Goal: Task Accomplishment & Management: Use online tool/utility

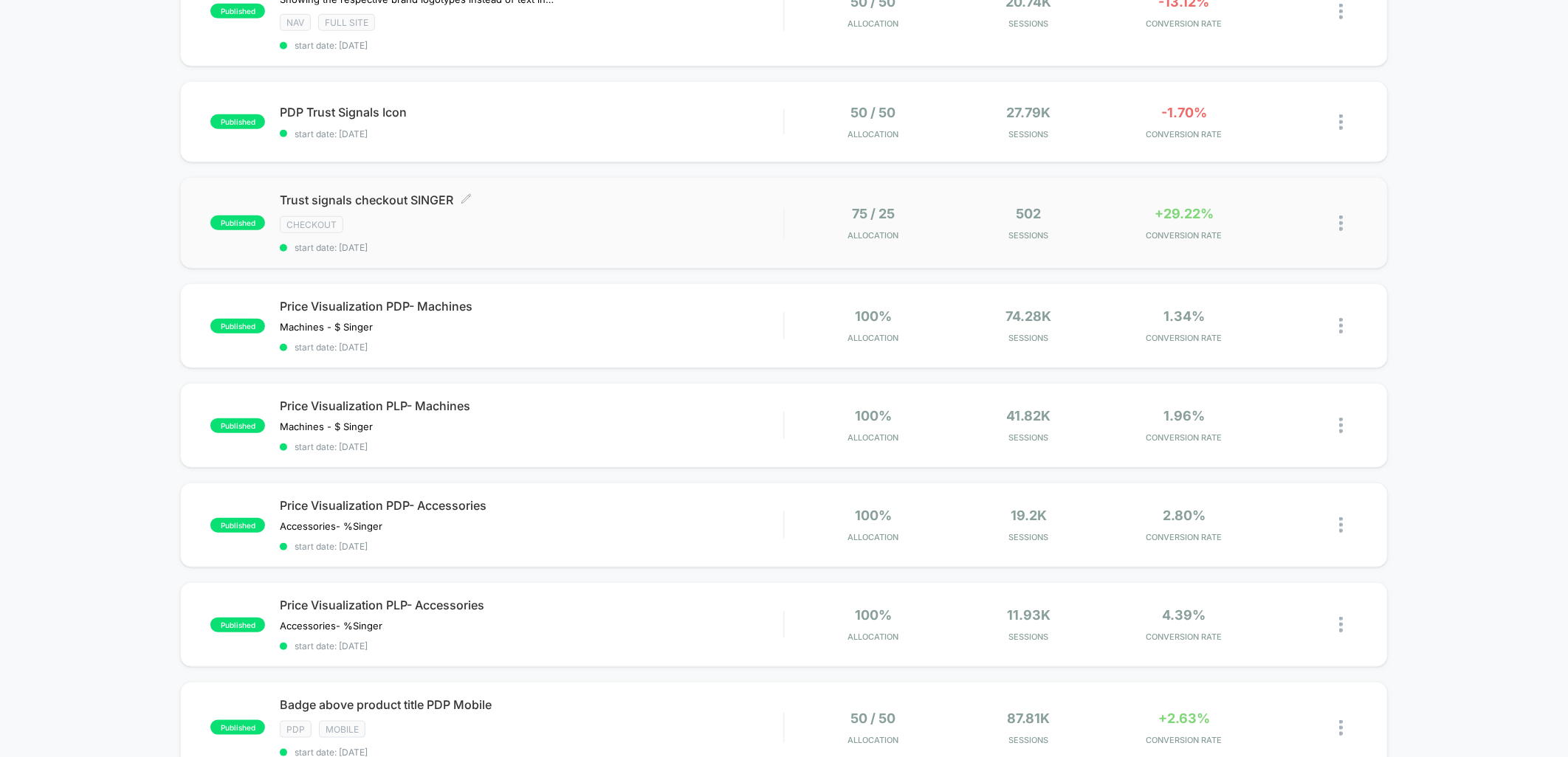
scroll to position [902, 0]
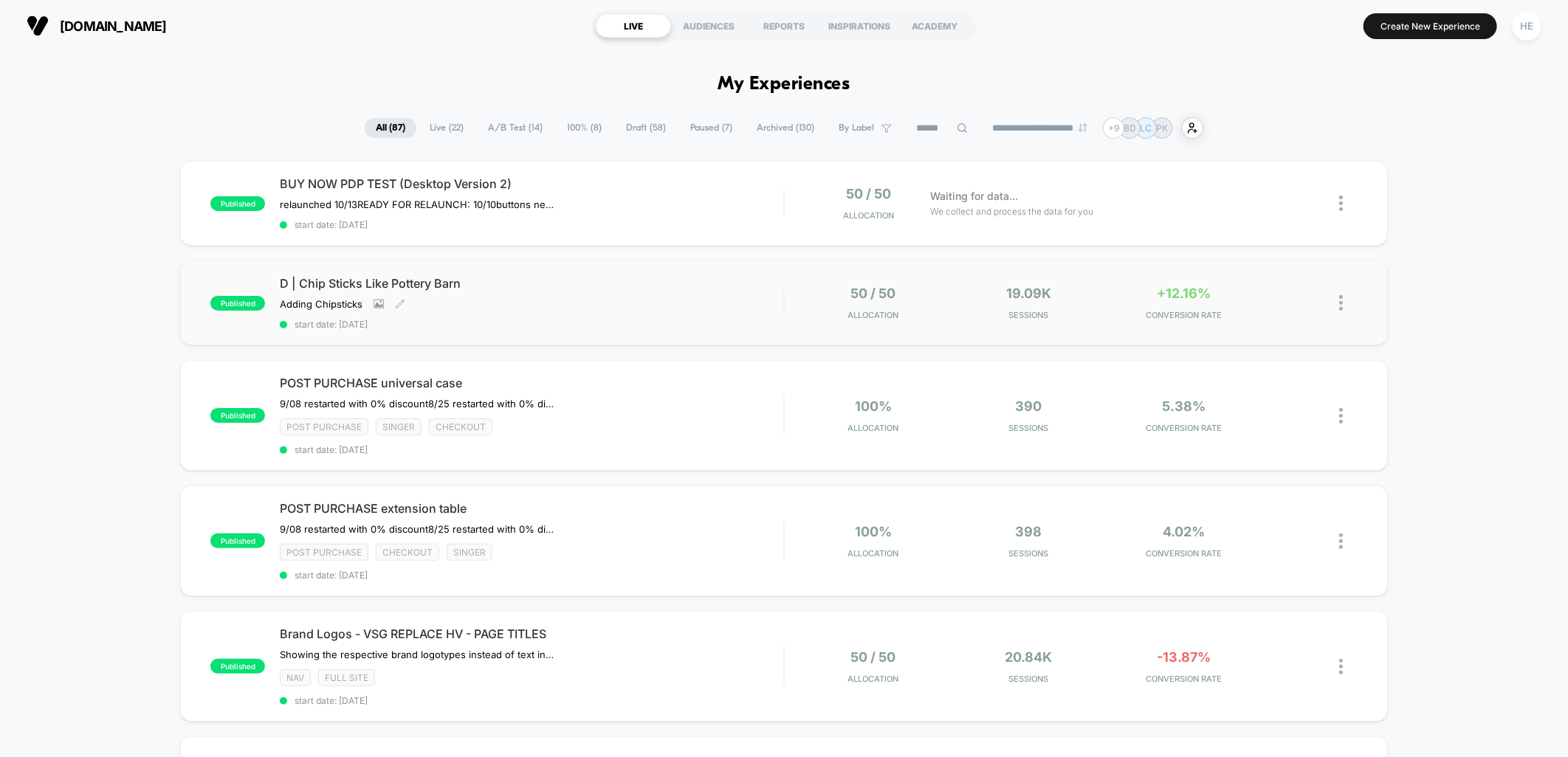
click at [582, 293] on div "D | Chip Sticks Like Pottery Barn Adding Chipsticks Click to view images Click …" at bounding box center [532, 303] width 504 height 54
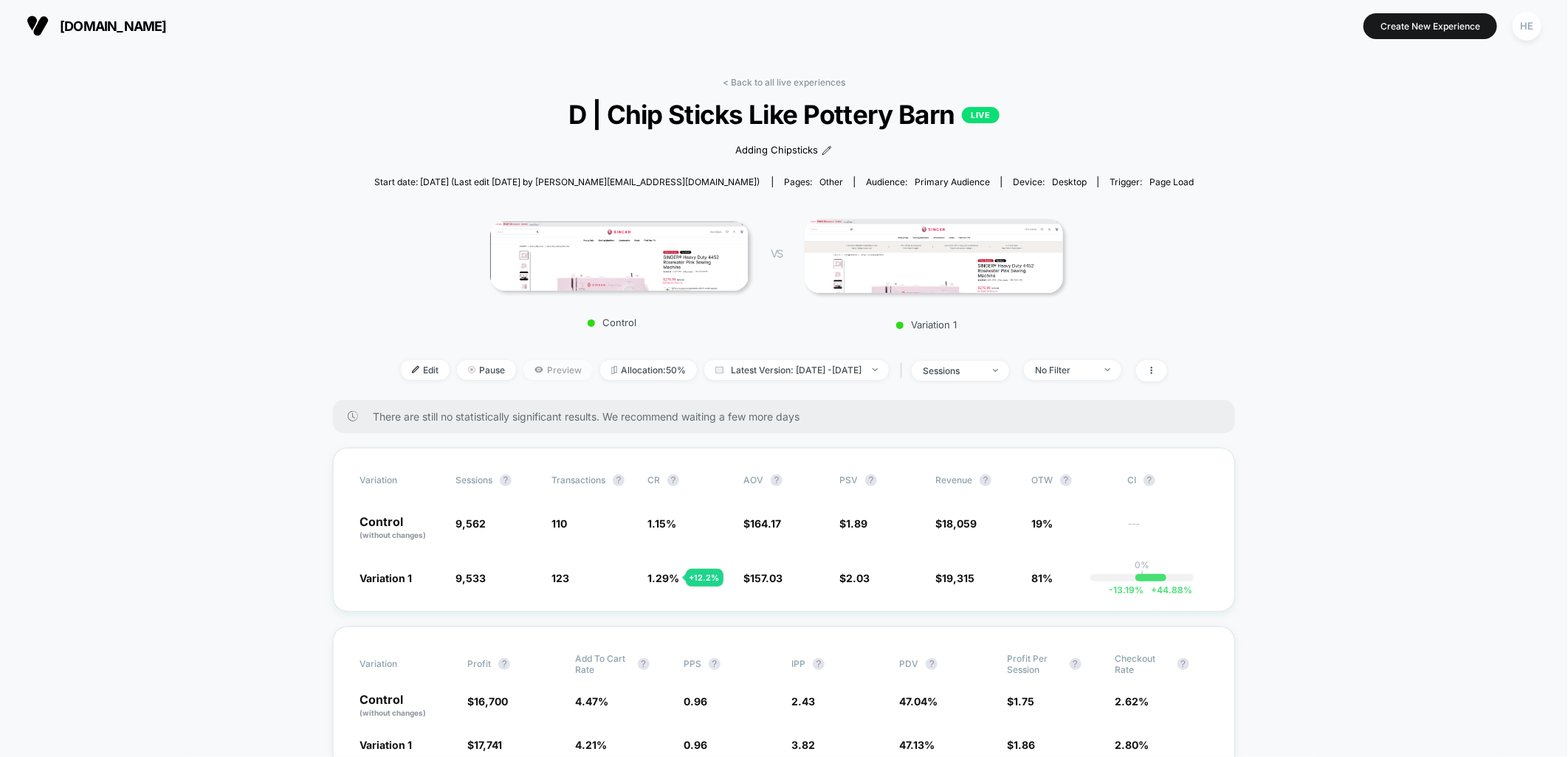
click at [523, 370] on span "Preview" at bounding box center [558, 370] width 70 height 20
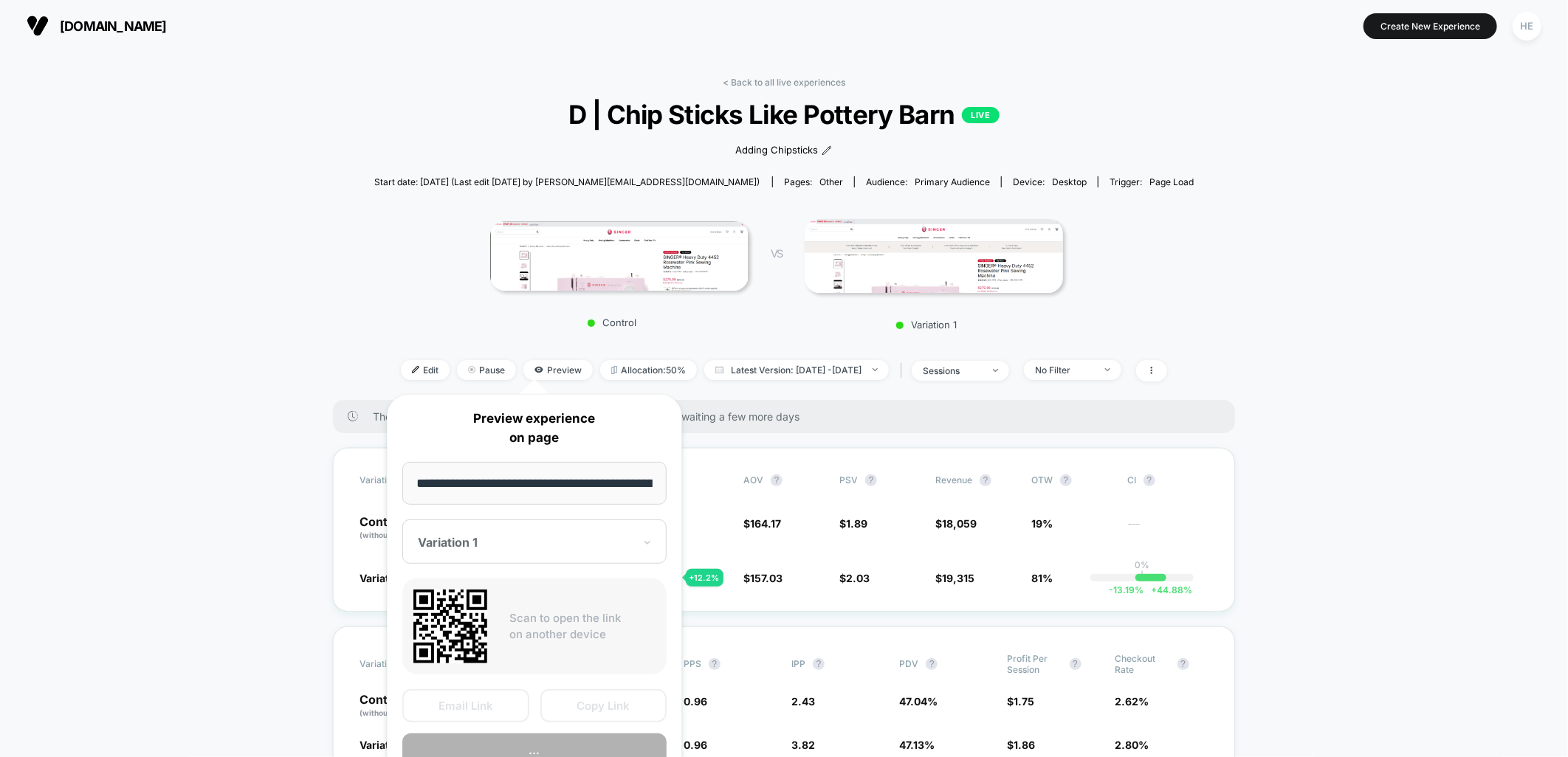
scroll to position [0, 289]
click at [614, 703] on button "Copy Link" at bounding box center [604, 706] width 127 height 33
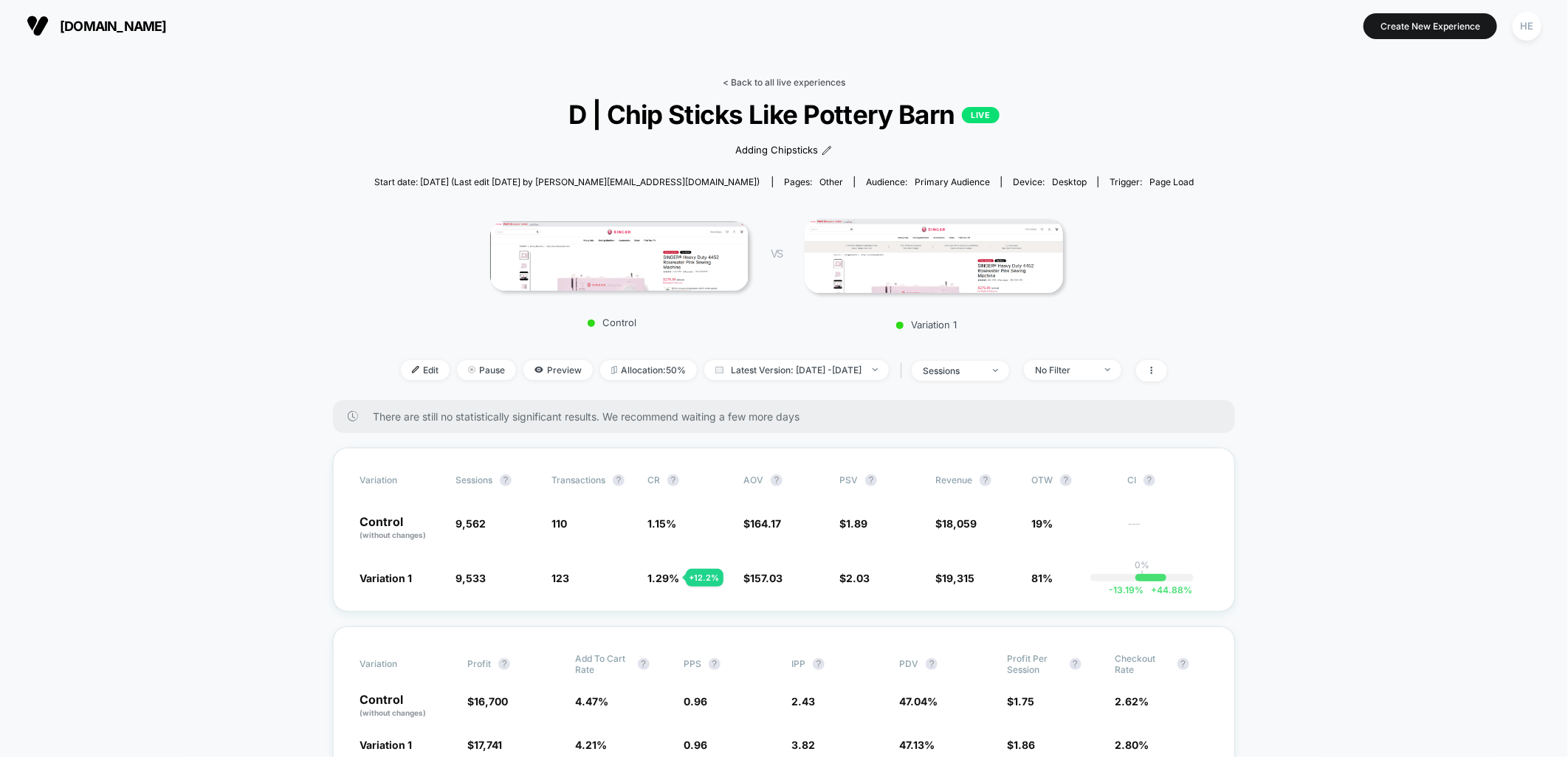
click at [731, 79] on link "< Back to all live experiences" at bounding box center [784, 82] width 123 height 11
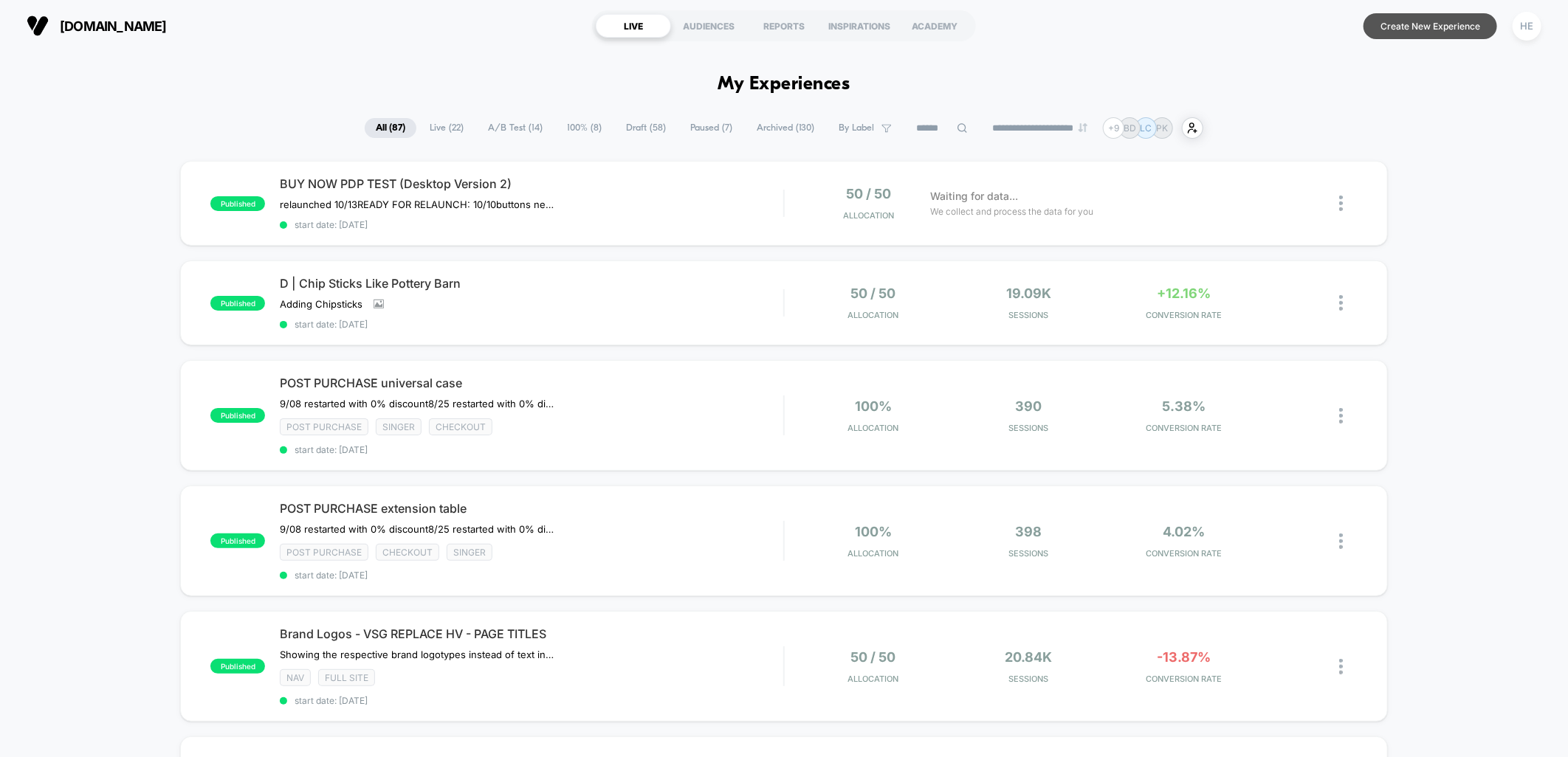
click at [1404, 28] on button "Create New Experience" at bounding box center [1431, 26] width 134 height 25
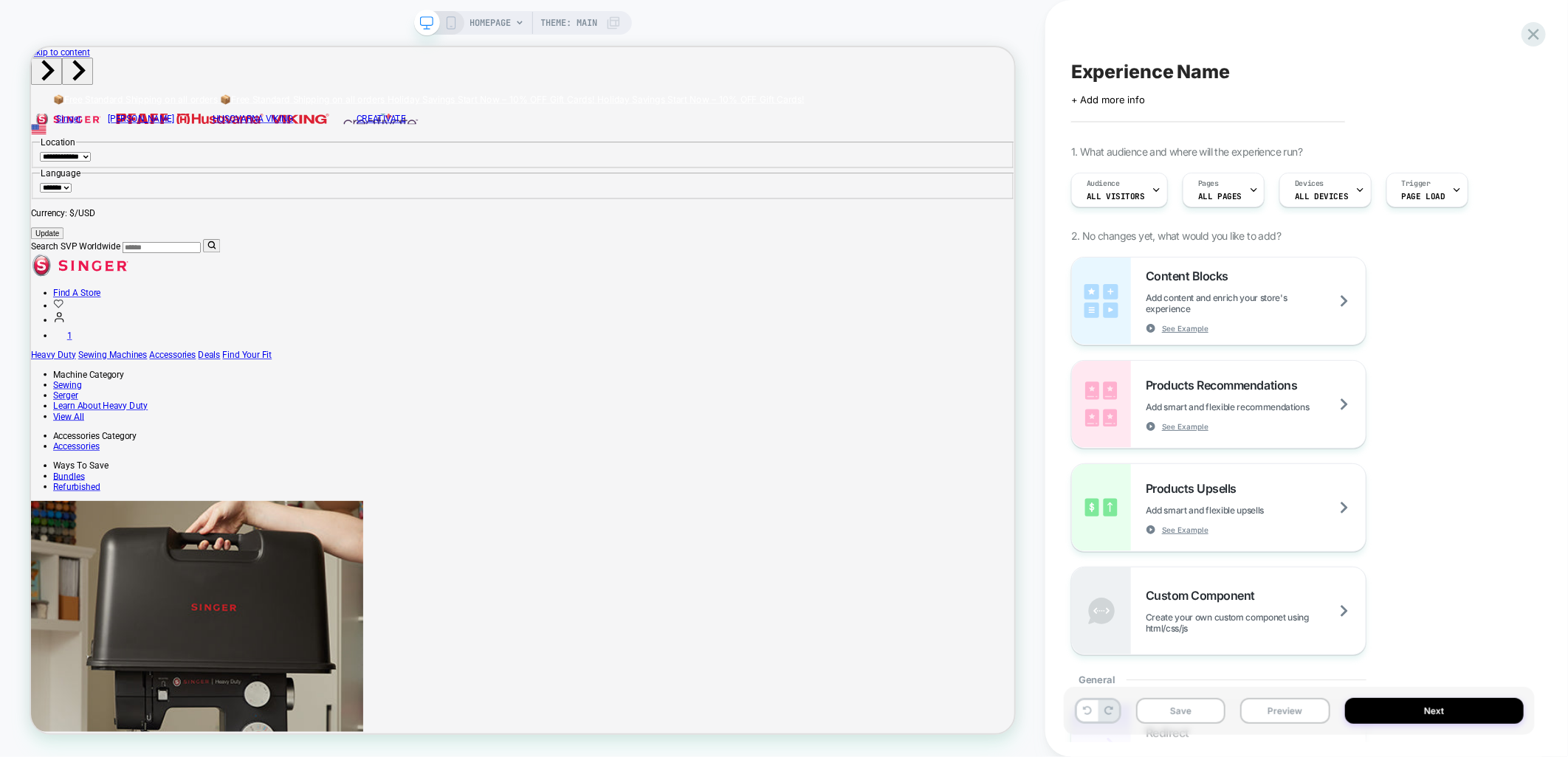
drag, startPoint x: 442, startPoint y: 24, endPoint x: 934, endPoint y: 53, distance: 492.9
click at [444, 24] on icon at bounding box center [451, 23] width 14 height 14
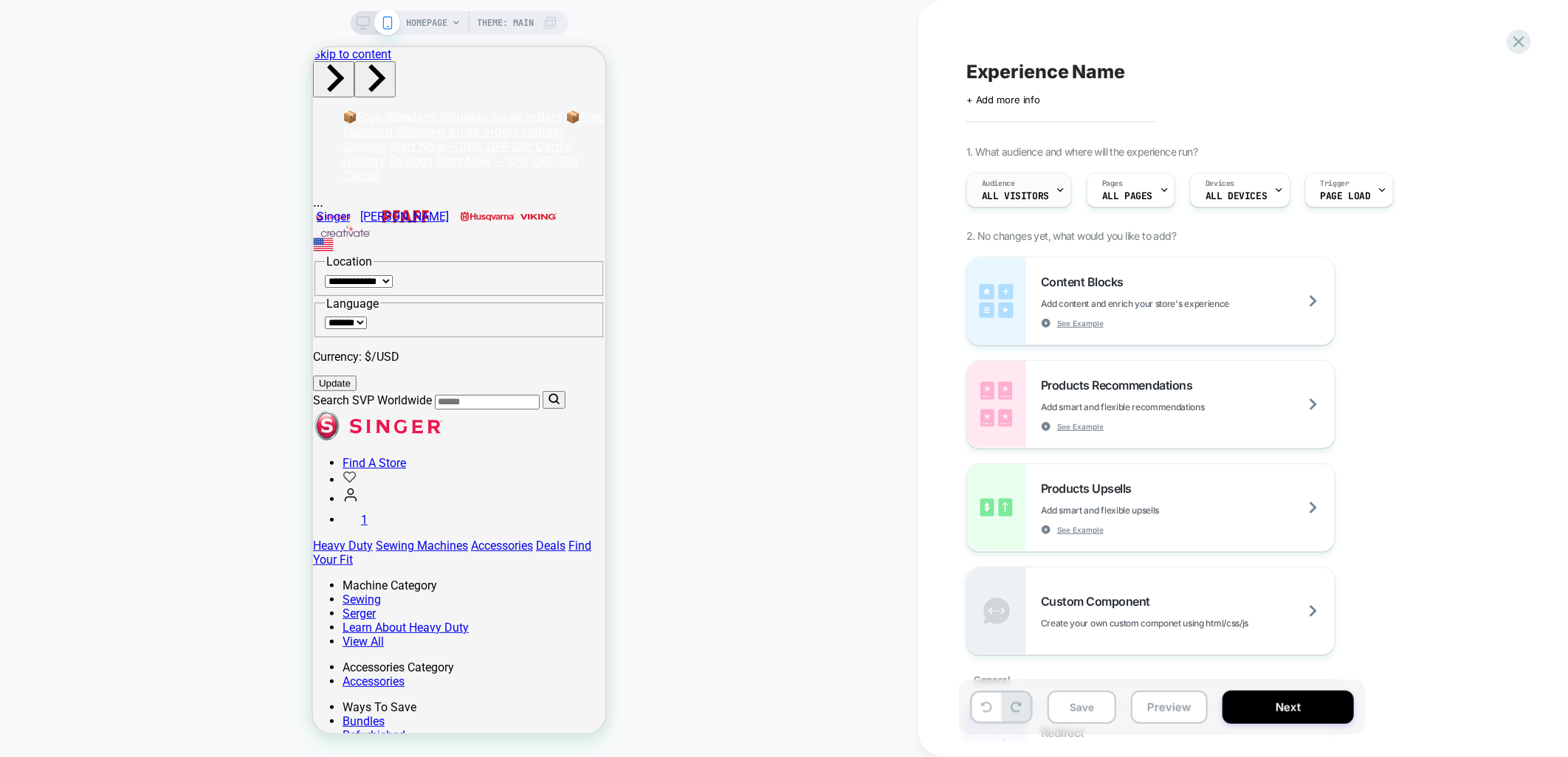
click at [1046, 195] on span "All Visitors" at bounding box center [1015, 197] width 67 height 10
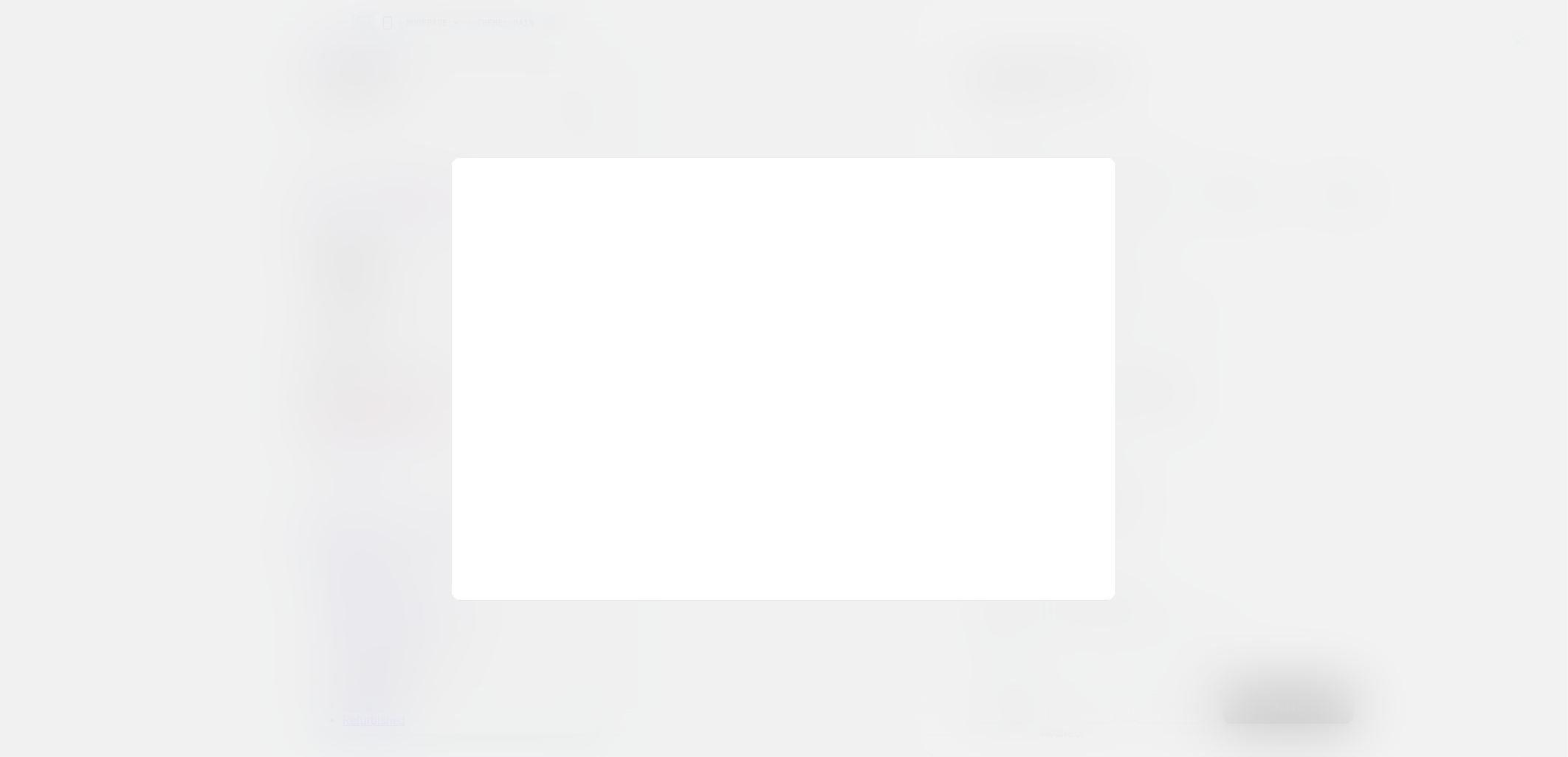
click at [1131, 111] on div at bounding box center [784, 378] width 1568 height 757
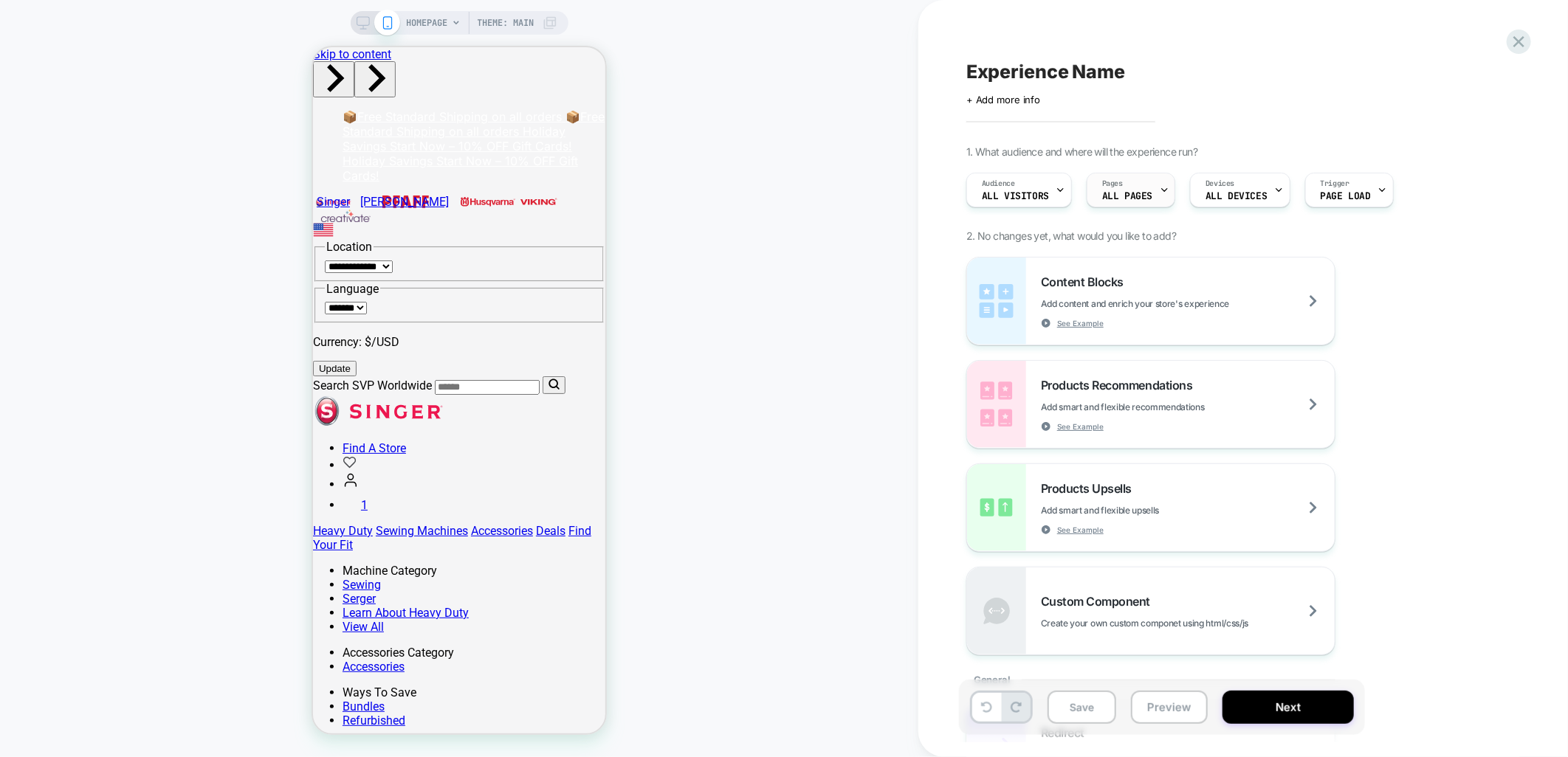
click at [1146, 192] on span "ALL PAGES" at bounding box center [1127, 197] width 50 height 10
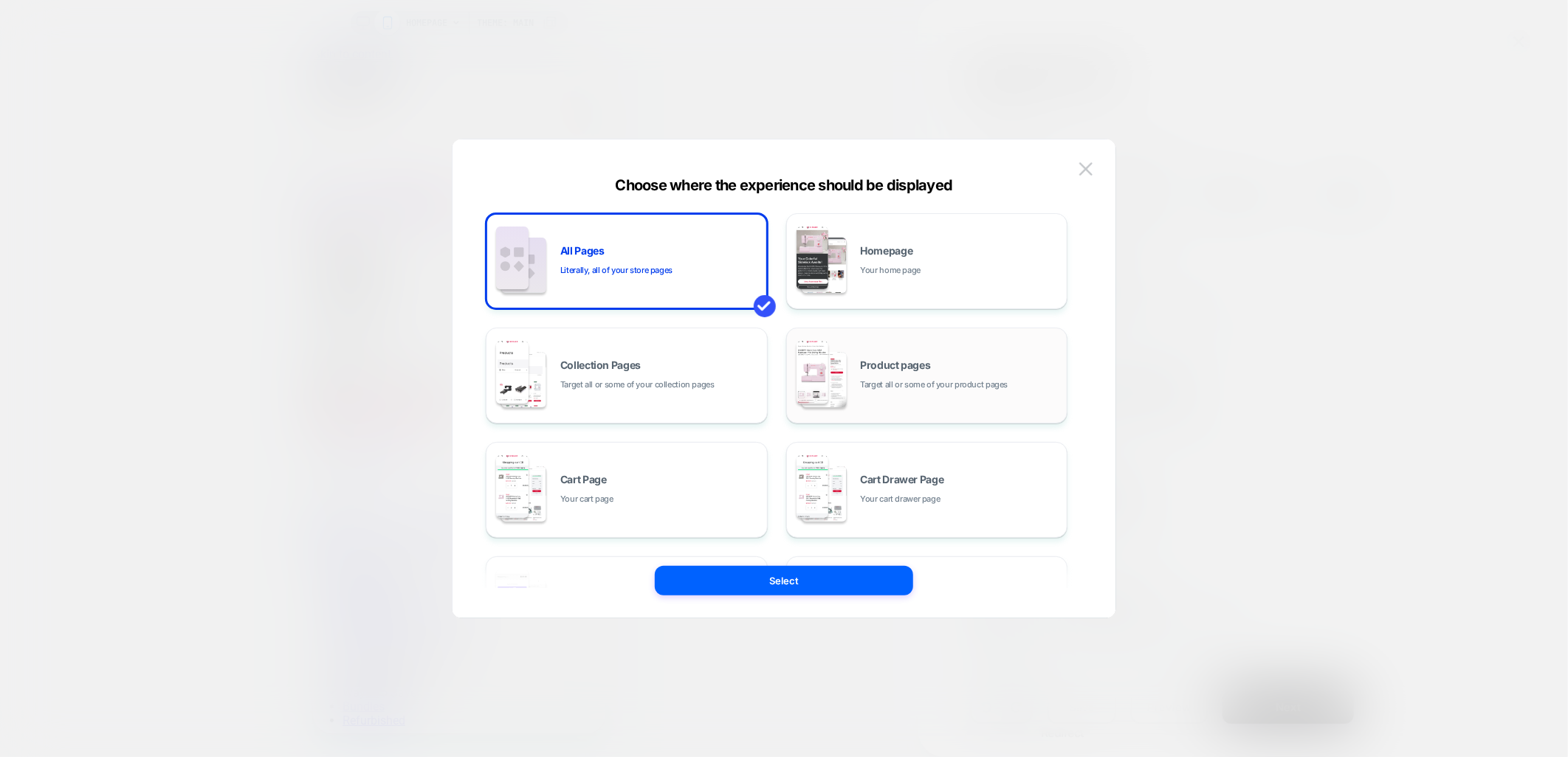
click at [903, 352] on div "Product pages Target all or some of your product pages" at bounding box center [927, 376] width 265 height 81
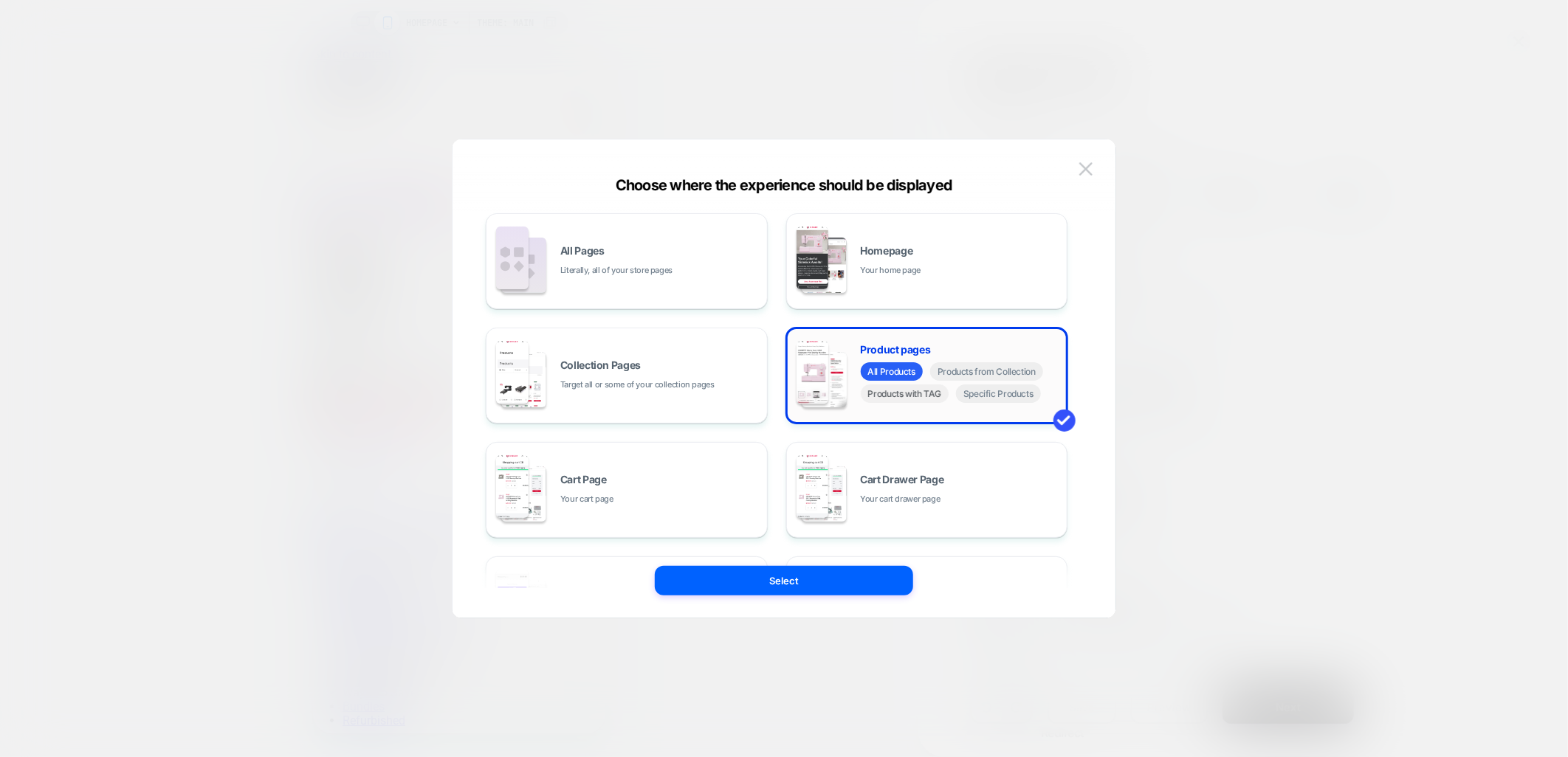
click at [886, 401] on span "Products with TAG" at bounding box center [905, 394] width 88 height 19
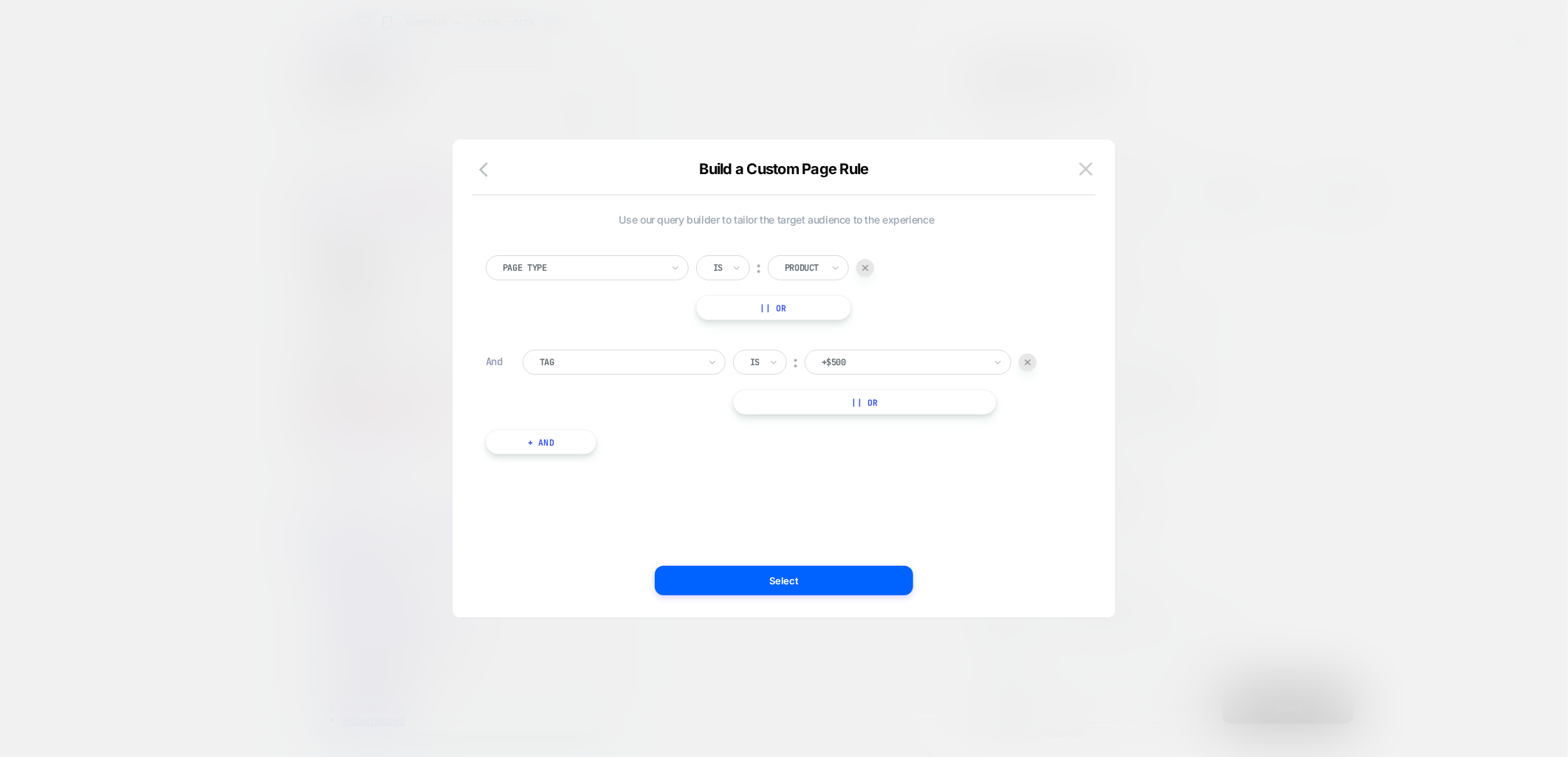
click at [886, 364] on div at bounding box center [903, 363] width 163 height 14
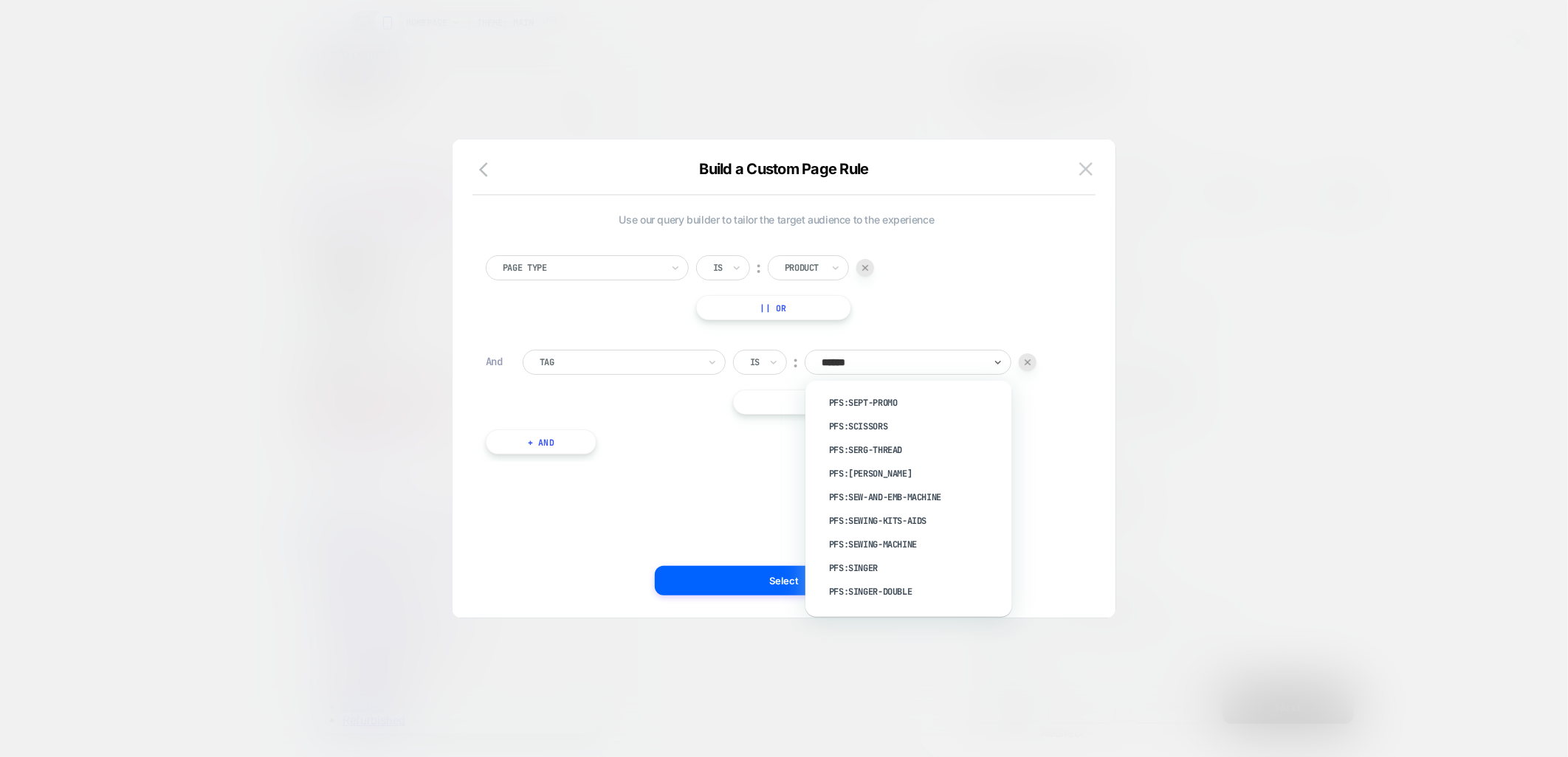
type input "*******"
click at [866, 398] on div "pfs:singer" at bounding box center [916, 404] width 192 height 24
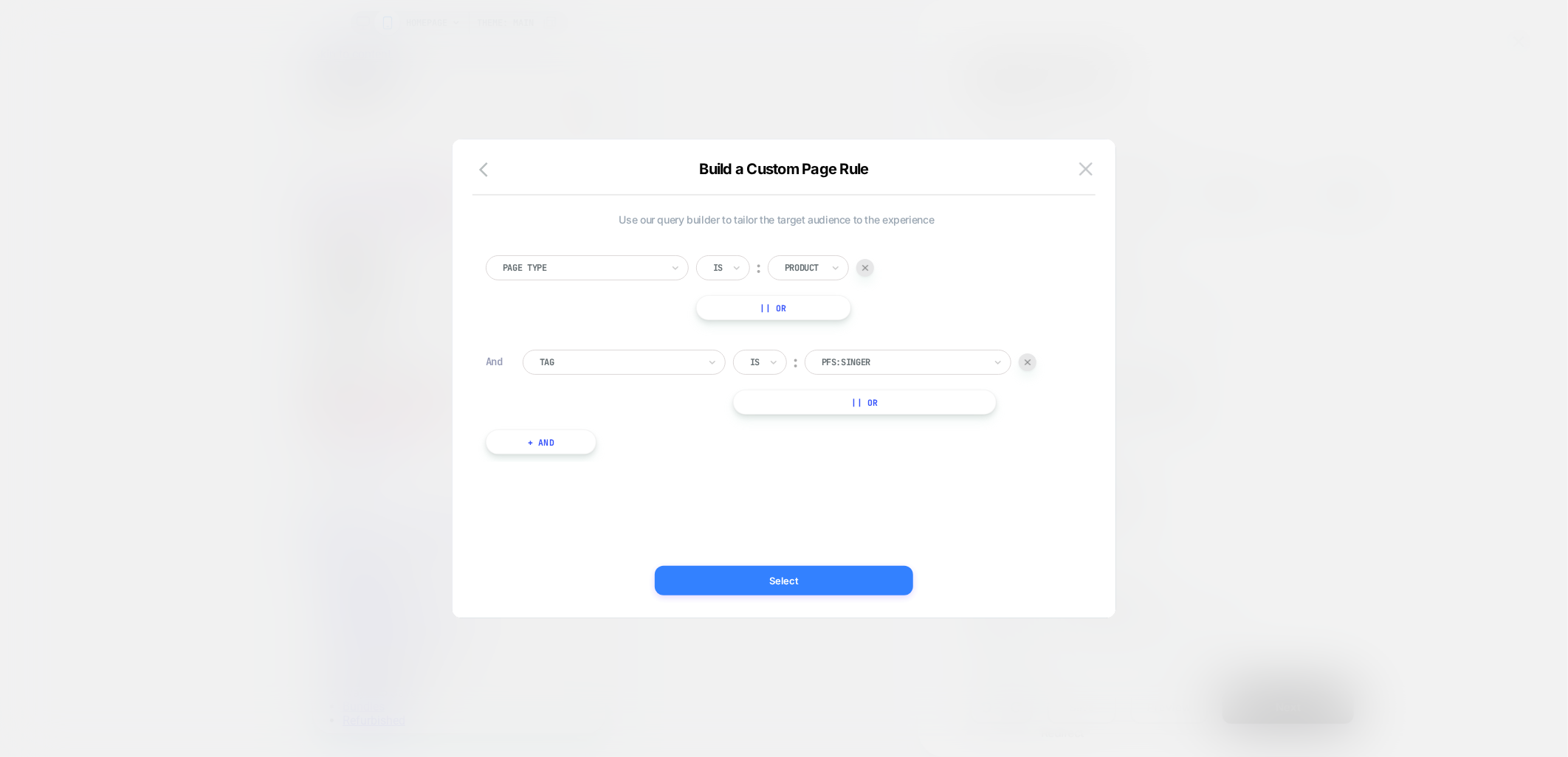
click at [750, 576] on button "Select" at bounding box center [784, 581] width 259 height 30
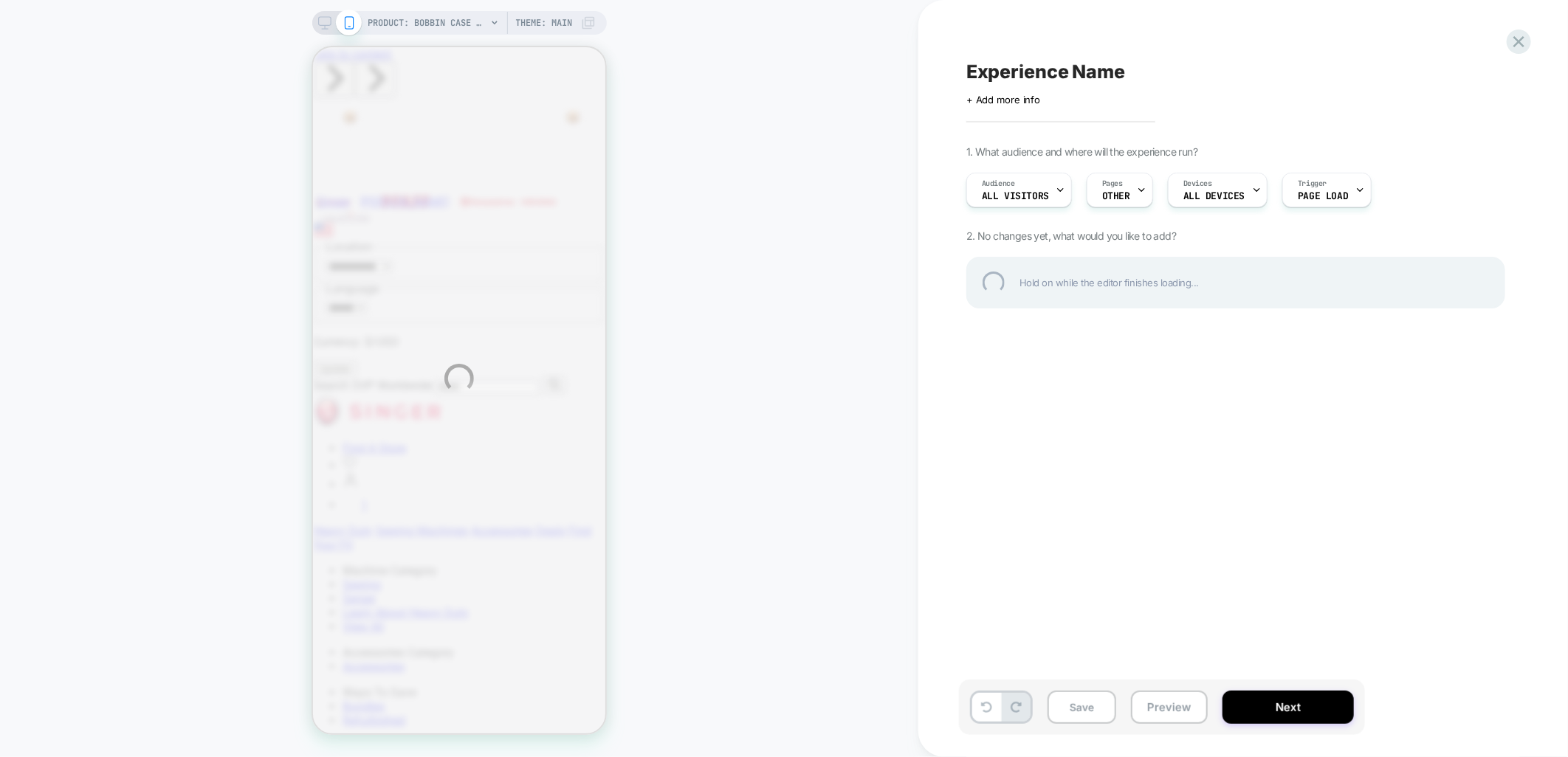
click at [1124, 194] on div "PRODUCT: Bobbin Case SINGER® - Class 15 PRODUCT: Bobbin Case SINGER® - Class 15…" at bounding box center [784, 378] width 1568 height 757
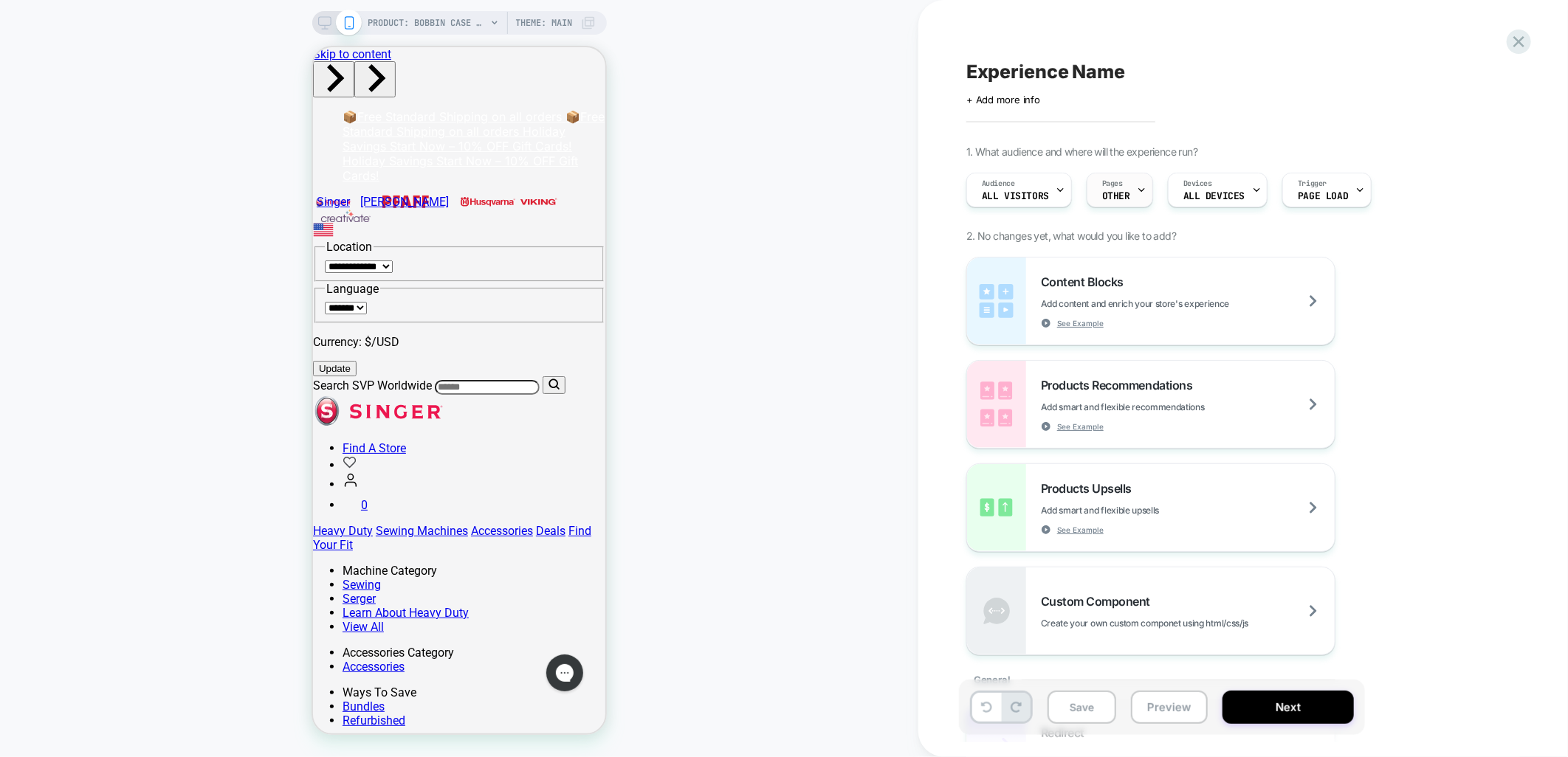
click at [1123, 196] on span "OTHER" at bounding box center [1116, 197] width 28 height 10
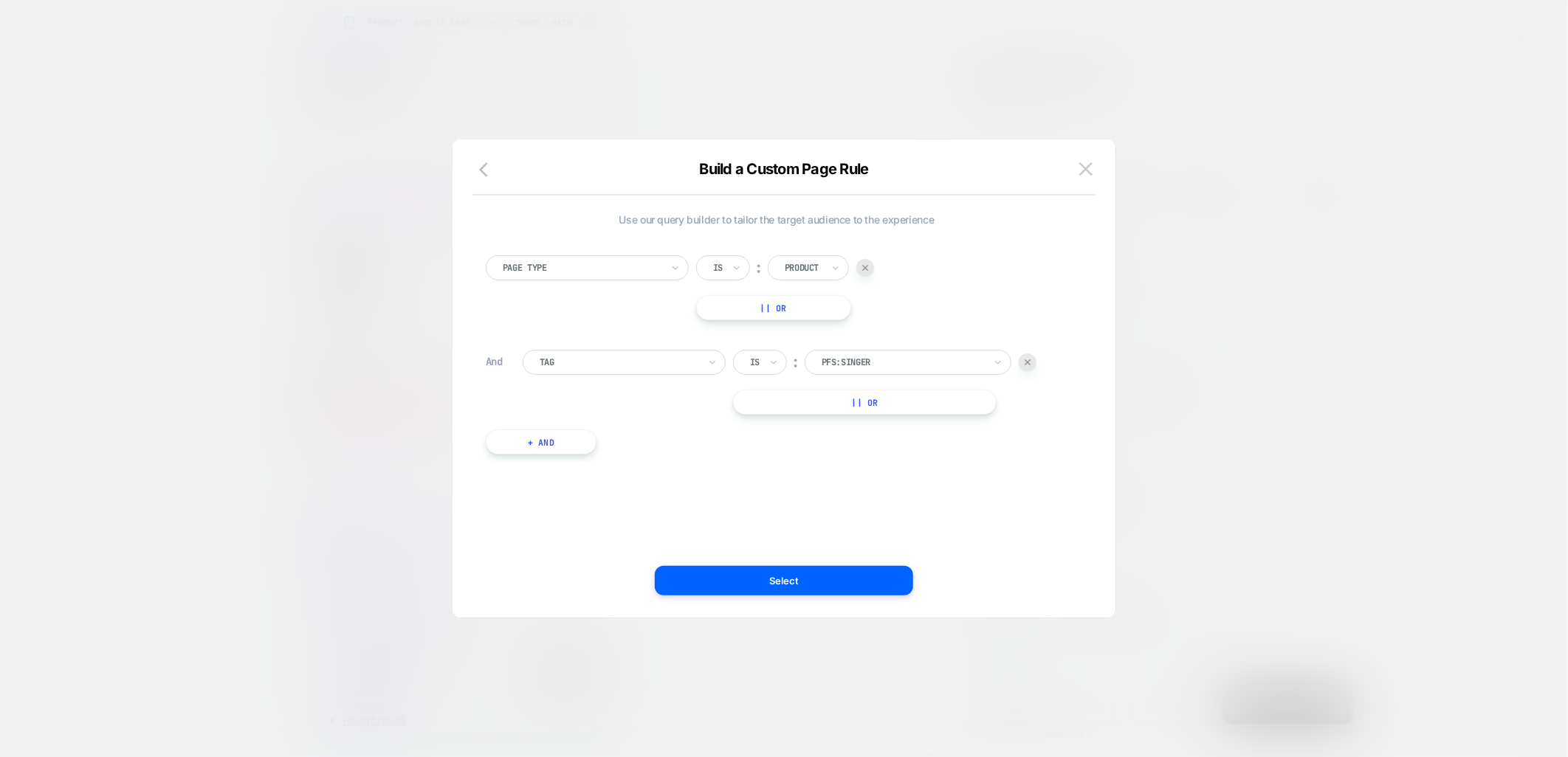
click at [659, 275] on div "Page Type" at bounding box center [582, 268] width 162 height 16
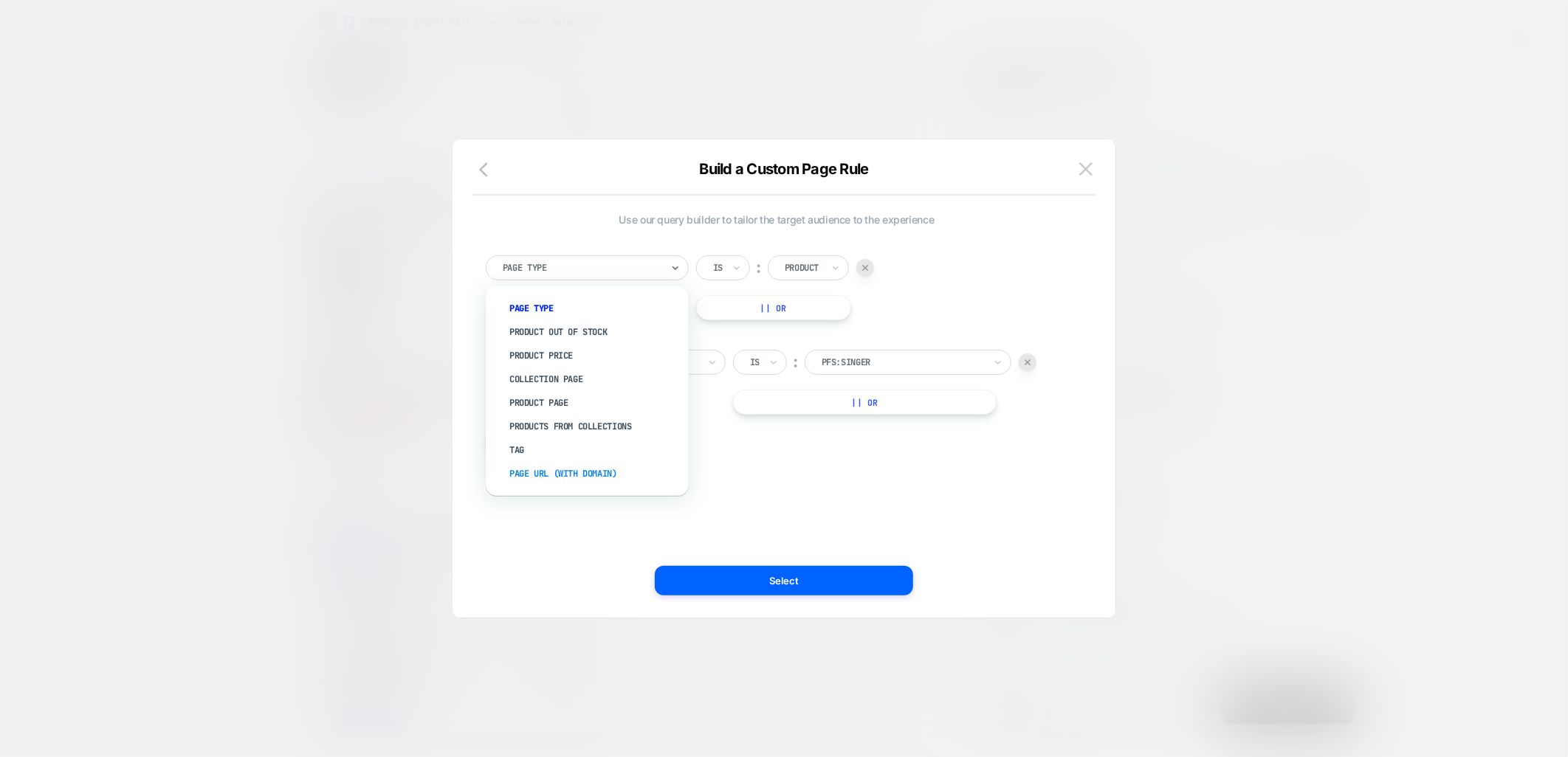
drag, startPoint x: 572, startPoint y: 469, endPoint x: 584, endPoint y: 460, distance: 15.0
click at [574, 467] on div "Page Url (WITH DOMAIN)" at bounding box center [594, 474] width 188 height 24
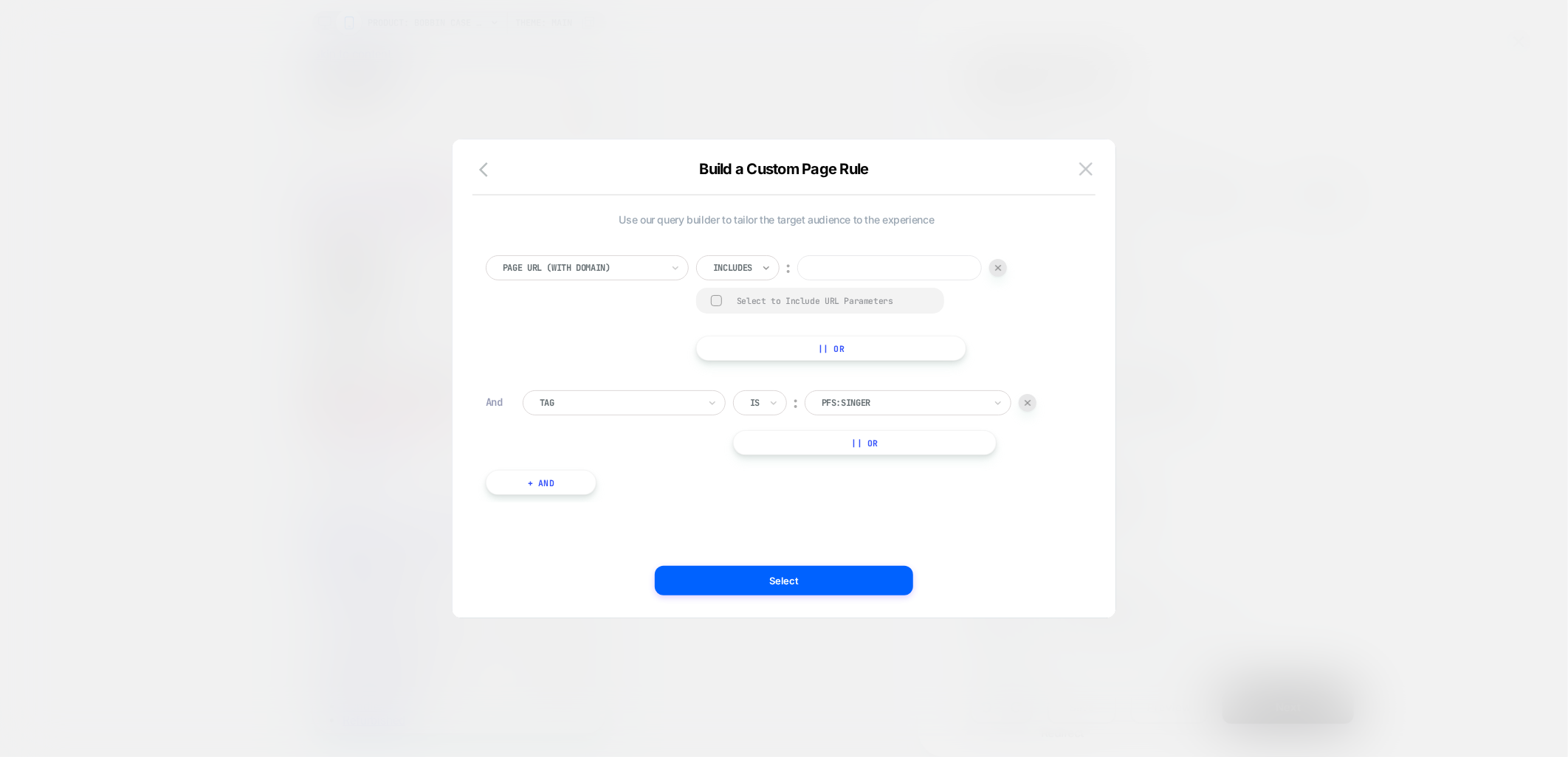
click at [763, 275] on icon at bounding box center [767, 267] width 10 height 14
click at [741, 263] on div at bounding box center [733, 268] width 39 height 14
click at [737, 332] on div "Is not" at bounding box center [759, 332] width 96 height 24
click at [860, 266] on input at bounding box center [879, 268] width 185 height 25
type input "*"
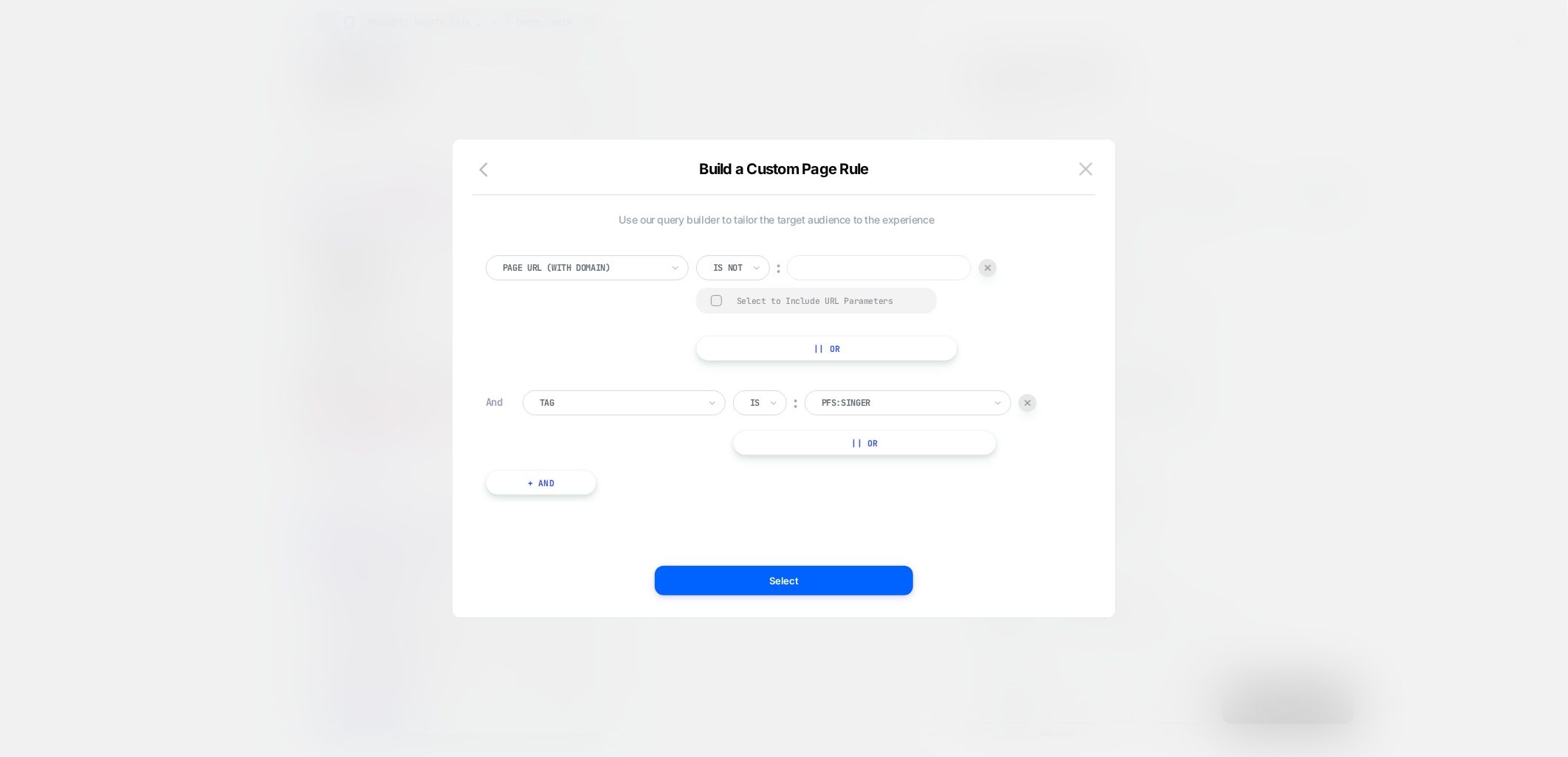
click at [1035, 402] on div at bounding box center [1028, 403] width 18 height 18
click at [488, 175] on icon "button" at bounding box center [483, 170] width 8 height 14
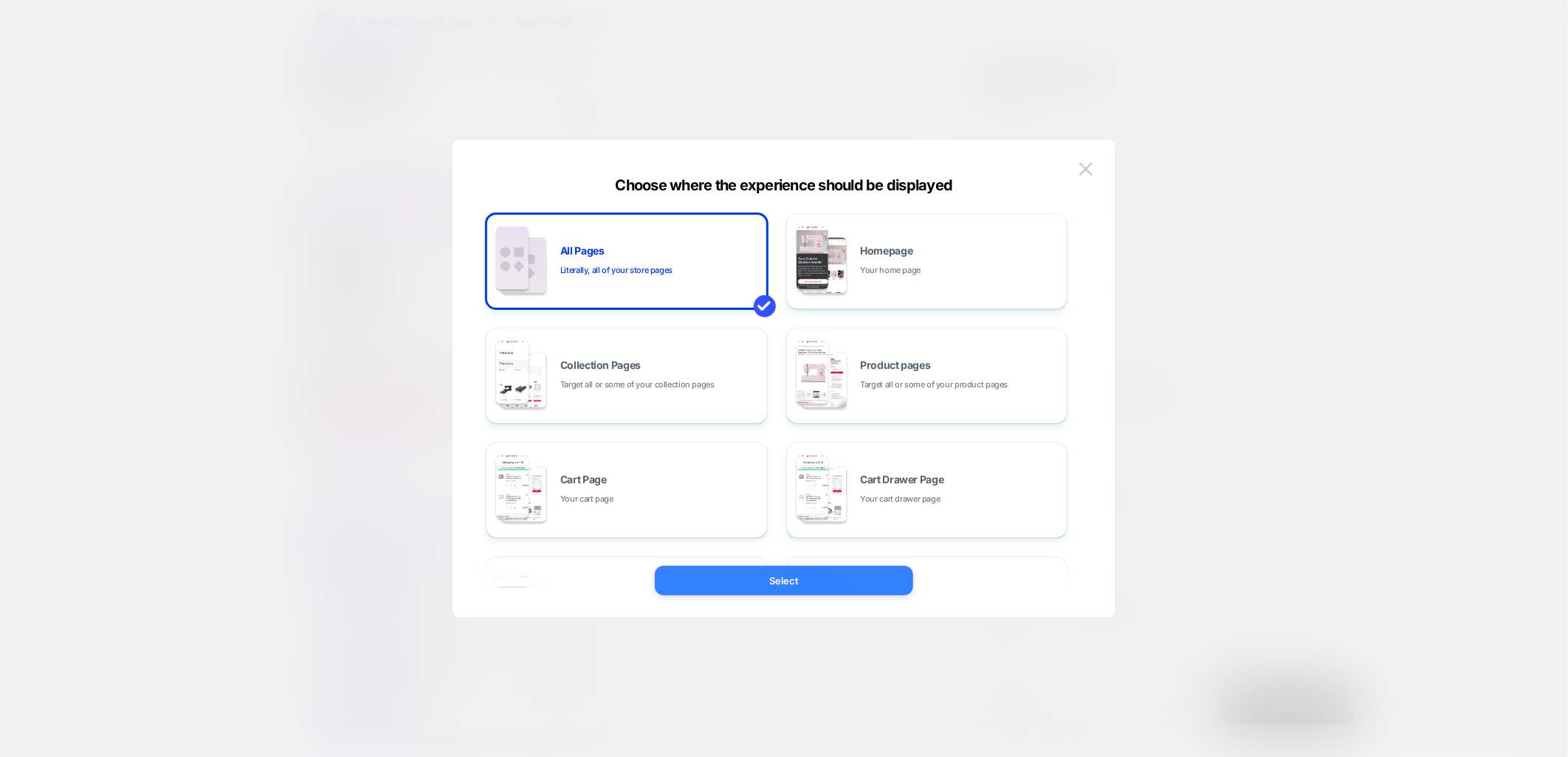
click at [740, 581] on button "Select" at bounding box center [784, 581] width 259 height 30
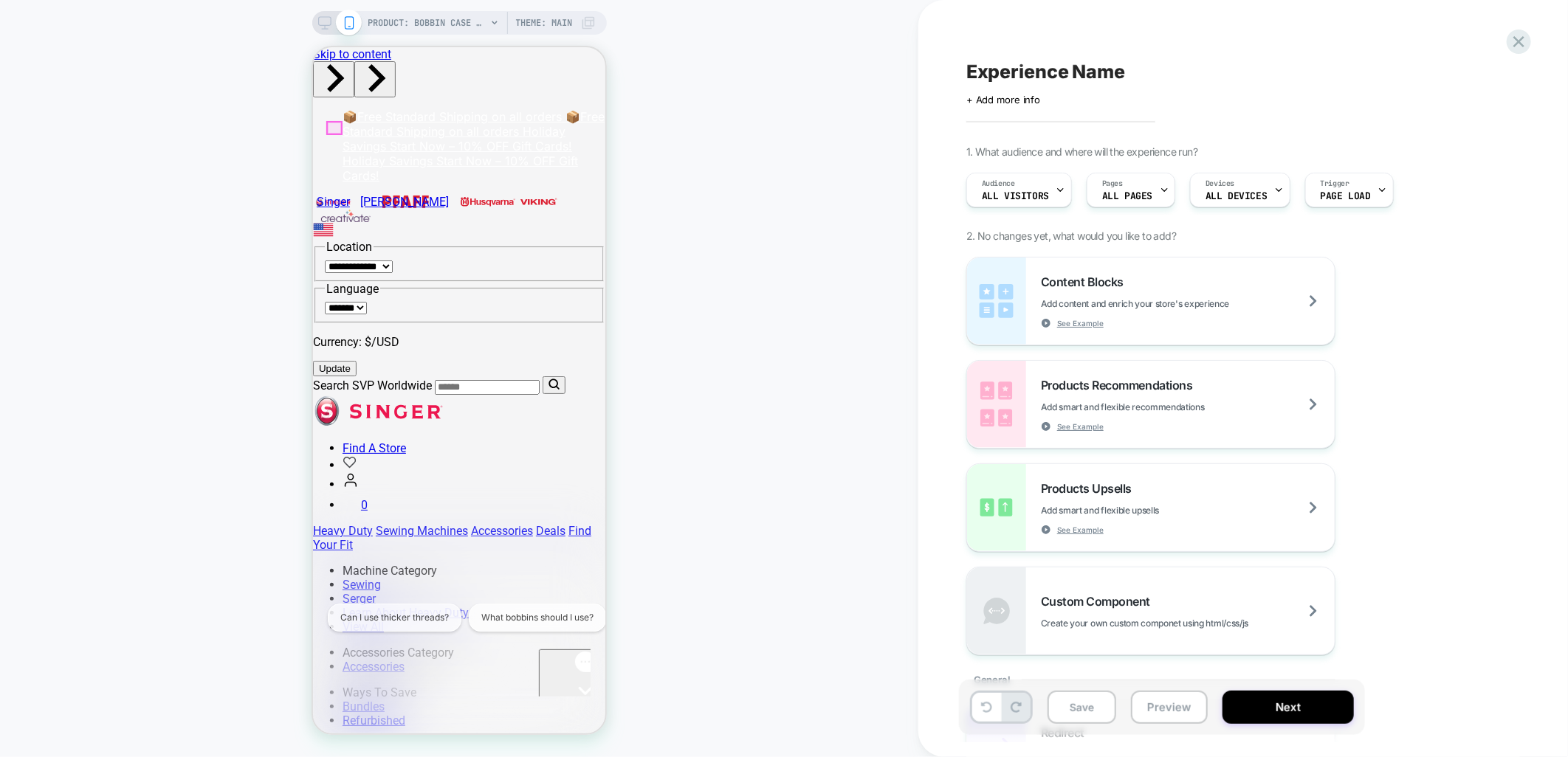
click at [1344, 192] on span "Page Load" at bounding box center [1346, 197] width 50 height 10
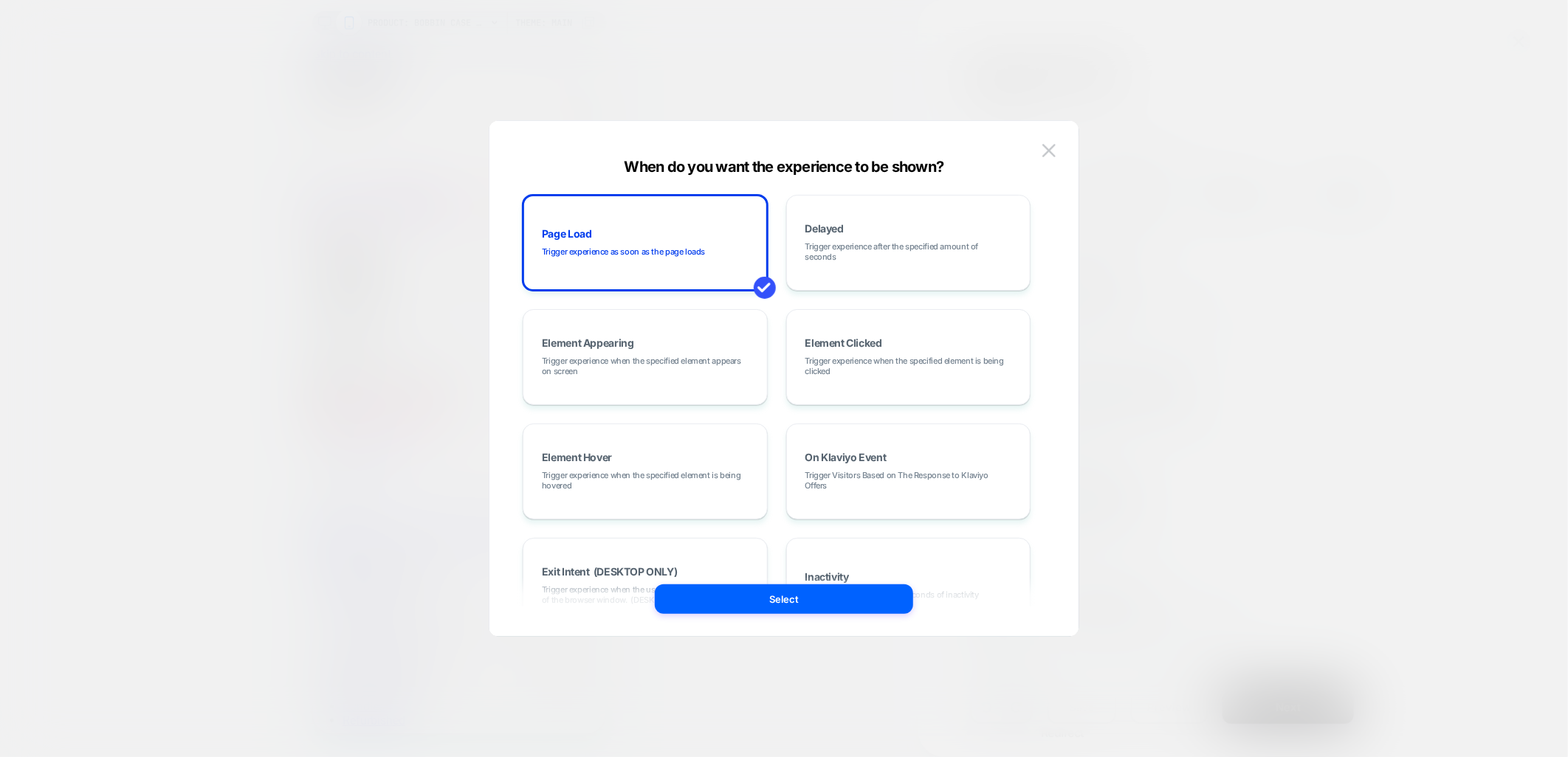
drag, startPoint x: 773, startPoint y: 602, endPoint x: 860, endPoint y: 603, distance: 87.0
click at [773, 601] on button "Select" at bounding box center [784, 599] width 259 height 30
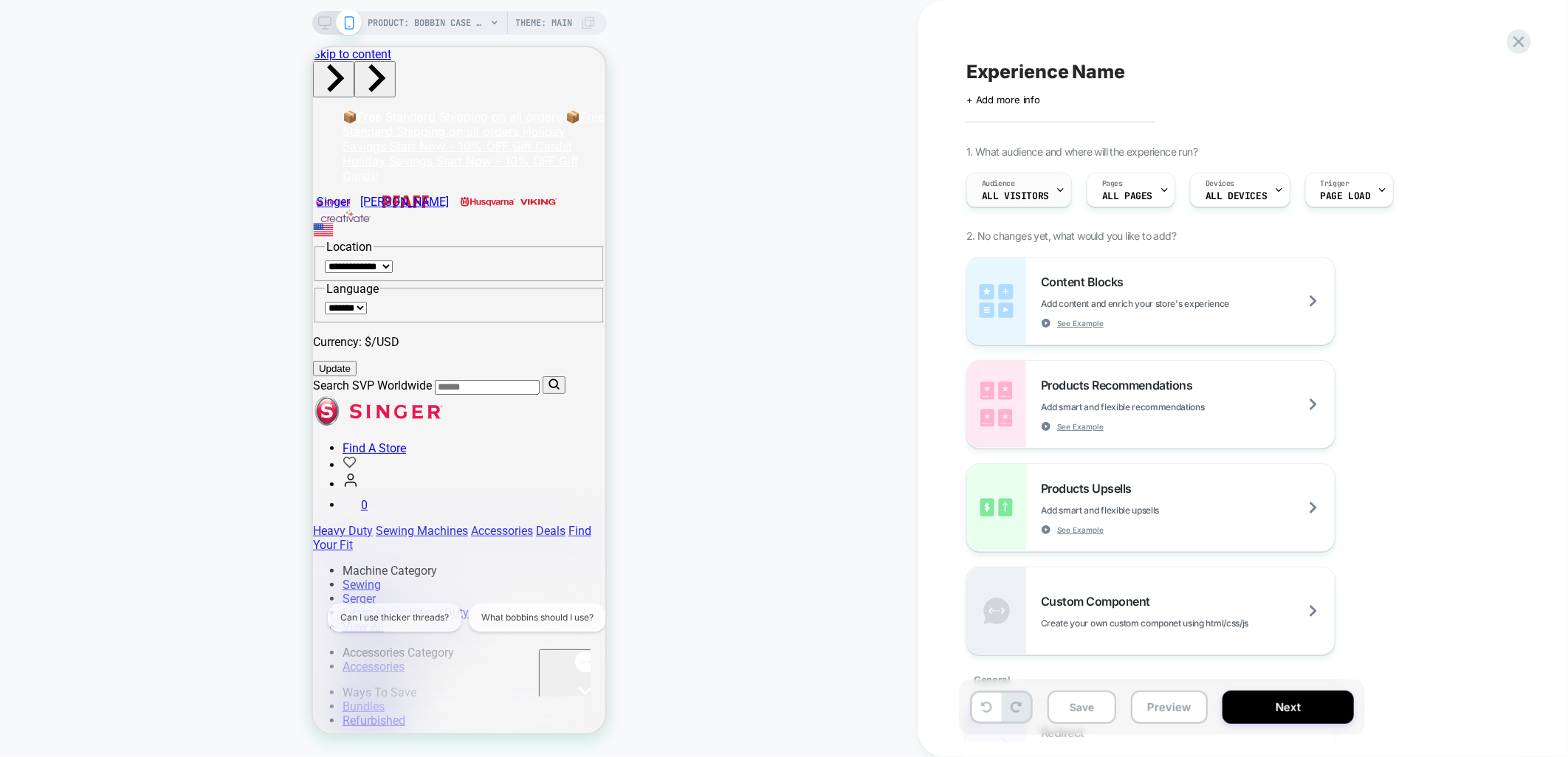
click at [1053, 193] on div "Audience All Visitors" at bounding box center [1016, 190] width 97 height 33
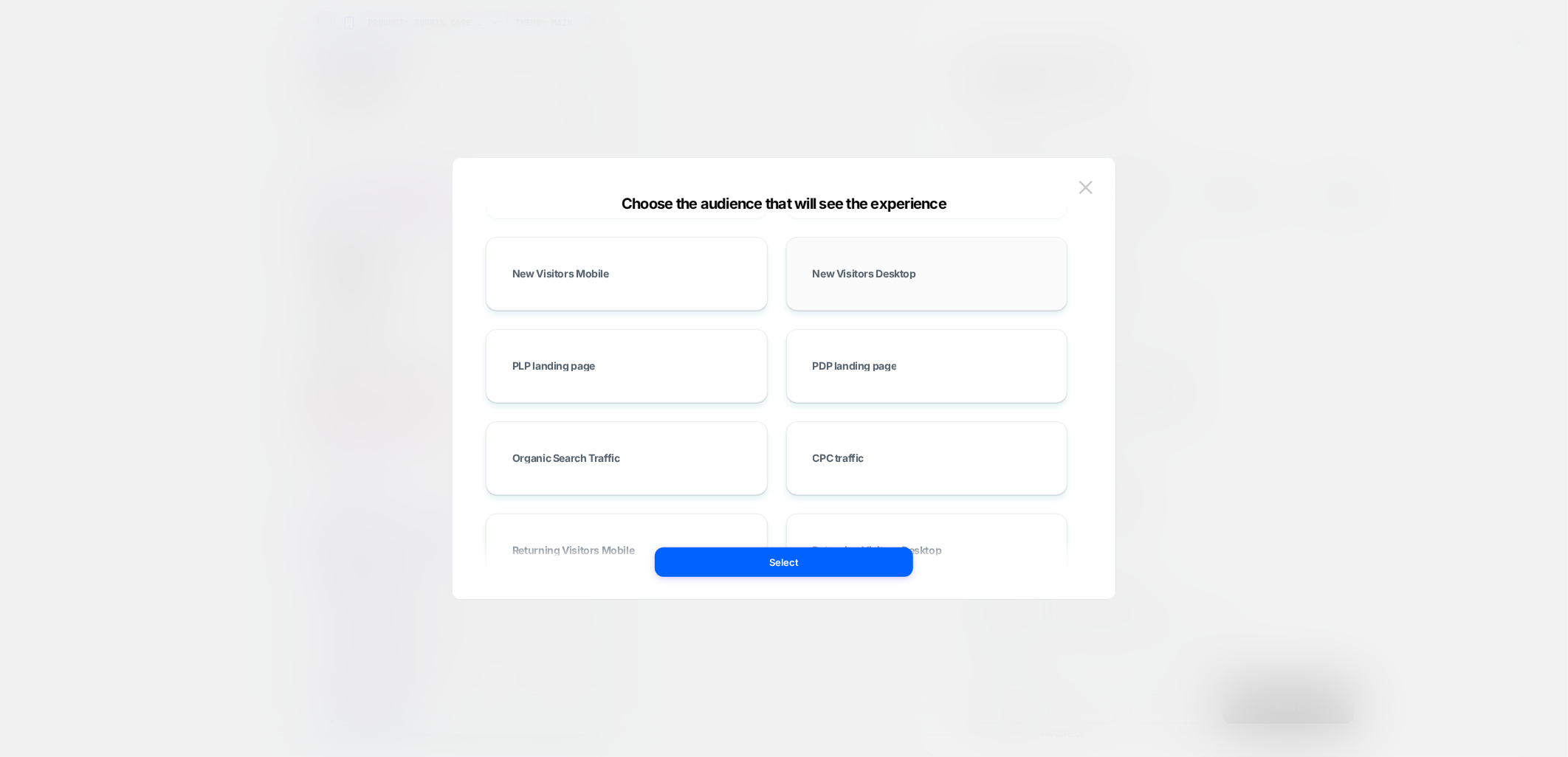
scroll to position [409, 0]
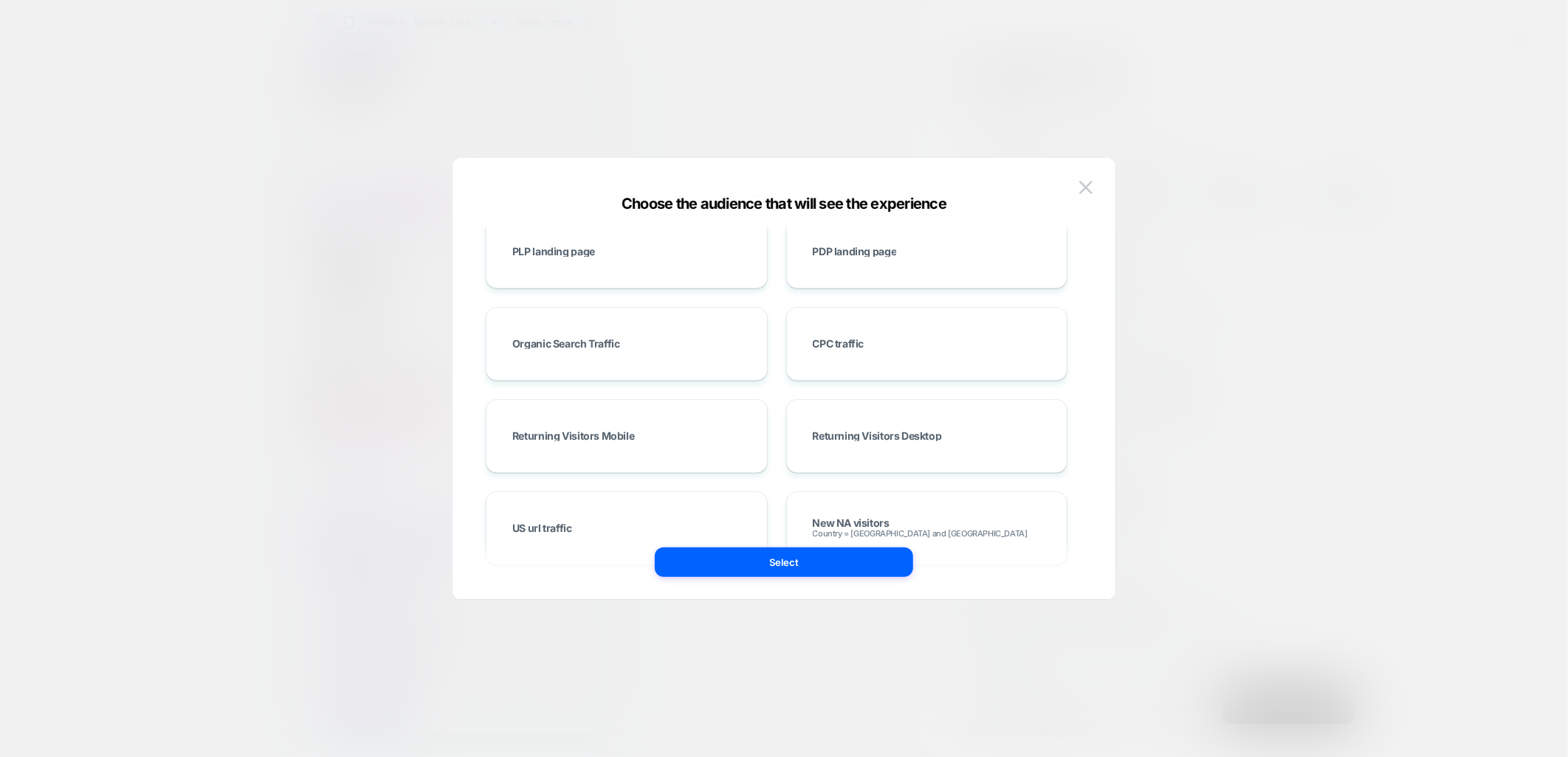
click at [203, 349] on div at bounding box center [784, 378] width 1568 height 757
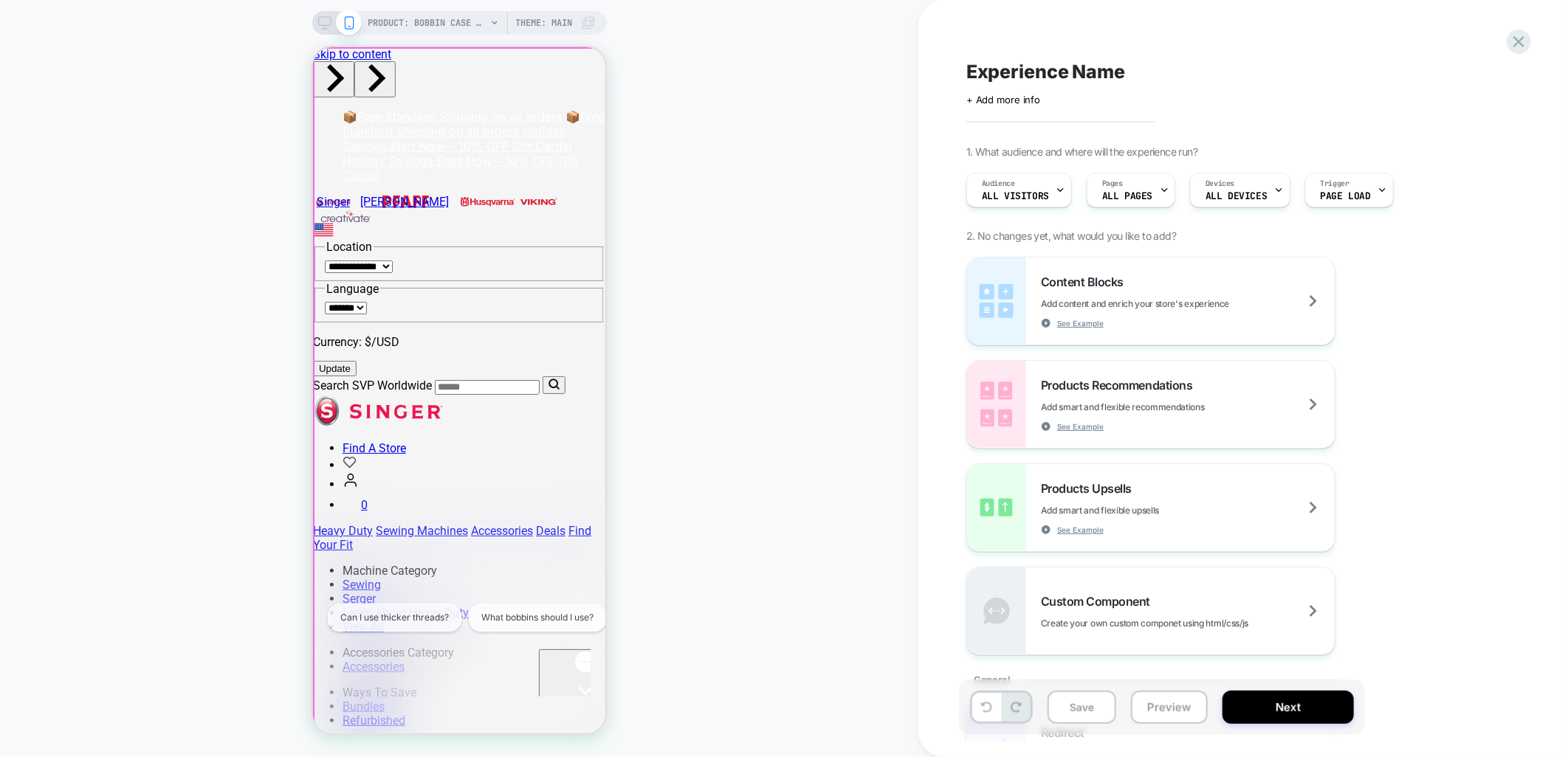
click at [572, 709] on div "Gorgias live chat" at bounding box center [584, 718] width 81 height 19
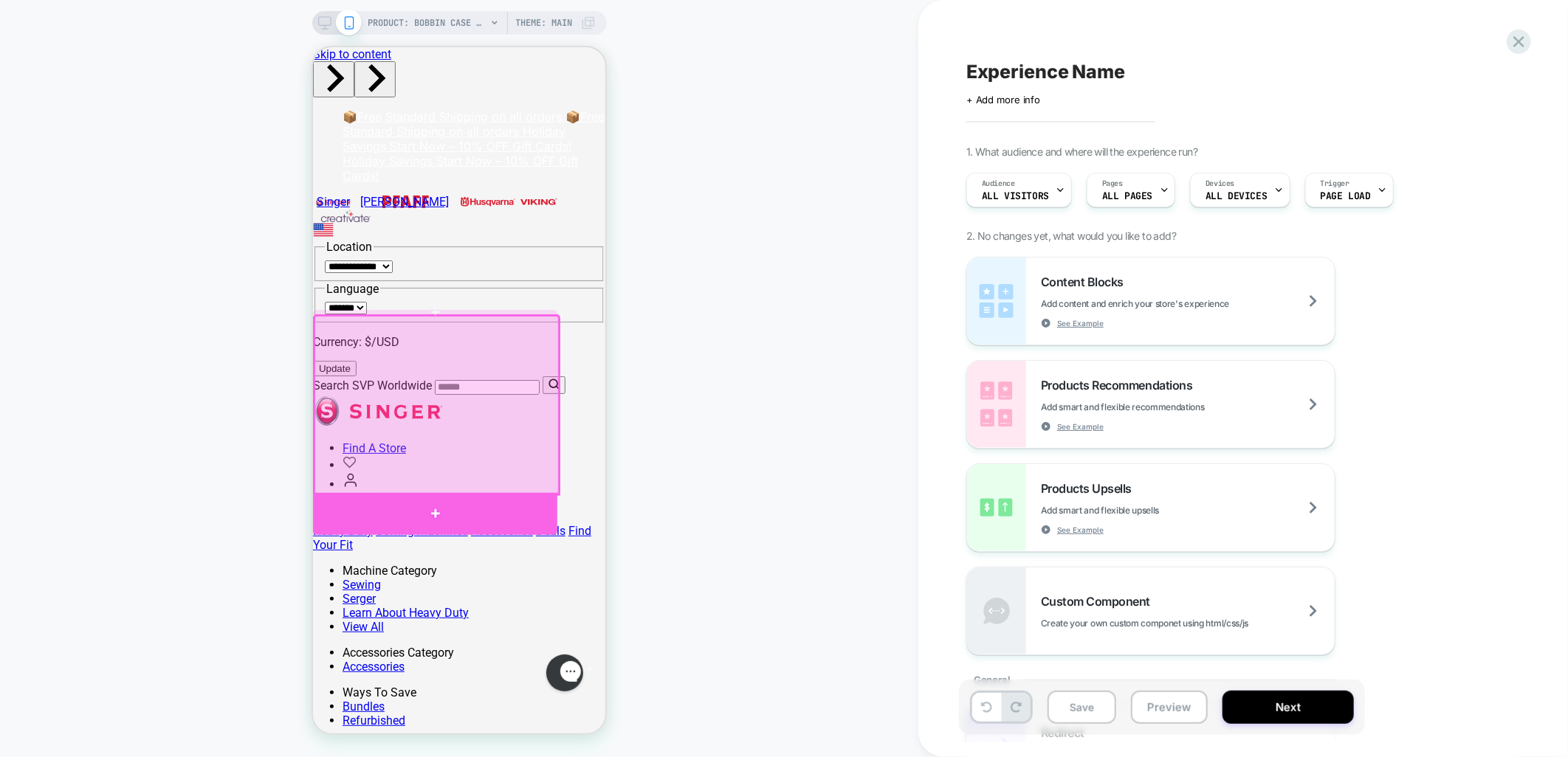
click at [411, 504] on div at bounding box center [434, 513] width 244 height 42
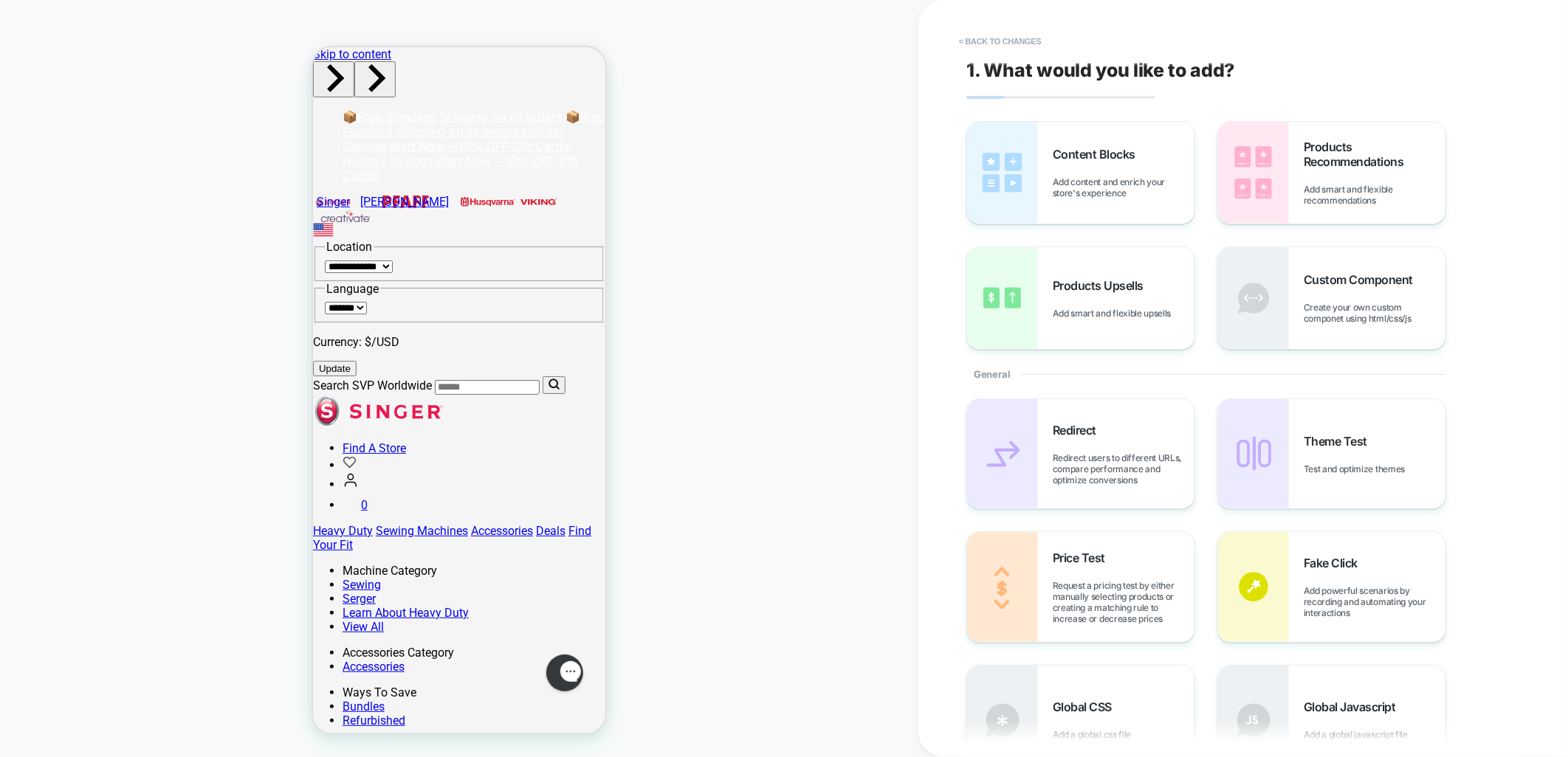
drag, startPoint x: 1060, startPoint y: 174, endPoint x: 1208, endPoint y: 249, distance: 165.9
click at [1064, 174] on div "Content Blocks Add content and enrich your store's experience" at bounding box center [1124, 172] width 142 height 52
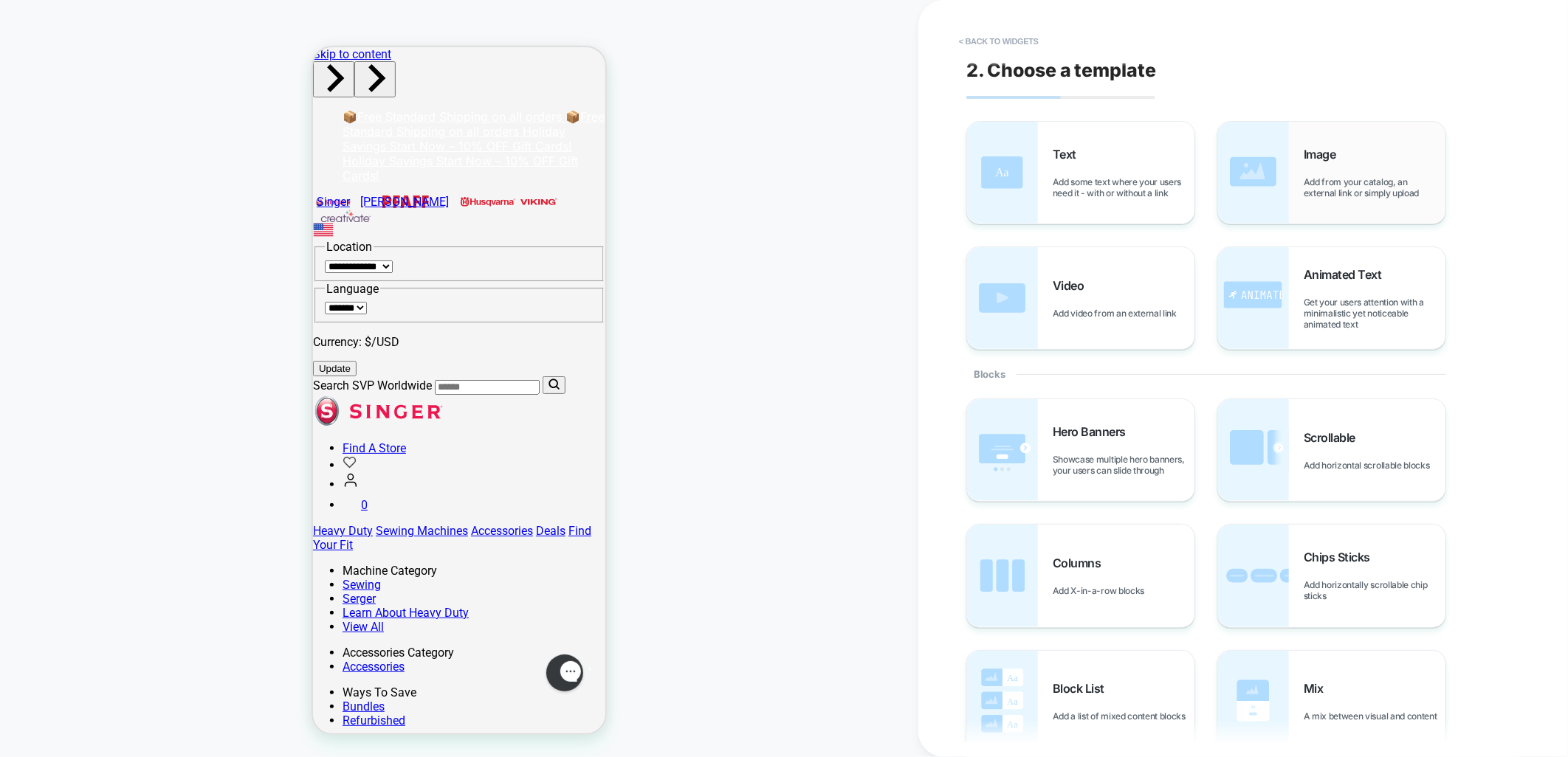
click at [1302, 168] on div "Image Add from your catalog, an external link or simply upload" at bounding box center [1332, 173] width 227 height 102
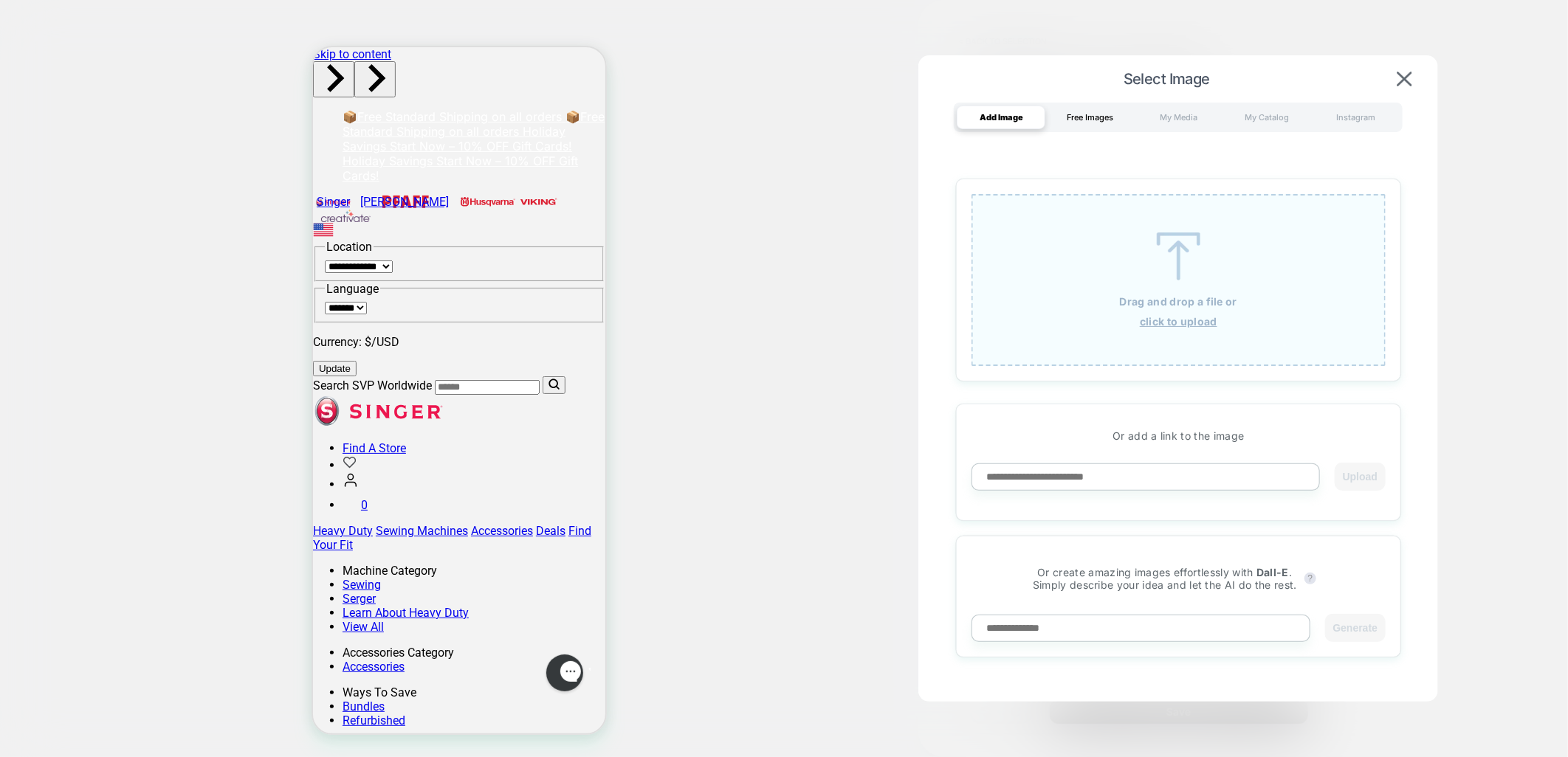
drag, startPoint x: 1094, startPoint y: 116, endPoint x: 1123, endPoint y: 115, distance: 29.0
click at [1096, 116] on div "Free Images" at bounding box center [1090, 118] width 88 height 24
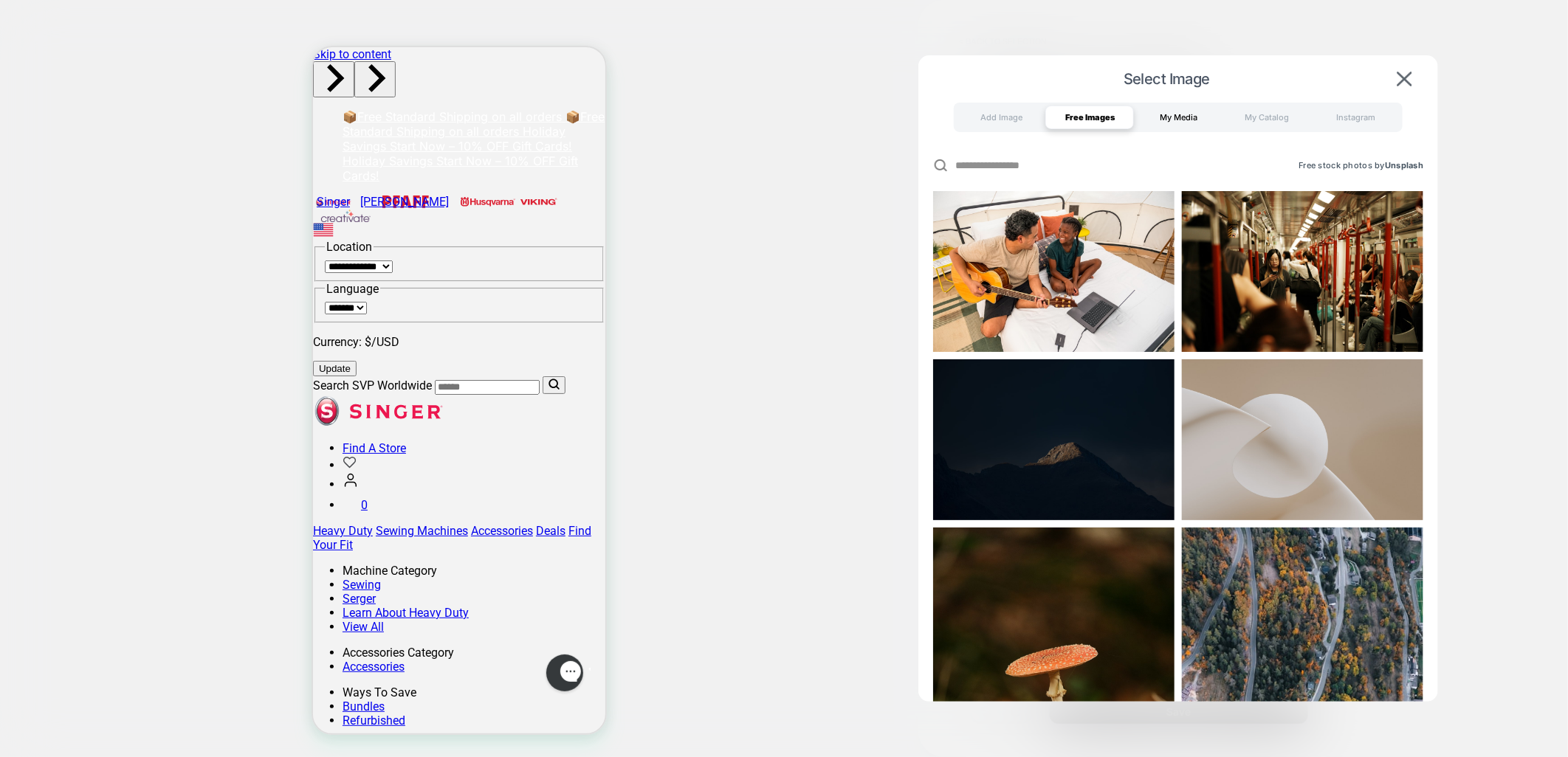
drag, startPoint x: 1163, startPoint y: 115, endPoint x: 1197, endPoint y: 115, distance: 34.0
click at [1171, 115] on div "My Media" at bounding box center [1178, 118] width 88 height 24
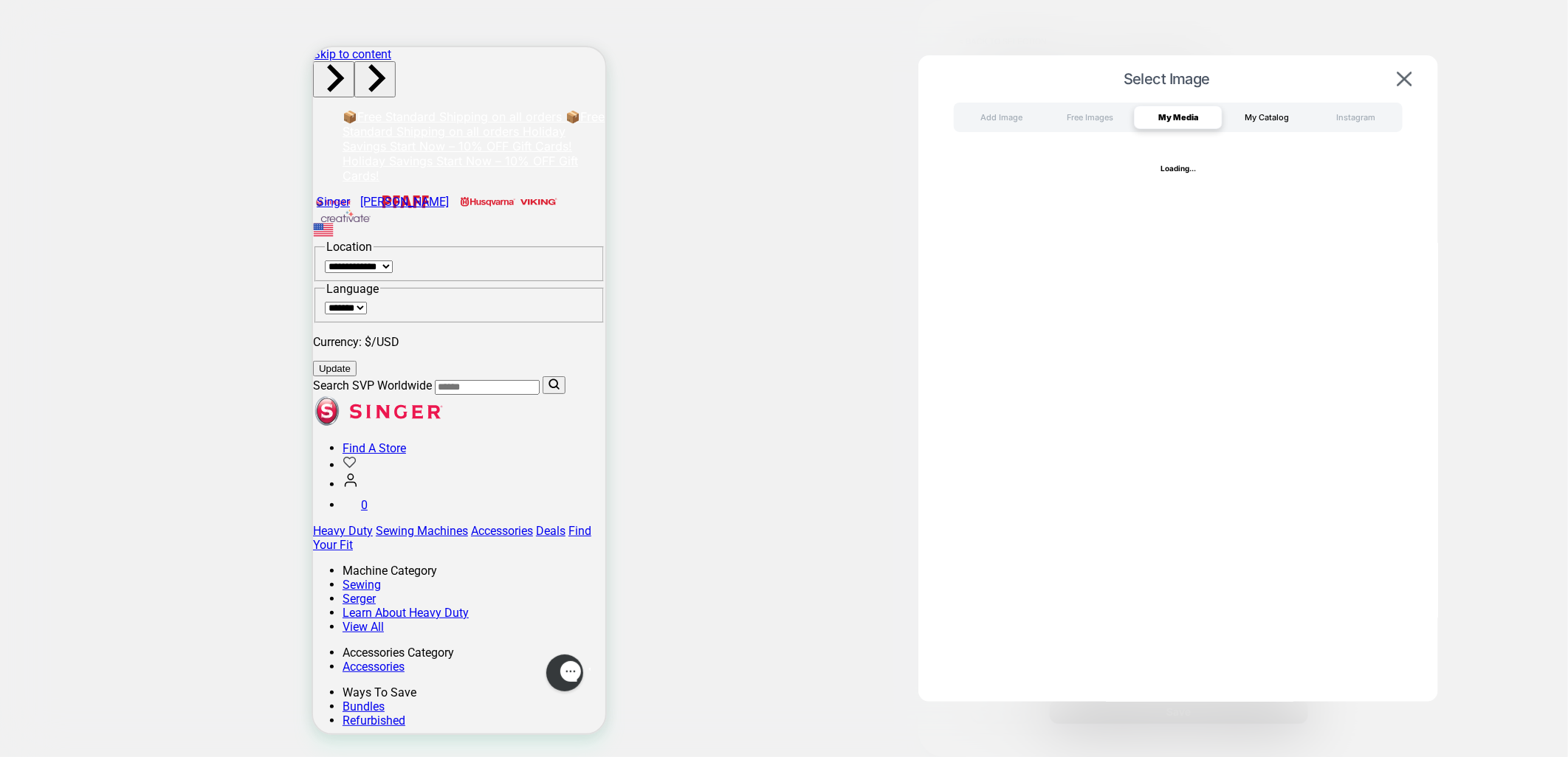
click at [1267, 117] on div "My Catalog" at bounding box center [1267, 118] width 88 height 24
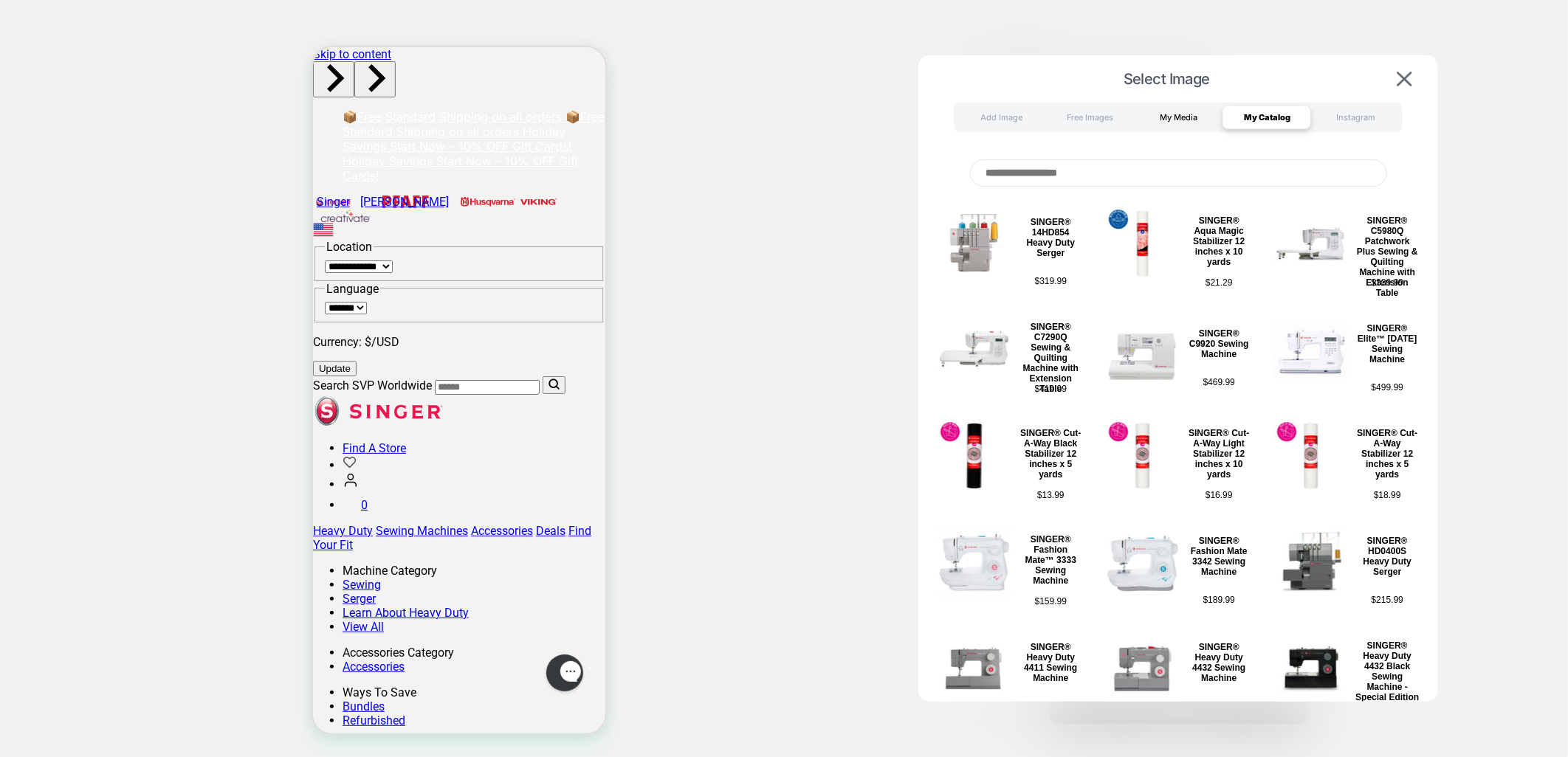
click at [1178, 119] on div "My Media" at bounding box center [1178, 118] width 88 height 24
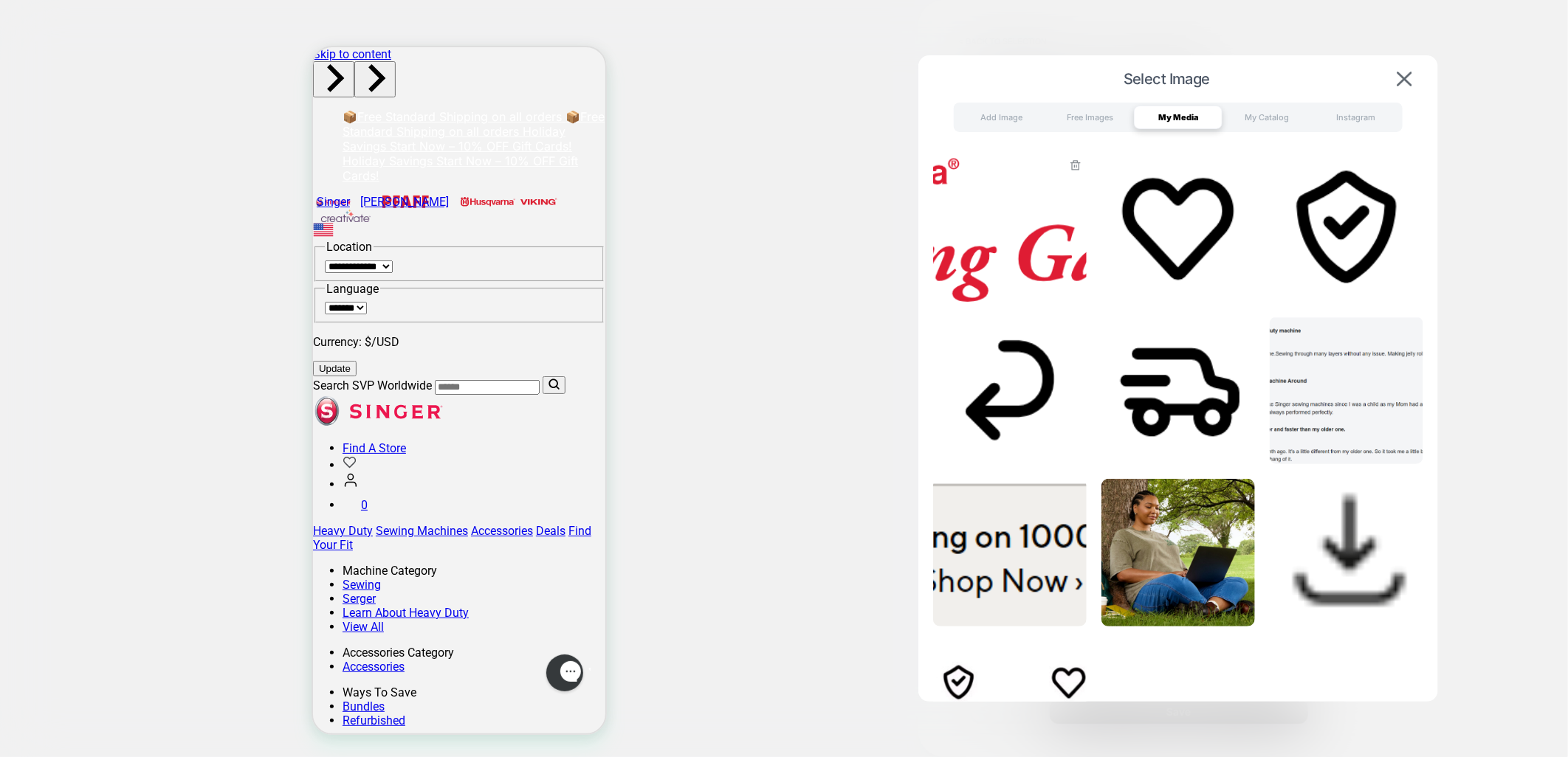
click at [960, 251] on img at bounding box center [1010, 228] width 153 height 148
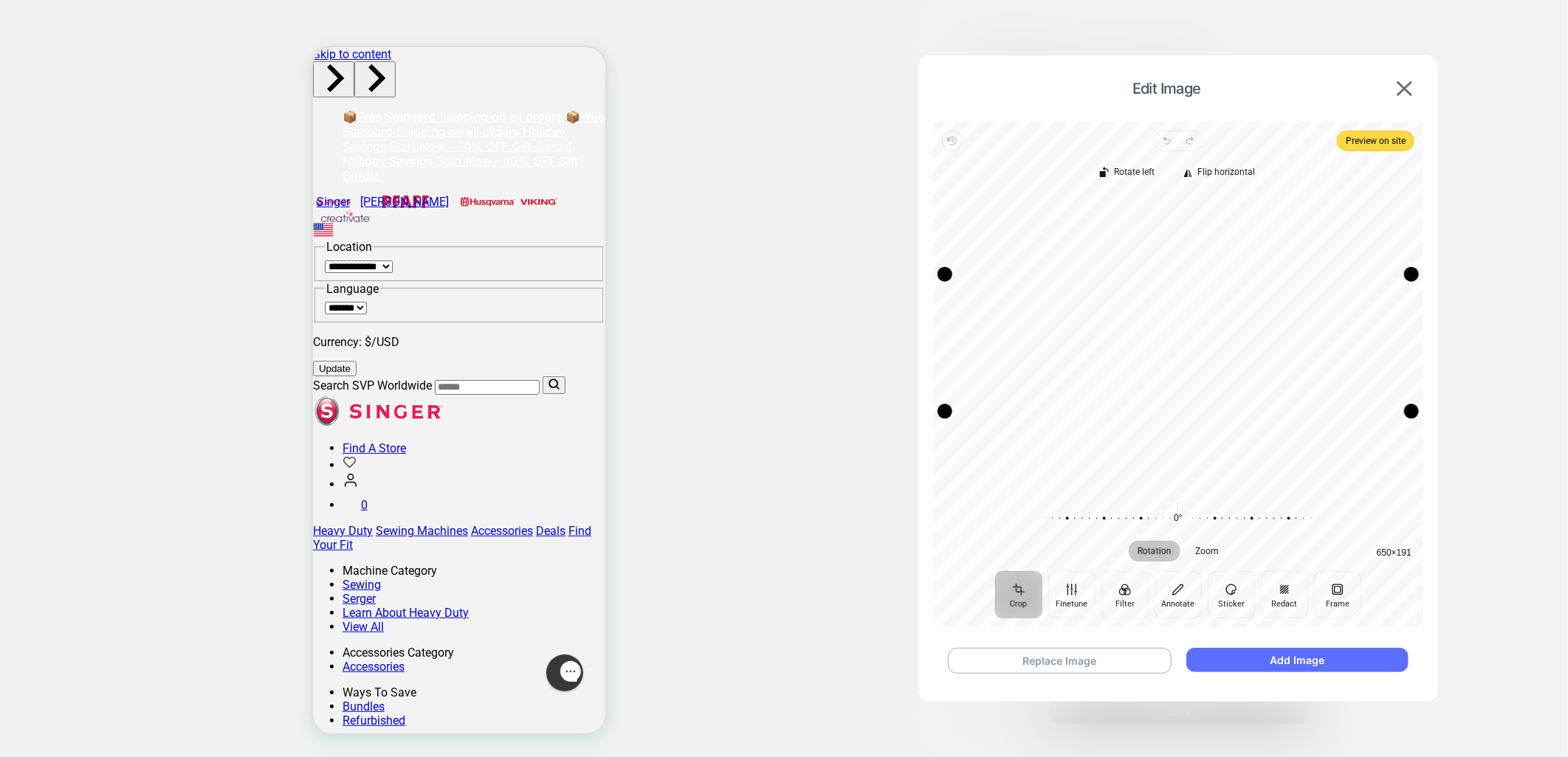
click at [1323, 654] on button "Add Image" at bounding box center [1297, 660] width 222 height 25
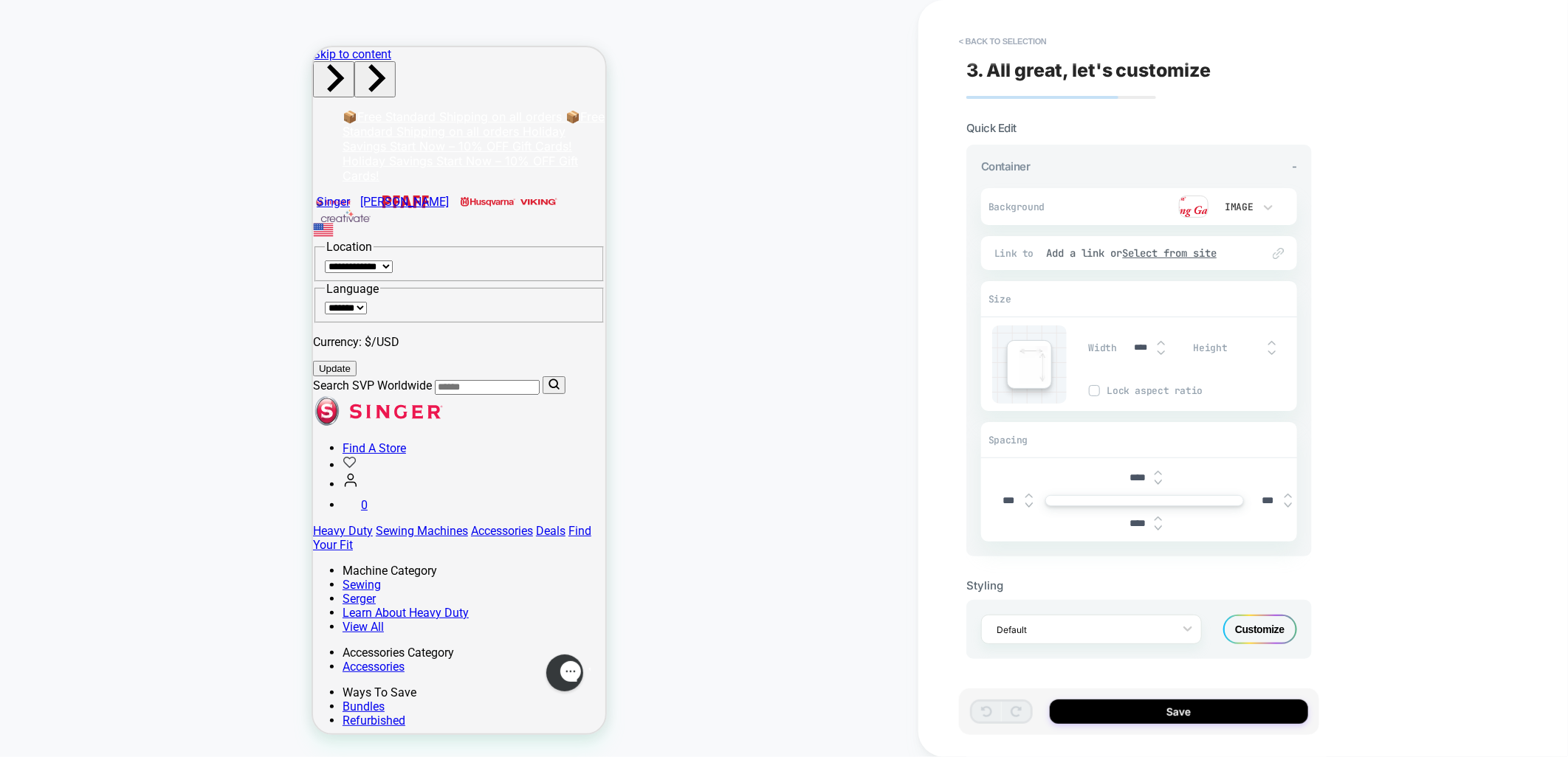
click at [1291, 166] on div "Container -" at bounding box center [1139, 166] width 316 height 14
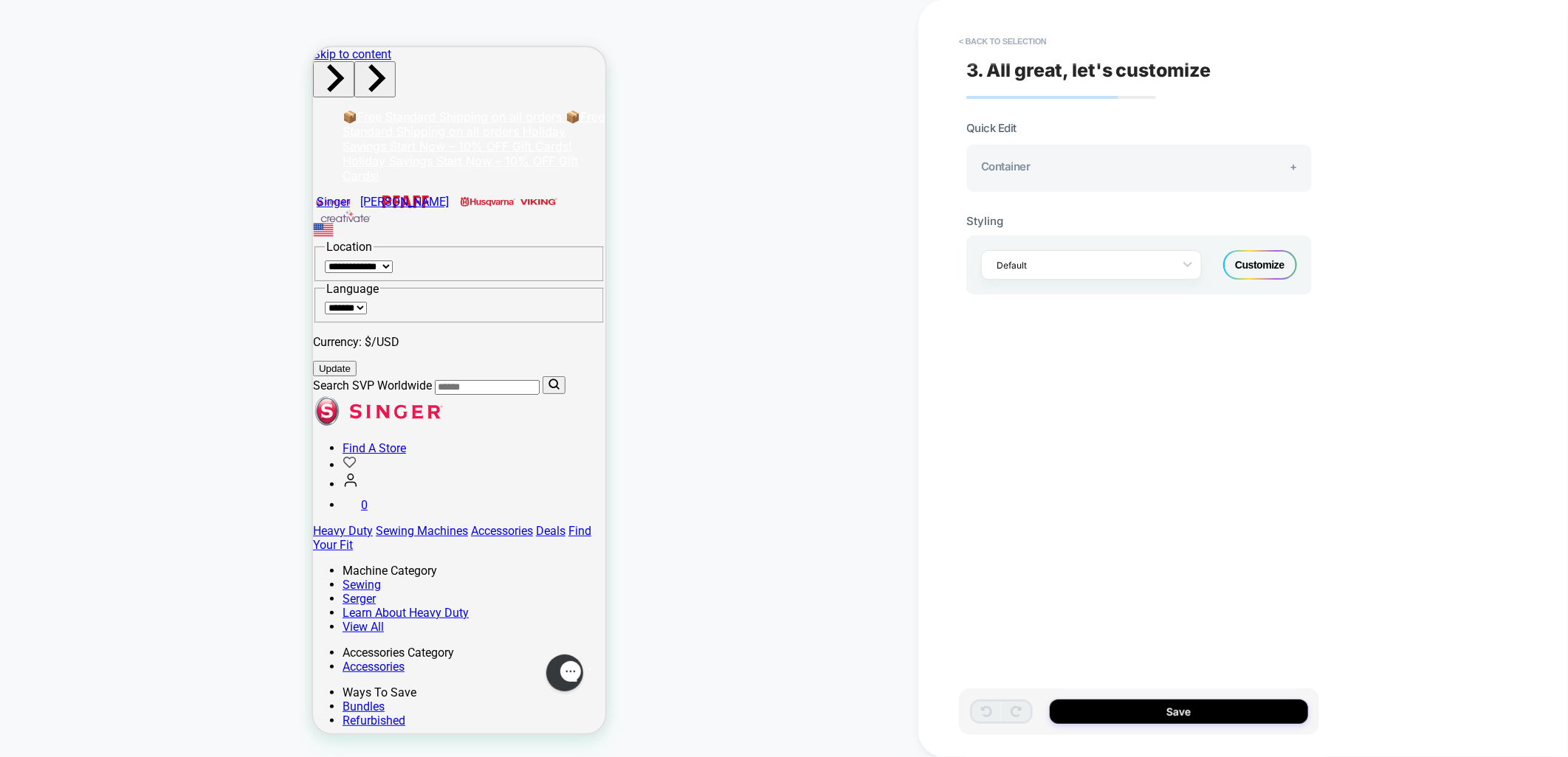
click at [1291, 166] on span "+" at bounding box center [1293, 166] width 8 height 14
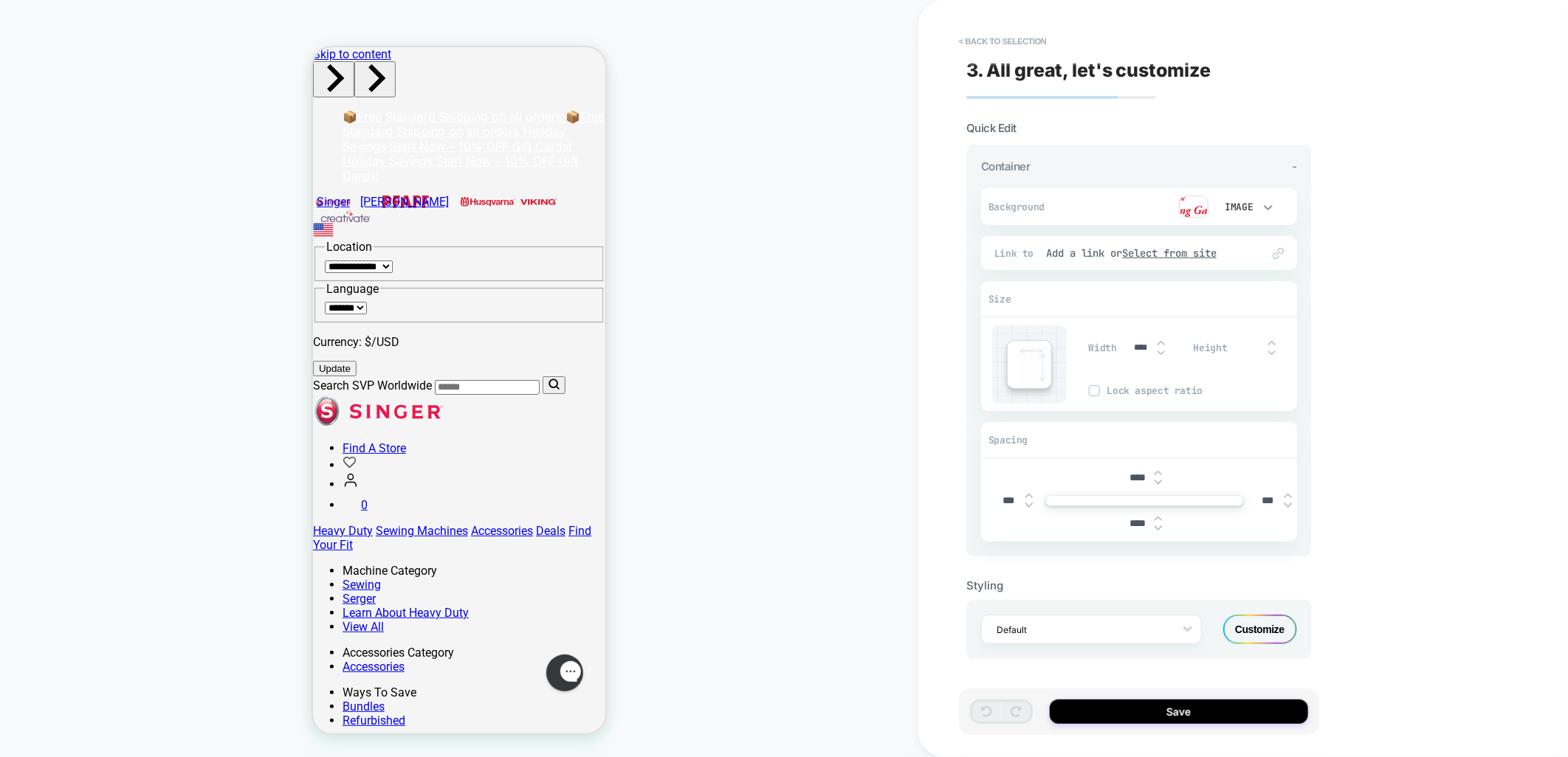
click at [1264, 202] on icon at bounding box center [1268, 207] width 14 height 14
click at [1249, 242] on div "None" at bounding box center [1245, 243] width 62 height 31
click at [1006, 31] on button "< Back to selection" at bounding box center [1002, 42] width 103 height 24
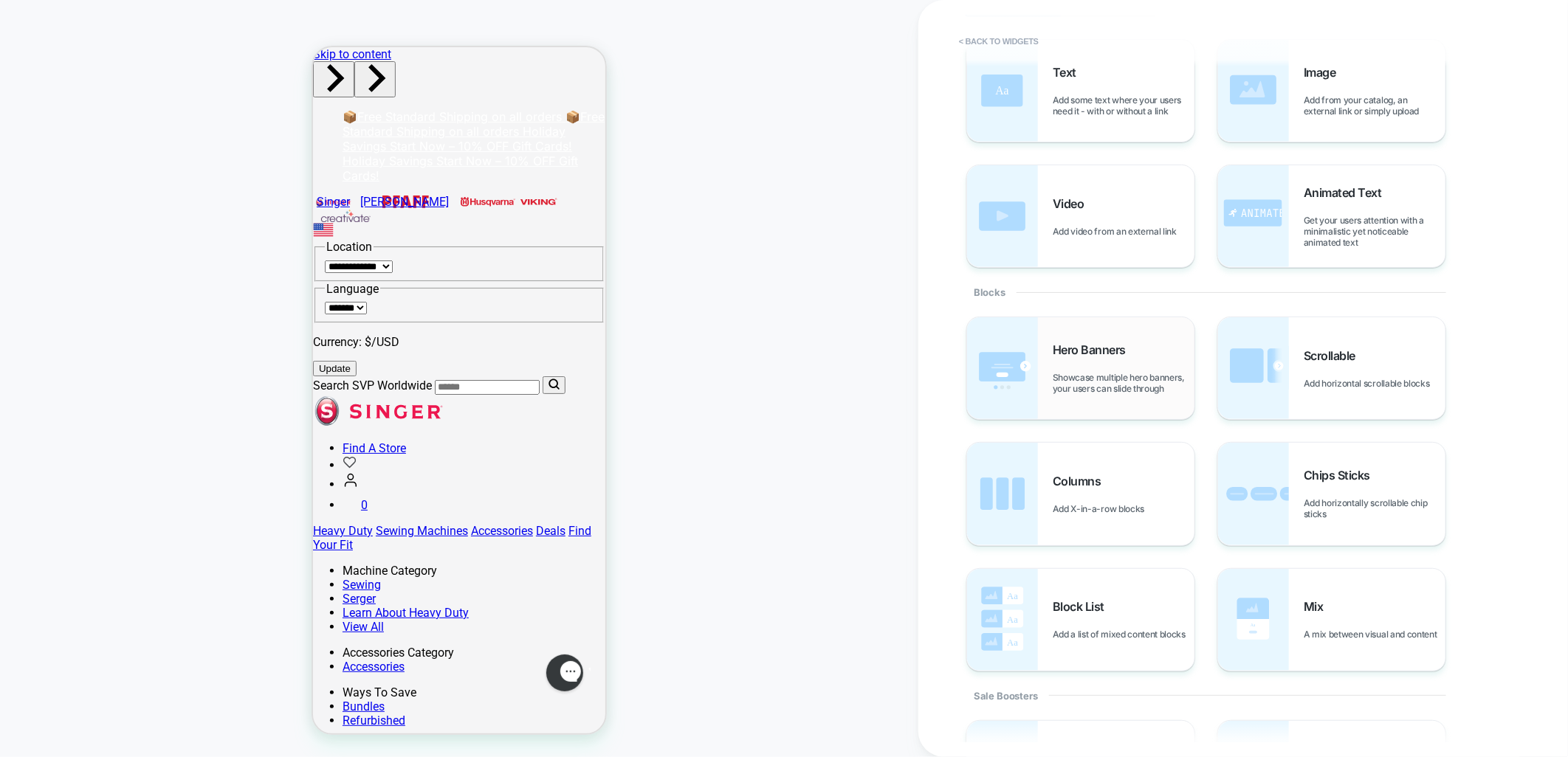
scroll to position [0, 0]
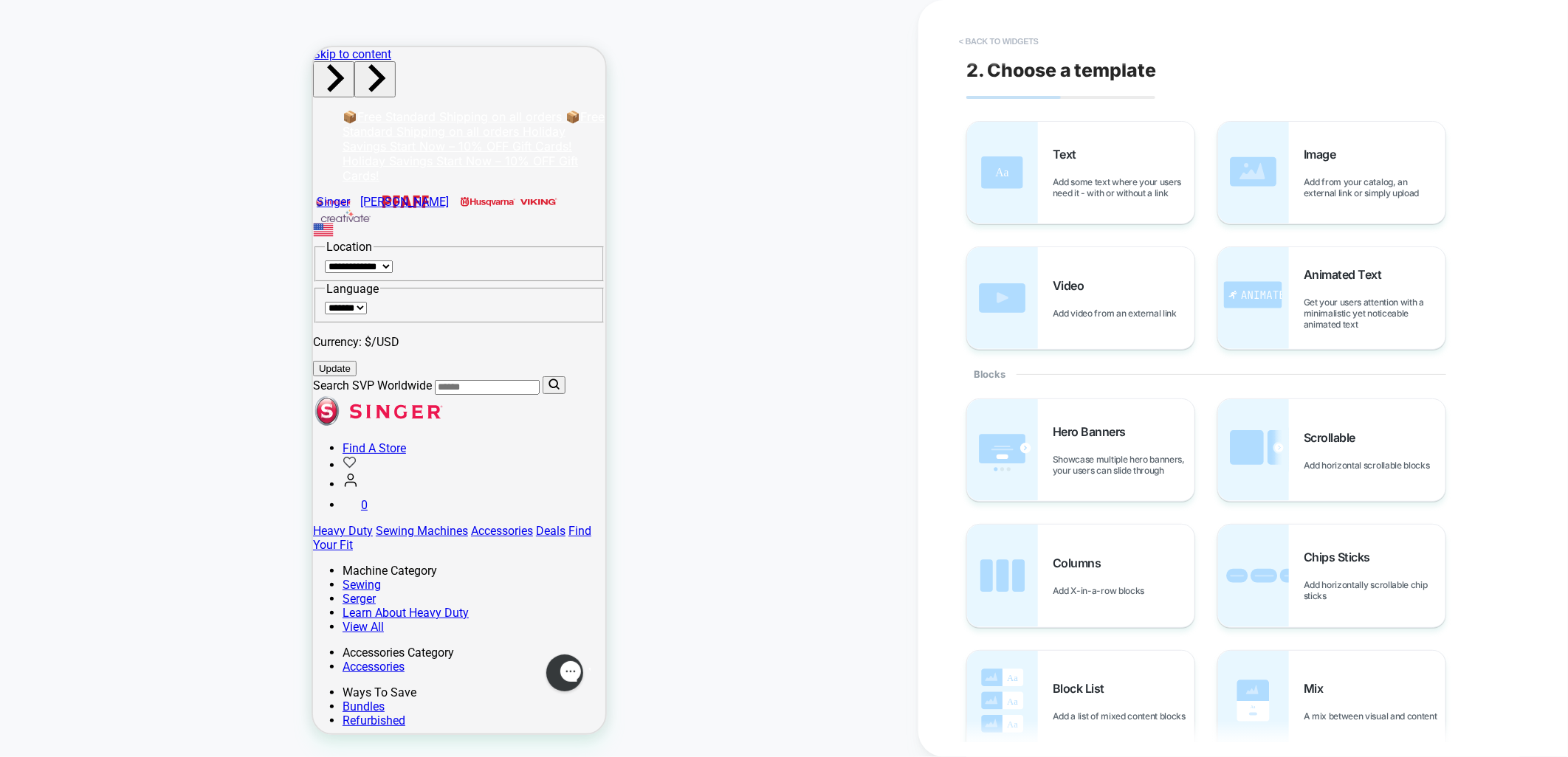
click at [999, 41] on button "< Back to widgets" at bounding box center [998, 42] width 94 height 24
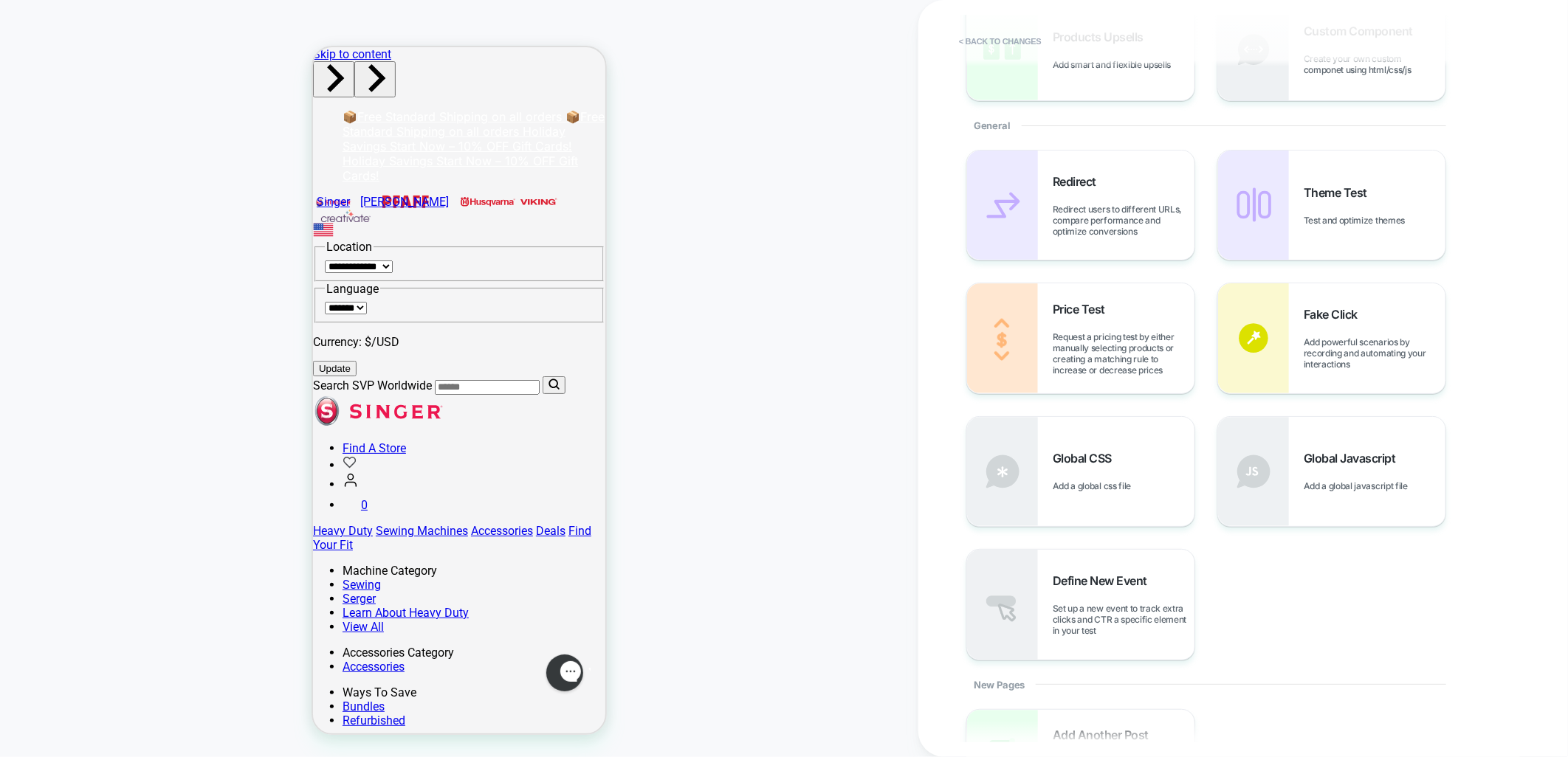
scroll to position [328, 0]
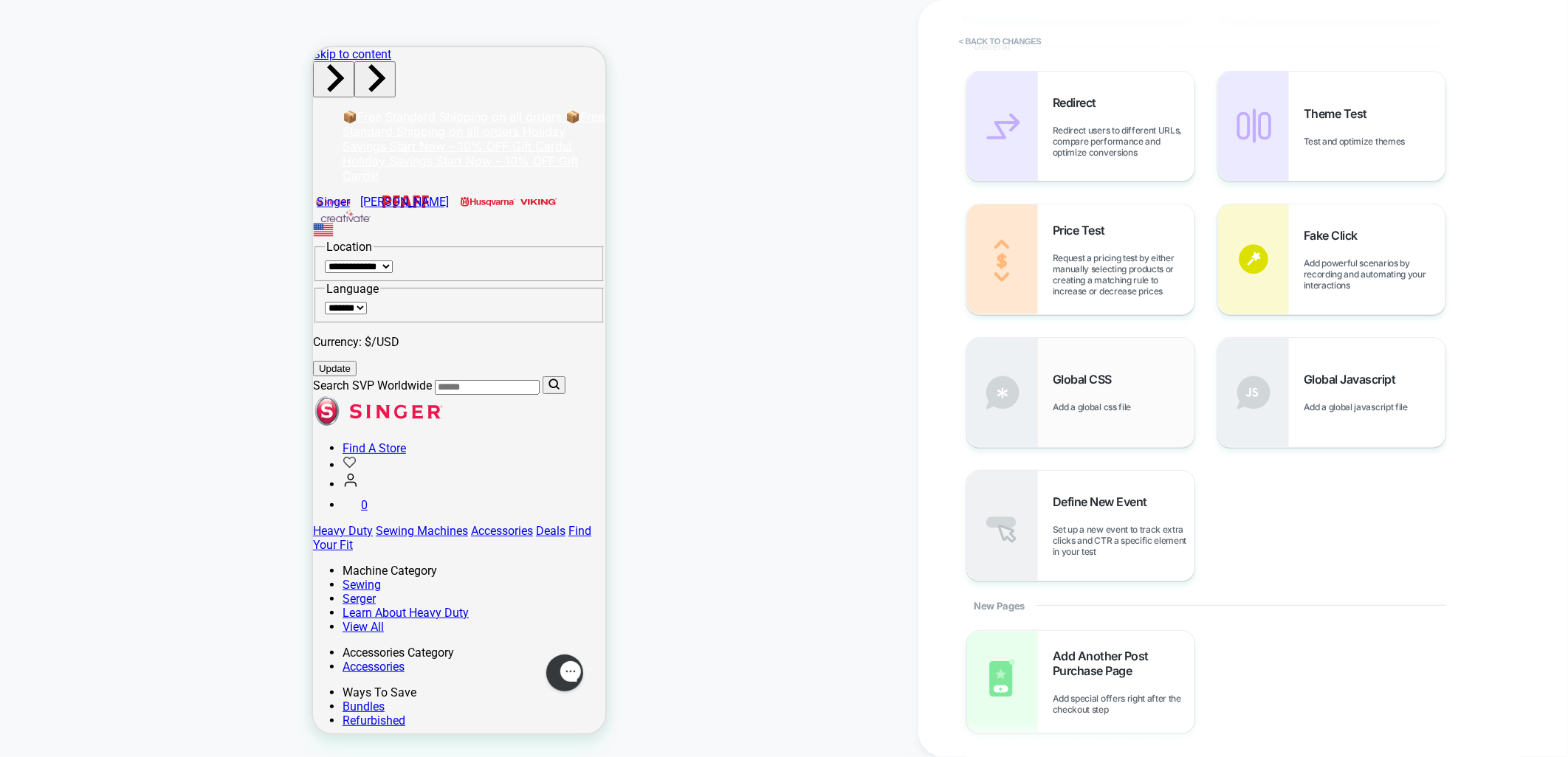
click at [1029, 402] on img at bounding box center [1003, 392] width 71 height 109
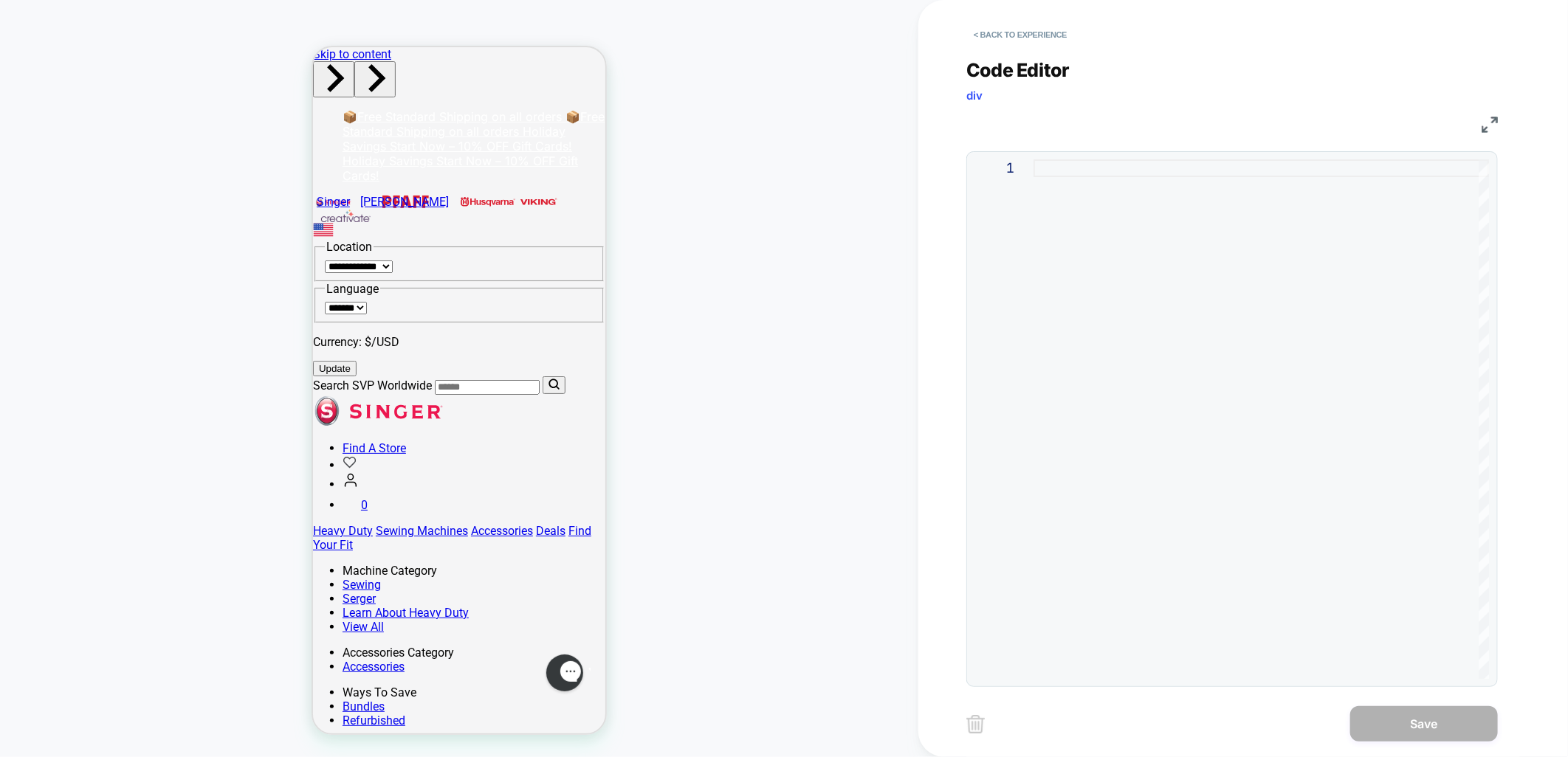
click at [1194, 197] on div at bounding box center [1261, 419] width 455 height 520
click at [1081, 253] on div at bounding box center [1261, 419] width 455 height 520
click at [1201, 325] on div at bounding box center [1261, 419] width 455 height 520
type textarea "**********"
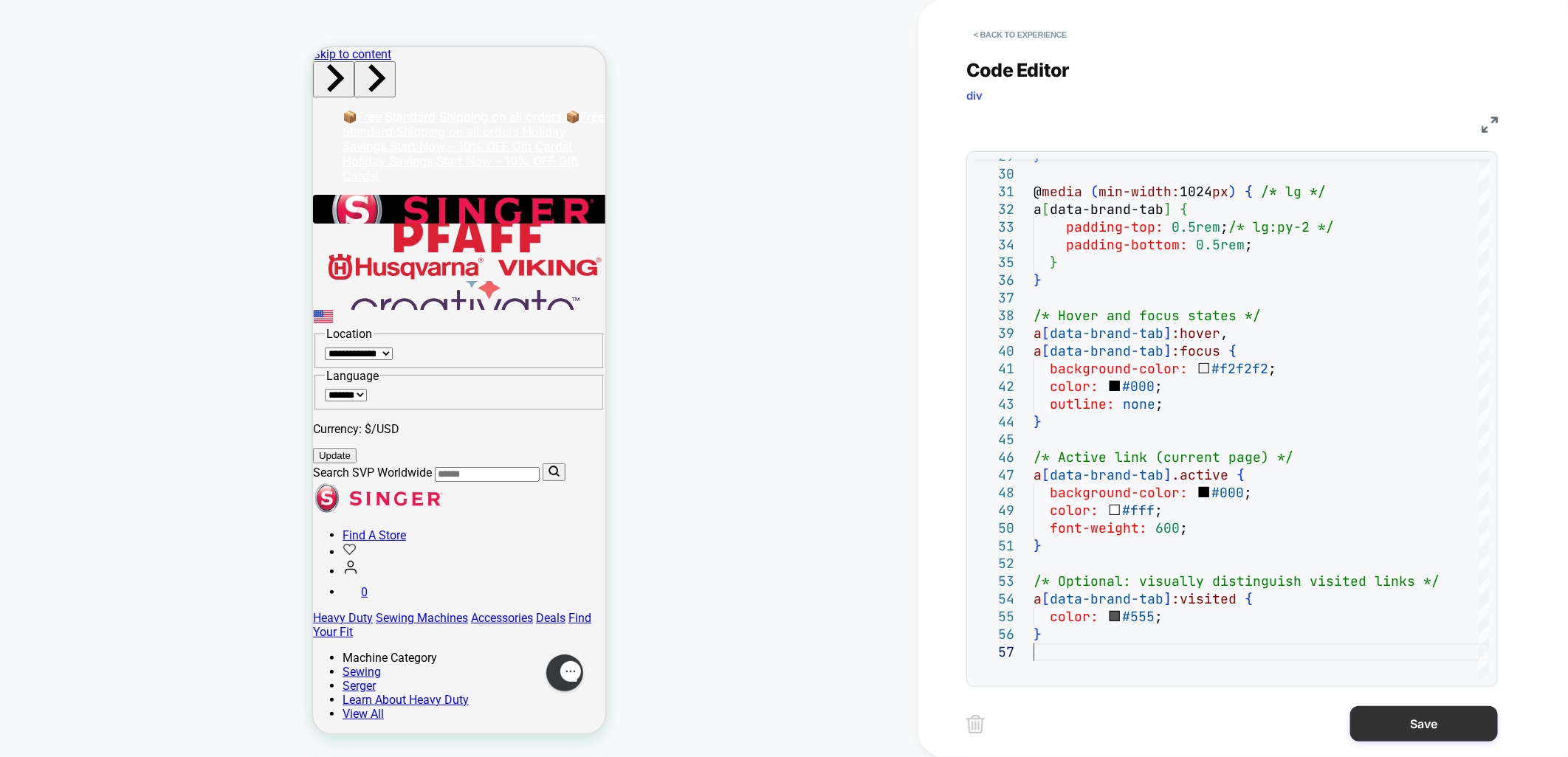
click at [1386, 732] on button "Save" at bounding box center [1425, 724] width 148 height 36
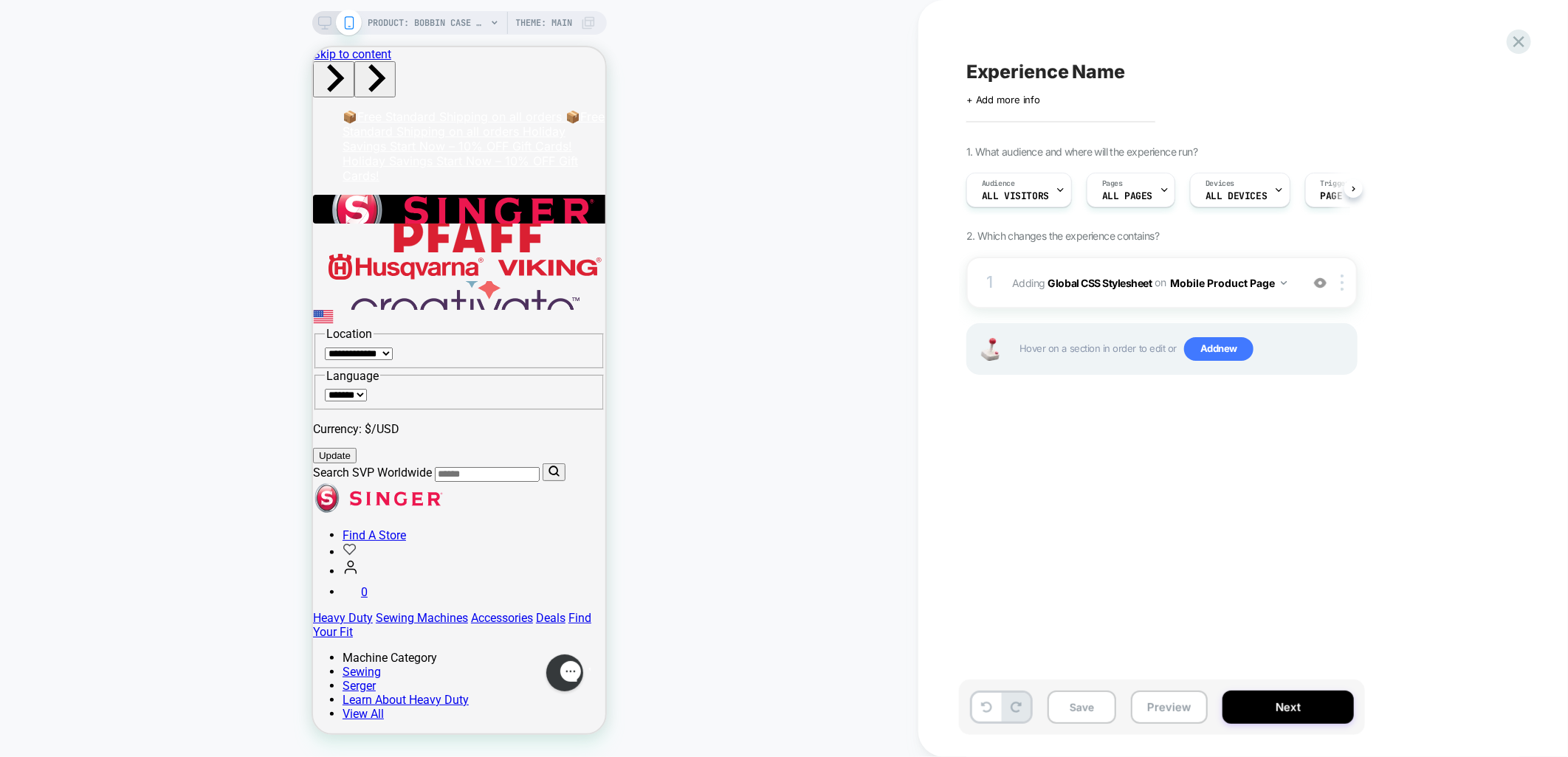
scroll to position [0, 1]
drag, startPoint x: 1344, startPoint y: 283, endPoint x: 1345, endPoint y: 305, distance: 22.0
click at [1344, 283] on img at bounding box center [1342, 282] width 3 height 16
click at [1258, 281] on button "Mobile Product Page" at bounding box center [1229, 282] width 117 height 21
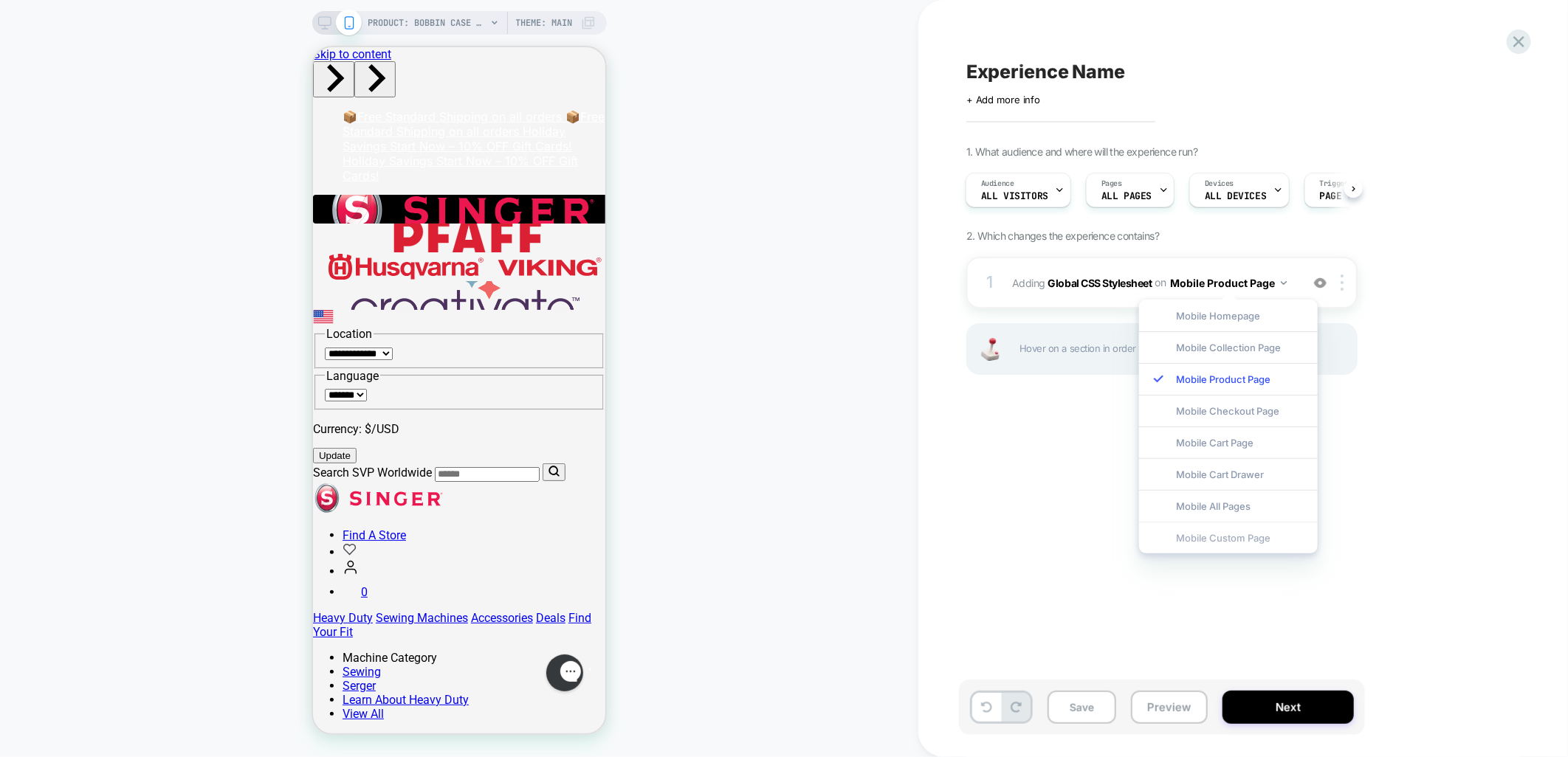
click at [1204, 537] on div "Mobile Custom Page" at bounding box center [1229, 537] width 179 height 31
click at [1204, 537] on div "Experience Name Click to edit experience details + Add more info 1. What audien…" at bounding box center [1236, 378] width 554 height 728
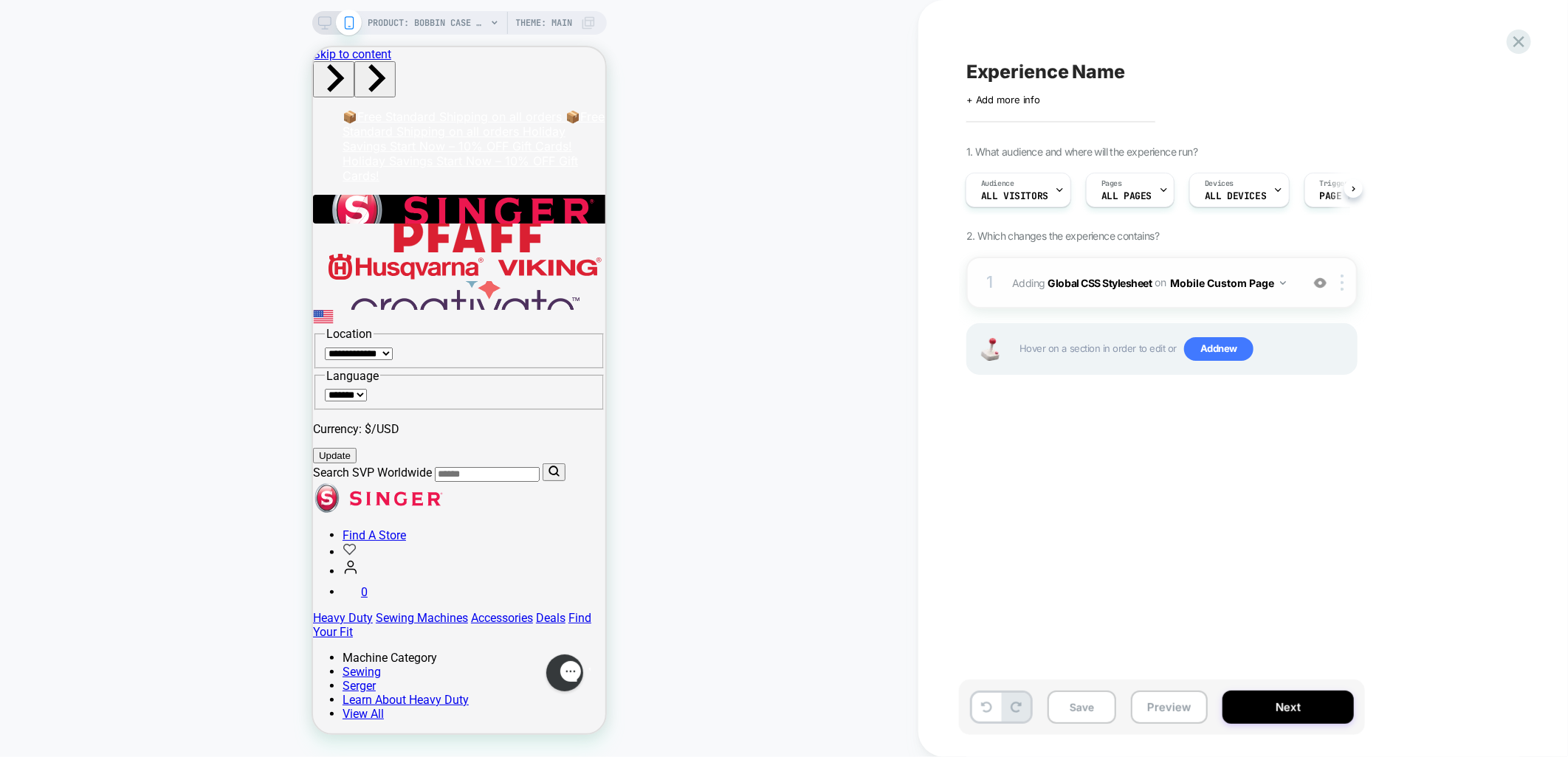
click at [1268, 276] on button "Mobile Custom Page" at bounding box center [1228, 282] width 116 height 21
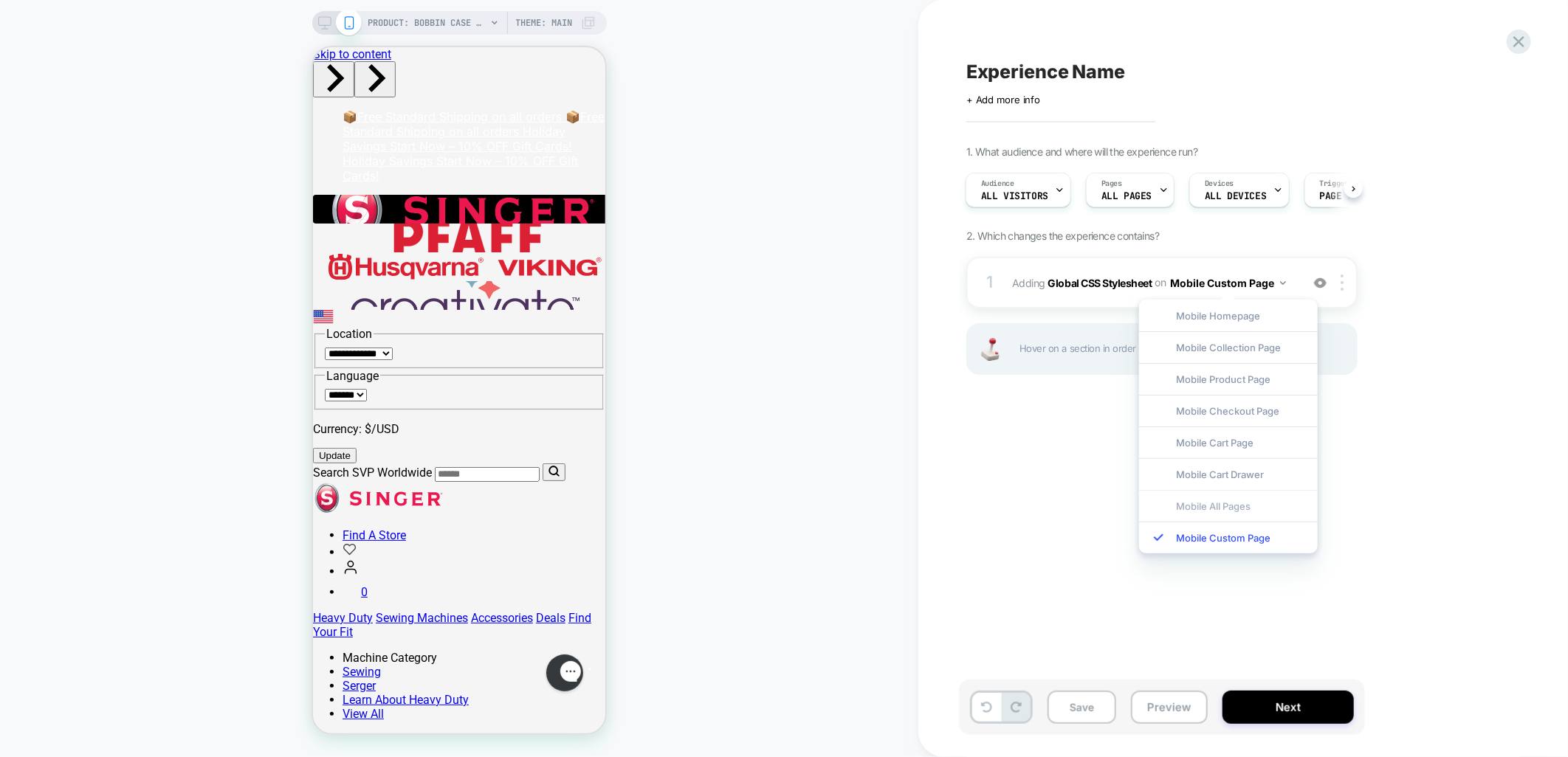
click at [1194, 508] on div "Mobile All Pages" at bounding box center [1229, 505] width 179 height 31
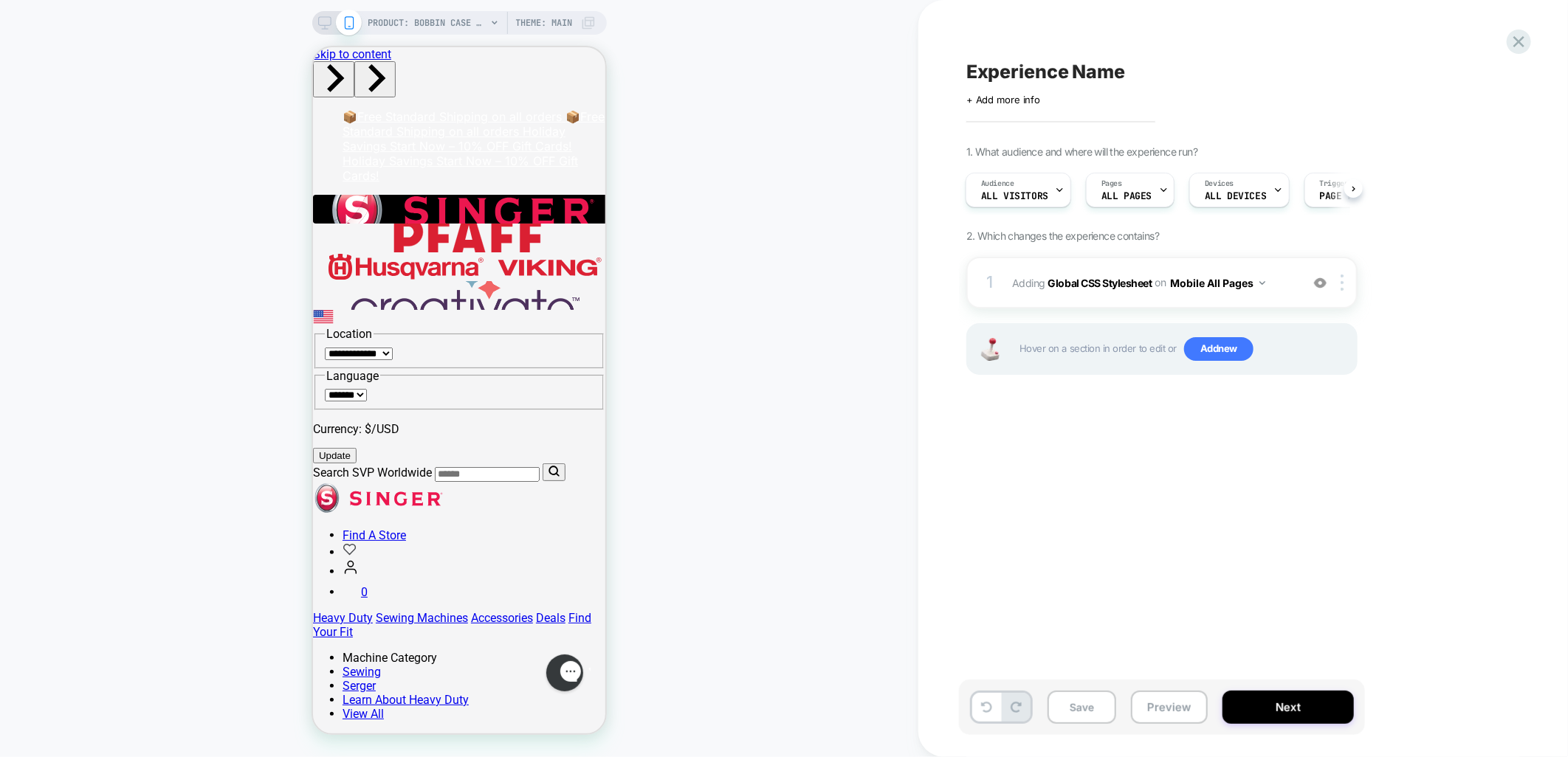
drag, startPoint x: 1091, startPoint y: 562, endPoint x: 1043, endPoint y: 526, distance: 60.0
click at [1088, 558] on div "Experience Name Click to edit experience details + Add more info 1. What audien…" at bounding box center [1236, 378] width 554 height 728
click at [1351, 283] on div at bounding box center [1345, 282] width 25 height 16
click at [1314, 482] on div "Delete" at bounding box center [1344, 481] width 131 height 40
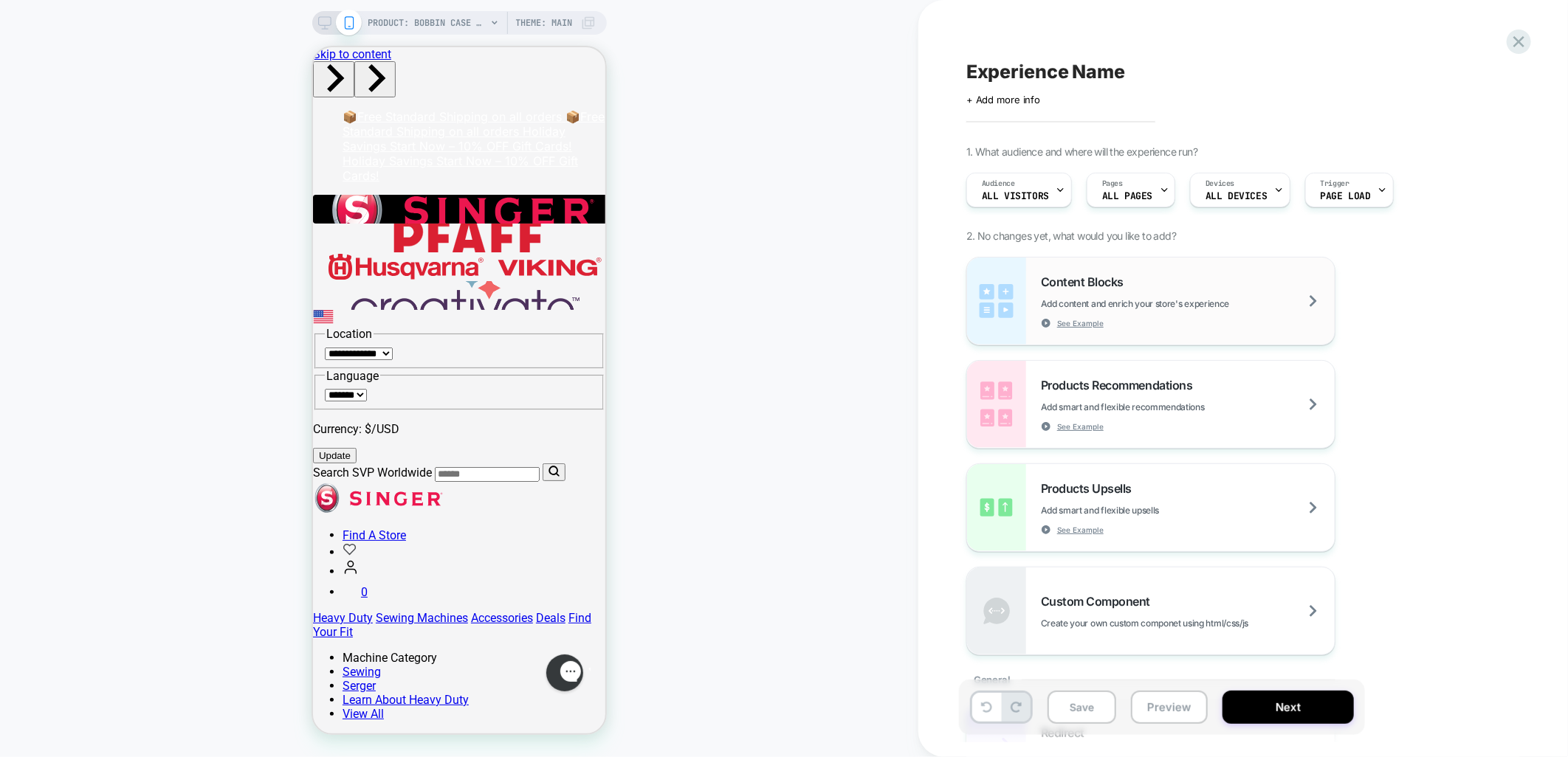
scroll to position [0, 0]
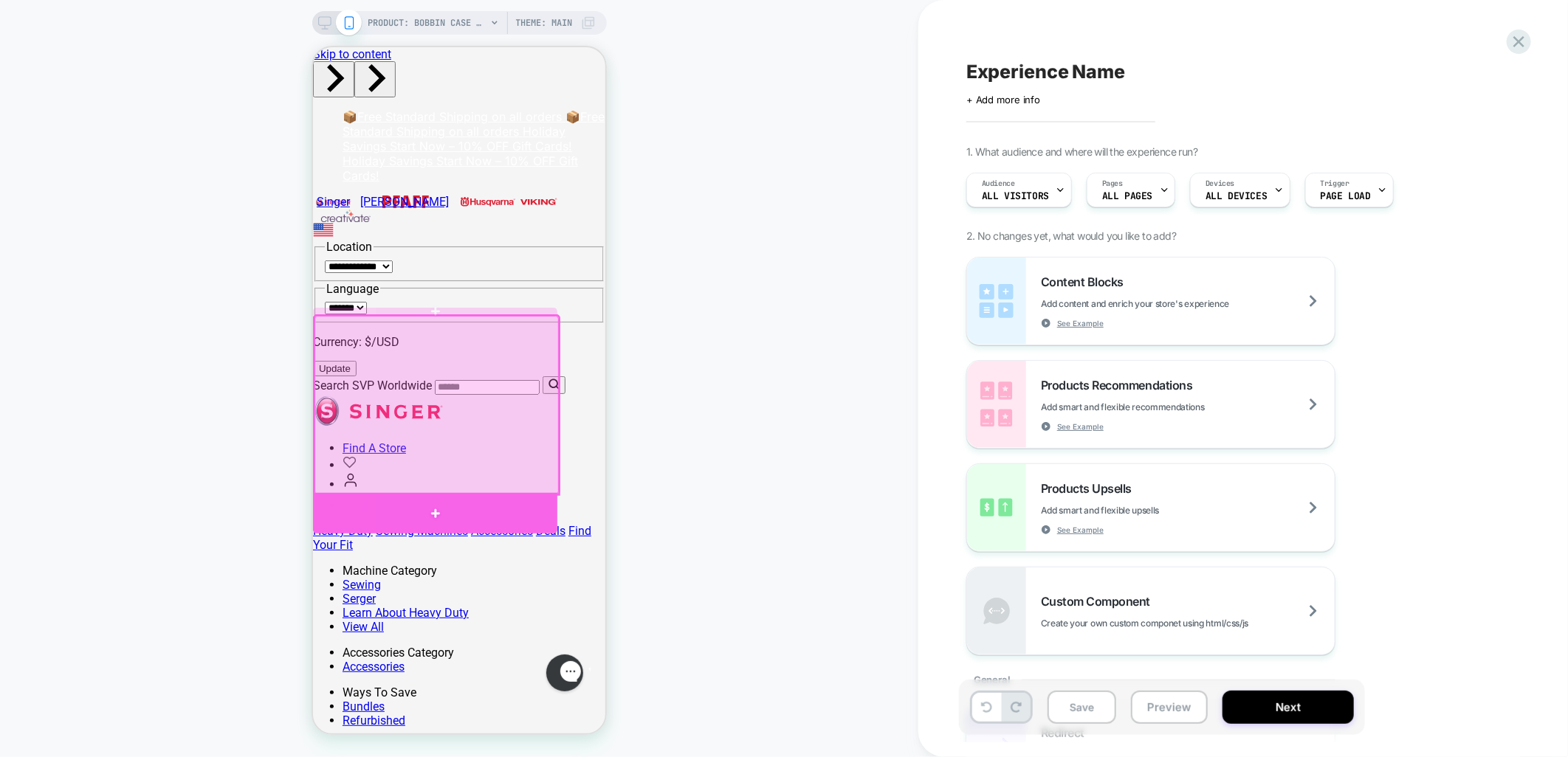
click at [421, 507] on div at bounding box center [434, 513] width 244 height 41
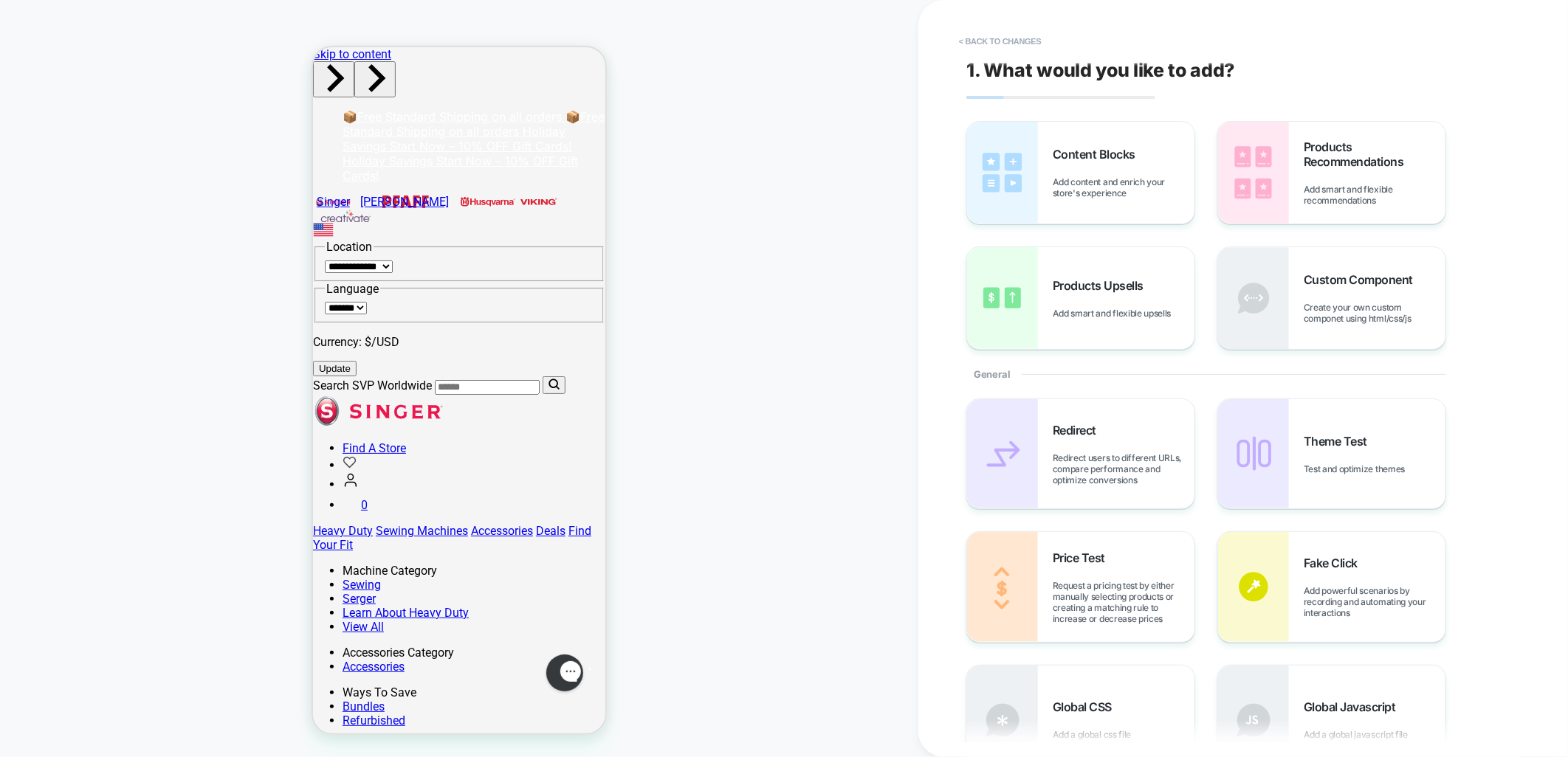
drag, startPoint x: 1103, startPoint y: 676, endPoint x: 472, endPoint y: 542, distance: 645.1
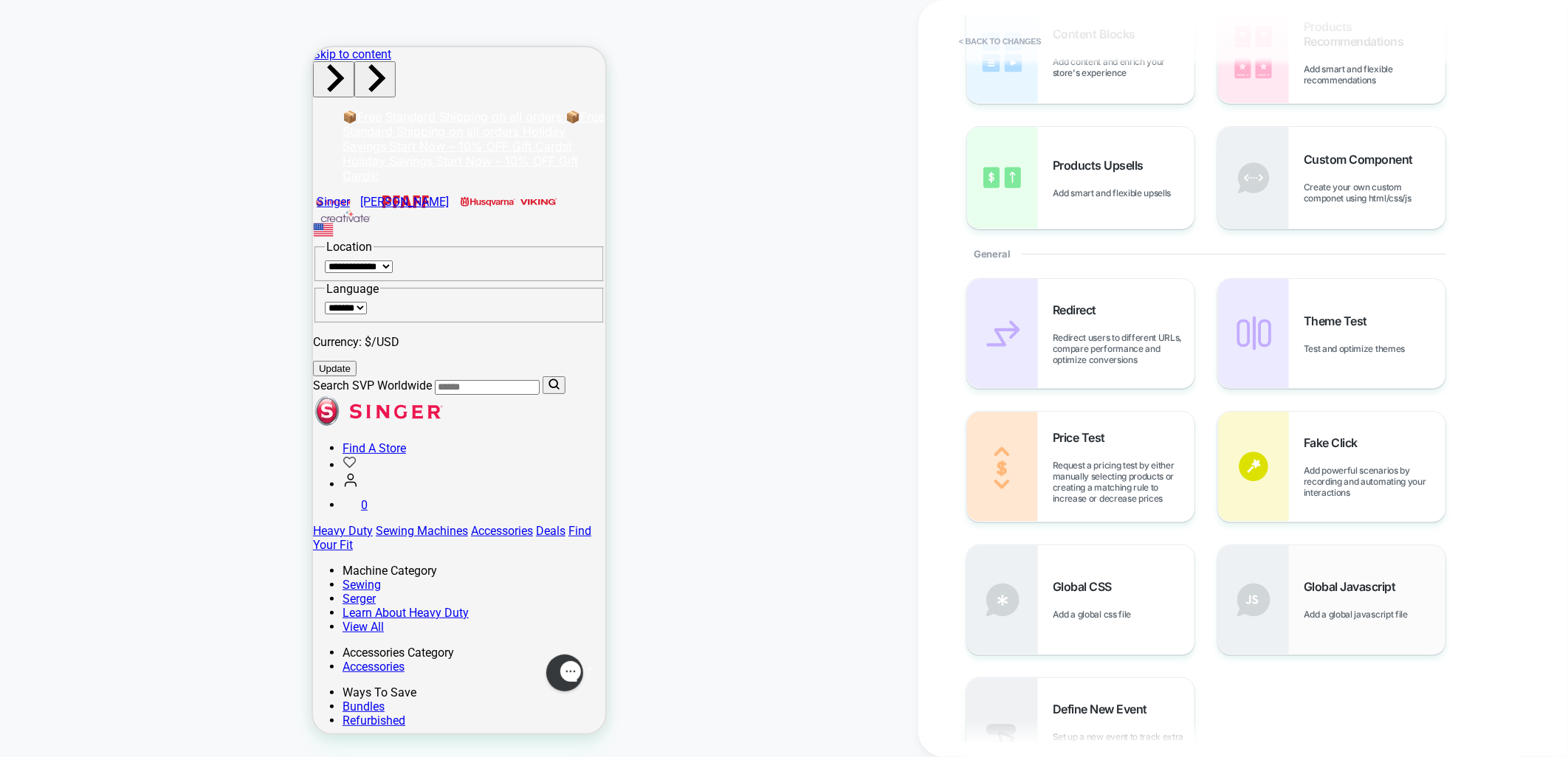
scroll to position [328, 0]
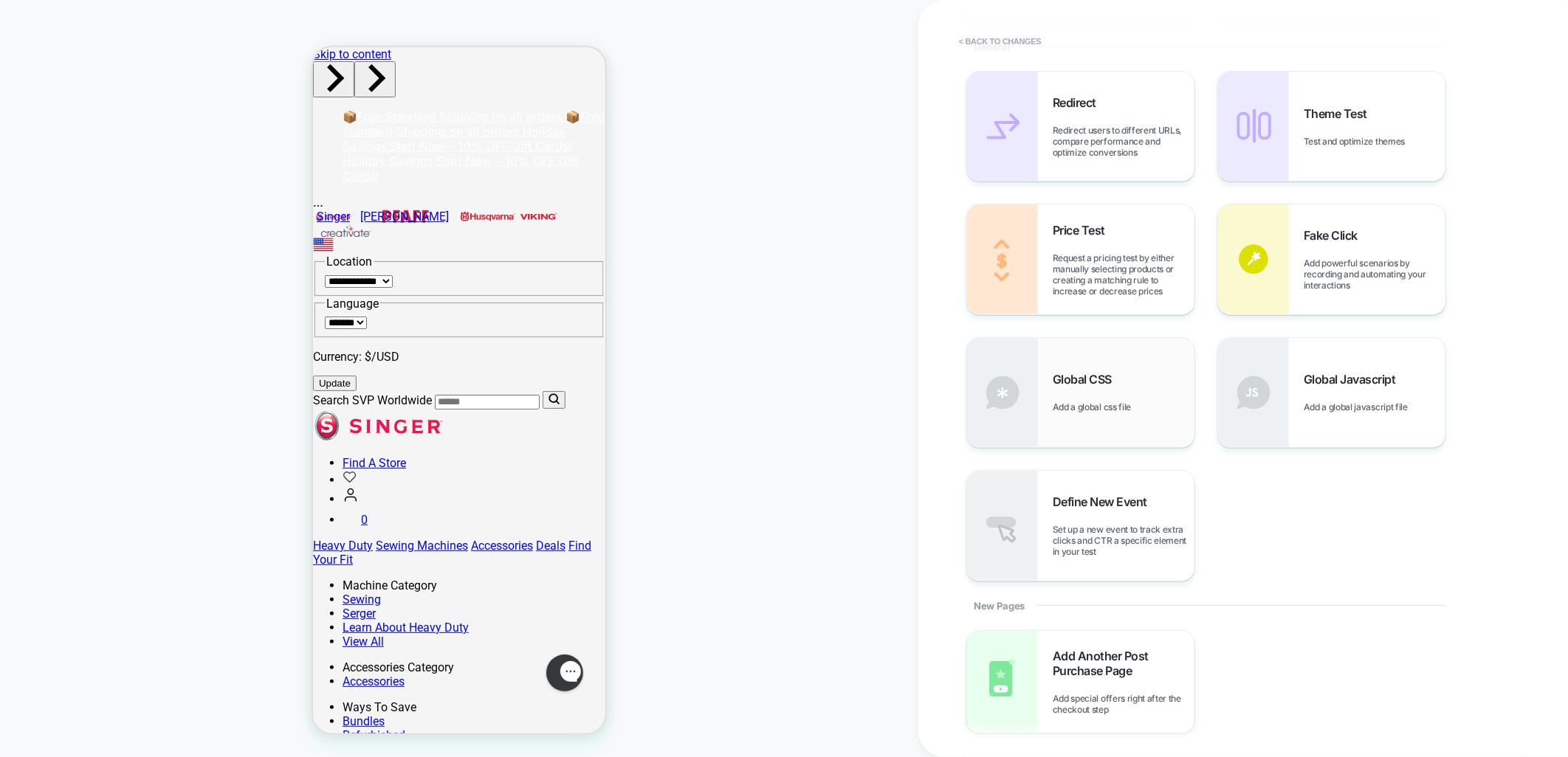
click at [1076, 394] on div "Global CSS Add a global css file" at bounding box center [1124, 392] width 142 height 41
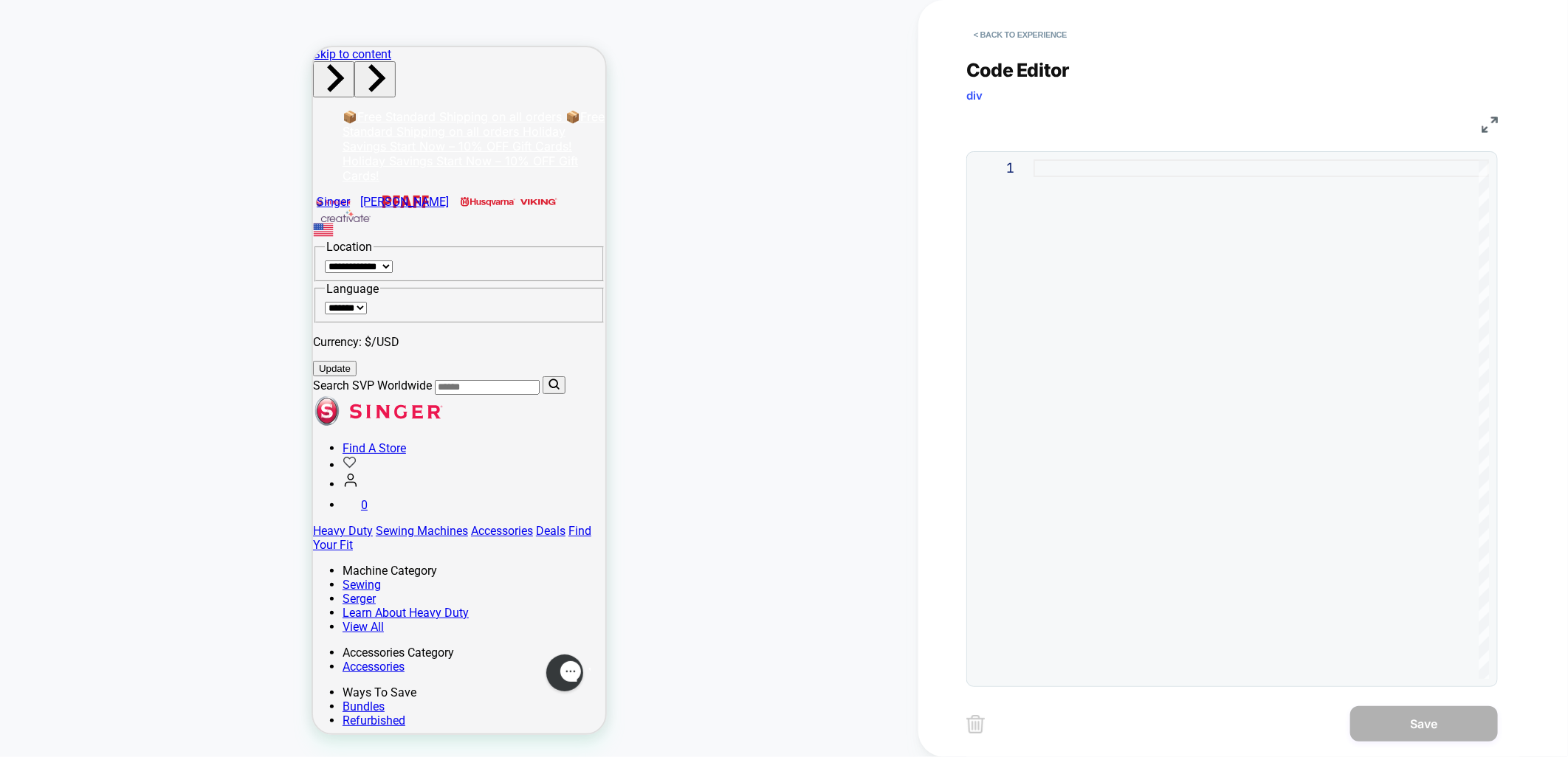
click at [1133, 394] on div at bounding box center [1261, 419] width 455 height 520
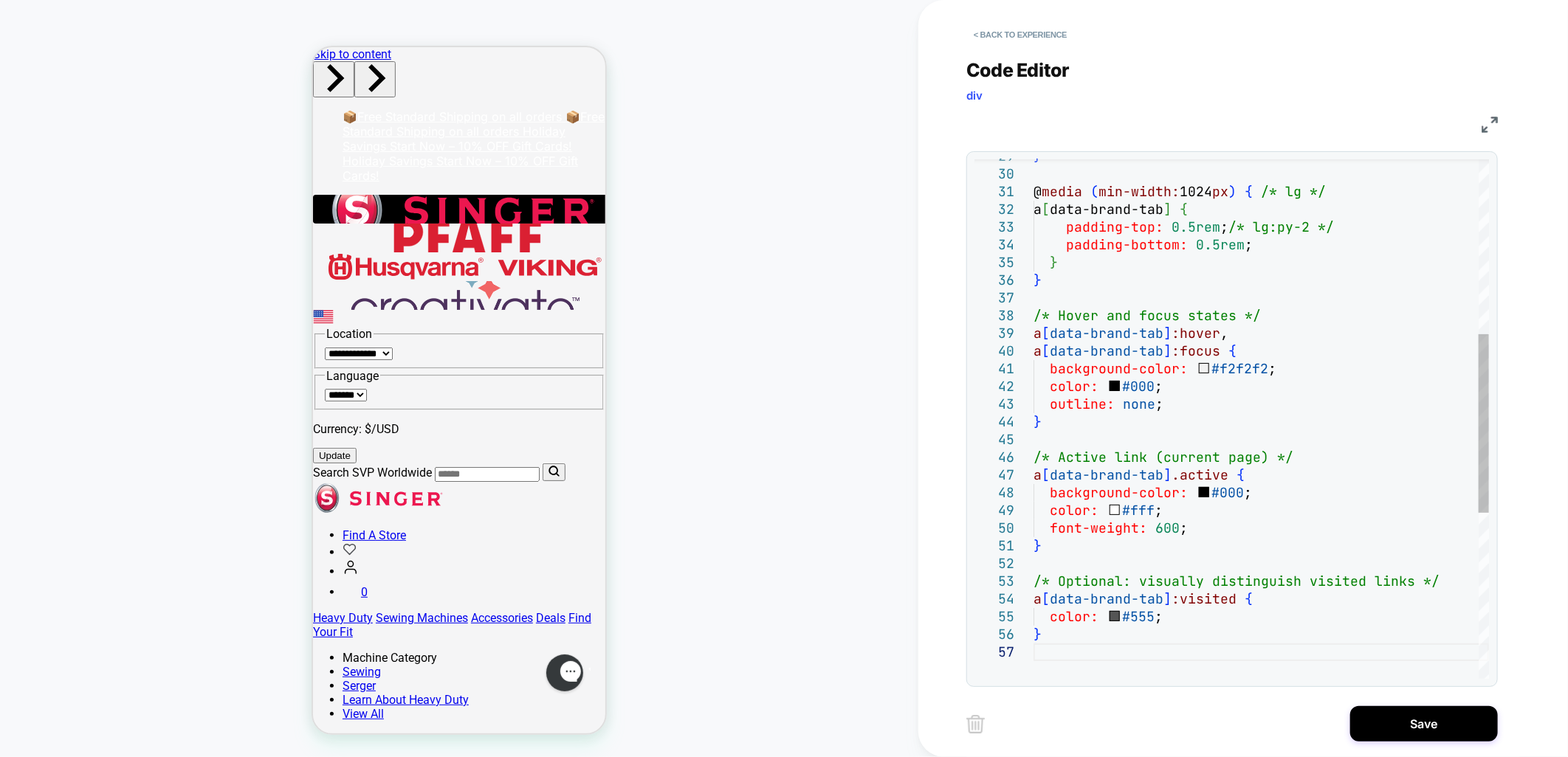
type textarea "**********"
click at [1331, 409] on div "} @ media ( min-width: 1024 px ) { /* lg */ a [ data-brand-tab ] { padding-top:…" at bounding box center [1261, 407] width 455 height 1511
click at [1411, 726] on button "Save" at bounding box center [1425, 724] width 148 height 36
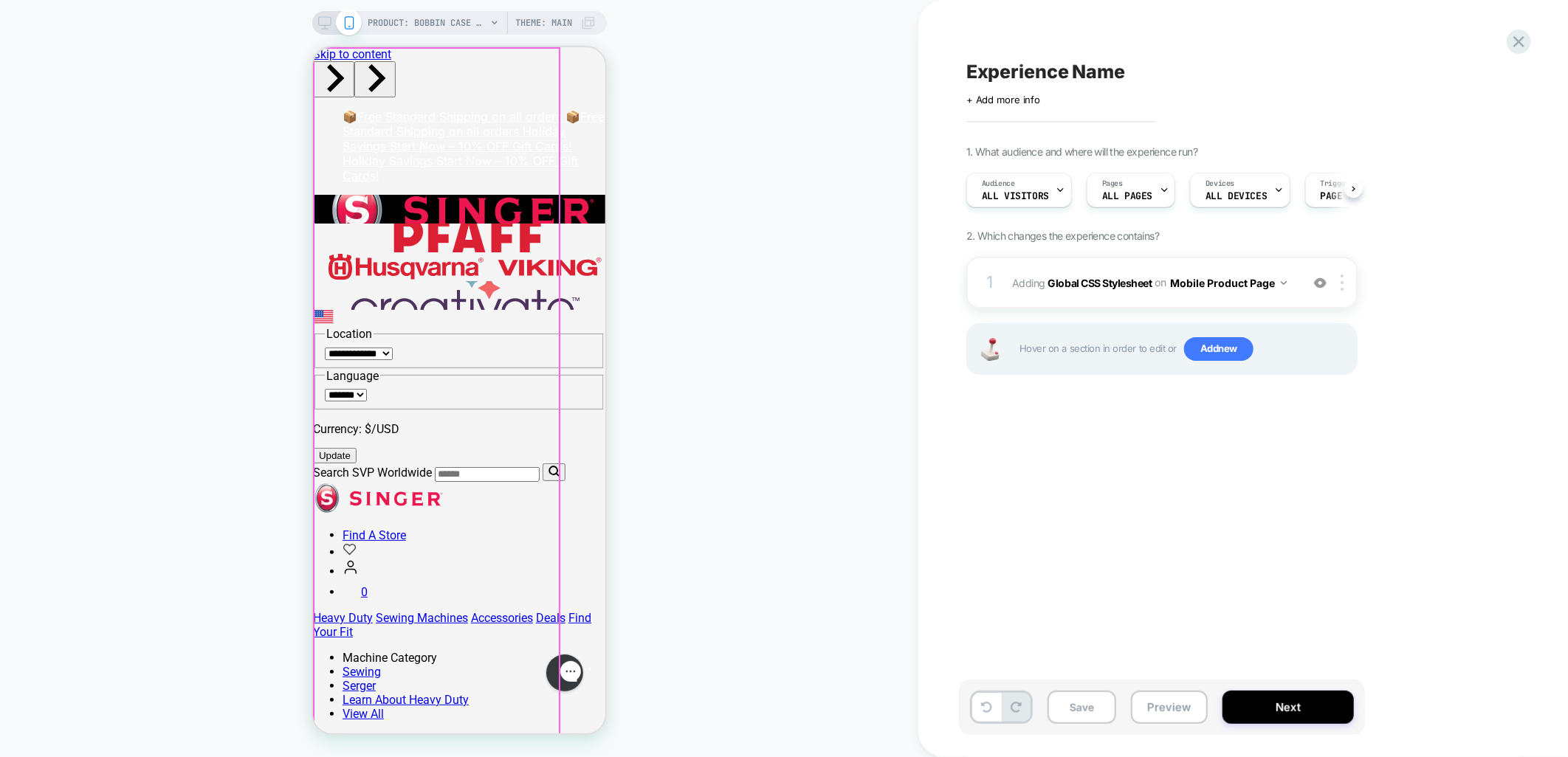
scroll to position [0, 1]
click at [1346, 283] on div at bounding box center [1345, 282] width 25 height 16
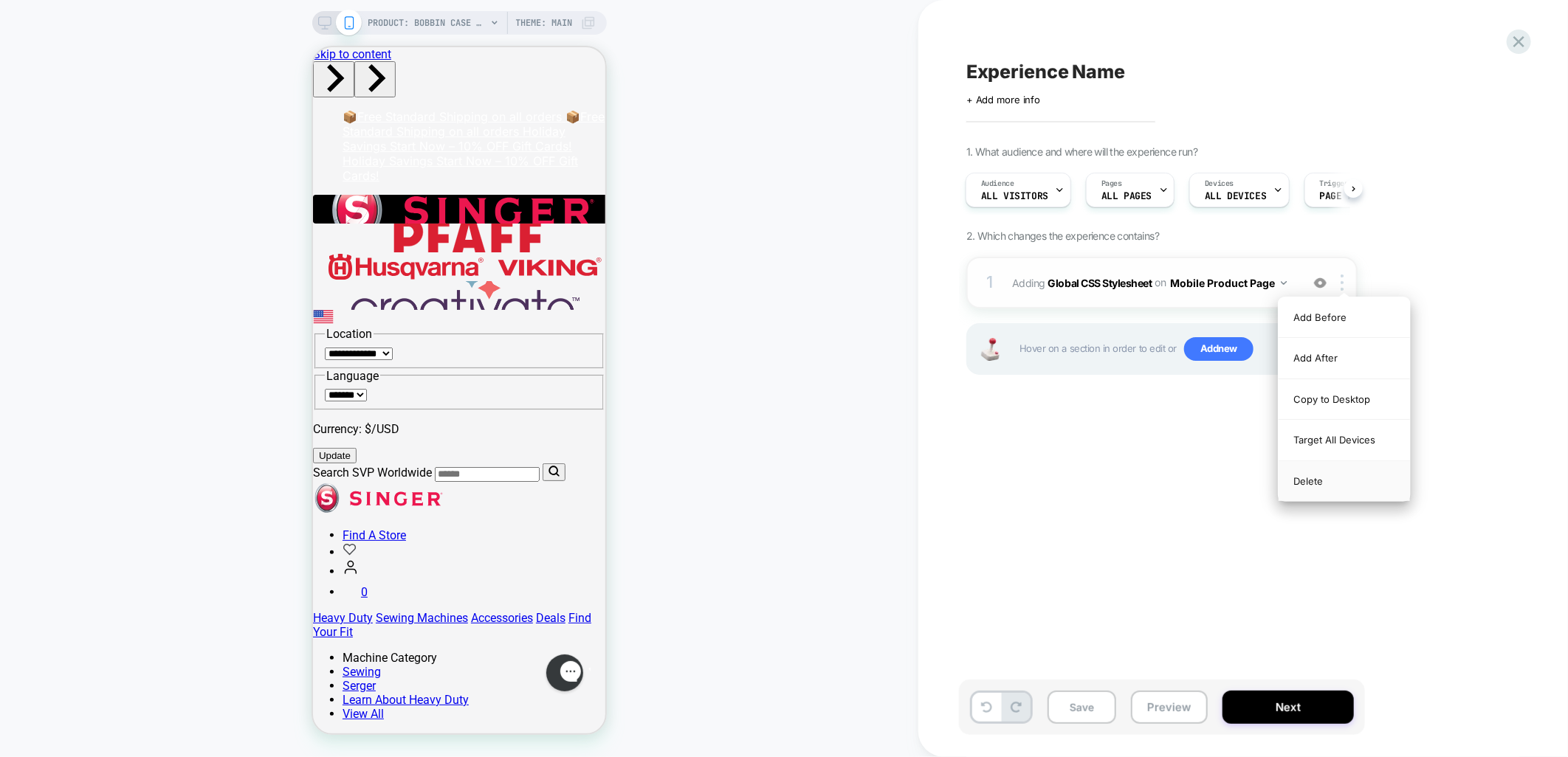
click at [1341, 488] on div "Delete" at bounding box center [1344, 481] width 131 height 40
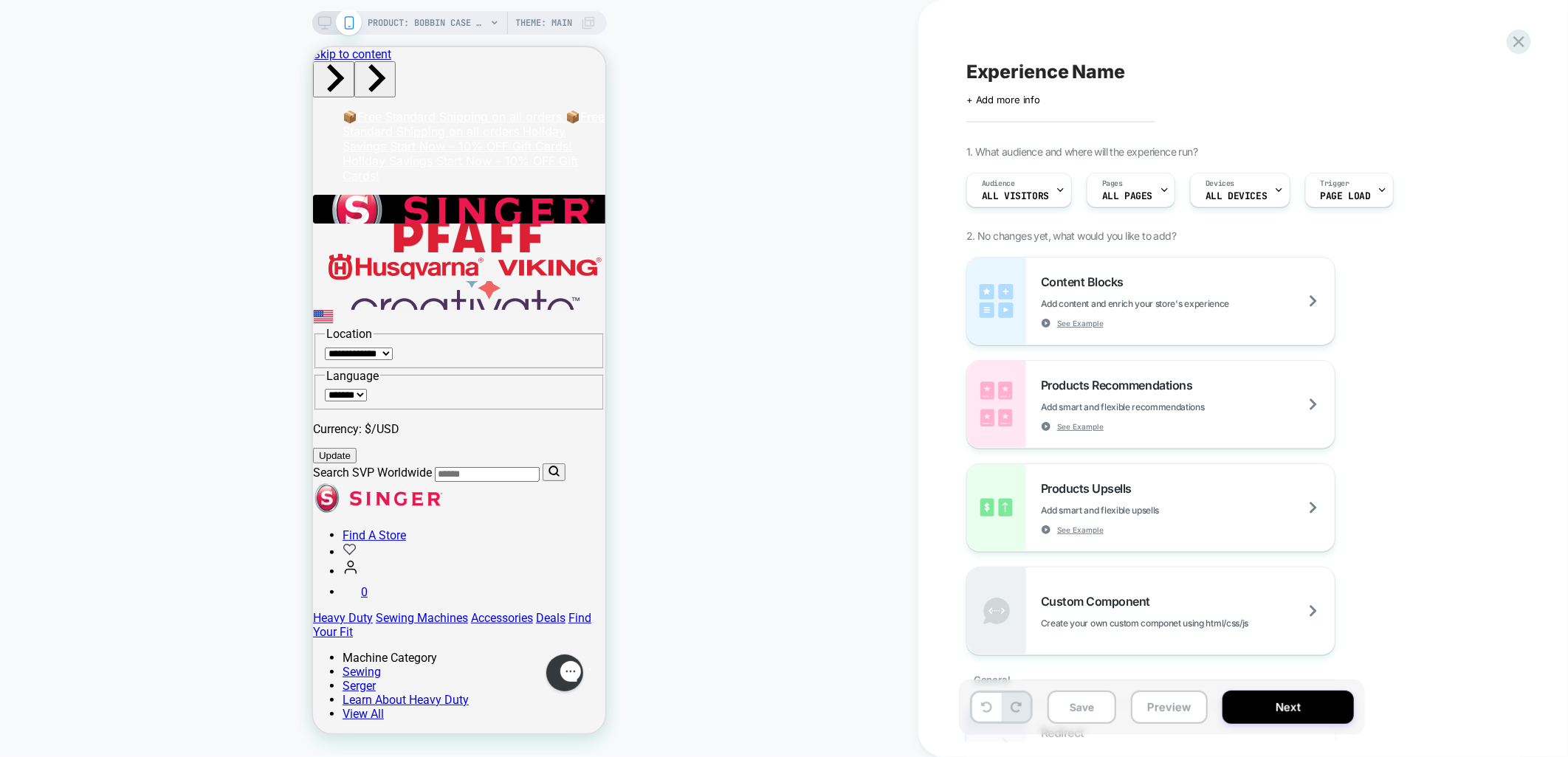
scroll to position [0, 0]
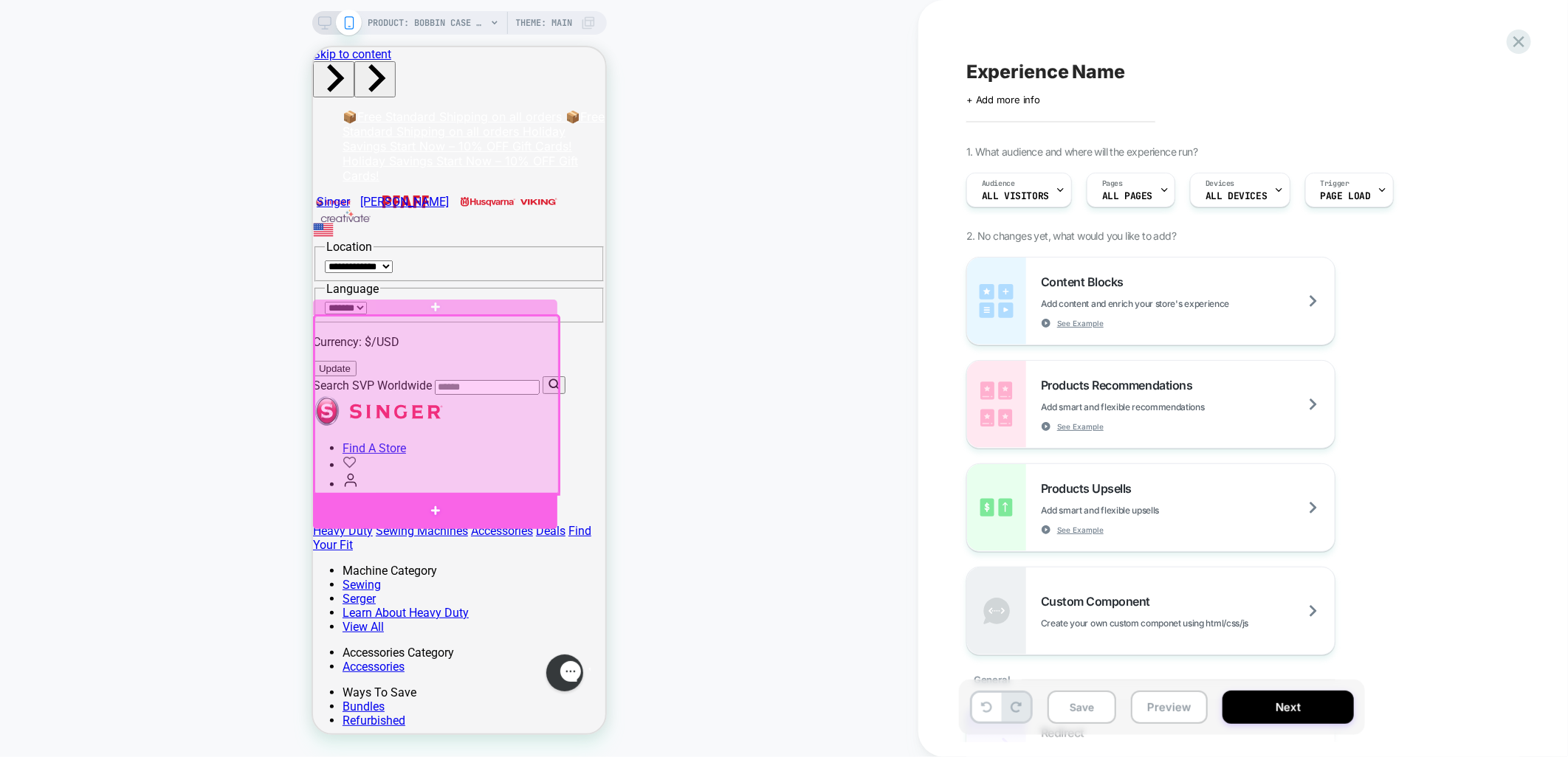
click at [489, 516] on div at bounding box center [434, 510] width 244 height 36
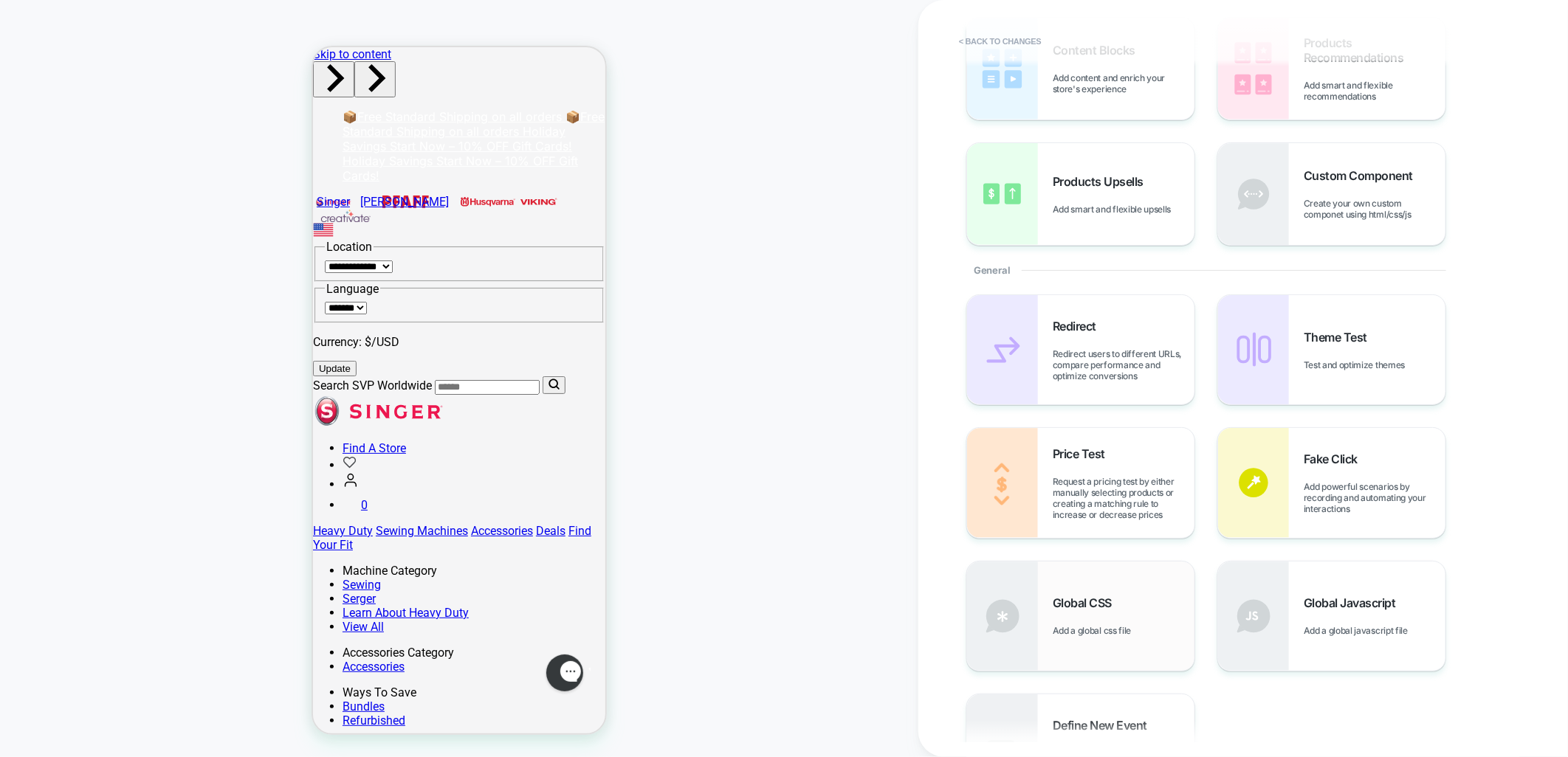
scroll to position [437, 0]
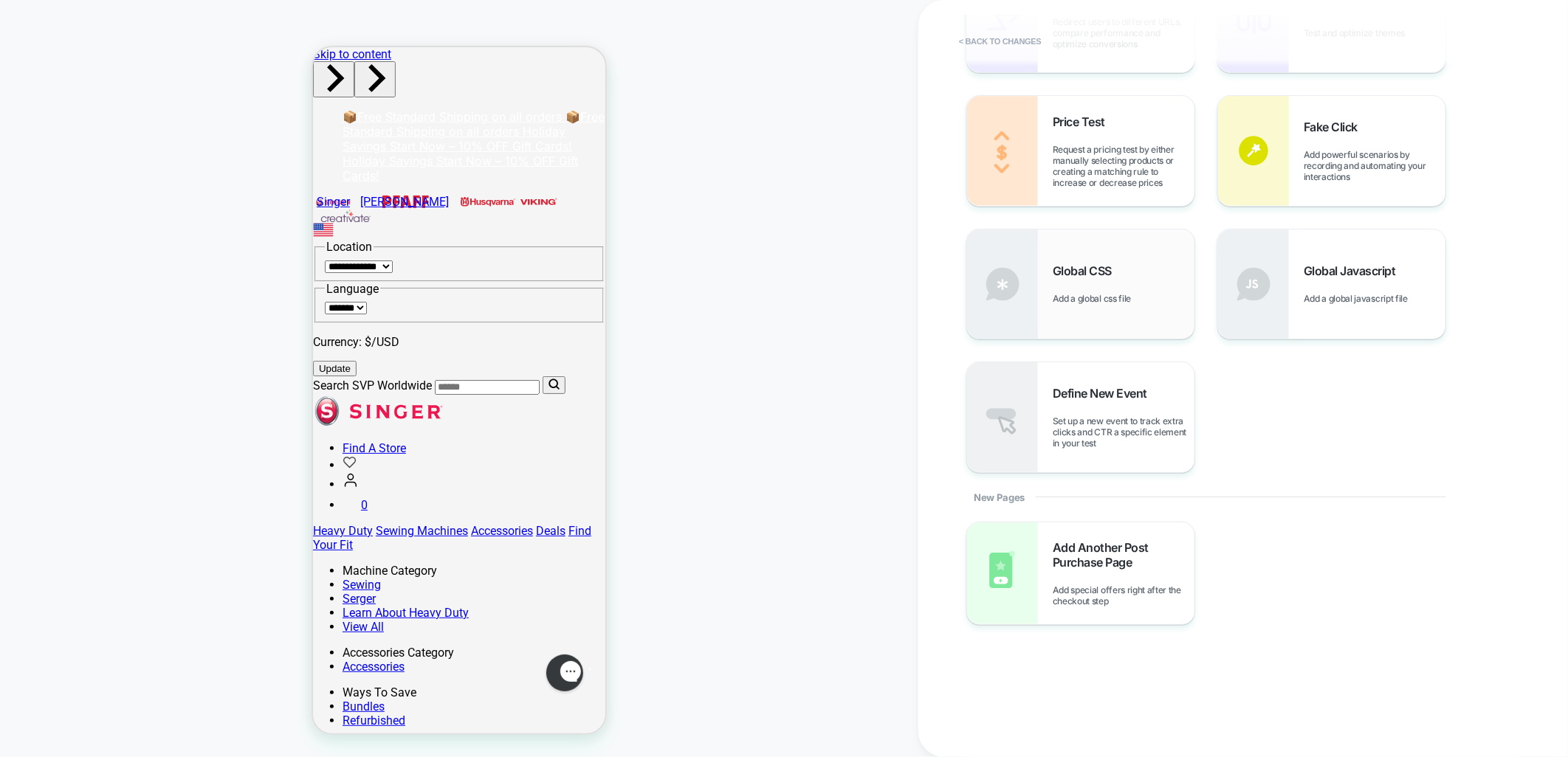
click at [1010, 270] on img at bounding box center [1003, 284] width 71 height 109
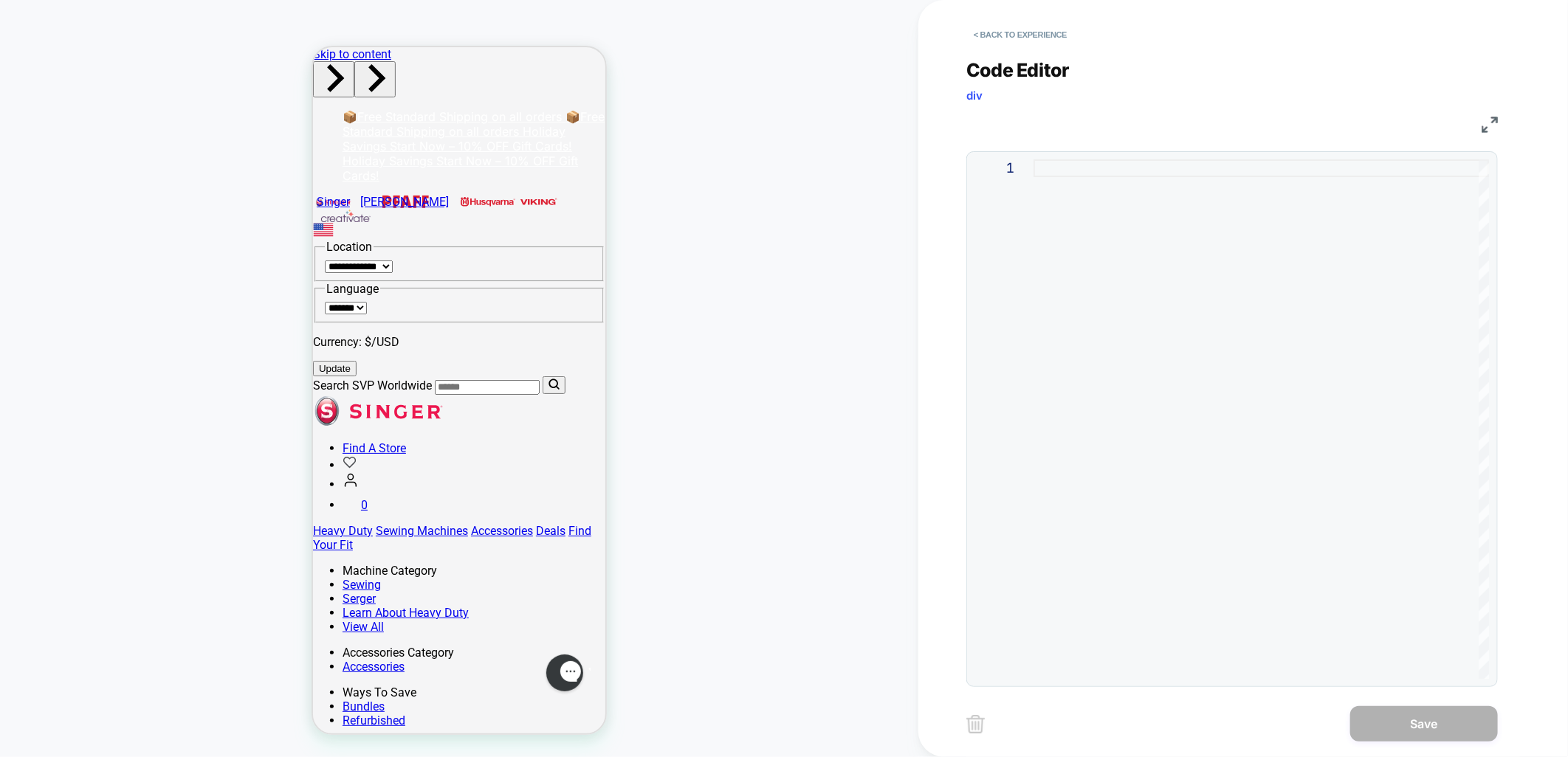
click at [1129, 303] on div at bounding box center [1261, 419] width 455 height 520
type textarea "**********"
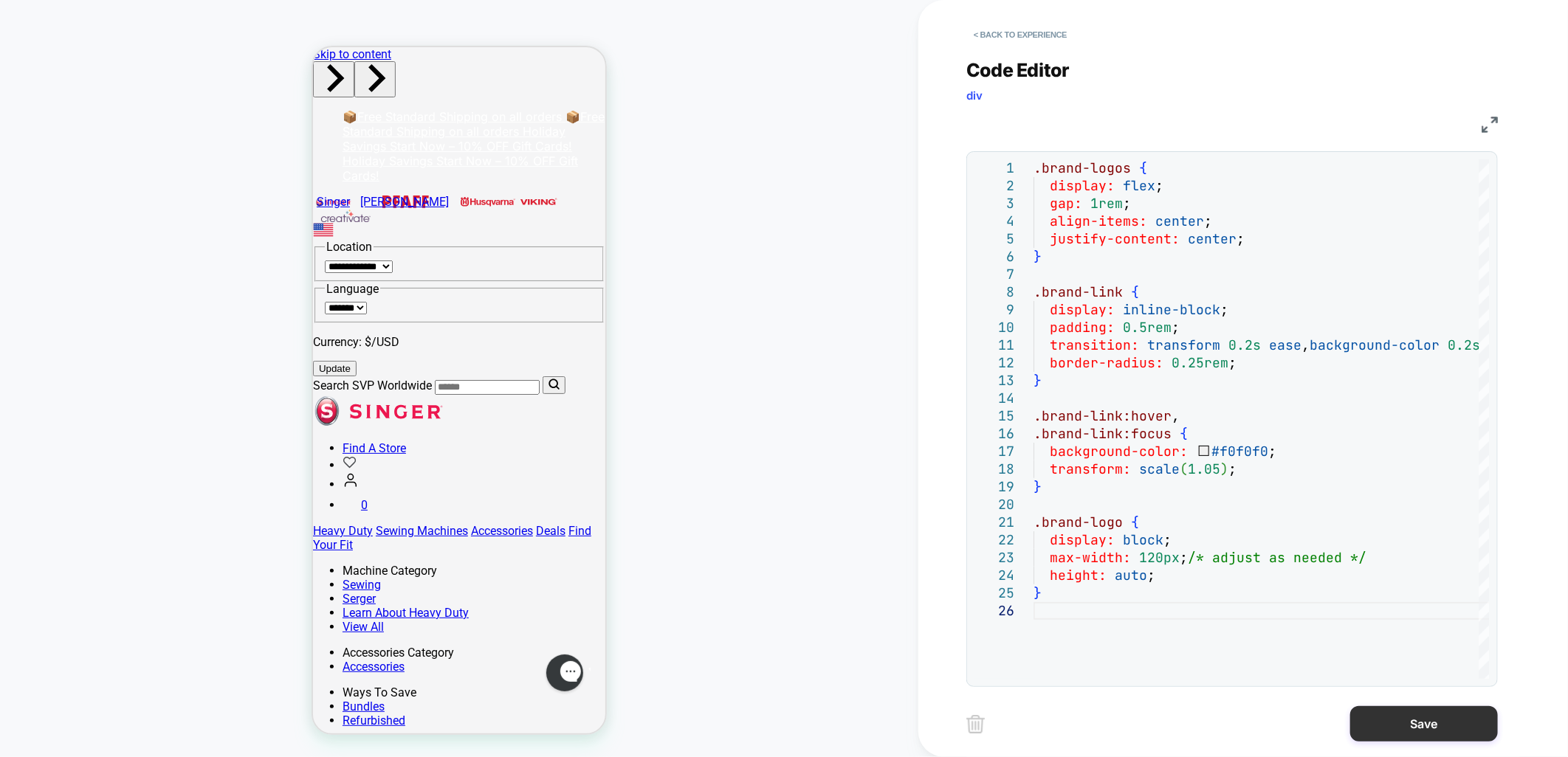
click at [1391, 726] on button "Save" at bounding box center [1425, 724] width 148 height 36
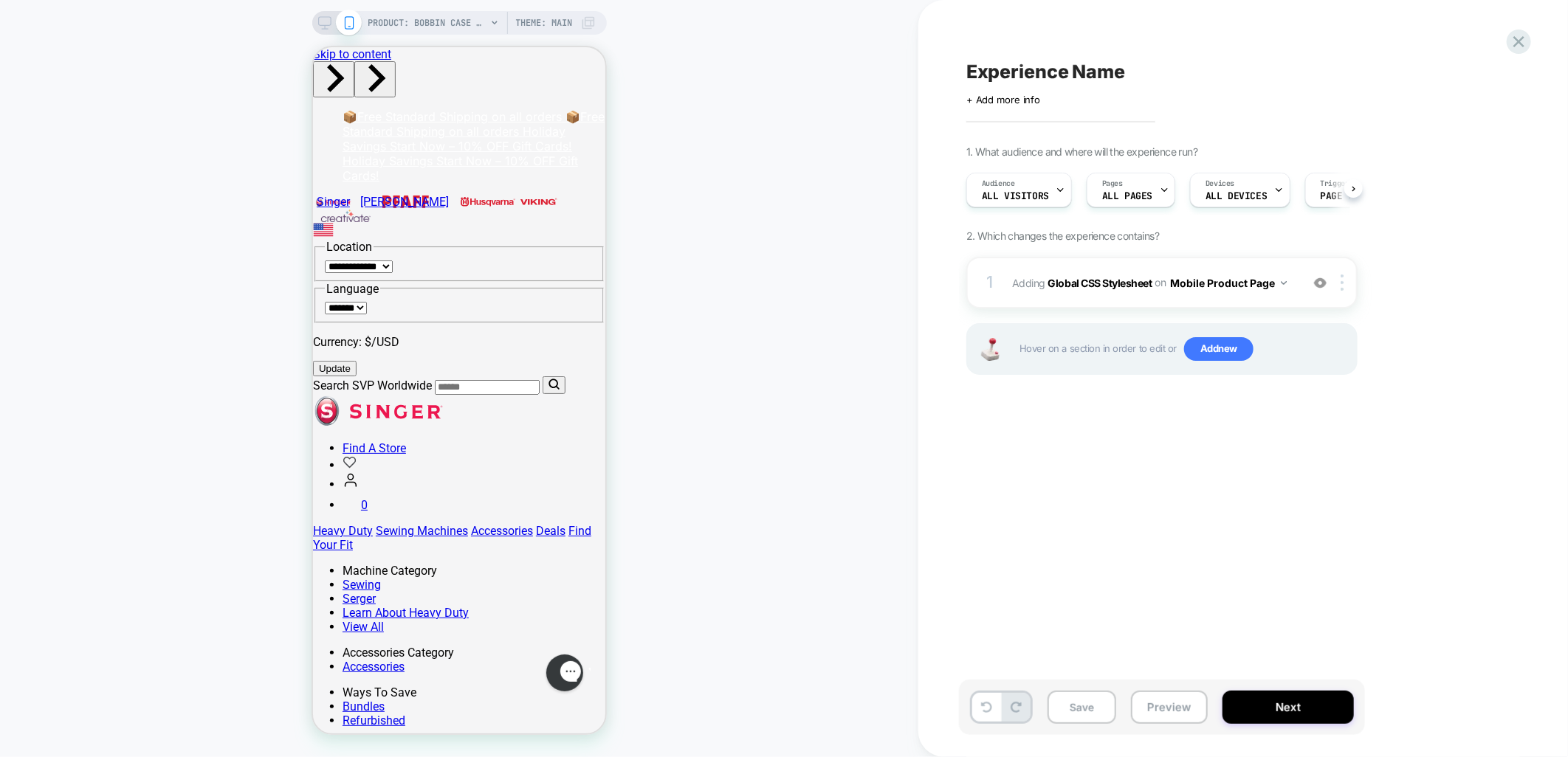
scroll to position [0, 1]
click at [1344, 285] on img at bounding box center [1342, 282] width 3 height 16
click at [1320, 488] on div "Delete" at bounding box center [1344, 481] width 131 height 40
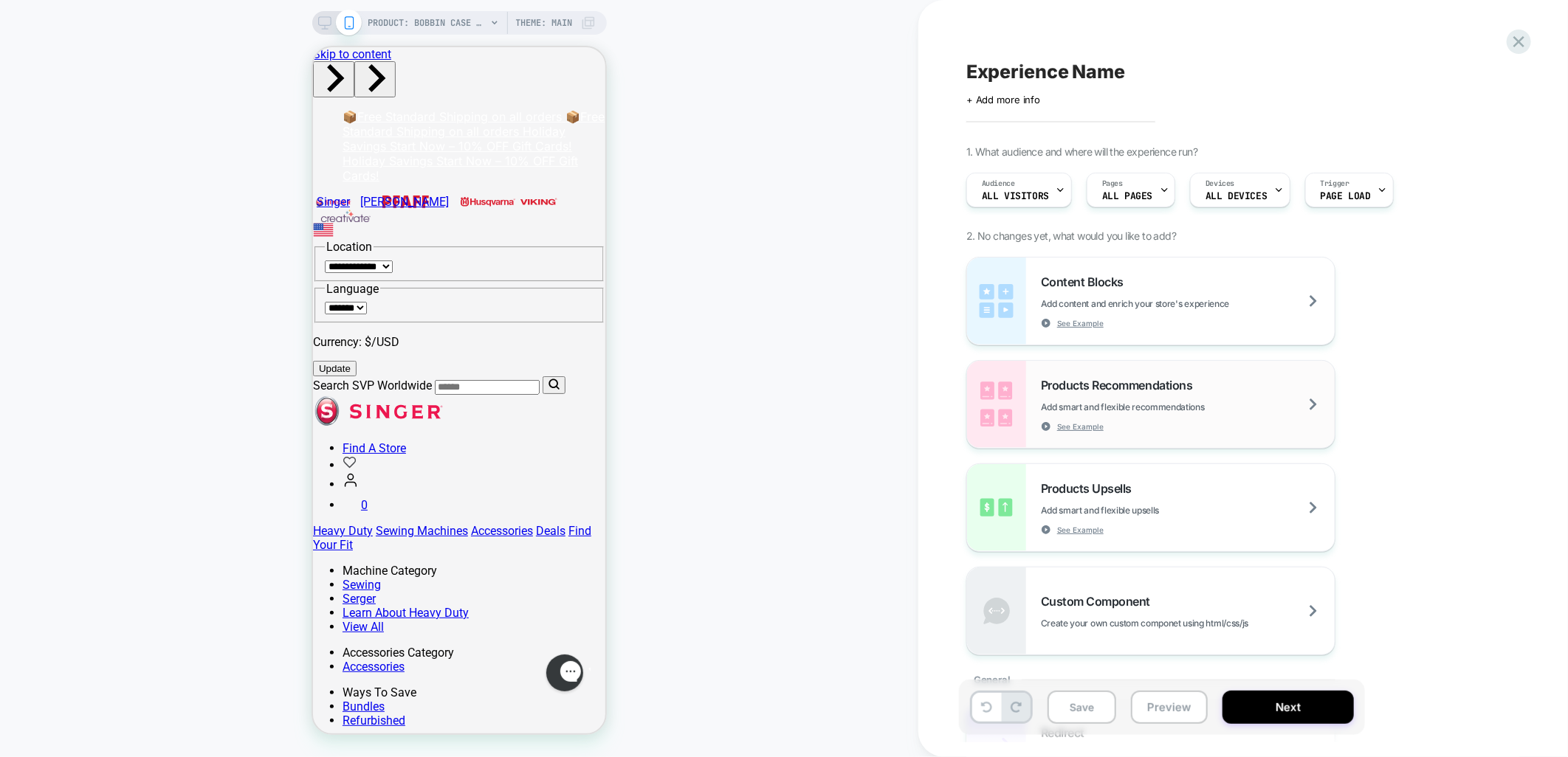
scroll to position [246, 0]
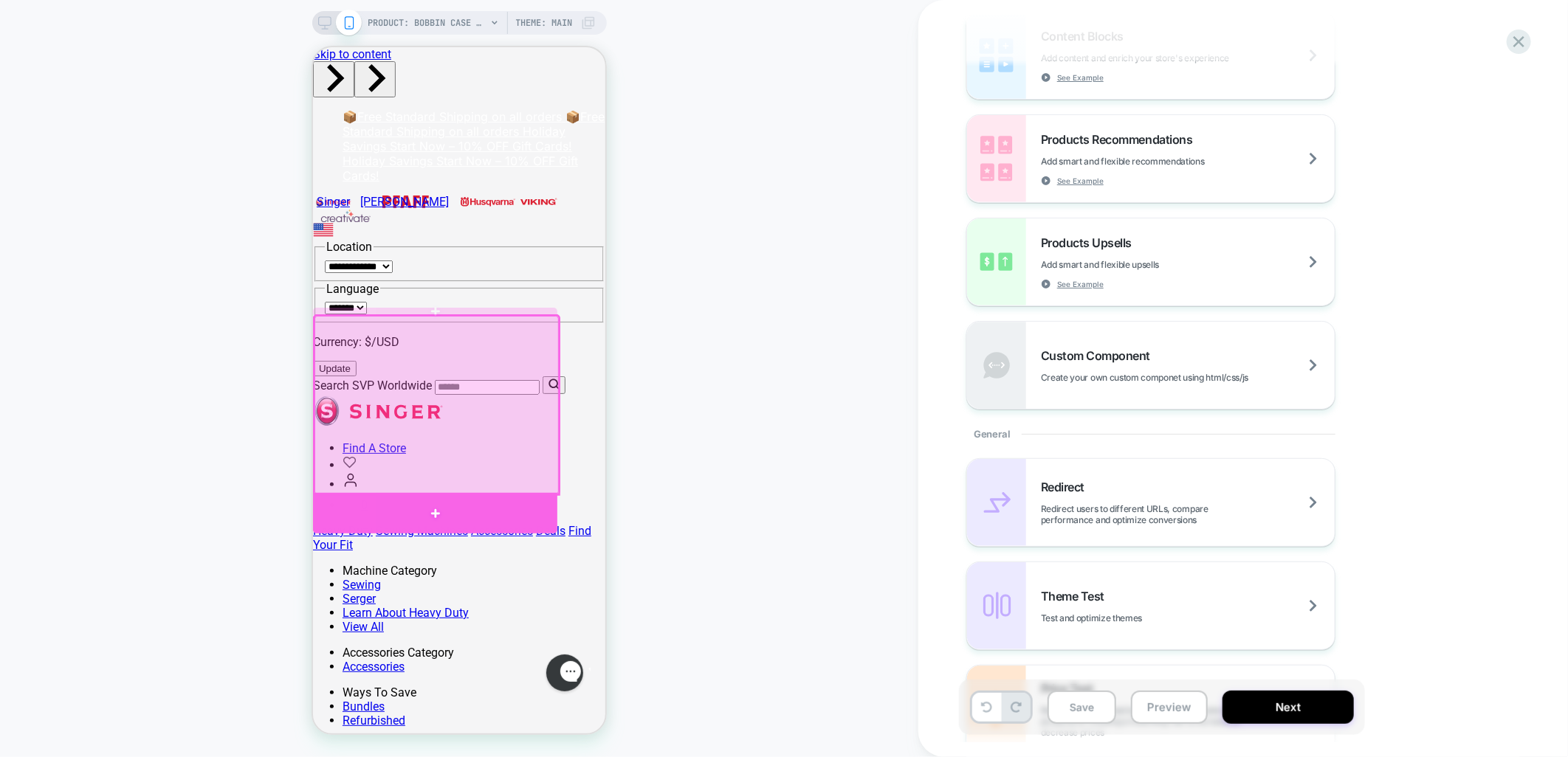
click at [423, 500] on div at bounding box center [434, 513] width 244 height 41
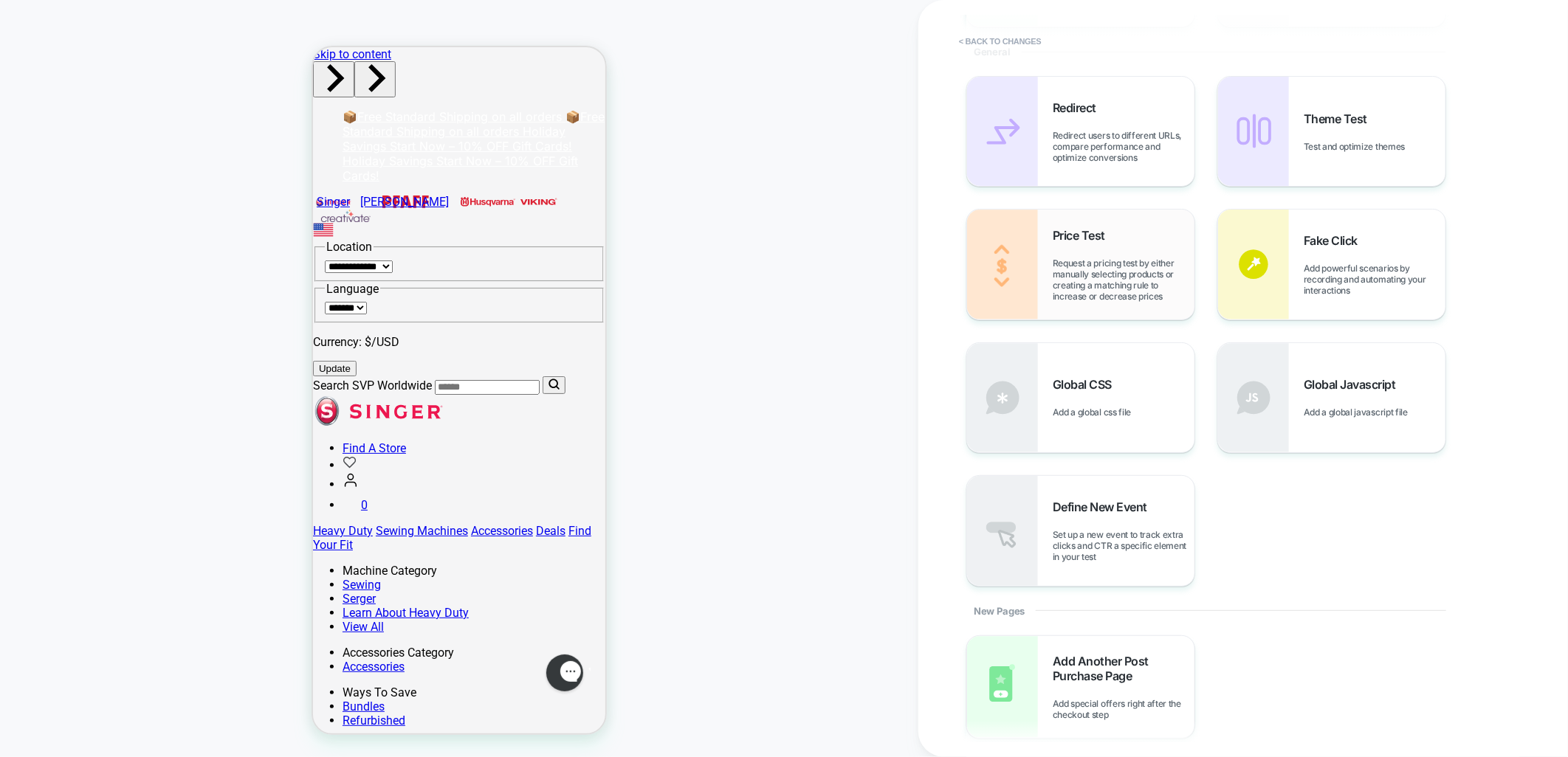
scroll to position [437, 0]
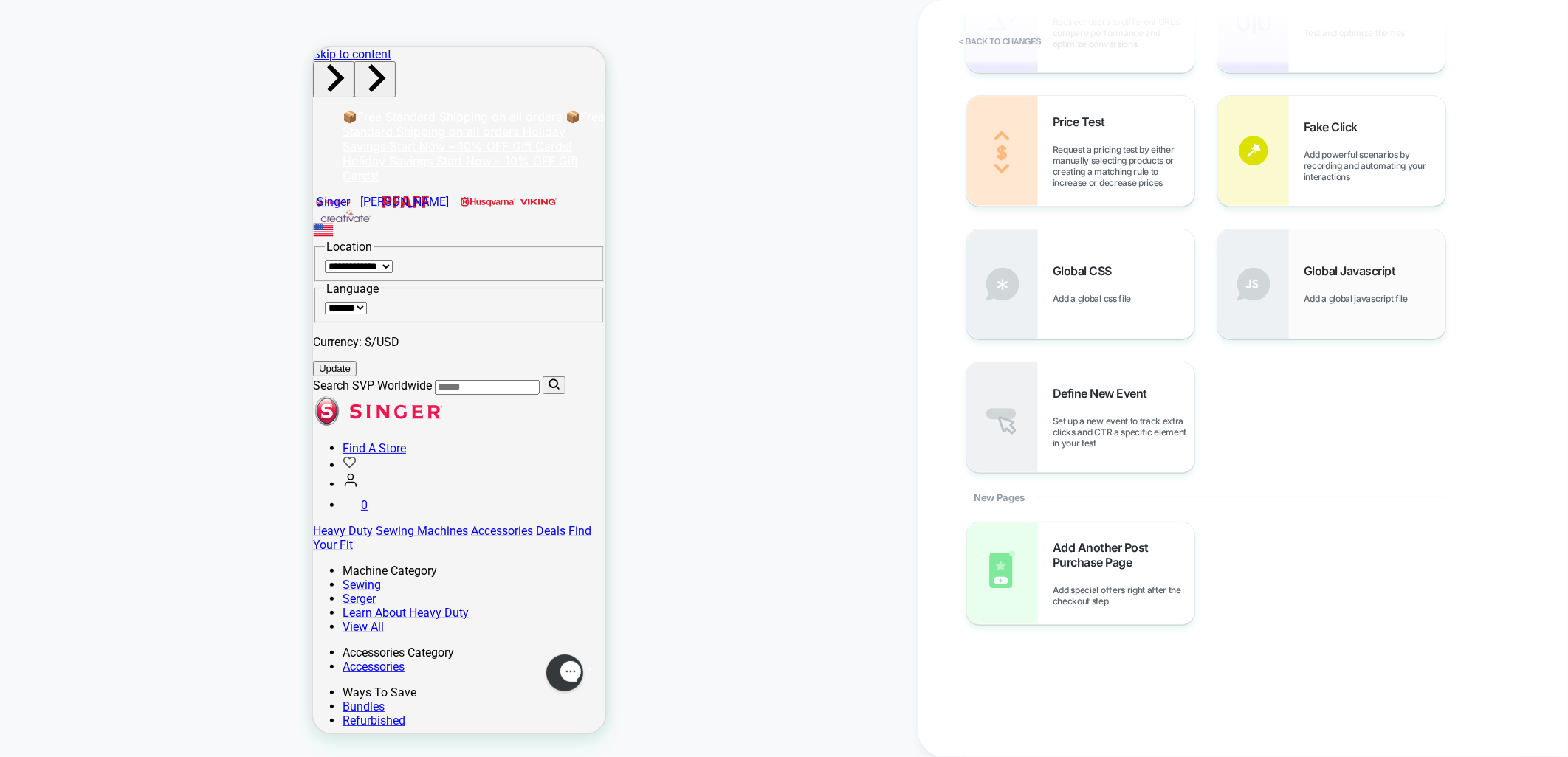
click at [1357, 295] on span "Add a global javascript file" at bounding box center [1359, 298] width 111 height 11
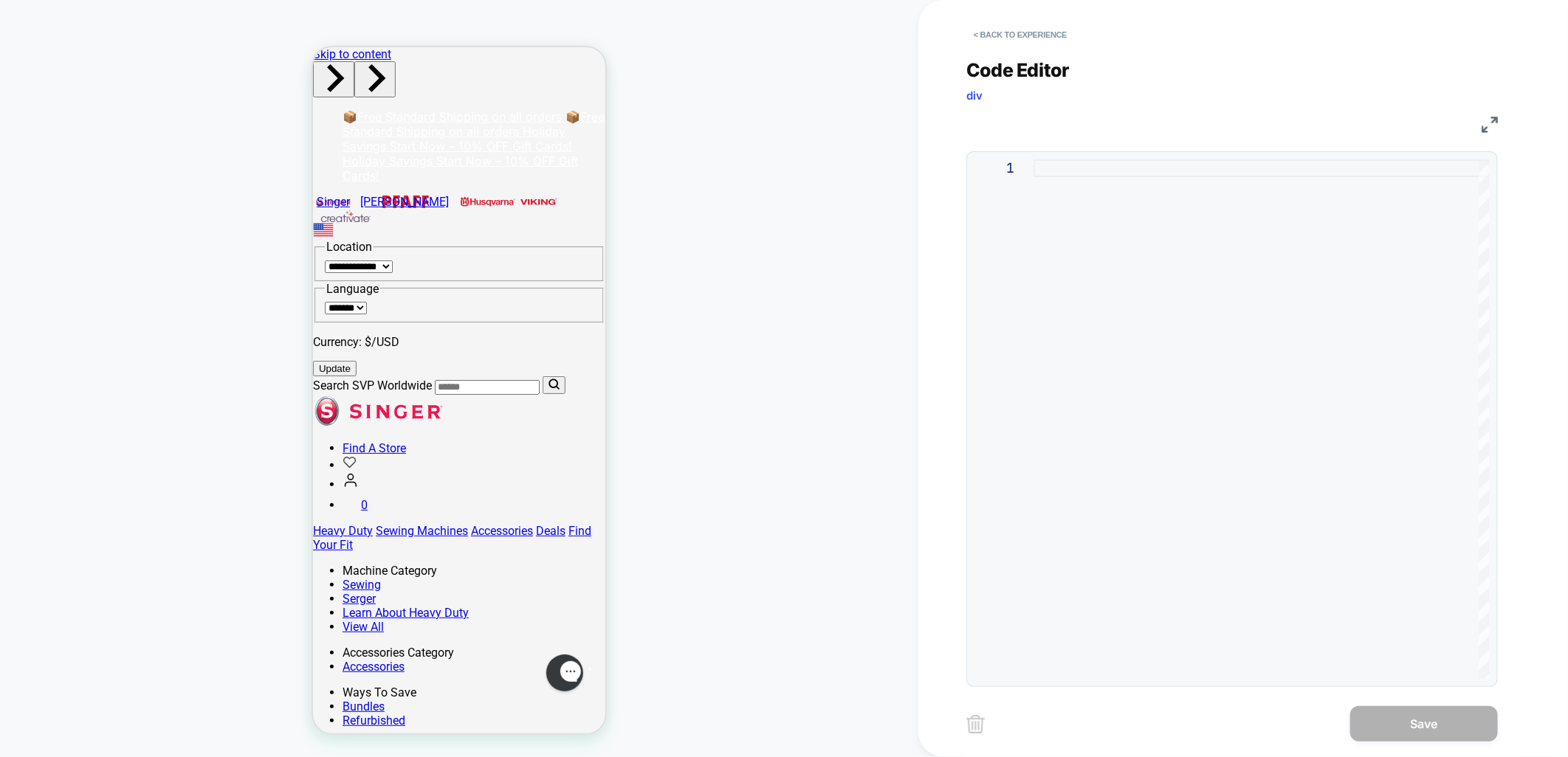
click at [1236, 283] on div at bounding box center [1261, 419] width 455 height 520
type textarea "***"
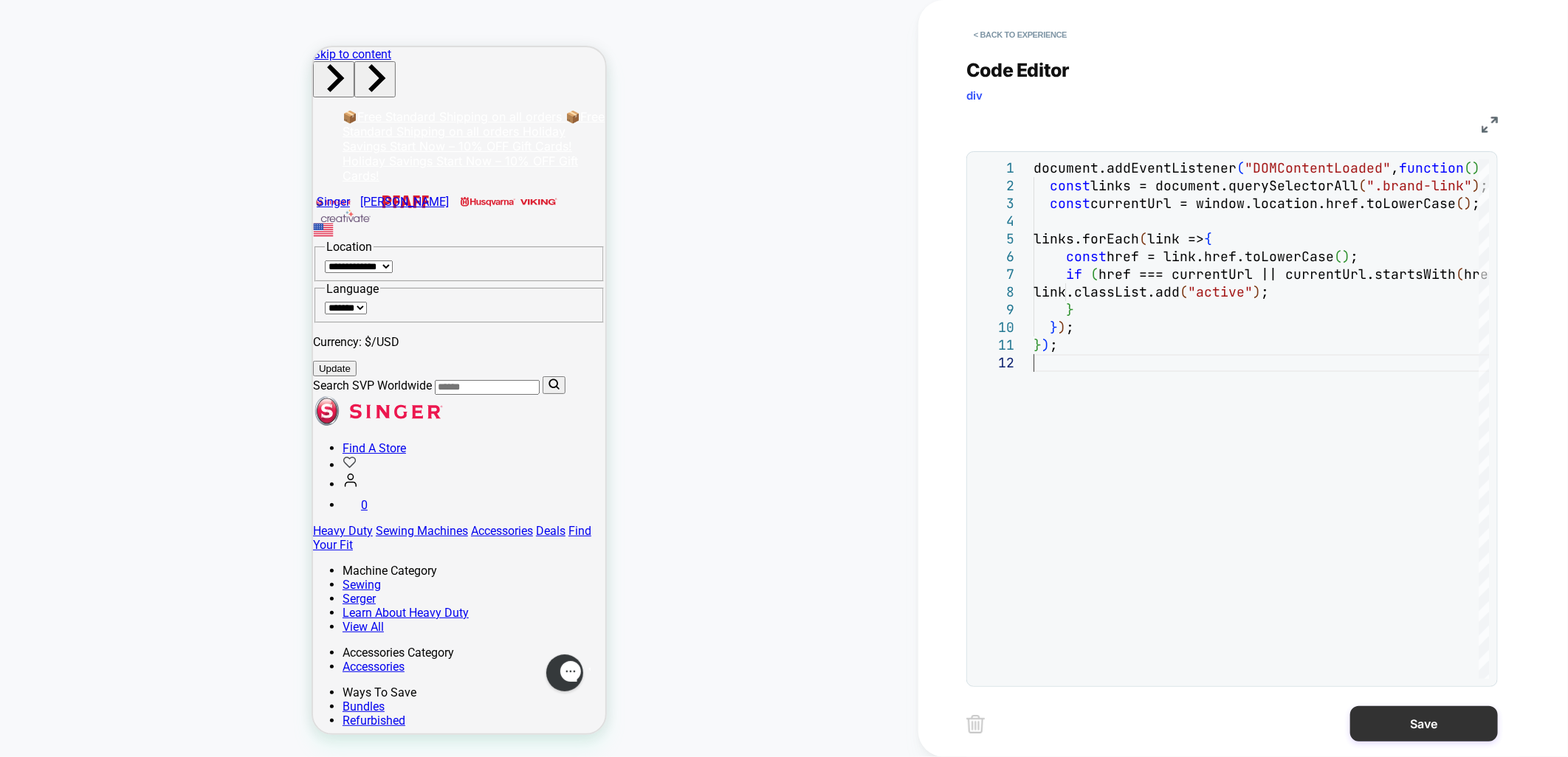
click at [1396, 737] on button "Save" at bounding box center [1425, 724] width 148 height 36
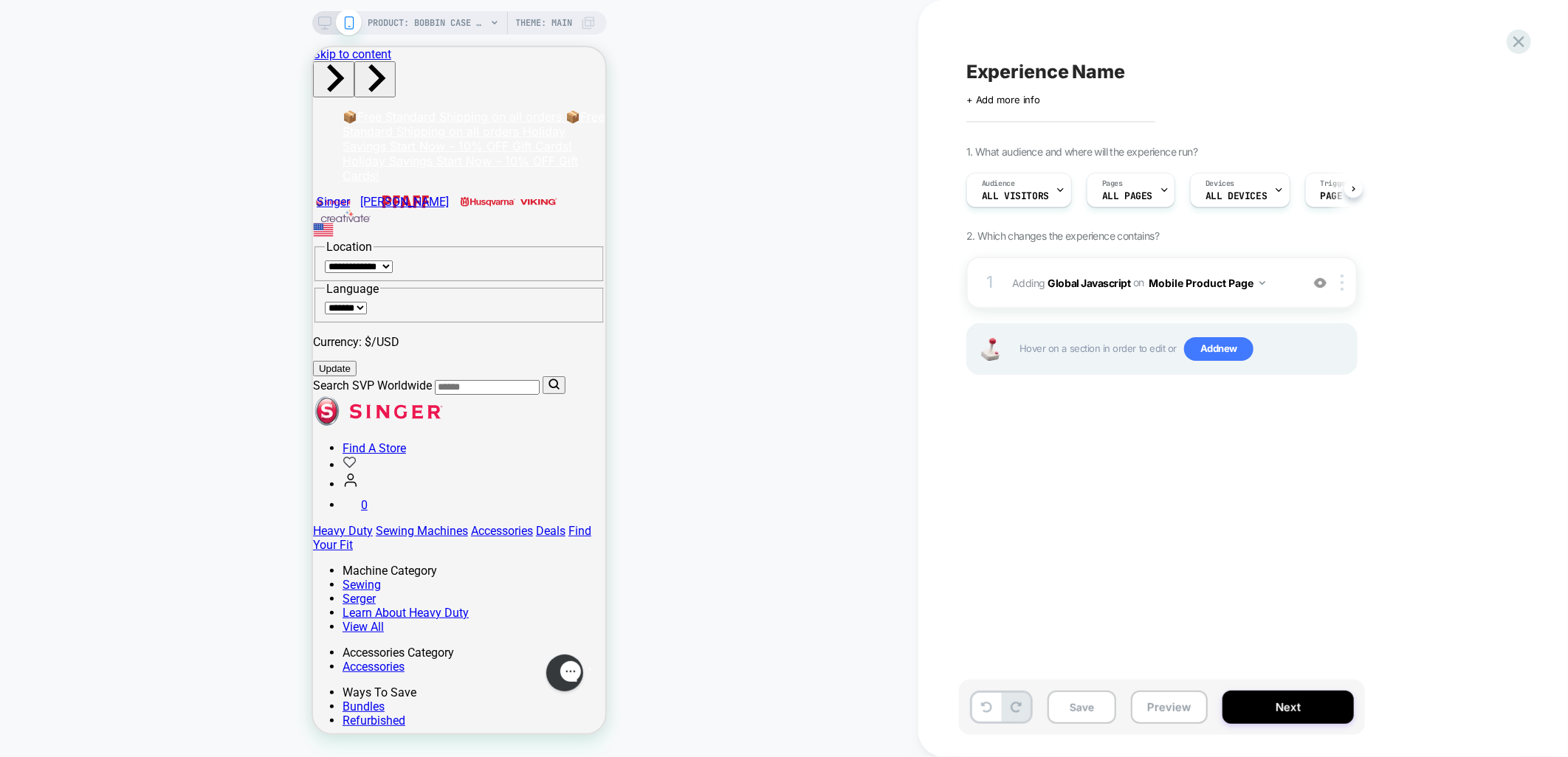
scroll to position [0, 1]
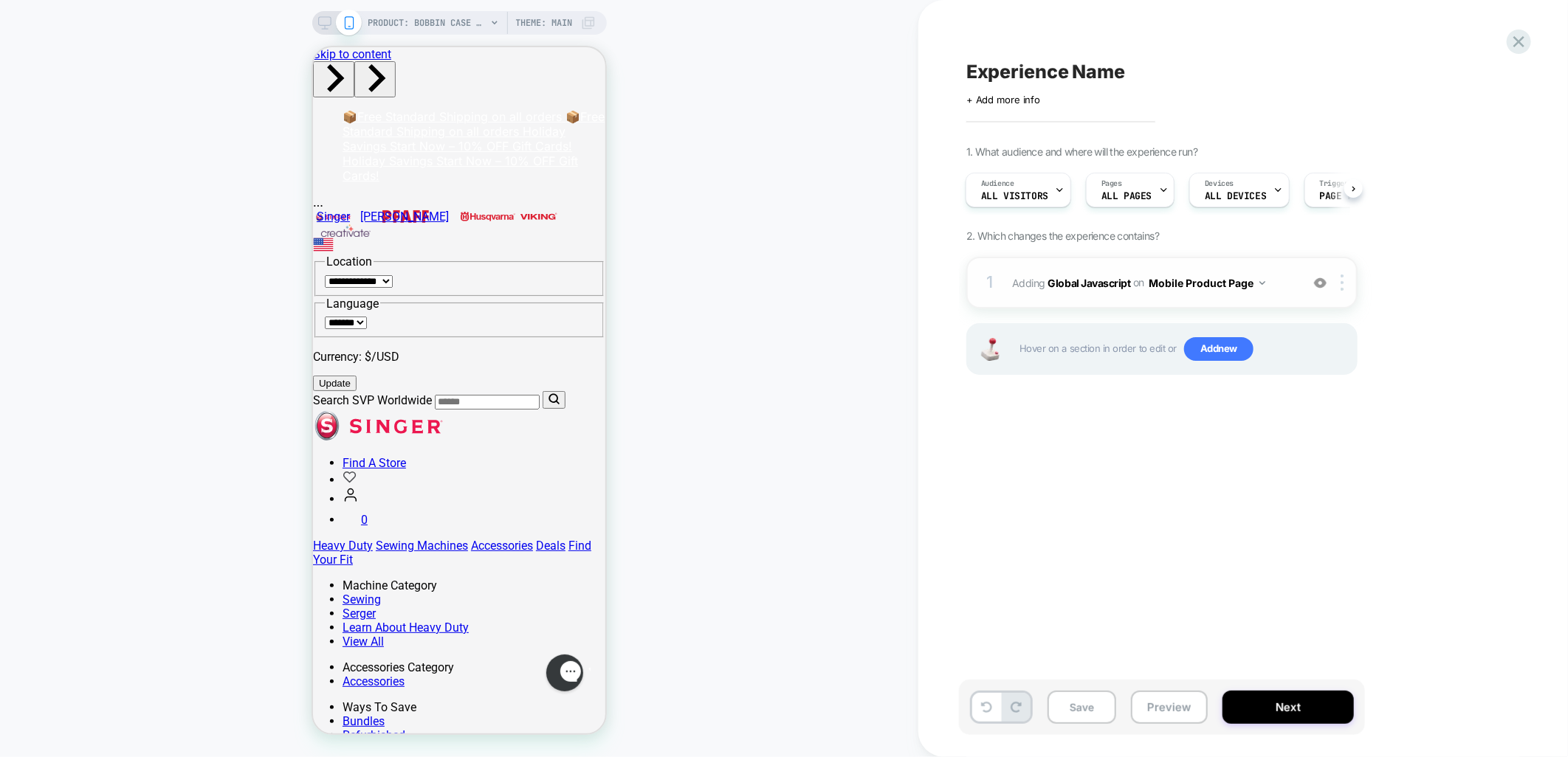
click at [1248, 281] on button "Mobile Product Page" at bounding box center [1208, 282] width 117 height 21
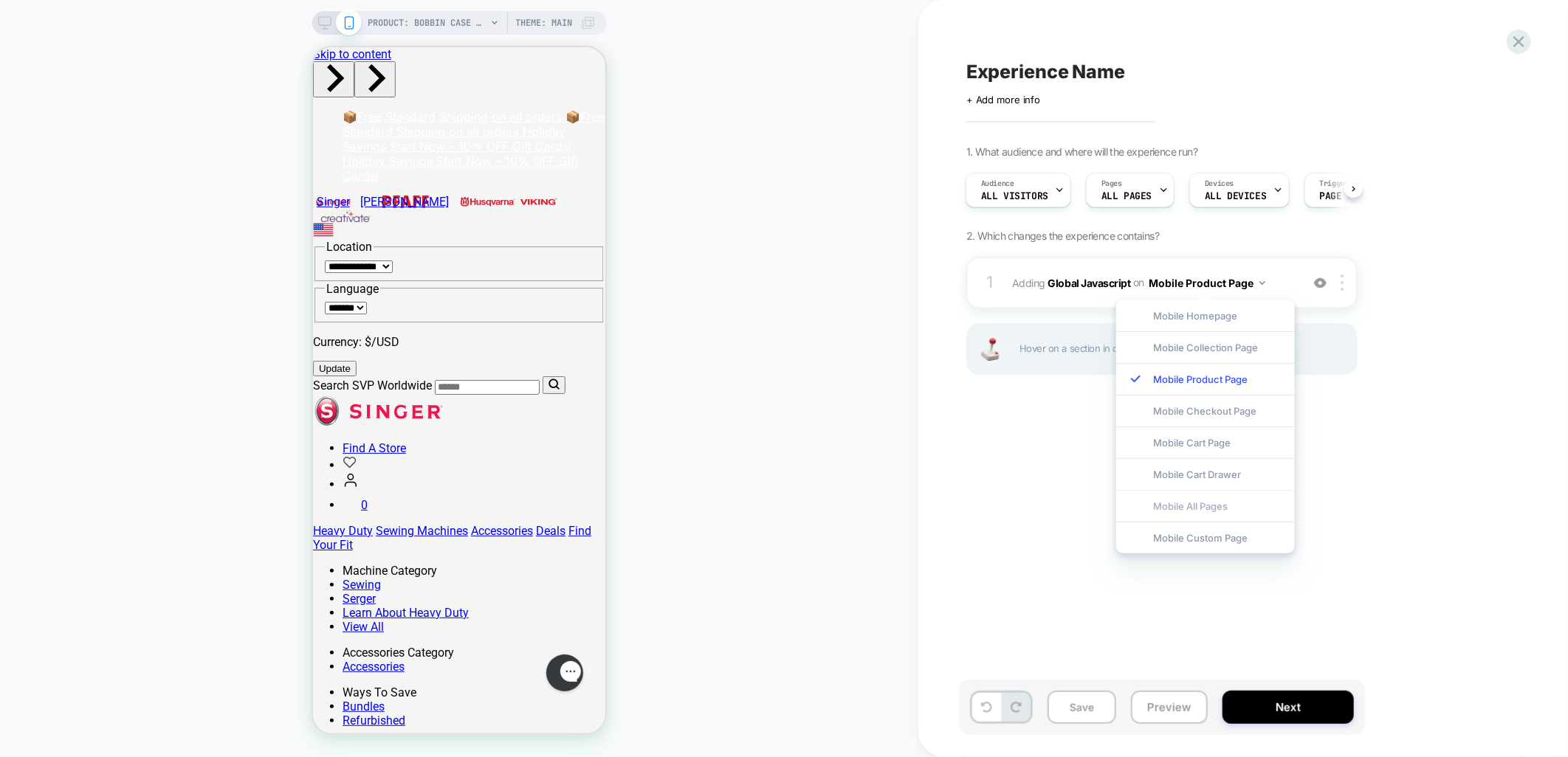
click at [1220, 504] on div "Mobile All Pages" at bounding box center [1206, 505] width 179 height 31
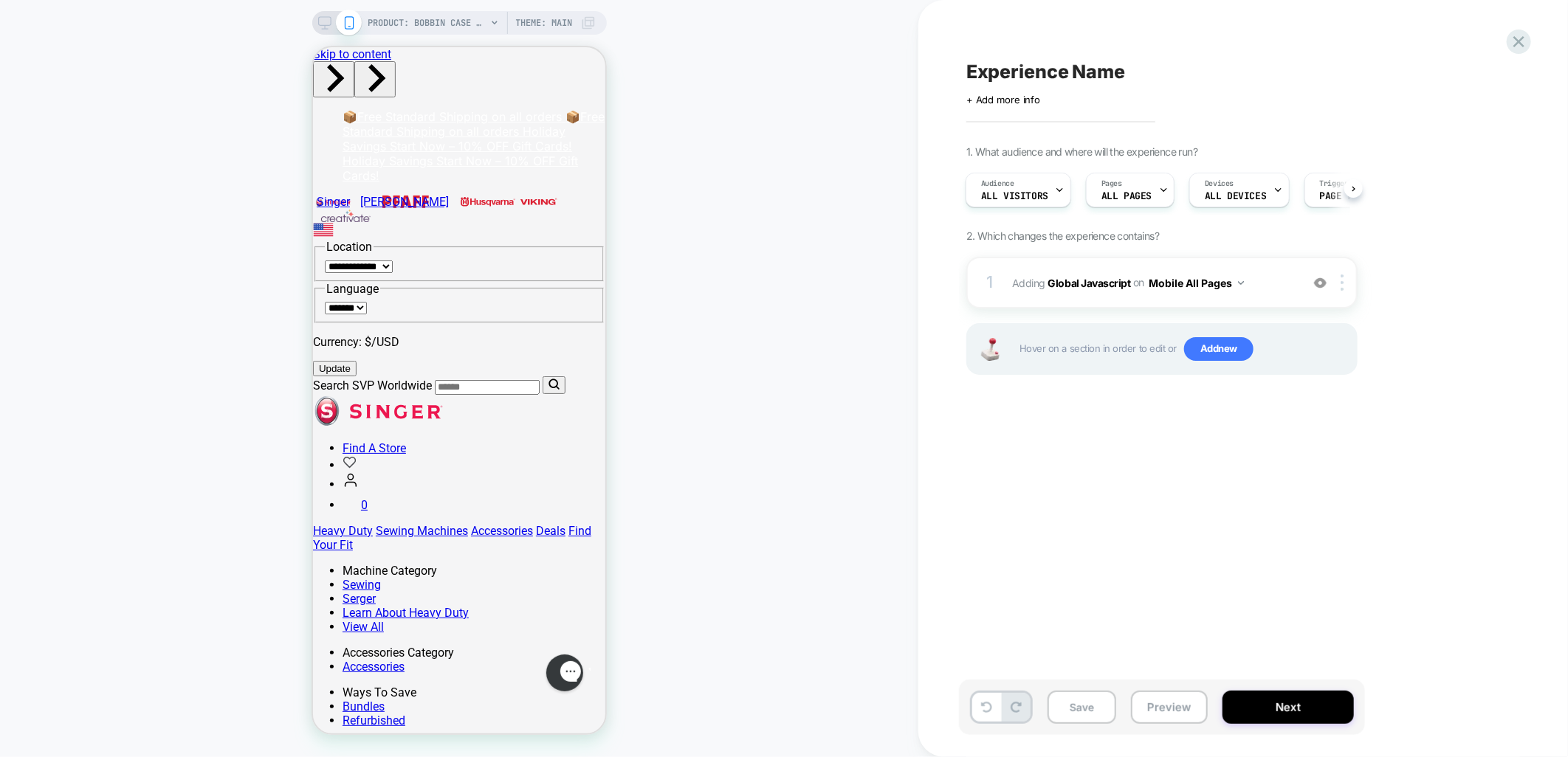
click at [1216, 496] on div "Experience Name Click to edit experience details + Add more info 1. What audien…" at bounding box center [1236, 378] width 554 height 728
click at [1344, 283] on img at bounding box center [1342, 282] width 3 height 16
click at [1341, 481] on div "Delete" at bounding box center [1344, 481] width 131 height 40
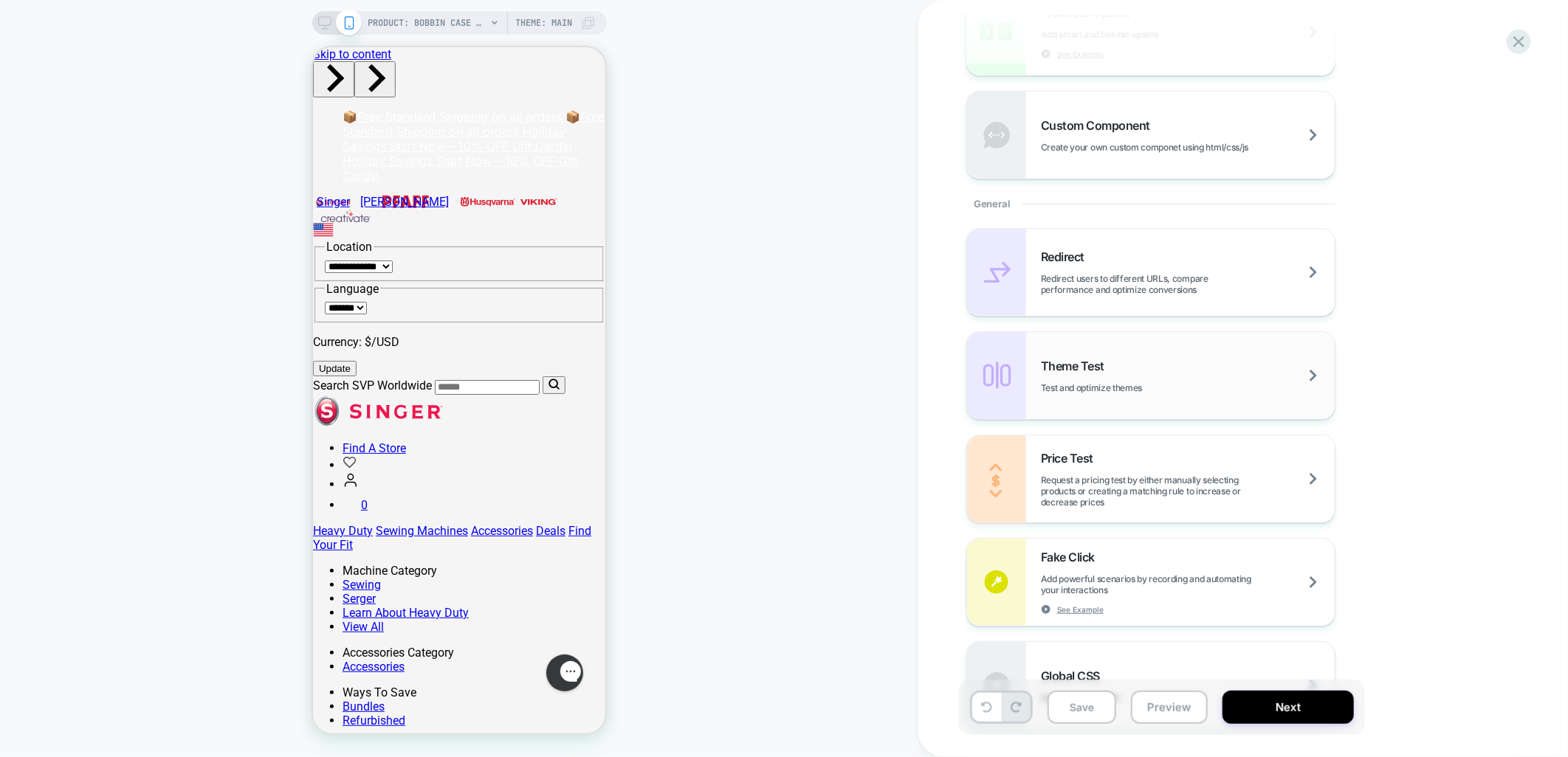
scroll to position [312, 0]
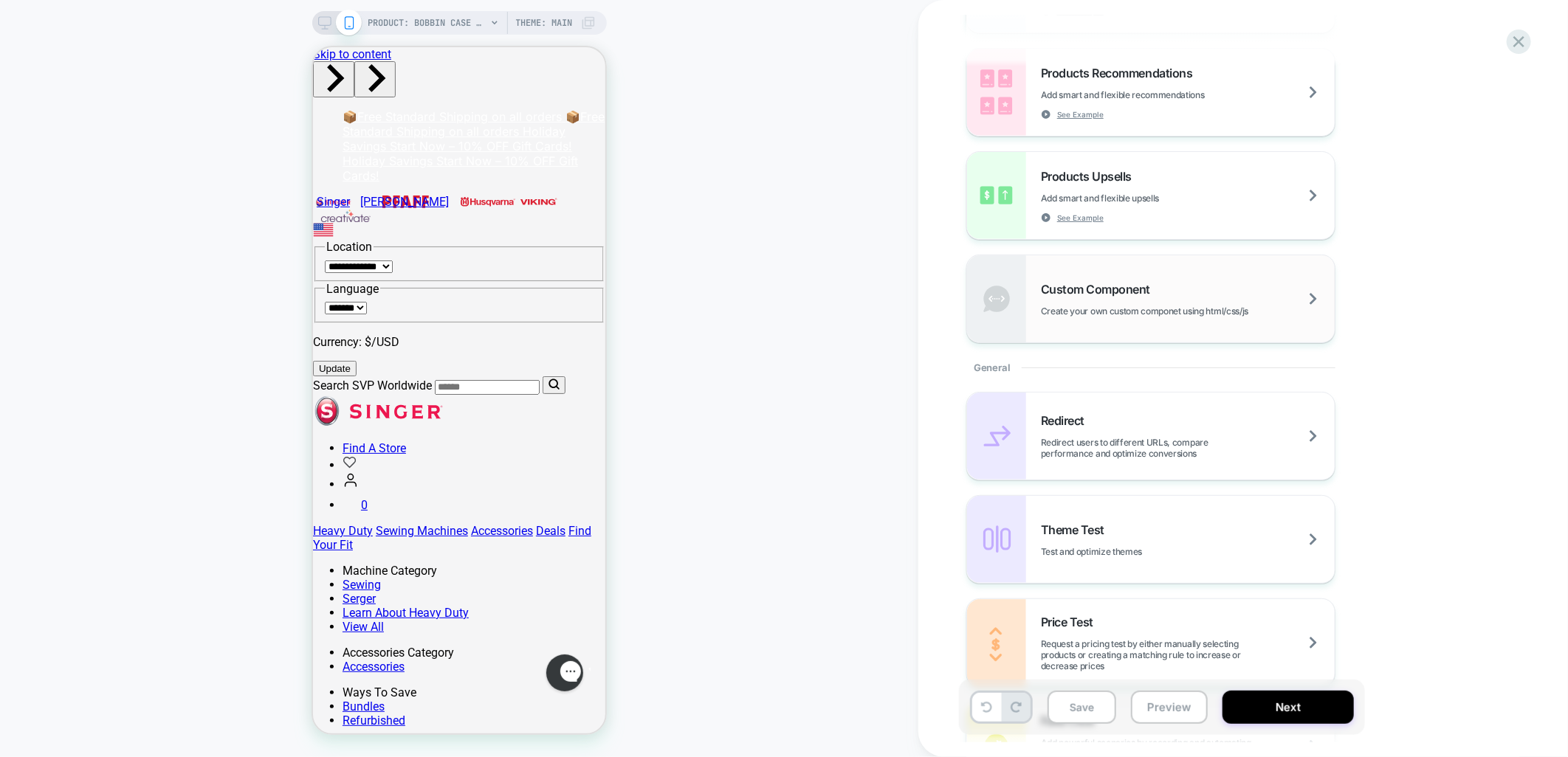
click at [1207, 305] on span "Create your own custom componet using html/css/js" at bounding box center [1182, 310] width 282 height 11
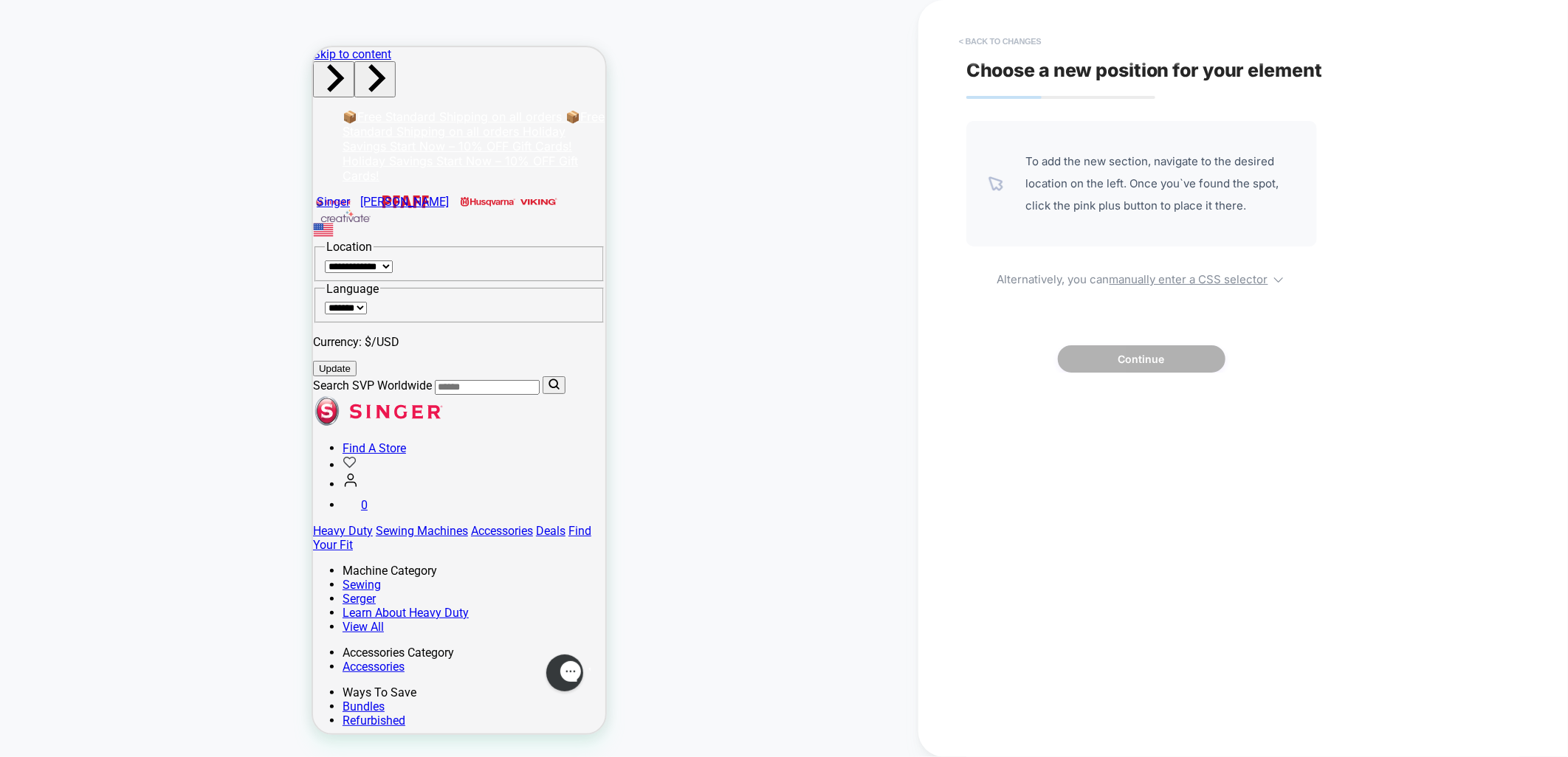
click at [1027, 42] on button "< Back to changes" at bounding box center [1000, 42] width 98 height 24
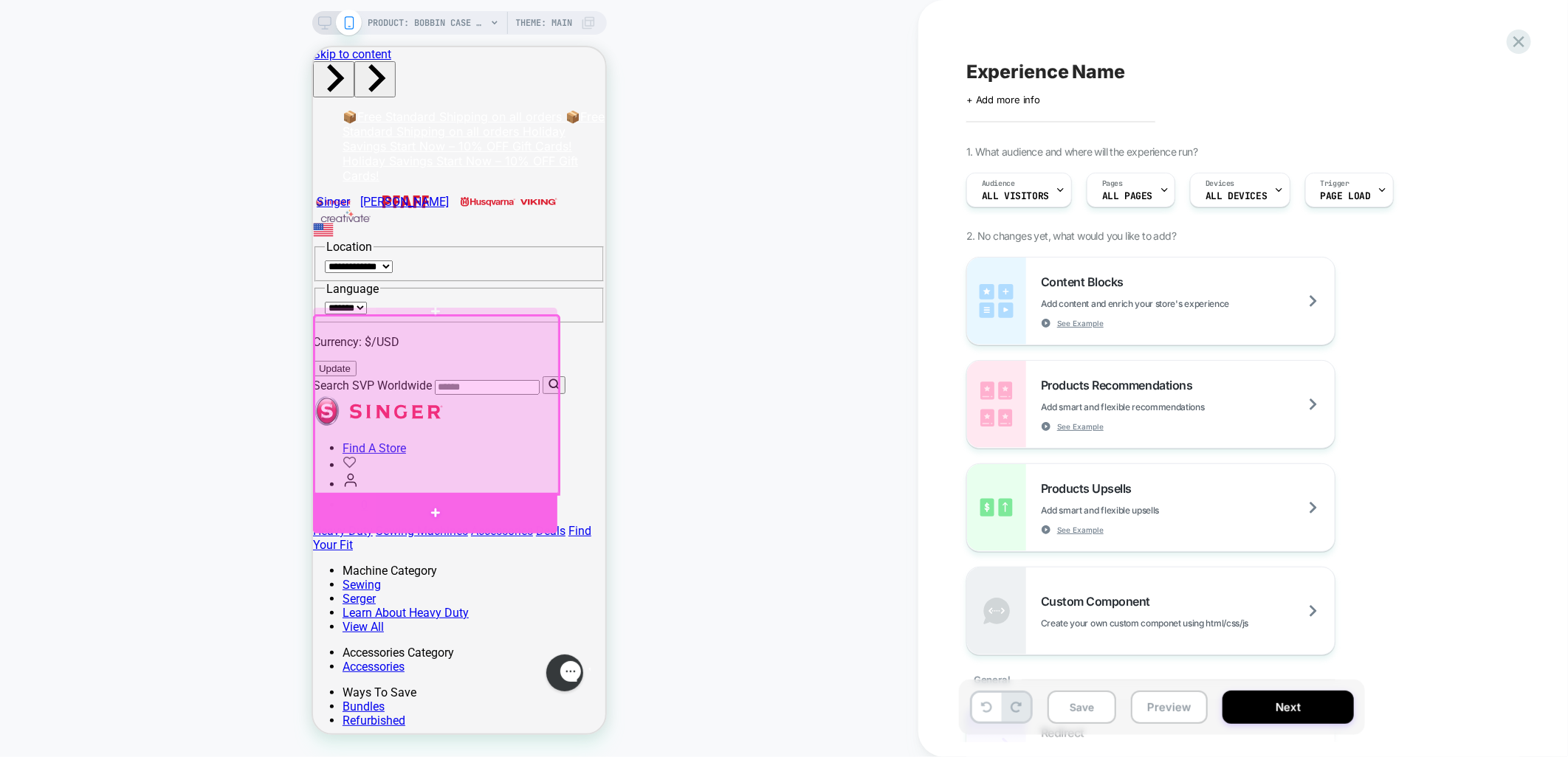
click at [412, 504] on div at bounding box center [434, 513] width 244 height 41
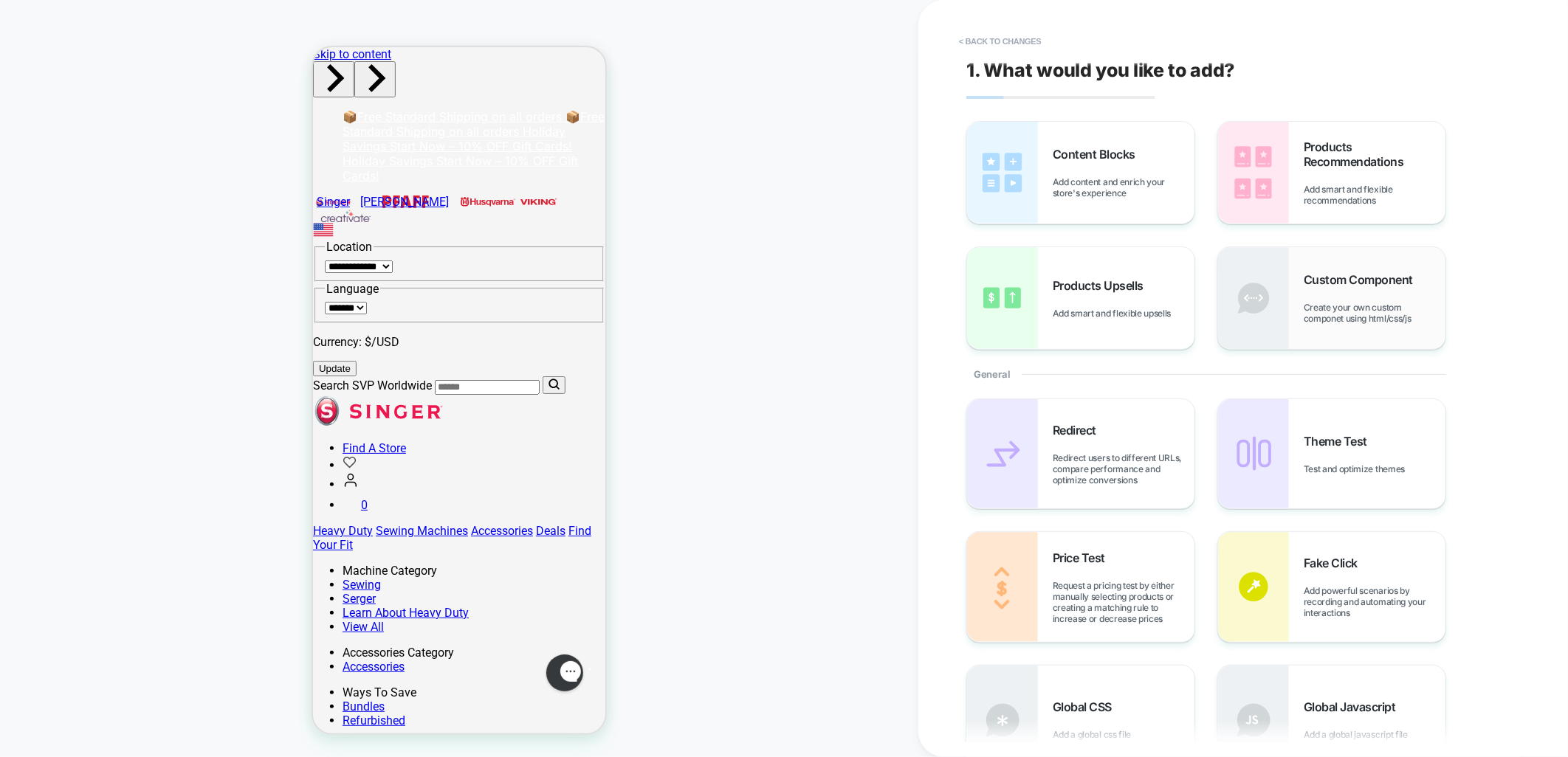
click at [1403, 326] on div "Custom Component Create your own custom componet using html/css/js" at bounding box center [1332, 298] width 227 height 102
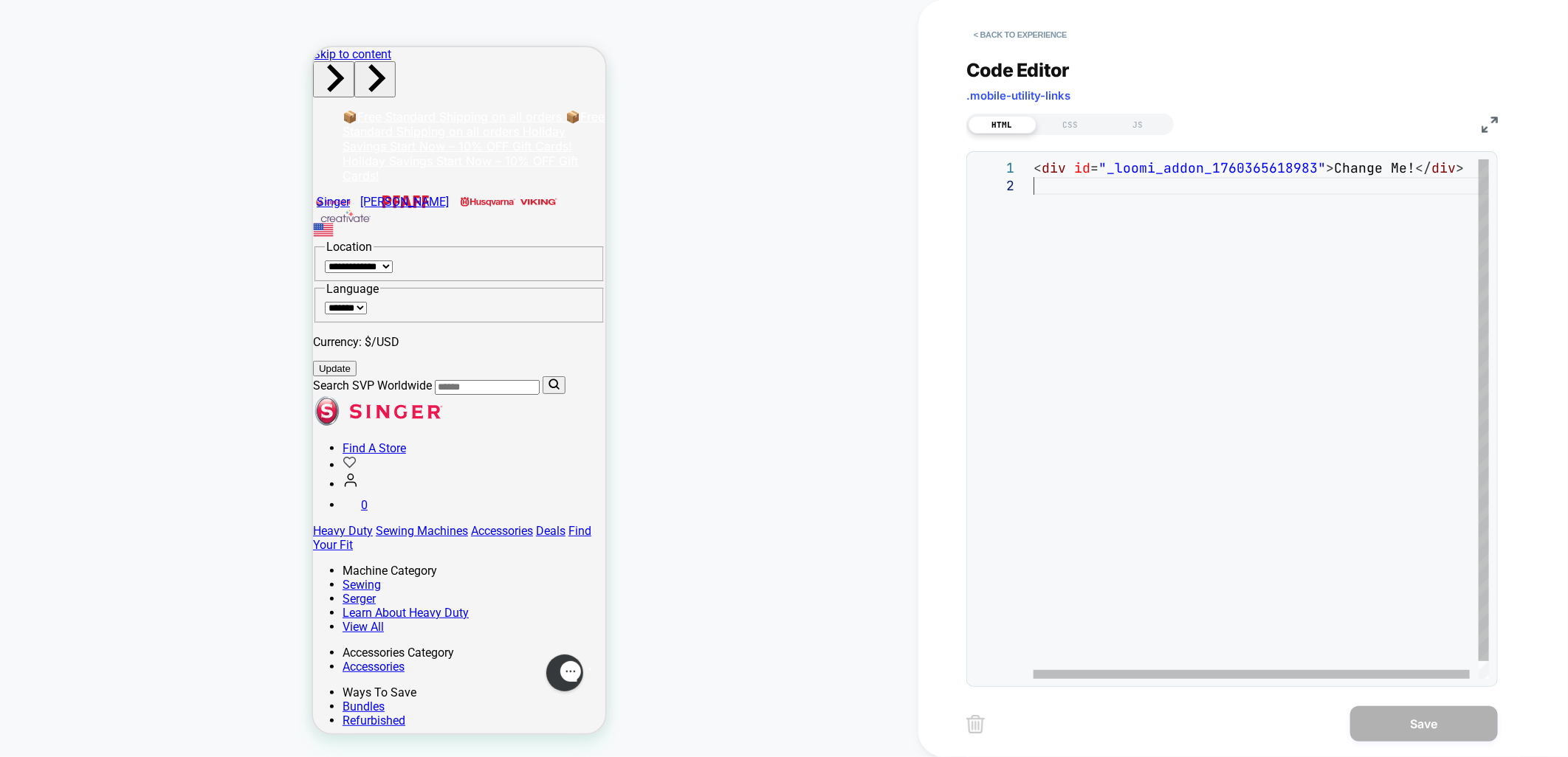
click at [1147, 197] on div "< div id = "_loomi_addon_1760365618983" > Change Me! </ div >" at bounding box center [1266, 428] width 465 height 537
type textarea "**********"
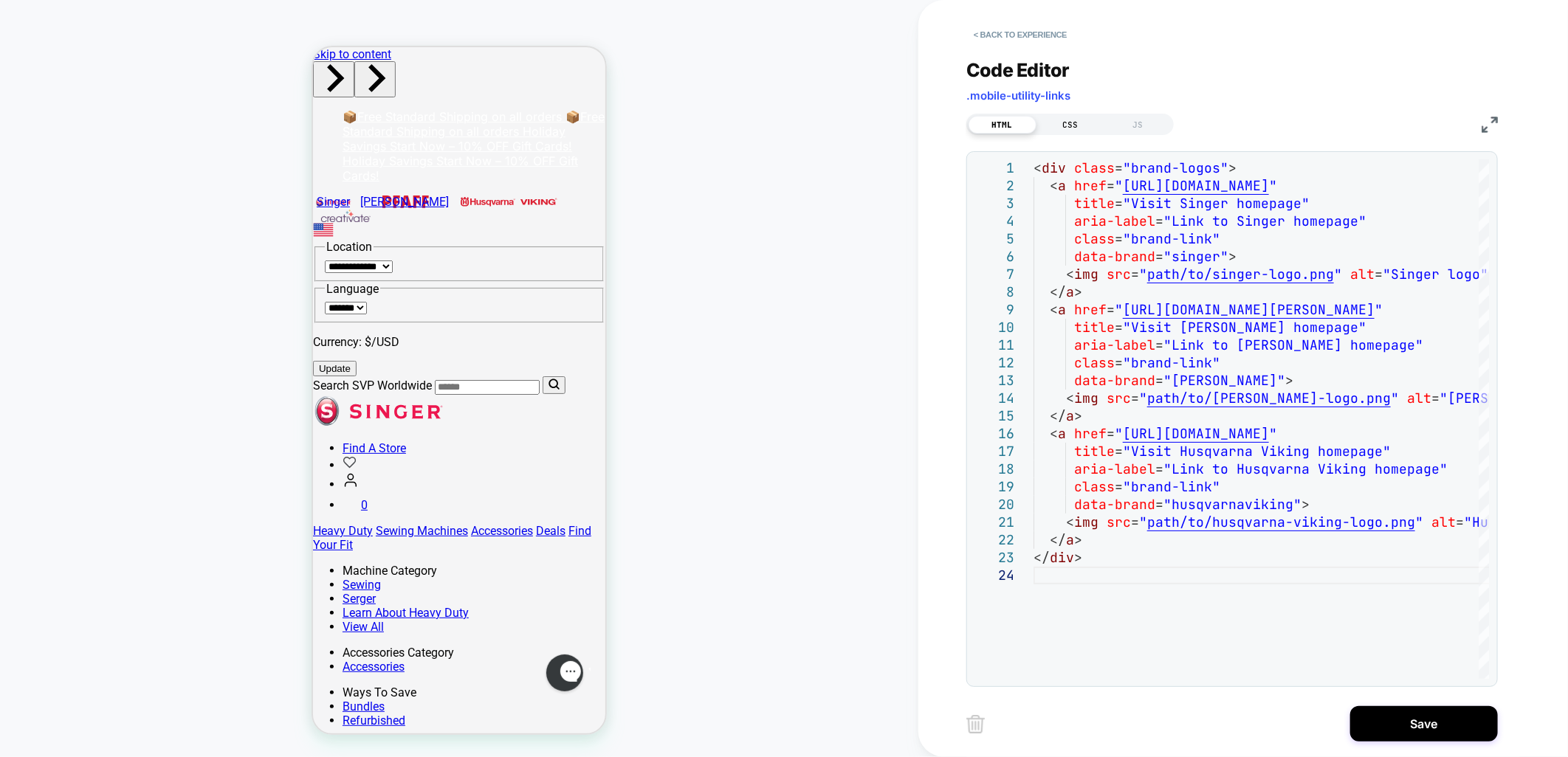
click at [1079, 120] on div "CSS" at bounding box center [1071, 125] width 68 height 18
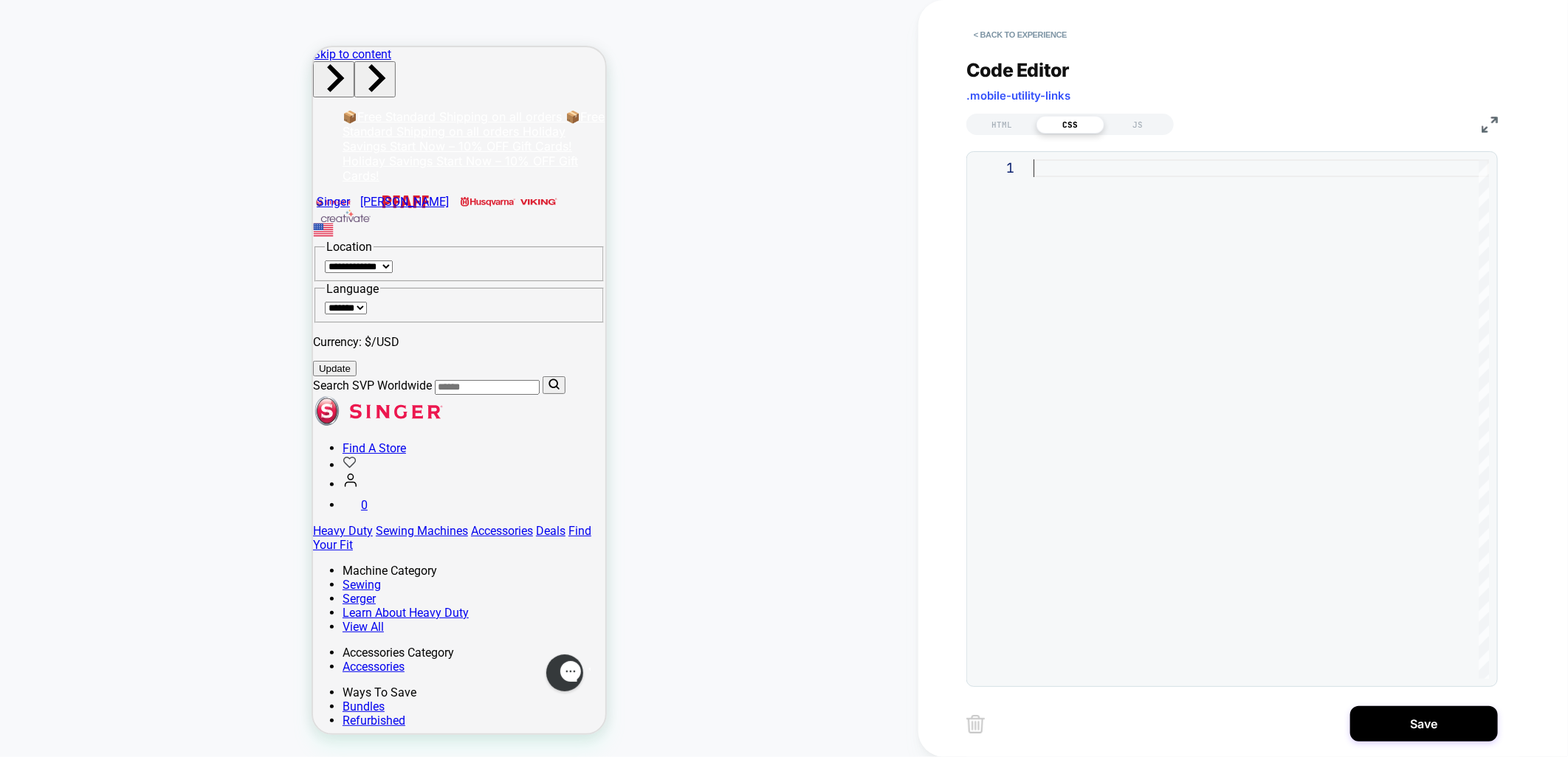
click at [1141, 330] on div at bounding box center [1261, 419] width 455 height 520
type textarea "**********"
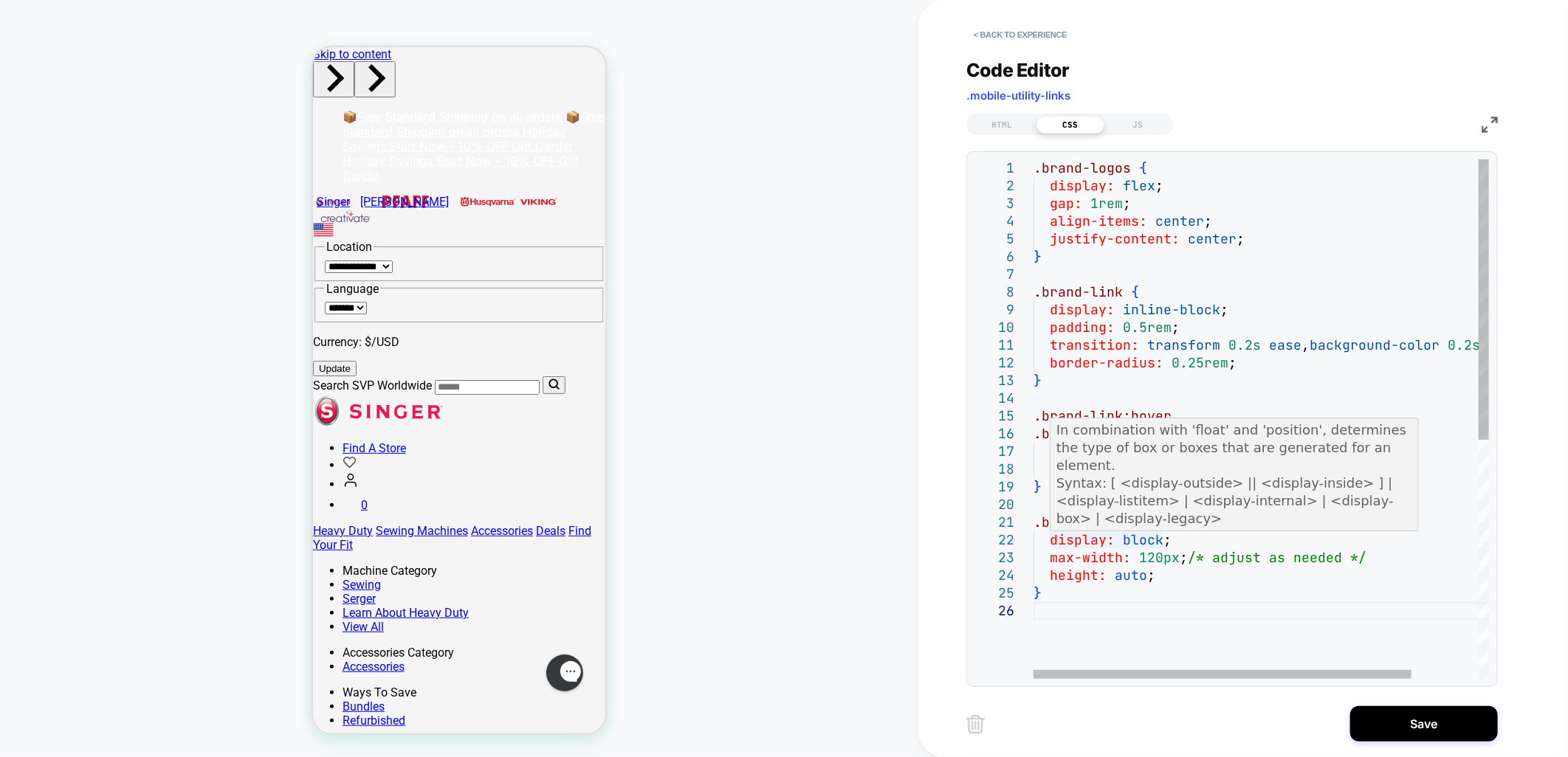
click at [1152, 528] on p "MDN Reference" at bounding box center [1235, 537] width 357 height 18
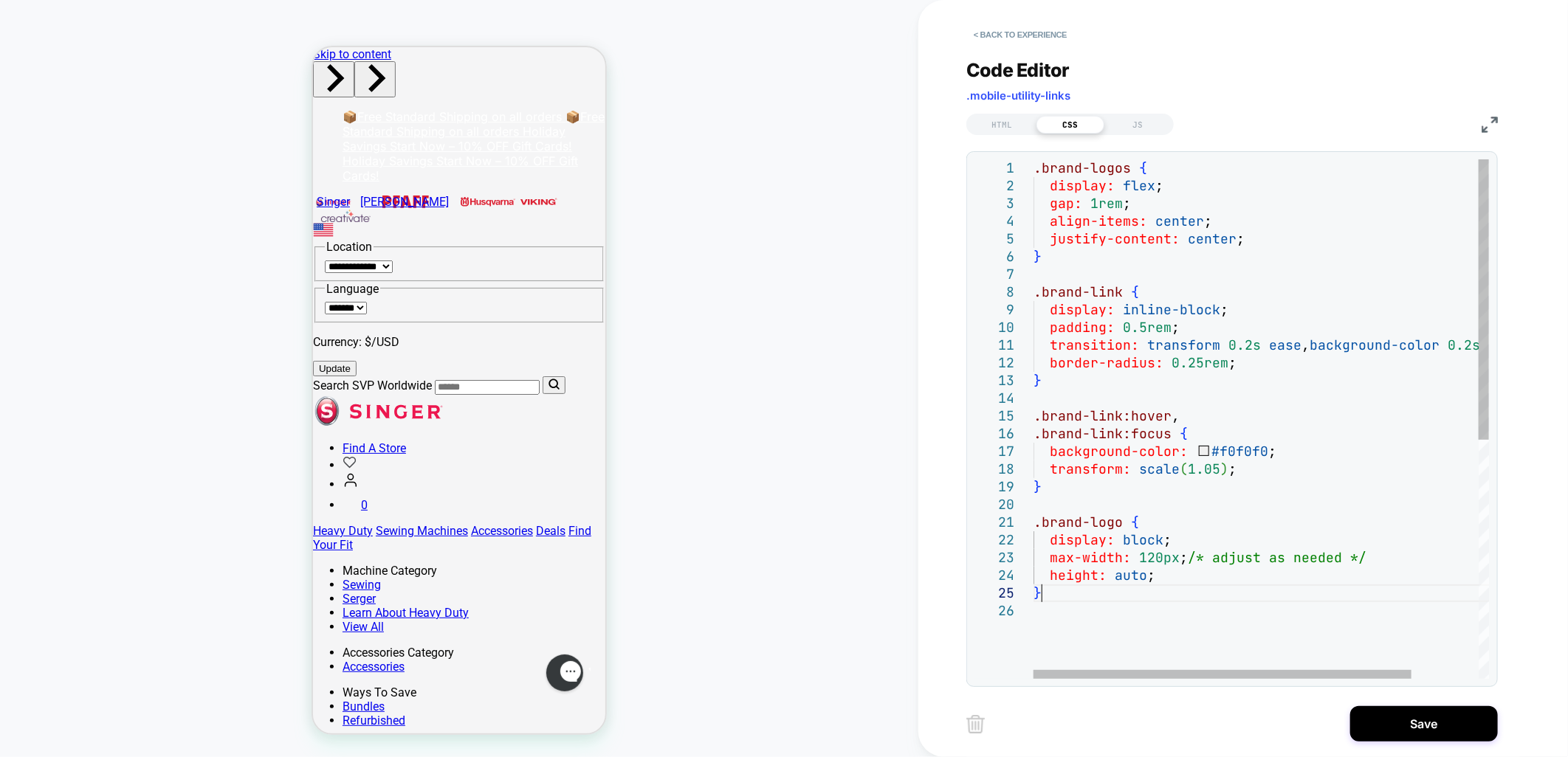
click at [1228, 600] on div ".brand-logos { display: flex ; gap: 1rem ; align-items: center ; justify-conten…" at bounding box center [1302, 640] width 536 height 962
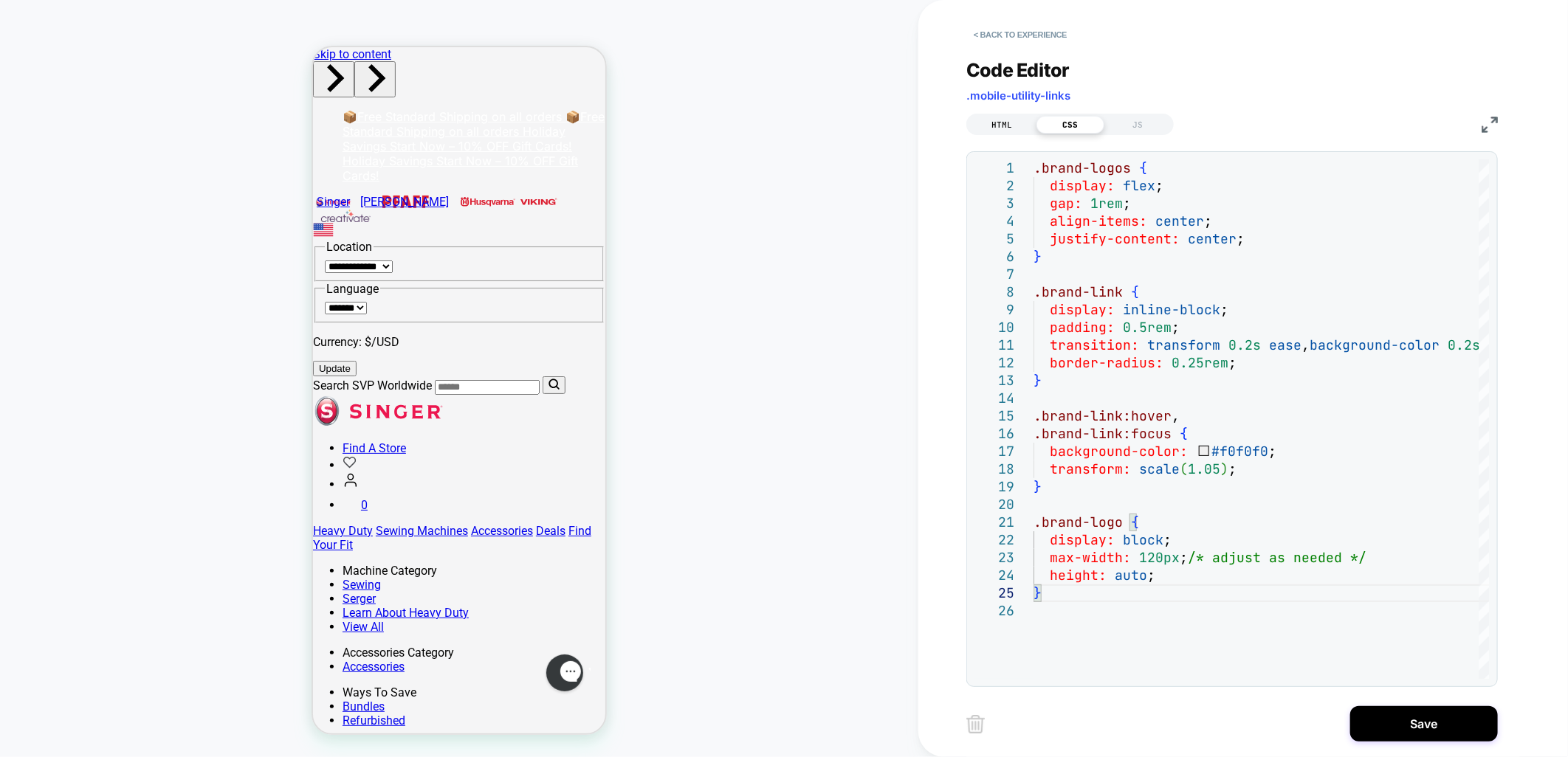
click at [1012, 125] on div "HTML" at bounding box center [1002, 125] width 68 height 18
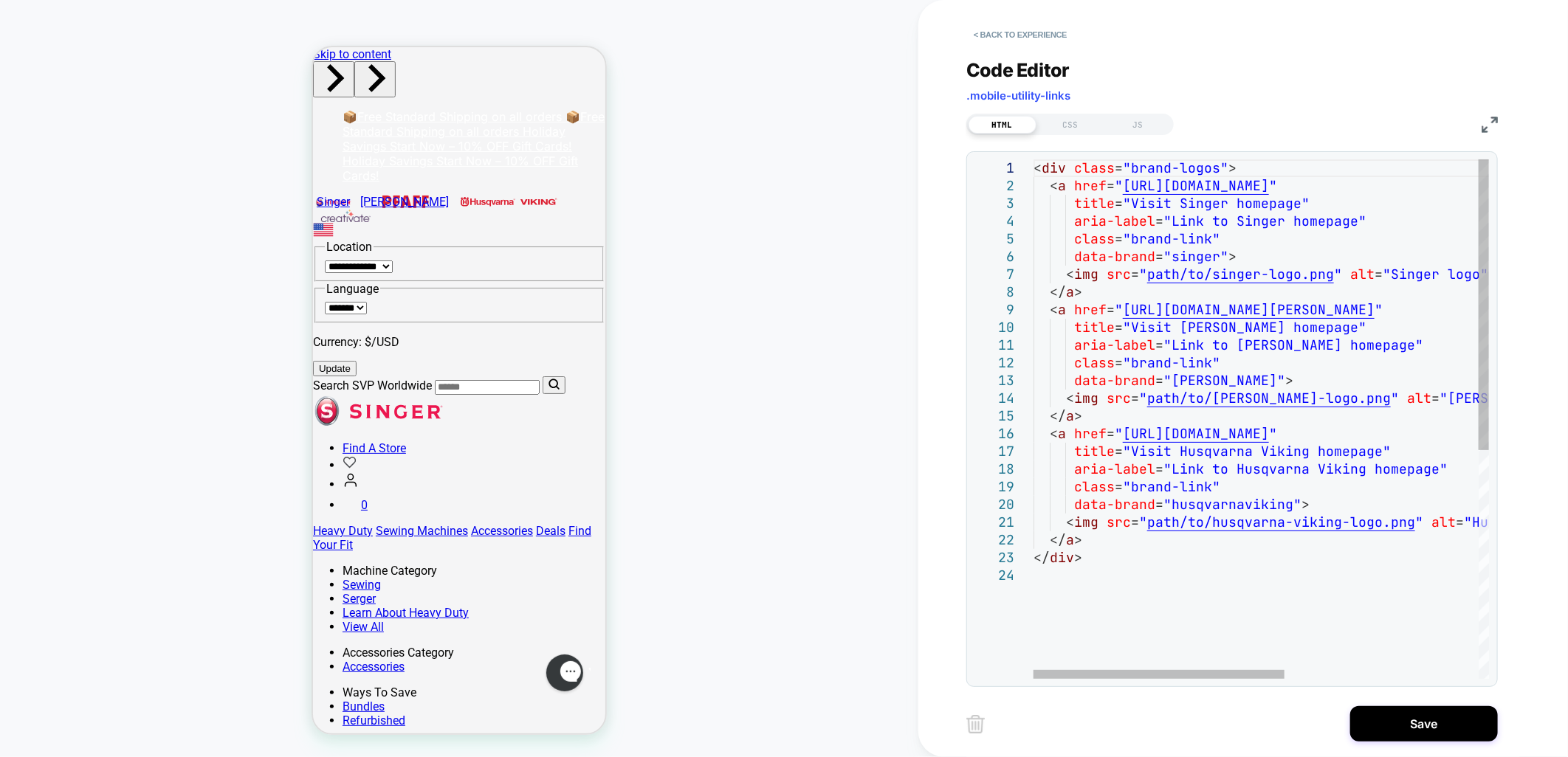
click at [1207, 279] on div "< div class = "brand-logos" > < a href = " [URL][DOMAIN_NAME] " title = "Visit …" at bounding box center [1437, 623] width 807 height 927
drag, startPoint x: 1329, startPoint y: 273, endPoint x: 1147, endPoint y: 274, distance: 182.0
click at [1147, 274] on div "< div class = "brand-logos" > < a href = " [URL][DOMAIN_NAME] " title = "Visit …" at bounding box center [1437, 623] width 807 height 927
drag, startPoint x: 1147, startPoint y: 276, endPoint x: 1448, endPoint y: 276, distance: 301.0
click at [1448, 276] on div "< div class = "brand-logos" > < a href = " [URL][DOMAIN_NAME] " title = "Visit …" at bounding box center [1437, 623] width 807 height 927
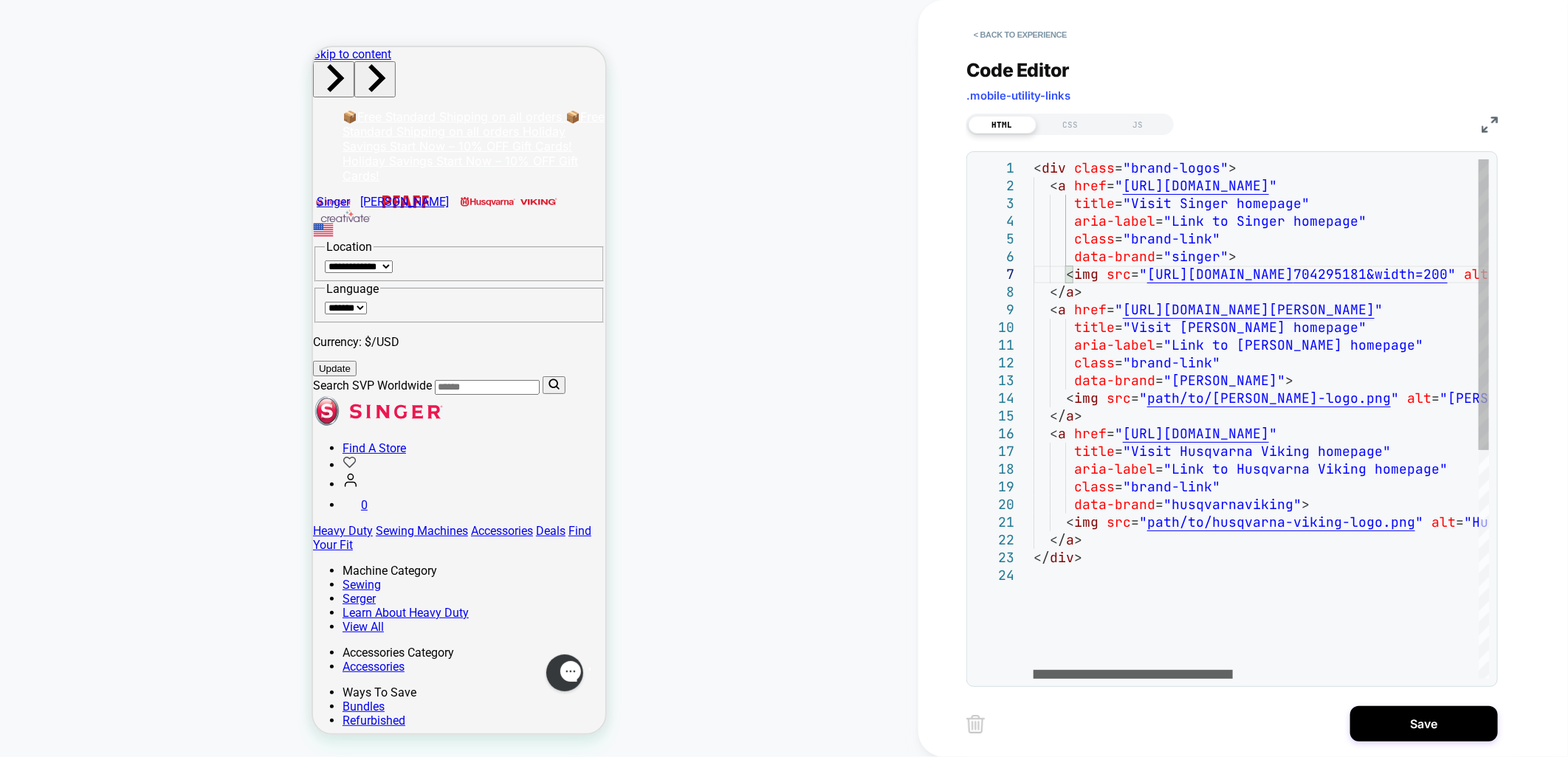
click at [1066, 675] on div at bounding box center [1133, 675] width 199 height 8
drag, startPoint x: 1148, startPoint y: 526, endPoint x: 1409, endPoint y: 522, distance: 261.0
click at [1409, 522] on div "< div class = "brand-logos" > < a href = " [URL][DOMAIN_NAME] " title = "Visit …" at bounding box center [1541, 623] width 1014 height 927
drag, startPoint x: 1149, startPoint y: 396, endPoint x: 1320, endPoint y: 398, distance: 171.0
click at [1320, 398] on div "< div class = "brand-logos" > < a href = " [URL][DOMAIN_NAME] " title = "Visit …" at bounding box center [1541, 623] width 1014 height 927
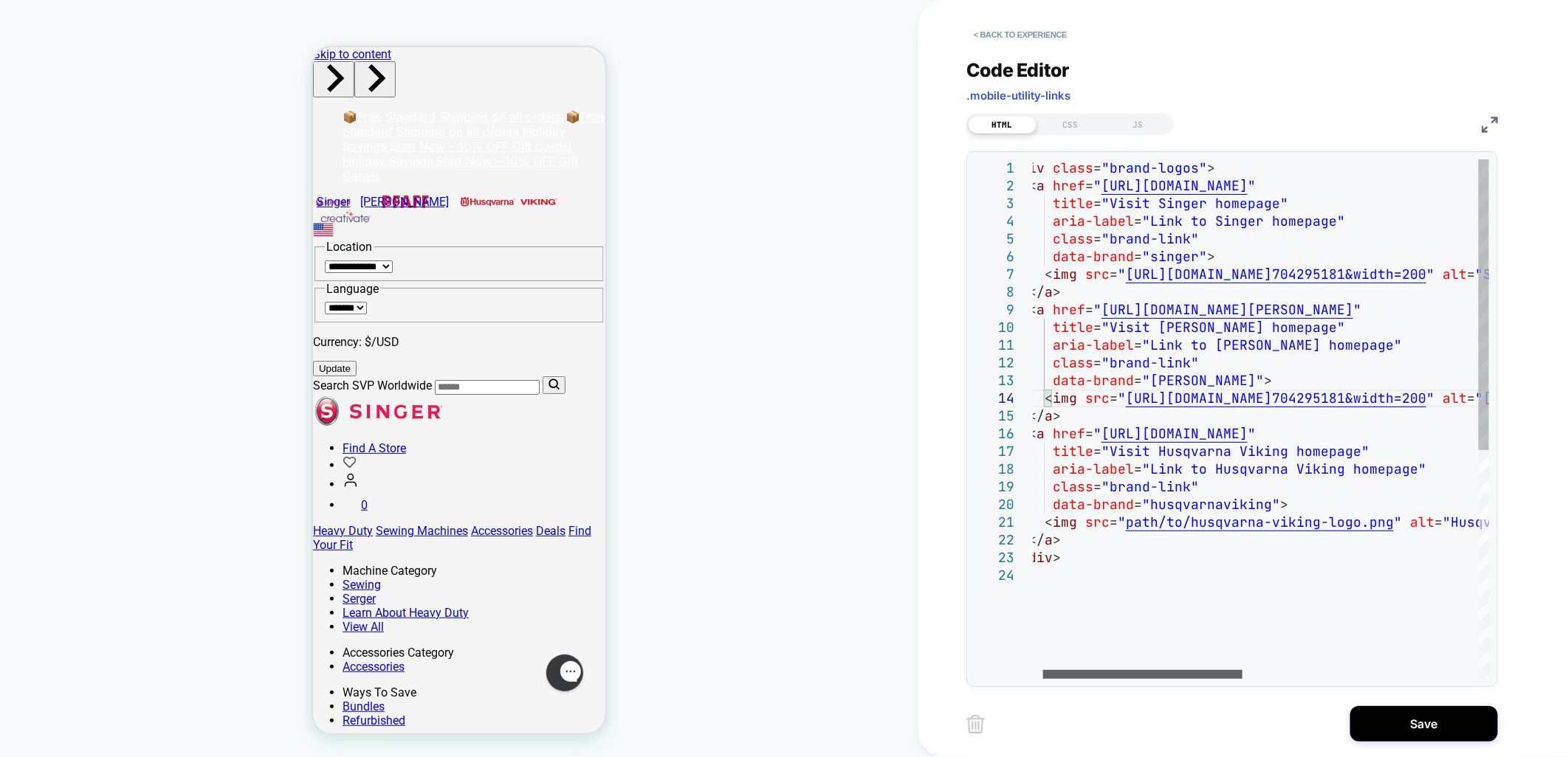
click at [1160, 671] on div at bounding box center [1142, 675] width 199 height 8
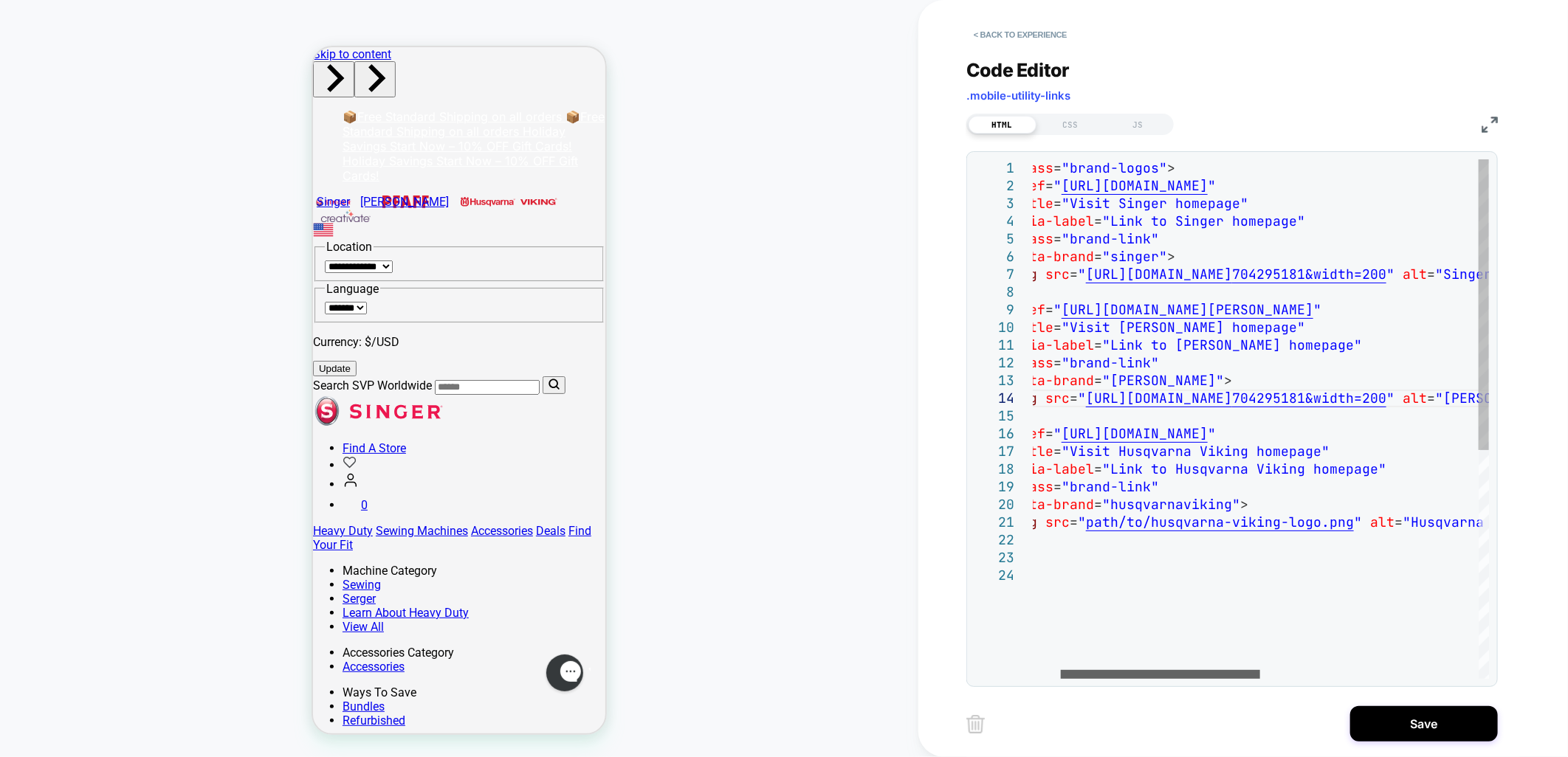
click at [1113, 676] on div at bounding box center [1160, 675] width 199 height 8
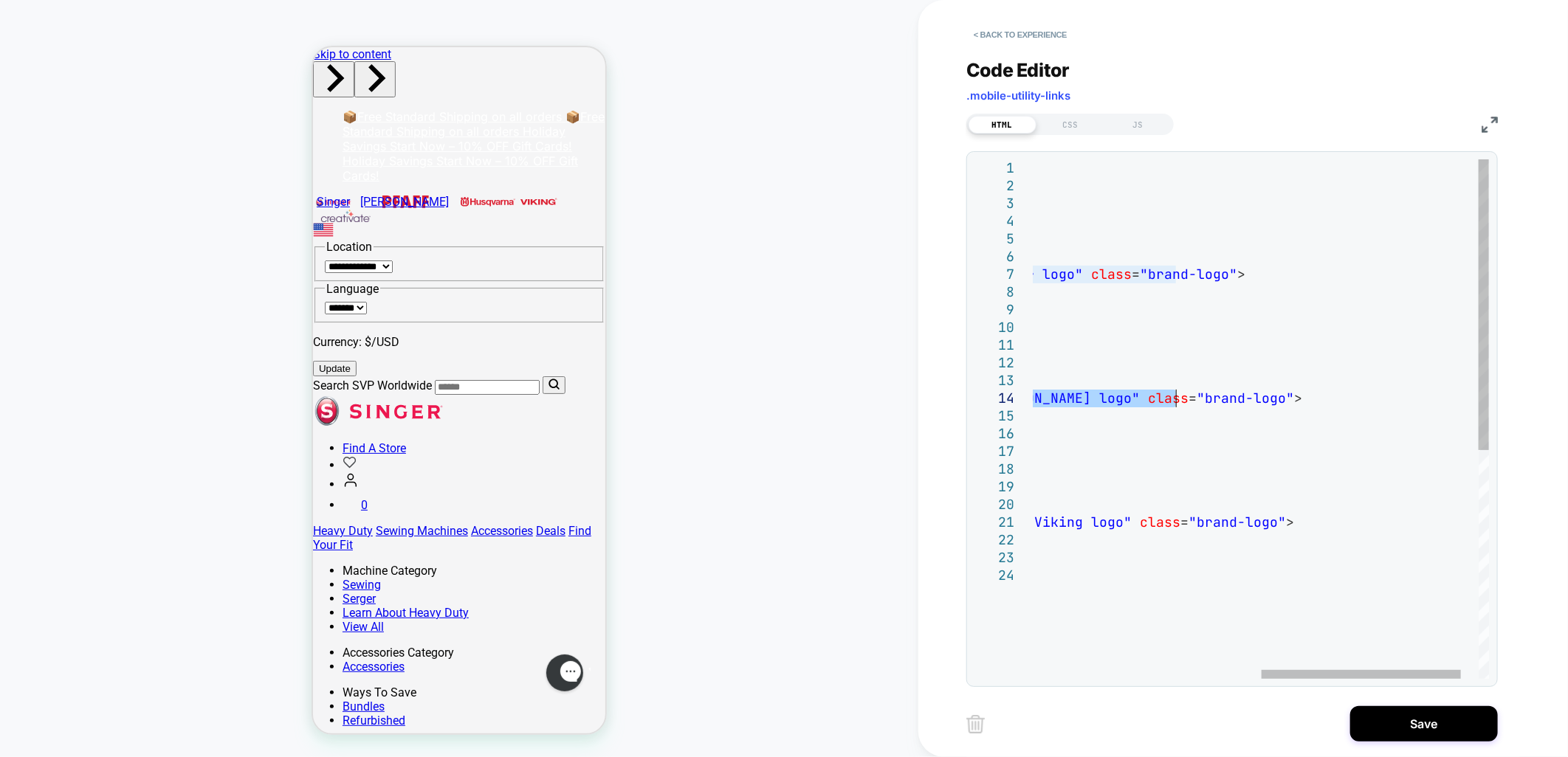
drag, startPoint x: 1088, startPoint y: 397, endPoint x: 1178, endPoint y: 397, distance: 90.0
click at [1178, 397] on div "< div class = "brand-logos" > < a href = " [URL][DOMAIN_NAME] " title = "Visit …" at bounding box center [1022, 623] width 1014 height 927
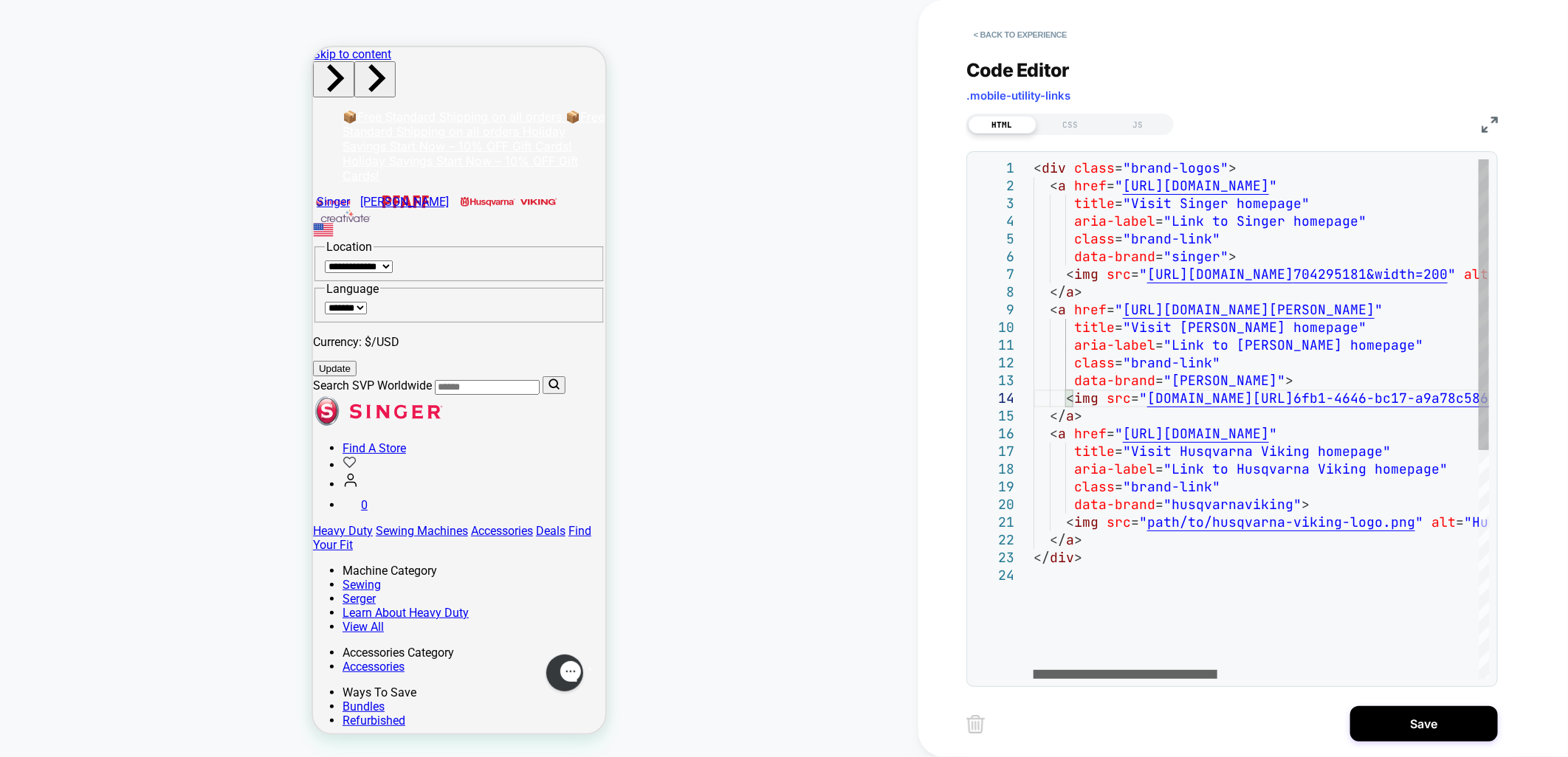
click at [1034, 675] on div at bounding box center [1125, 675] width 184 height 8
drag, startPoint x: 1391, startPoint y: 409, endPoint x: 1413, endPoint y: 415, distance: 22.8
click at [1391, 409] on div "< div class = "brand-logos" > < a href = " [URL][DOMAIN_NAME] " title = "Visit …" at bounding box center [1585, 623] width 1102 height 927
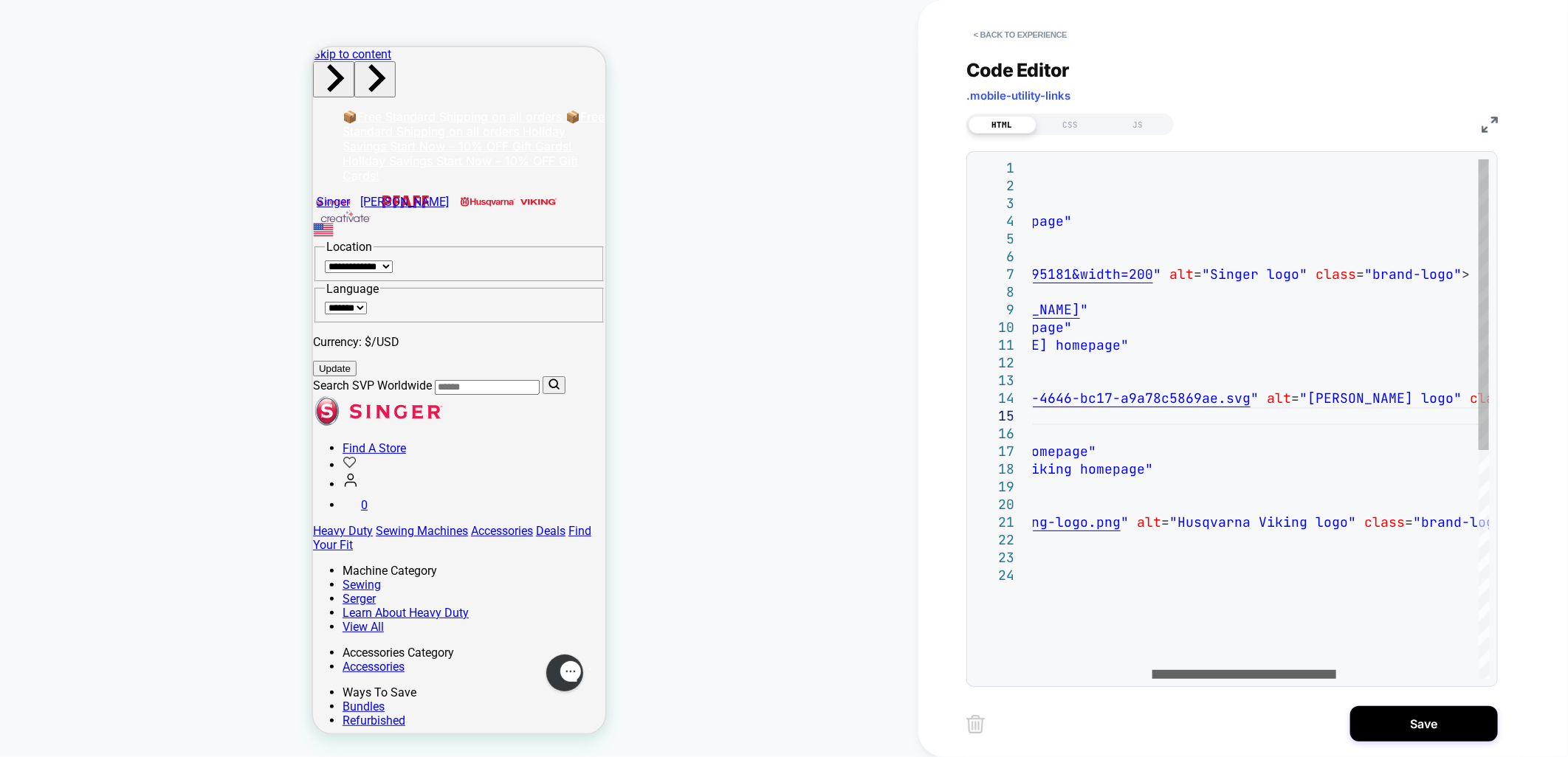
click at [1243, 671] on div at bounding box center [1244, 675] width 184 height 8
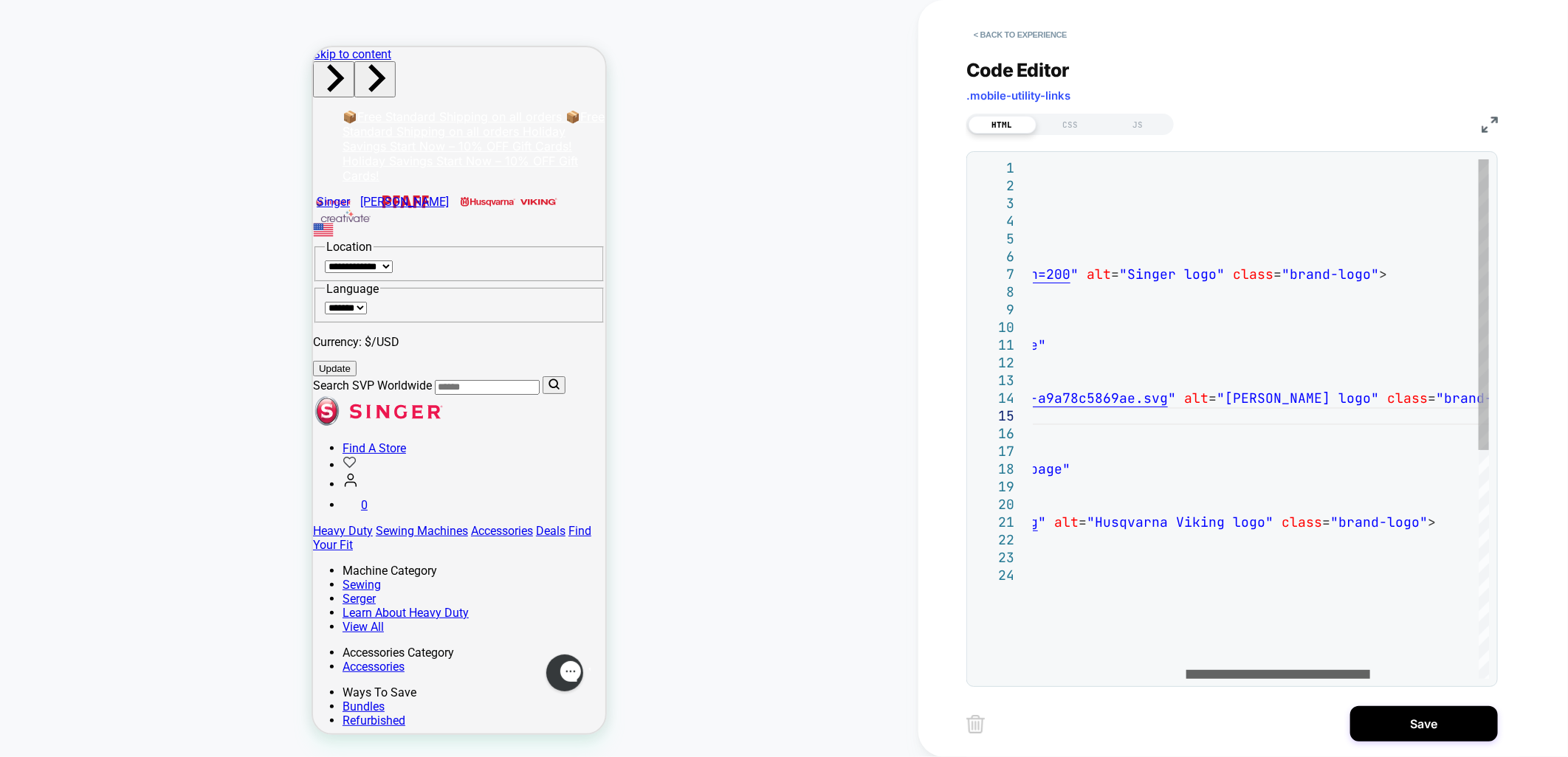
click at [1253, 672] on div at bounding box center [1278, 675] width 184 height 8
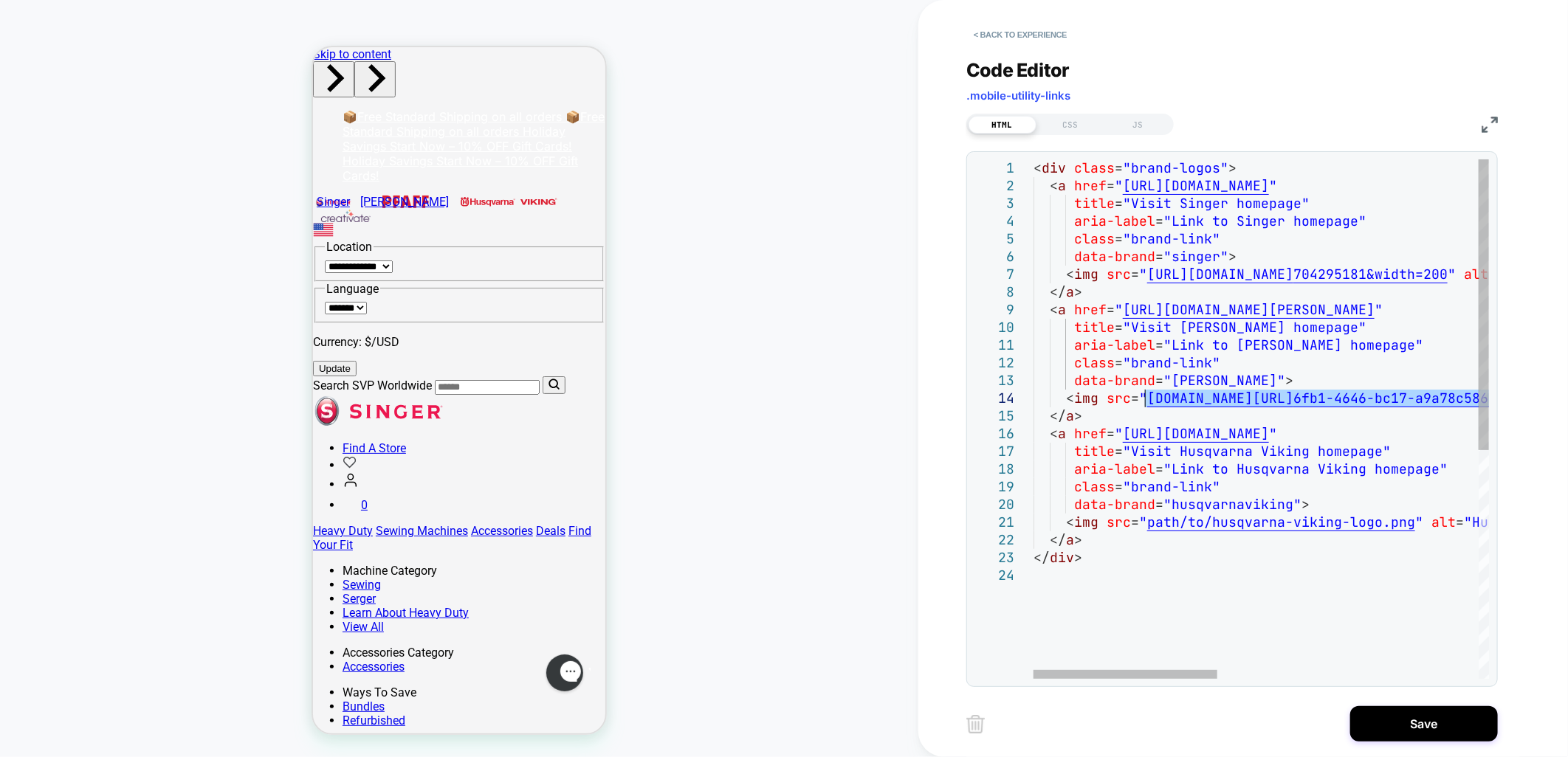
drag, startPoint x: 1415, startPoint y: 397, endPoint x: 1143, endPoint y: 396, distance: 272.0
click at [1143, 396] on div "< div class = "brand-logos" > < a href = " [URL][DOMAIN_NAME] " title = "Visit …" at bounding box center [1585, 623] width 1102 height 927
click at [1130, 671] on div at bounding box center [1108, 675] width 150 height 8
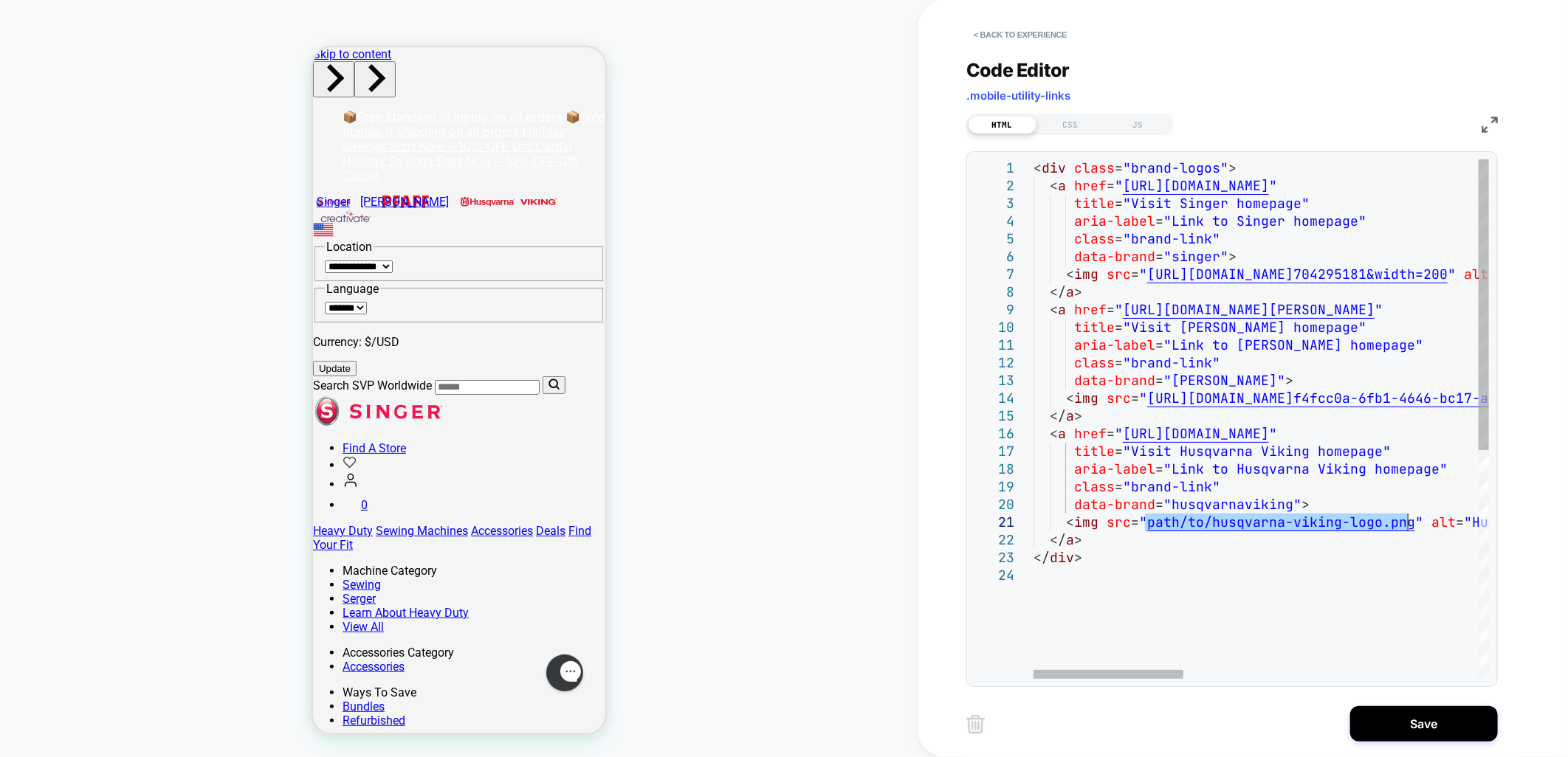
drag, startPoint x: 1147, startPoint y: 525, endPoint x: 1406, endPoint y: 520, distance: 259.0
click at [1065, 671] on div at bounding box center [1108, 675] width 150 height 8
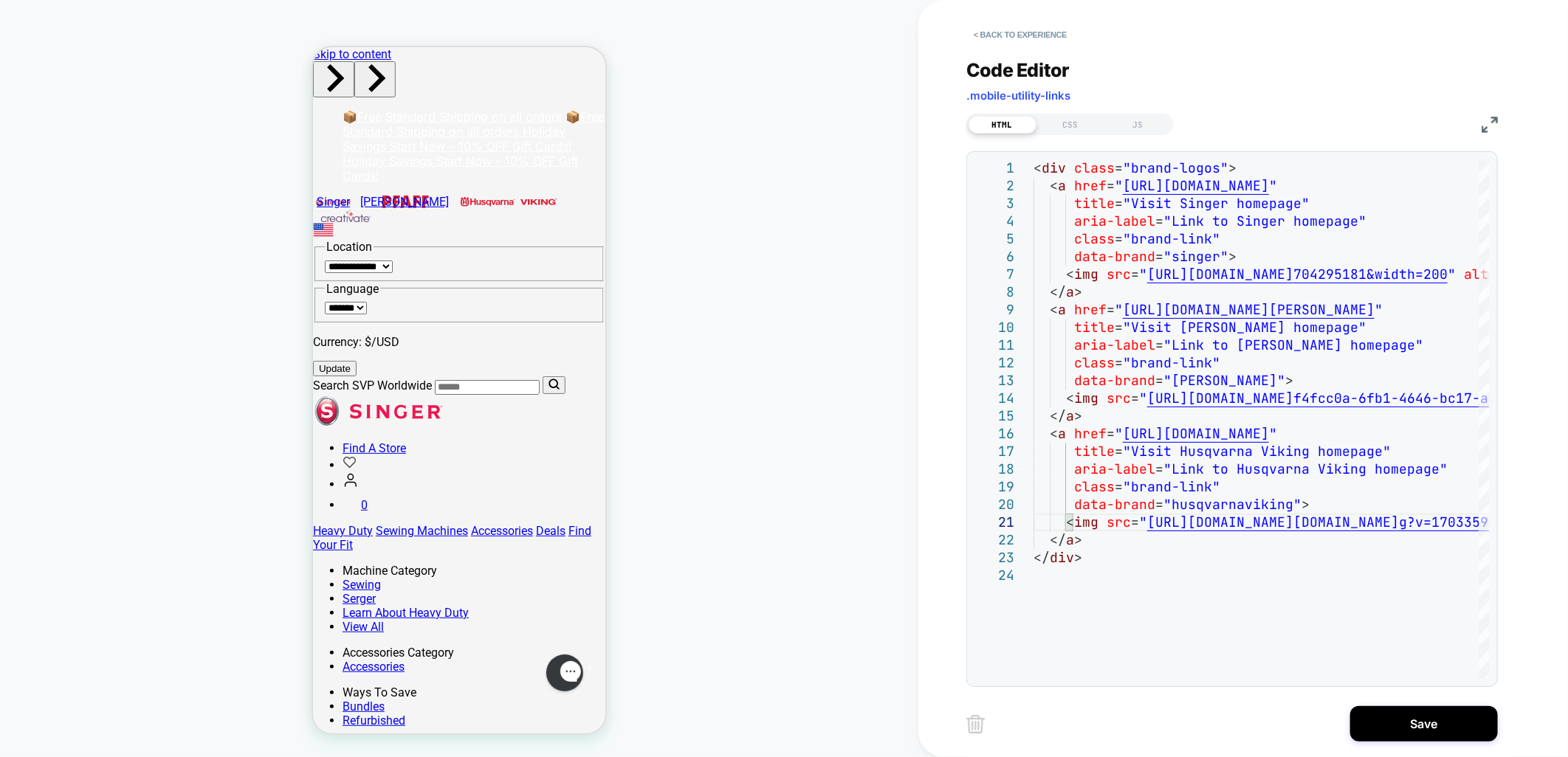
click at [1481, 123] on div "HTML CSS JS" at bounding box center [1232, 123] width 532 height 25
click at [1490, 117] on img at bounding box center [1490, 125] width 16 height 16
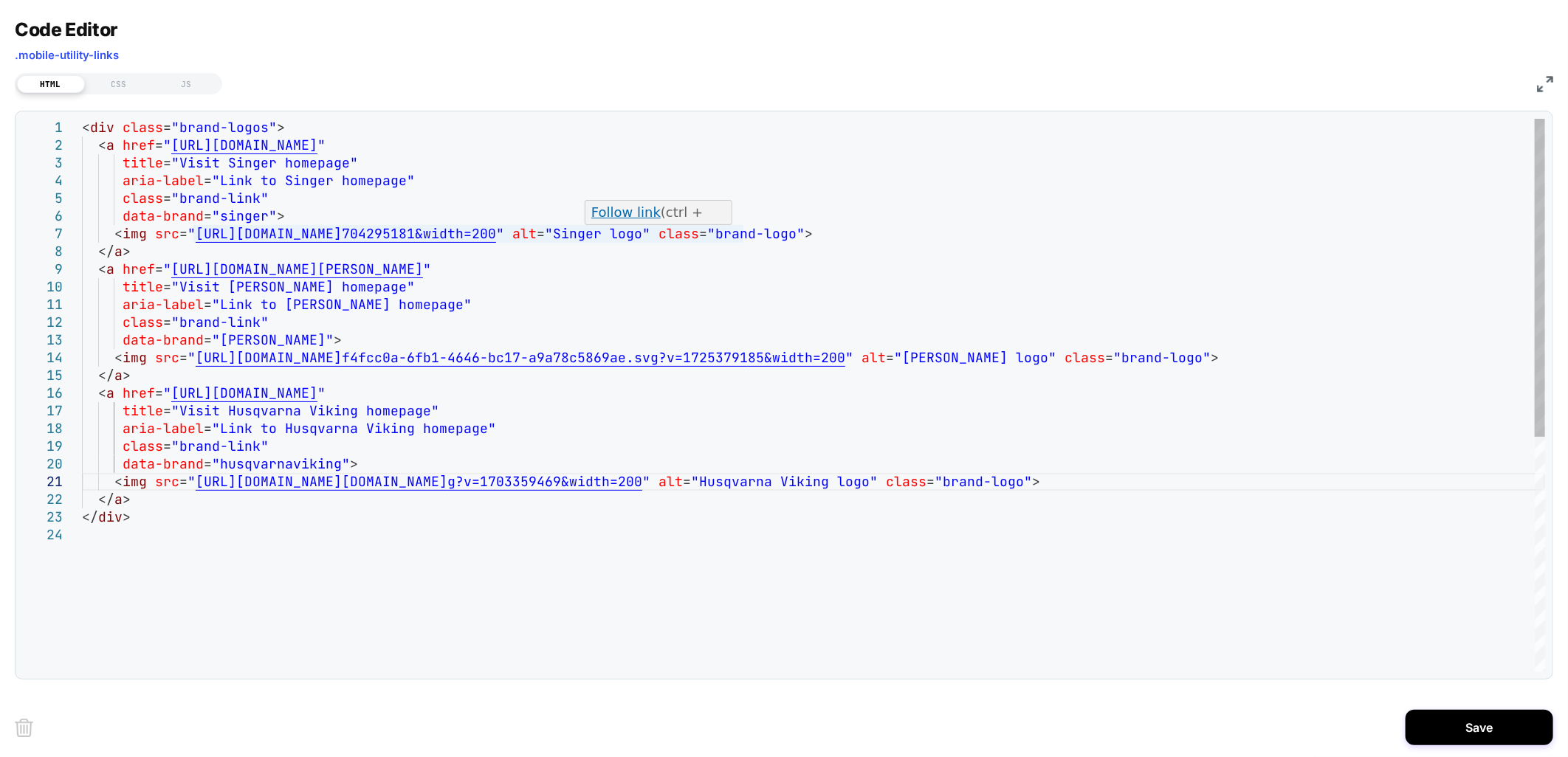
click at [726, 235] on div "< div class = "brand-logos" > < a href = " [URL][DOMAIN_NAME] " title = "Visit …" at bounding box center [814, 598] width 1464 height 960
click at [1066, 359] on div "< div class = "brand-logos" > < a href = " [URL][DOMAIN_NAME] " title = "Visit …" at bounding box center [814, 598] width 1464 height 960
click at [764, 482] on div "< div class = "brand-logos" > < a href = " [URL][DOMAIN_NAME] " title = "Visit …" at bounding box center [814, 598] width 1464 height 960
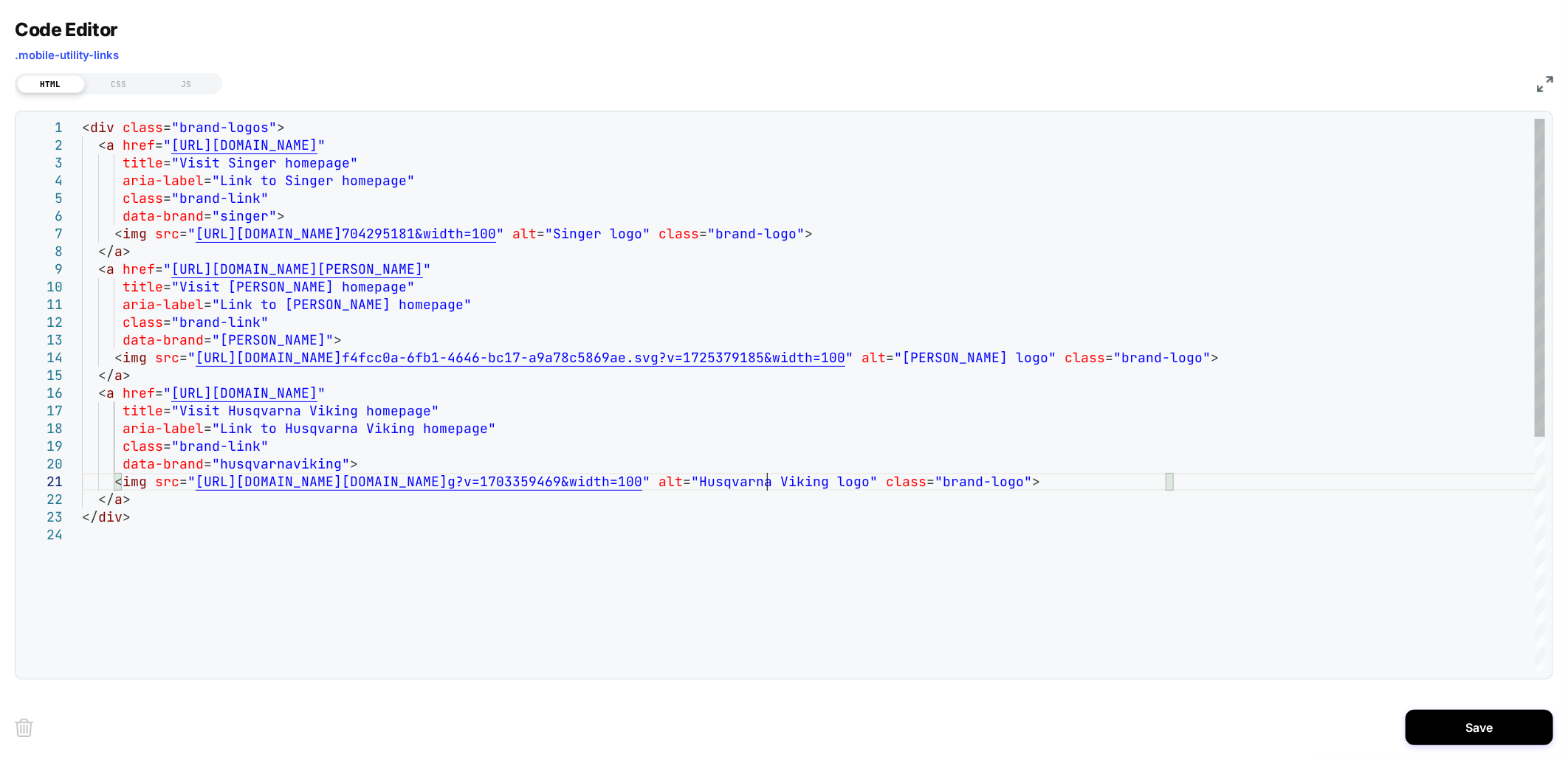
scroll to position [16, 685]
click at [1545, 87] on img at bounding box center [1545, 84] width 16 height 16
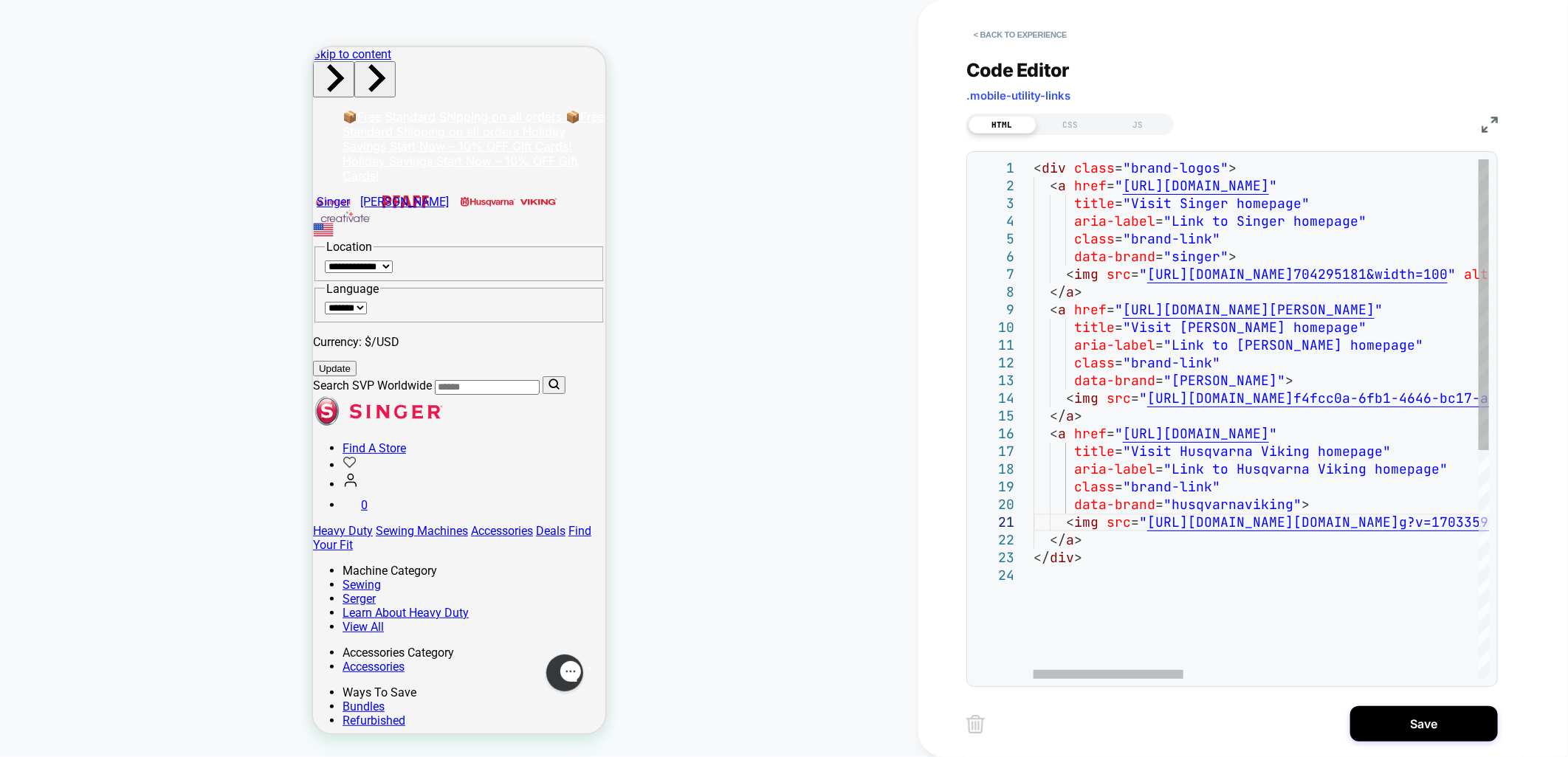
type textarea "**********"
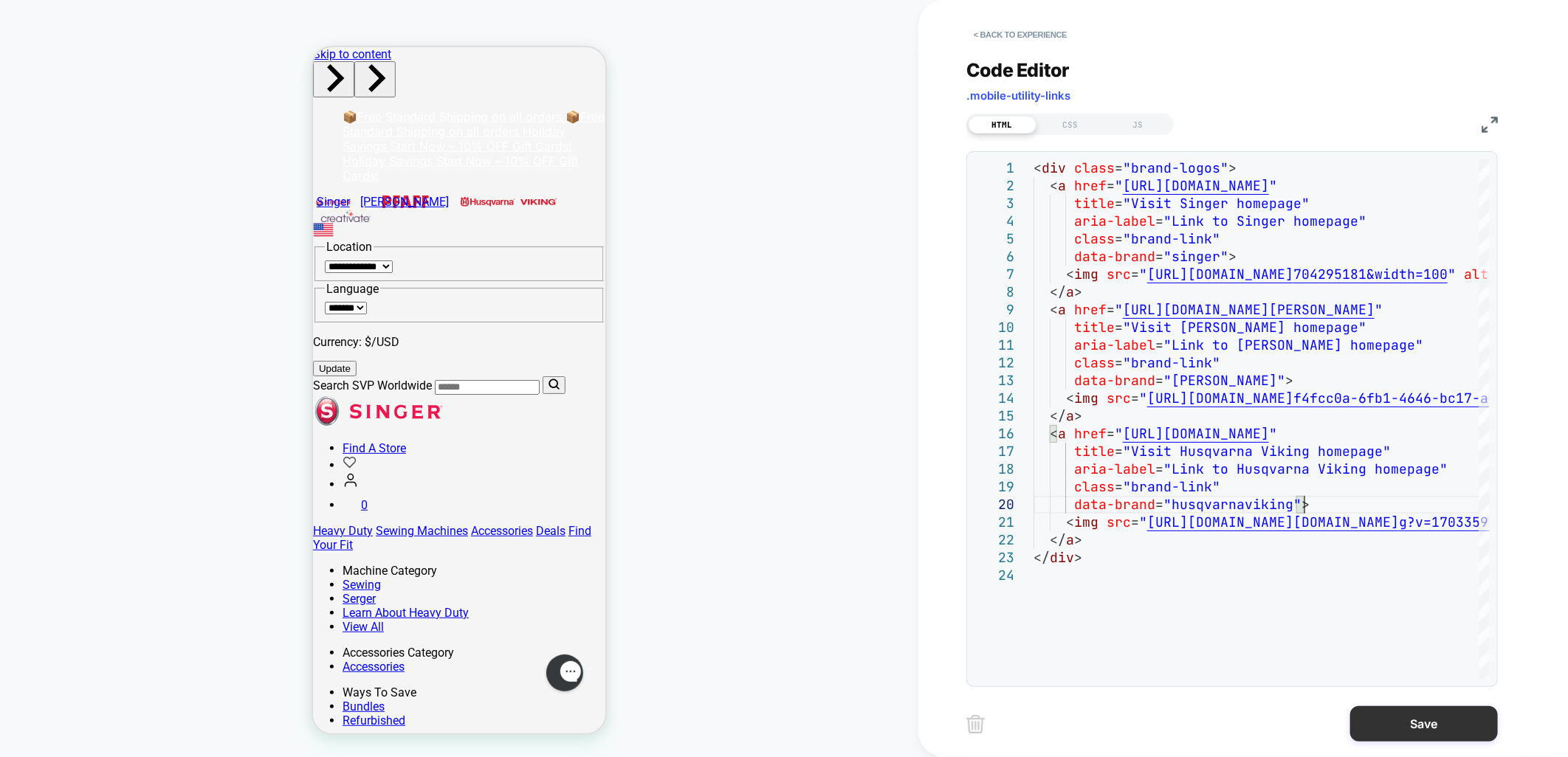
click at [1427, 721] on button "Save" at bounding box center [1425, 724] width 148 height 36
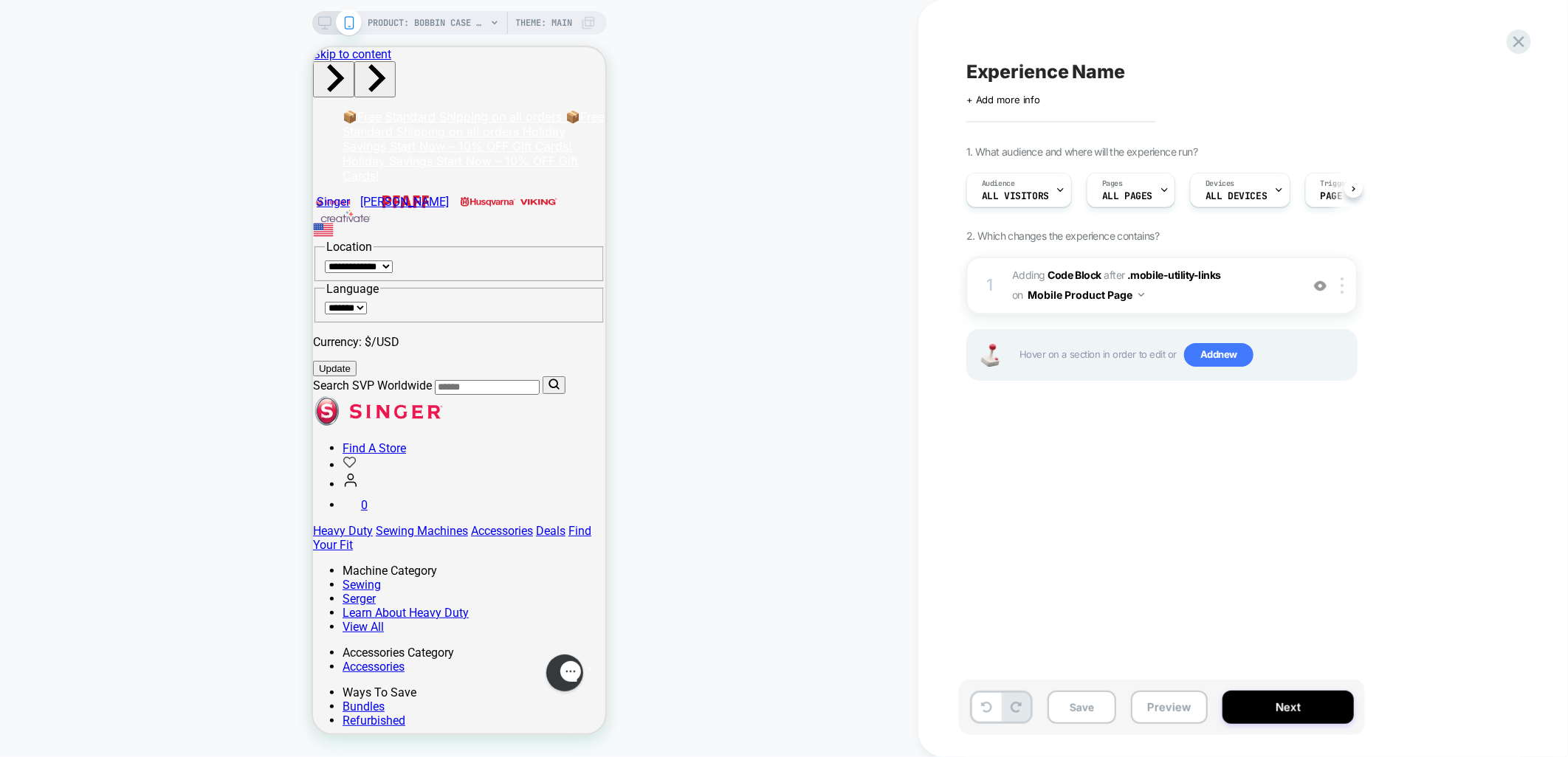
scroll to position [0, 1]
click at [1264, 277] on span "Adding Code Block AFTER .mobile-utility-links .mobile-utility-links on Mobile P…" at bounding box center [1153, 285] width 282 height 40
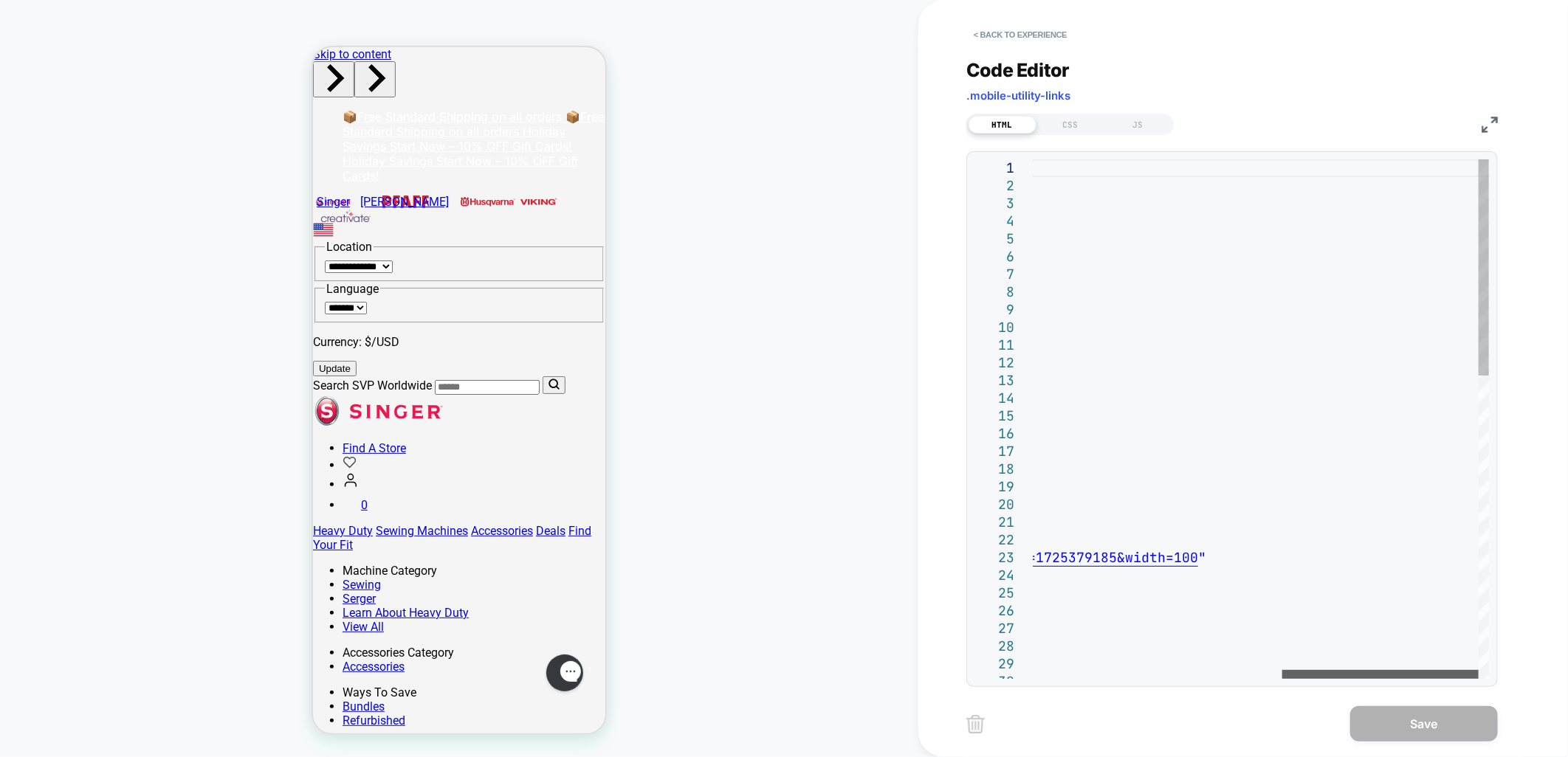
click at [1479, 671] on div at bounding box center [1381, 675] width 197 height 8
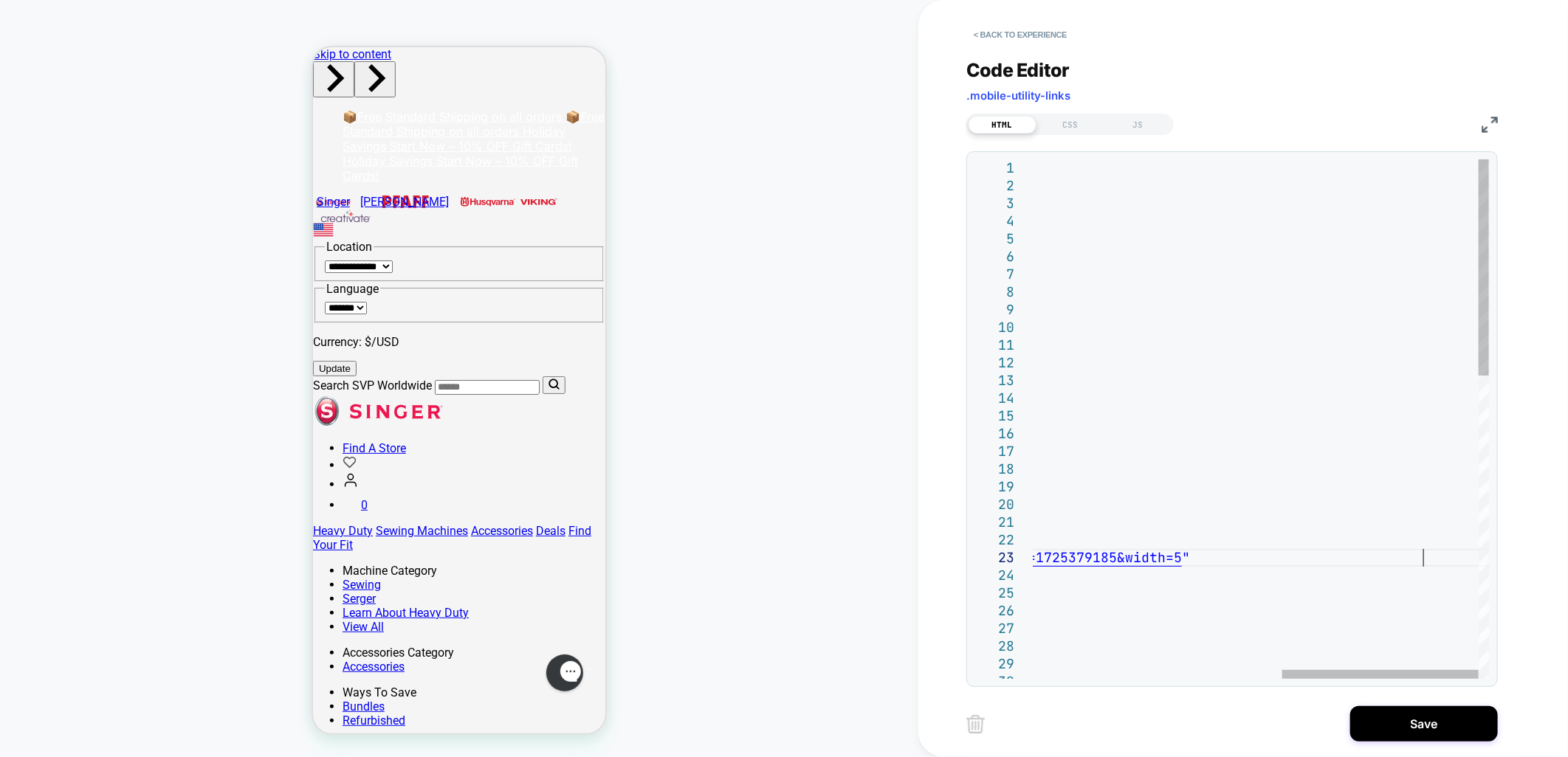
scroll to position [33, 971]
type textarea "**********"
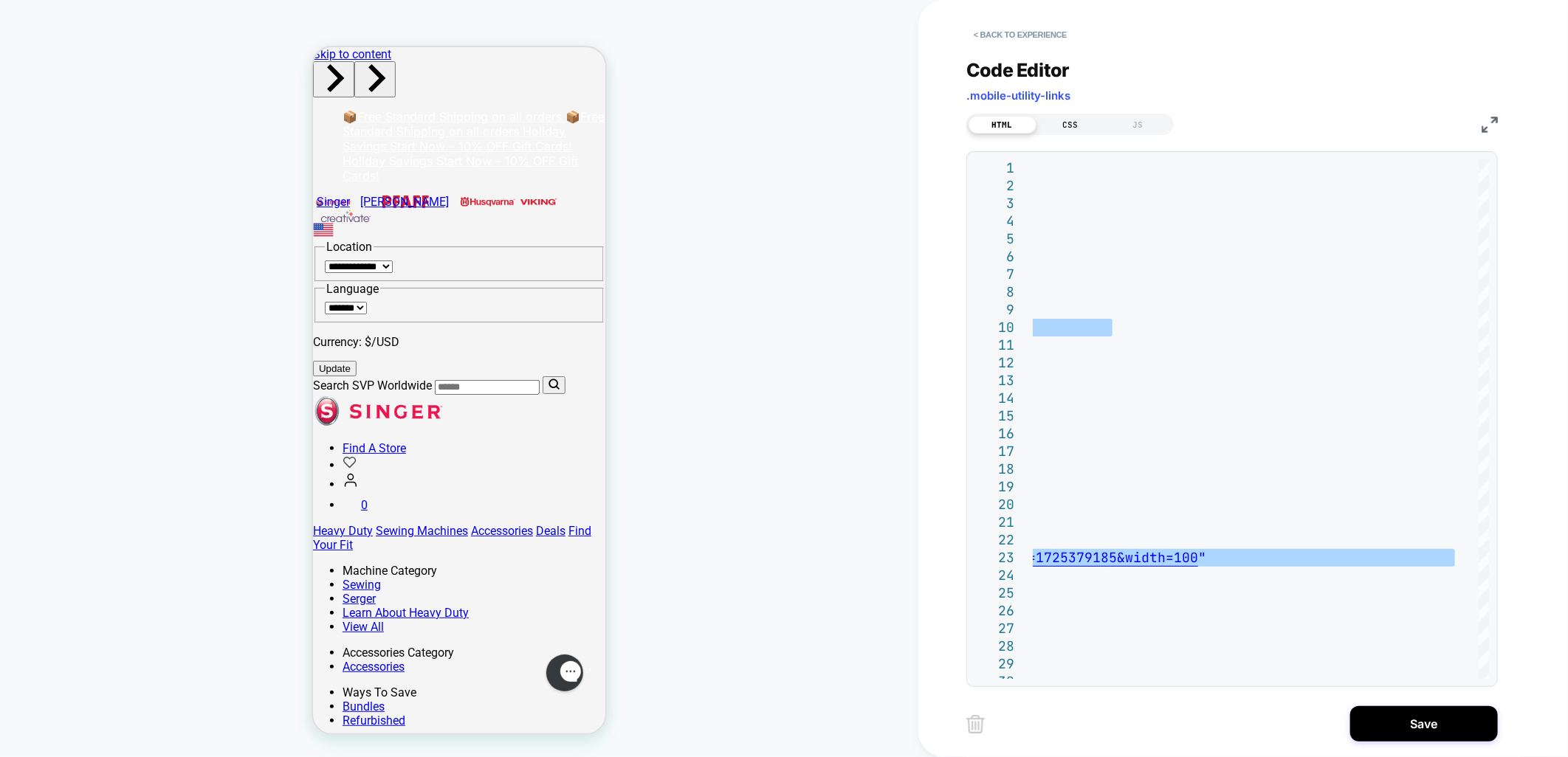
click at [1067, 123] on div "CSS" at bounding box center [1071, 125] width 68 height 18
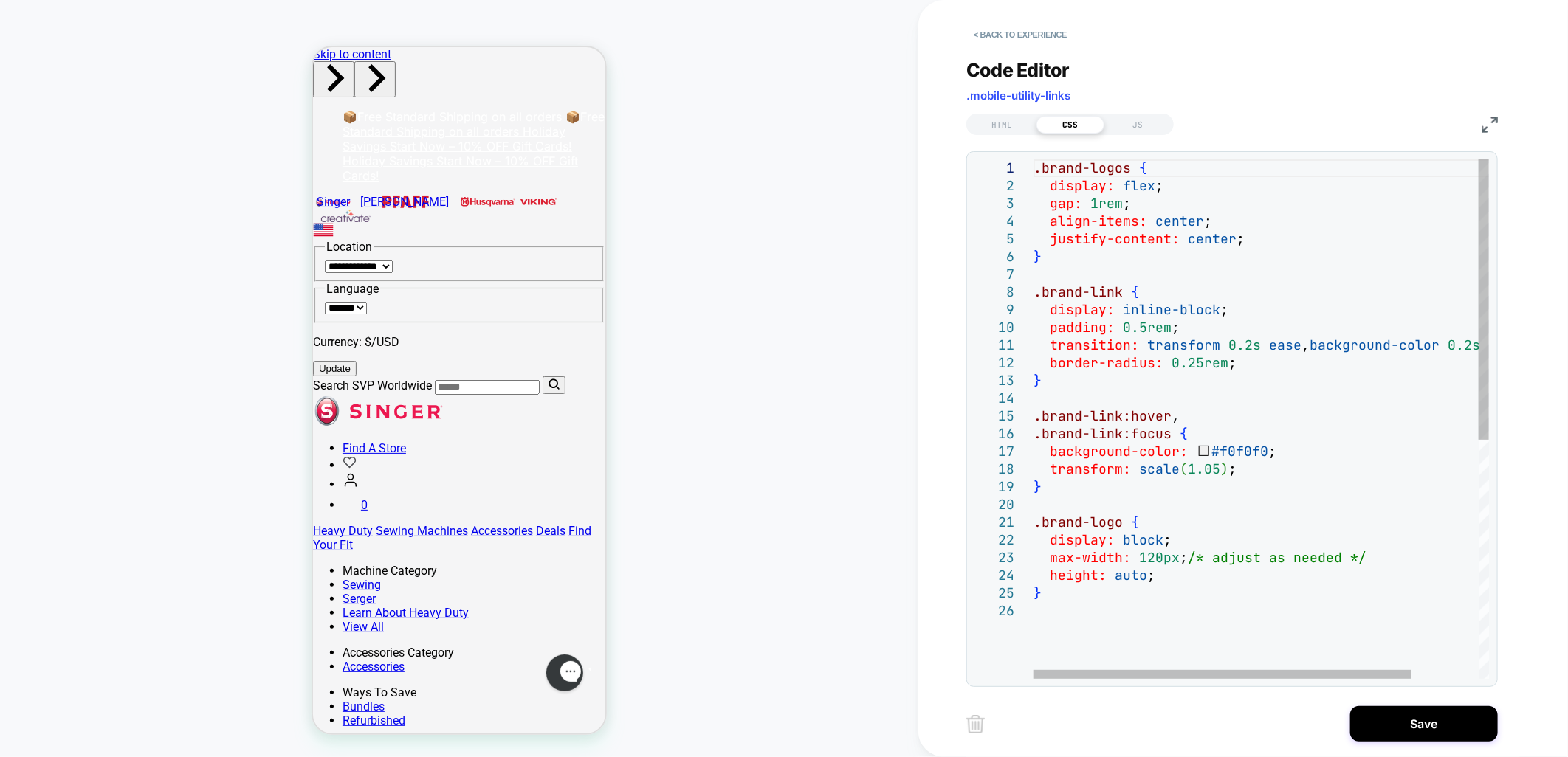
click at [1242, 401] on div ".brand-logos { display: flex ; gap: 1rem ; align-items: center ; justify-conten…" at bounding box center [1302, 640] width 536 height 962
click at [1161, 554] on div ".brand-logos { display: flex ; gap: 1rem ; align-items: center ; justify-conten…" at bounding box center [1302, 640] width 536 height 962
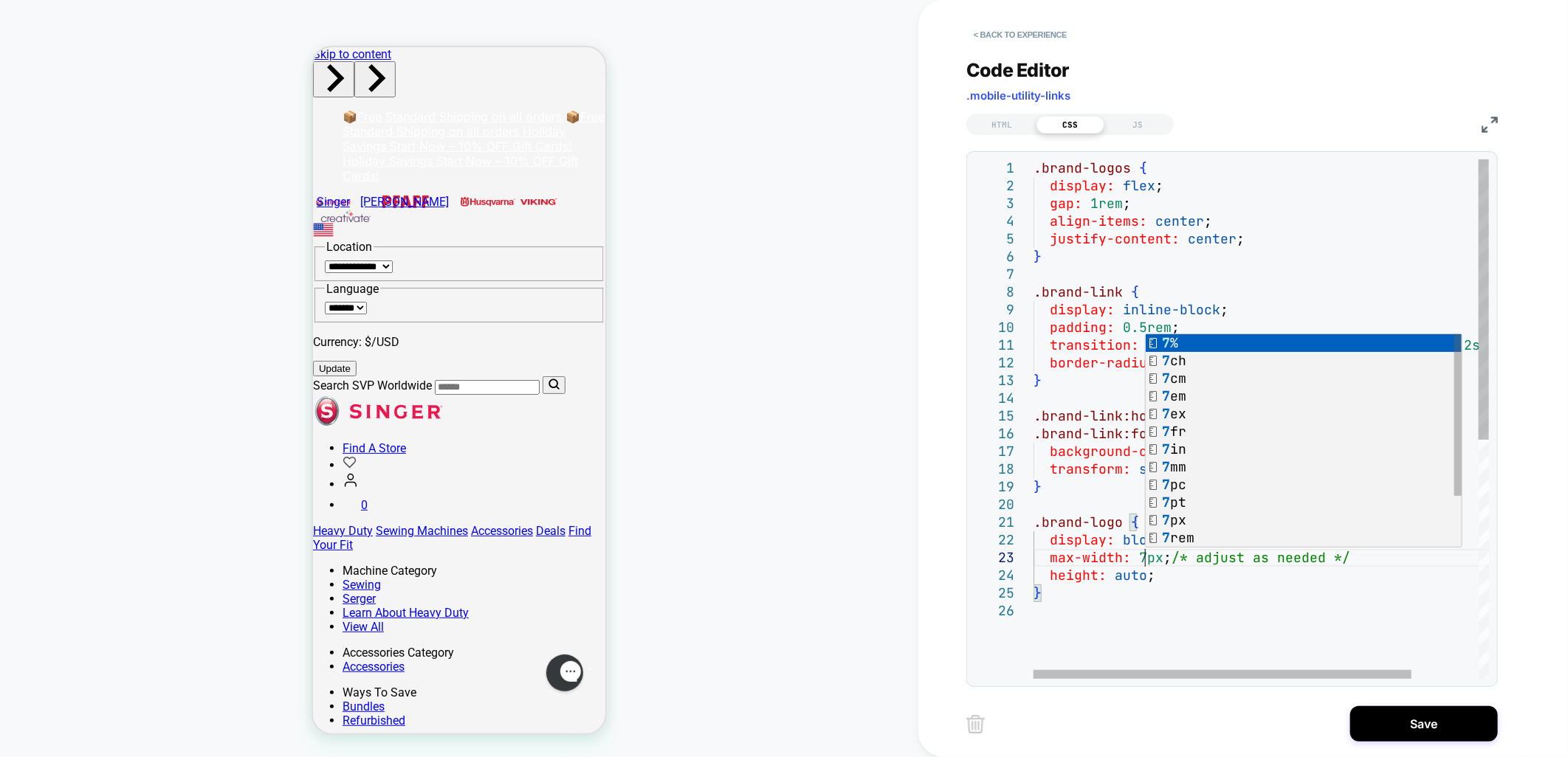
scroll to position [33, 119]
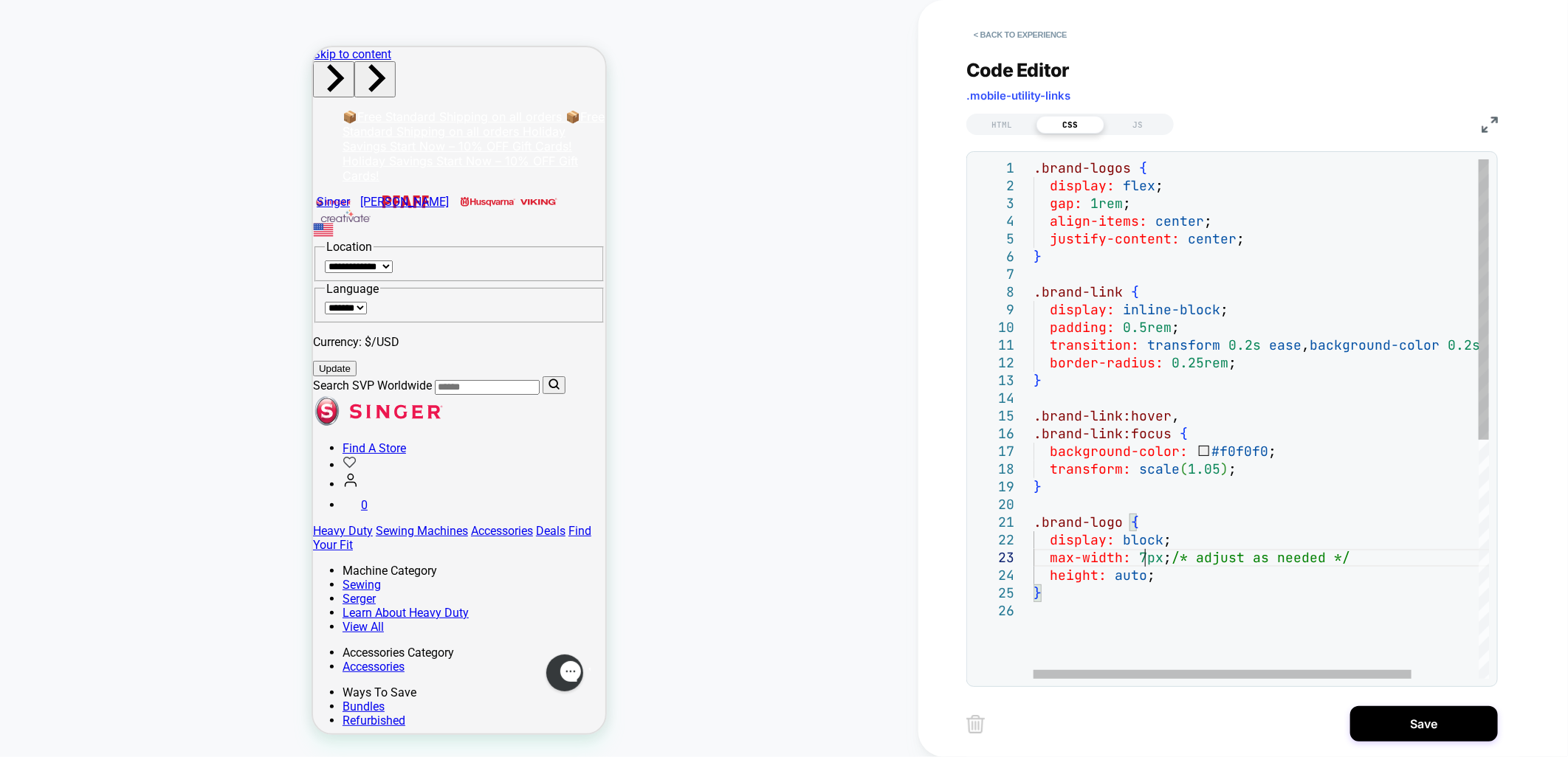
type textarea "**********"
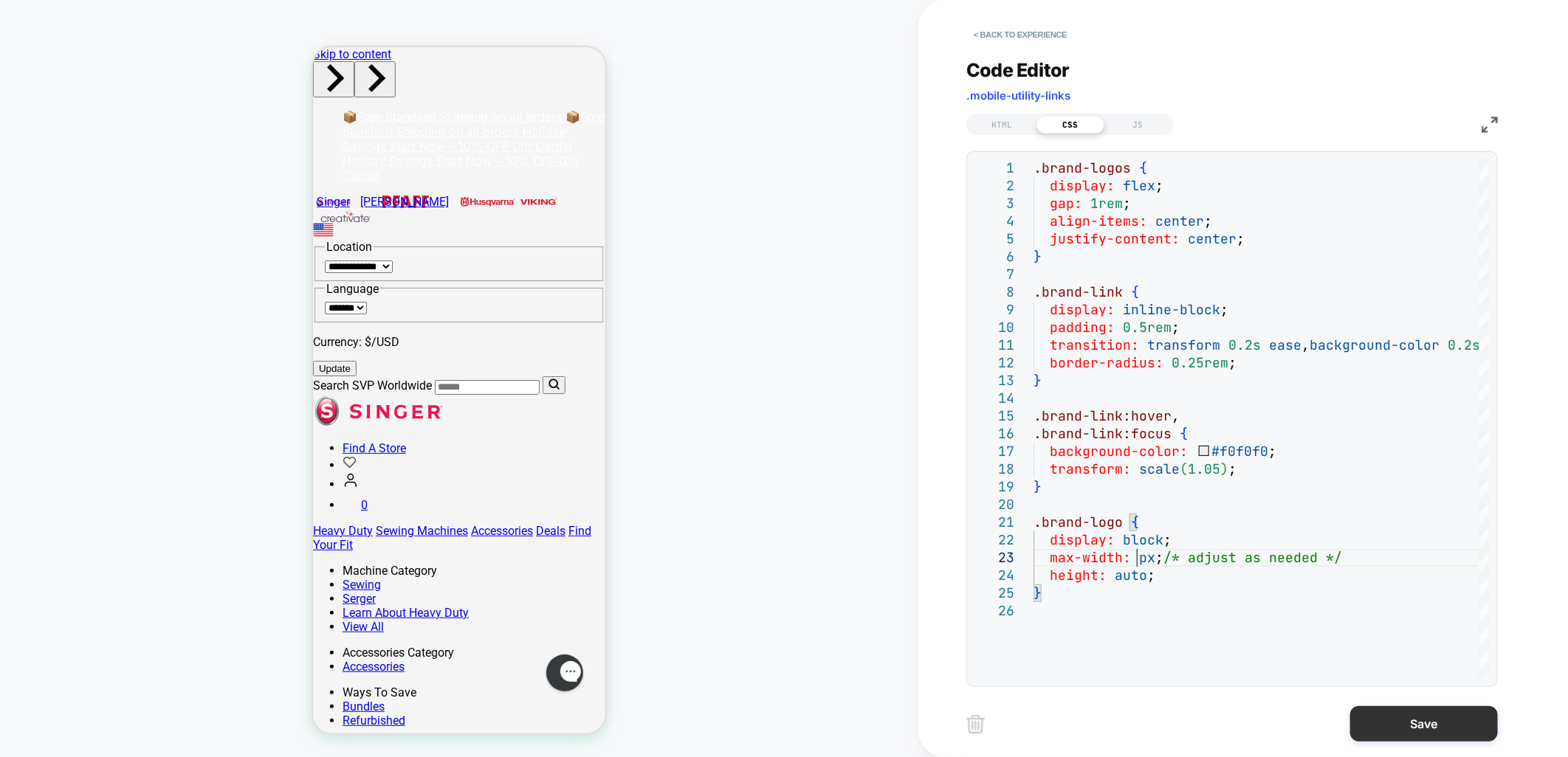
click at [1451, 731] on button "Save" at bounding box center [1425, 724] width 148 height 36
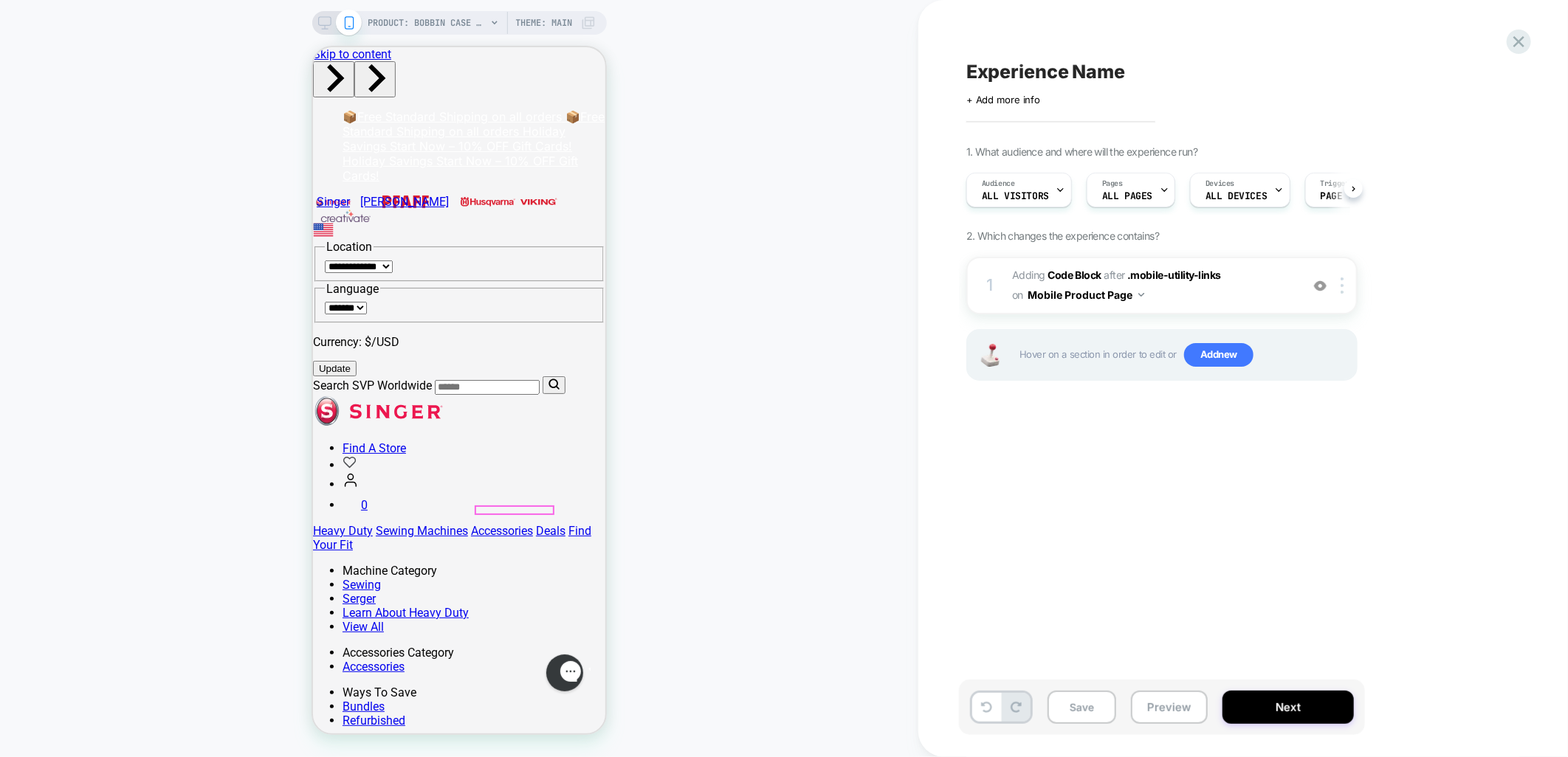
scroll to position [0, 1]
click at [1248, 273] on span "Adding Code Block AFTER .mobile-utility-links .mobile-utility-links on Mobile P…" at bounding box center [1153, 285] width 282 height 40
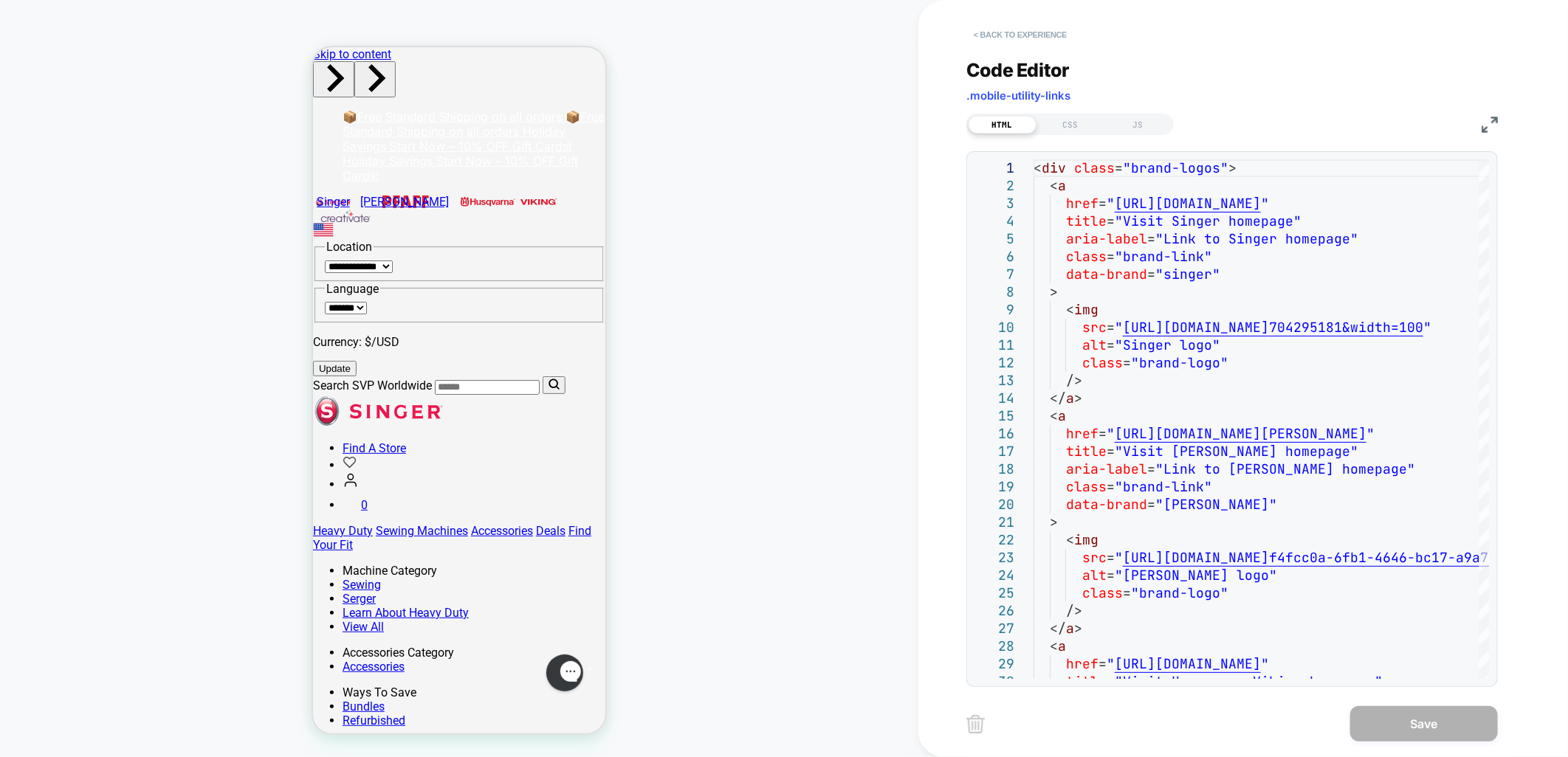
click at [1052, 31] on button "< Back to experience" at bounding box center [1020, 35] width 108 height 24
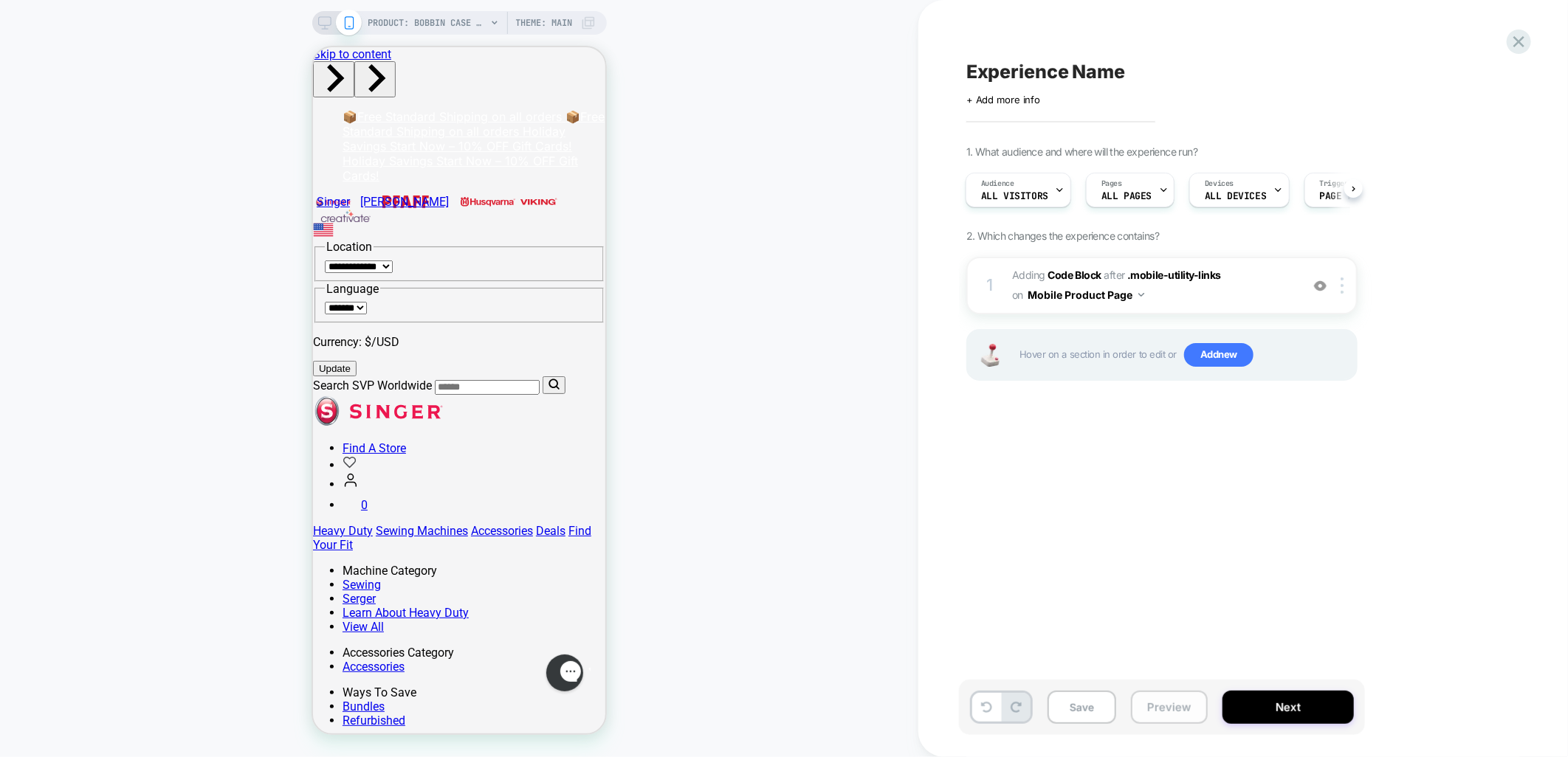
click at [1146, 717] on button "Preview" at bounding box center [1169, 707] width 77 height 33
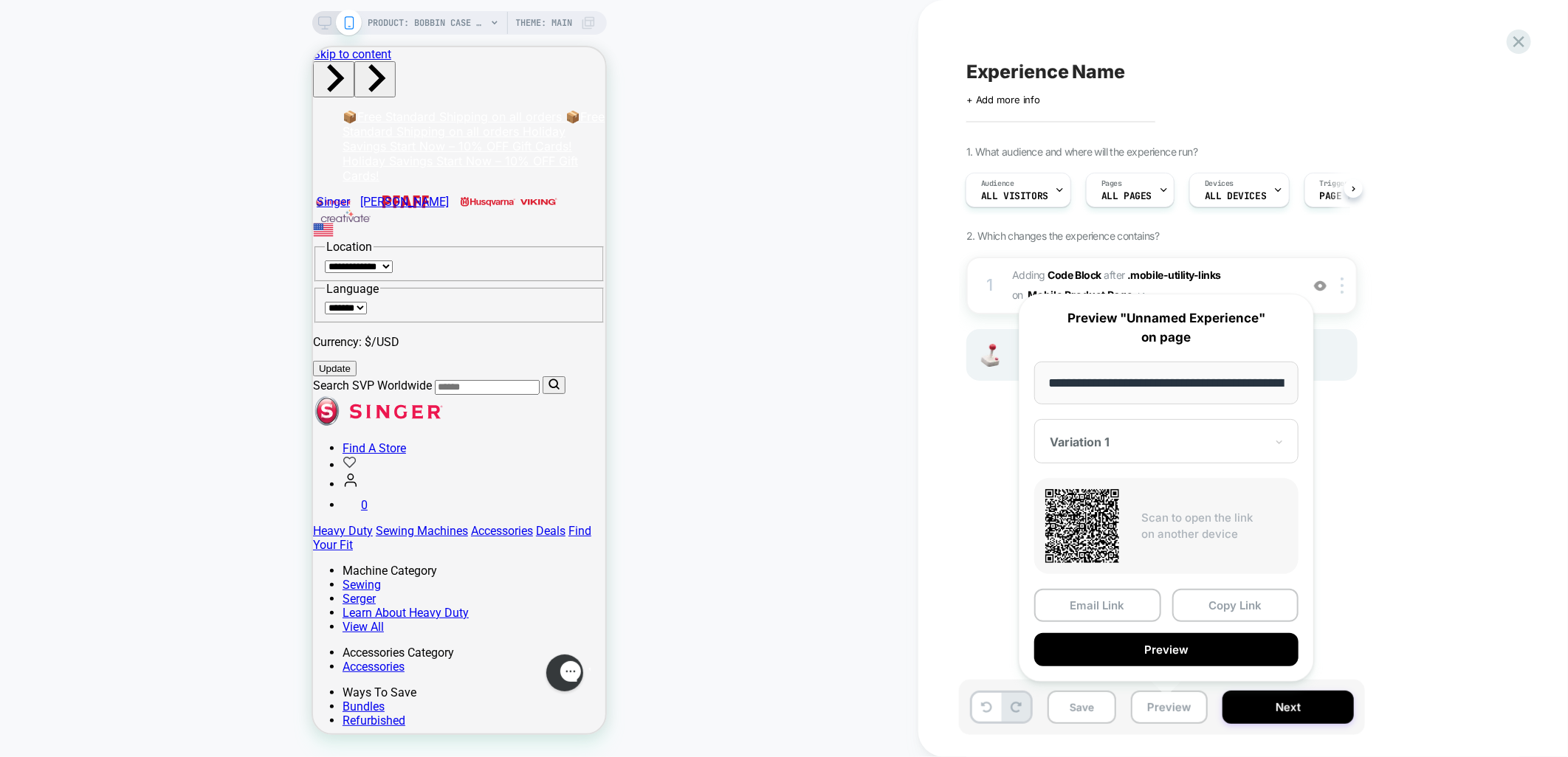
scroll to position [0, 193]
click at [1253, 607] on button "Copy Link" at bounding box center [1236, 606] width 127 height 33
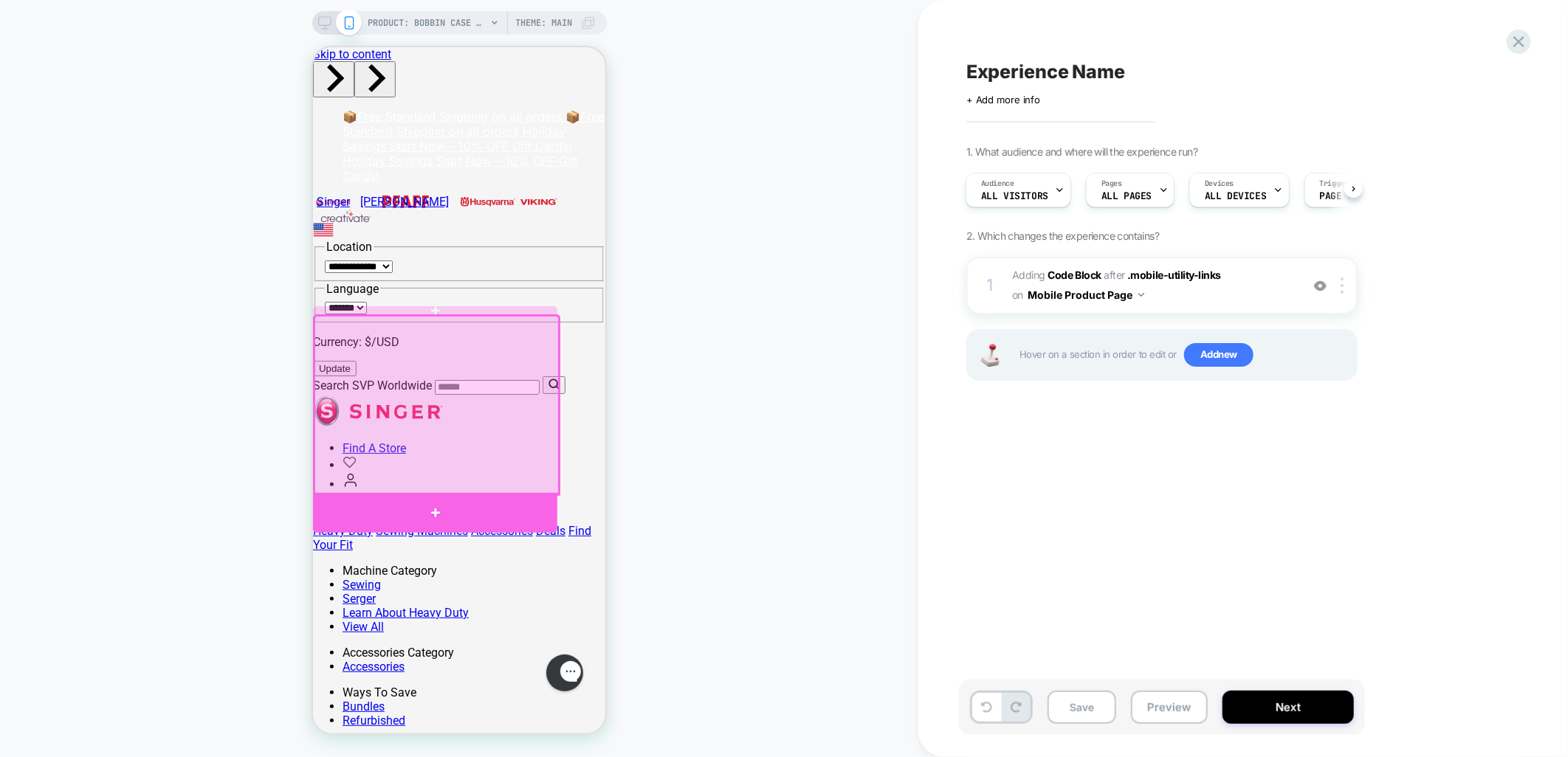
click at [436, 500] on div at bounding box center [434, 512] width 244 height 40
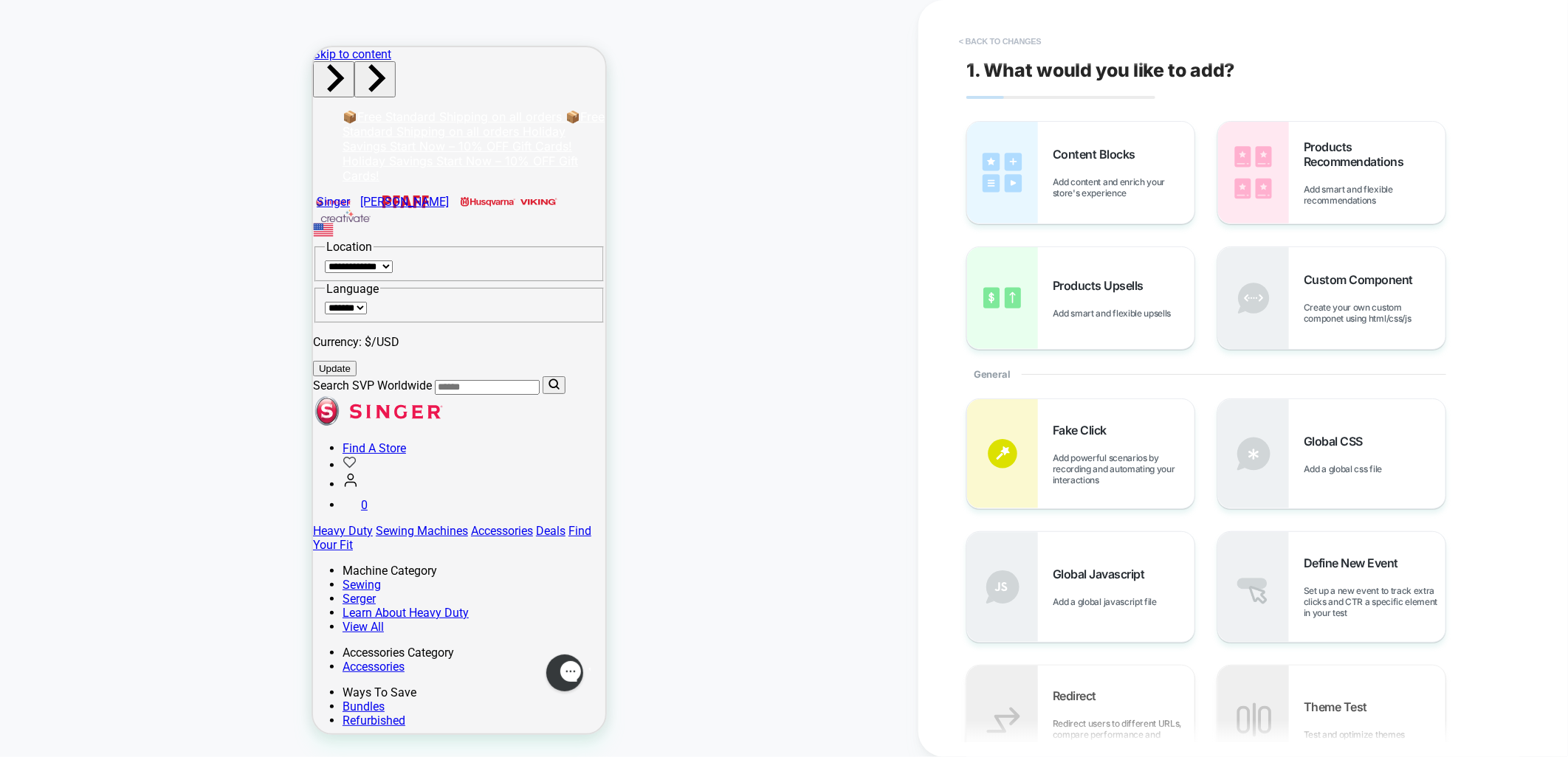
click at [1035, 35] on button "< Back to changes" at bounding box center [1000, 42] width 98 height 24
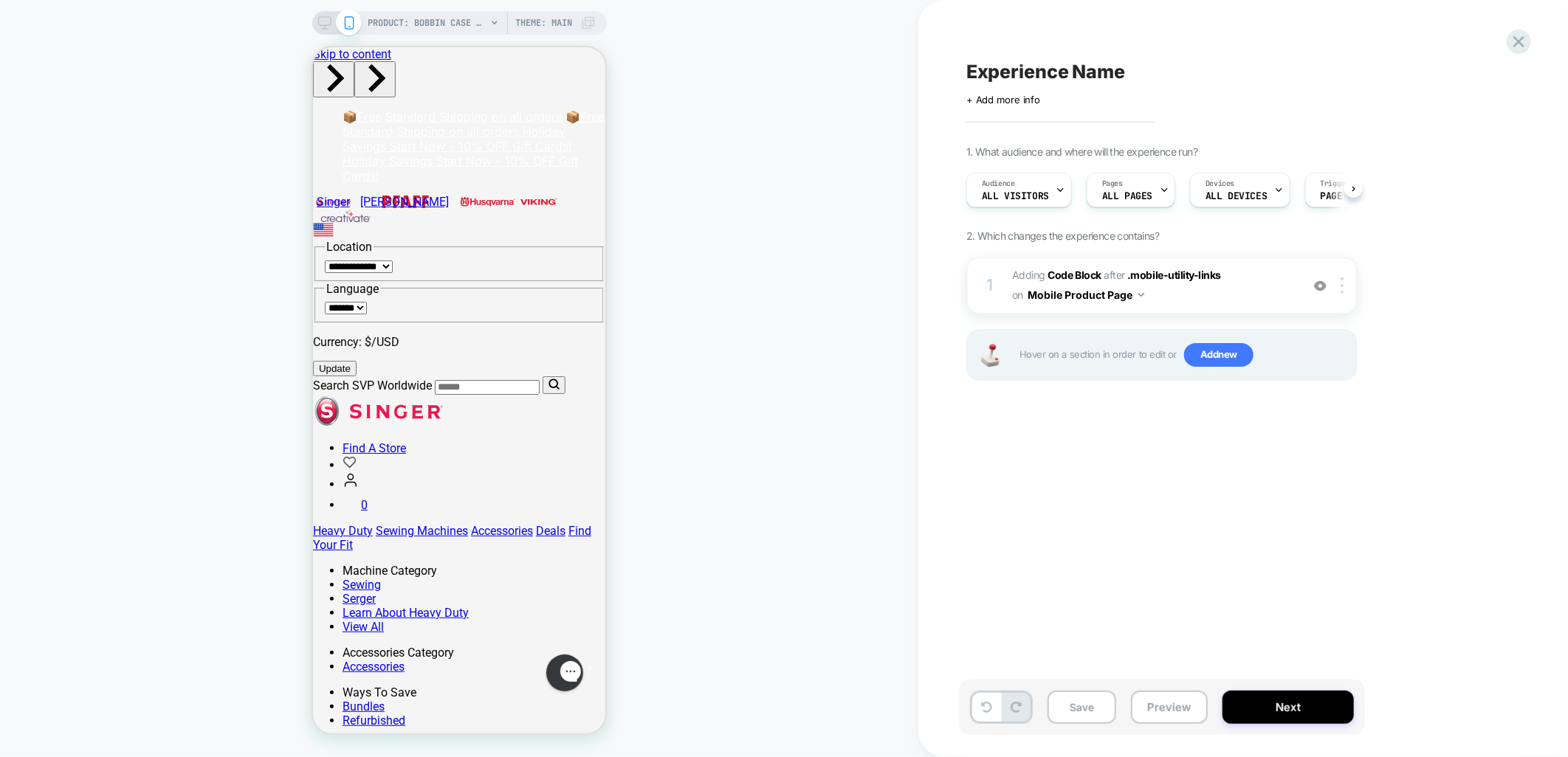
scroll to position [0, 1]
click at [1242, 273] on span "Adding Code Block AFTER .mobile-utility-links .mobile-utility-links on Mobile P…" at bounding box center [1153, 285] width 282 height 40
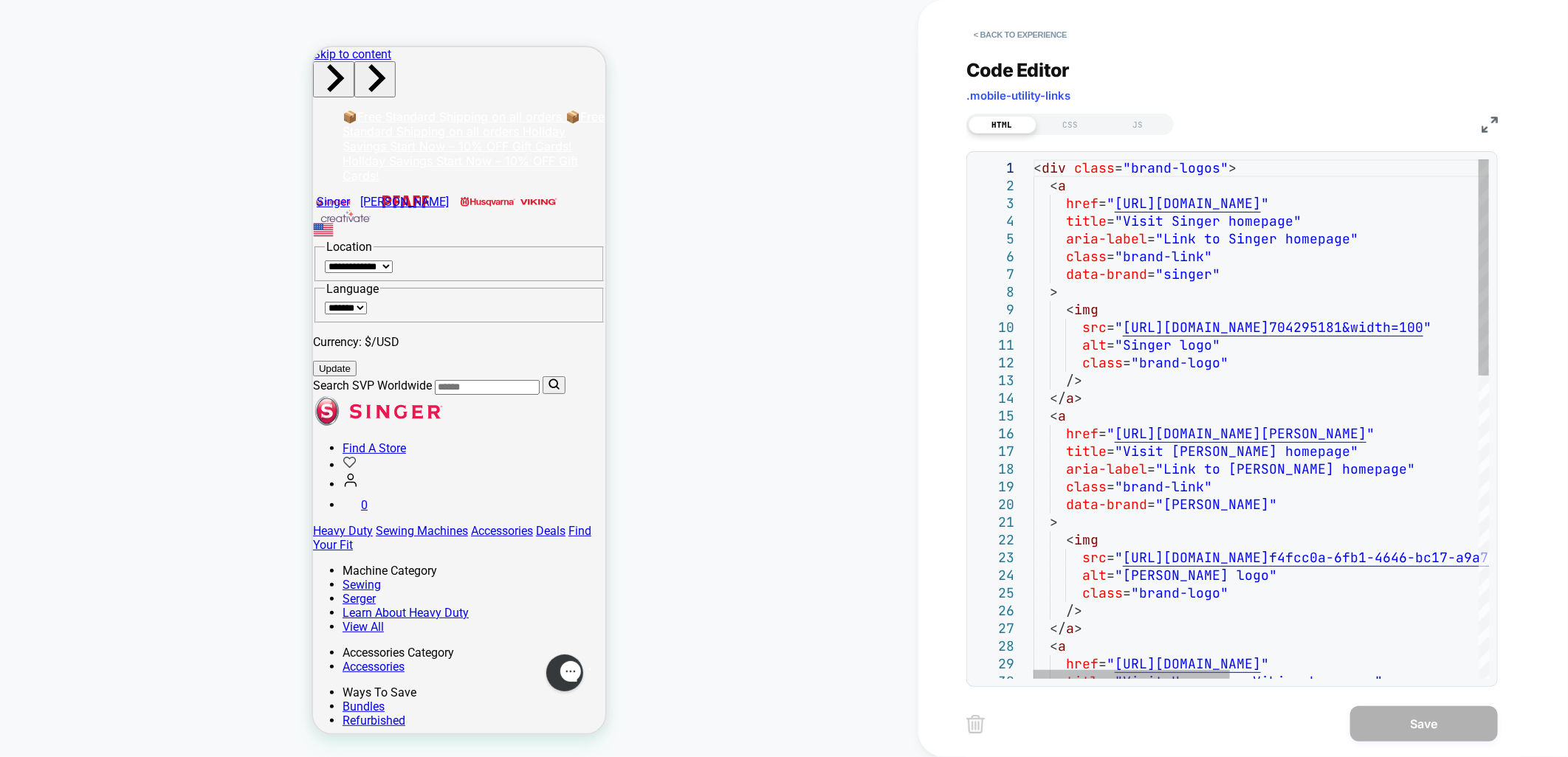
type textarea "**********"
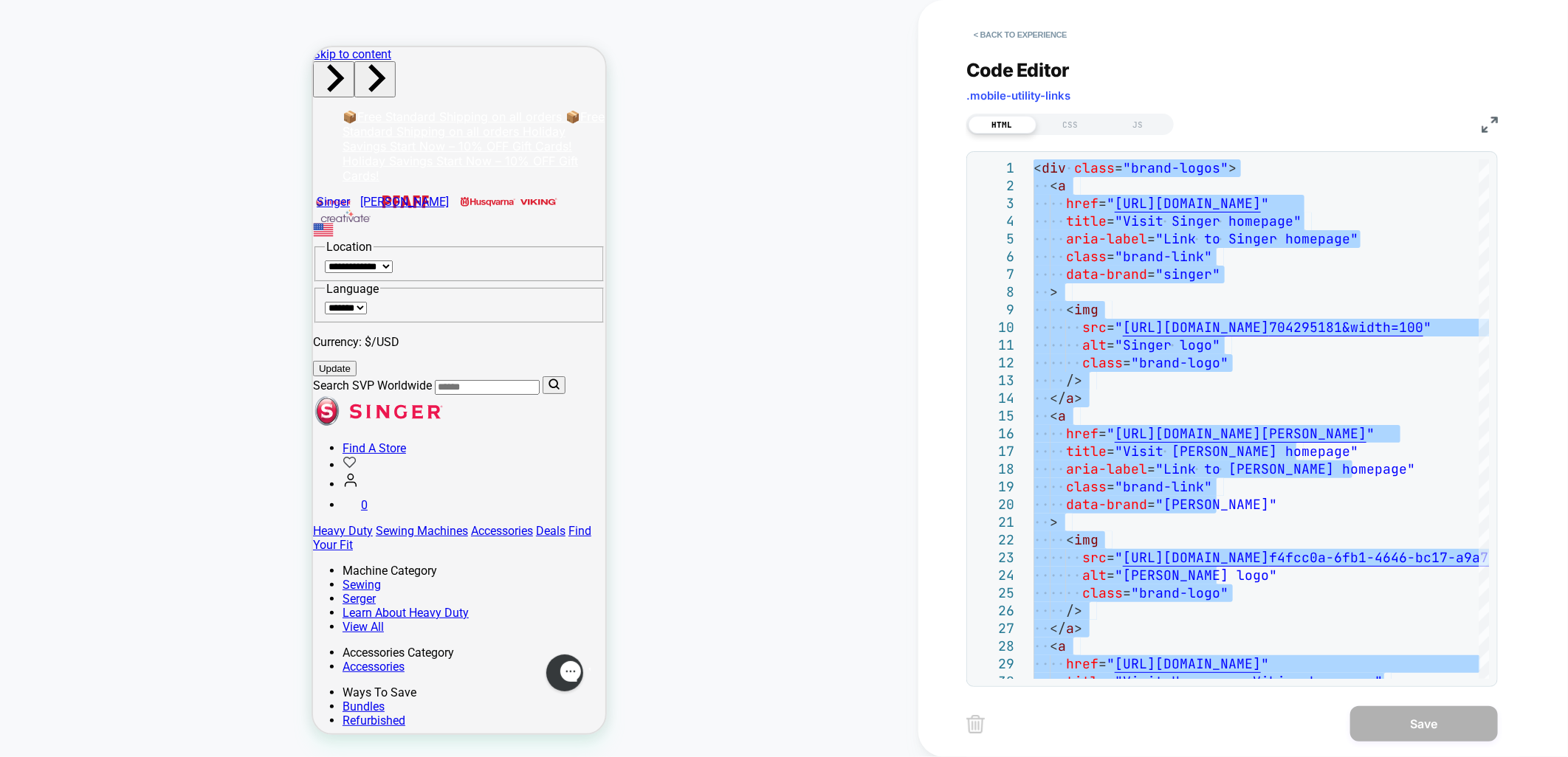
drag, startPoint x: 1073, startPoint y: 114, endPoint x: 1106, endPoint y: 157, distance: 54.2
click at [1076, 117] on div "CSS" at bounding box center [1071, 125] width 68 height 18
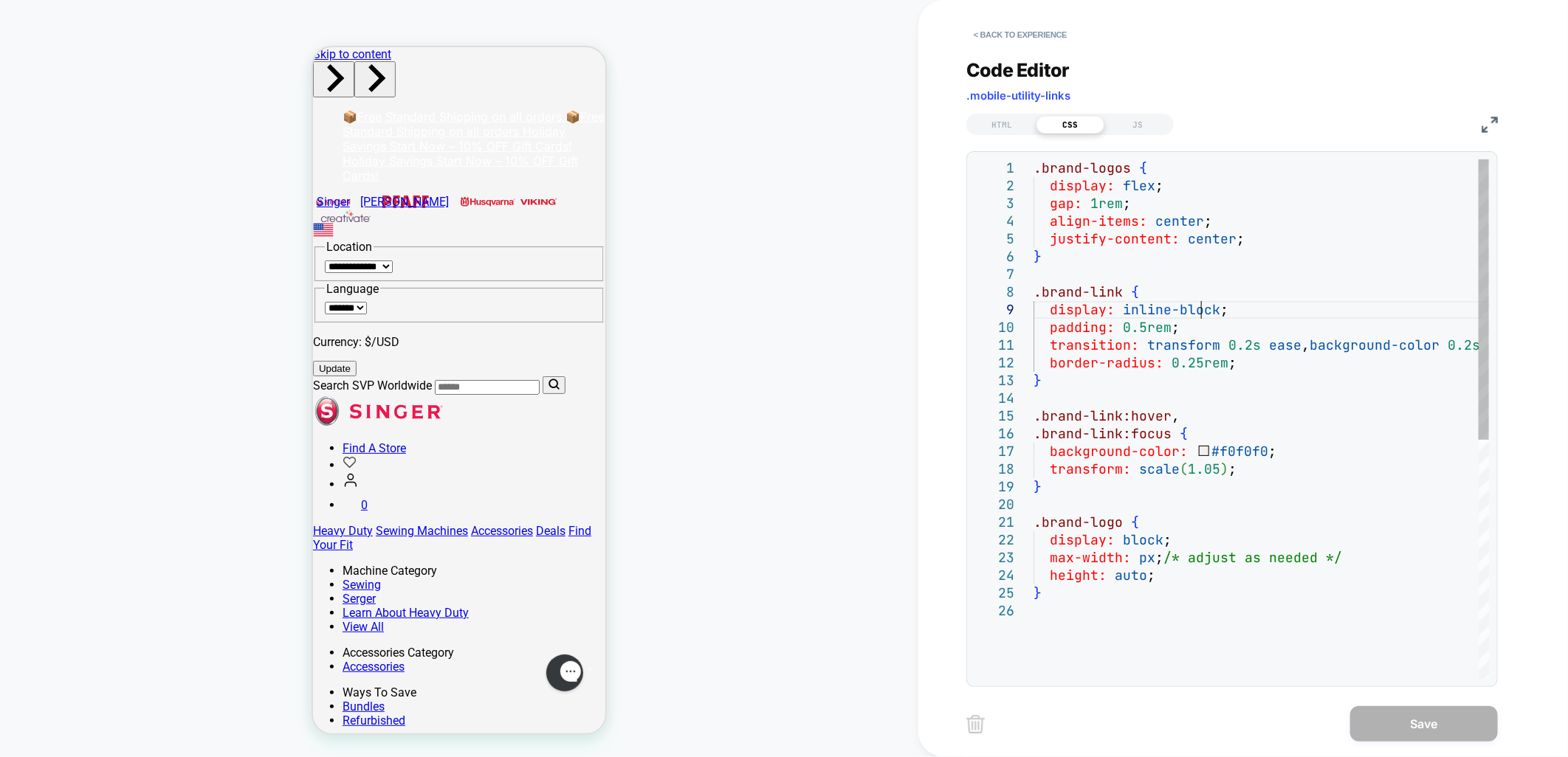
click at [1201, 303] on div ".brand-logos { display: flex ; gap: 1rem ; align-items: center ; justify-conten…" at bounding box center [1261, 640] width 455 height 962
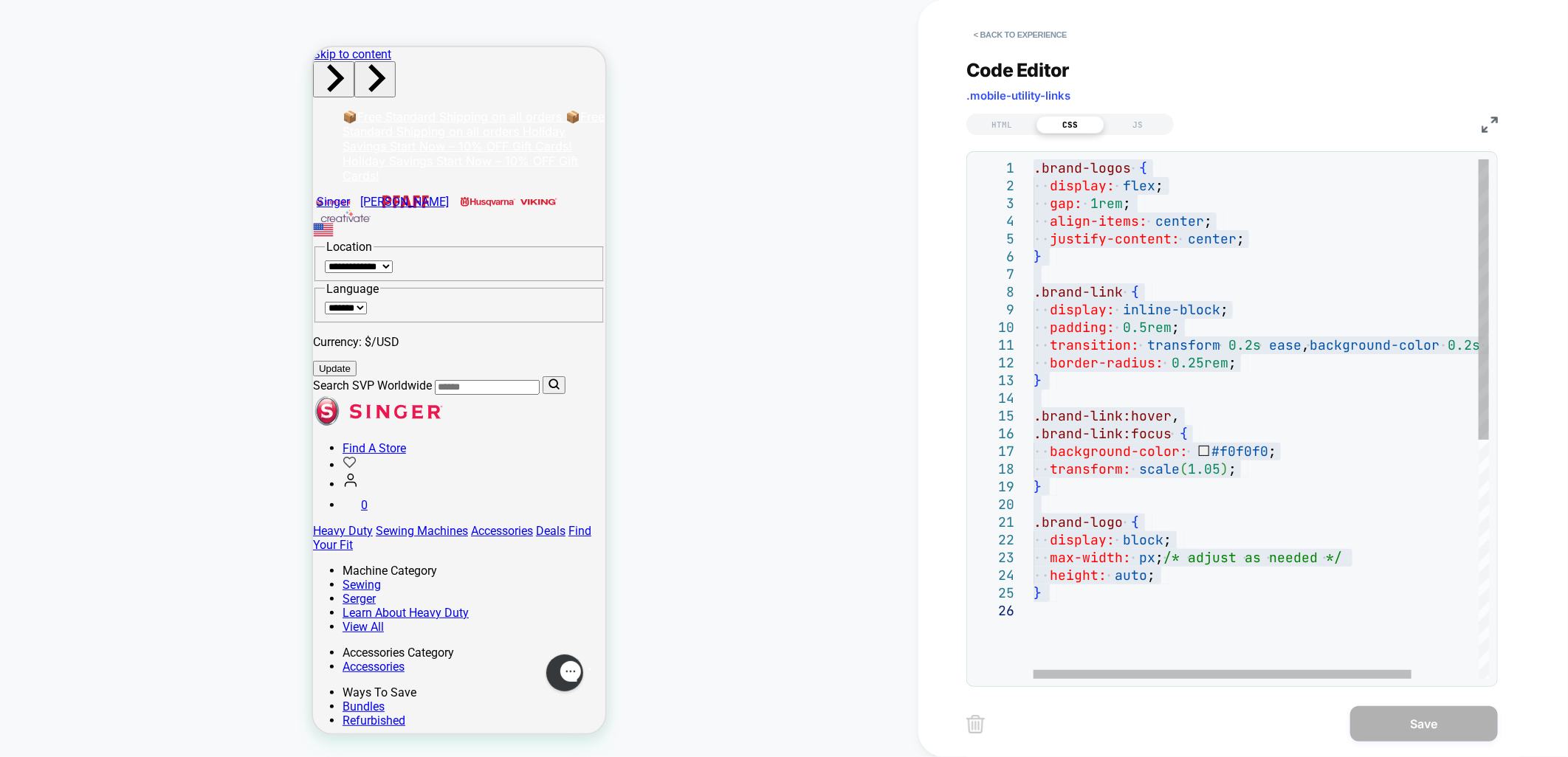
click at [1247, 224] on div ".brand-logos { display: flex ; gap: 1rem ; align-items: center ; justify-conten…" at bounding box center [1302, 640] width 536 height 962
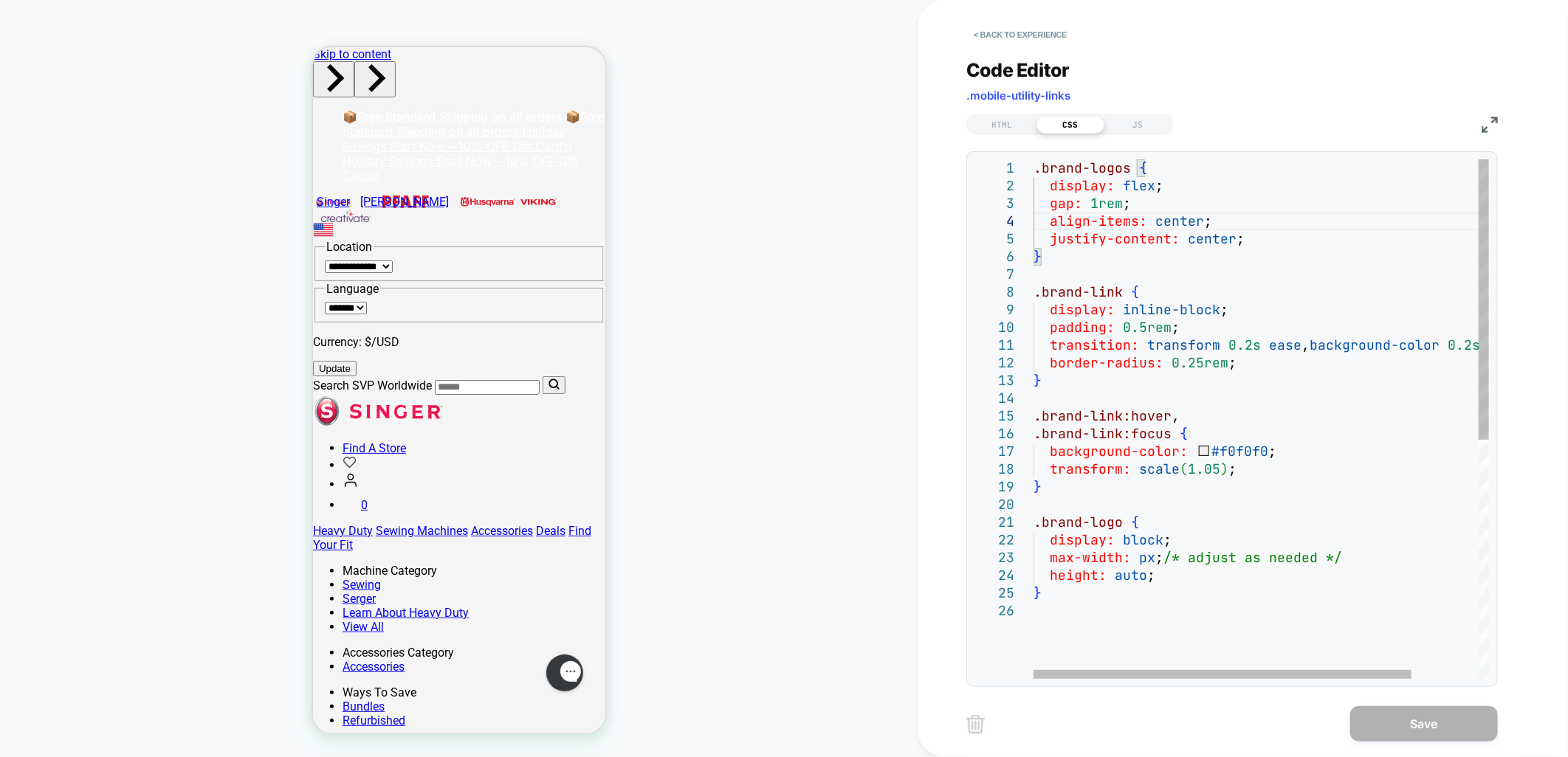
click at [1135, 563] on div ".brand-logos { display: flex ; gap: 1rem ; align-items: center ; justify-conten…" at bounding box center [1302, 640] width 536 height 962
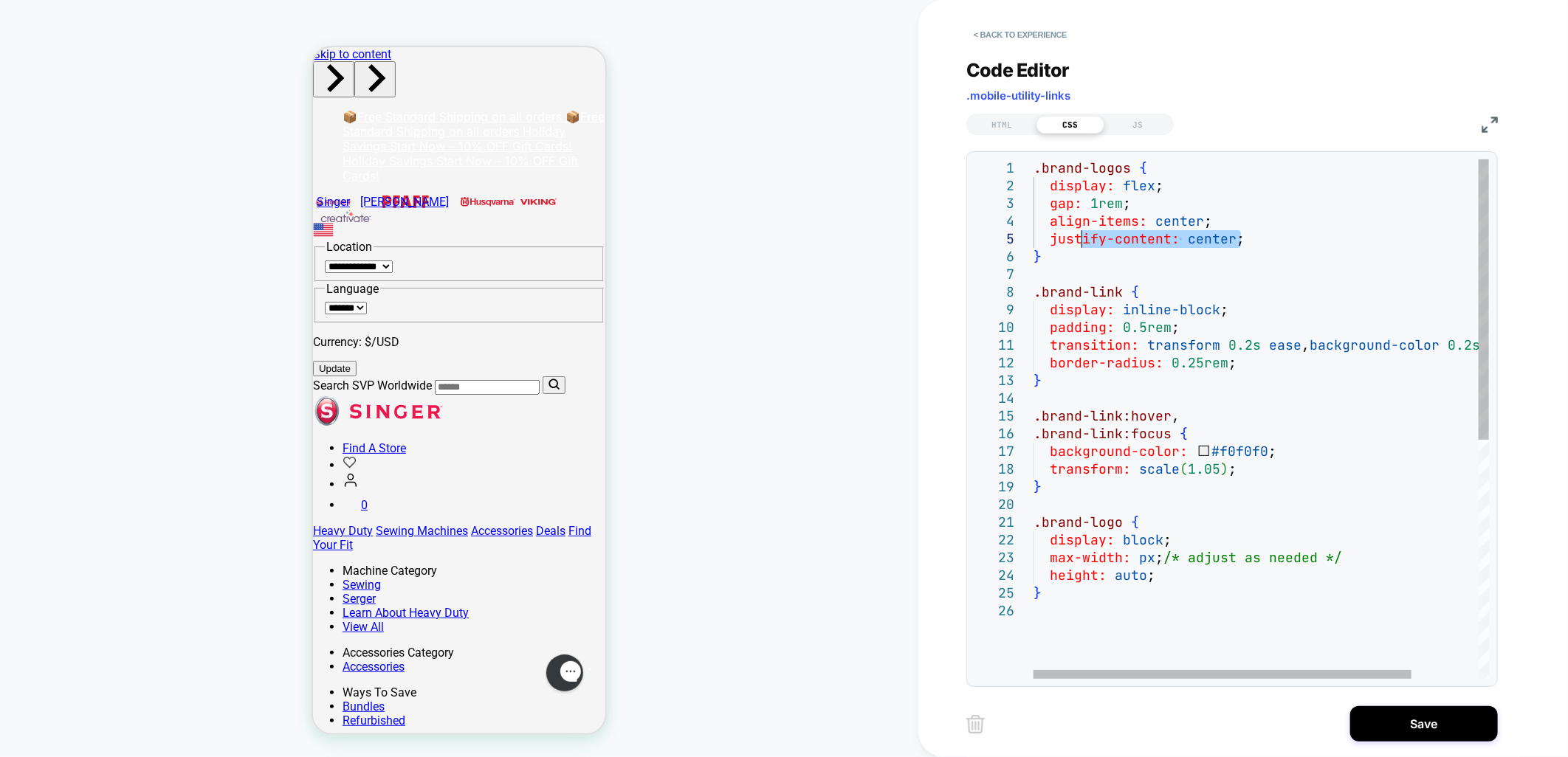
drag, startPoint x: 1260, startPoint y: 242, endPoint x: 1084, endPoint y: 237, distance: 176.1
click at [1084, 237] on div ".brand-logos { display: flex ; gap: 1rem ; align-items: center ; justify-conten…" at bounding box center [1302, 640] width 536 height 962
drag, startPoint x: 1087, startPoint y: 259, endPoint x: 1063, endPoint y: 253, distance: 24.7
click at [1086, 259] on div ".brand-logos { display: flex ; gap: 1rem ; align-items: center ; justify-conten…" at bounding box center [1302, 640] width 536 height 962
drag, startPoint x: 1060, startPoint y: 253, endPoint x: 1024, endPoint y: 163, distance: 96.9
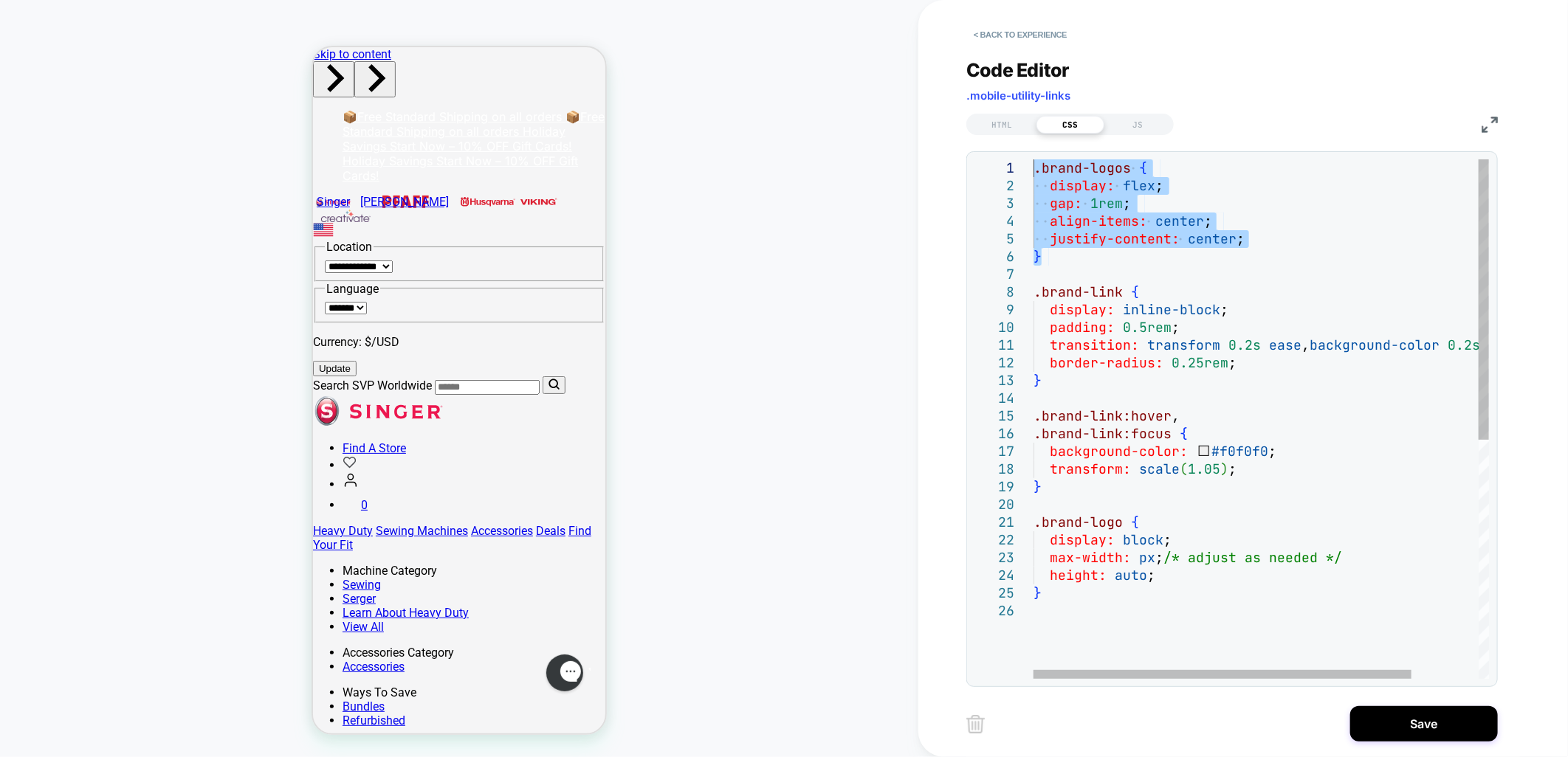
click at [1034, 163] on div ".brand-logos { display: flex ; gap: 1rem ; align-items: center ; justify-conten…" at bounding box center [1302, 640] width 536 height 962
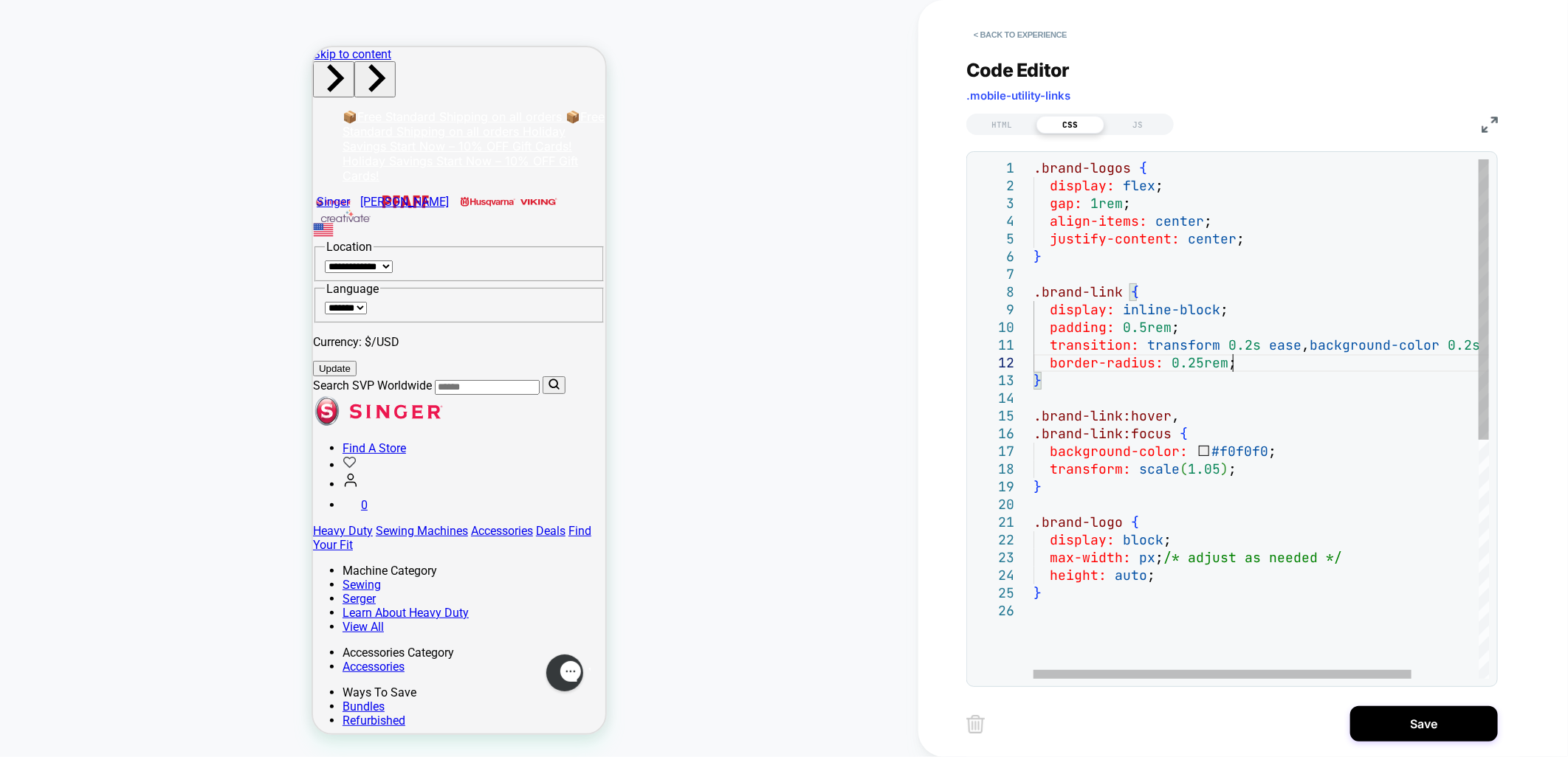
click at [1242, 363] on div ".brand-logos { display: flex ; gap: 1rem ; align-items: center ; justify-conten…" at bounding box center [1302, 640] width 536 height 962
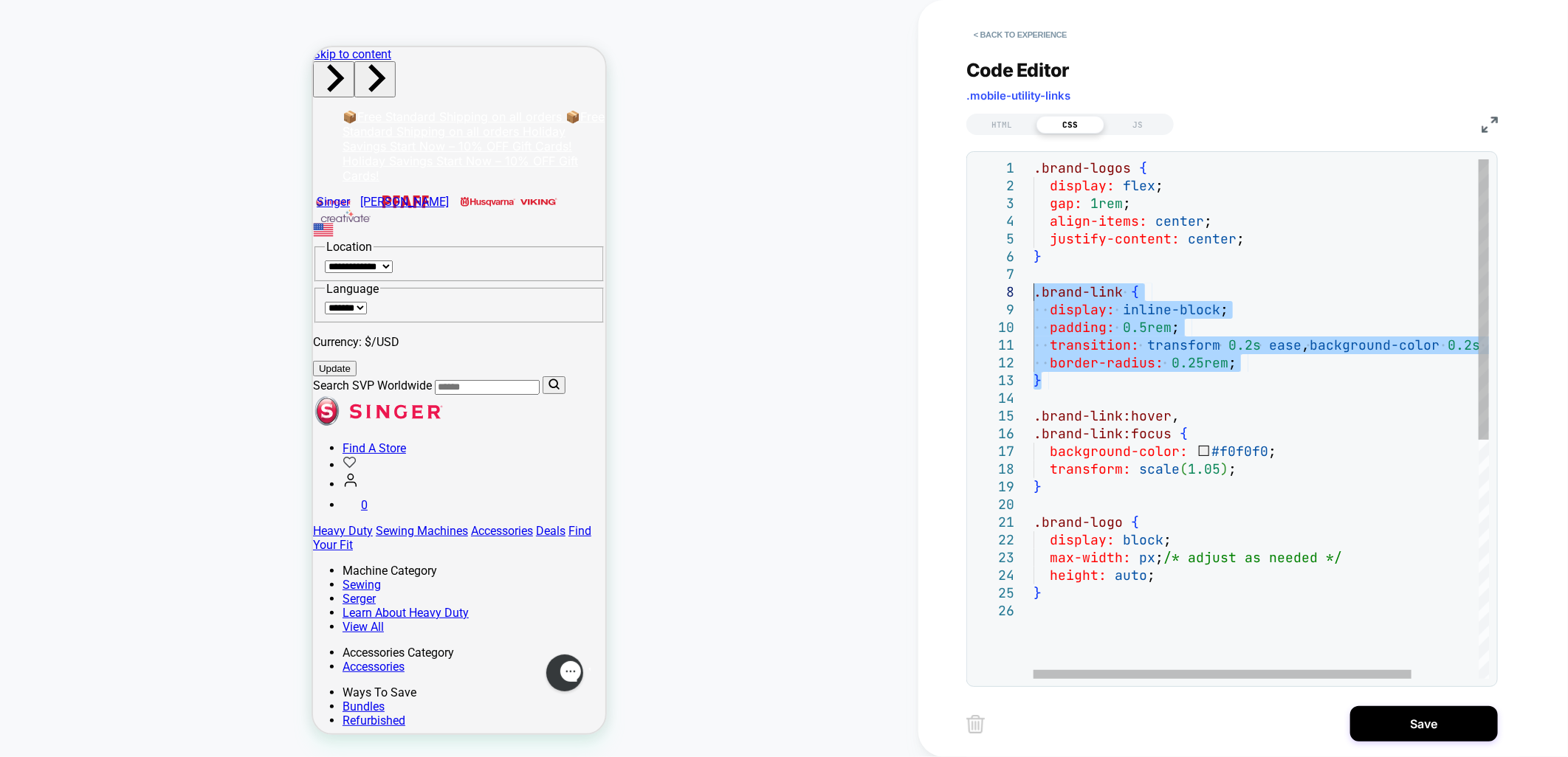
drag, startPoint x: 1046, startPoint y: 380, endPoint x: 1029, endPoint y: 298, distance: 83.7
click at [1034, 298] on div ".brand-logos { display: flex ; gap: 1rem ; align-items: center ; justify-conten…" at bounding box center [1302, 640] width 536 height 962
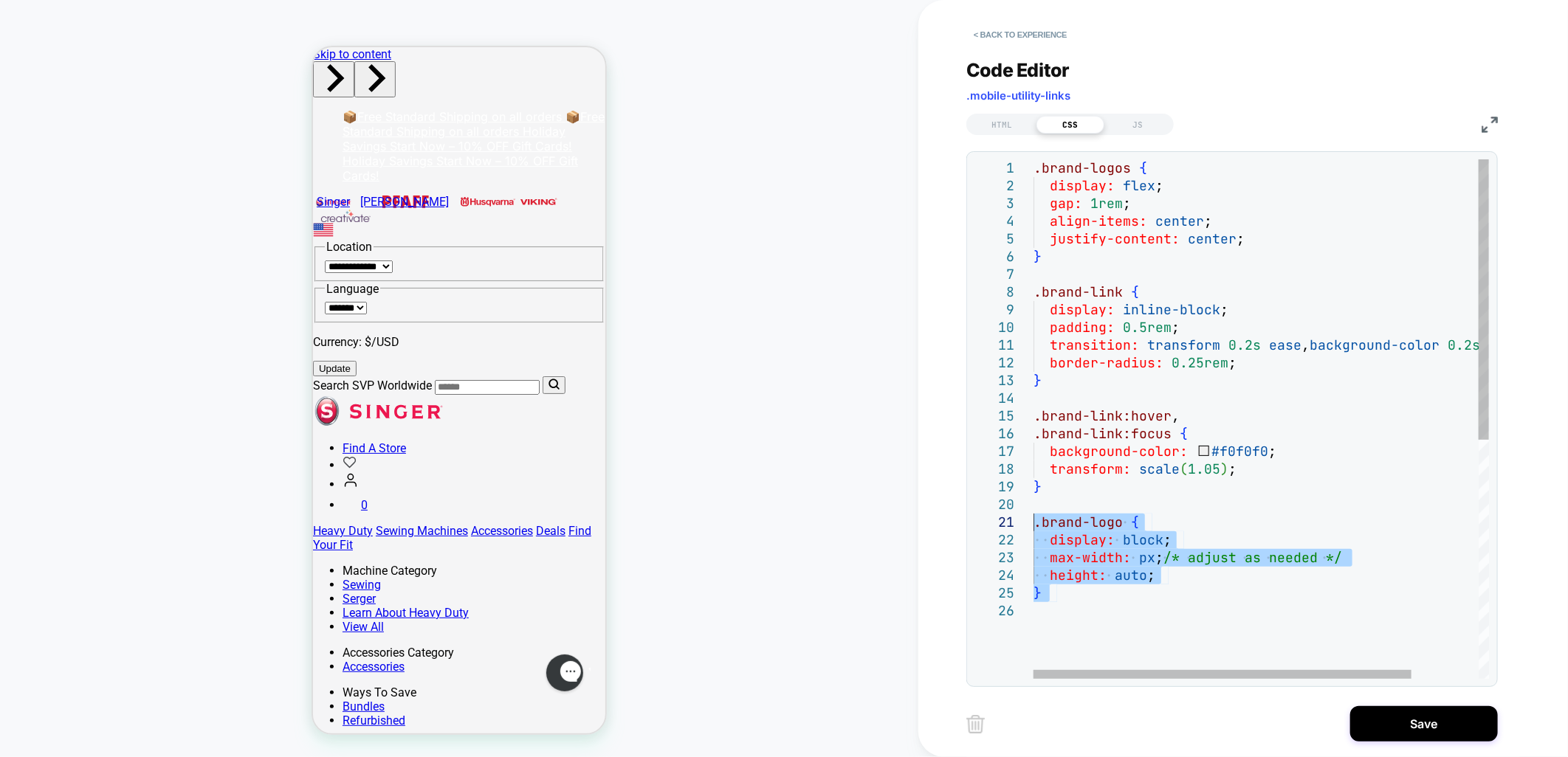
drag, startPoint x: 1081, startPoint y: 605, endPoint x: 1035, endPoint y: 526, distance: 91.4
click at [1035, 526] on div ".brand-logos { display: flex ; gap: 1rem ; align-items: center ; justify-conten…" at bounding box center [1302, 640] width 536 height 962
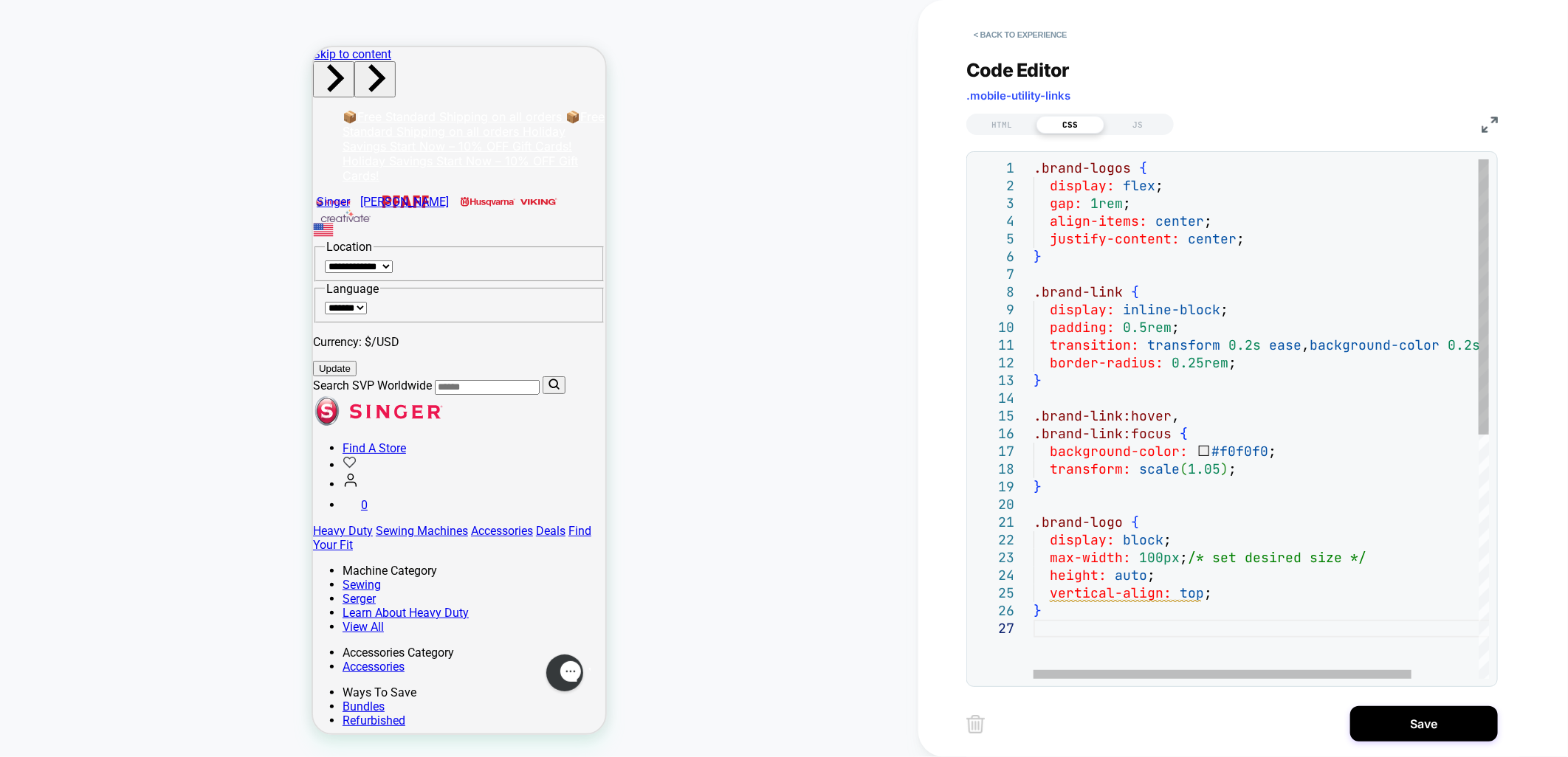
type textarea "**********"
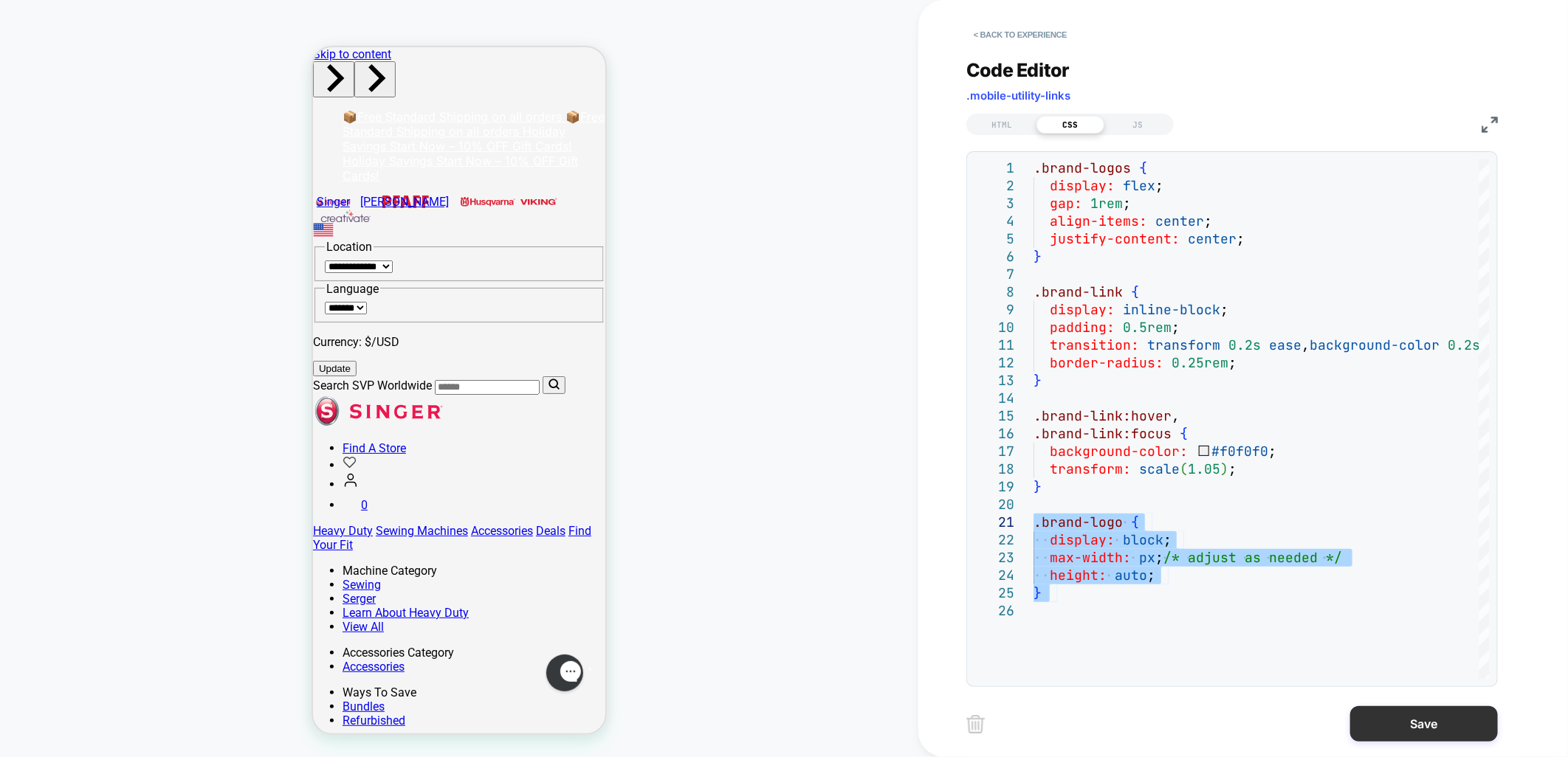
drag, startPoint x: 1415, startPoint y: 727, endPoint x: 1422, endPoint y: 726, distance: 7.1
click at [1415, 727] on button "Save" at bounding box center [1425, 724] width 148 height 36
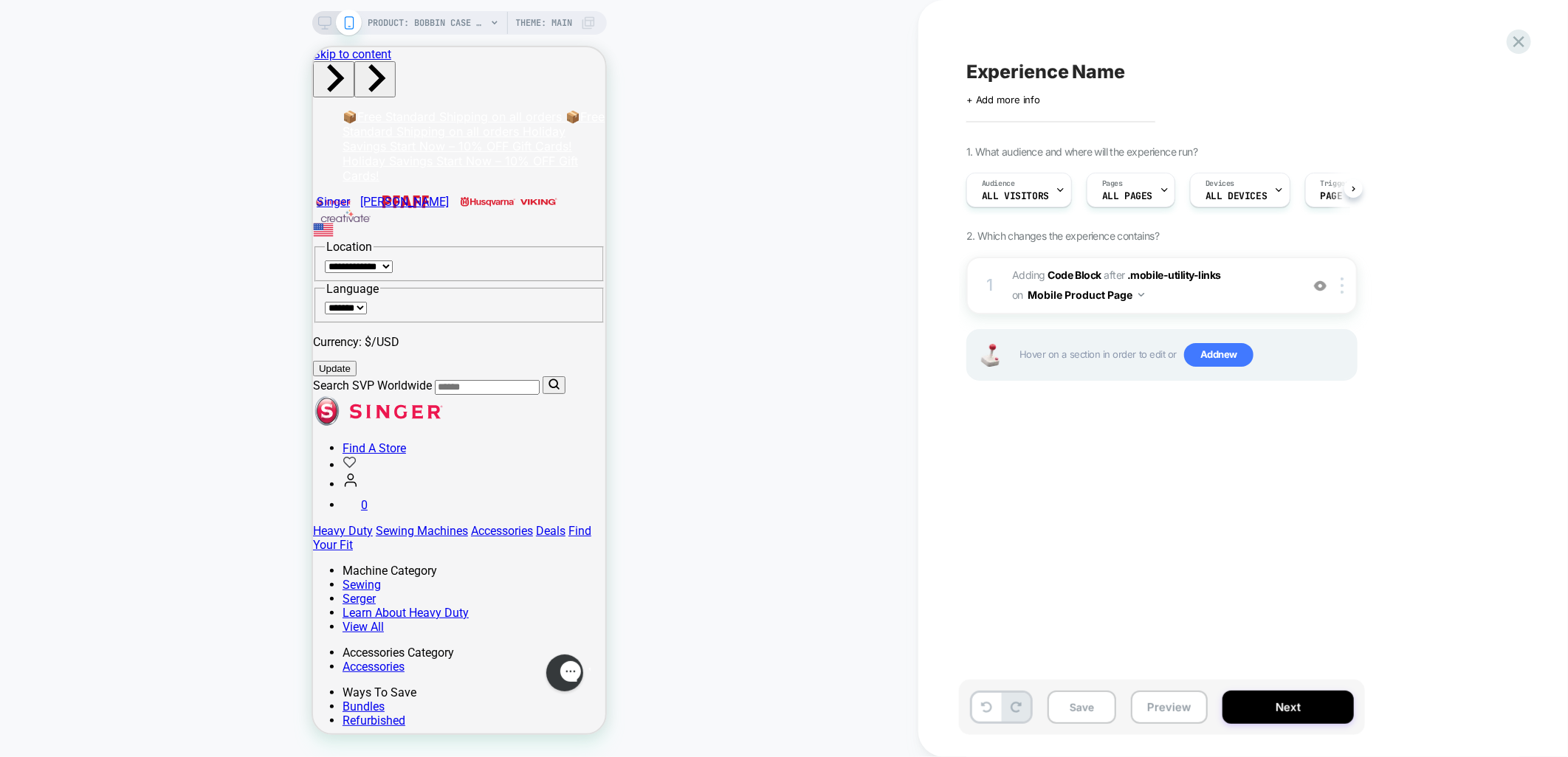
scroll to position [0, 1]
click at [1173, 287] on span "Adding Code Block AFTER .mobile-utility-links .mobile-utility-links on Mobile P…" at bounding box center [1153, 285] width 282 height 40
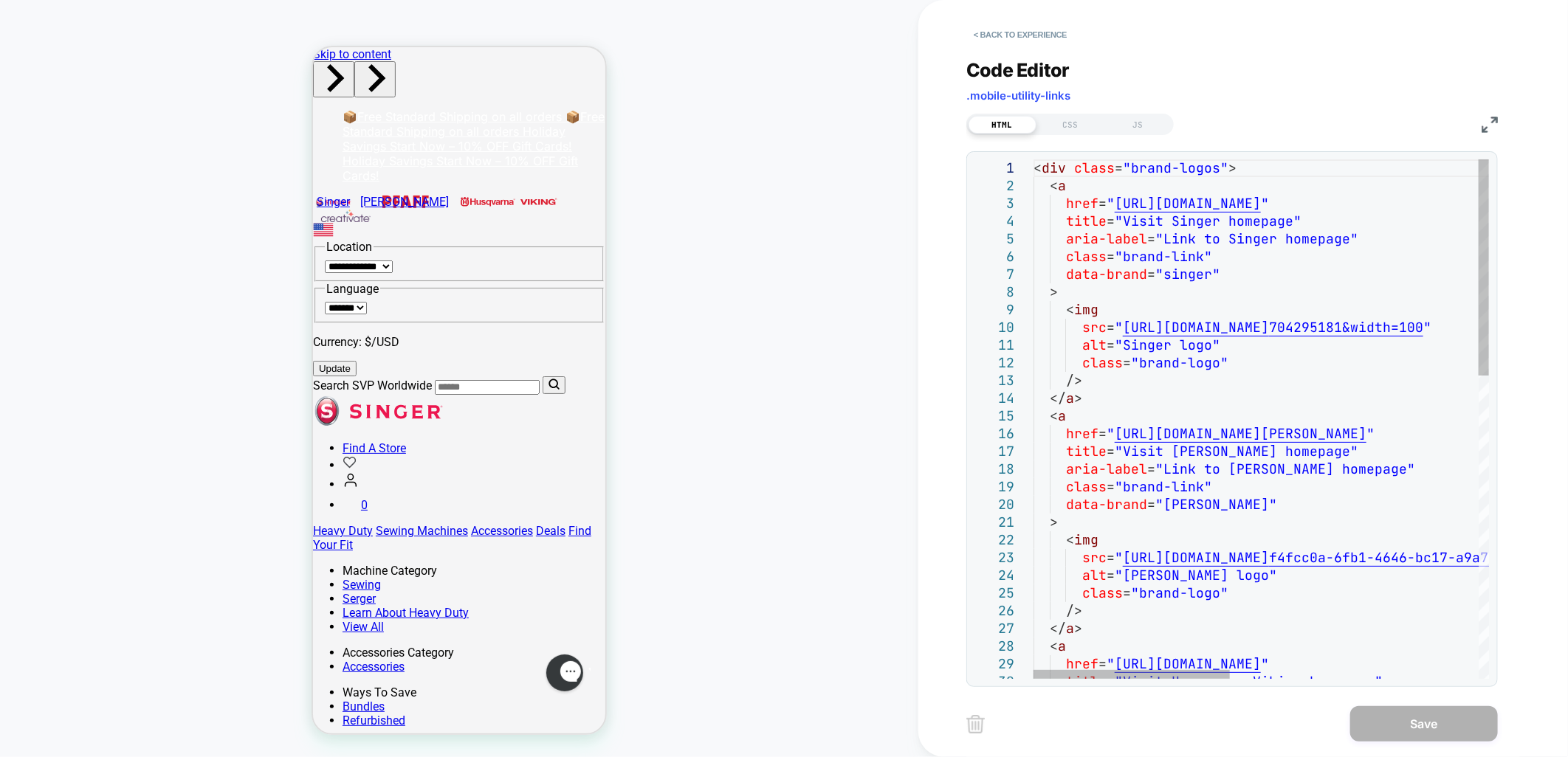
type textarea "**********"
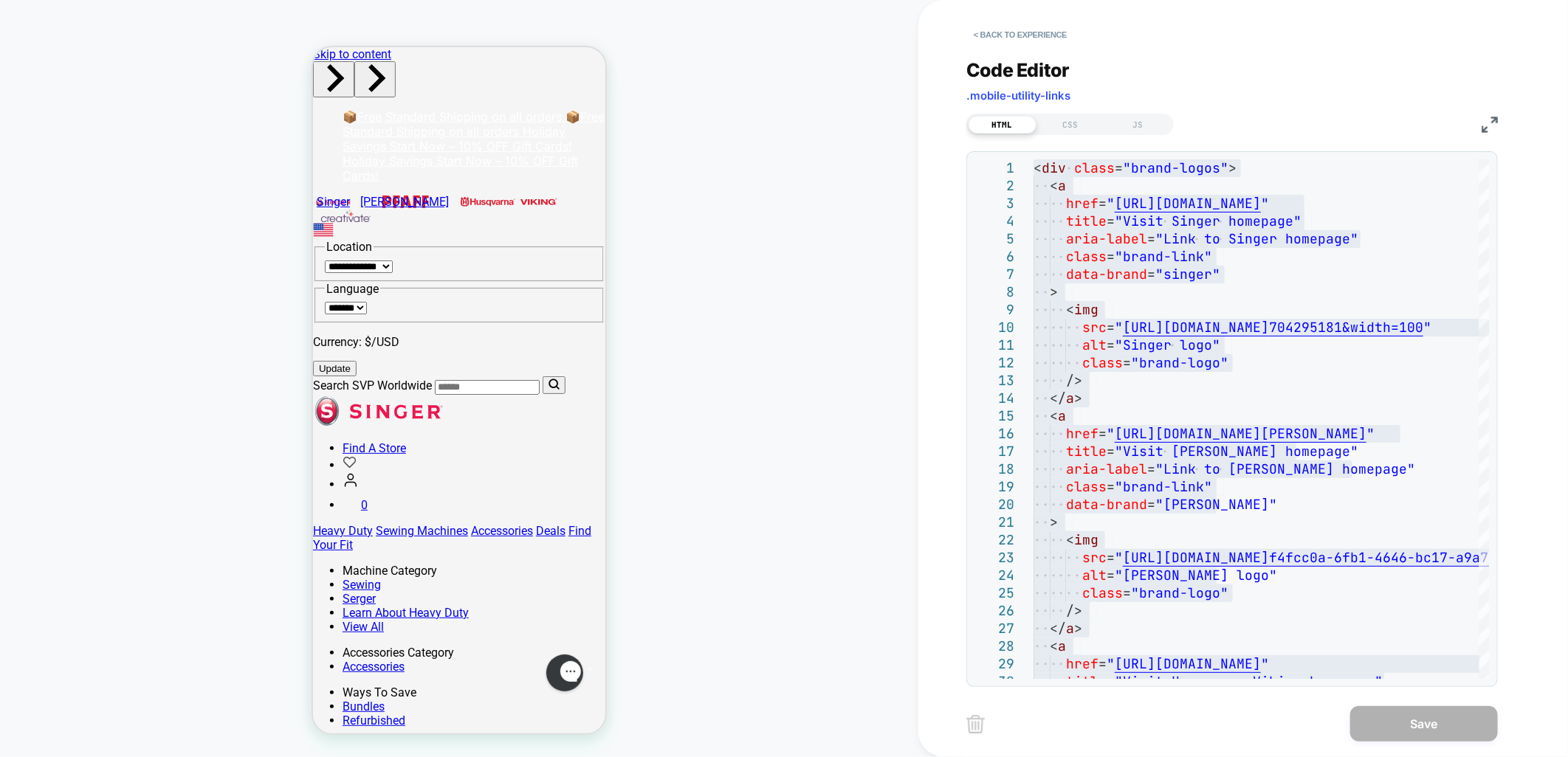
click at [1069, 114] on div "HTML CSS JS" at bounding box center [1070, 124] width 208 height 21
click at [1056, 122] on div "CSS" at bounding box center [1071, 125] width 68 height 18
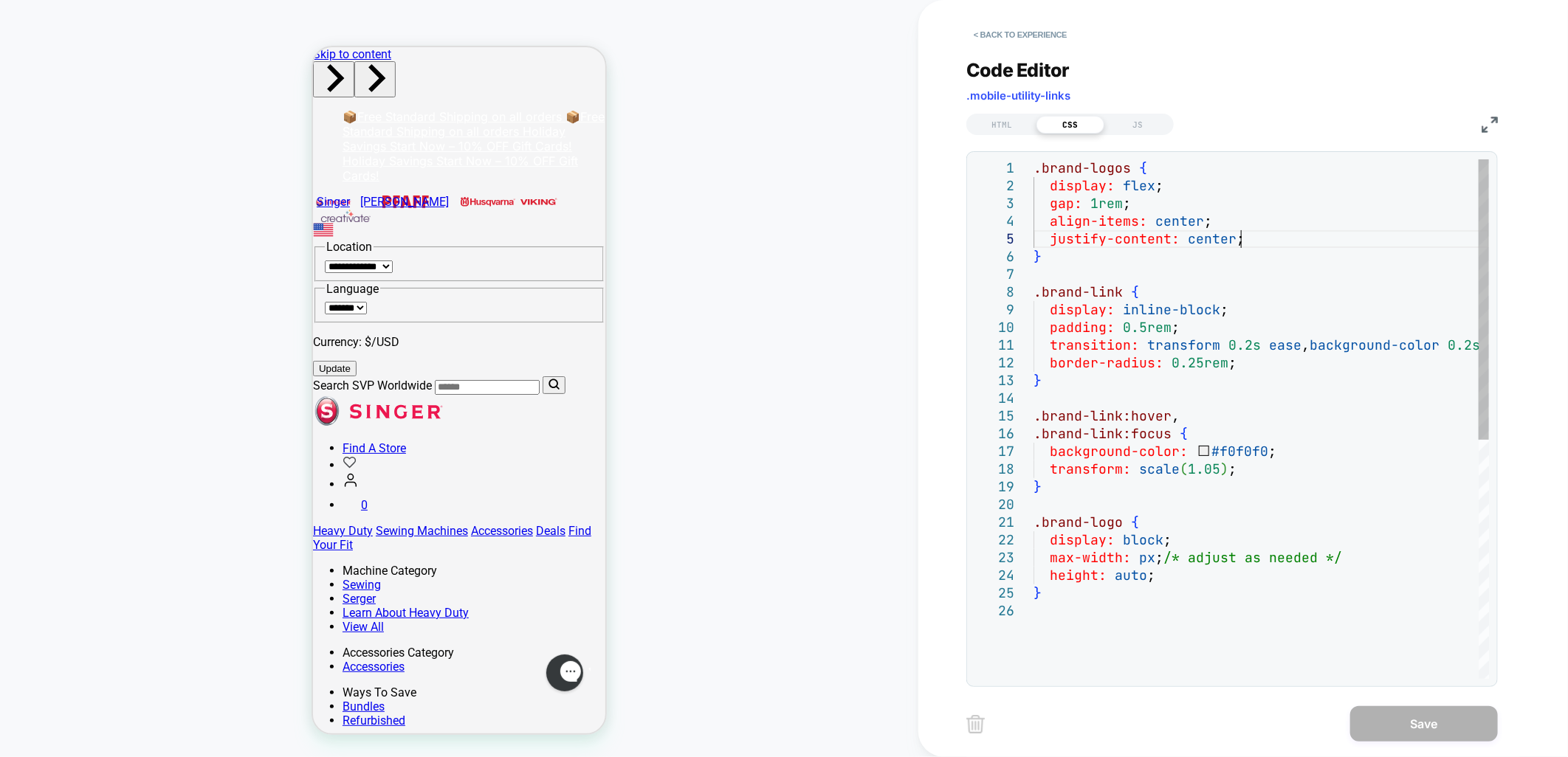
click at [1302, 242] on div ".brand-logos { display: flex ; gap: 1rem ; align-items: center ; justify-conten…" at bounding box center [1261, 640] width 455 height 962
type textarea "**********"
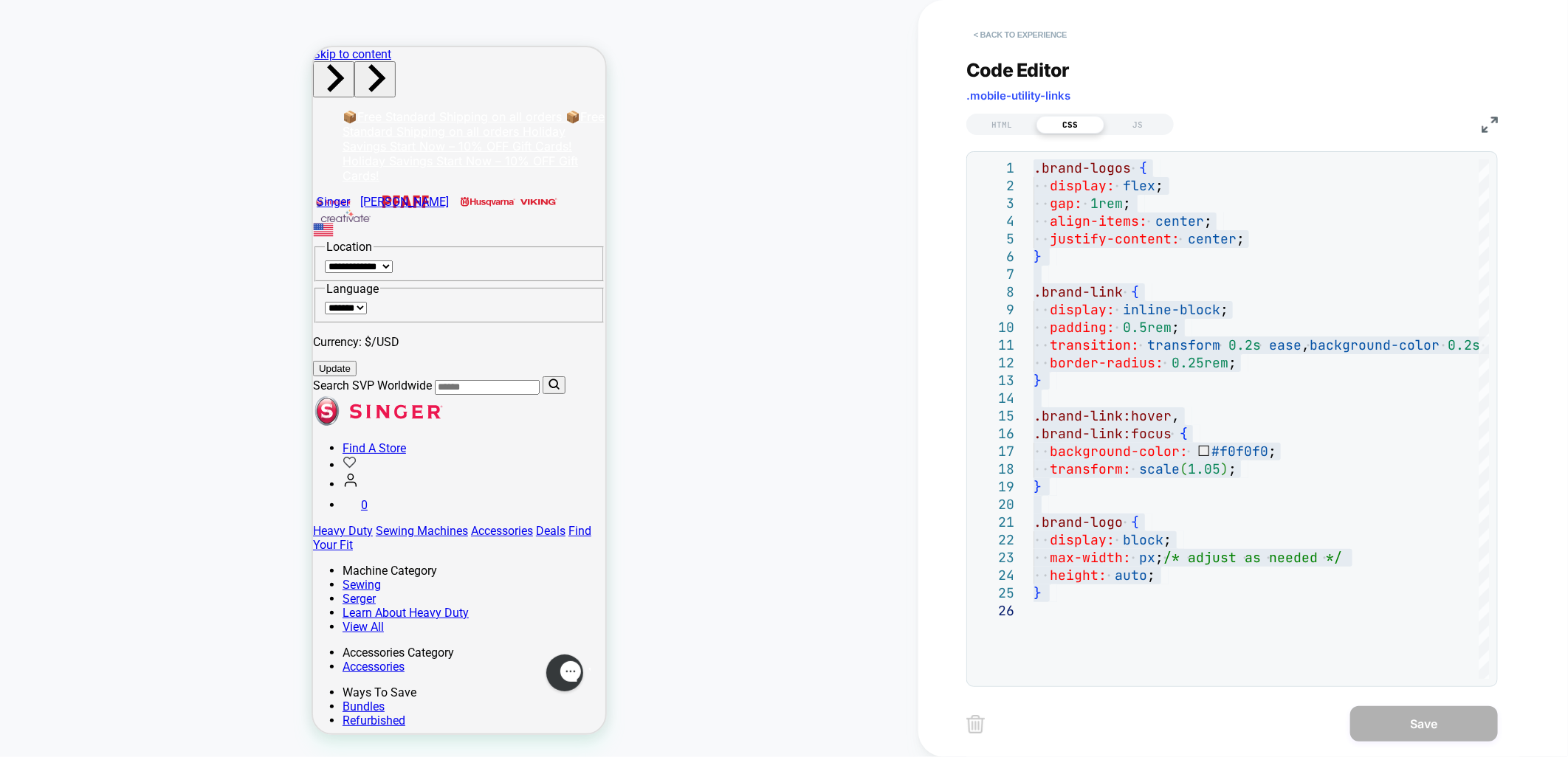
click at [1010, 34] on button "< Back to experience" at bounding box center [1020, 35] width 108 height 24
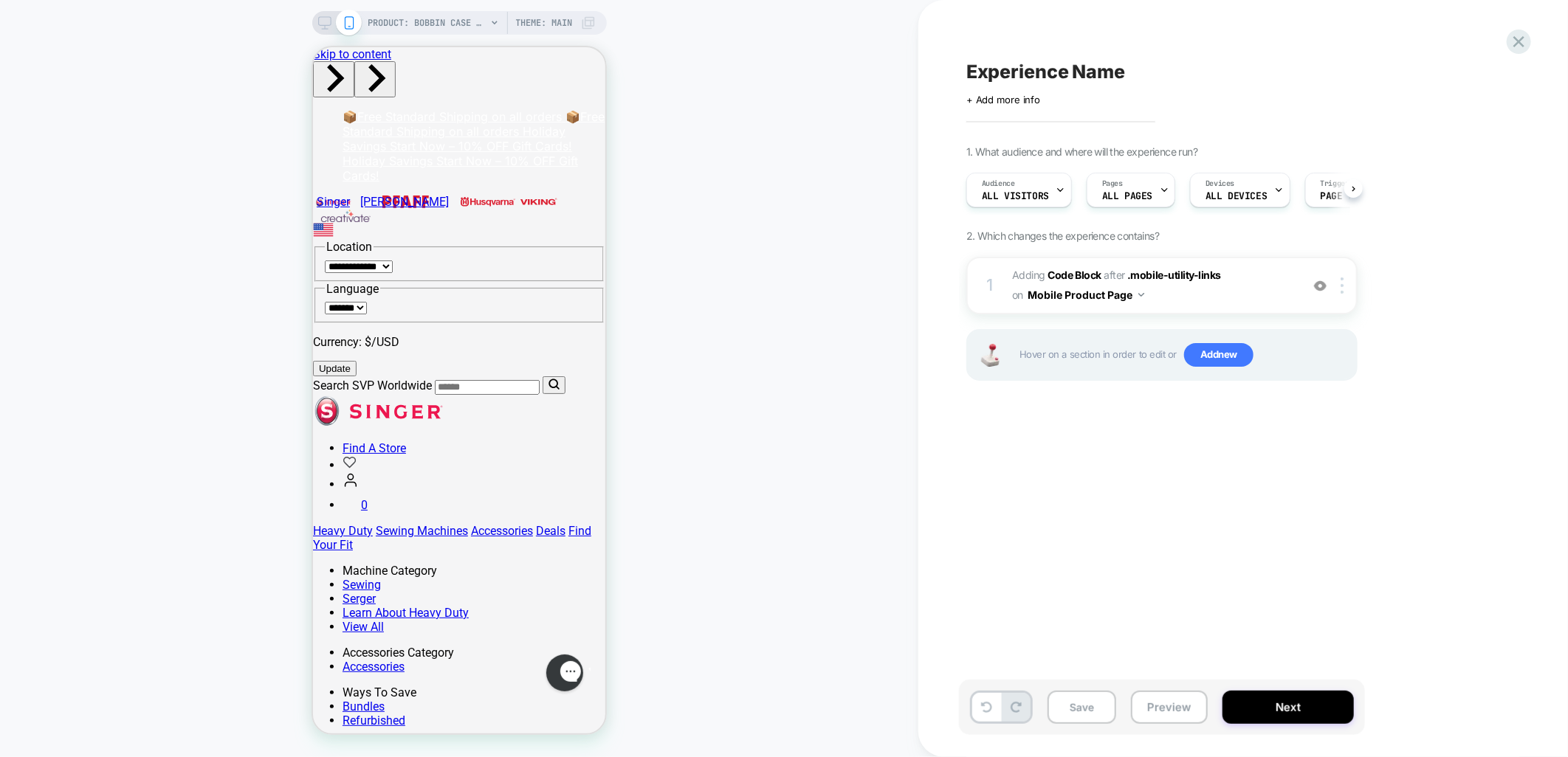
scroll to position [0, 1]
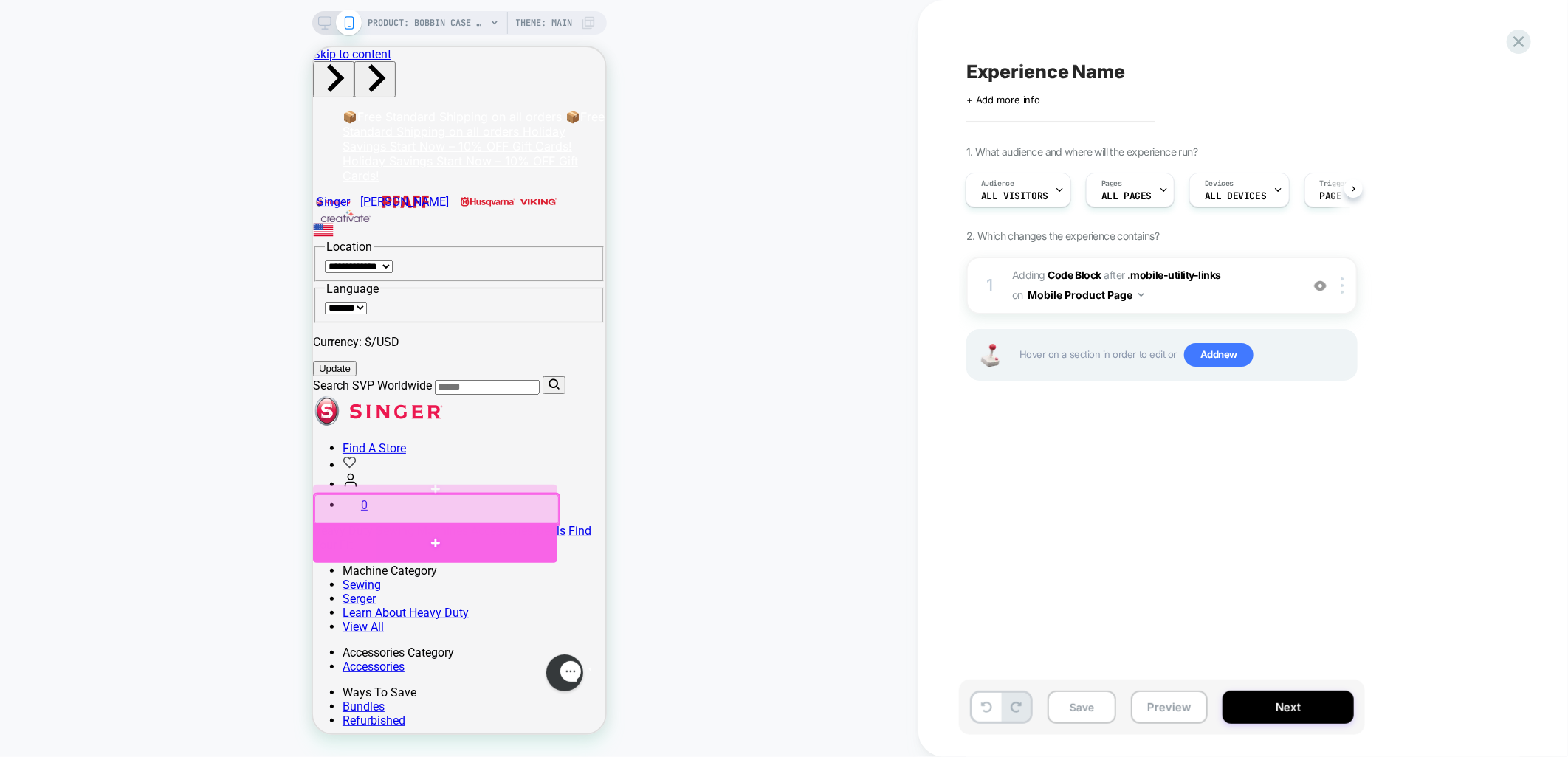
drag, startPoint x: 456, startPoint y: 542, endPoint x: 465, endPoint y: 545, distance: 9.5
click at [456, 543] on div at bounding box center [434, 542] width 244 height 40
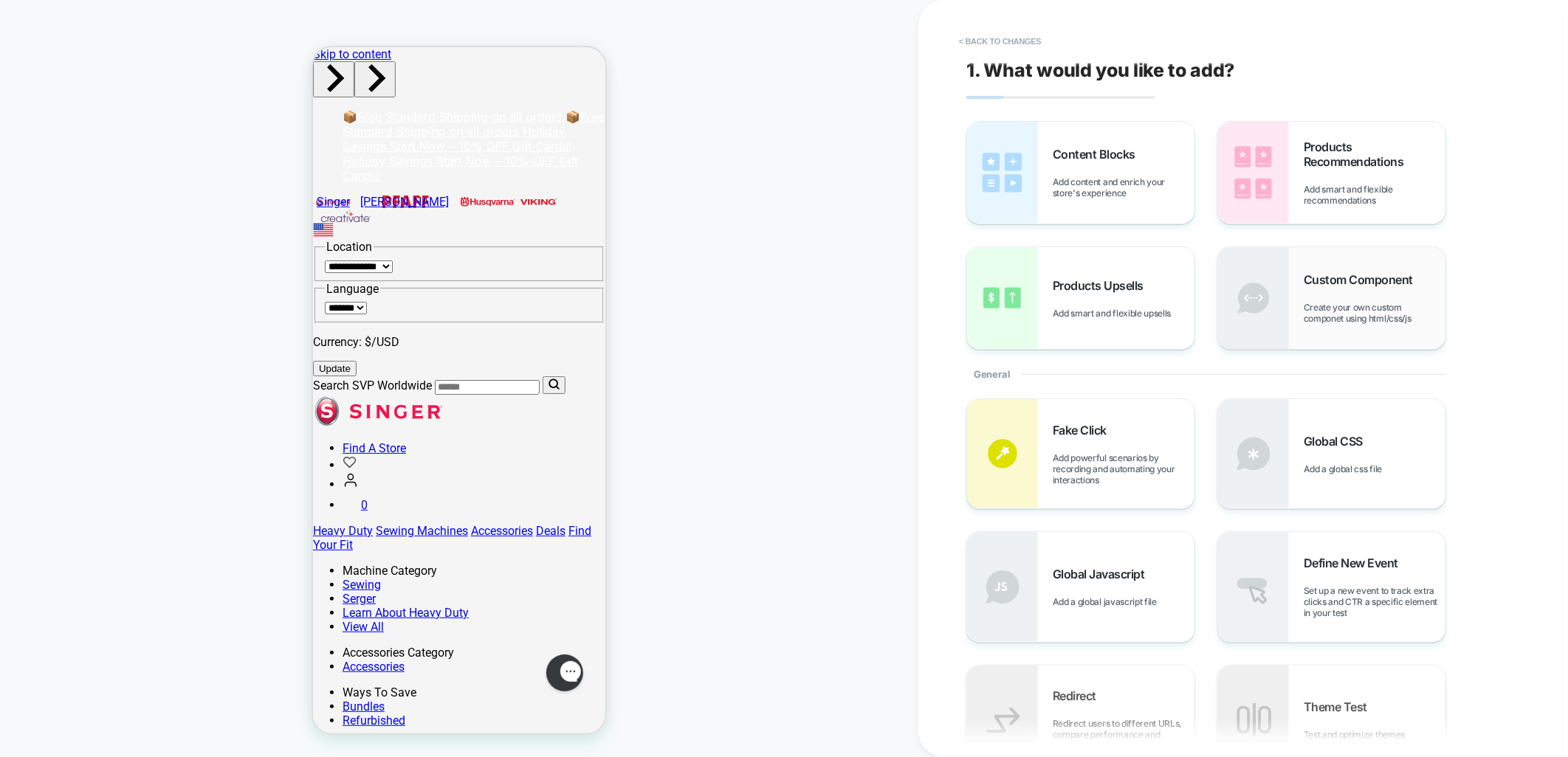
click at [1339, 309] on span "Create your own custom componet using html/css/js" at bounding box center [1375, 313] width 142 height 22
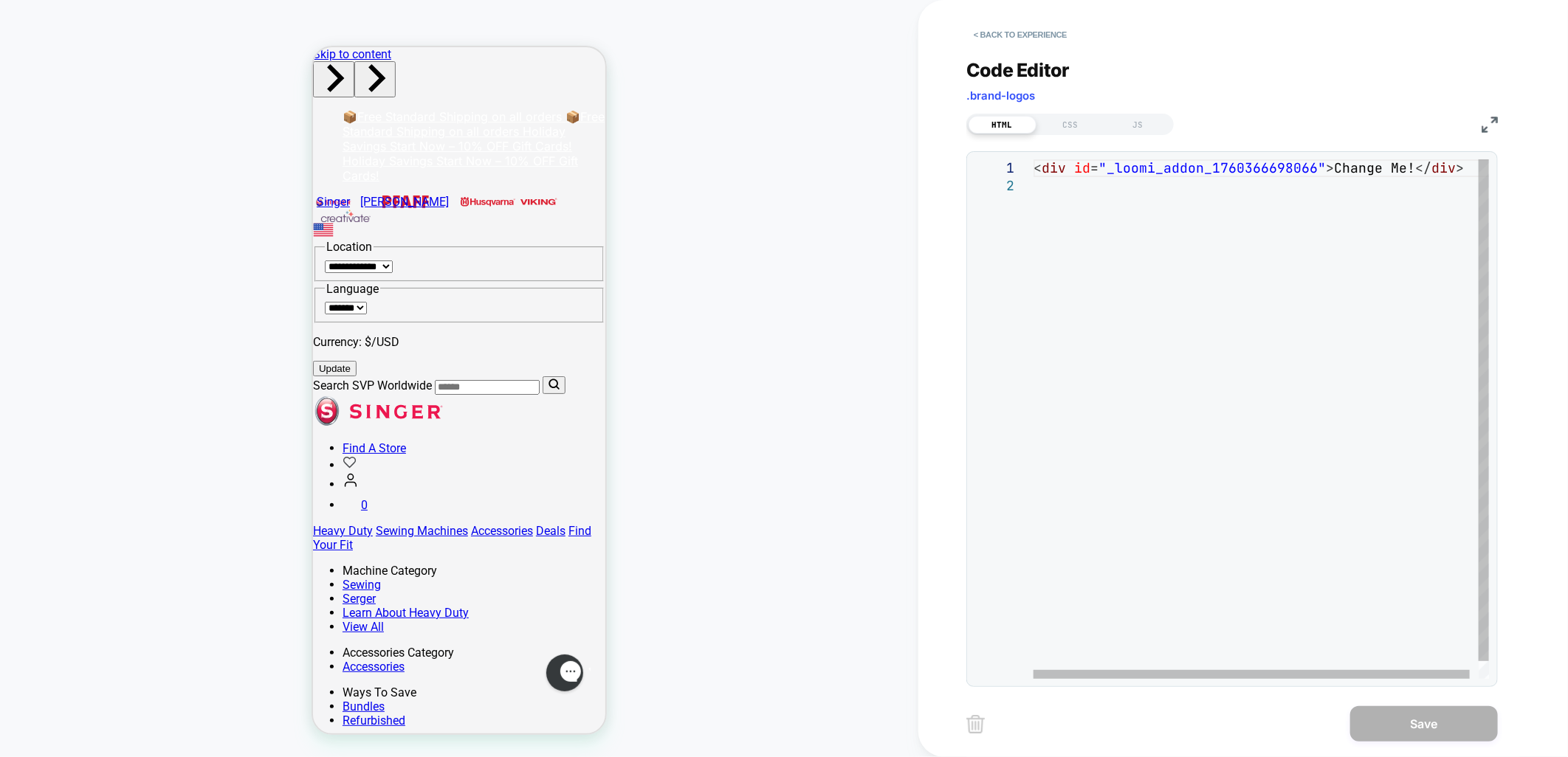
click at [1194, 164] on div "< div id = "_loomi_addon_1760366698066" > Change Me! </ div >" at bounding box center [1266, 428] width 465 height 537
click at [1211, 221] on div "< div id = "_loomi_addon_1760366698066" > Change Me! </ div >" at bounding box center [1266, 428] width 465 height 537
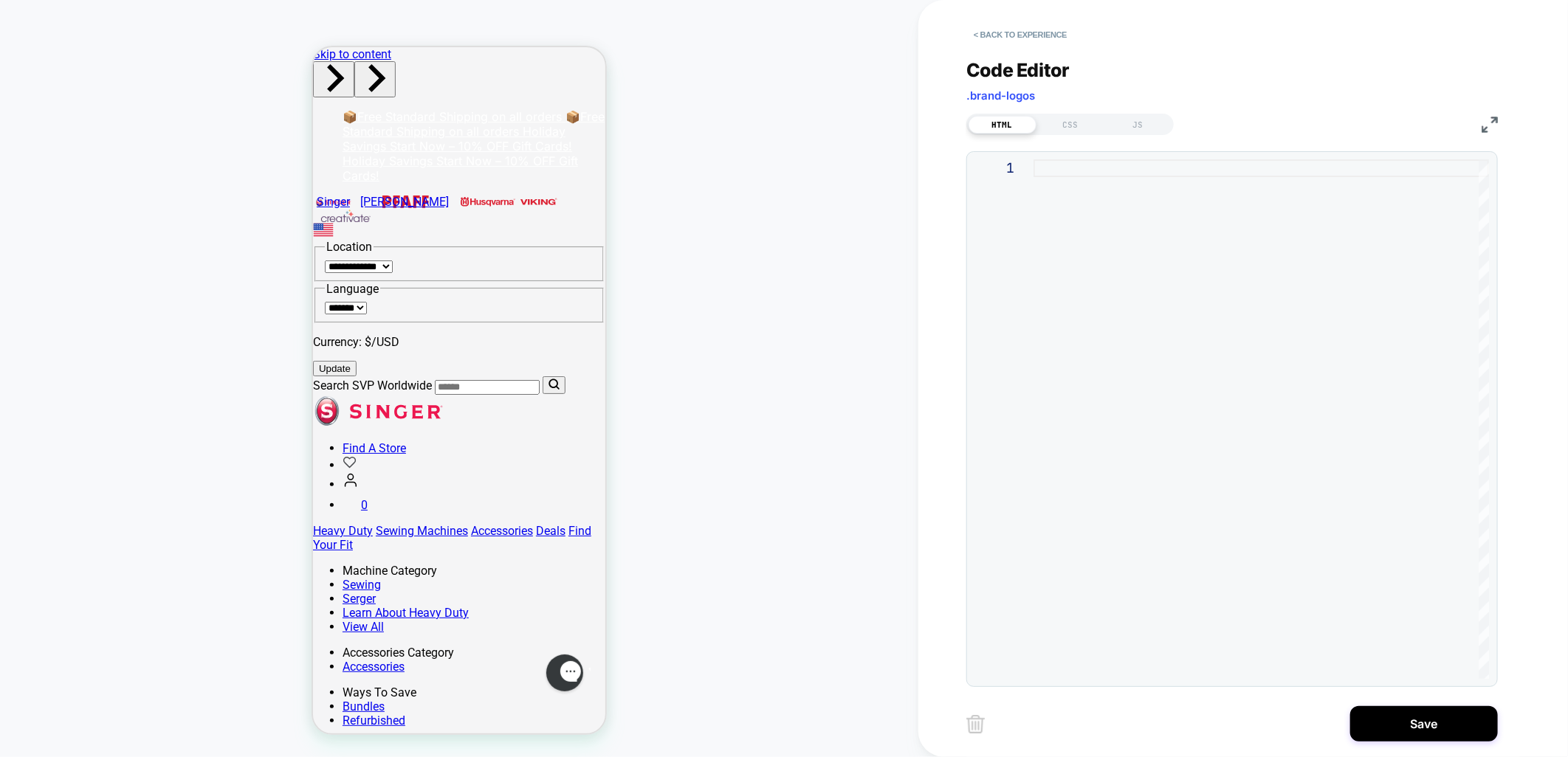
click at [1180, 372] on div at bounding box center [1261, 419] width 455 height 520
drag, startPoint x: 1183, startPoint y: 185, endPoint x: 1125, endPoint y: 139, distance: 74.0
click at [1185, 185] on div at bounding box center [1261, 419] width 455 height 520
click at [1073, 120] on div "CSS" at bounding box center [1071, 125] width 68 height 18
click at [1137, 116] on div "JS" at bounding box center [1139, 125] width 68 height 18
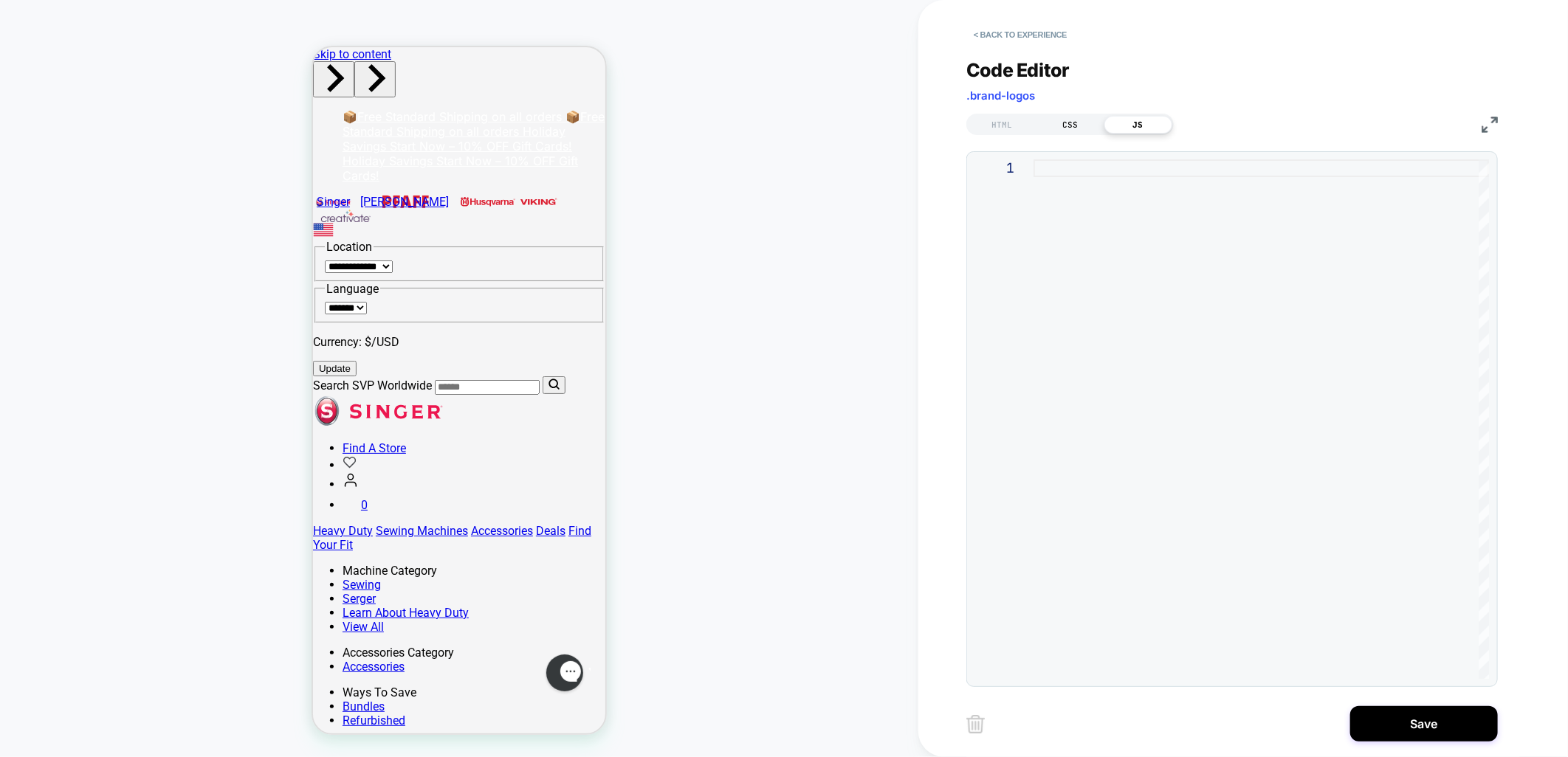
click at [1054, 128] on div "CSS" at bounding box center [1071, 125] width 68 height 18
drag, startPoint x: 1014, startPoint y: 123, endPoint x: 1028, endPoint y: 134, distance: 17.8
click at [1014, 123] on div "HTML" at bounding box center [1002, 125] width 68 height 18
click at [1199, 340] on div at bounding box center [1261, 419] width 455 height 520
click at [1113, 432] on div at bounding box center [1261, 419] width 455 height 520
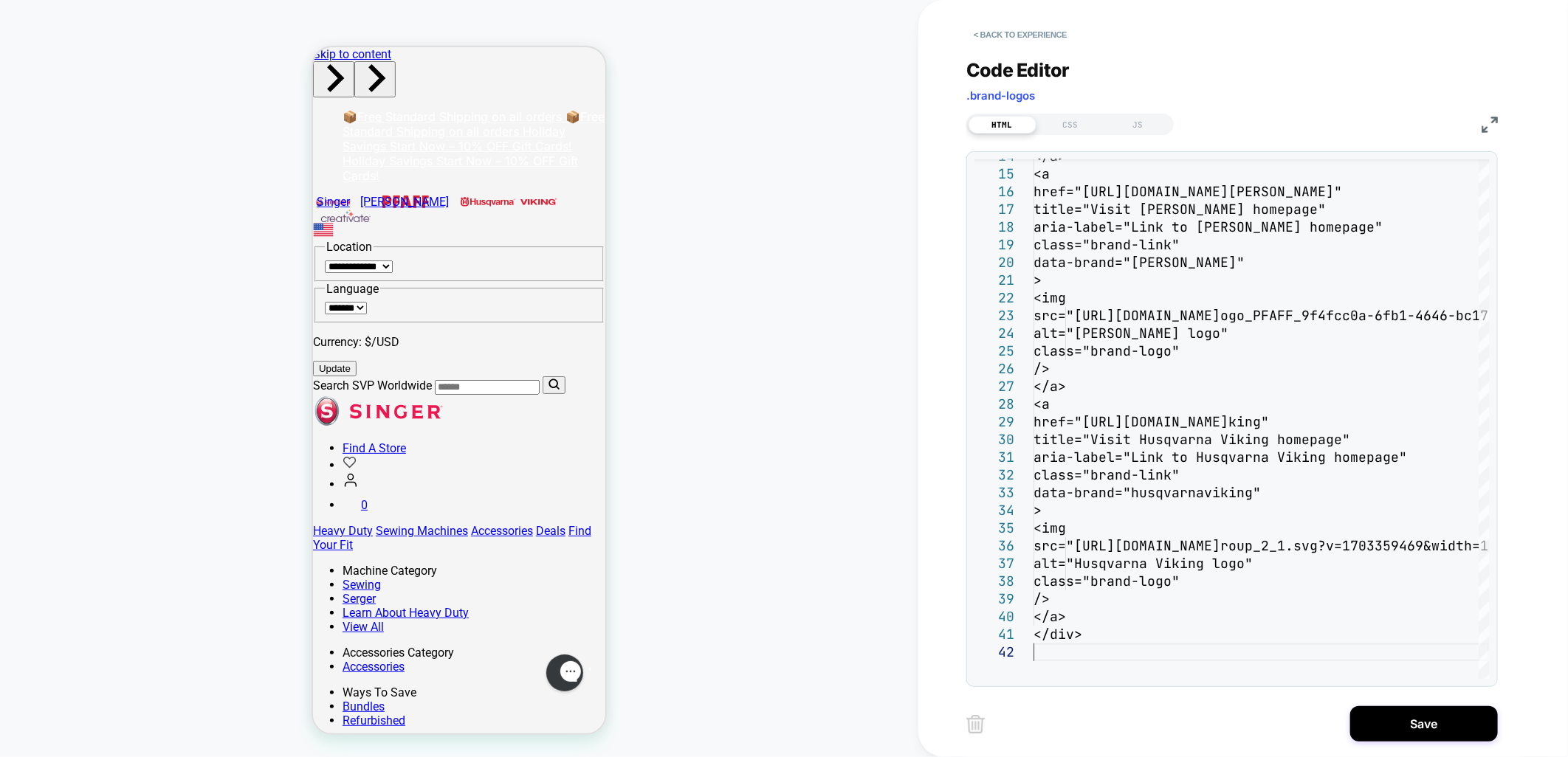
type textarea "******"
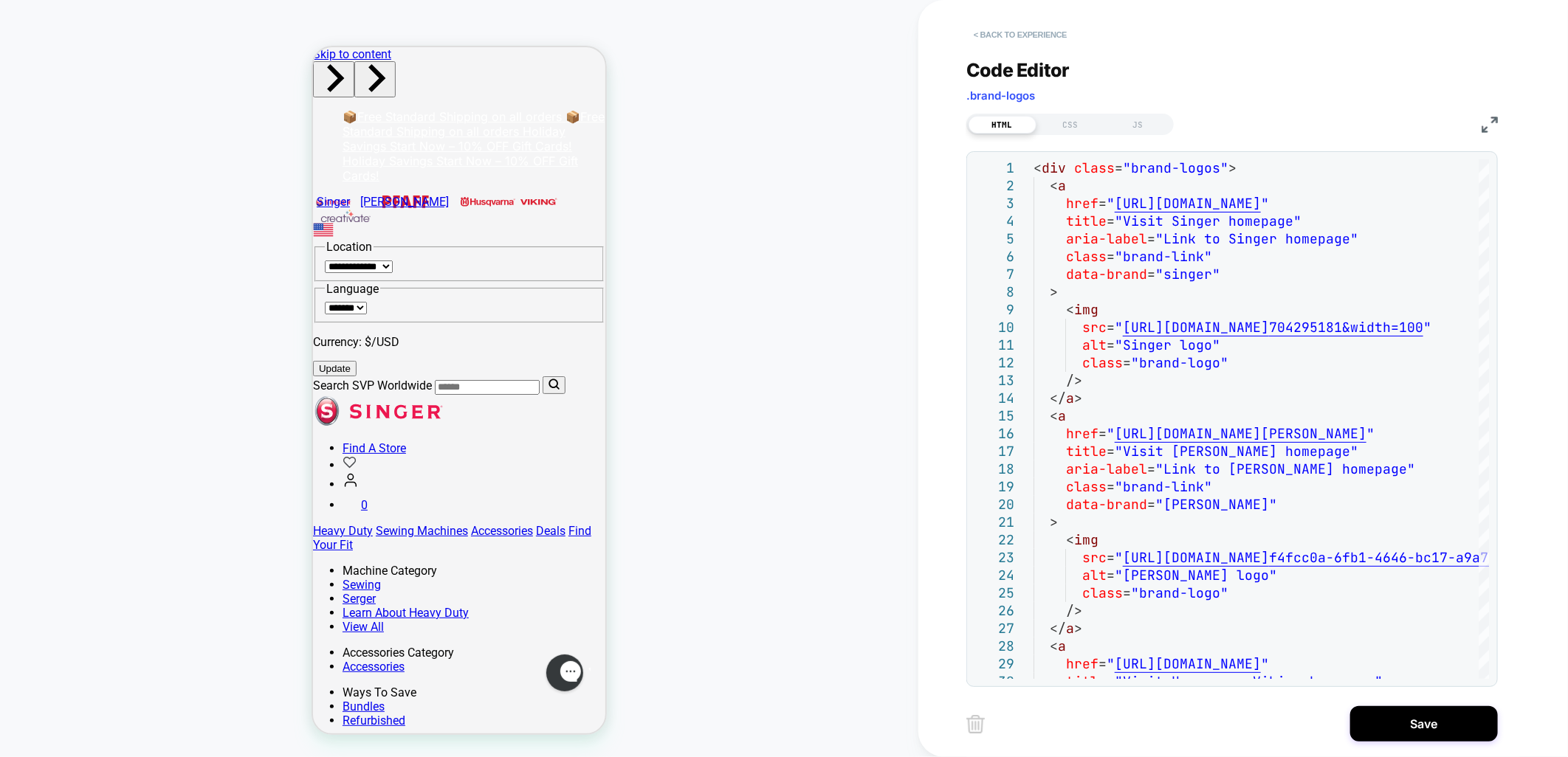
click at [1048, 34] on button "< Back to experience" at bounding box center [1020, 35] width 108 height 24
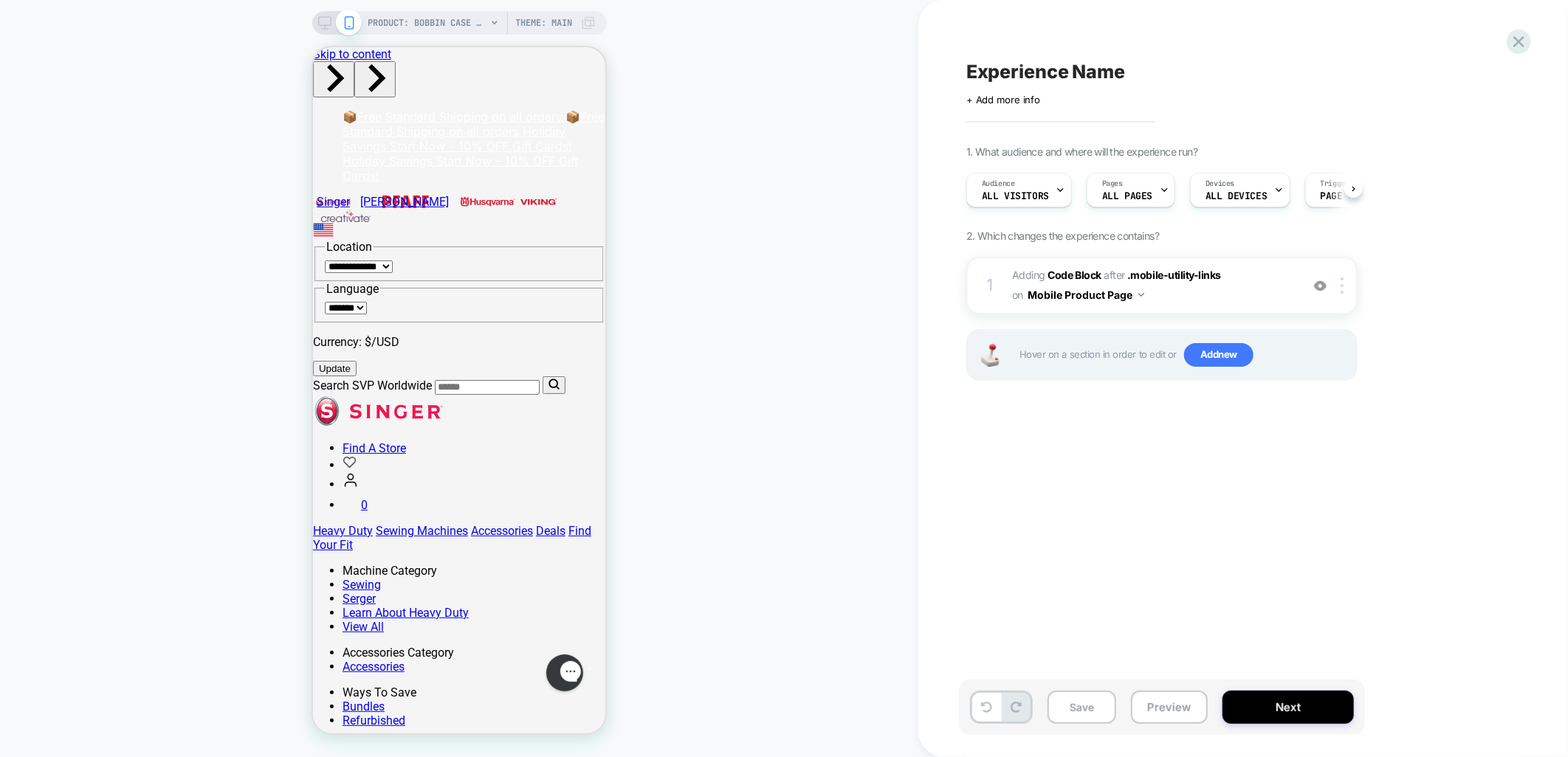
scroll to position [0, 1]
click at [901, 591] on div "PRODUCT: Bobbin Case SINGER® - Class 15 PRODUCT: Bobbin Case SINGER® - Class 15…" at bounding box center [459, 378] width 918 height 728
click at [1096, 706] on button "Save" at bounding box center [1082, 707] width 69 height 33
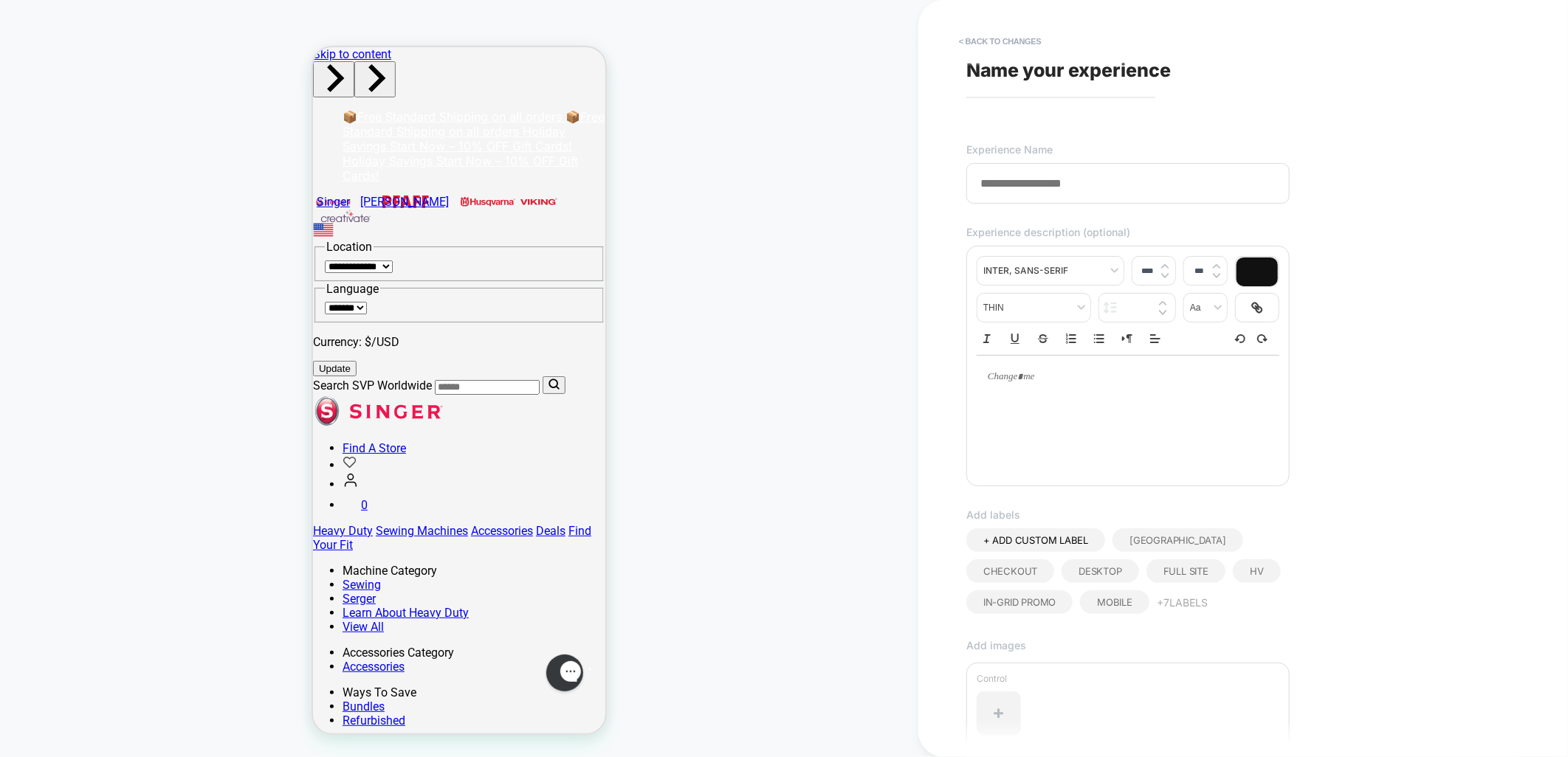
click at [1088, 180] on input at bounding box center [1128, 183] width 323 height 41
type input "**********"
click at [1361, 488] on div "**********" at bounding box center [1236, 378] width 554 height 728
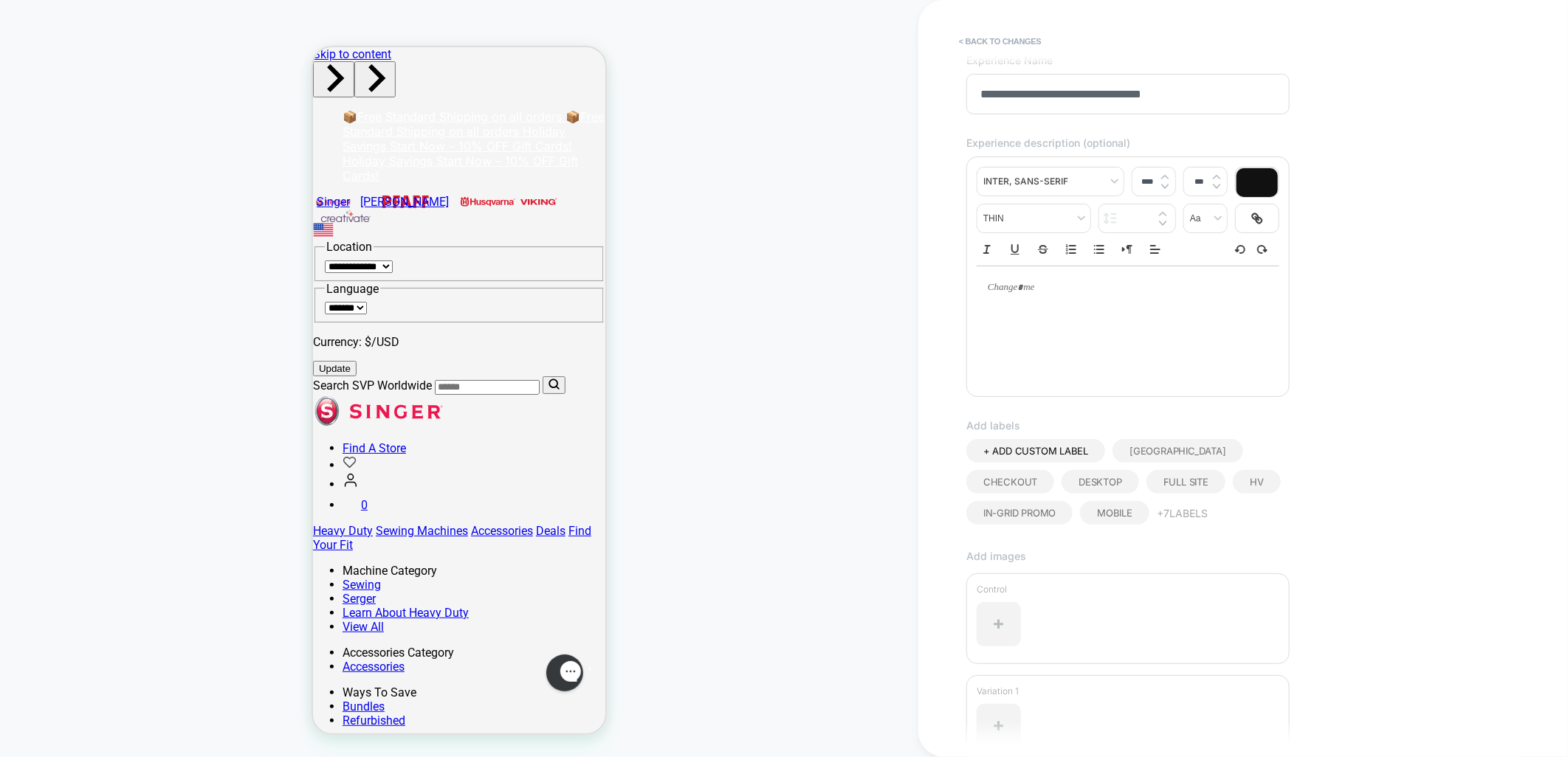
scroll to position [0, 0]
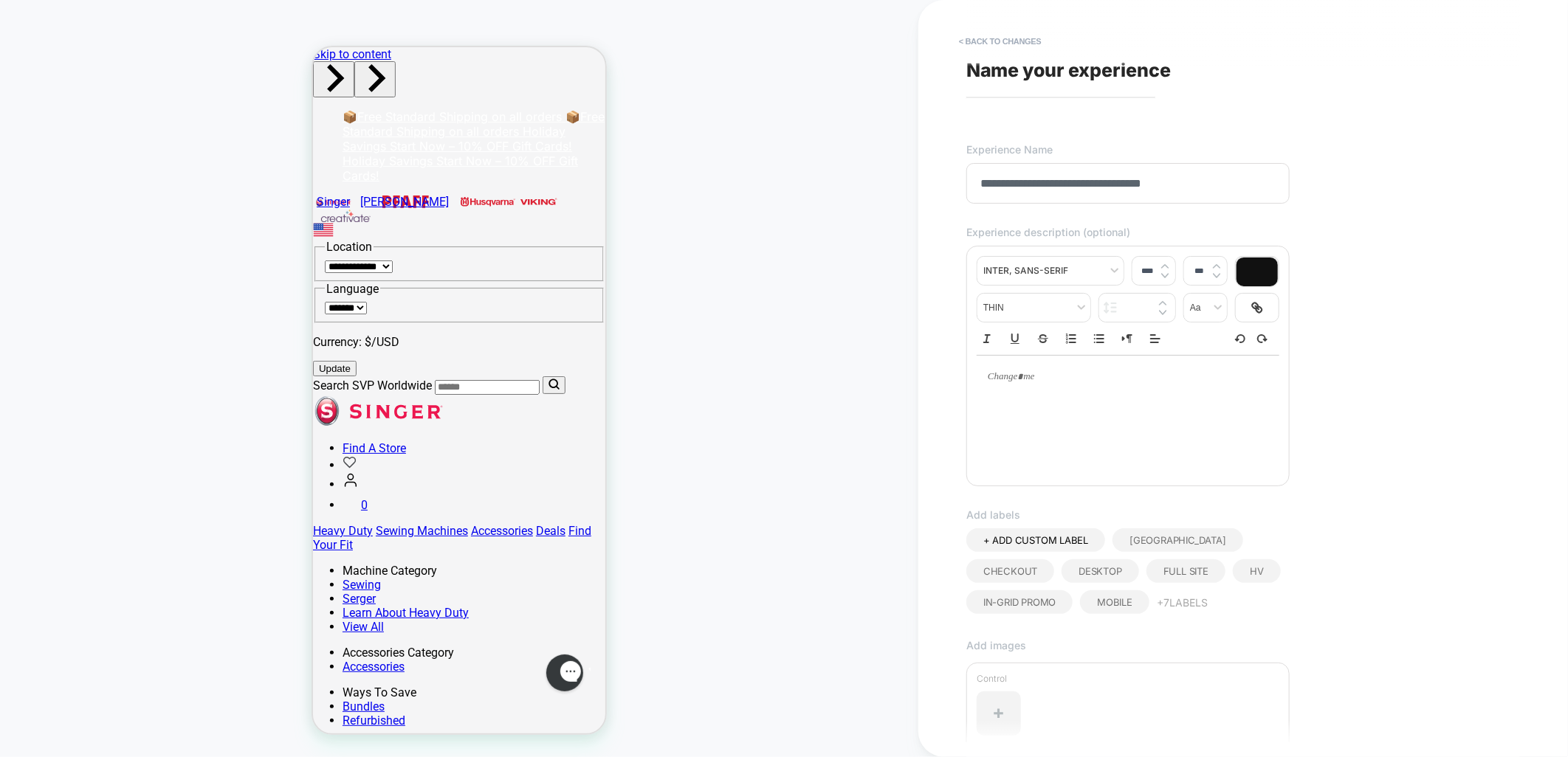
click at [1146, 186] on input "**********" at bounding box center [1128, 183] width 323 height 41
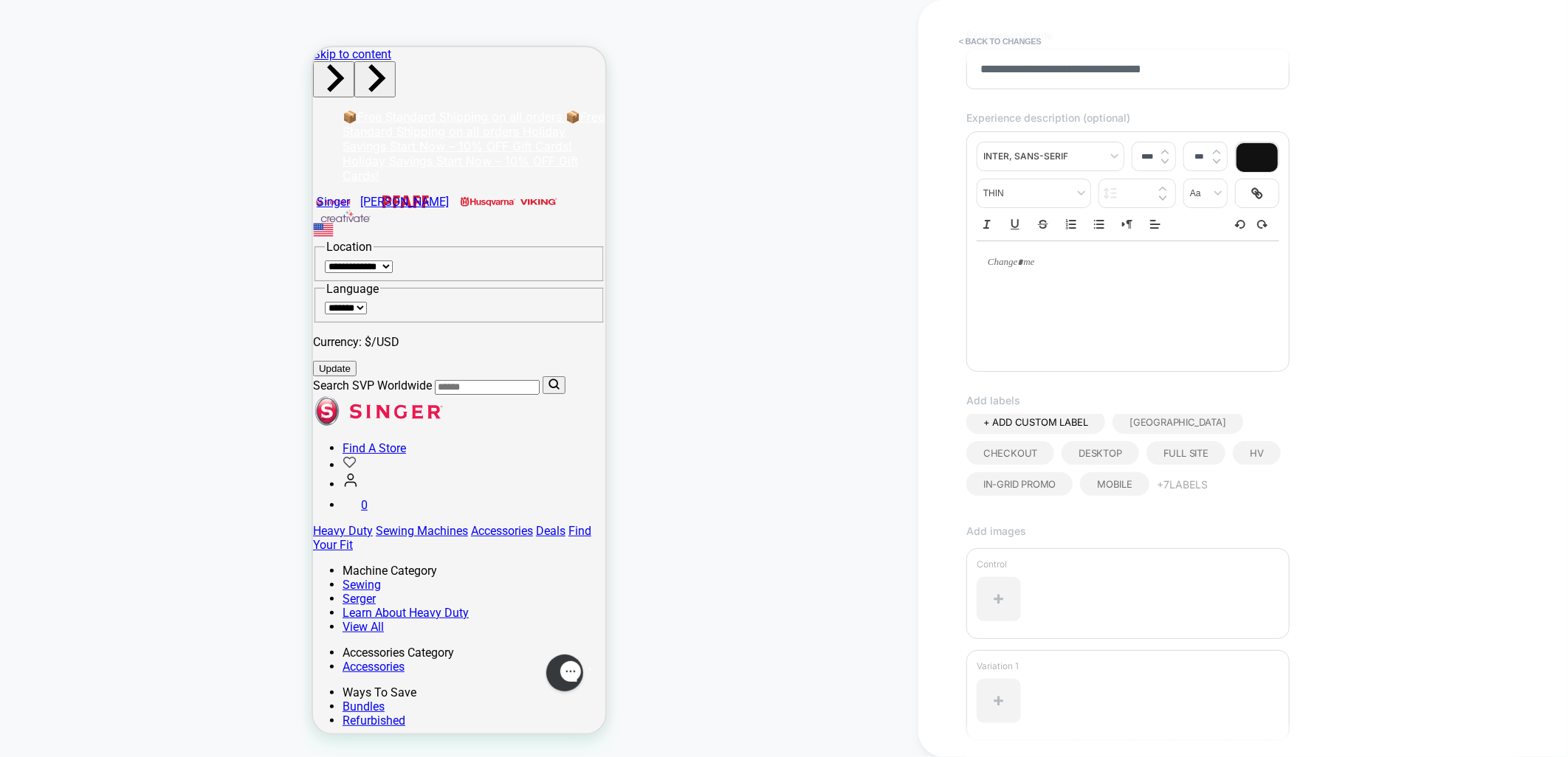
scroll to position [237, 0]
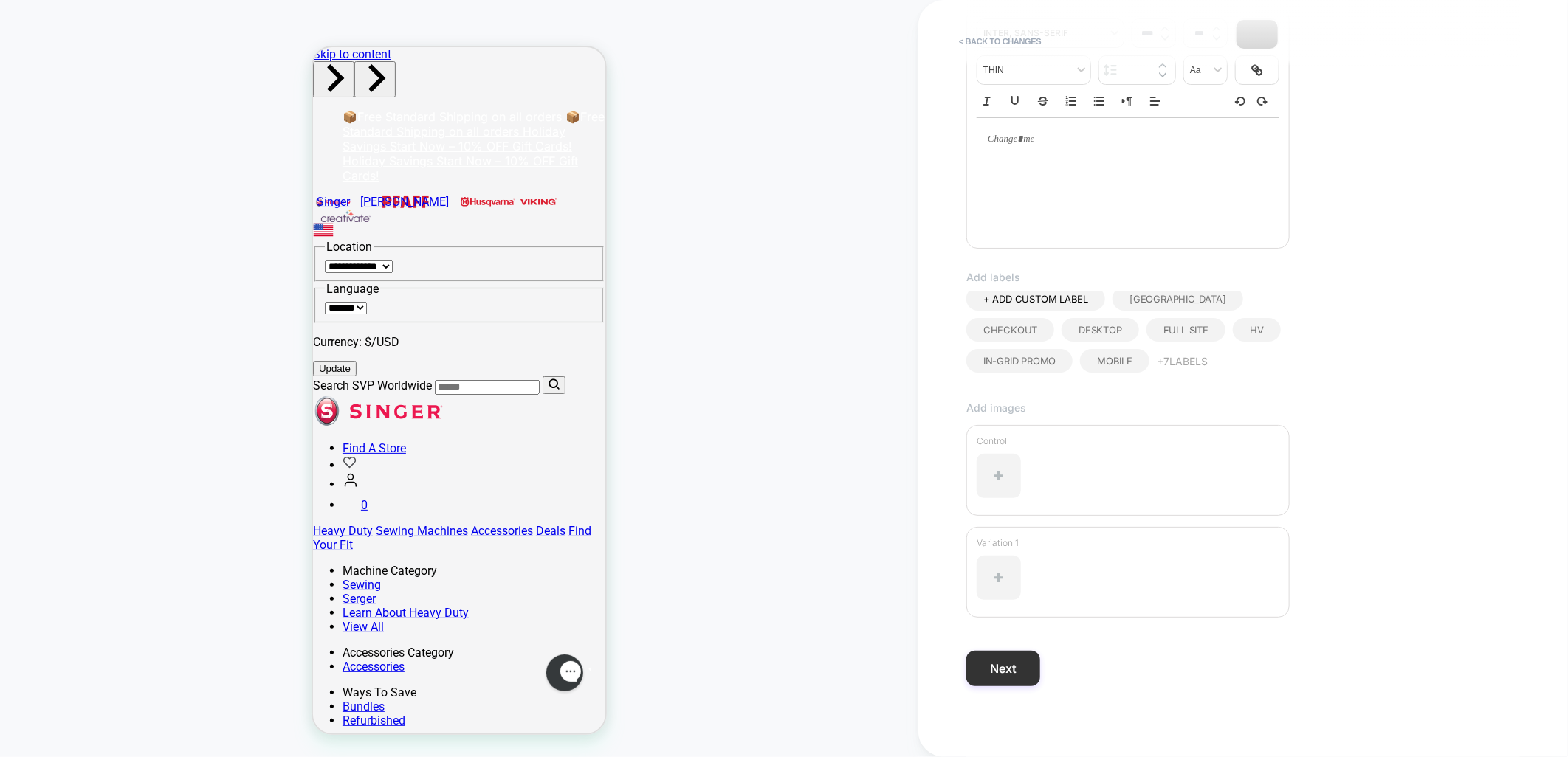
click at [1022, 665] on button "Next" at bounding box center [1003, 669] width 74 height 36
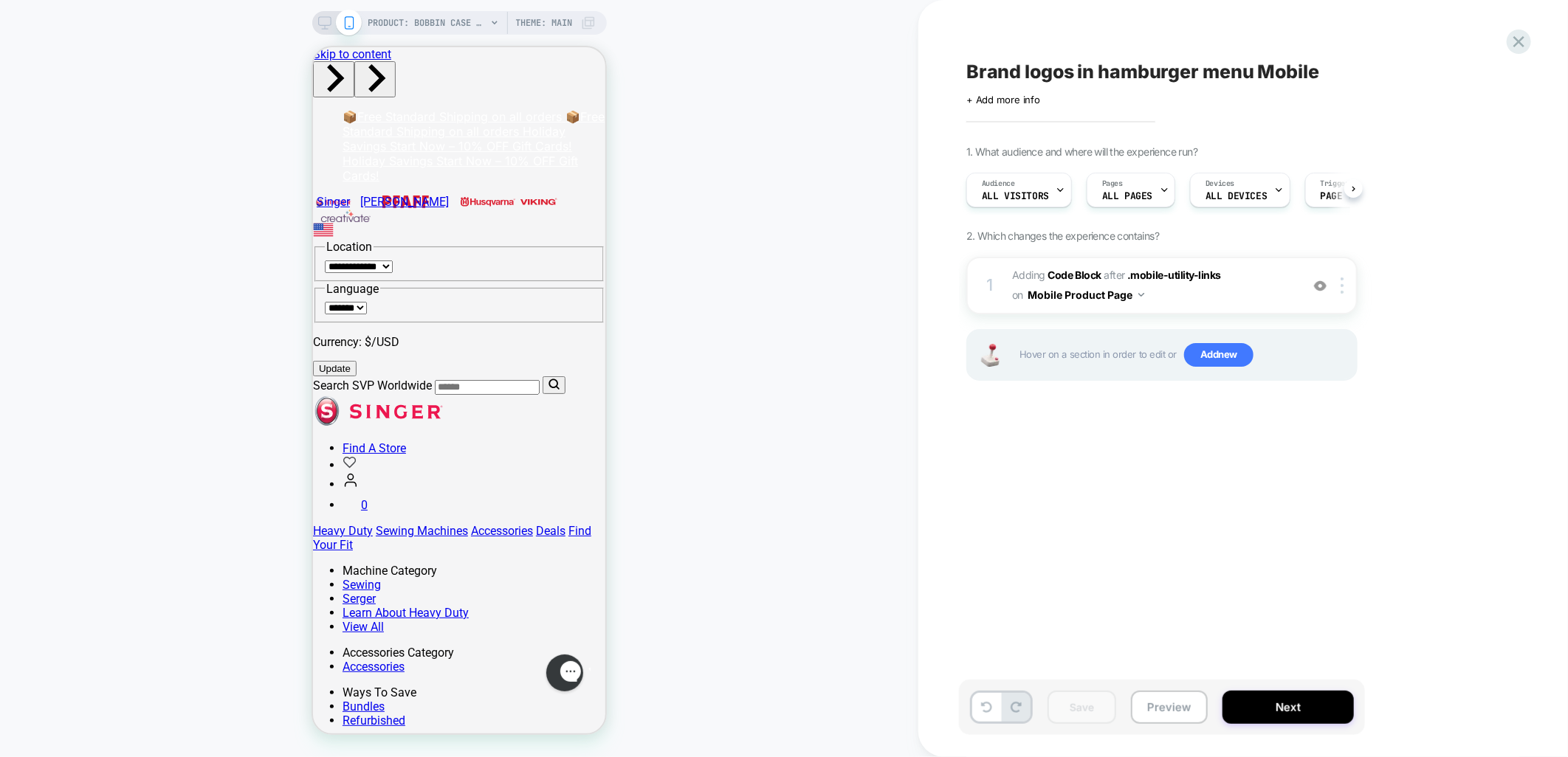
scroll to position [0, 1]
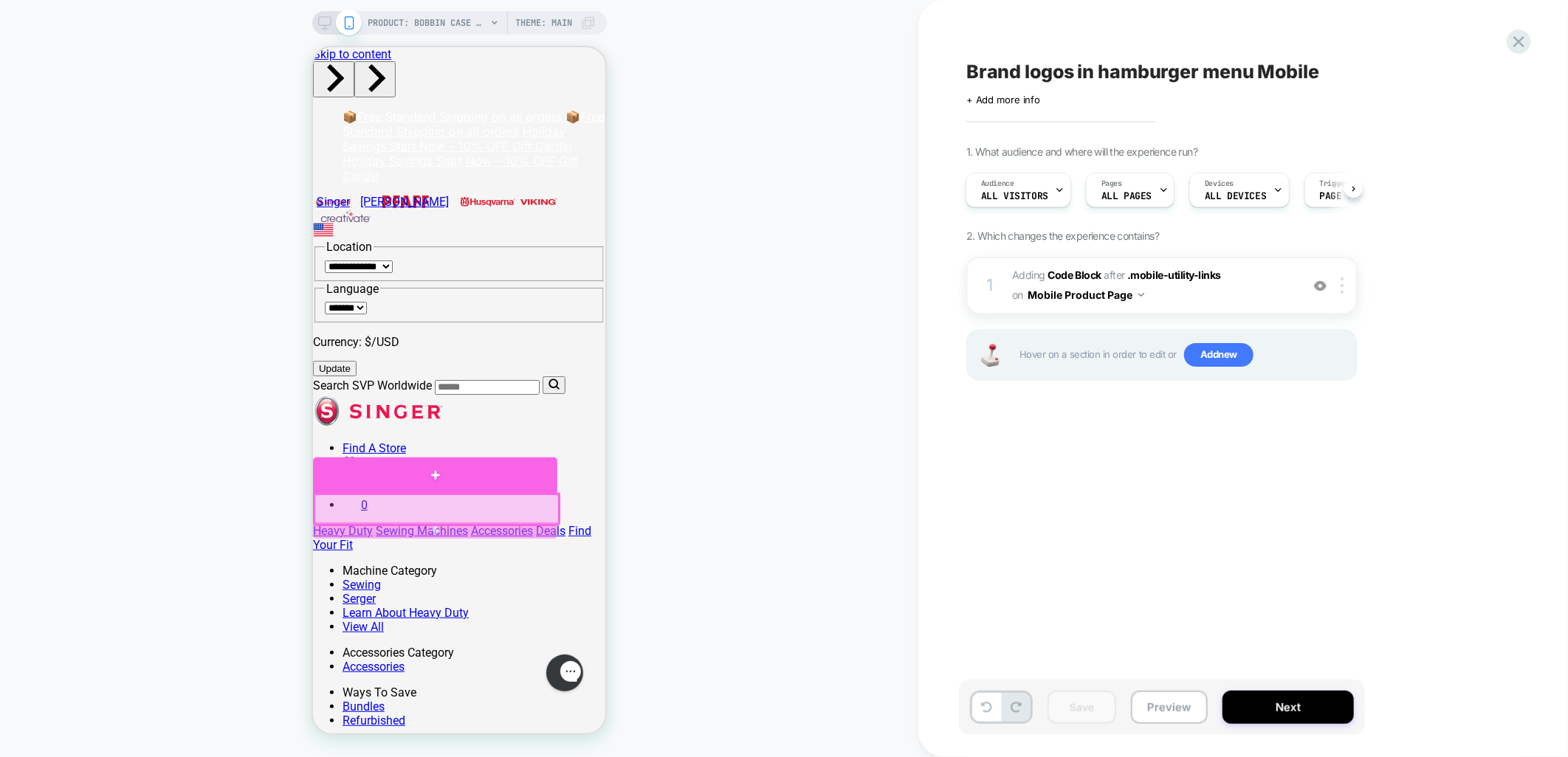
click at [465, 481] on div at bounding box center [434, 475] width 244 height 36
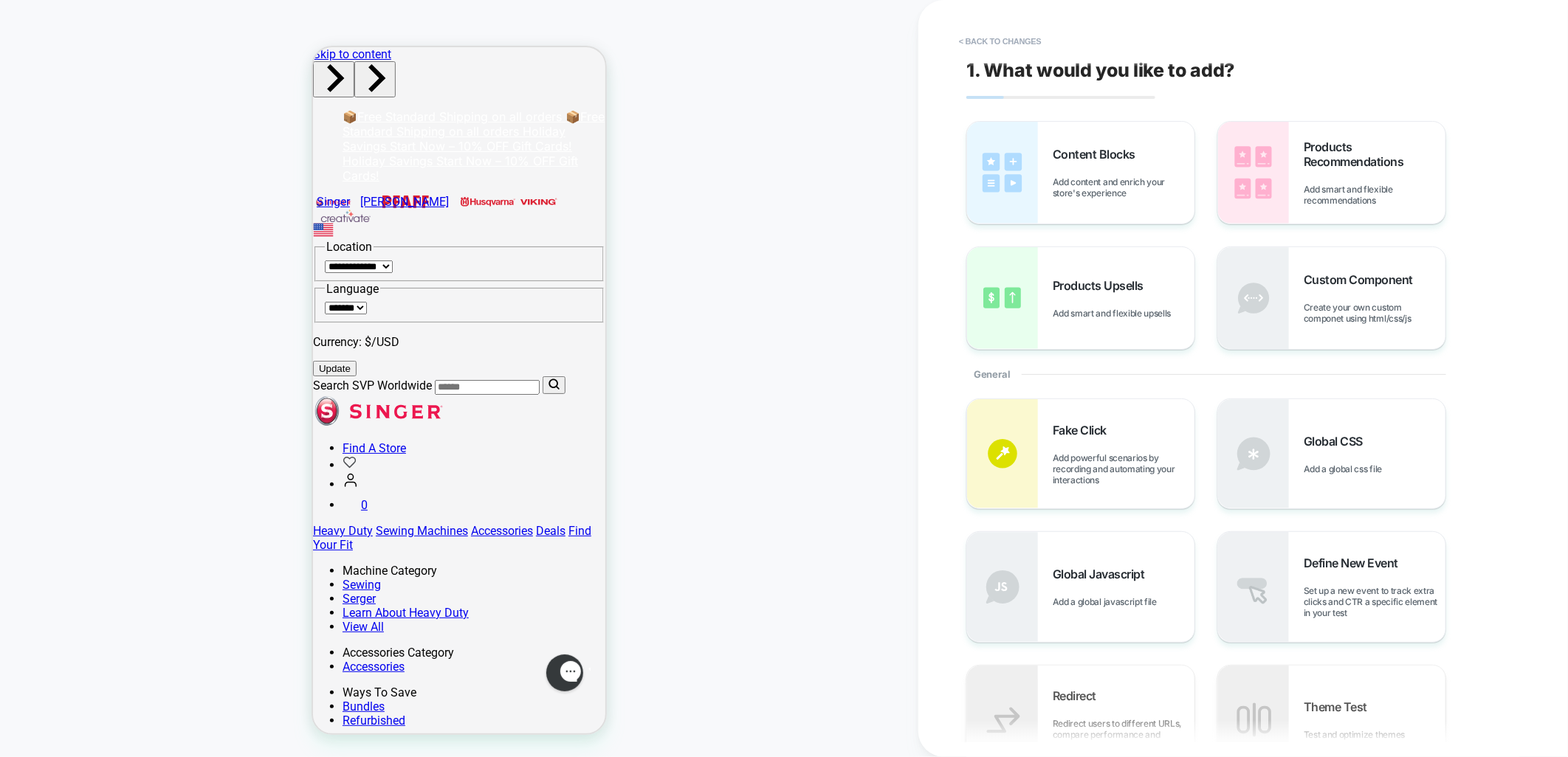
click at [837, 617] on div "PRODUCT: Bobbin Case SINGER® - Class 15 PRODUCT: Bobbin Case SINGER® - Class 15…" at bounding box center [459, 378] width 918 height 728
click at [1124, 163] on div "Content Blocks Add content and enrich your store's experience" at bounding box center [1124, 172] width 142 height 52
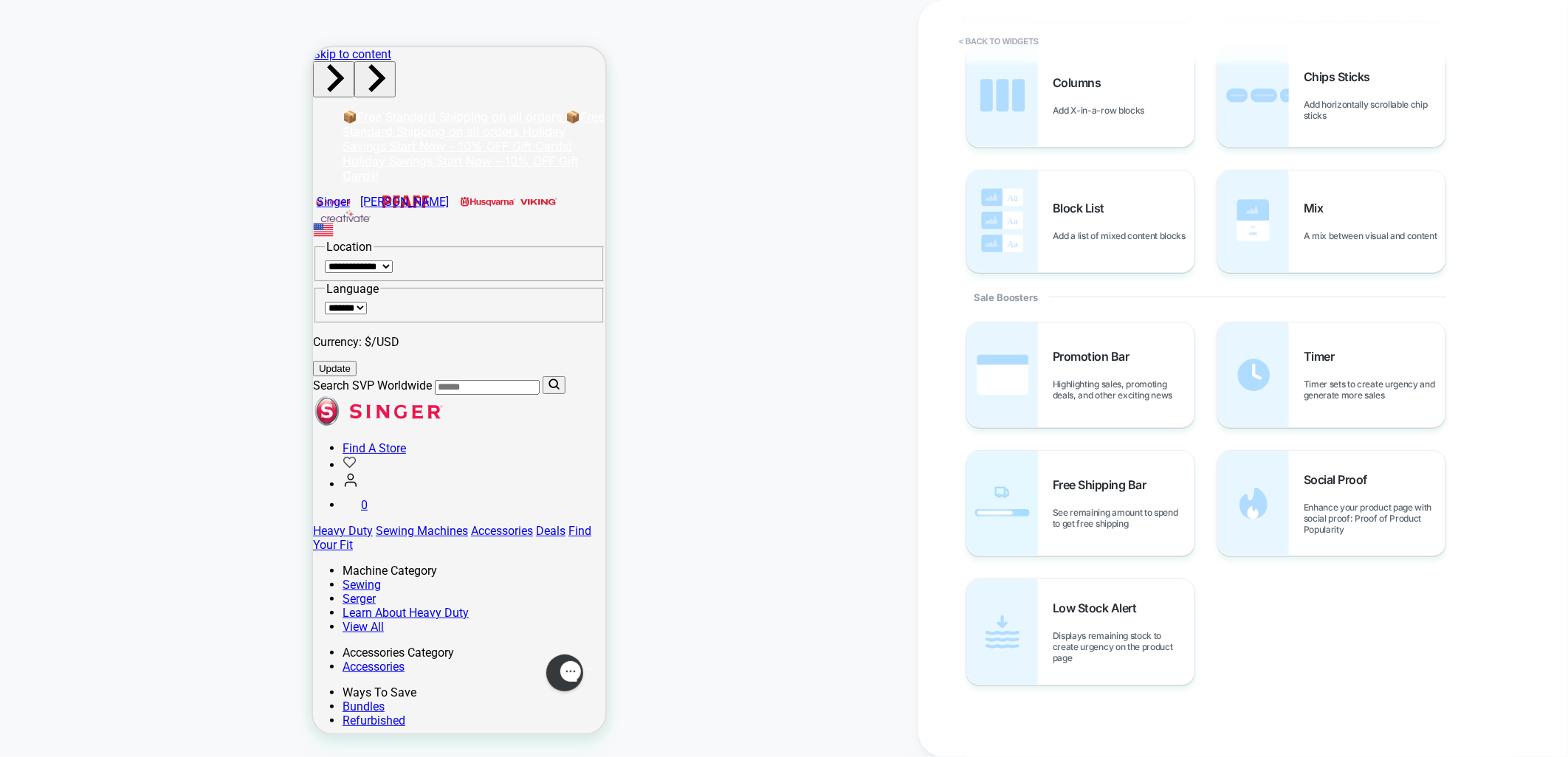
scroll to position [482, 0]
click at [1369, 577] on div "Promotion Bar Highlighting sales, promoting deals, and other exciting news Time…" at bounding box center [1236, 501] width 539 height 364
click at [1392, 498] on div "Social Proof Enhance your product page with social proof: Proof of Product Popu…" at bounding box center [1375, 502] width 142 height 63
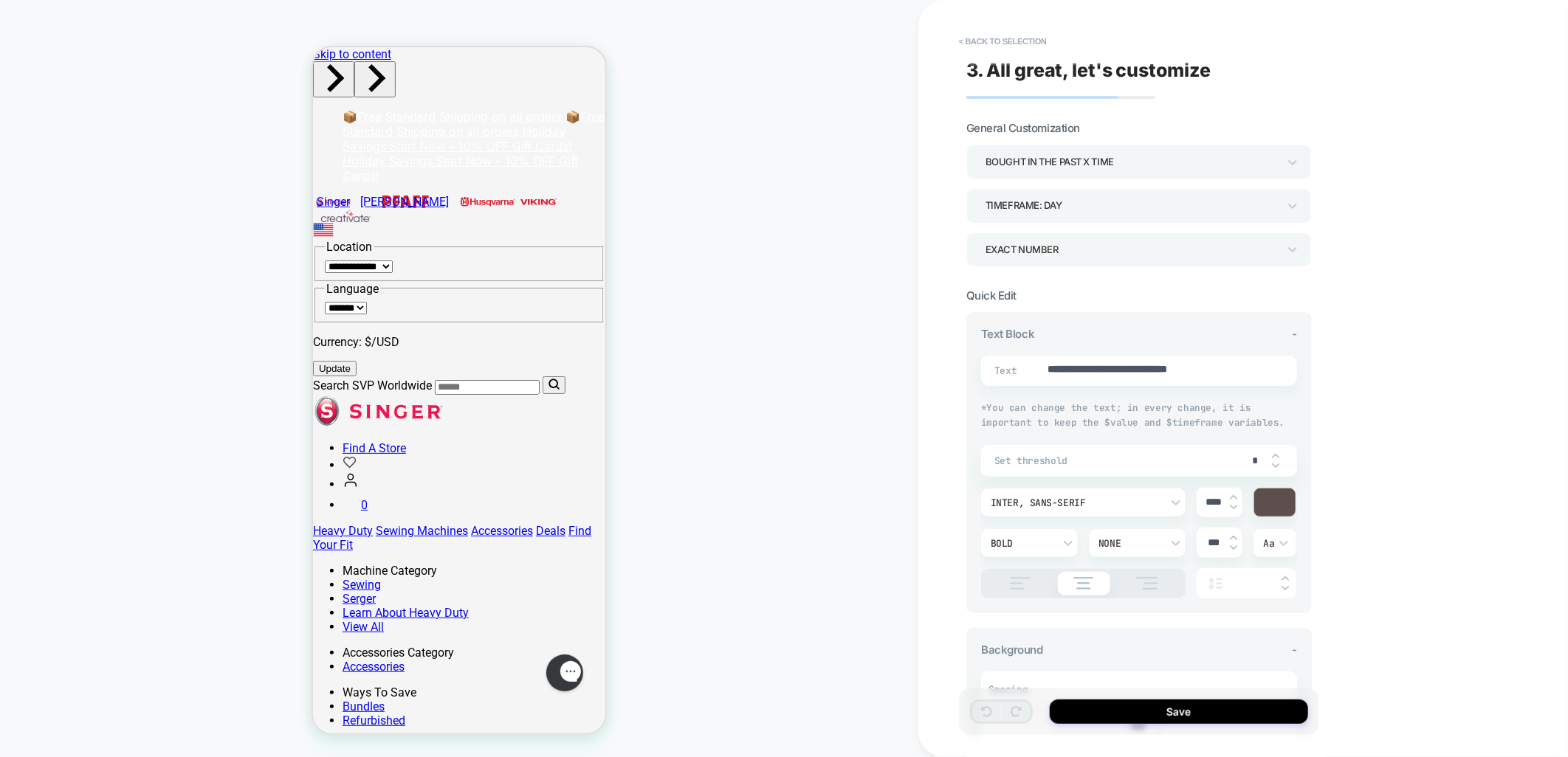
type textarea "*"
click at [1029, 45] on button "< Back to selection" at bounding box center [1002, 42] width 103 height 24
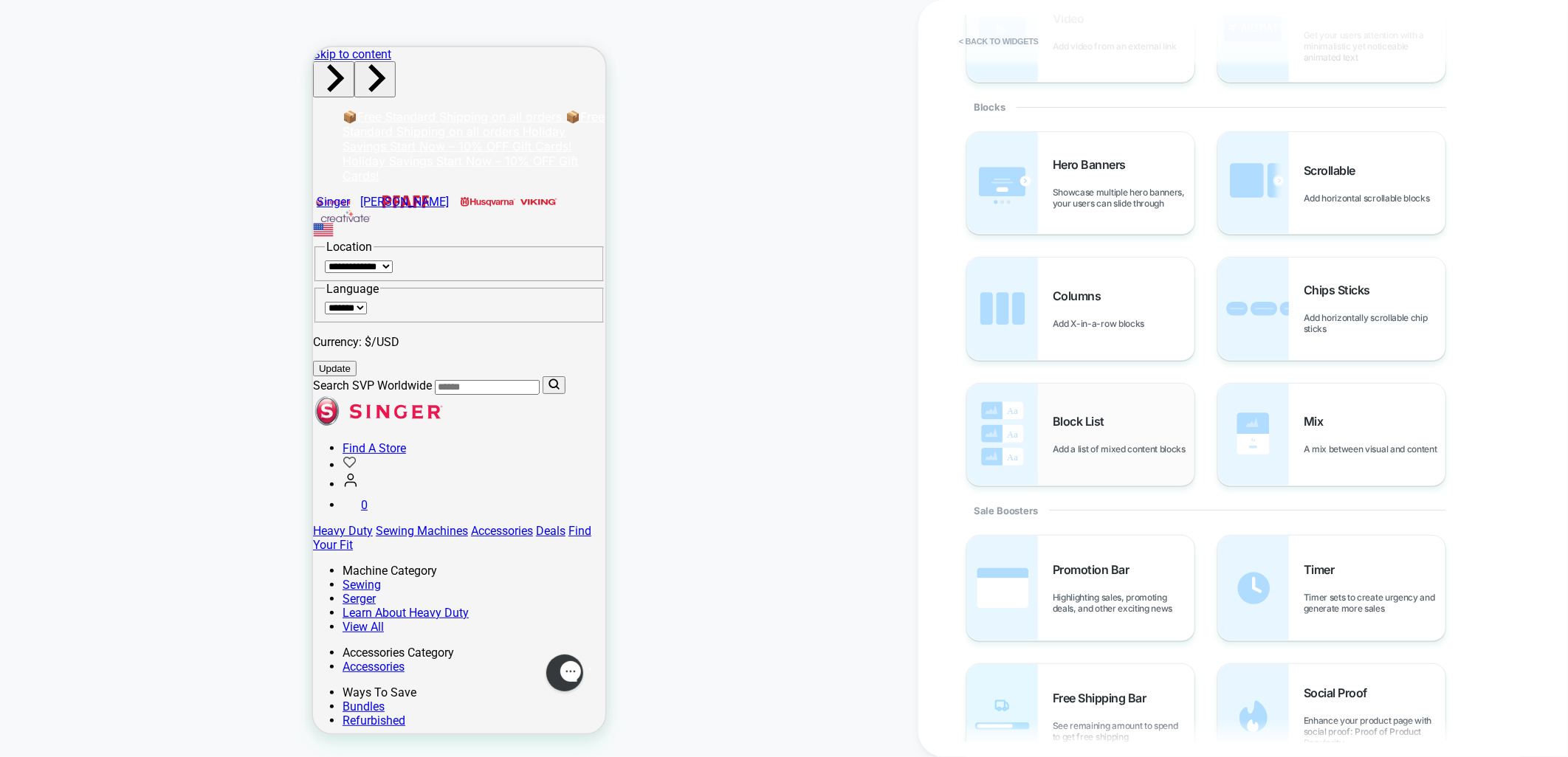
scroll to position [0, 0]
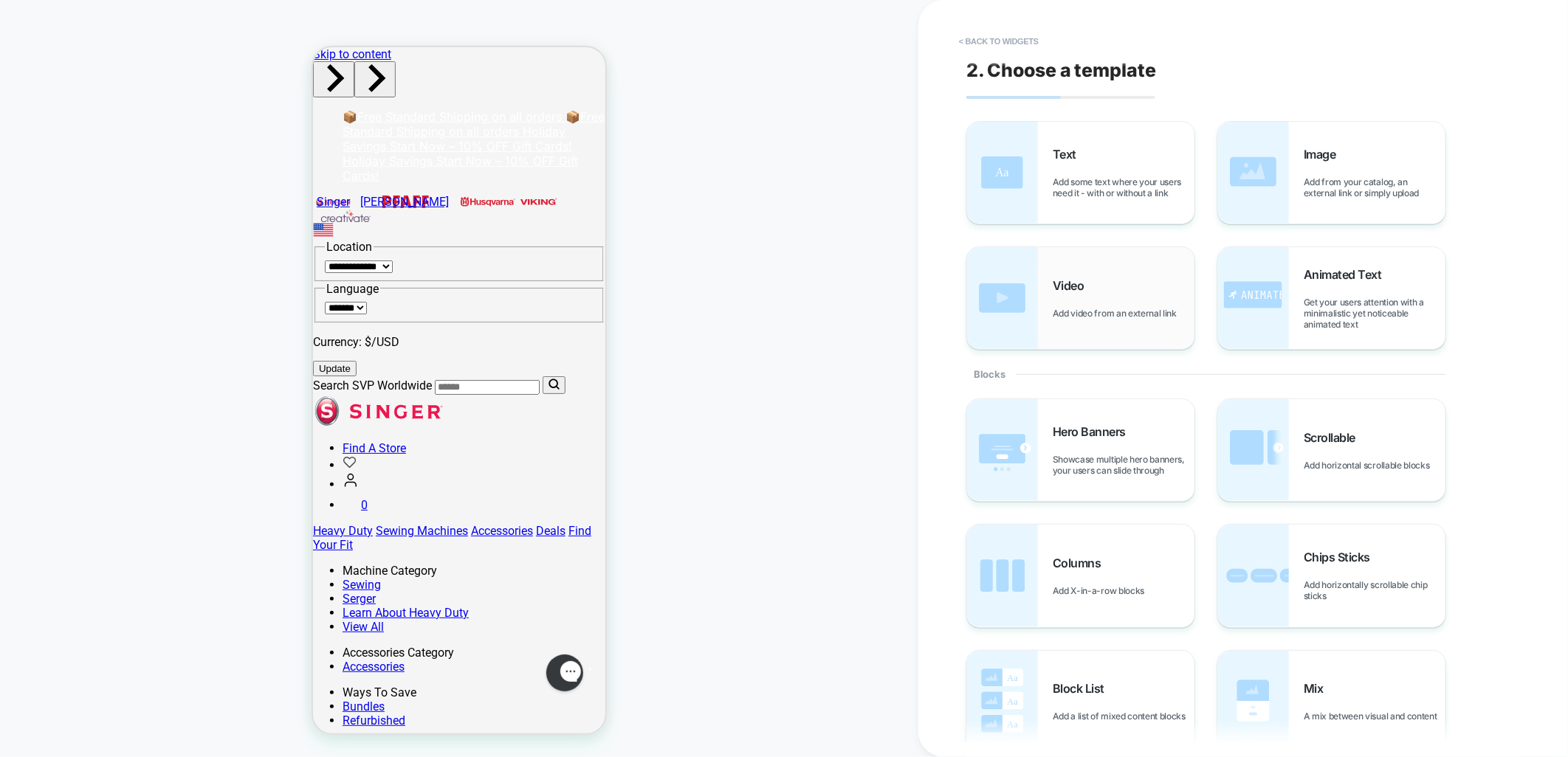
click at [1086, 289] on span "Video" at bounding box center [1073, 285] width 39 height 14
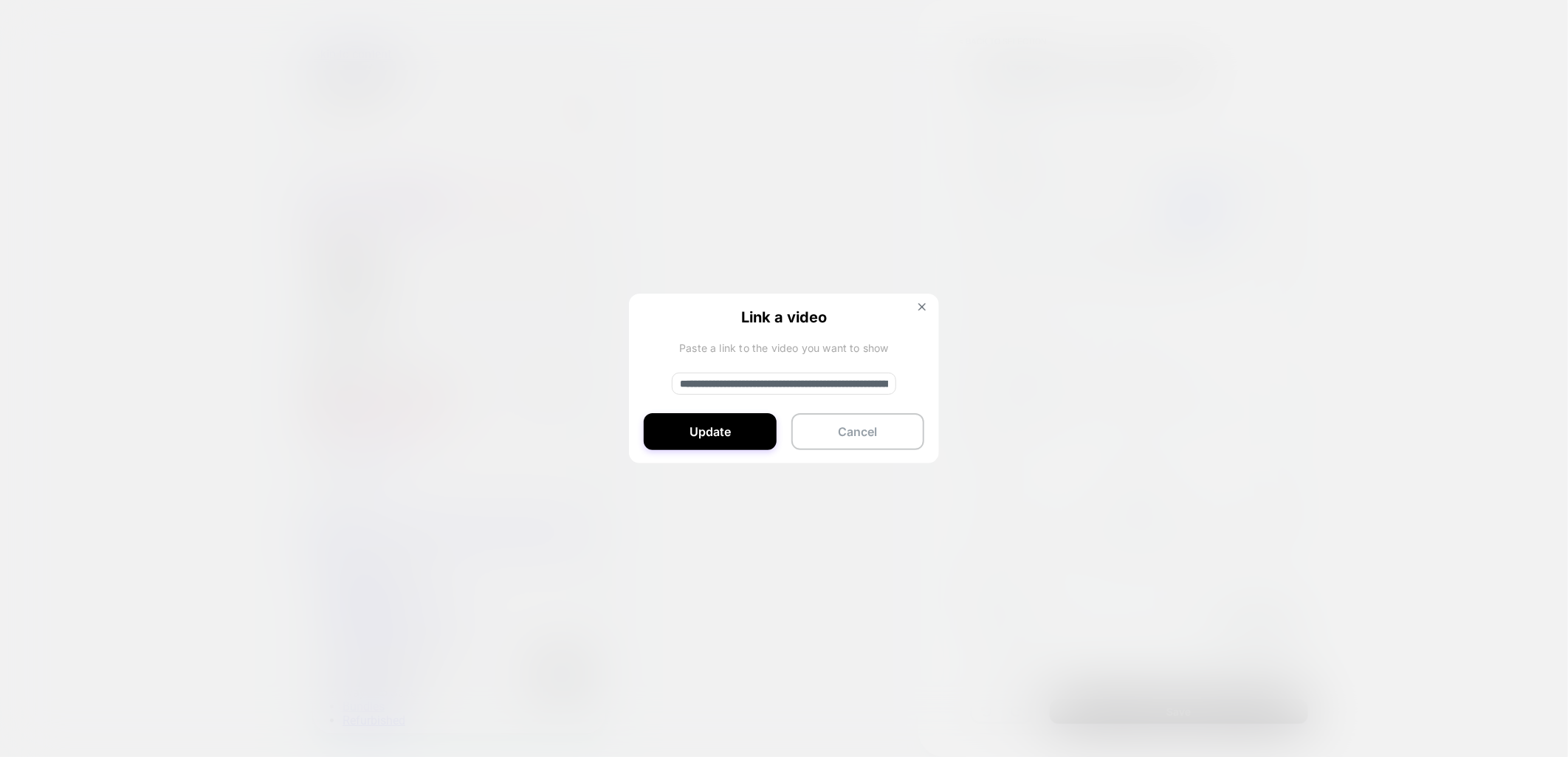
click at [930, 309] on div "**********" at bounding box center [784, 380] width 310 height 171
click at [927, 307] on button at bounding box center [922, 309] width 16 height 13
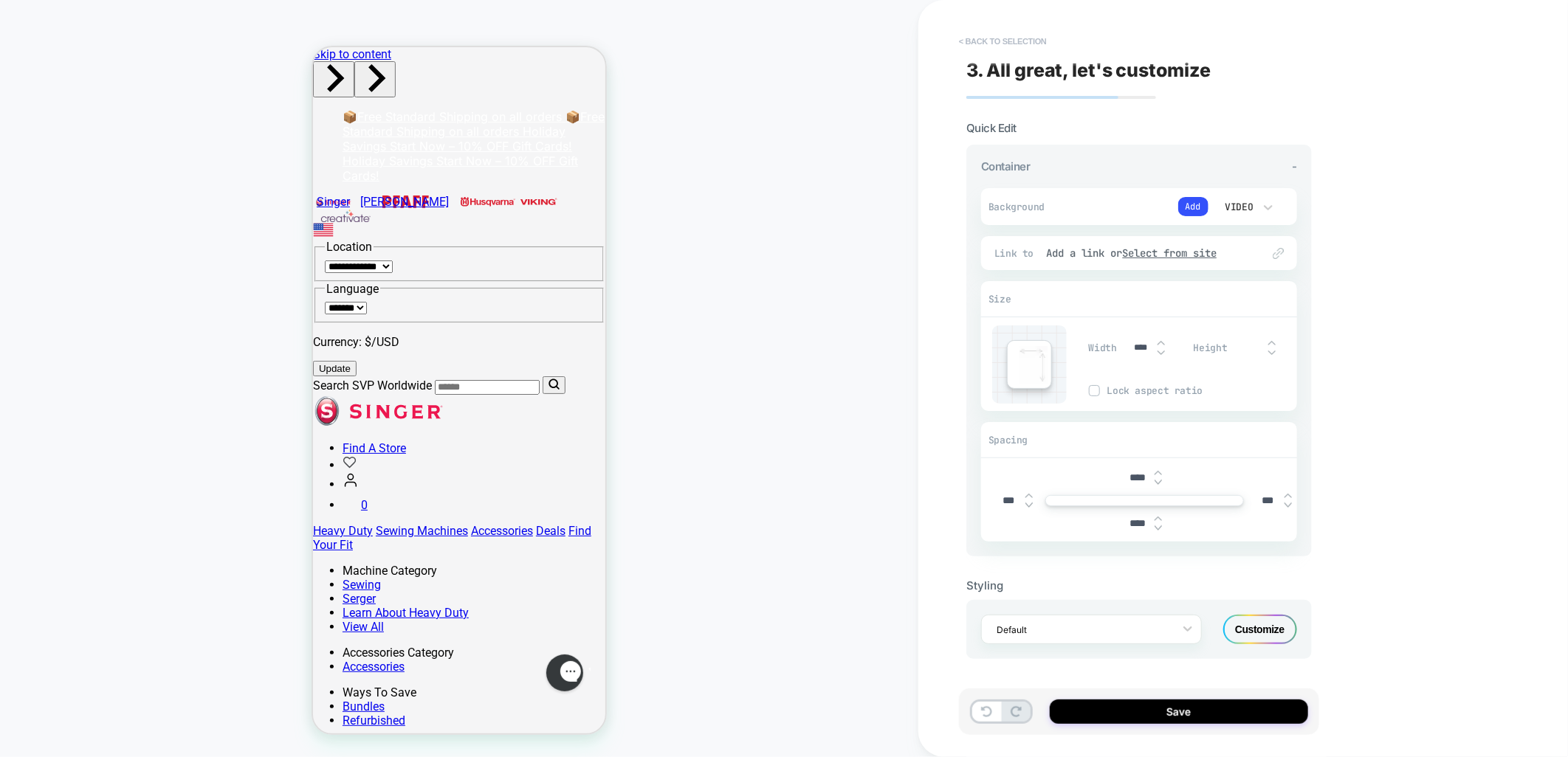
click at [1012, 42] on button "< Back to selection" at bounding box center [1002, 42] width 103 height 24
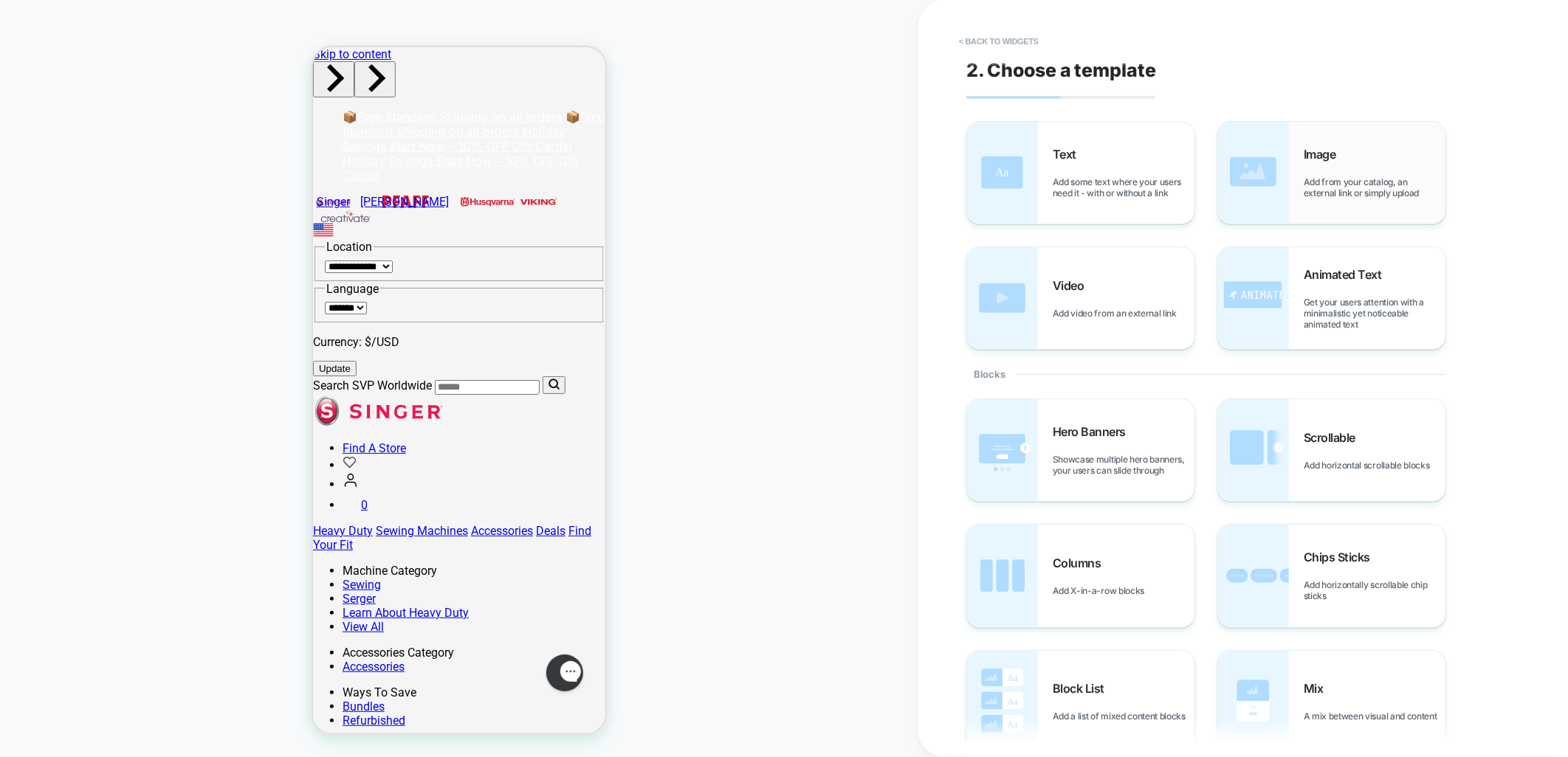
click at [1340, 165] on div "Image Add from your catalog, an external link or simply upload" at bounding box center [1375, 172] width 142 height 52
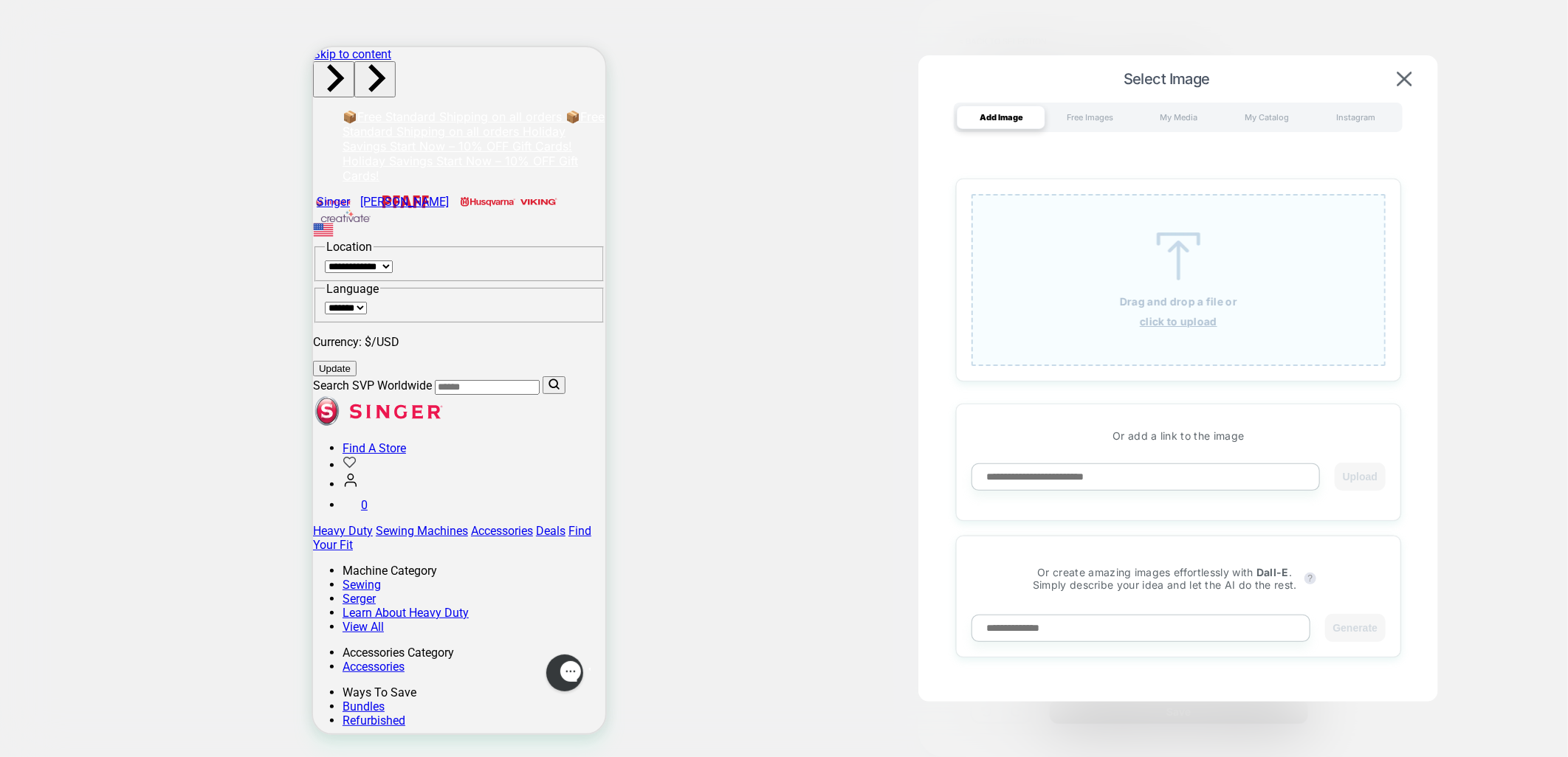
click at [1183, 237] on img at bounding box center [1179, 256] width 66 height 48
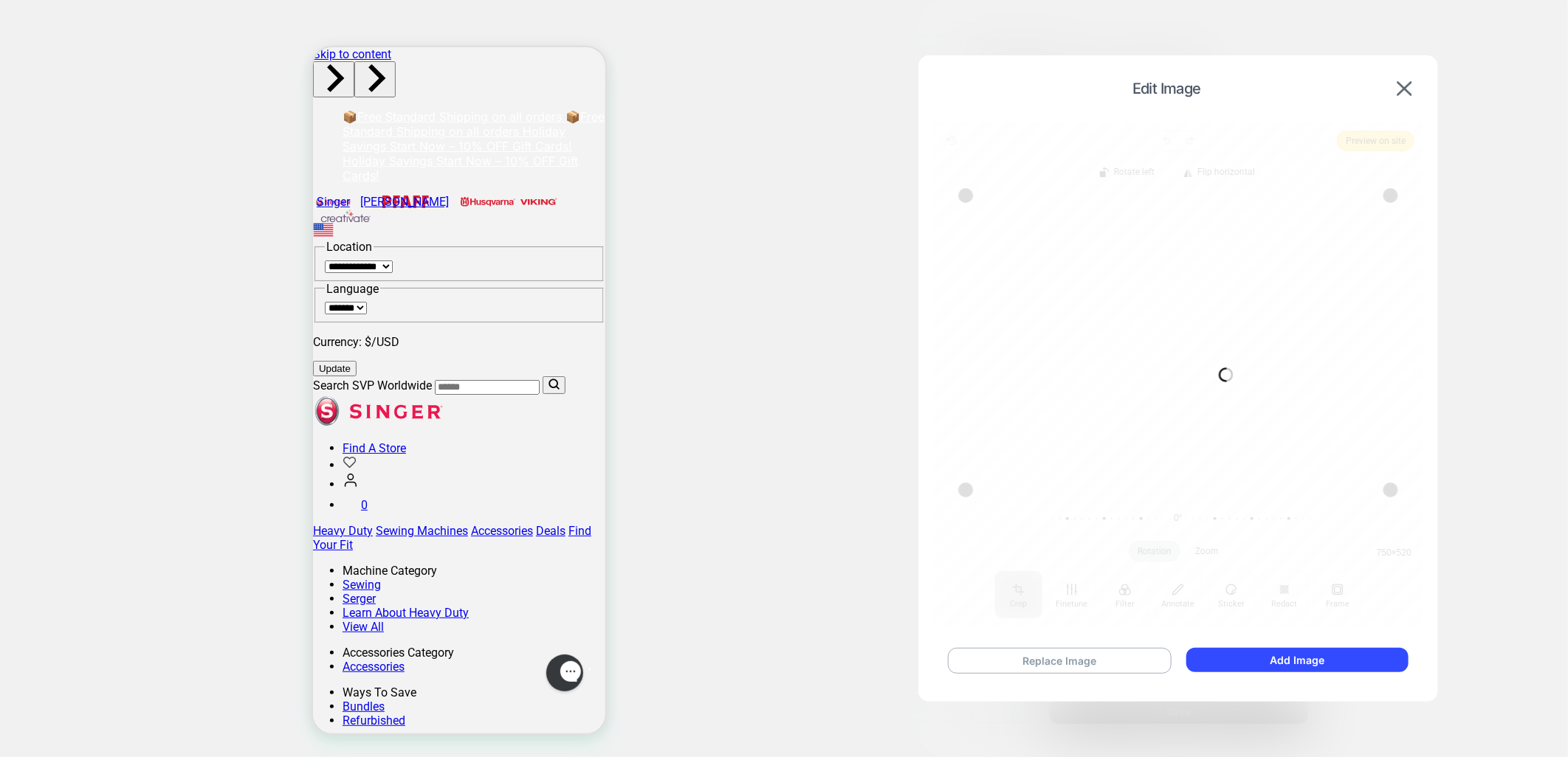
scroll to position [0, 0]
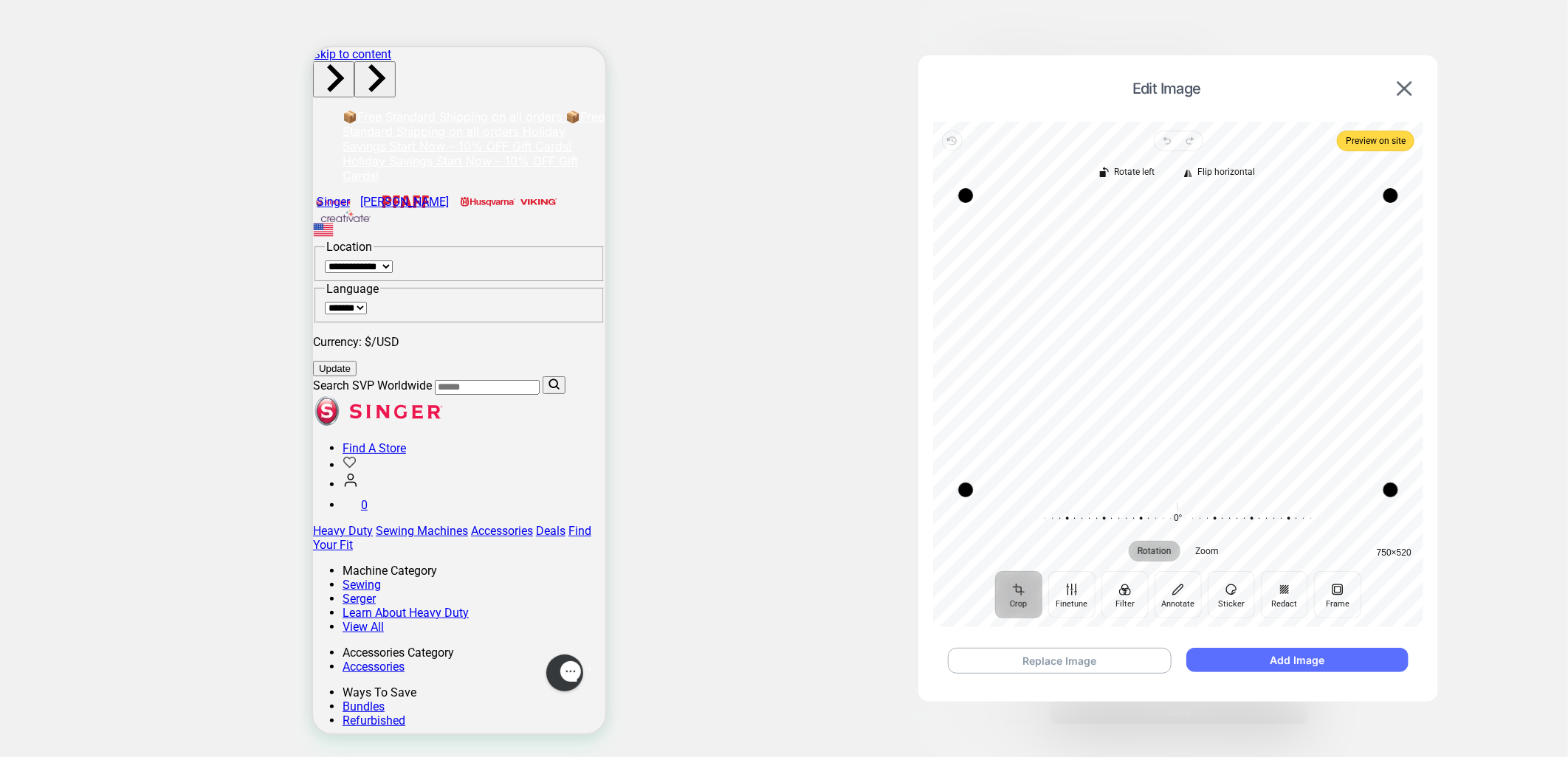
click at [1310, 663] on button "Add Image" at bounding box center [1297, 660] width 222 height 25
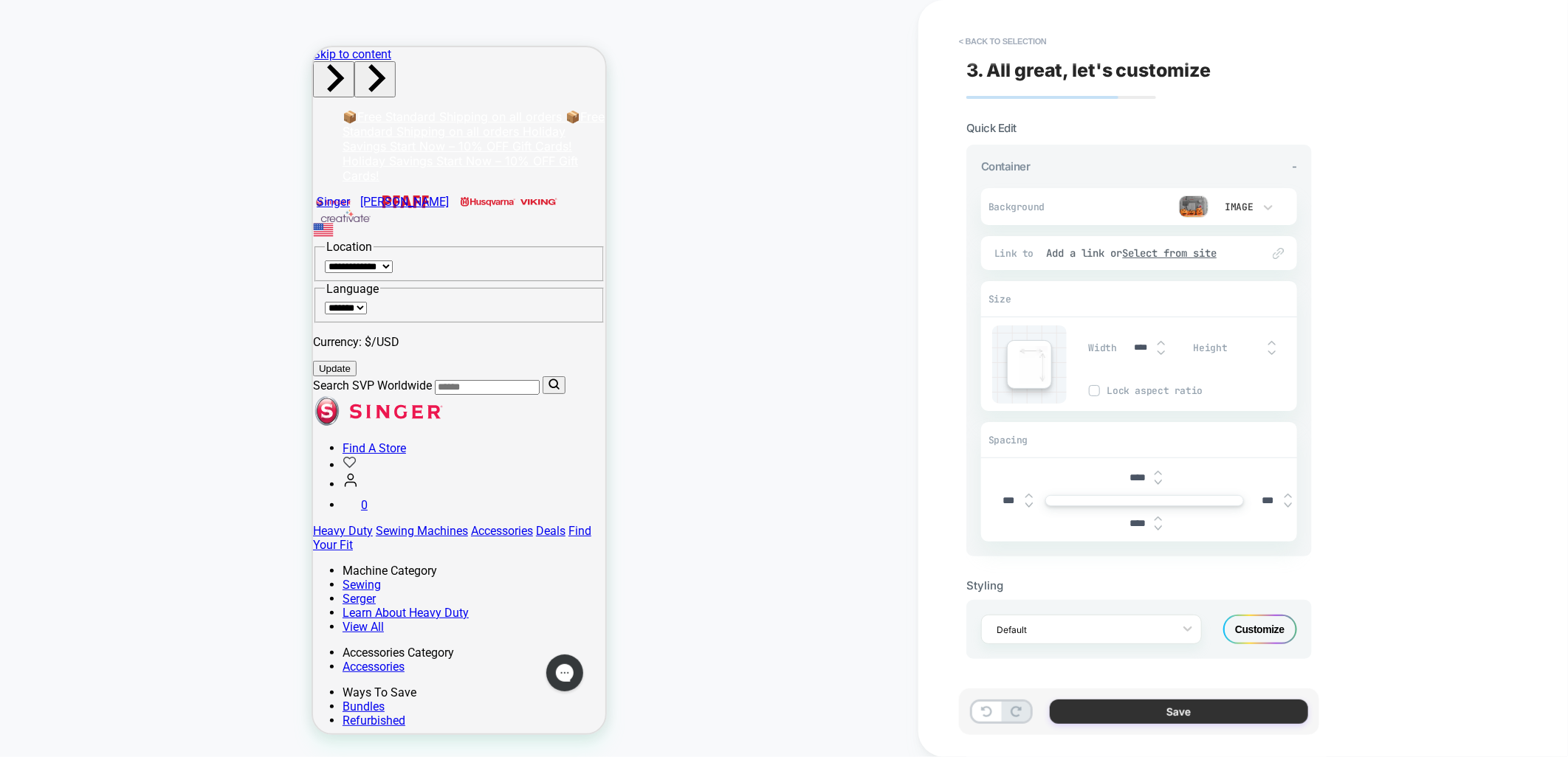
click at [1164, 713] on button "Save" at bounding box center [1179, 711] width 259 height 25
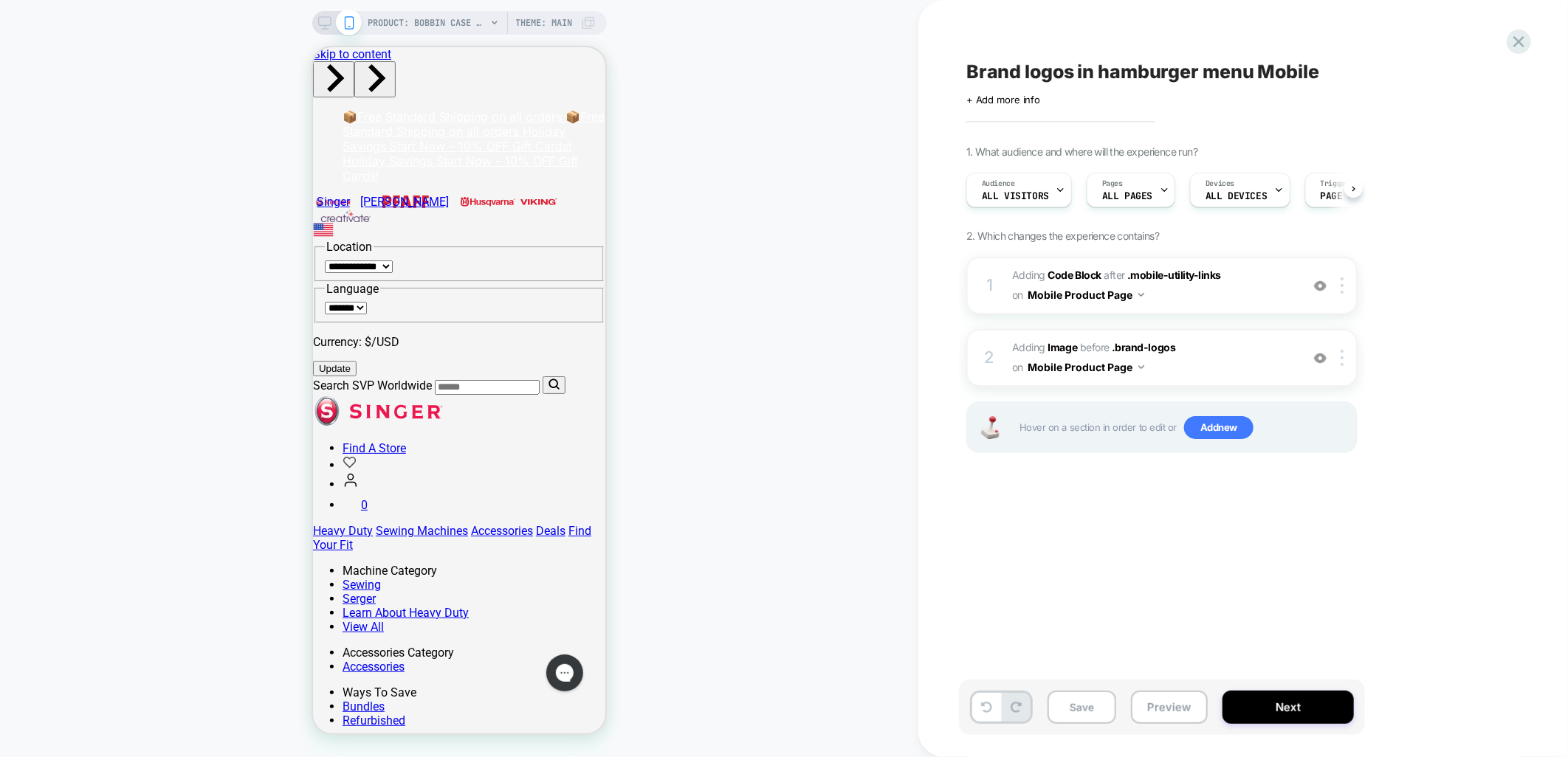
scroll to position [0, 1]
click at [1065, 709] on button "Save" at bounding box center [1082, 707] width 69 height 33
drag, startPoint x: 1150, startPoint y: 717, endPoint x: 1181, endPoint y: 701, distance: 34.9
click at [1149, 715] on button "Preview" at bounding box center [1169, 707] width 77 height 33
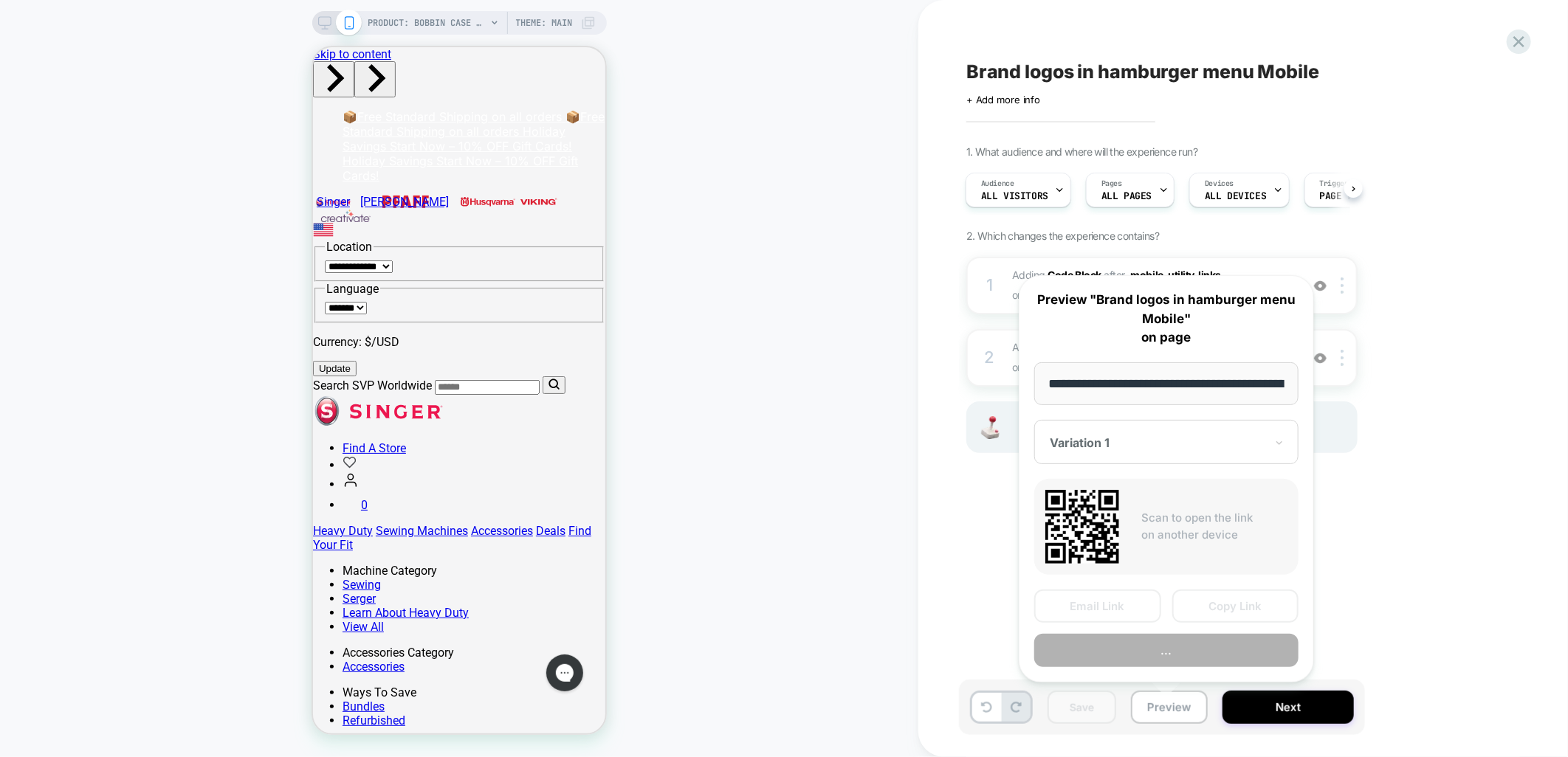
scroll to position [0, 193]
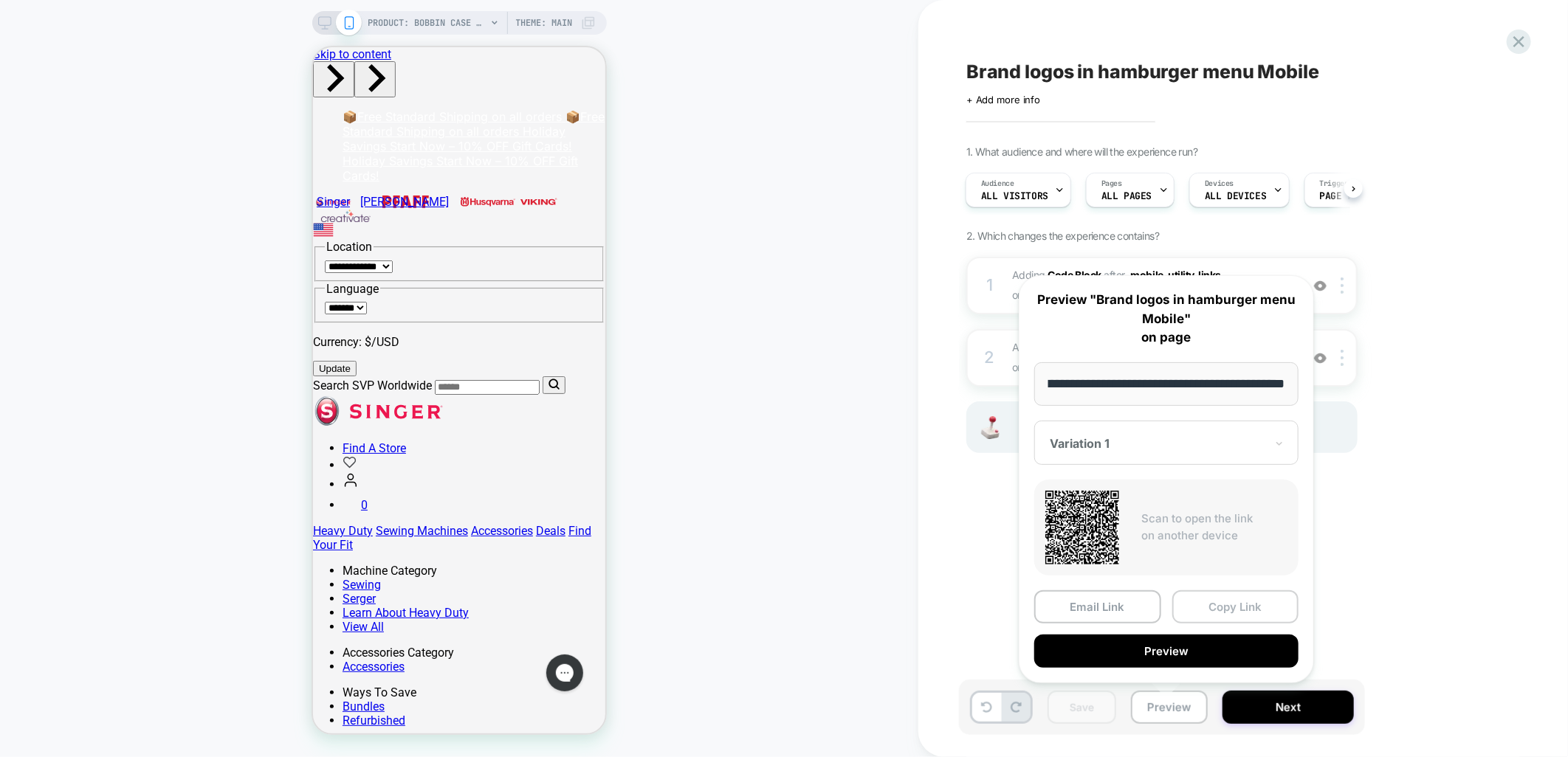
click at [1261, 609] on button "Copy Link" at bounding box center [1236, 607] width 127 height 33
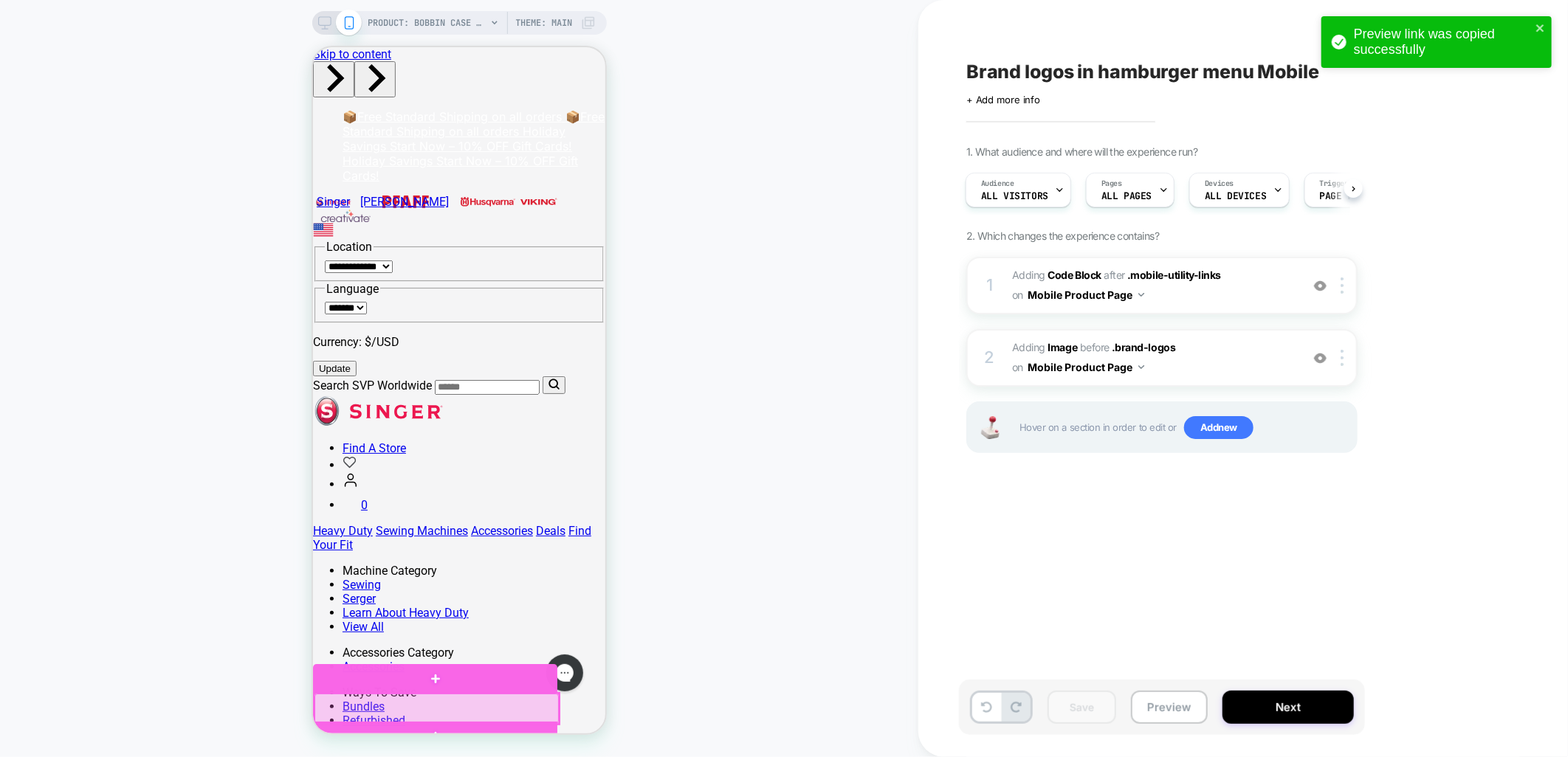
click at [396, 693] on div at bounding box center [436, 709] width 244 height 31
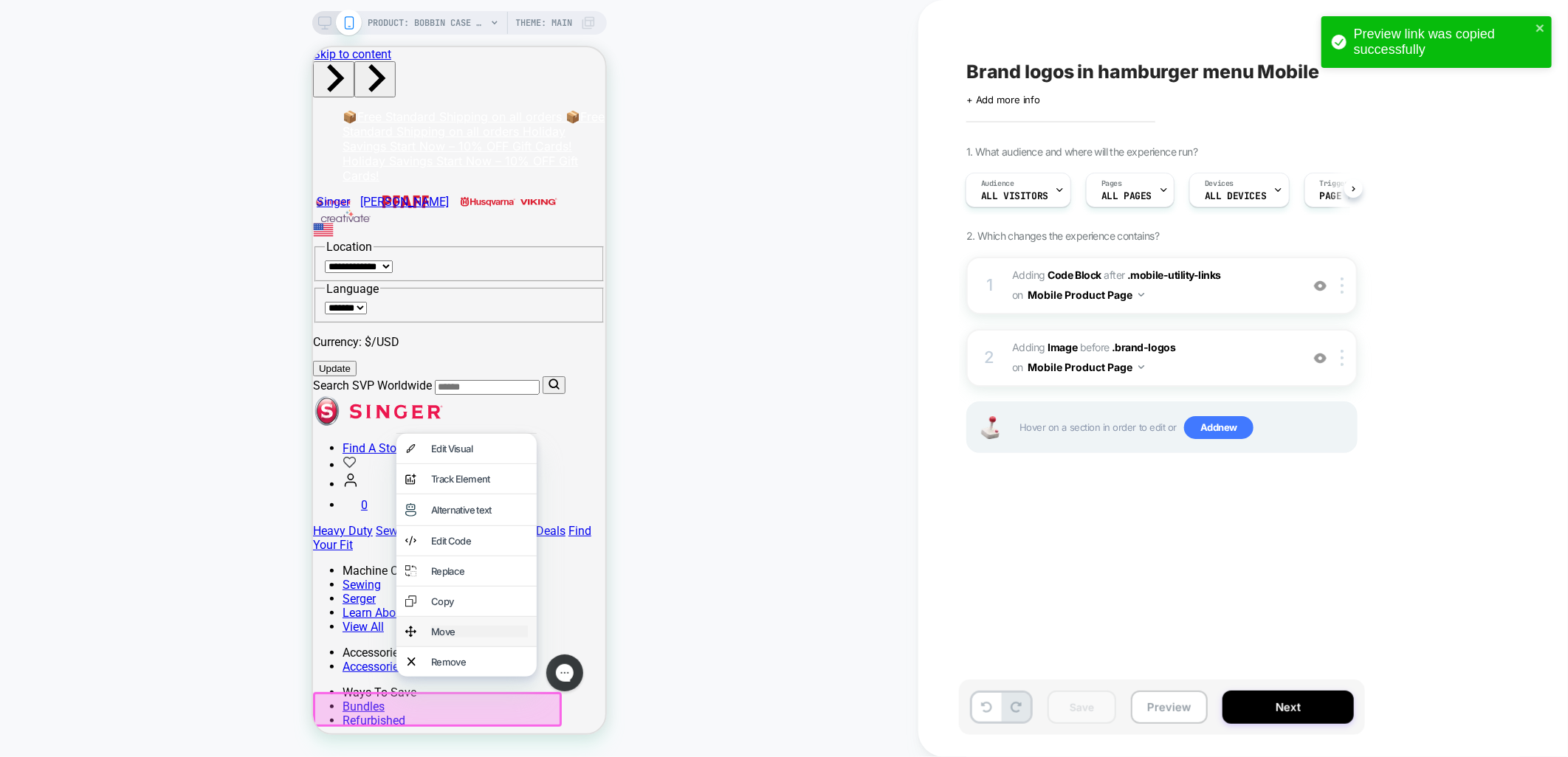
click at [453, 637] on div "Move" at bounding box center [479, 632] width 97 height 12
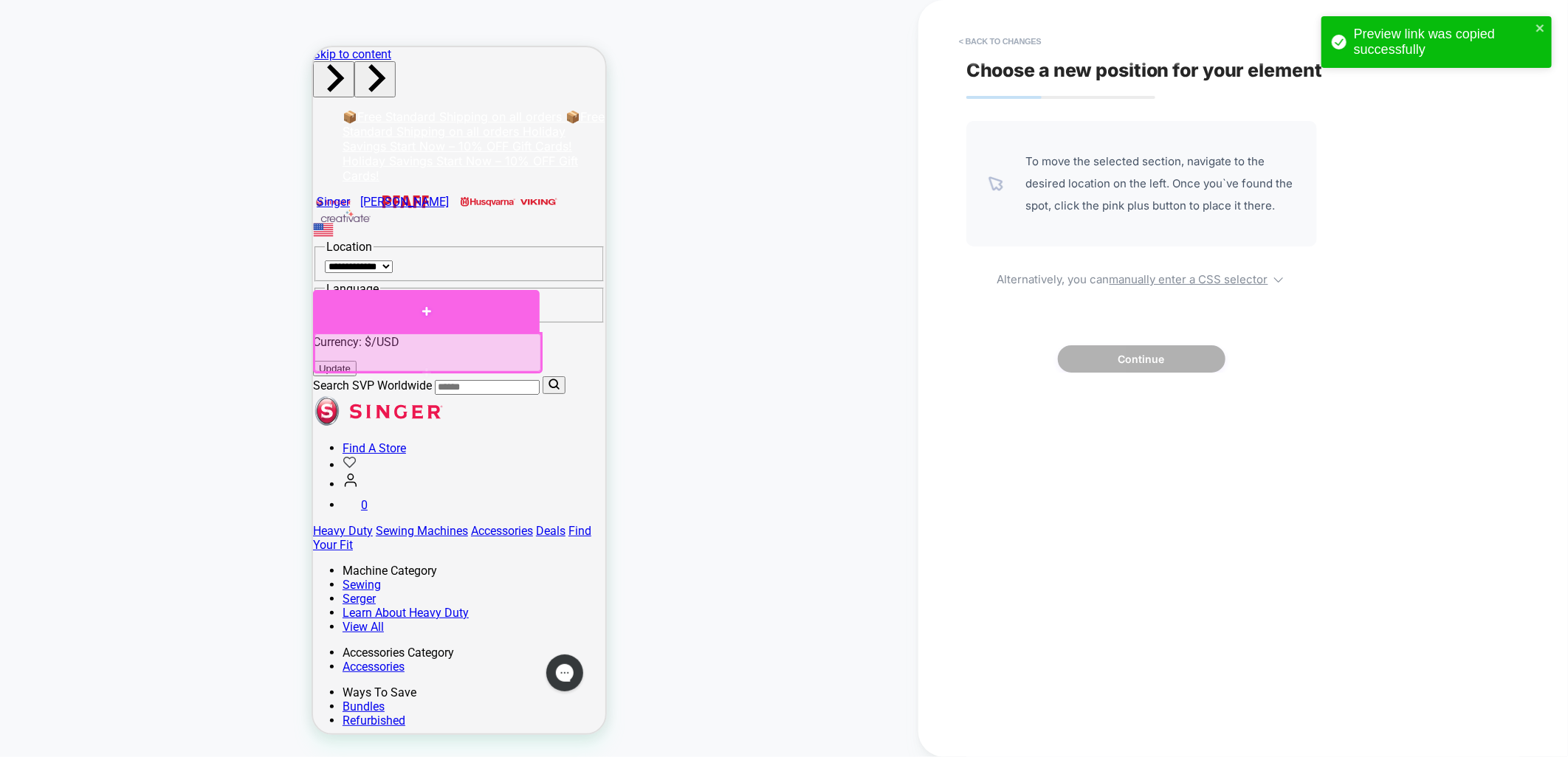
click at [412, 316] on div at bounding box center [425, 310] width 226 height 42
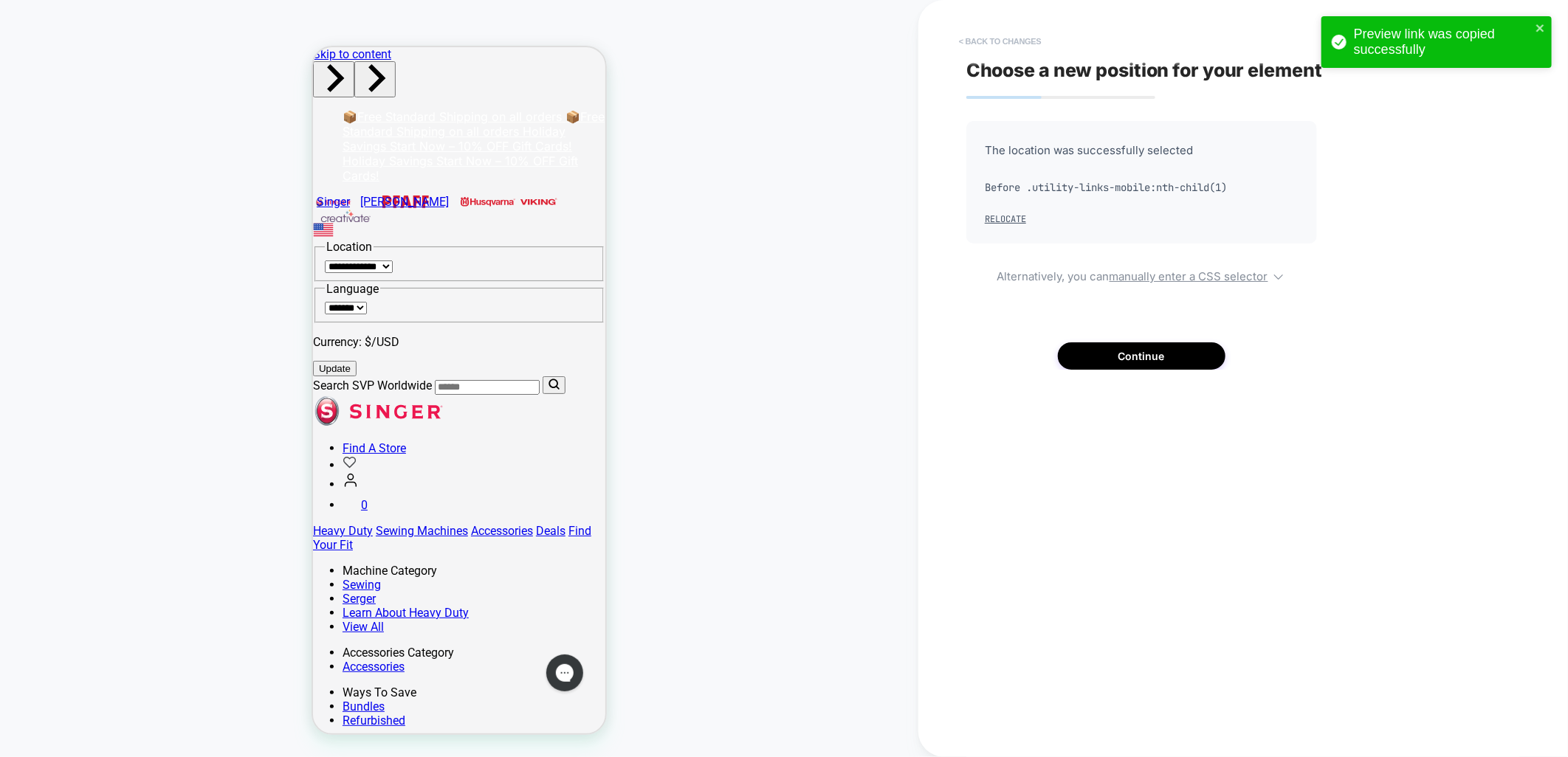
click at [1008, 38] on button "< Back to changes" at bounding box center [1000, 42] width 98 height 24
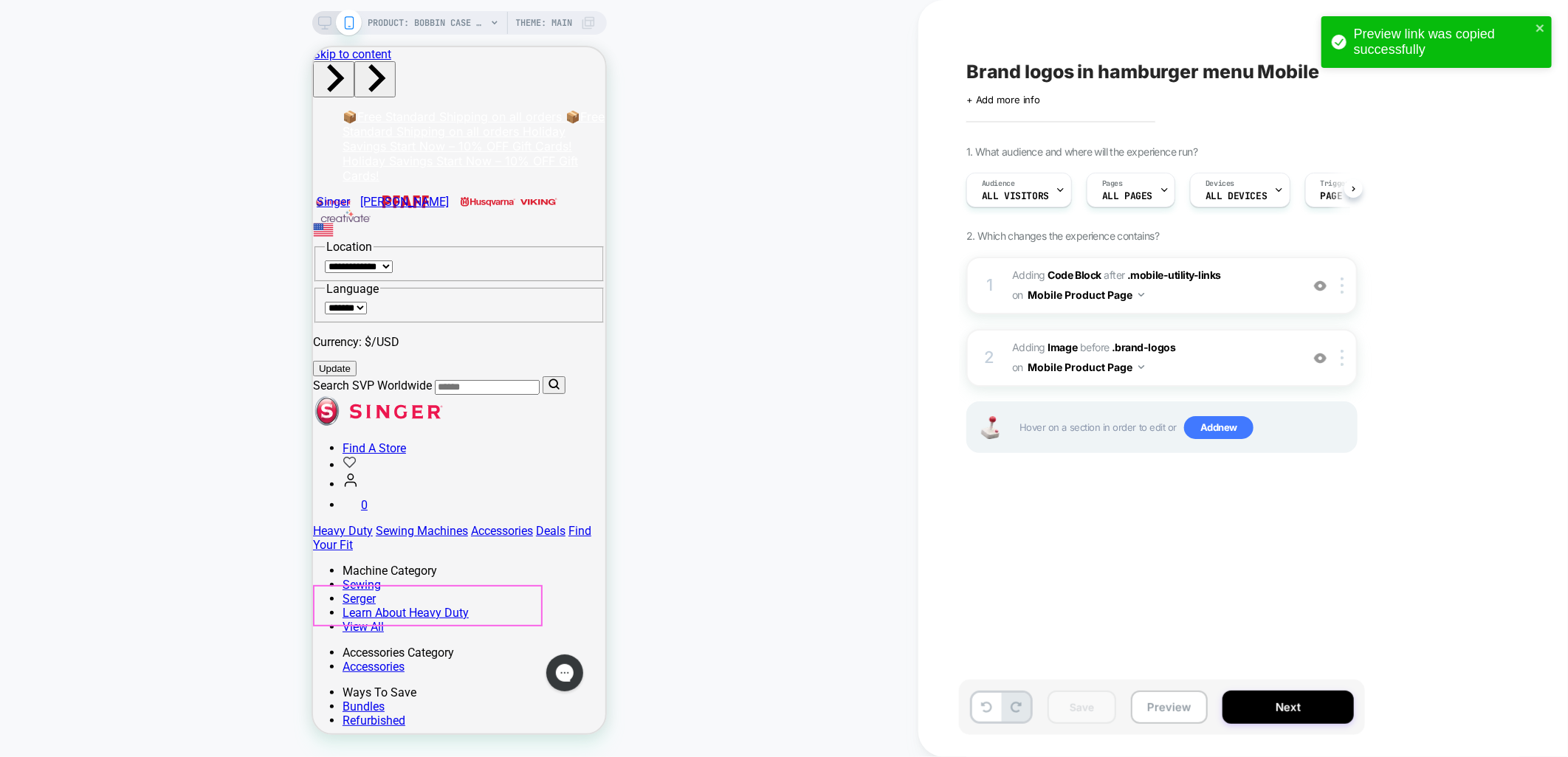
scroll to position [0, 1]
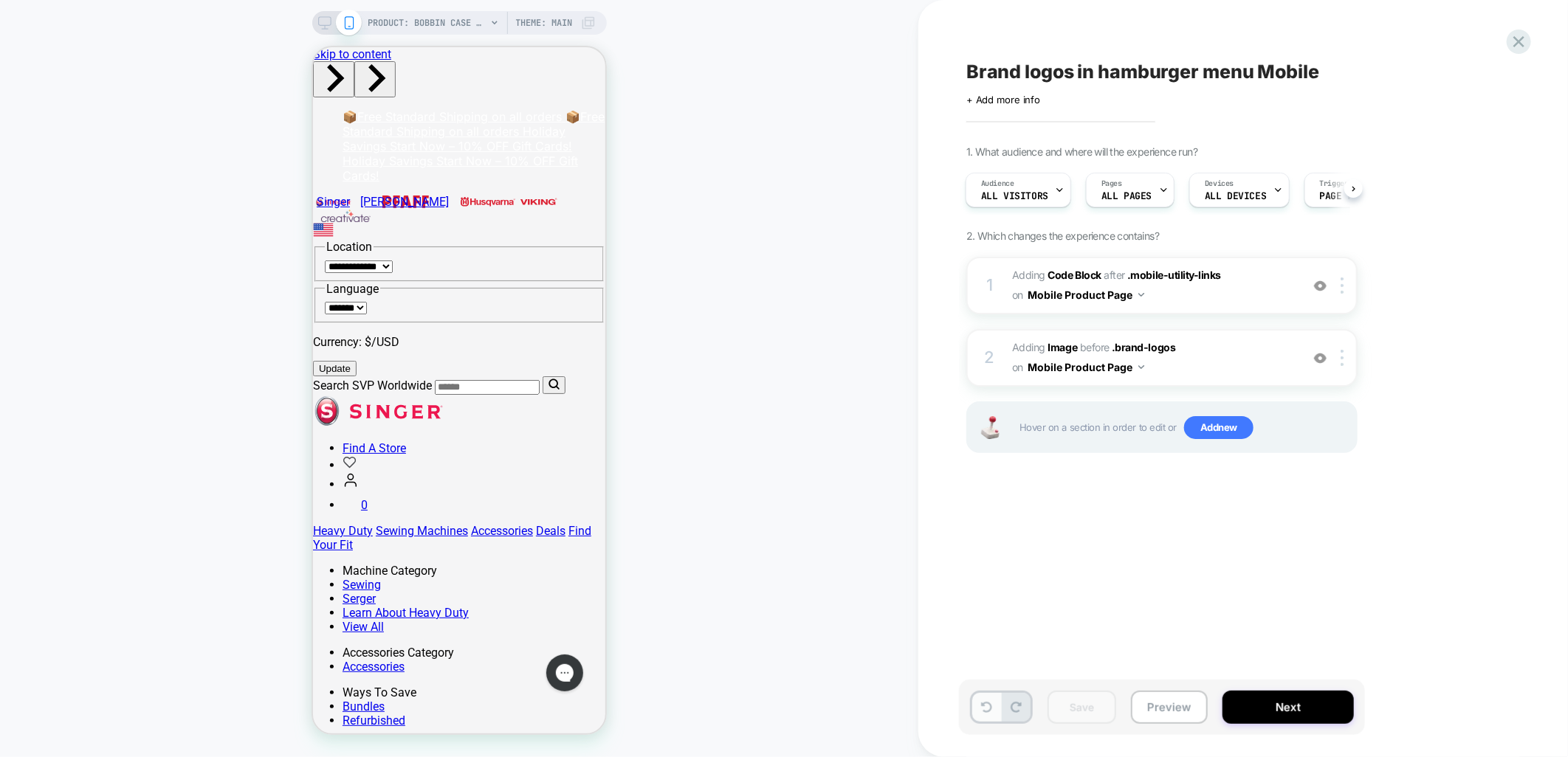
click at [982, 711] on icon at bounding box center [986, 707] width 11 height 11
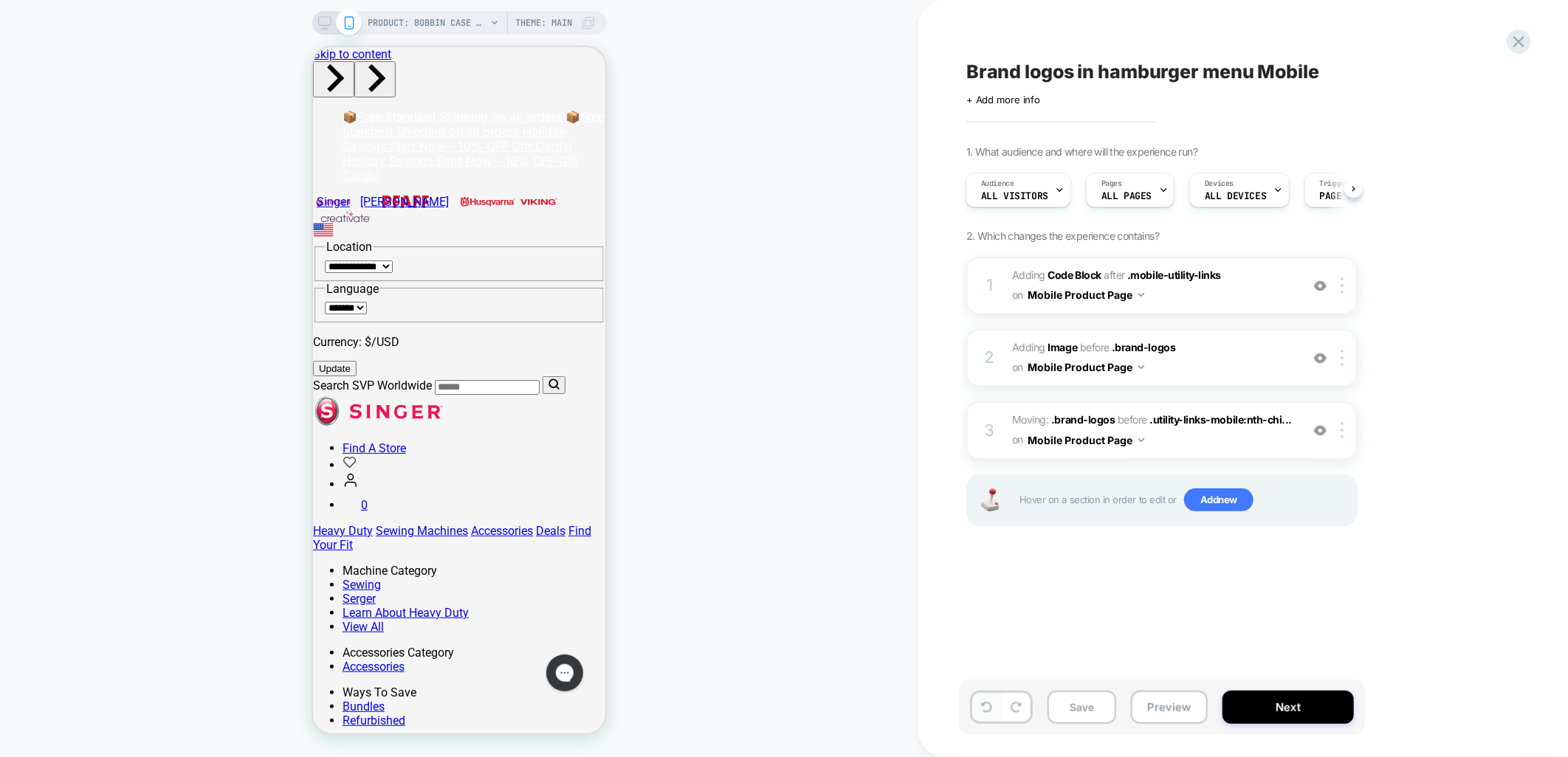
click at [982, 711] on icon at bounding box center [986, 707] width 11 height 11
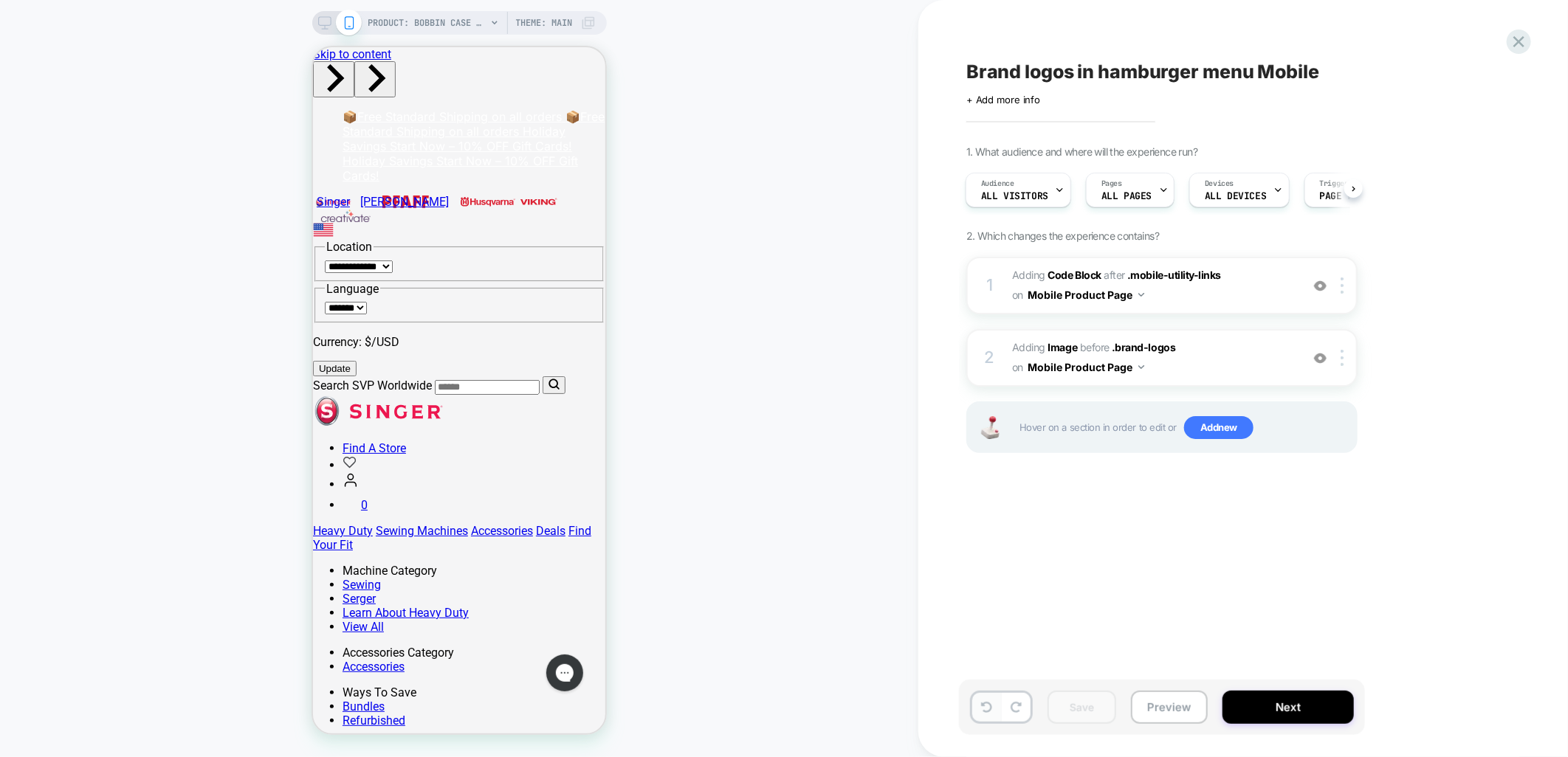
click at [982, 711] on icon at bounding box center [986, 707] width 11 height 11
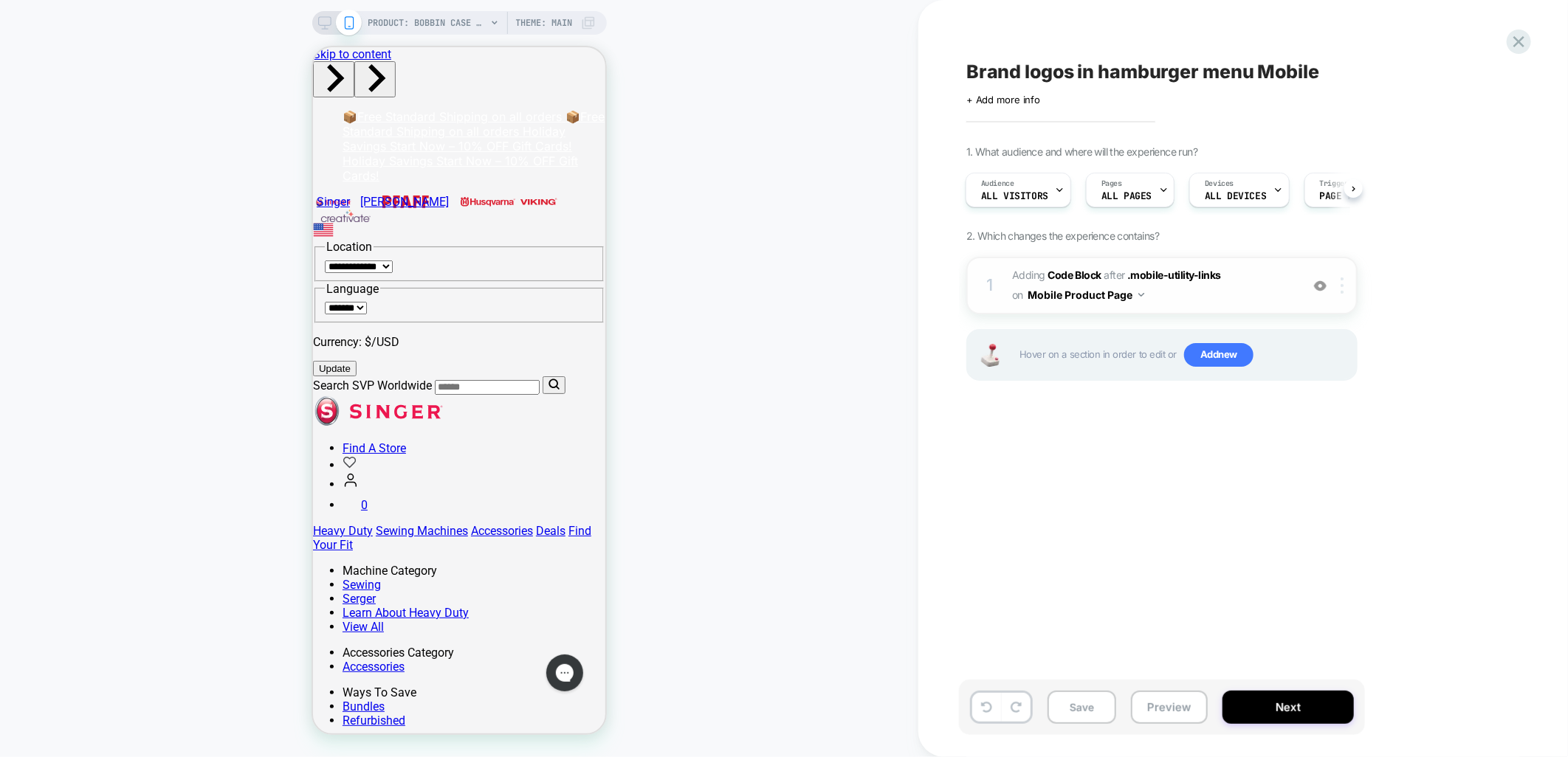
click at [1340, 292] on div at bounding box center [1345, 285] width 25 height 16
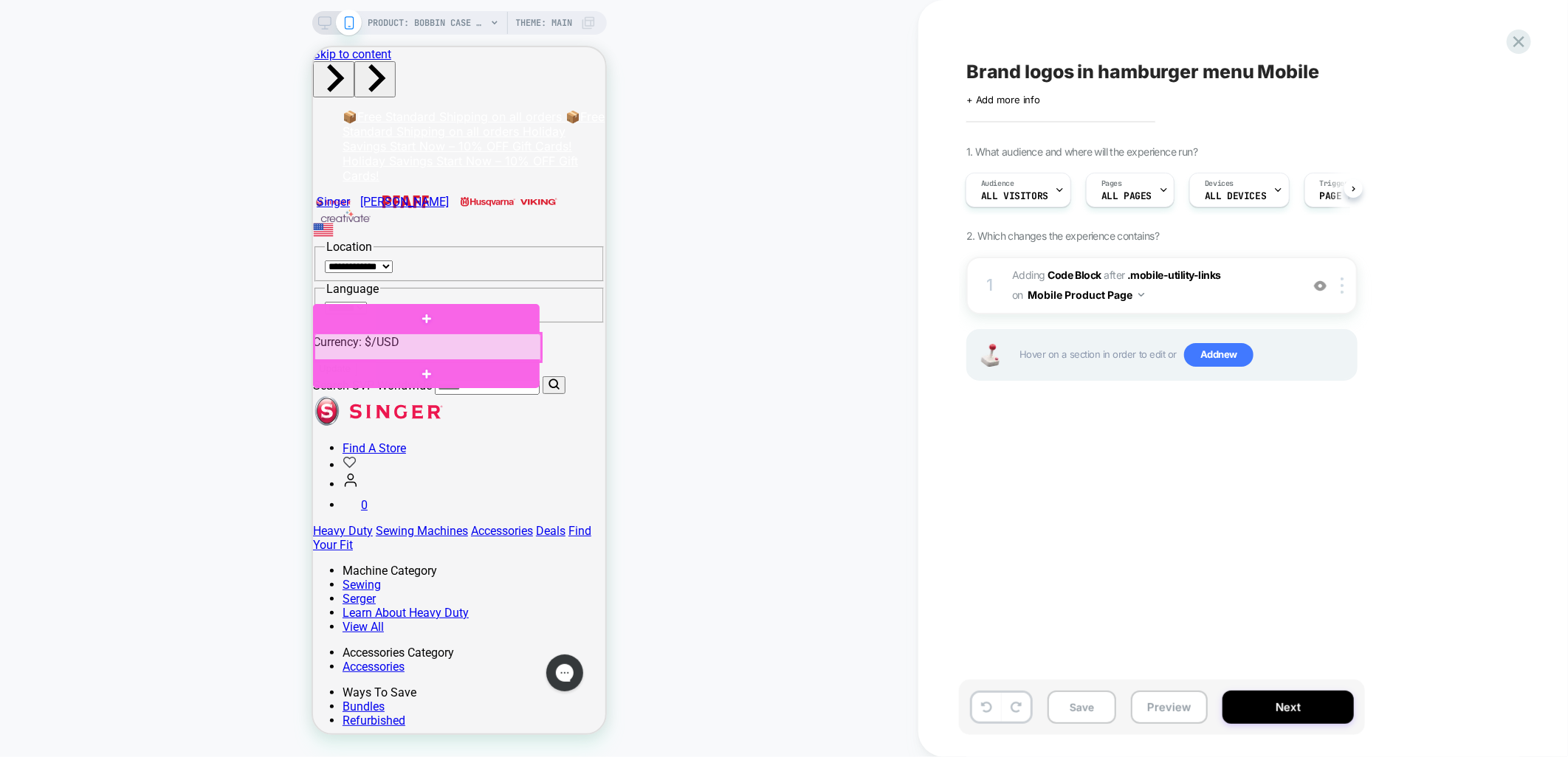
click at [501, 335] on div at bounding box center [427, 347] width 226 height 27
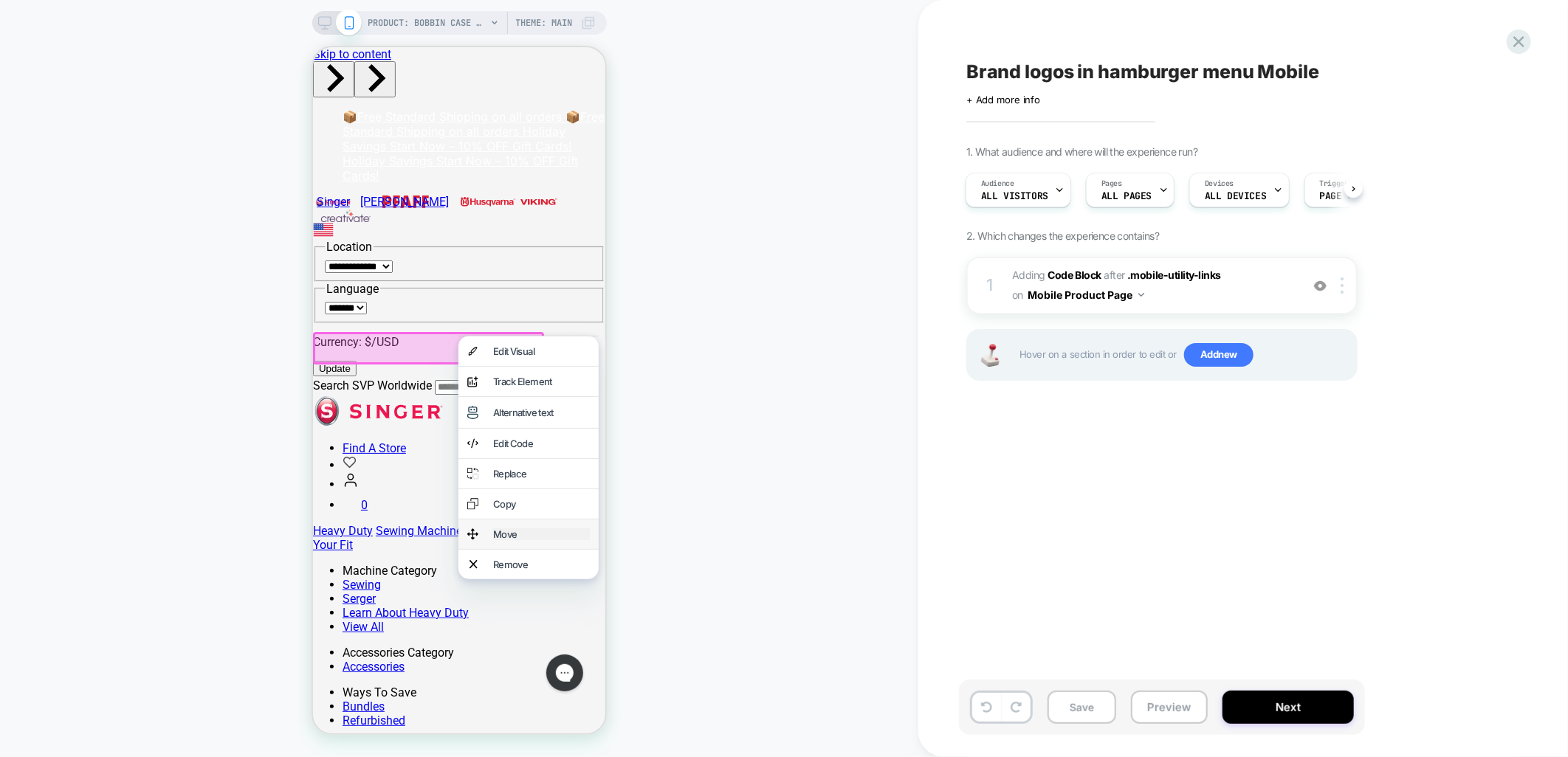
click at [528, 540] on div "Move" at bounding box center [541, 534] width 97 height 12
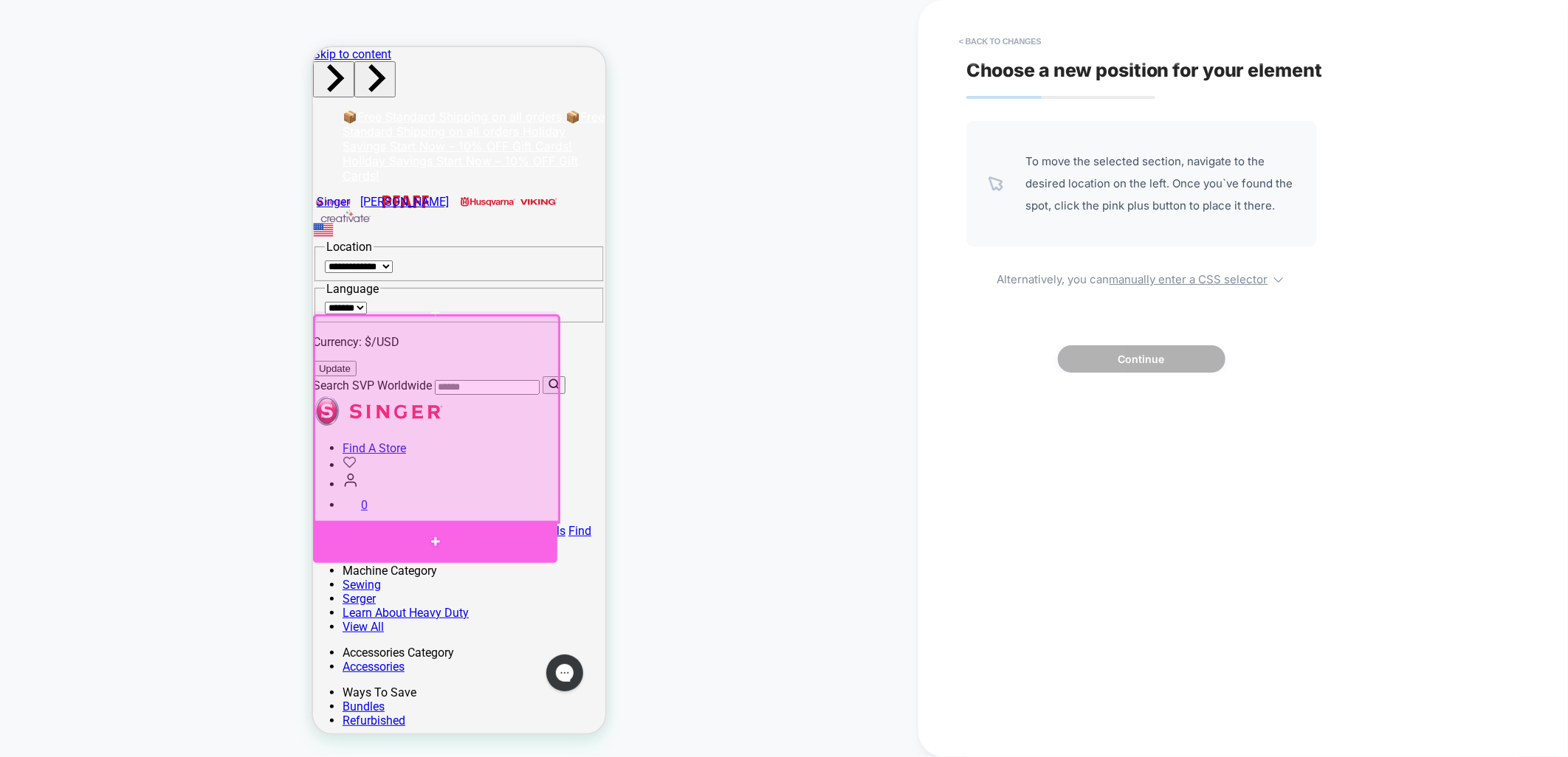
click at [515, 535] on div at bounding box center [434, 542] width 244 height 42
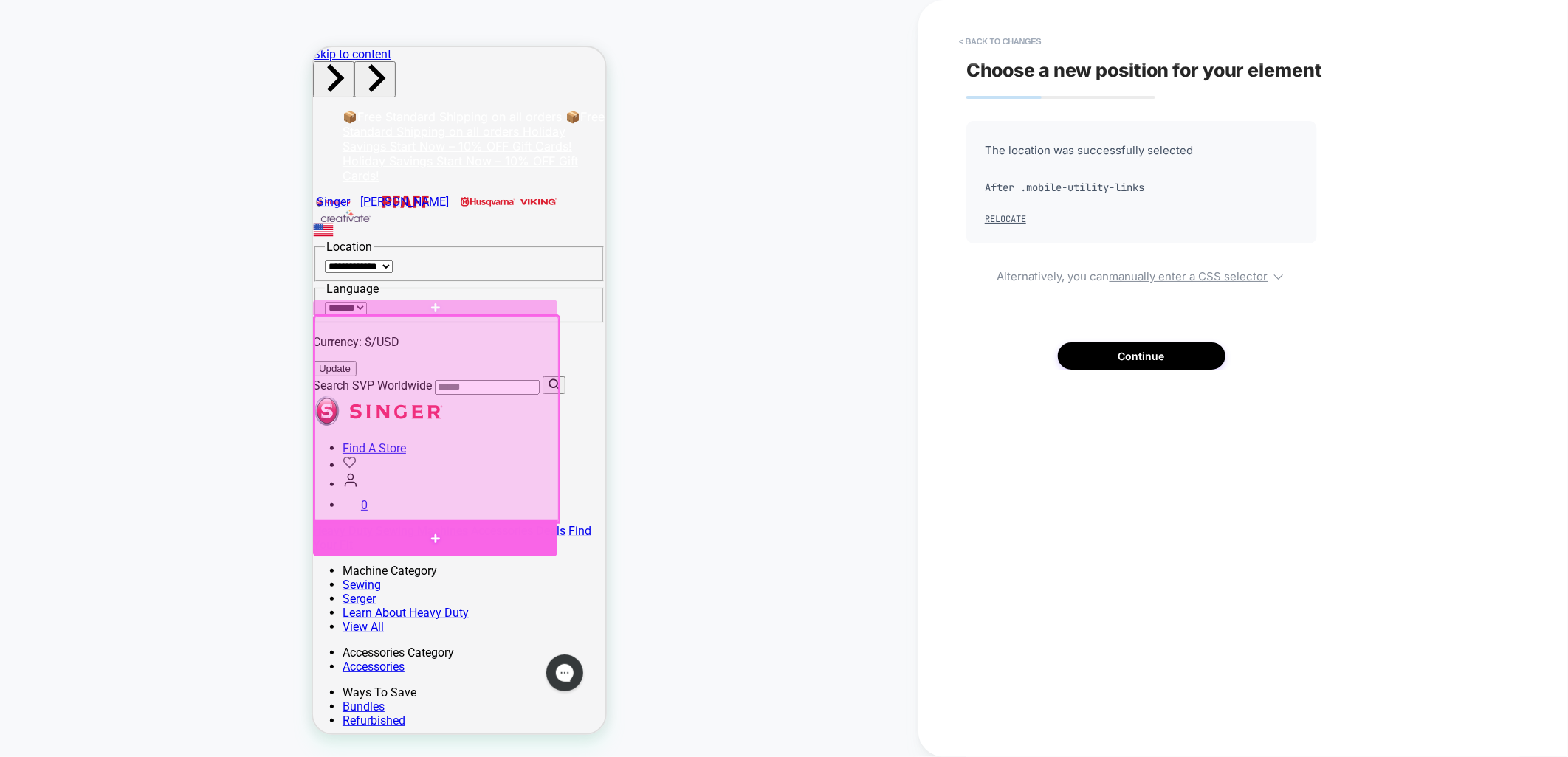
click at [494, 539] on div at bounding box center [434, 537] width 244 height 36
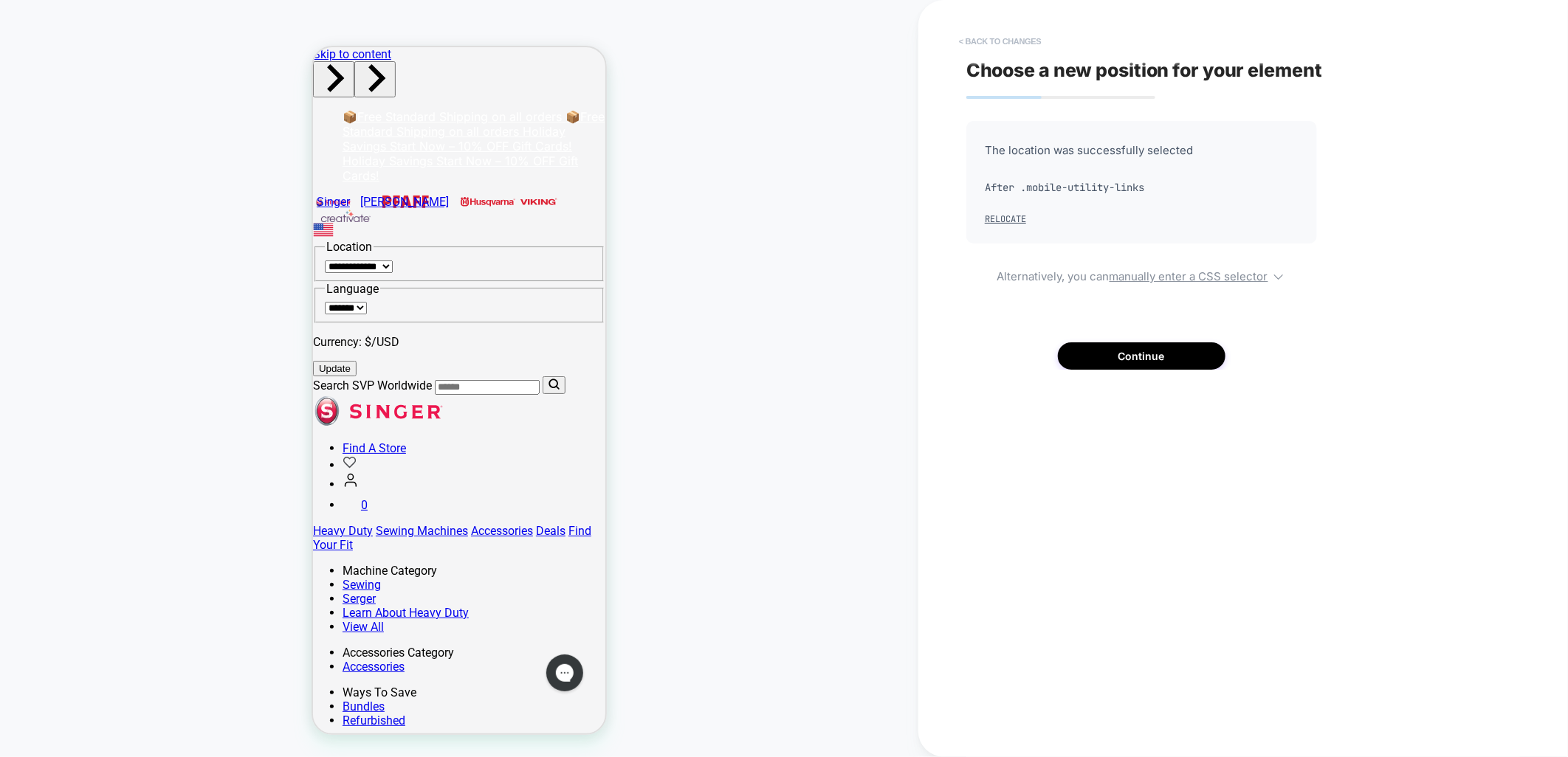
click at [1028, 37] on button "< Back to changes" at bounding box center [1000, 42] width 98 height 24
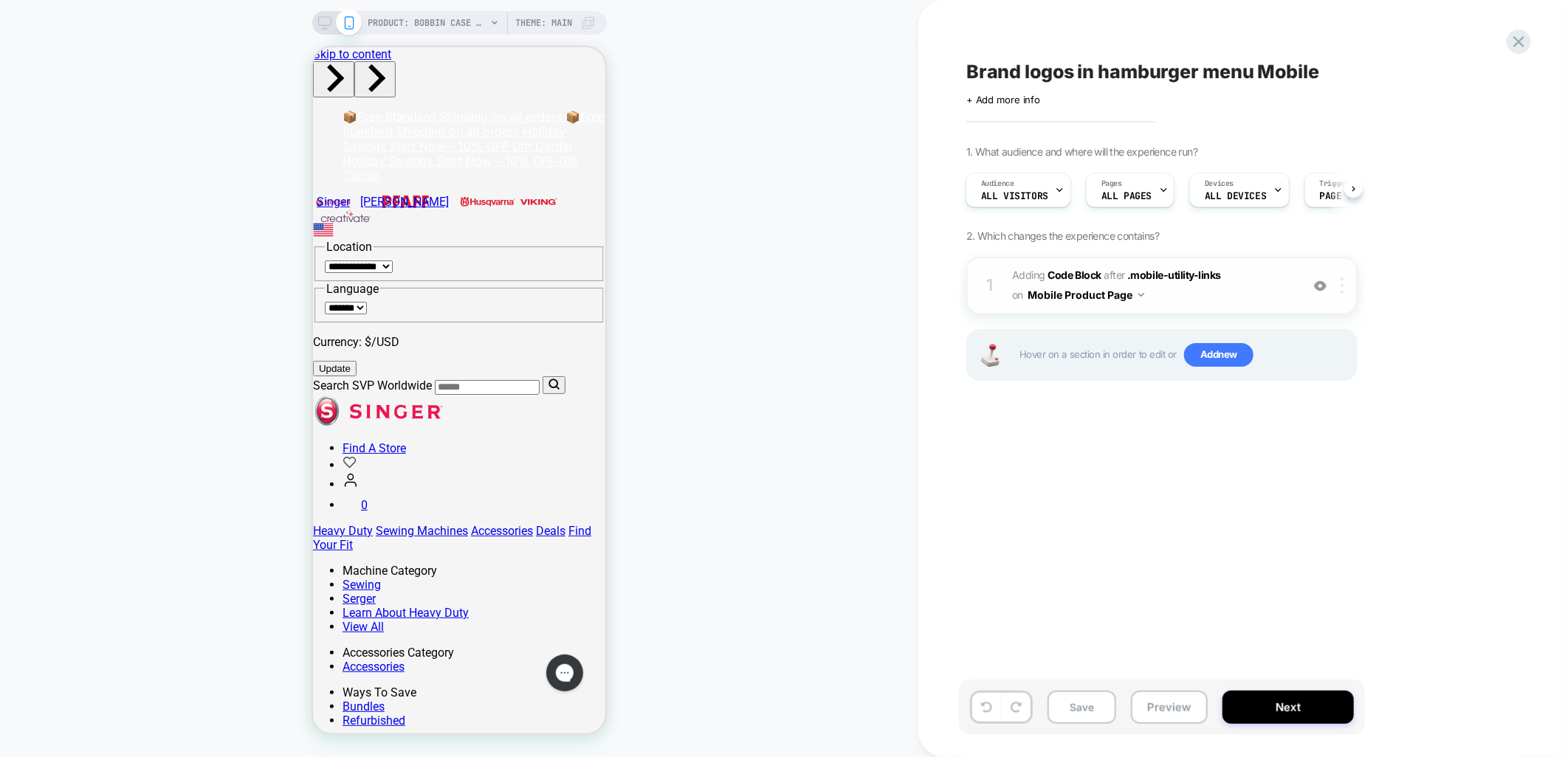
click at [1342, 286] on img at bounding box center [1342, 285] width 3 height 16
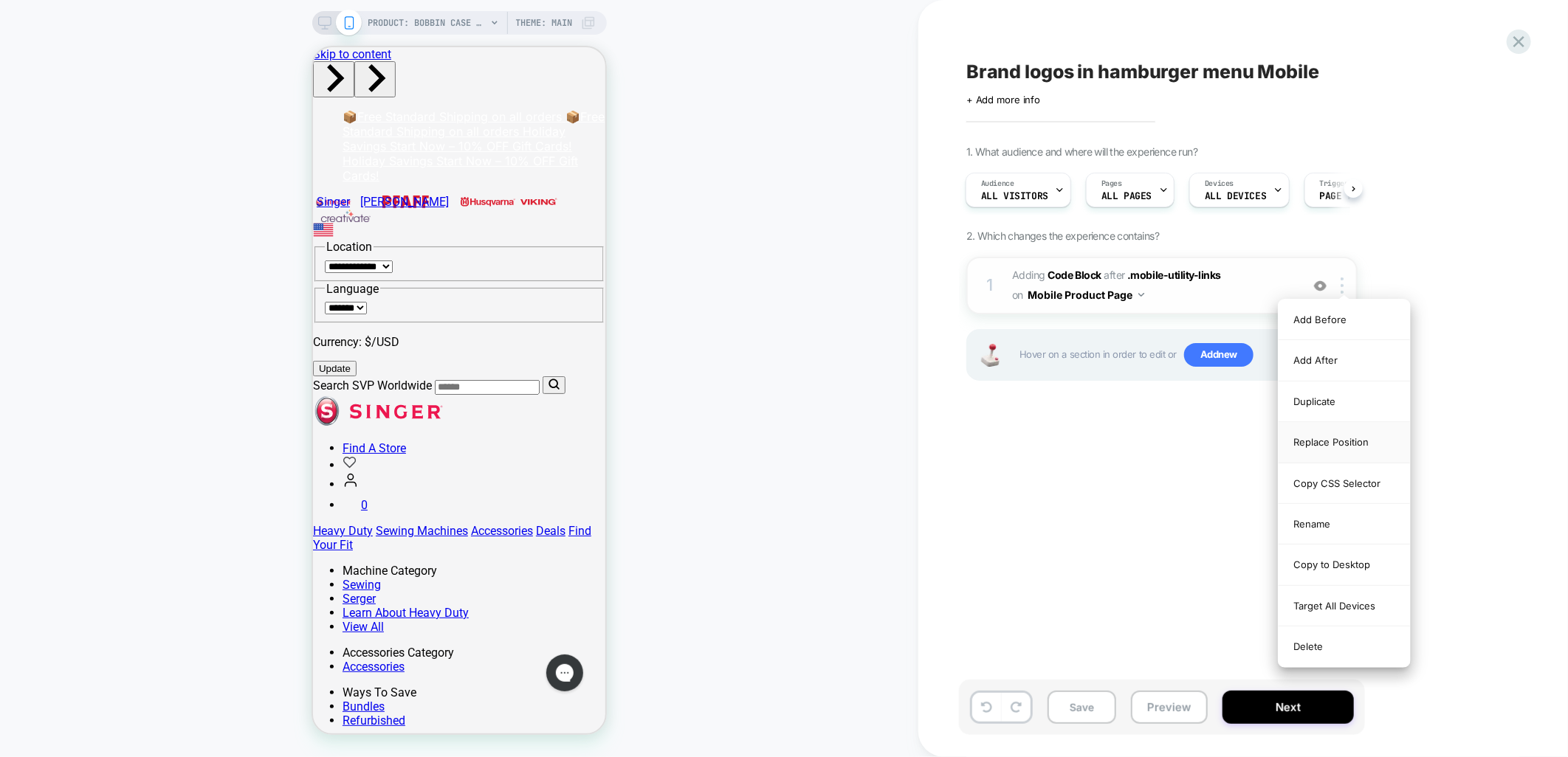
click at [1334, 448] on div "Replace Position" at bounding box center [1344, 443] width 131 height 41
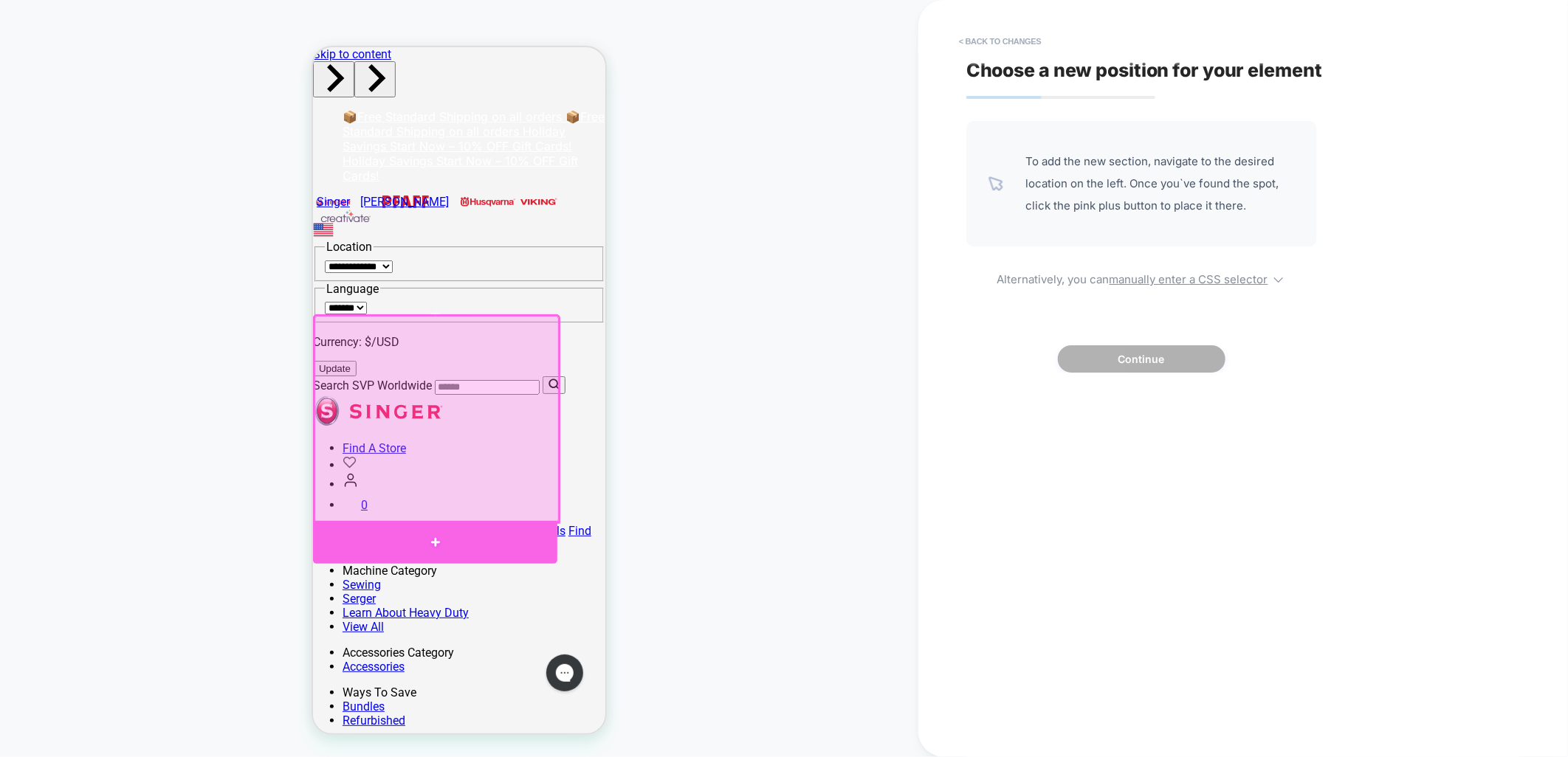
click at [479, 537] on div at bounding box center [434, 542] width 244 height 43
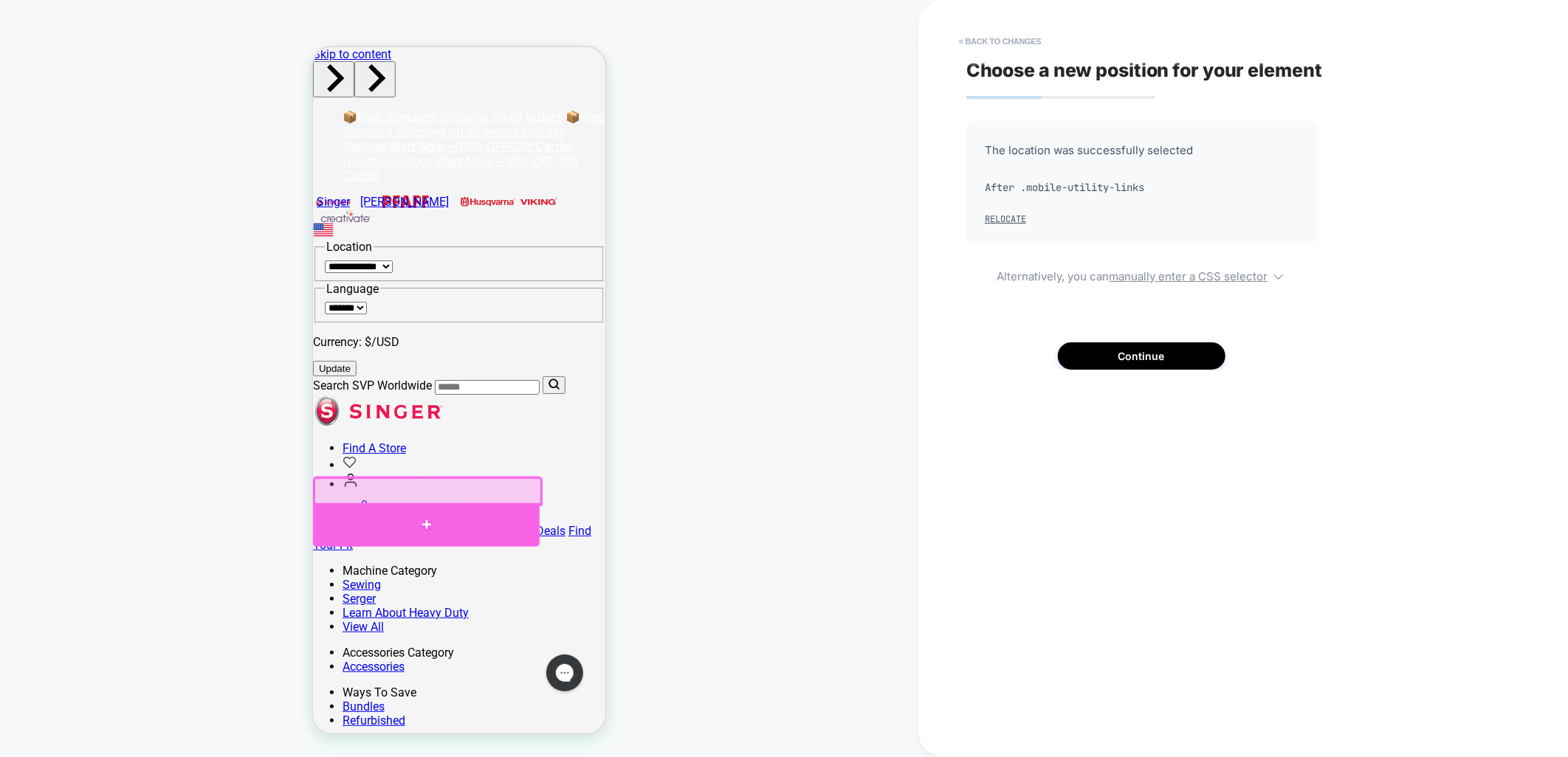
click at [392, 517] on div at bounding box center [425, 524] width 226 height 43
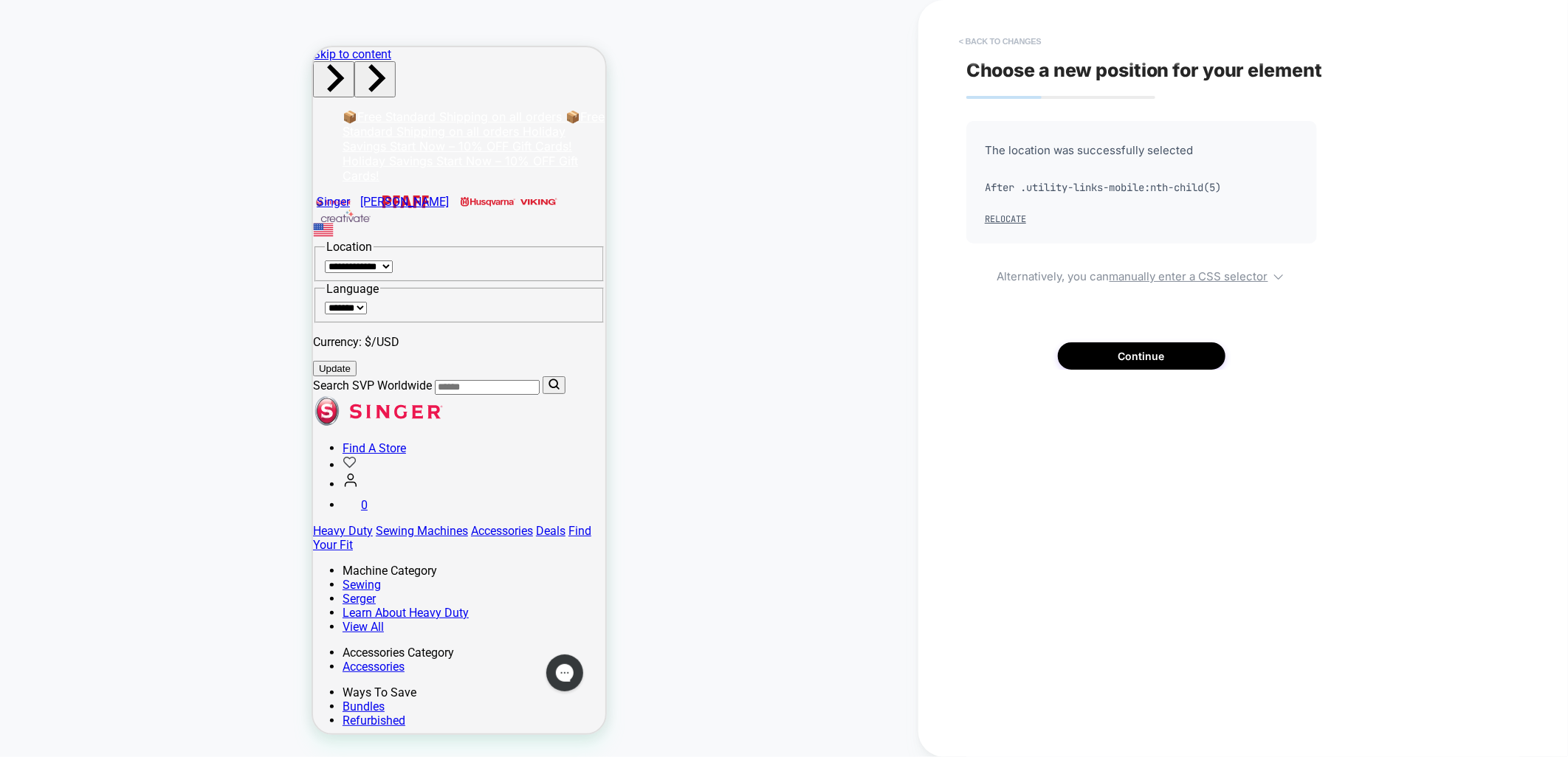
click at [1007, 39] on button "< Back to changes" at bounding box center [1000, 42] width 98 height 24
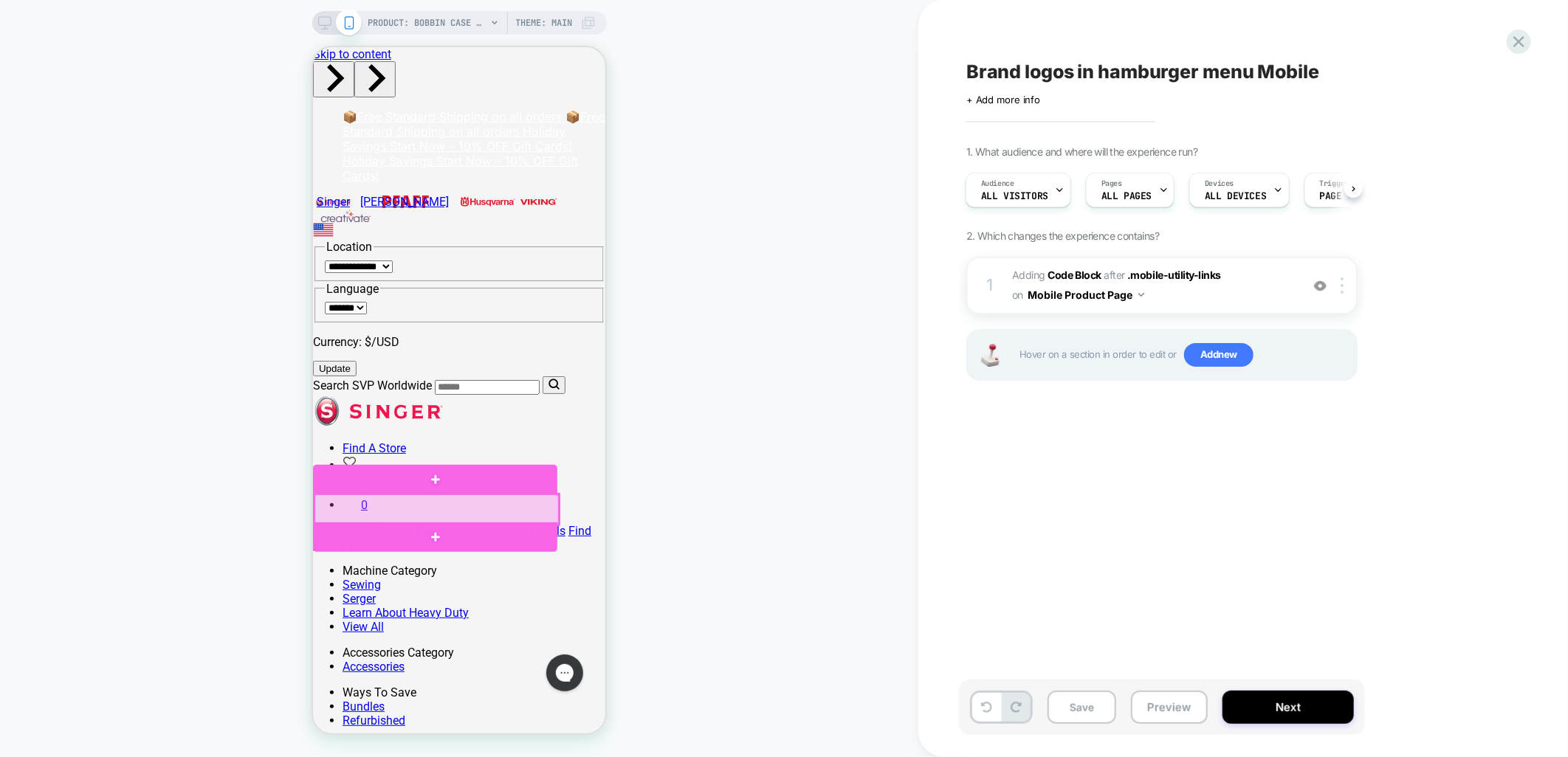
click at [545, 494] on div at bounding box center [436, 509] width 244 height 31
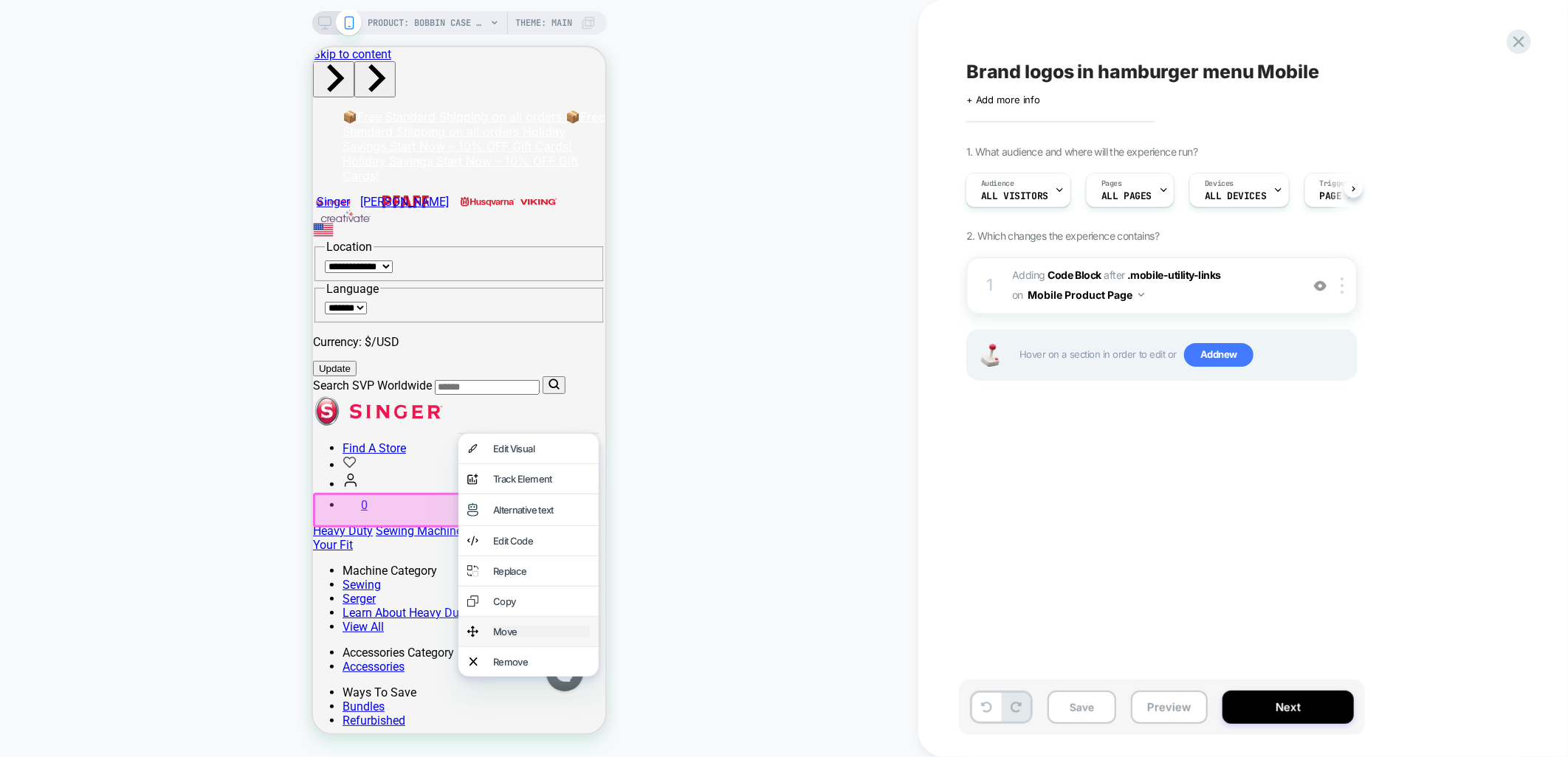
click at [527, 637] on div "Move" at bounding box center [541, 632] width 97 height 12
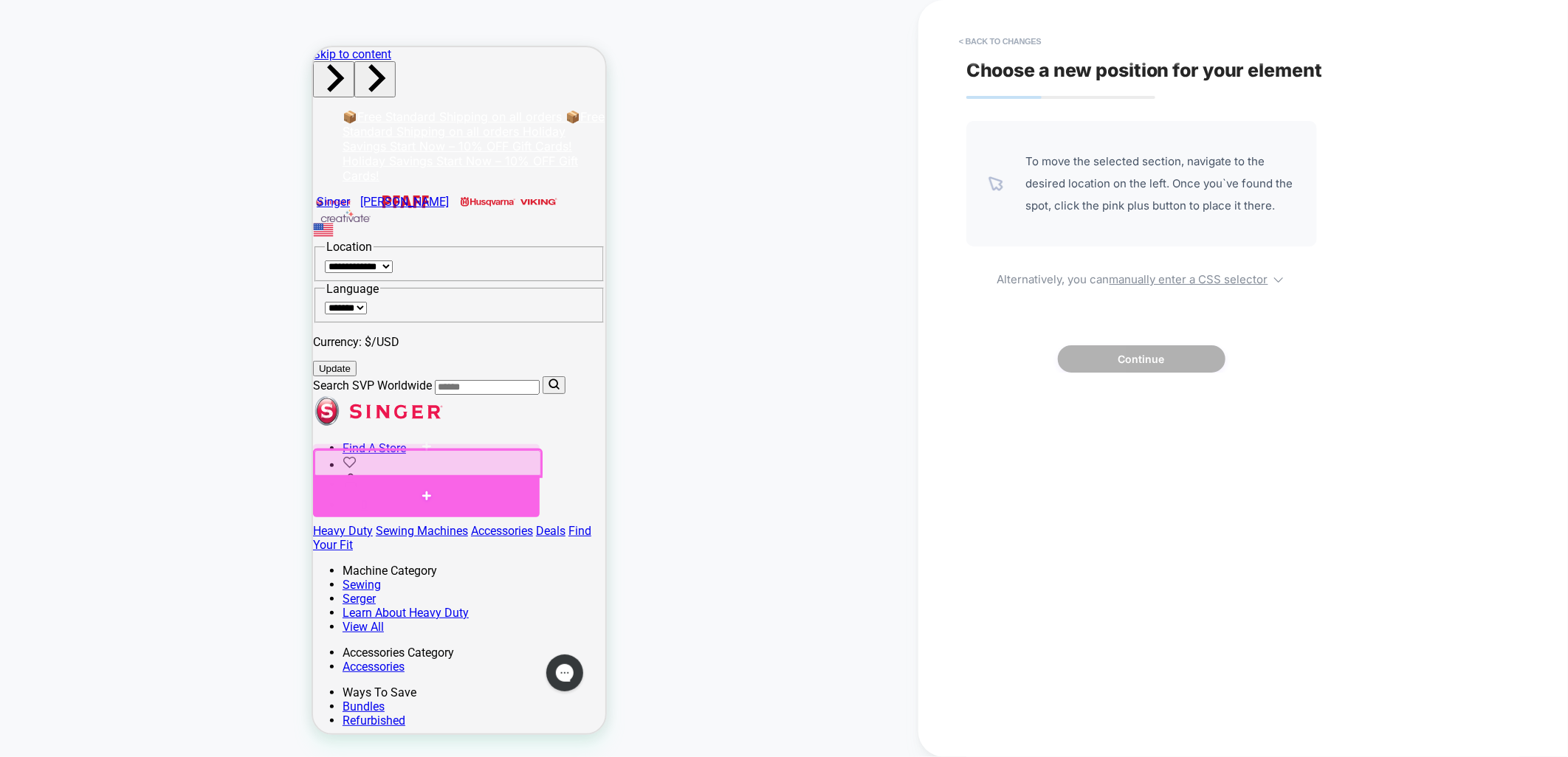
click at [459, 491] on div at bounding box center [425, 495] width 226 height 42
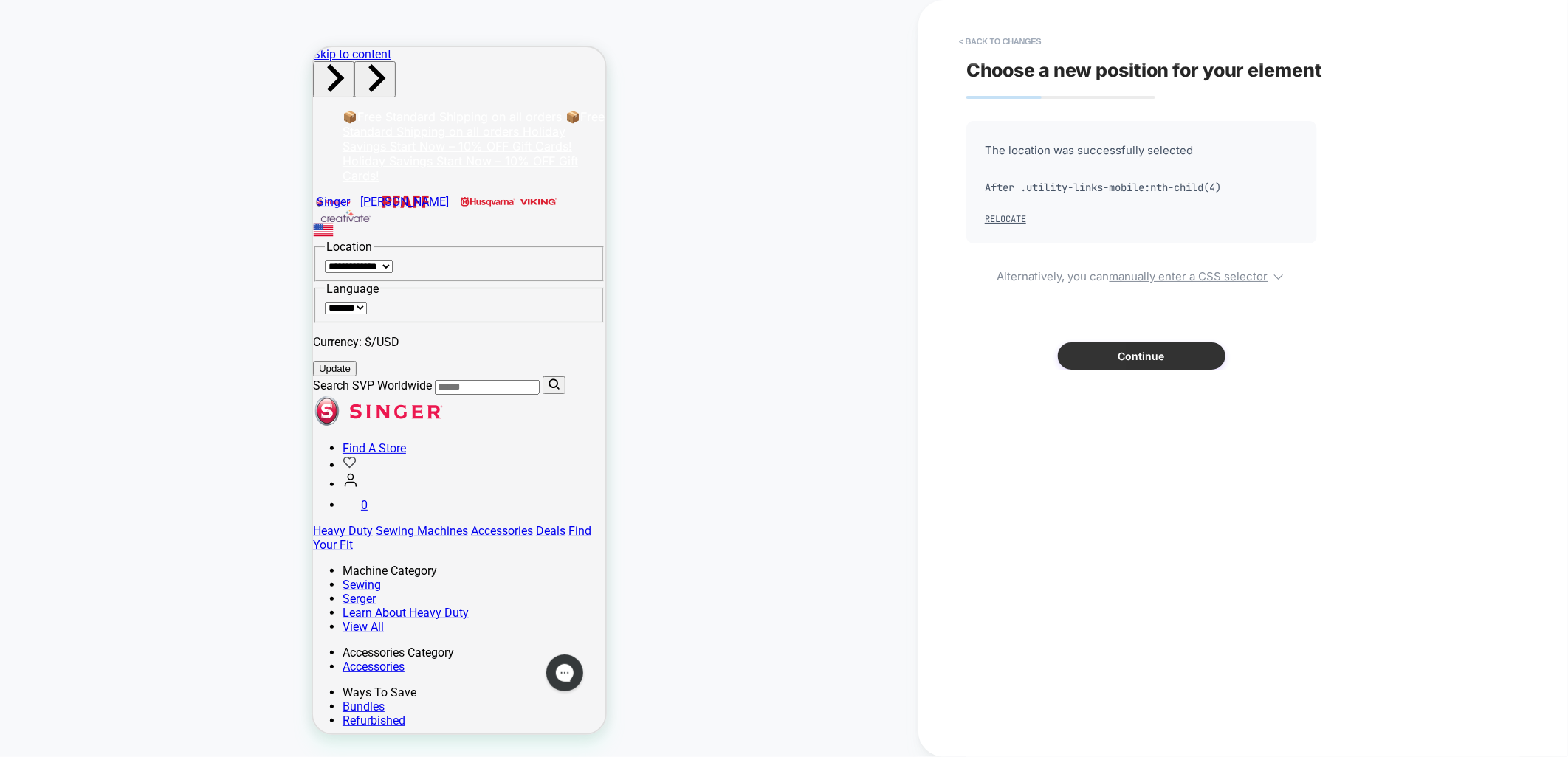
click at [1123, 355] on button "Continue" at bounding box center [1142, 356] width 168 height 27
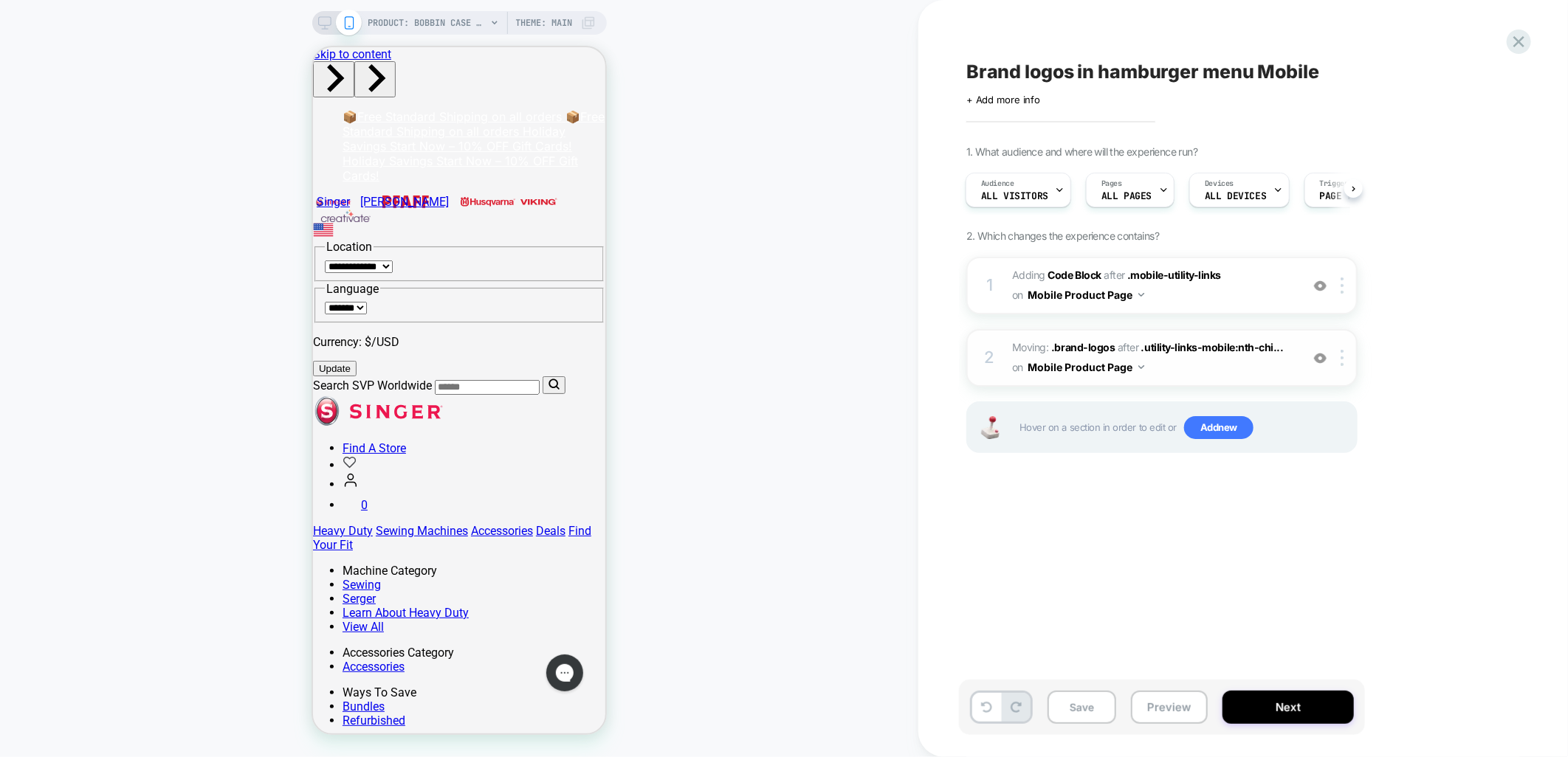
click at [1323, 352] on img at bounding box center [1320, 358] width 13 height 13
click at [1318, 287] on img at bounding box center [1320, 286] width 13 height 13
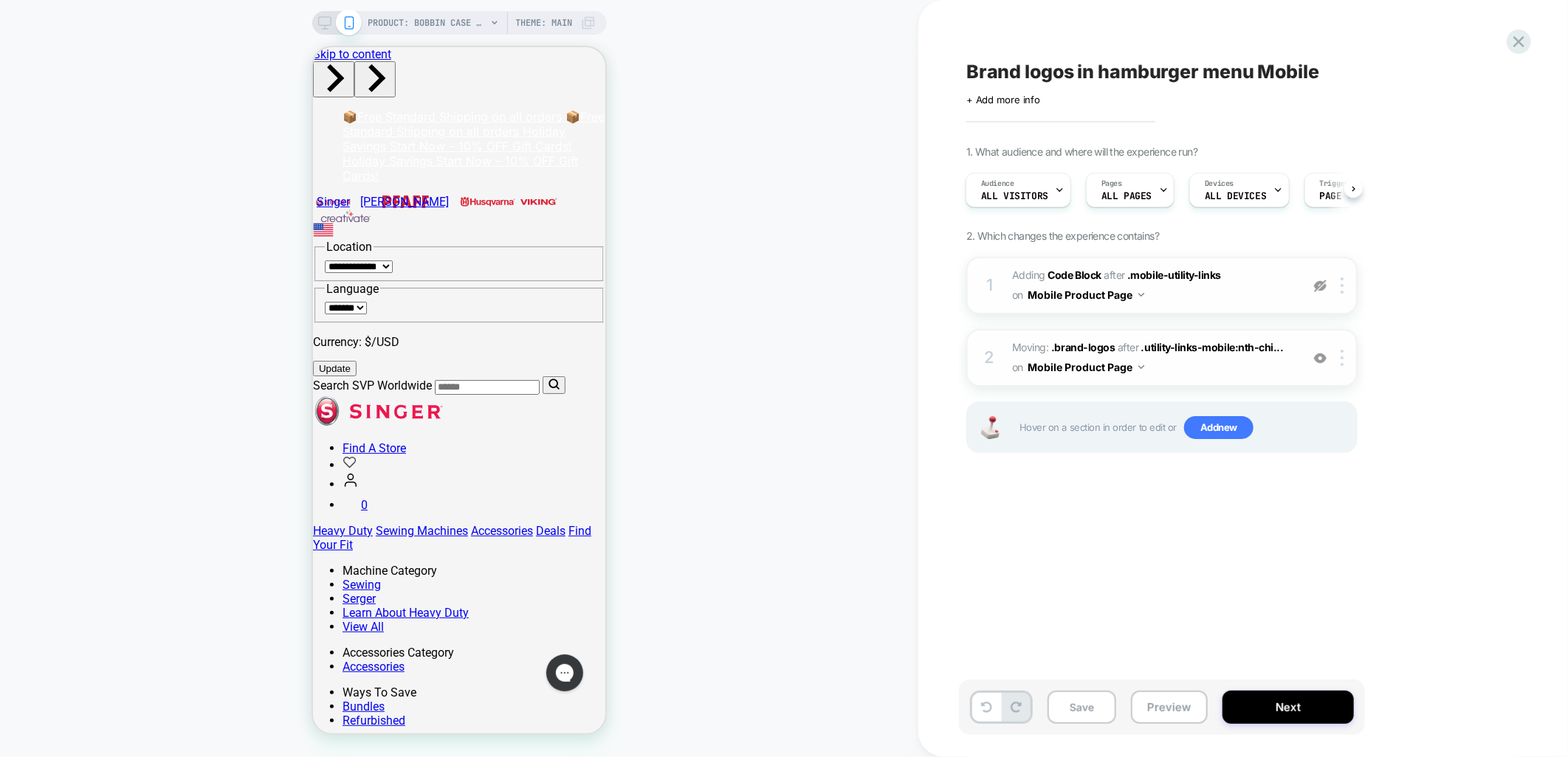
click at [1318, 287] on img at bounding box center [1320, 286] width 13 height 13
click at [1342, 356] on img at bounding box center [1342, 358] width 3 height 16
click at [1311, 475] on div "Delete" at bounding box center [1344, 472] width 131 height 40
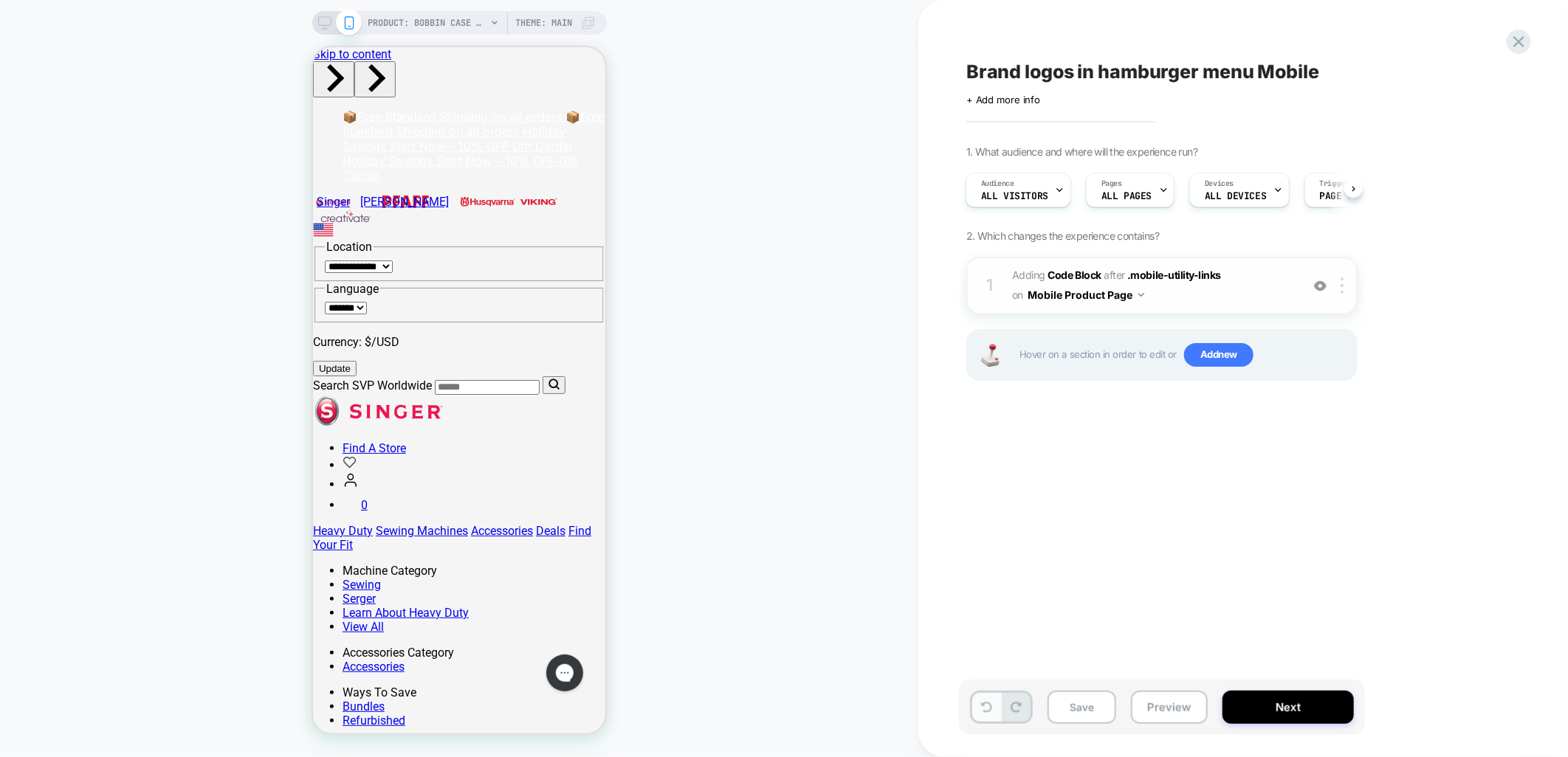
click at [984, 711] on icon at bounding box center [986, 707] width 11 height 11
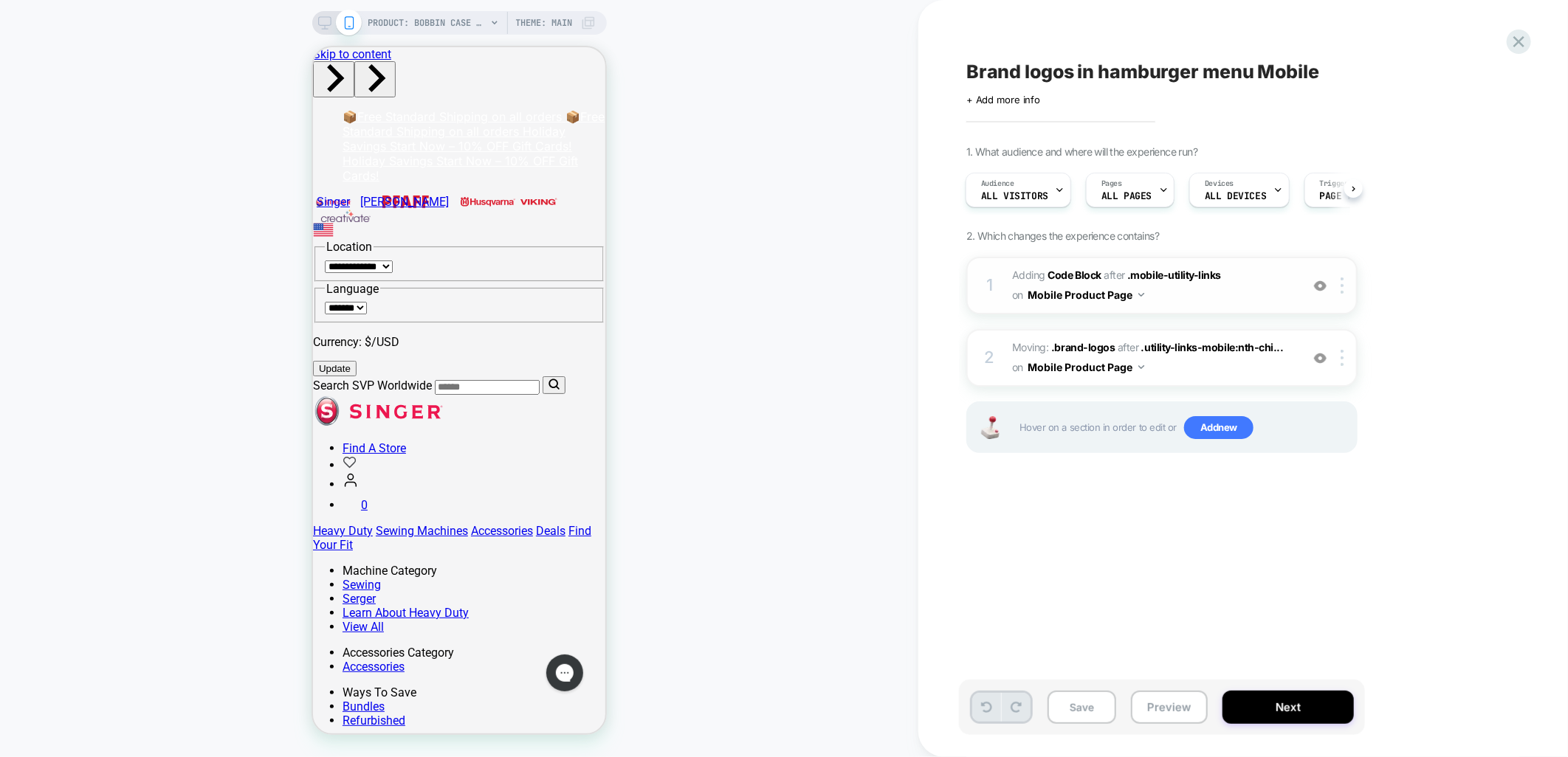
click at [985, 711] on icon at bounding box center [986, 707] width 11 height 11
click at [985, 704] on icon at bounding box center [986, 707] width 11 height 11
click at [985, 699] on button at bounding box center [987, 708] width 29 height 29
click at [985, 699] on button at bounding box center [987, 708] width 29 height 29
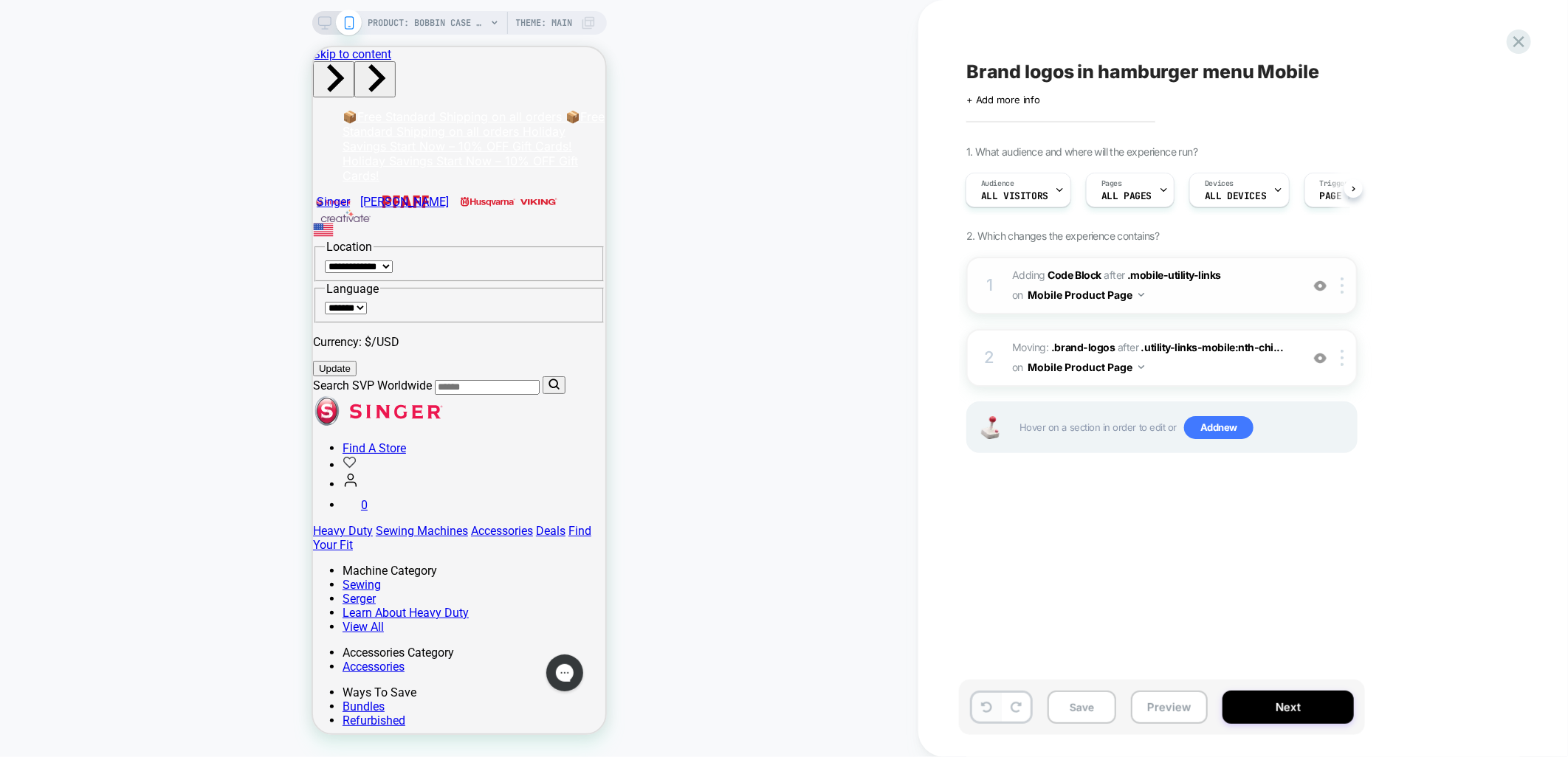
click at [985, 699] on button at bounding box center [987, 708] width 29 height 29
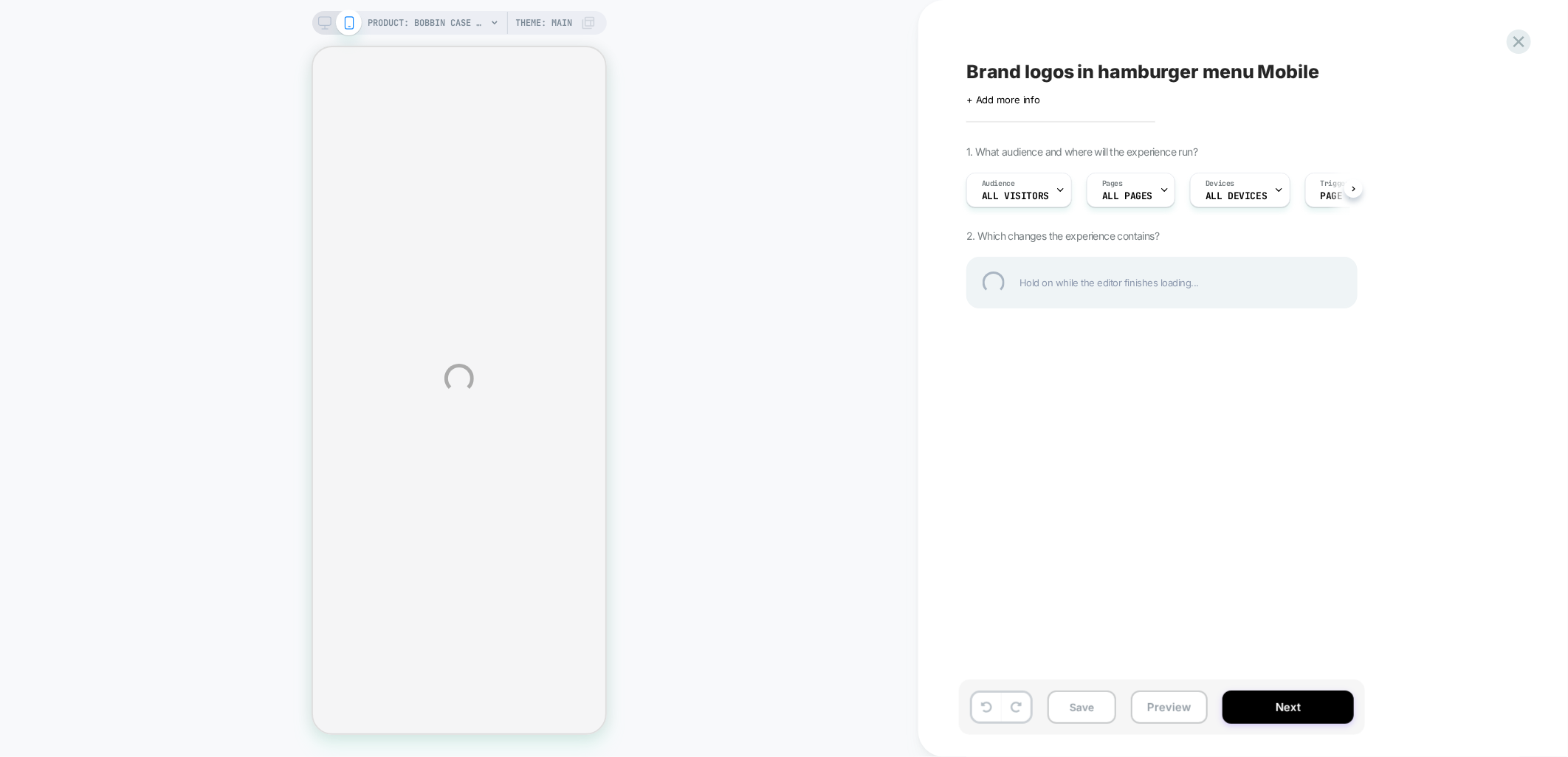
click at [1253, 191] on div "PRODUCT: Bobbin Case SINGER® - Class 15 PRODUCT: Bobbin Case SINGER® - Class 15…" at bounding box center [784, 378] width 1568 height 757
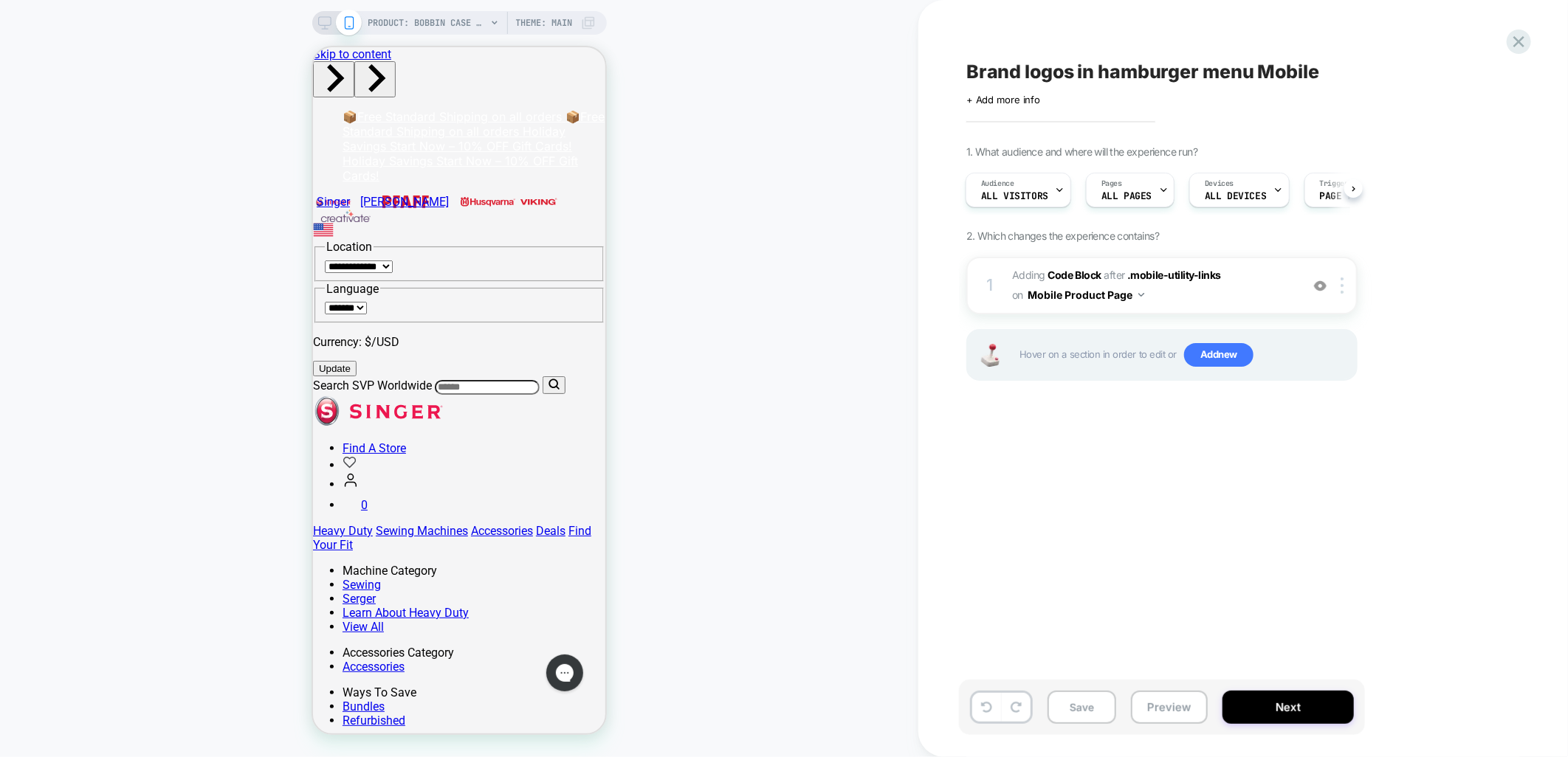
click at [1253, 192] on span "ALL DEVICES" at bounding box center [1236, 197] width 61 height 10
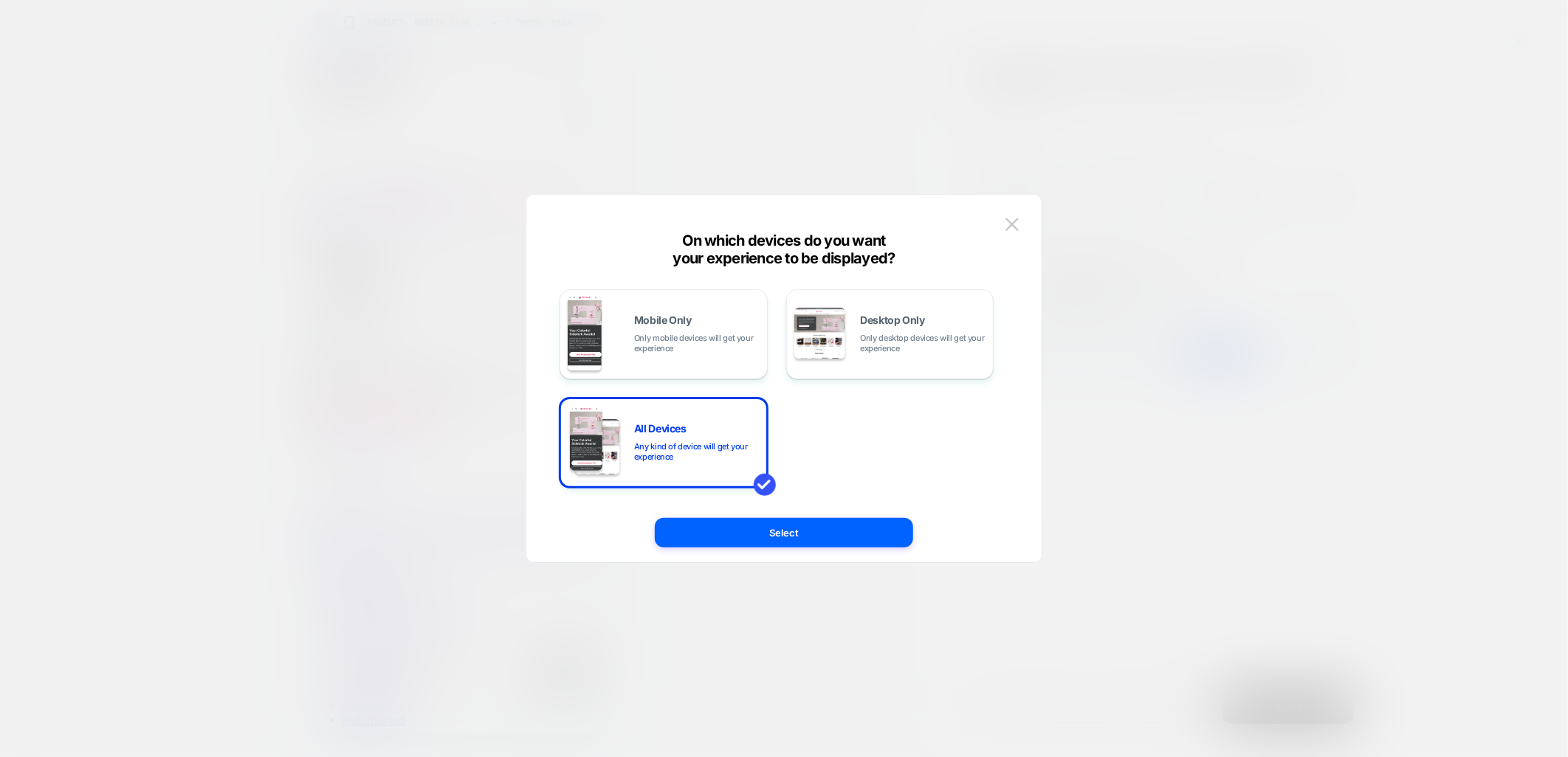
click at [684, 340] on span "Only mobile devices will get your experience" at bounding box center [697, 343] width 126 height 20
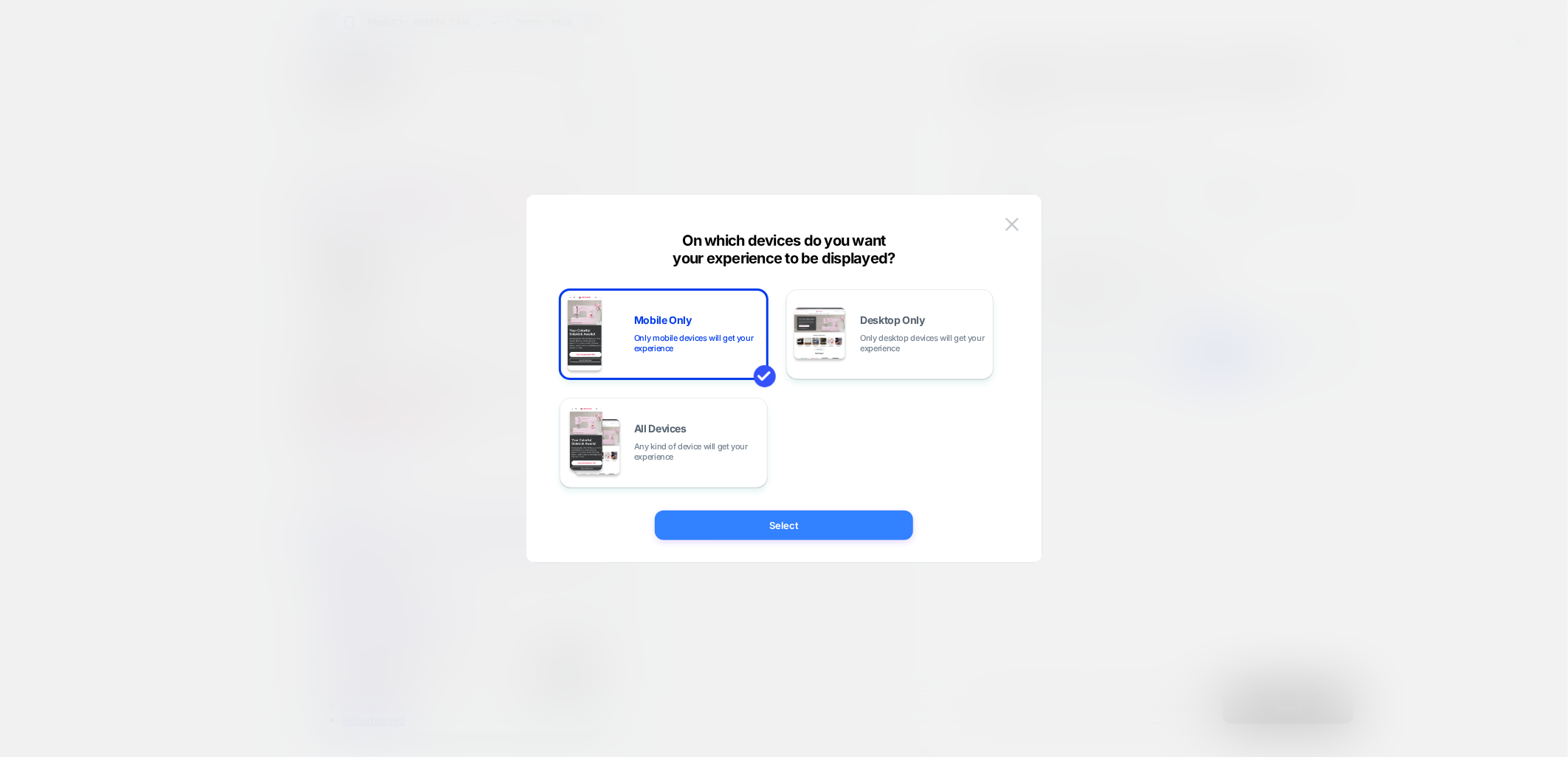
click at [724, 536] on button "Select" at bounding box center [784, 526] width 259 height 30
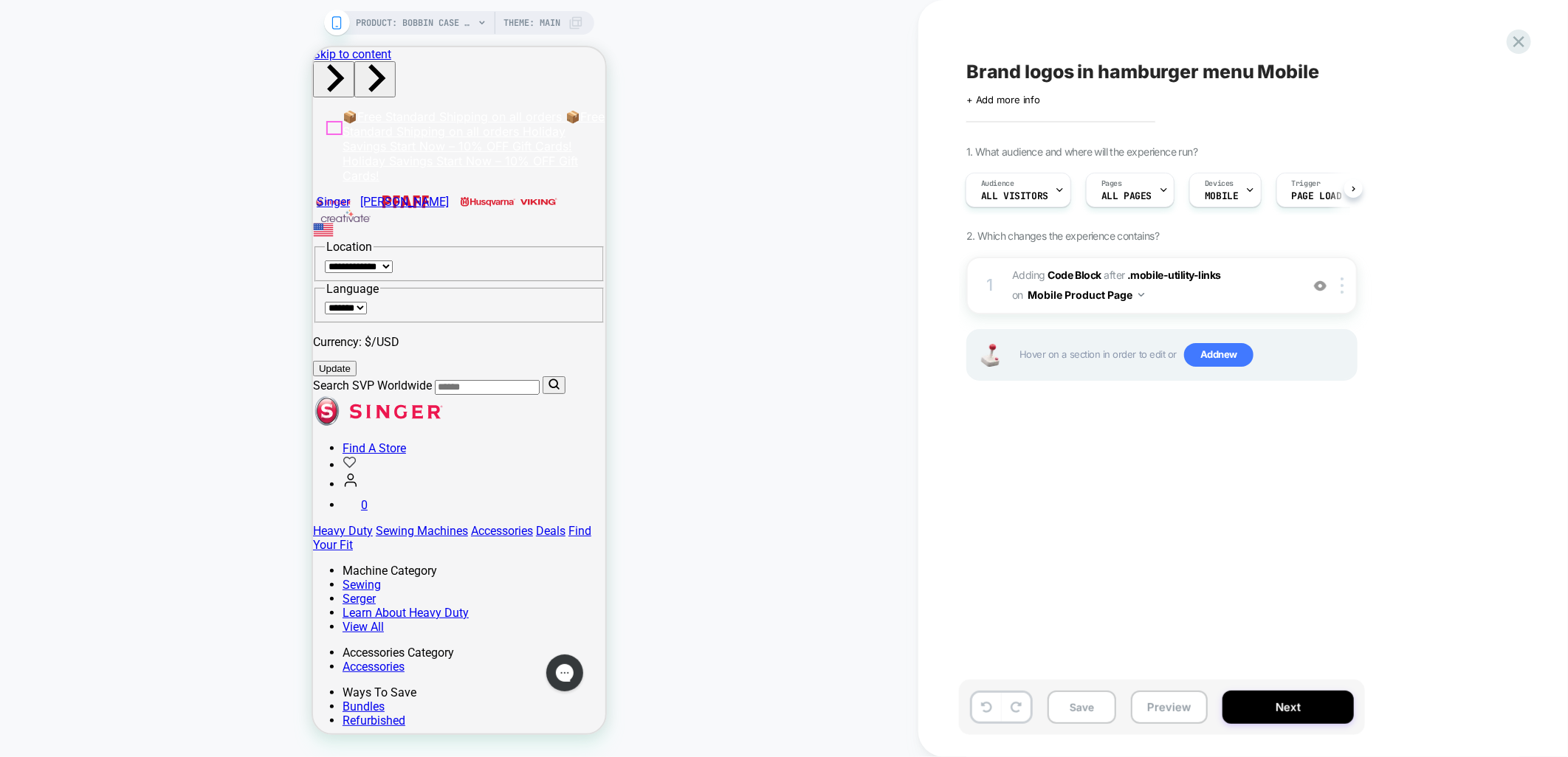
click at [1245, 281] on span "Adding Code Block AFTER .mobile-utility-links .mobile-utility-links on Mobile P…" at bounding box center [1153, 285] width 282 height 40
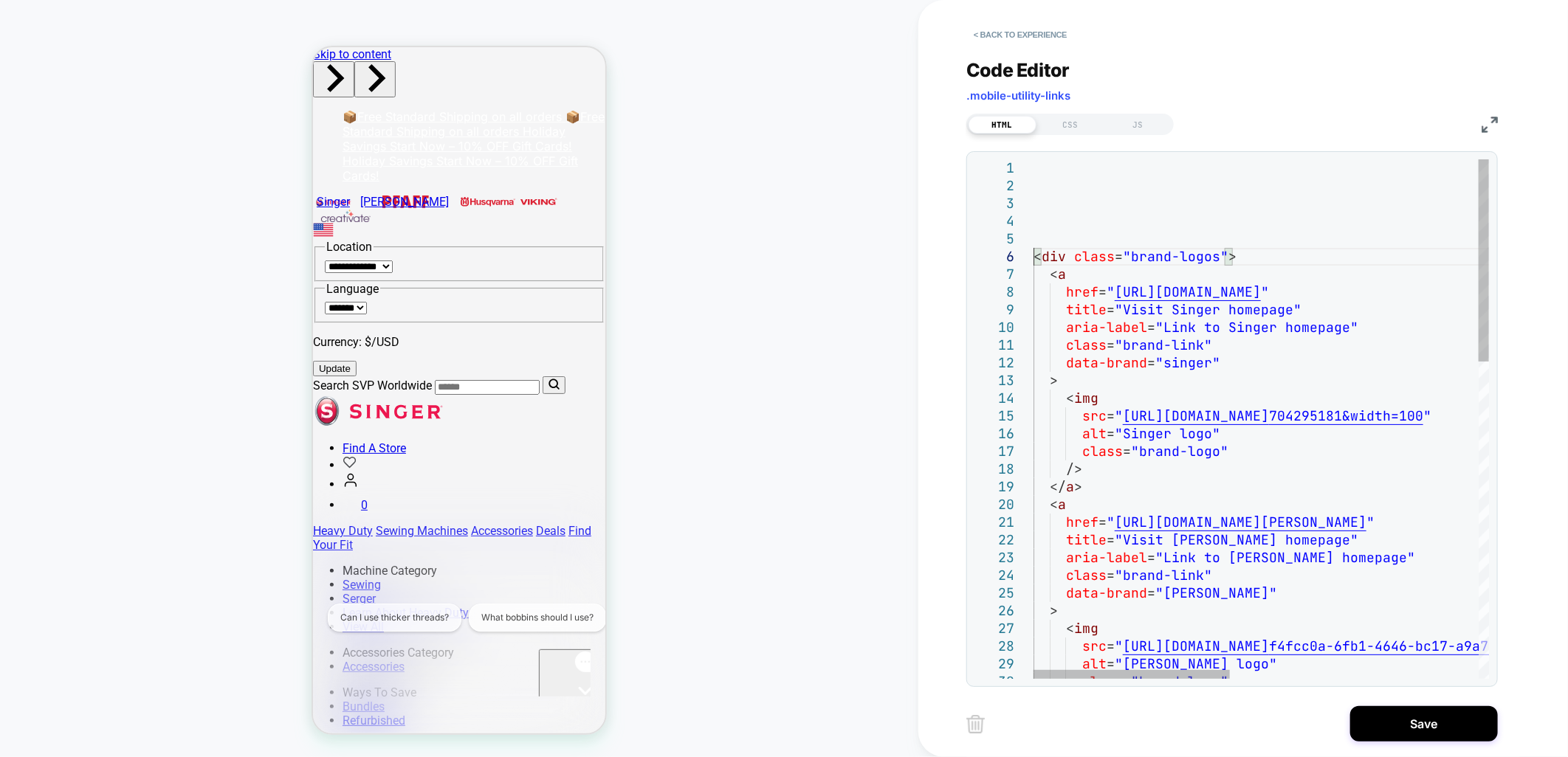
scroll to position [123, 0]
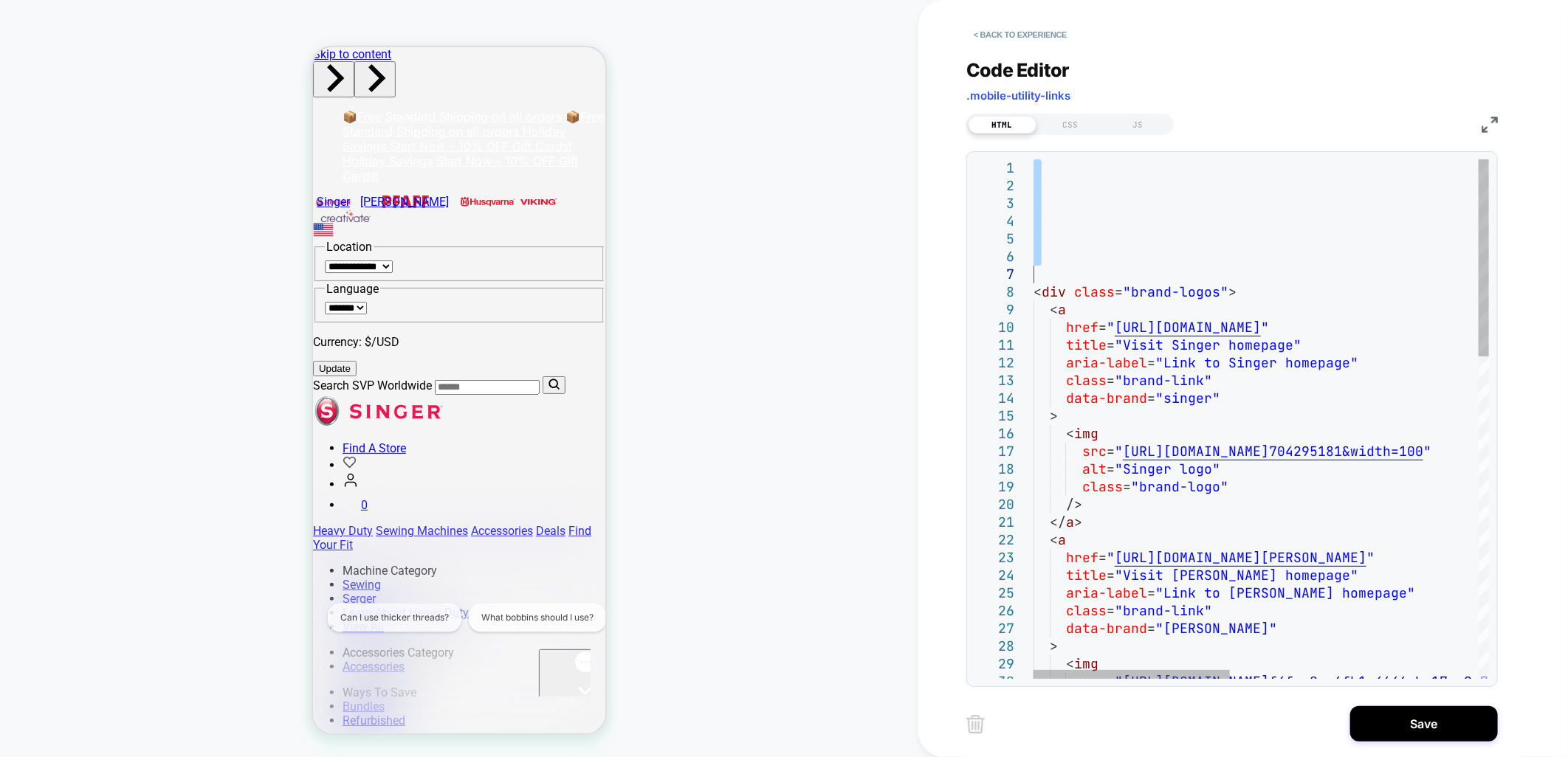
drag, startPoint x: 1080, startPoint y: 163, endPoint x: 1084, endPoint y: 276, distance: 113.1
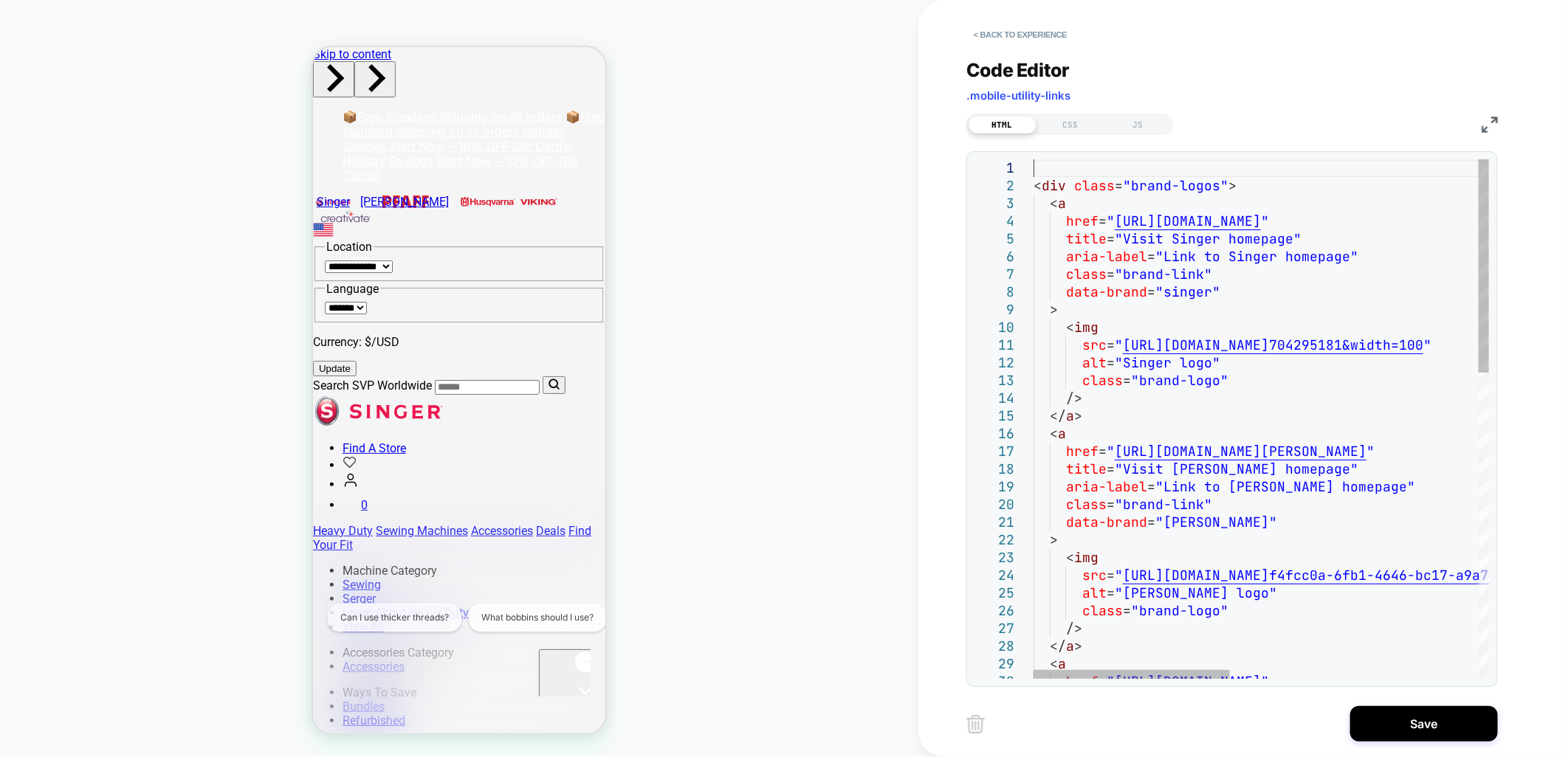
type textarea "**********"
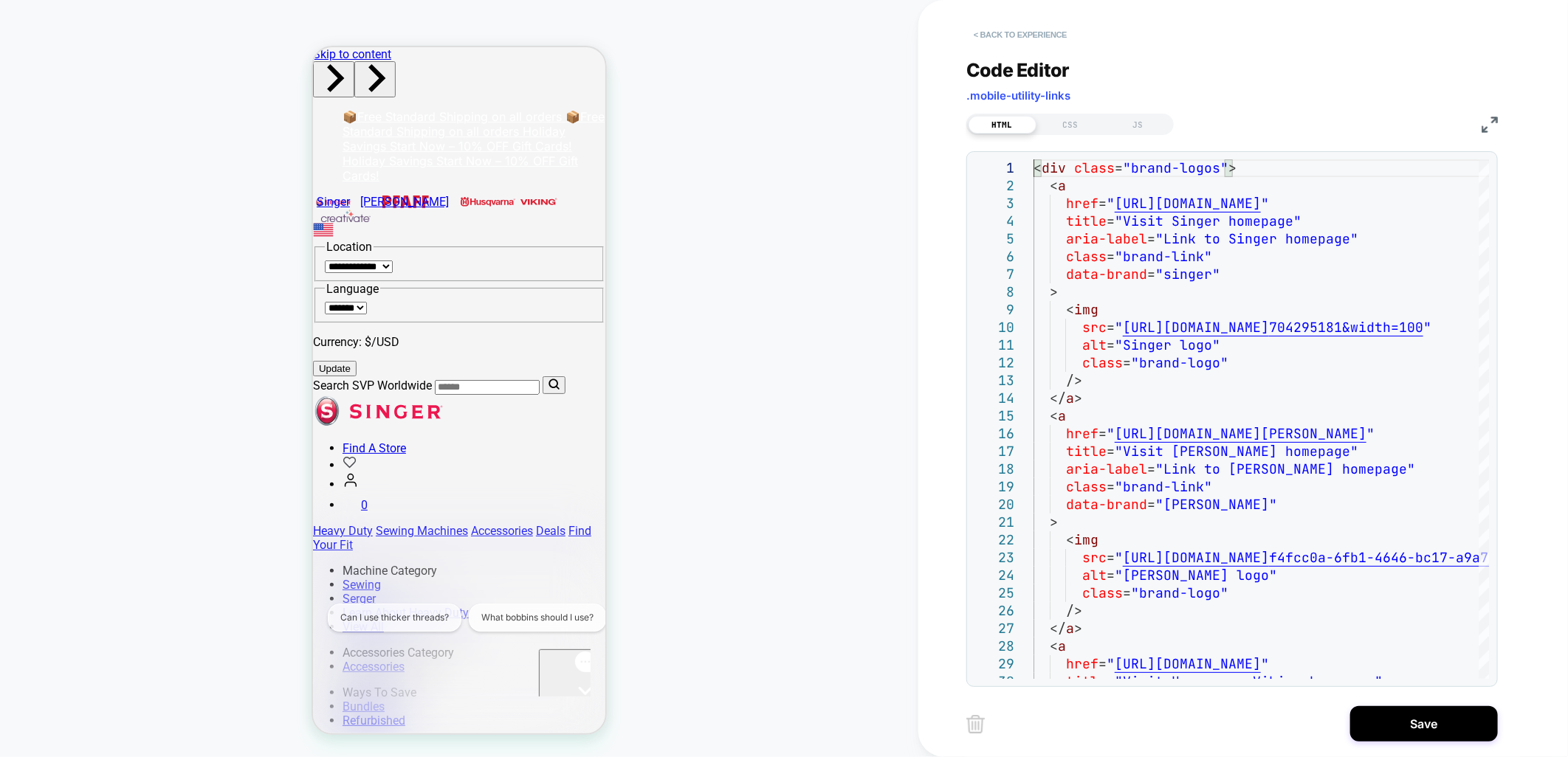
click at [1032, 35] on button "< Back to experience" at bounding box center [1020, 35] width 108 height 24
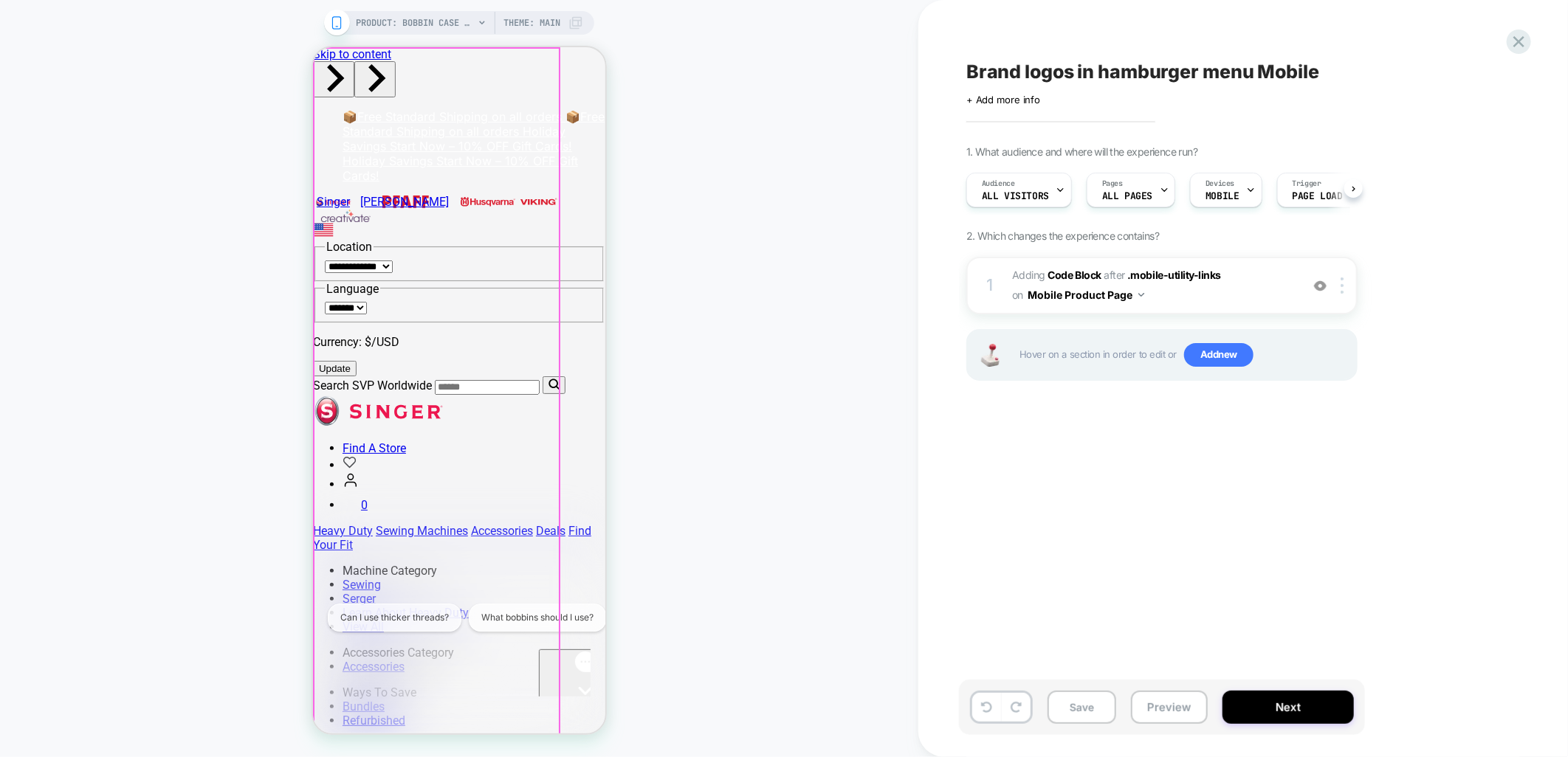
scroll to position [0, 1]
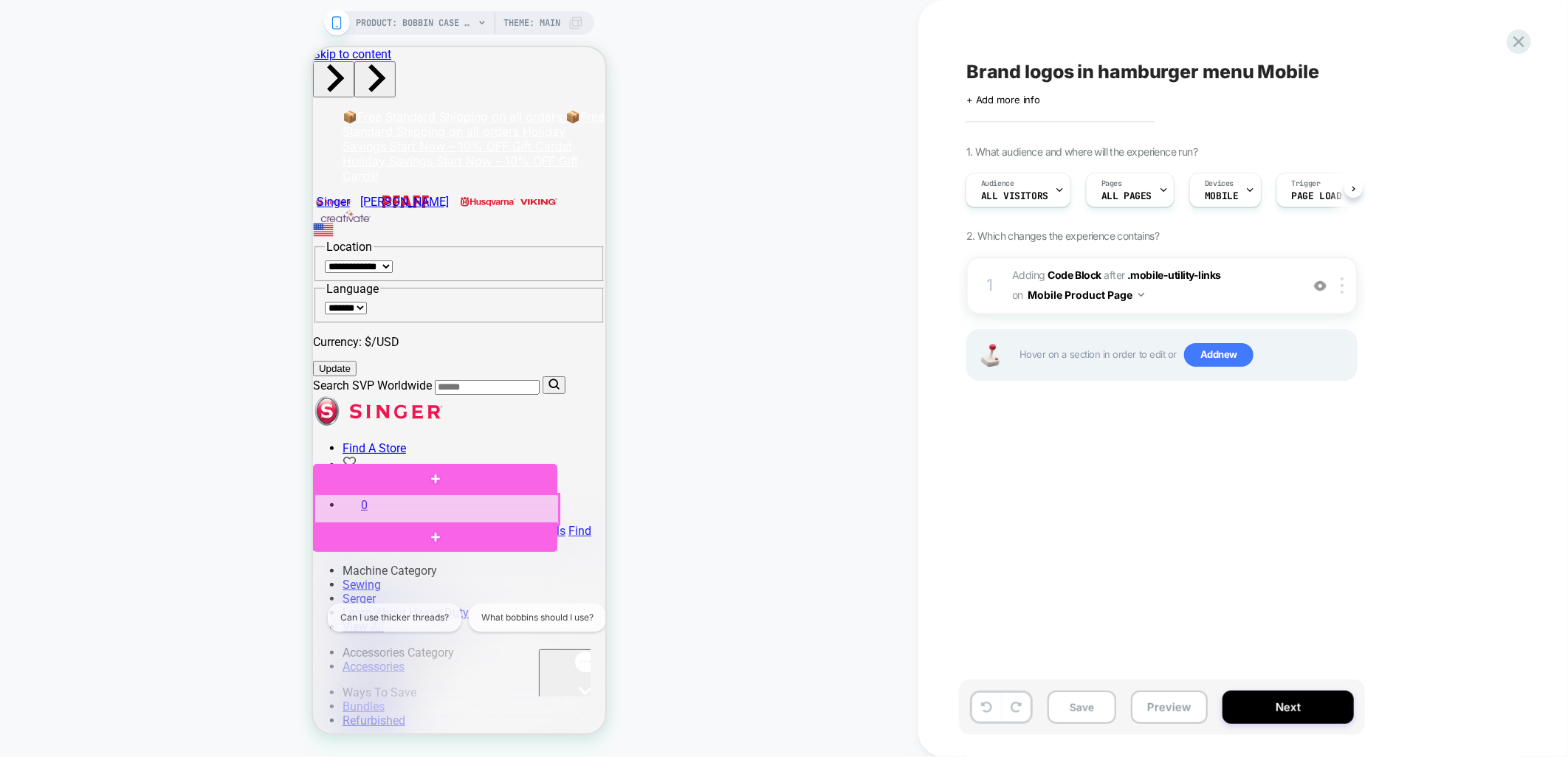
click at [544, 520] on div at bounding box center [436, 509] width 244 height 31
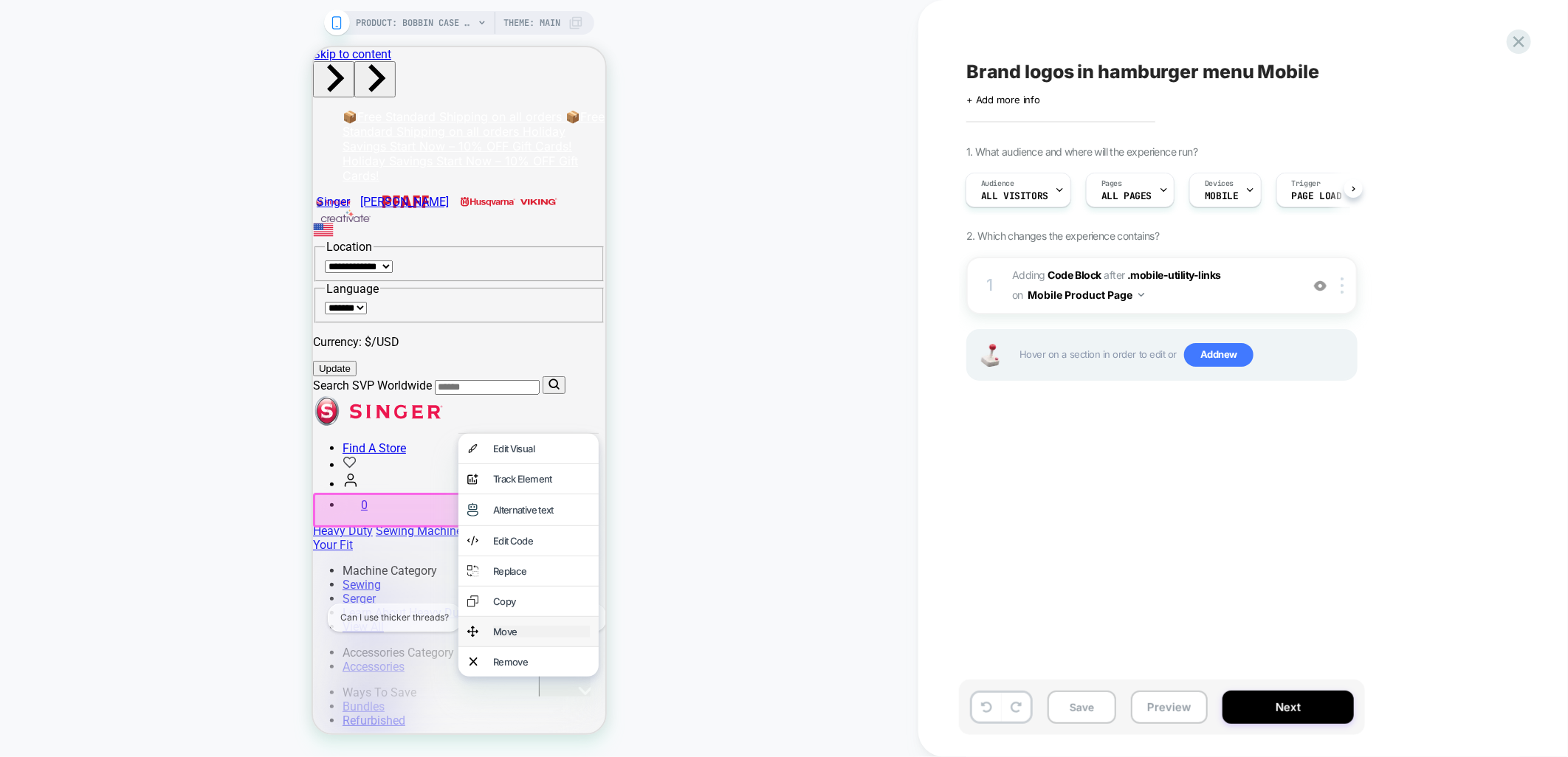
click at [520, 637] on div "Move" at bounding box center [541, 632] width 97 height 12
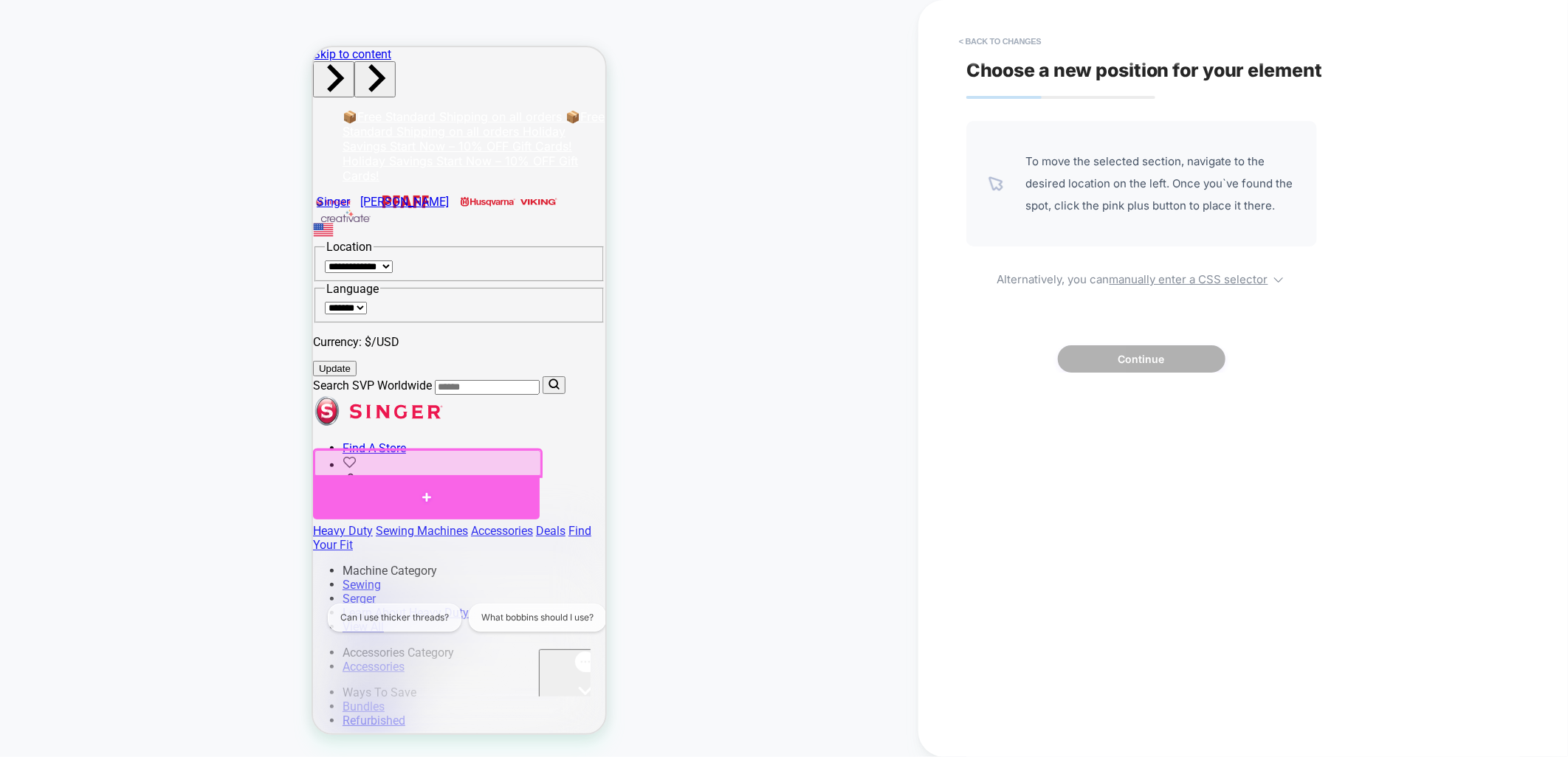
click at [442, 493] on div at bounding box center [425, 497] width 226 height 44
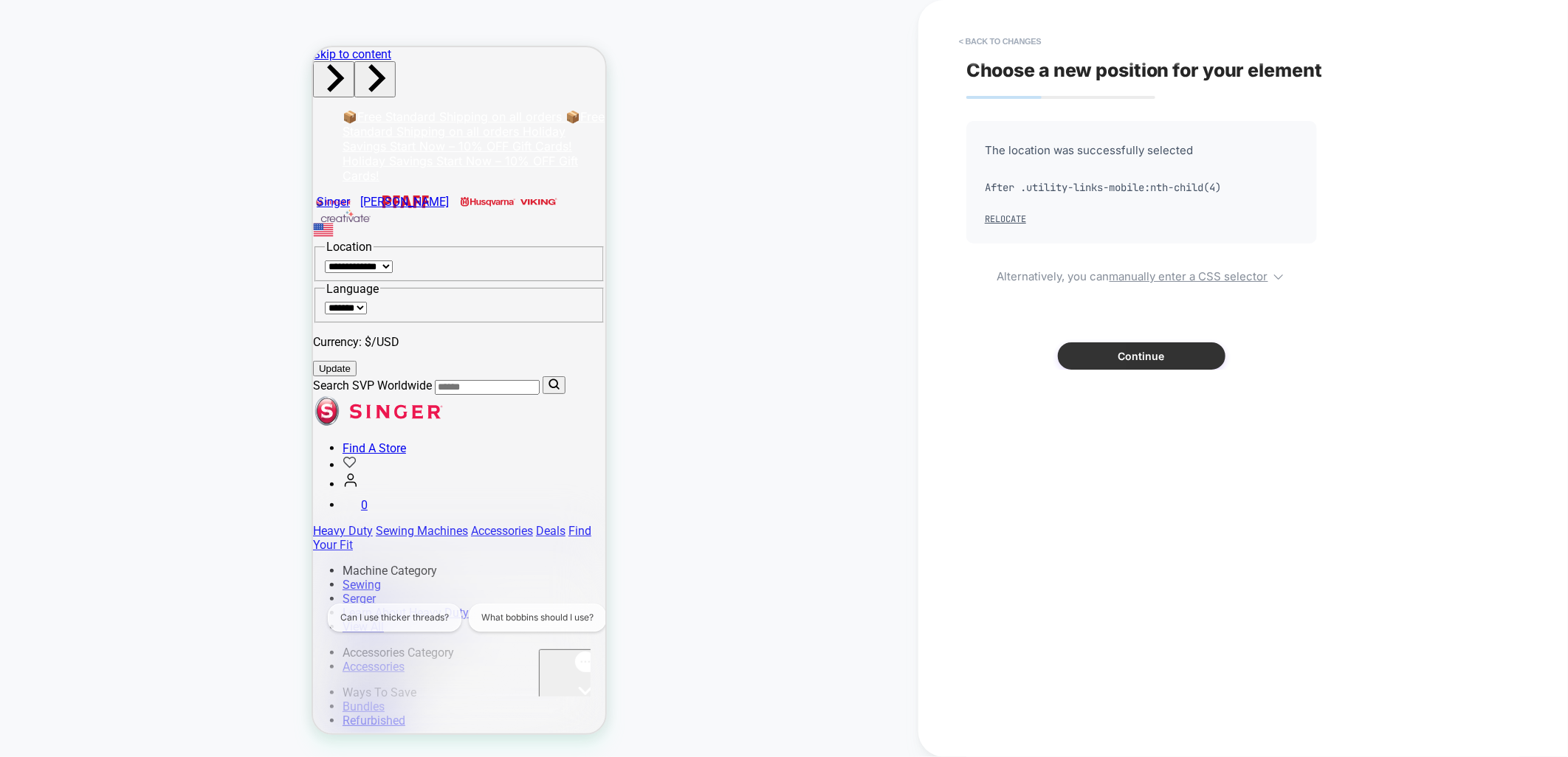
click at [1134, 353] on button "Continue" at bounding box center [1142, 356] width 168 height 27
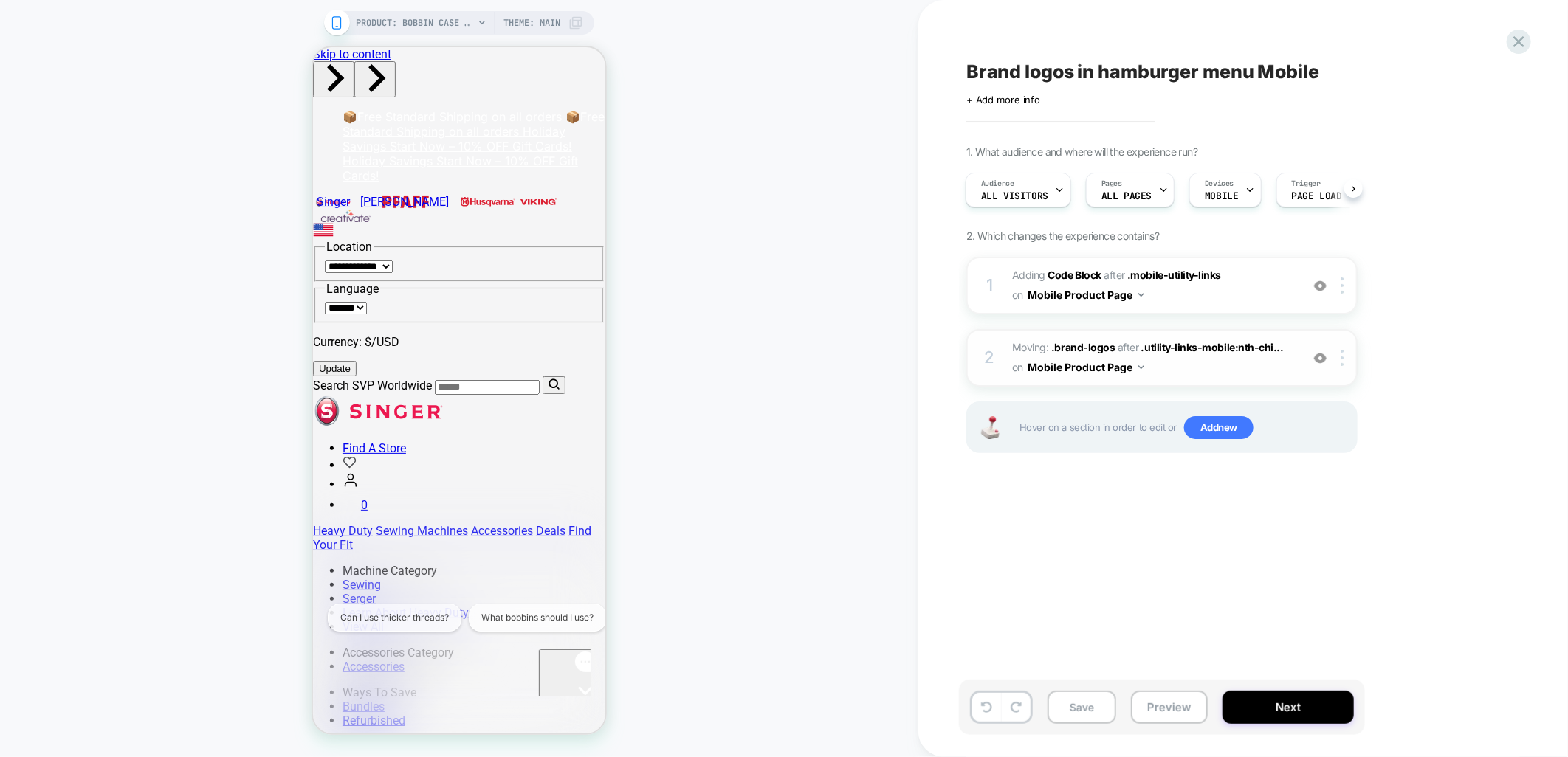
click at [1346, 365] on div "2 Moving: .brand-logos .brand-logos after .utility-links-mobile:nth-chi... .uti…" at bounding box center [1163, 358] width 392 height 58
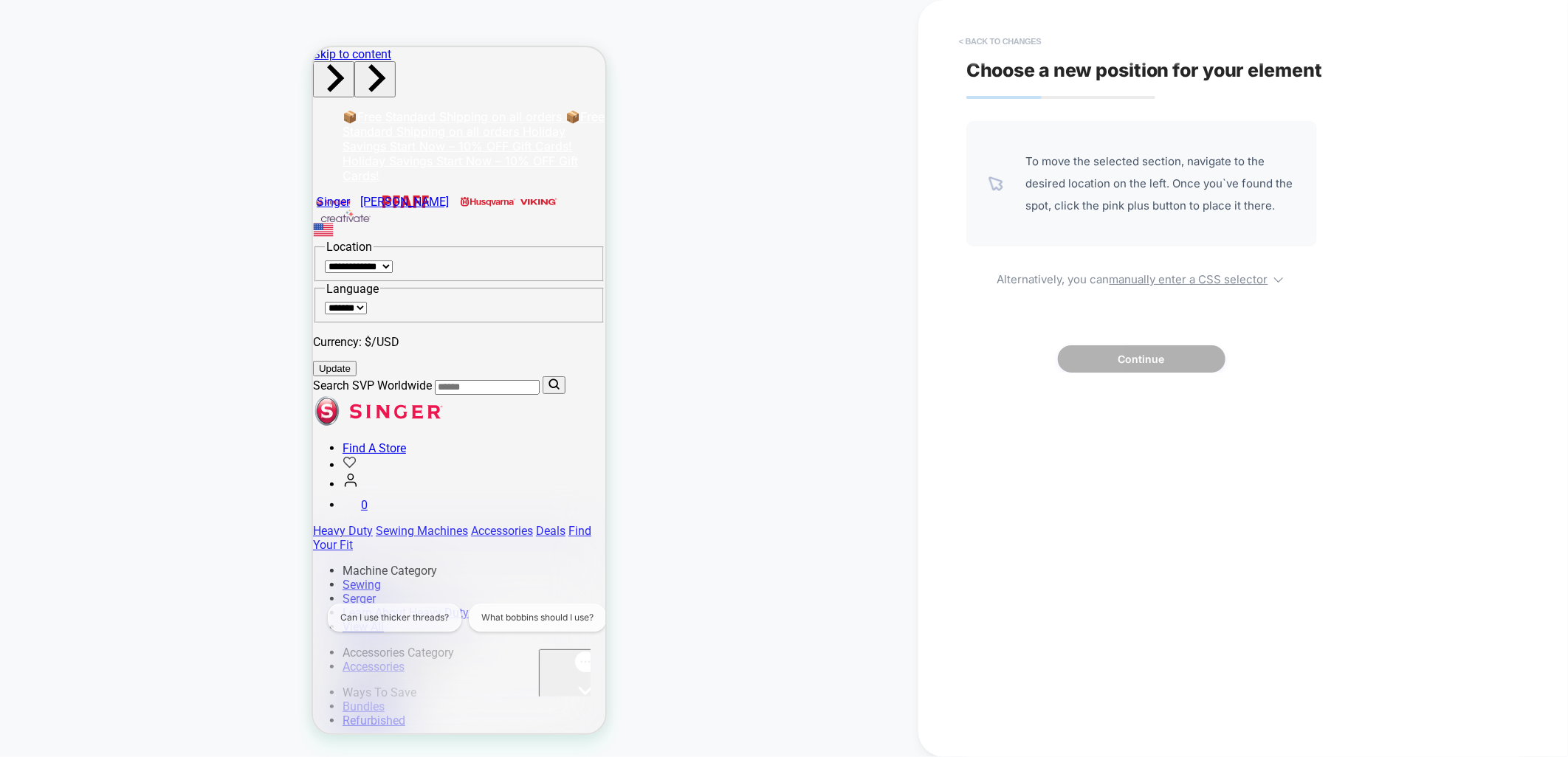
click at [969, 32] on button "< Back to changes" at bounding box center [1000, 42] width 98 height 24
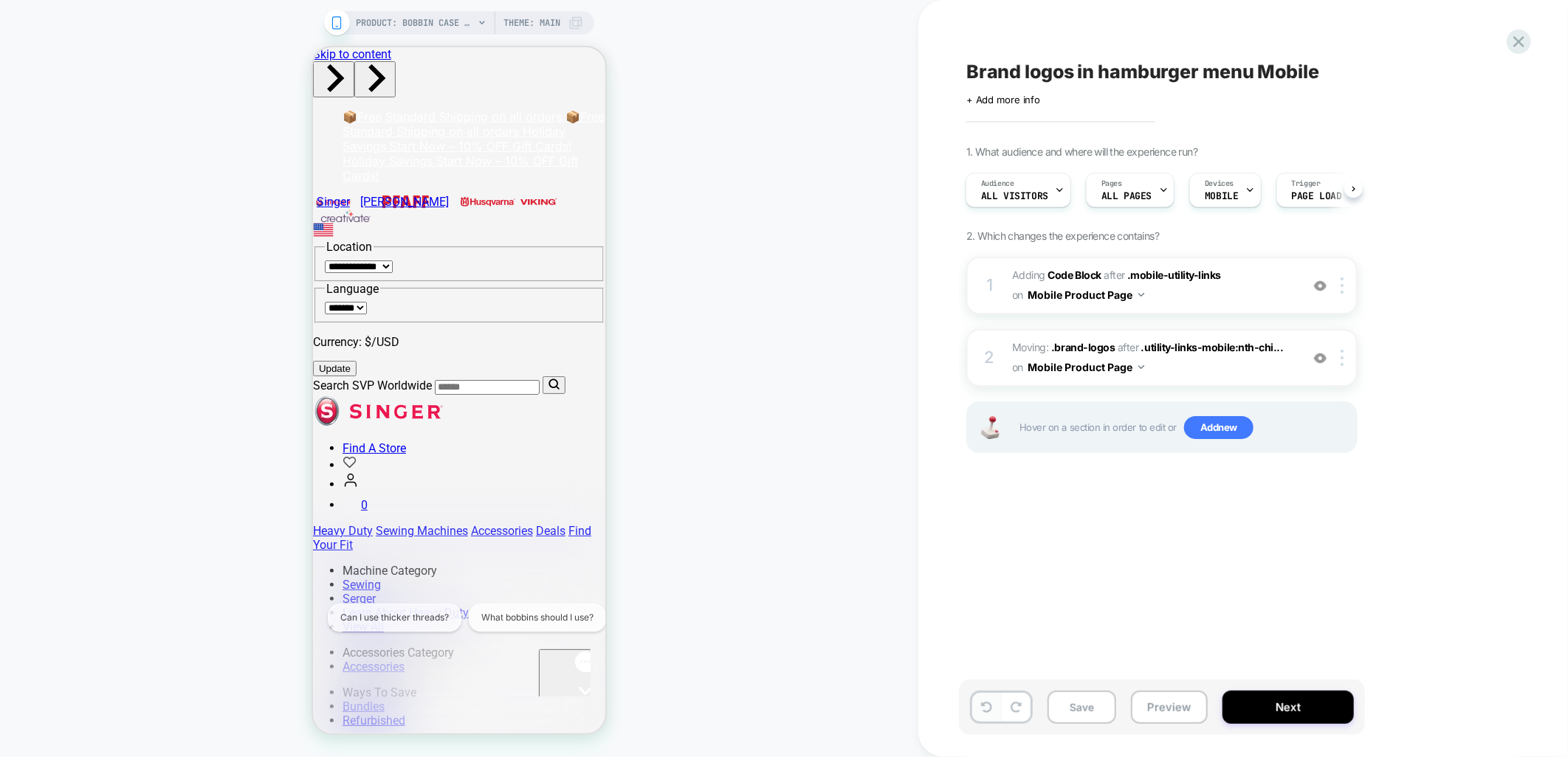
click at [984, 711] on icon at bounding box center [986, 707] width 11 height 11
click at [1342, 355] on img at bounding box center [1342, 358] width 3 height 16
click at [1314, 472] on div "Delete" at bounding box center [1344, 472] width 131 height 40
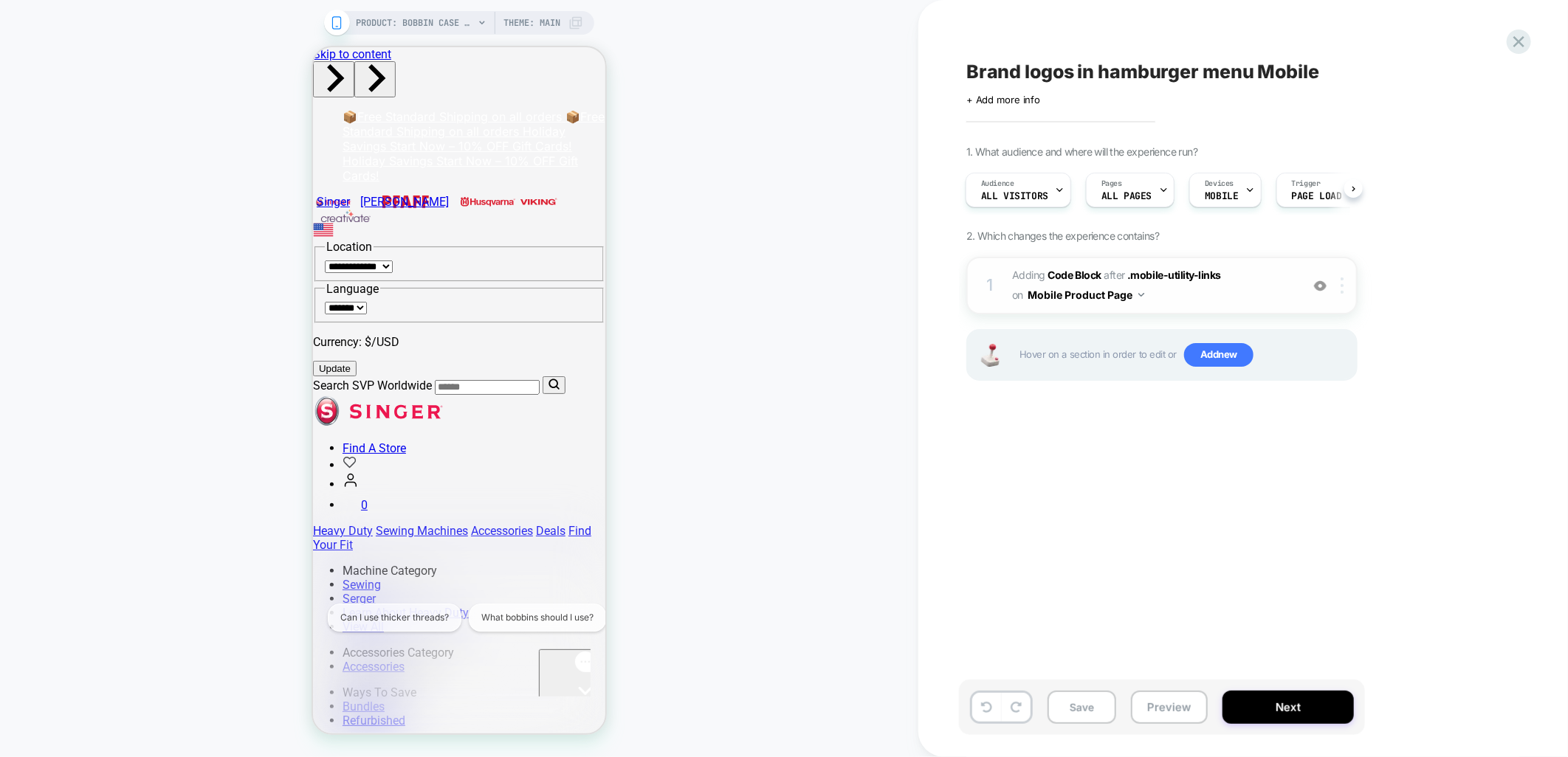
click at [1344, 286] on img at bounding box center [1342, 285] width 3 height 16
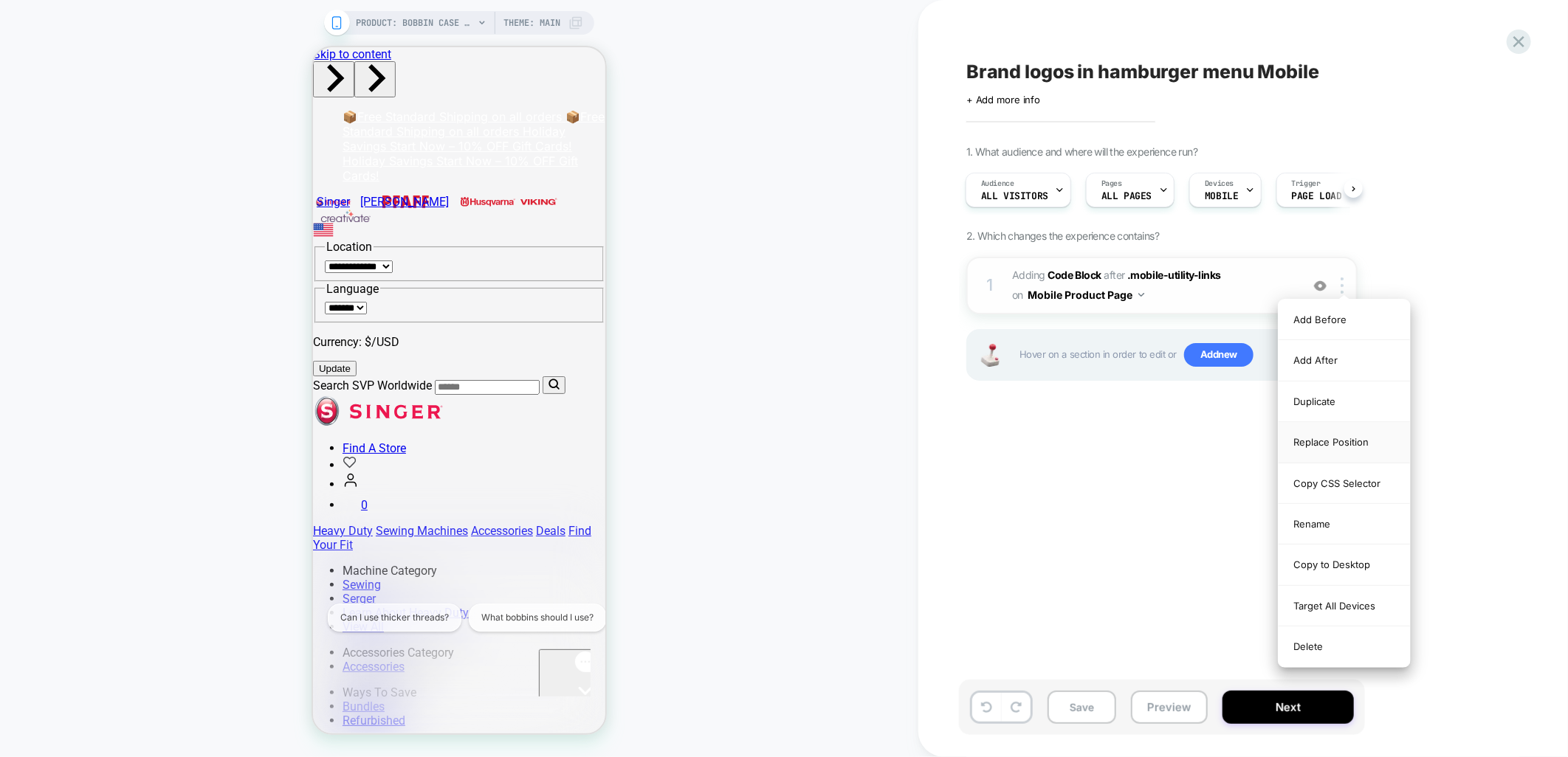
click at [1325, 444] on div "Replace Position" at bounding box center [1344, 443] width 131 height 41
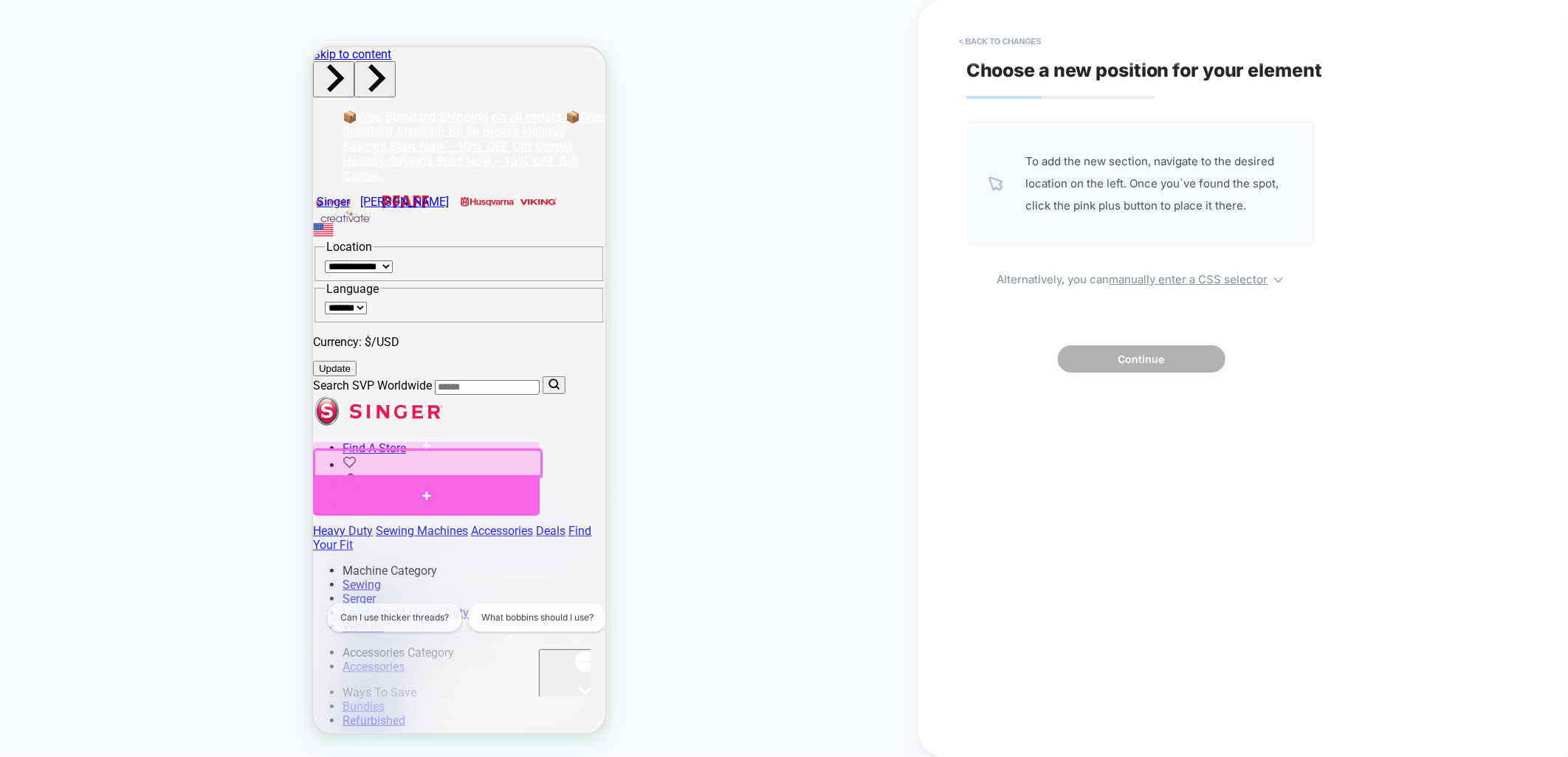
click at [441, 486] on div at bounding box center [425, 495] width 226 height 41
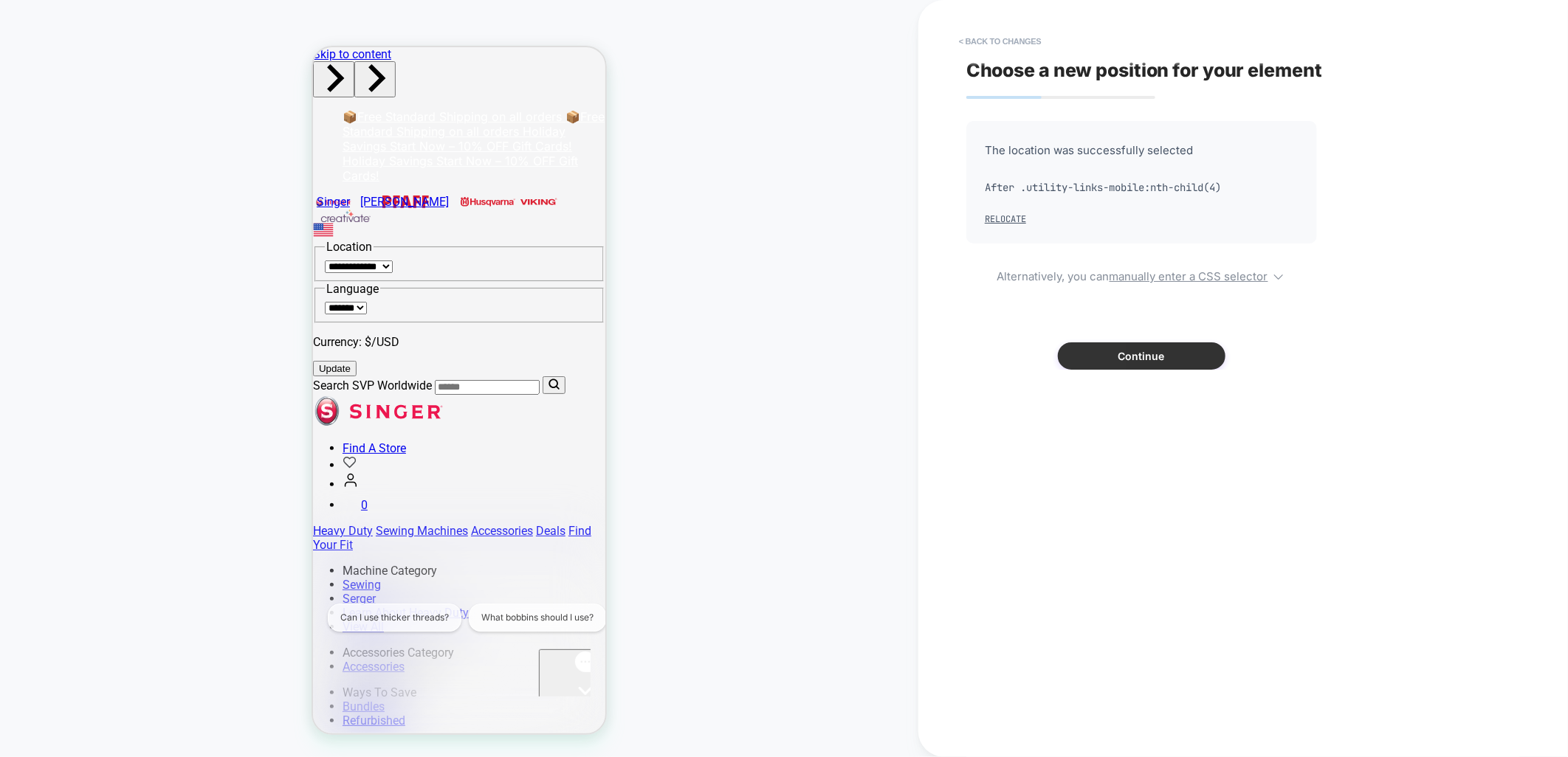
click at [1130, 359] on button "Continue" at bounding box center [1142, 356] width 168 height 27
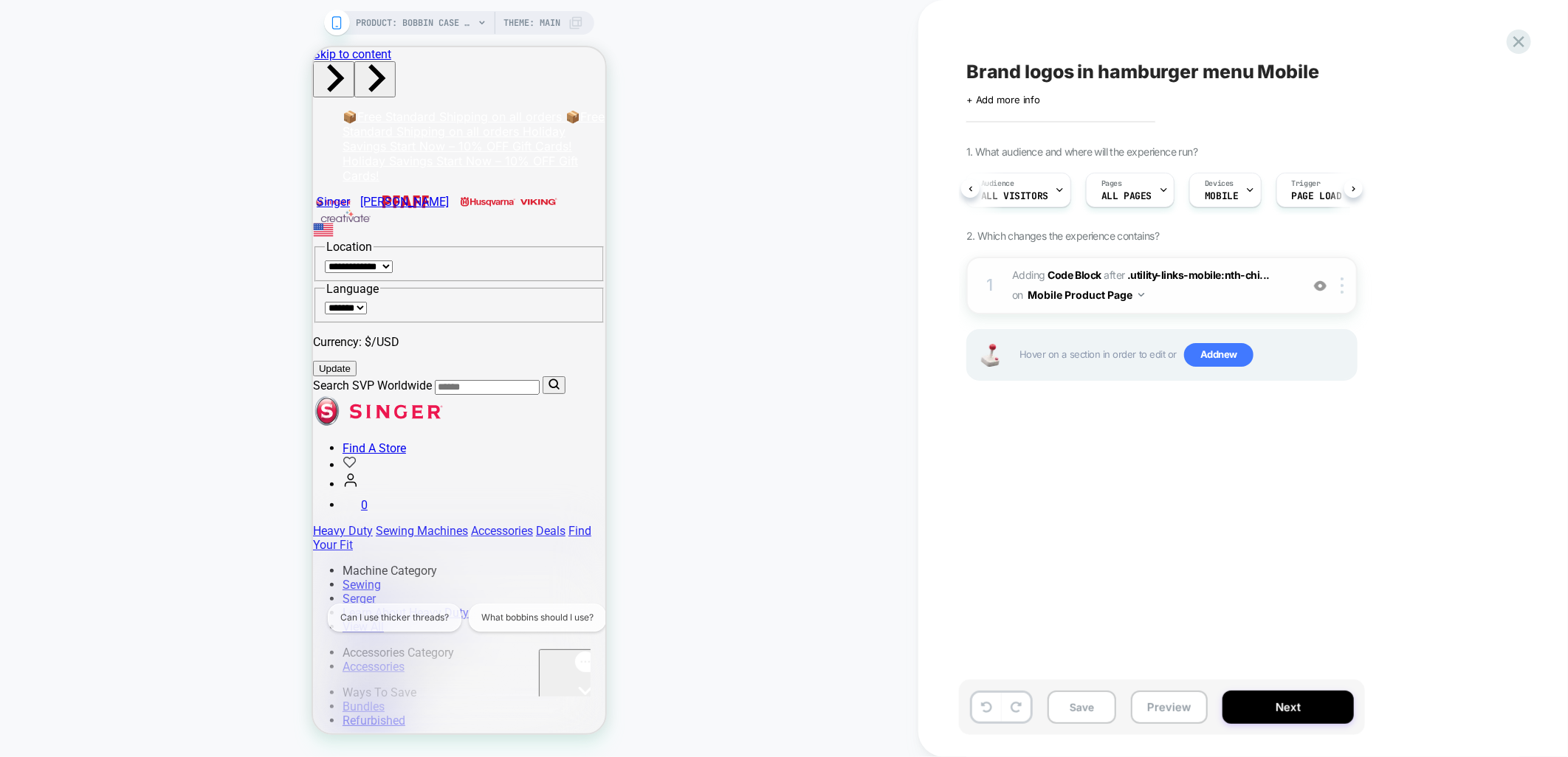
scroll to position [0, 10]
click at [1257, 284] on span "Adding Code Block AFTER .utility-links-mobile:nth-chi... .utility-links-mobile:…" at bounding box center [1153, 285] width 282 height 40
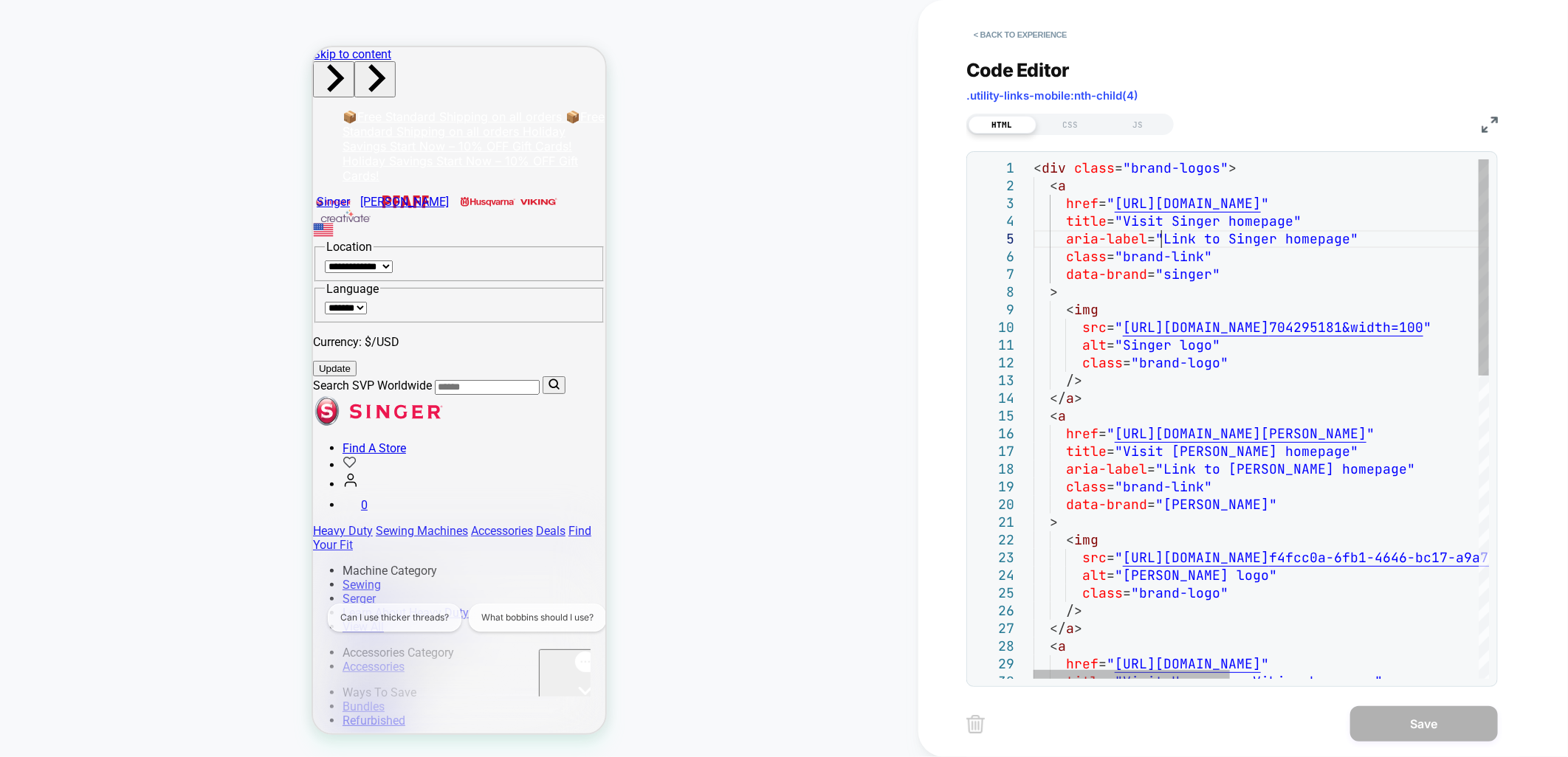
scroll to position [0, 0]
drag, startPoint x: 1163, startPoint y: 240, endPoint x: 1344, endPoint y: 237, distance: 181.0
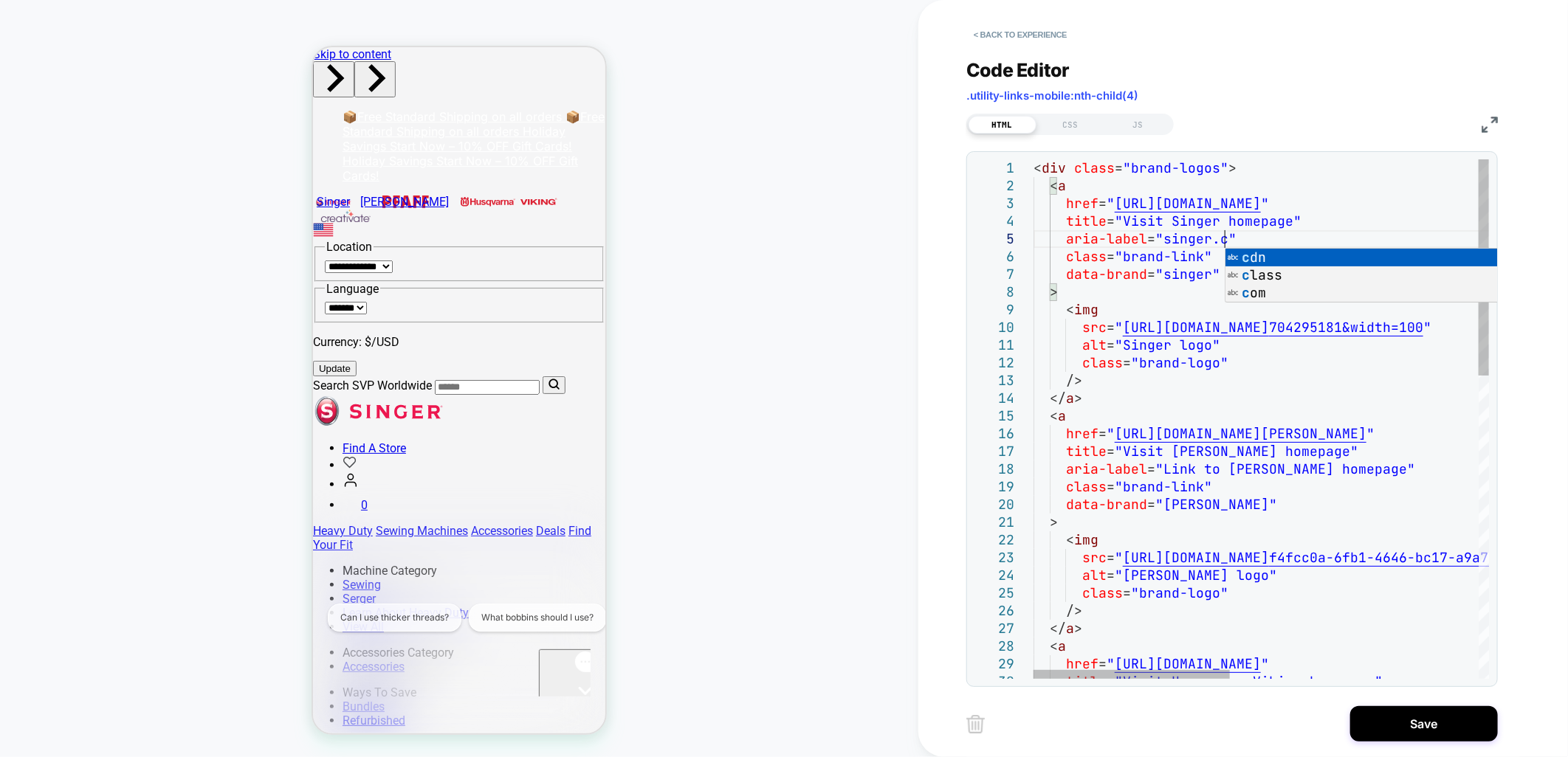
scroll to position [70, 207]
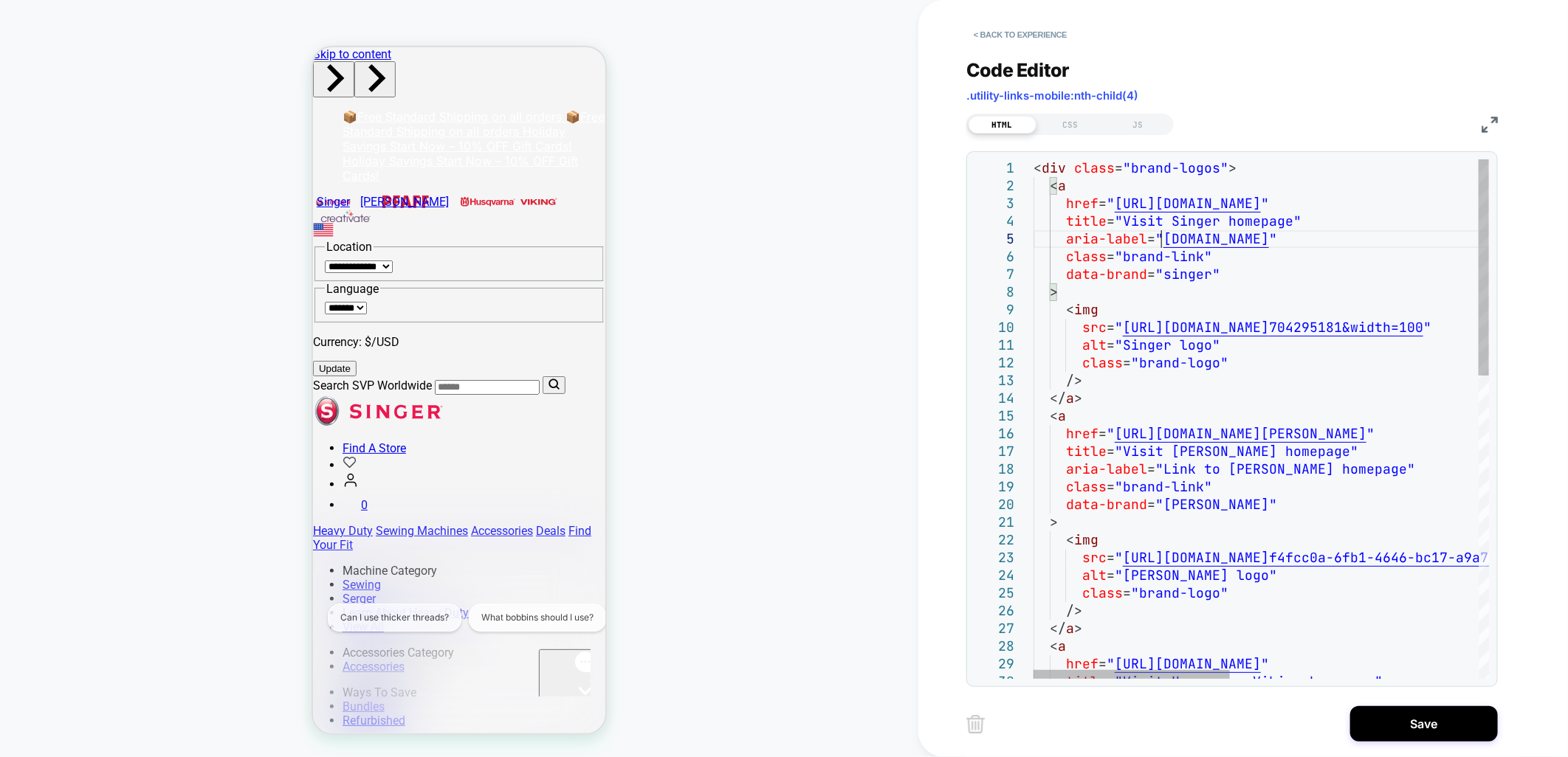
type textarea "**********"
click at [1075, 119] on div "CSS" at bounding box center [1071, 125] width 68 height 18
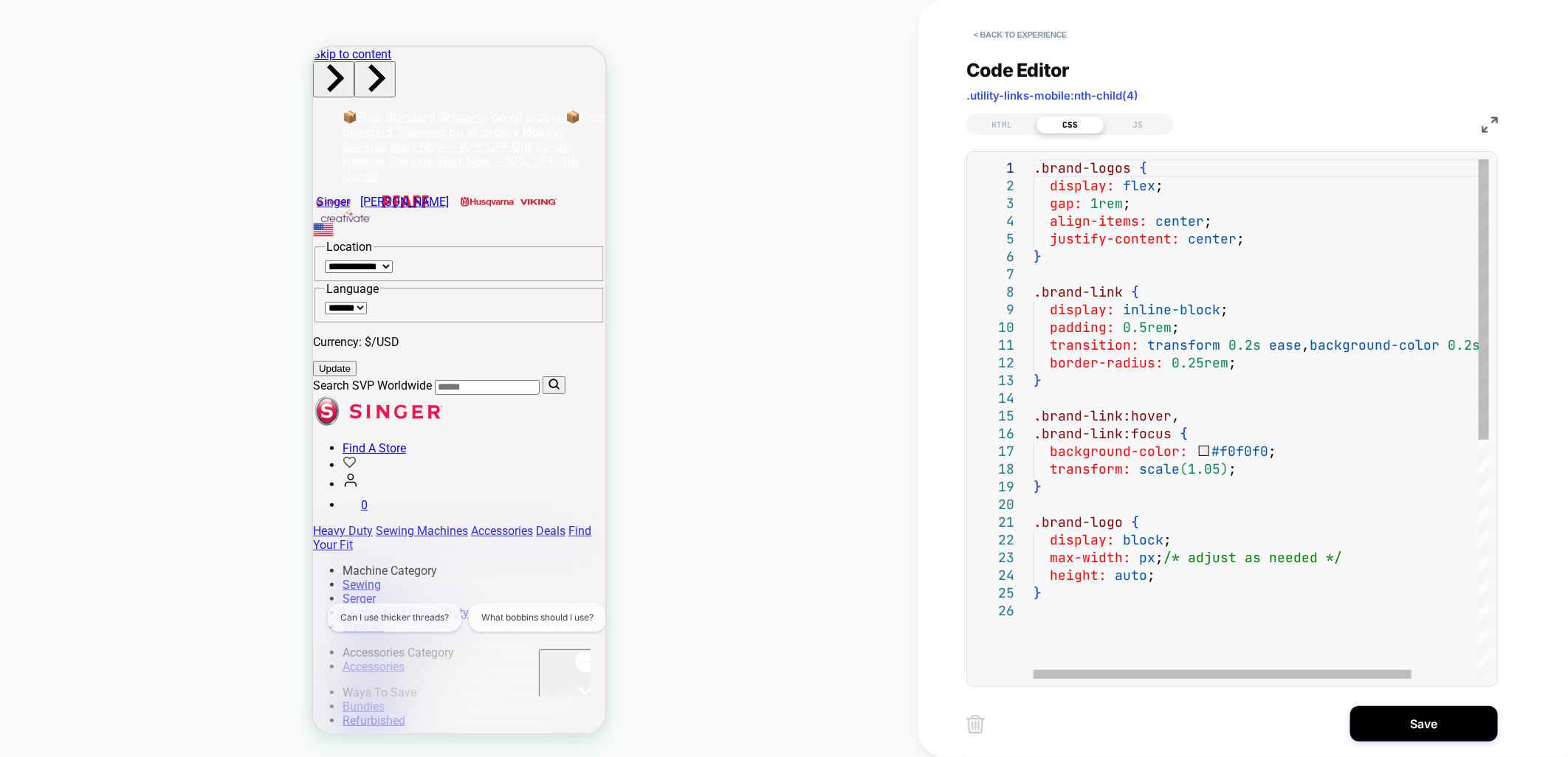
click at [1132, 260] on div ".brand-logos { display: flex ; gap: 1rem ; align-items: center ; justify-conten…" at bounding box center [1302, 640] width 536 height 962
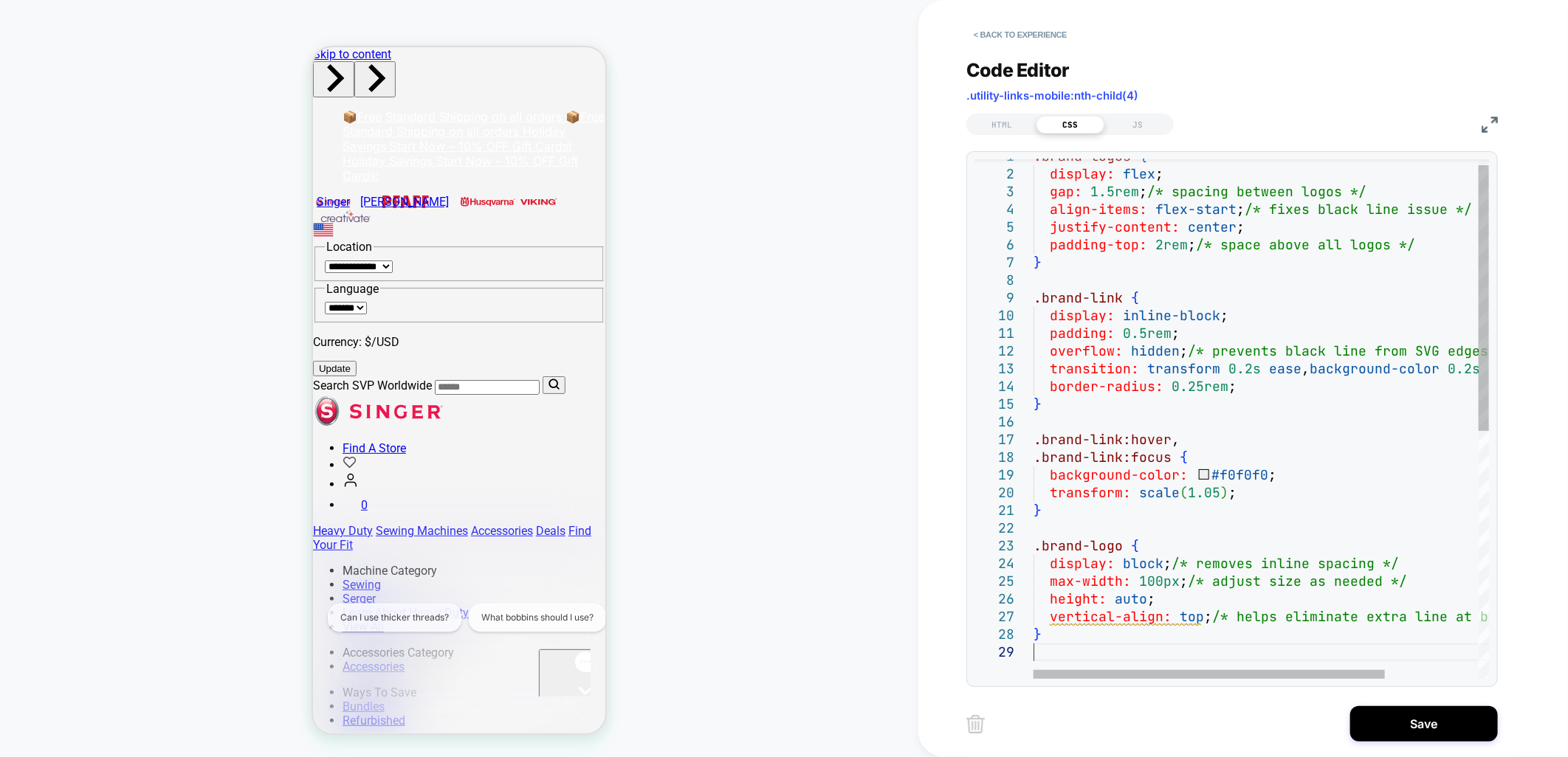
click at [1153, 579] on div ".brand-logos { display: flex ; gap: 1.5rem ; /* spacing between logos */ align-…" at bounding box center [1321, 655] width 576 height 1016
type textarea "**********"
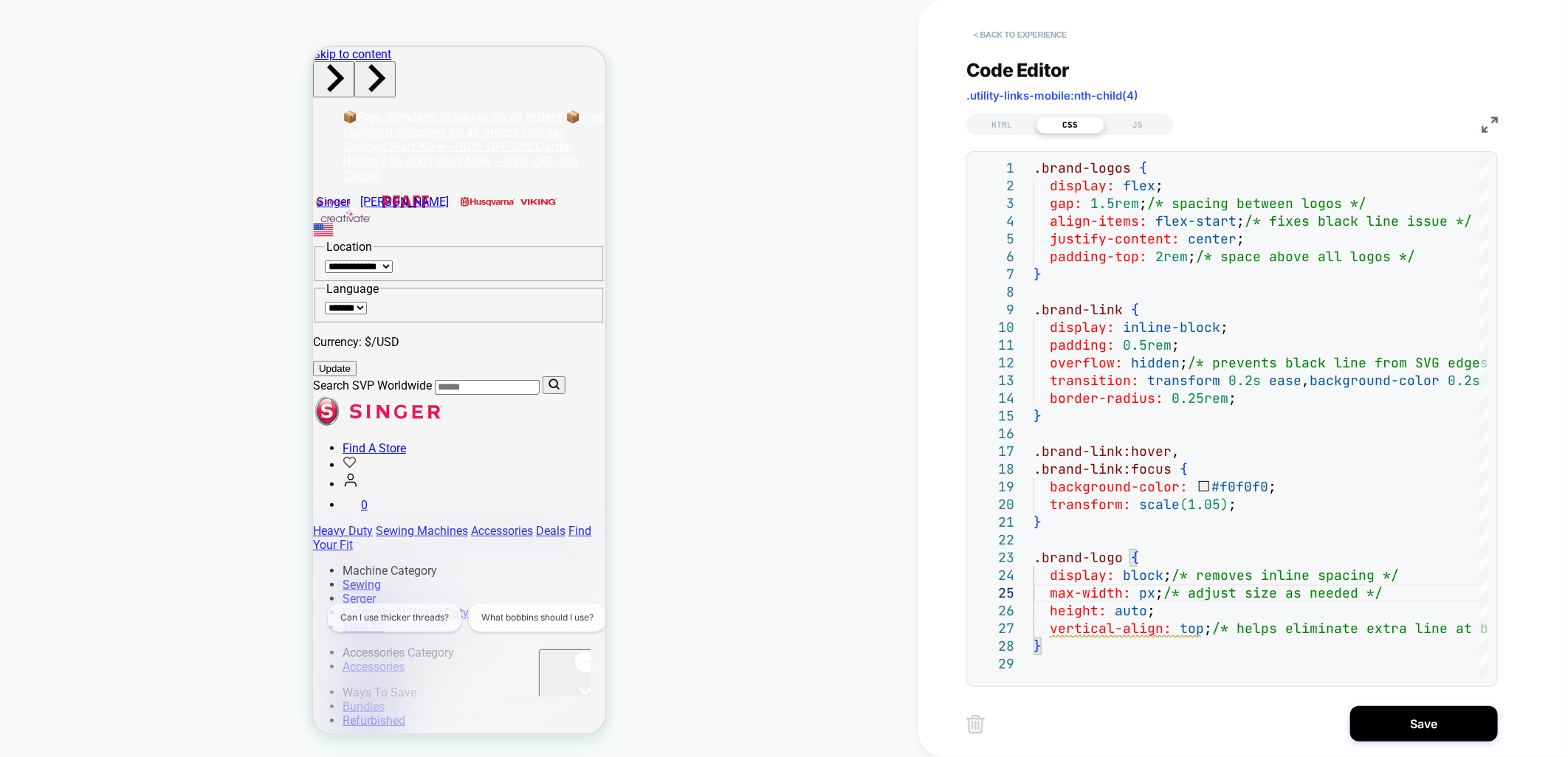
click at [1008, 37] on button "< Back to experience" at bounding box center [1020, 35] width 108 height 24
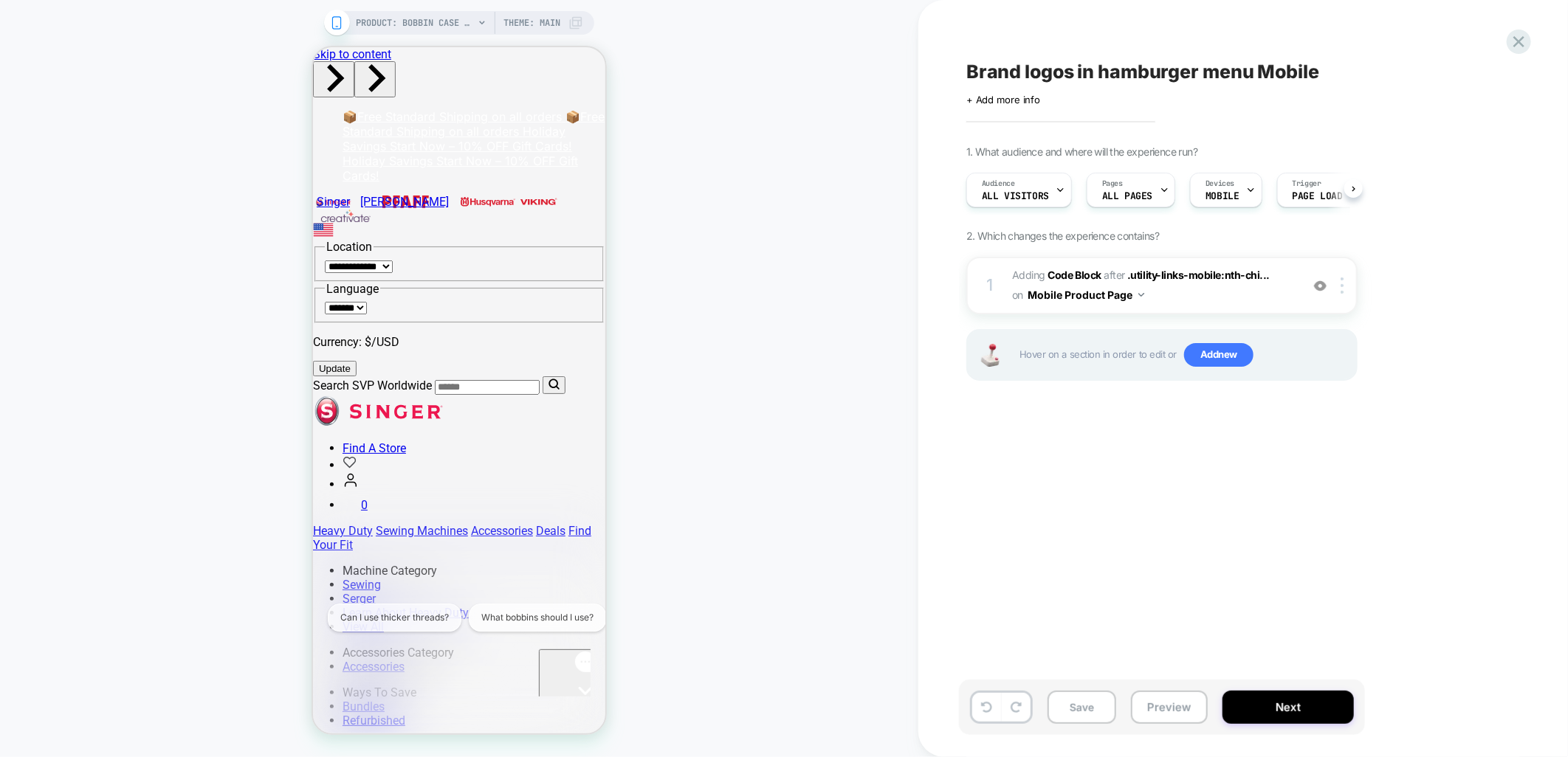
scroll to position [0, 1]
click at [1071, 707] on button "Save" at bounding box center [1082, 707] width 69 height 33
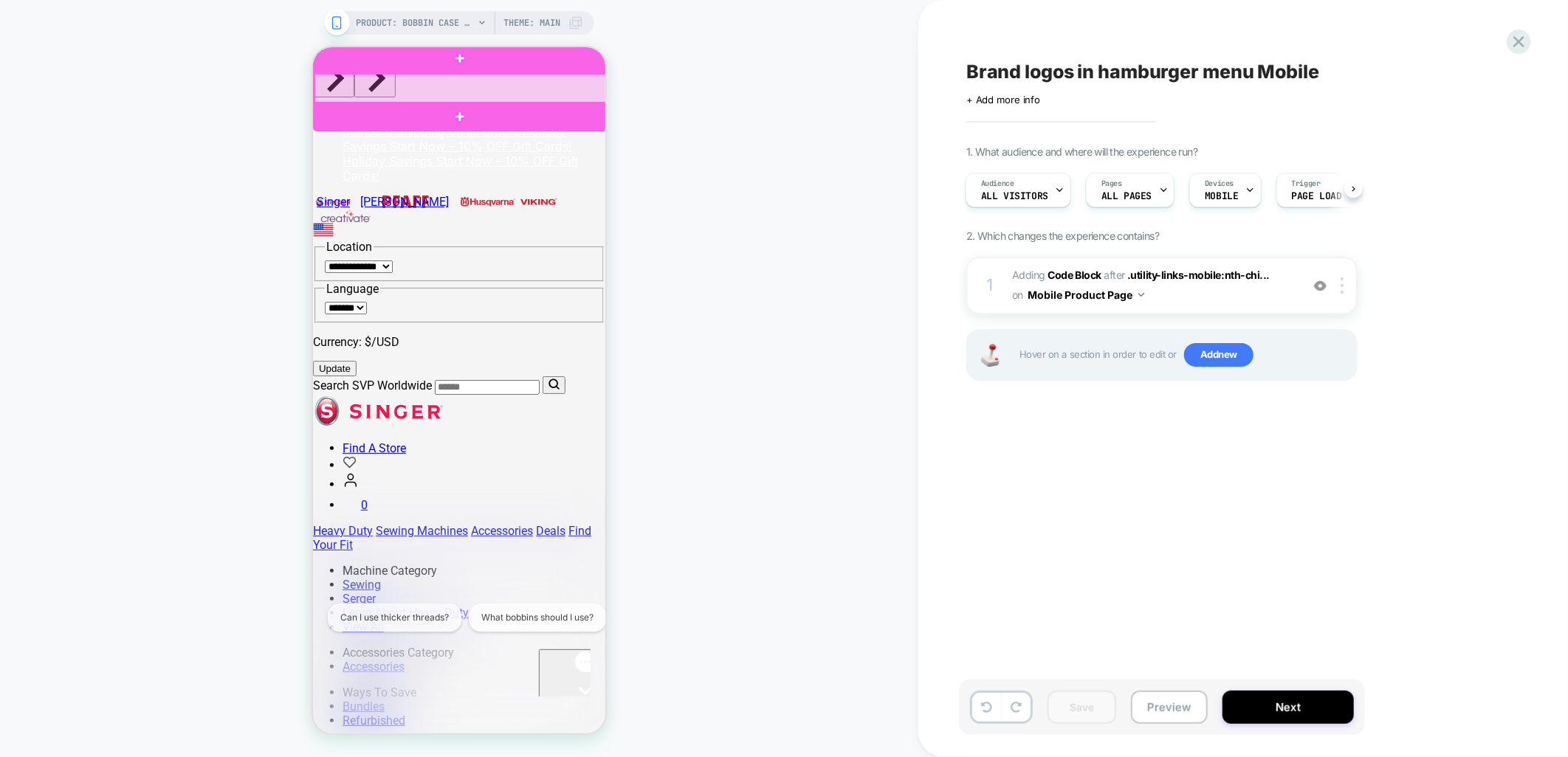
click at [568, 84] on div at bounding box center [460, 88] width 294 height 31
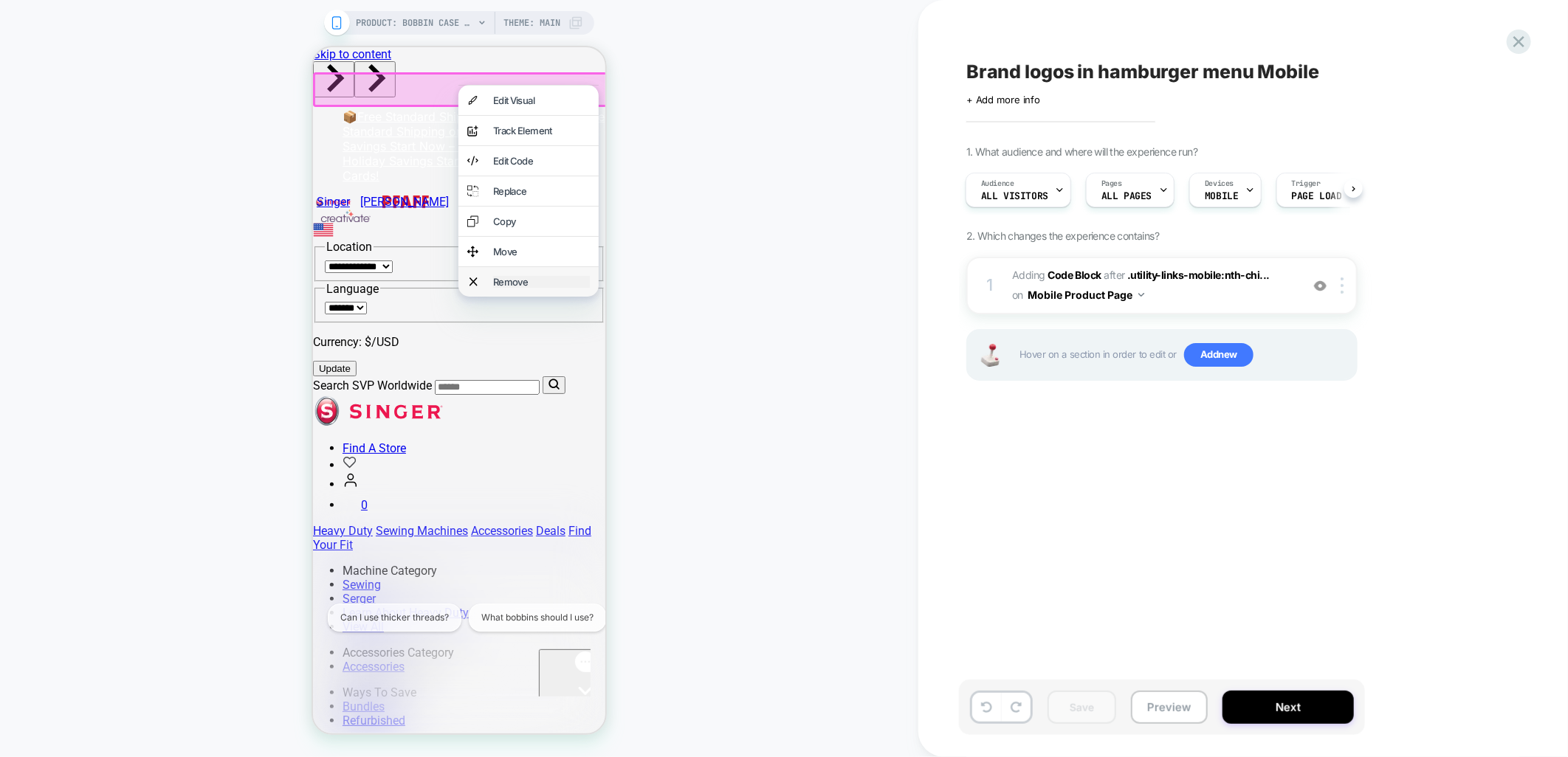
click at [558, 287] on div "Remove" at bounding box center [541, 281] width 97 height 12
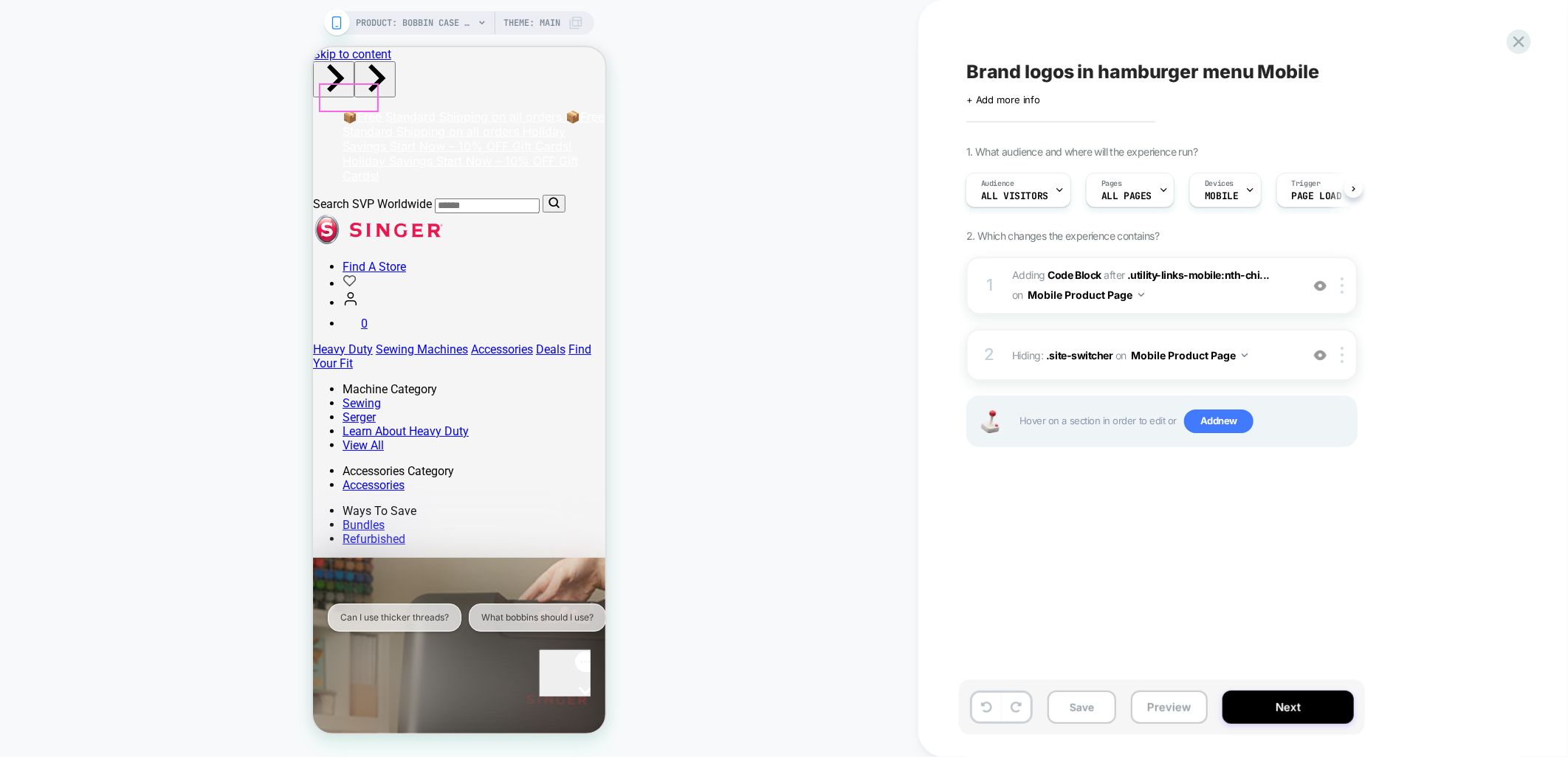
click at [1081, 712] on button "Save" at bounding box center [1082, 707] width 69 height 33
click at [1234, 348] on button "Mobile Product Page" at bounding box center [1190, 355] width 117 height 21
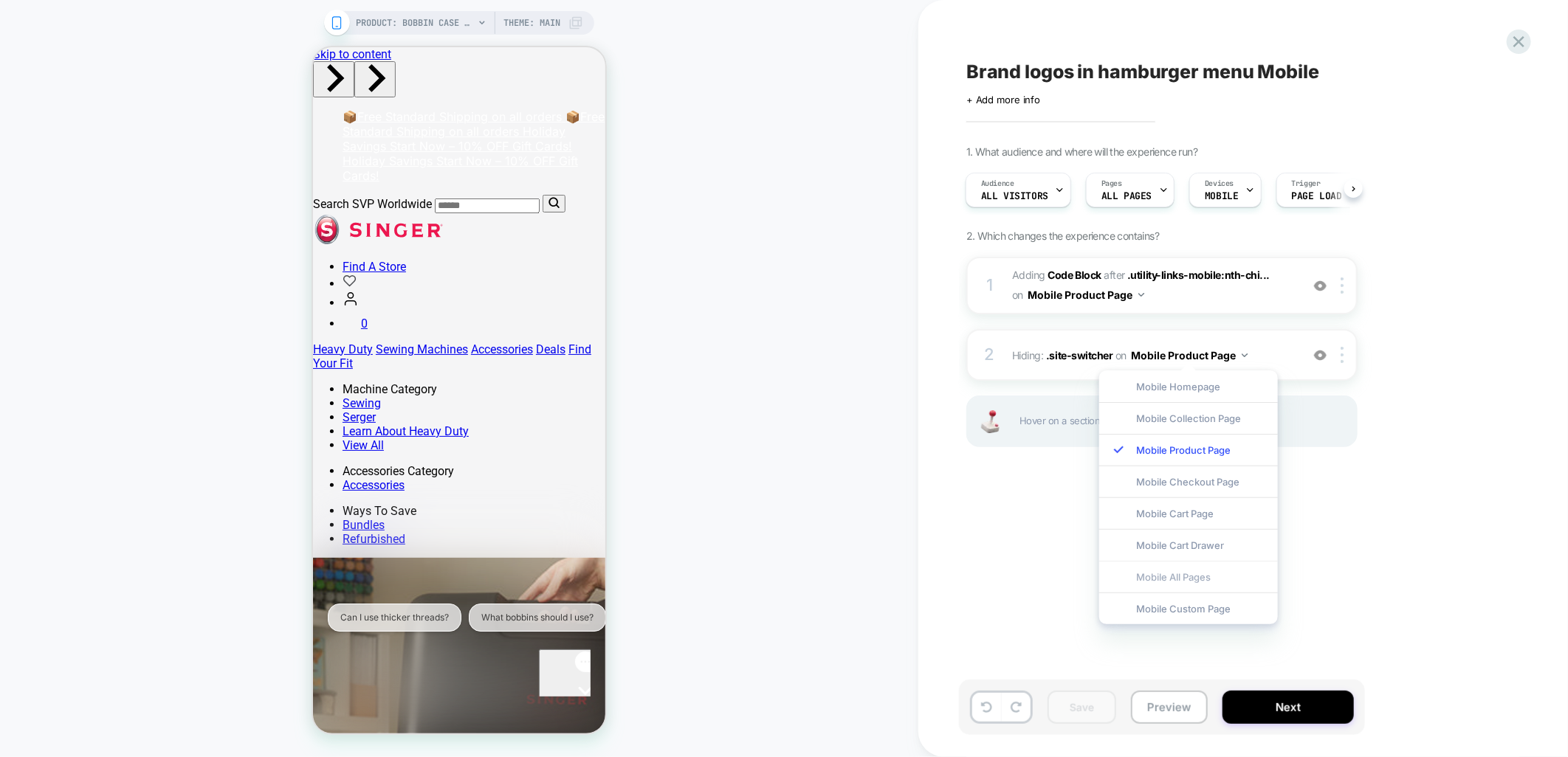
click at [1173, 586] on div "Mobile All Pages" at bounding box center [1189, 576] width 179 height 31
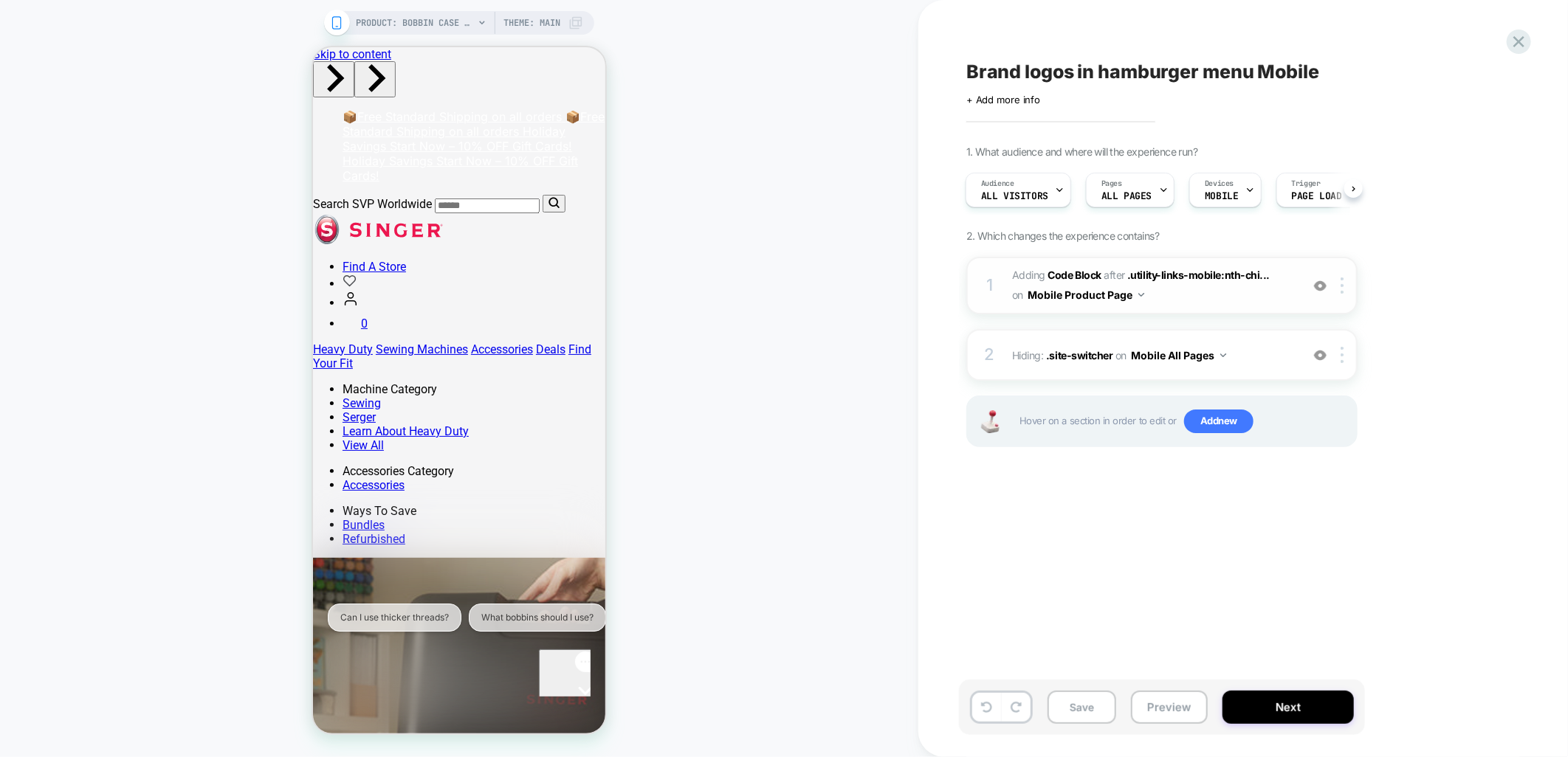
click at [1130, 294] on button "Mobile Product Page" at bounding box center [1086, 294] width 117 height 21
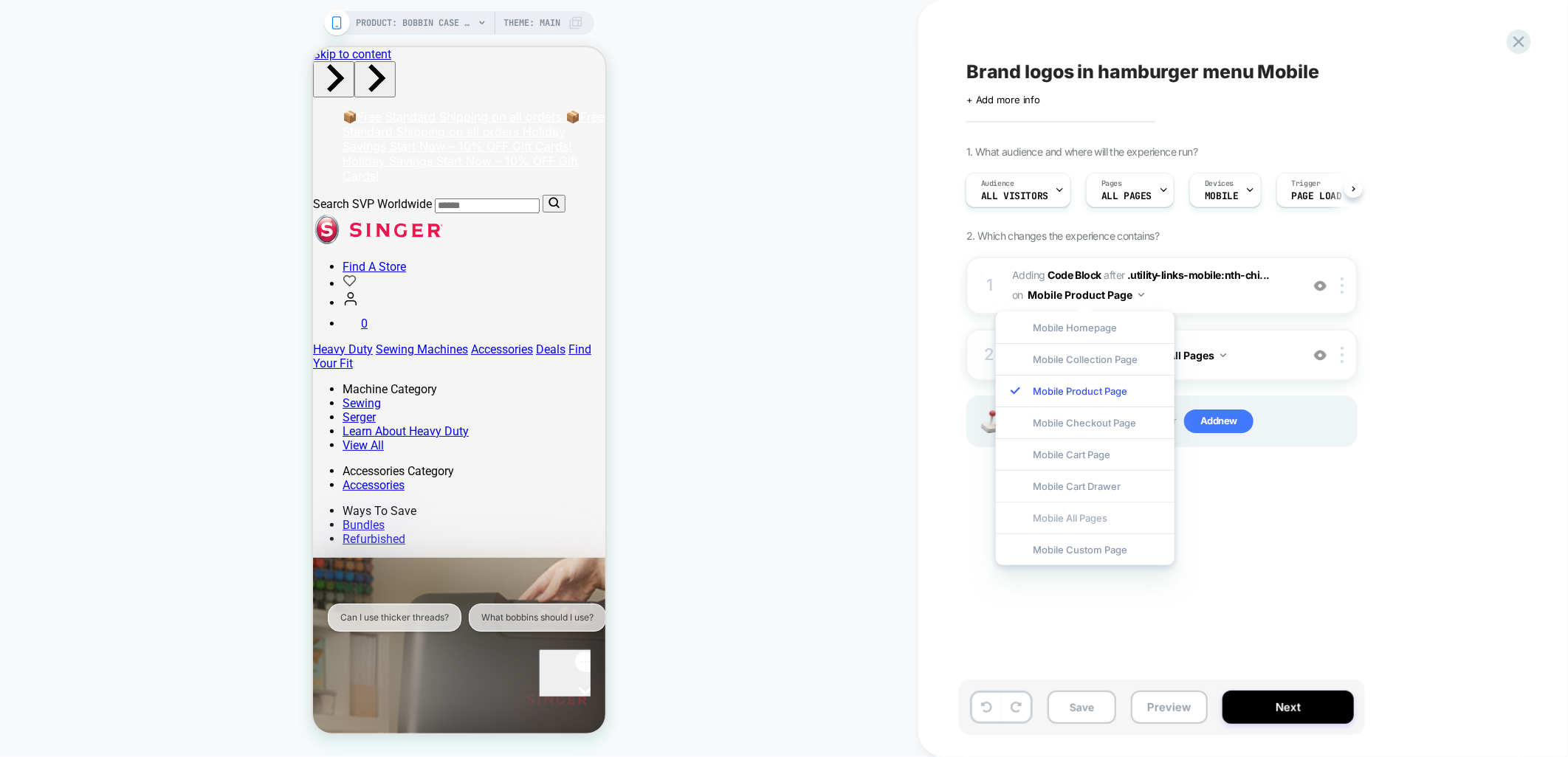
click at [1094, 526] on div "Mobile All Pages" at bounding box center [1085, 517] width 179 height 31
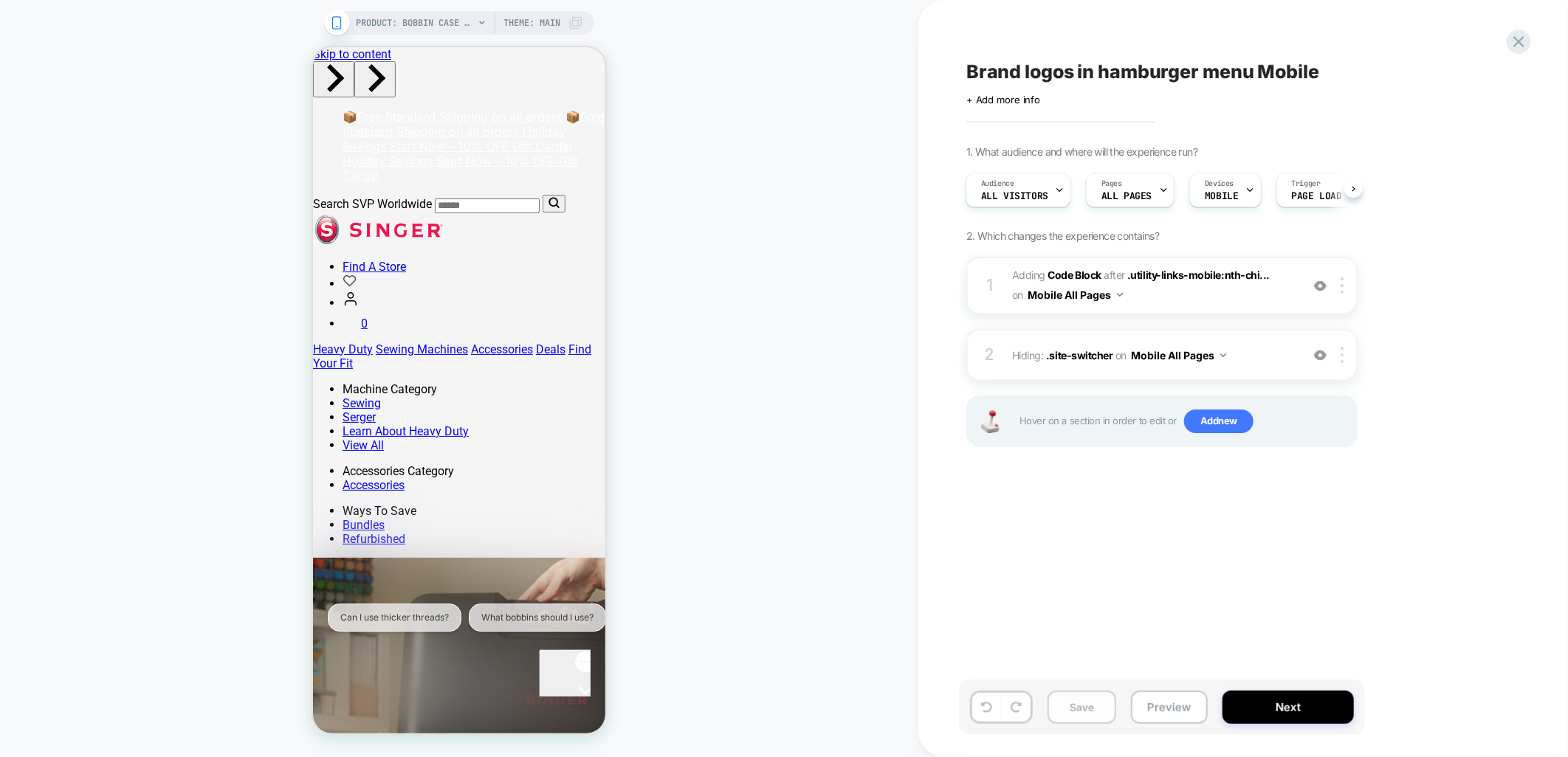
click at [1090, 705] on button "Save" at bounding box center [1082, 707] width 69 height 33
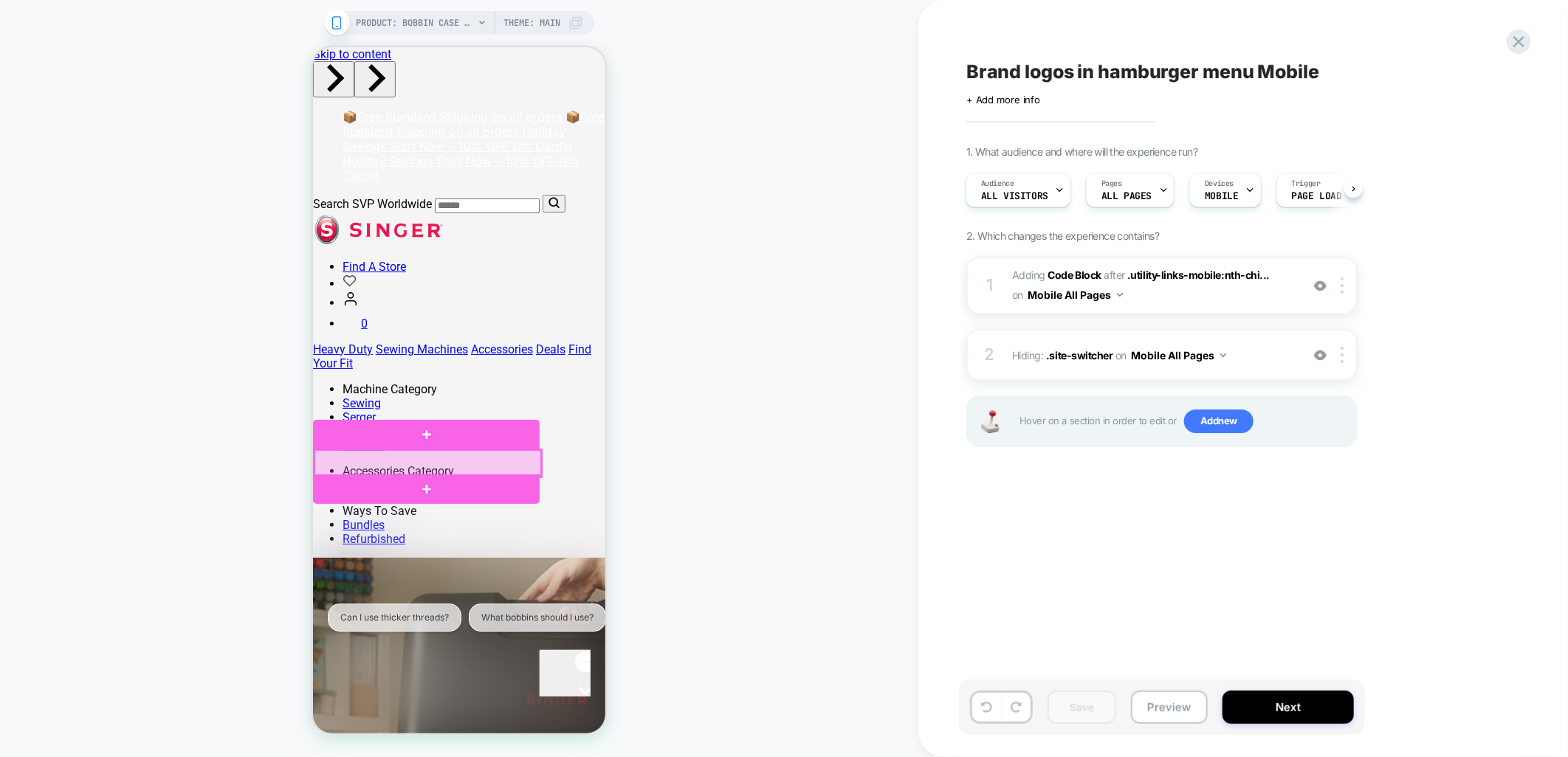
click at [483, 468] on div at bounding box center [427, 462] width 226 height 26
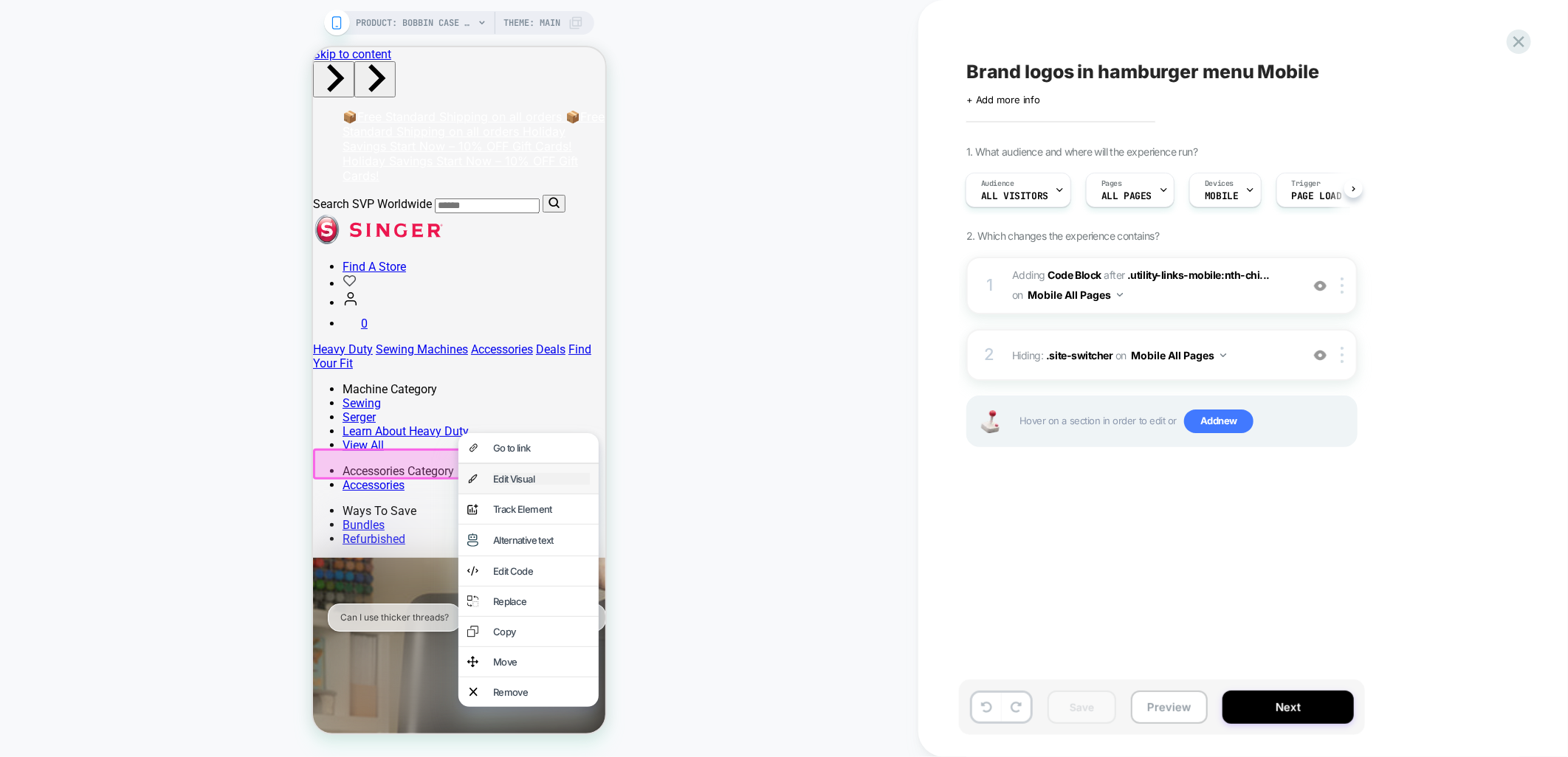
click at [514, 481] on div "Edit Visual" at bounding box center [541, 478] width 97 height 12
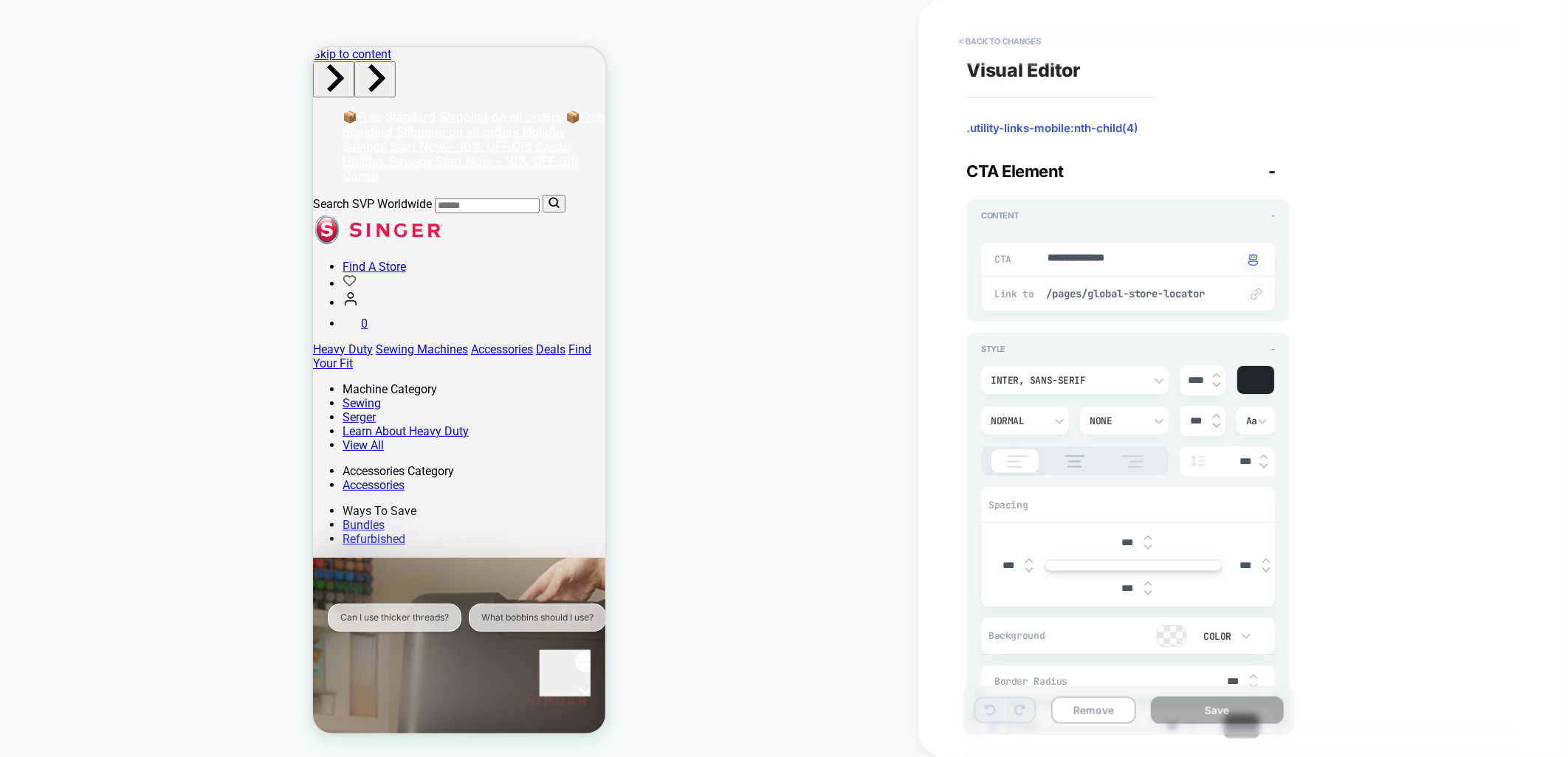
click at [1142, 595] on div "***" at bounding box center [1134, 589] width 46 height 31
click at [1145, 595] on img at bounding box center [1148, 593] width 8 height 6
type textarea "*"
type input "****"
click at [1145, 595] on img at bounding box center [1148, 593] width 8 height 6
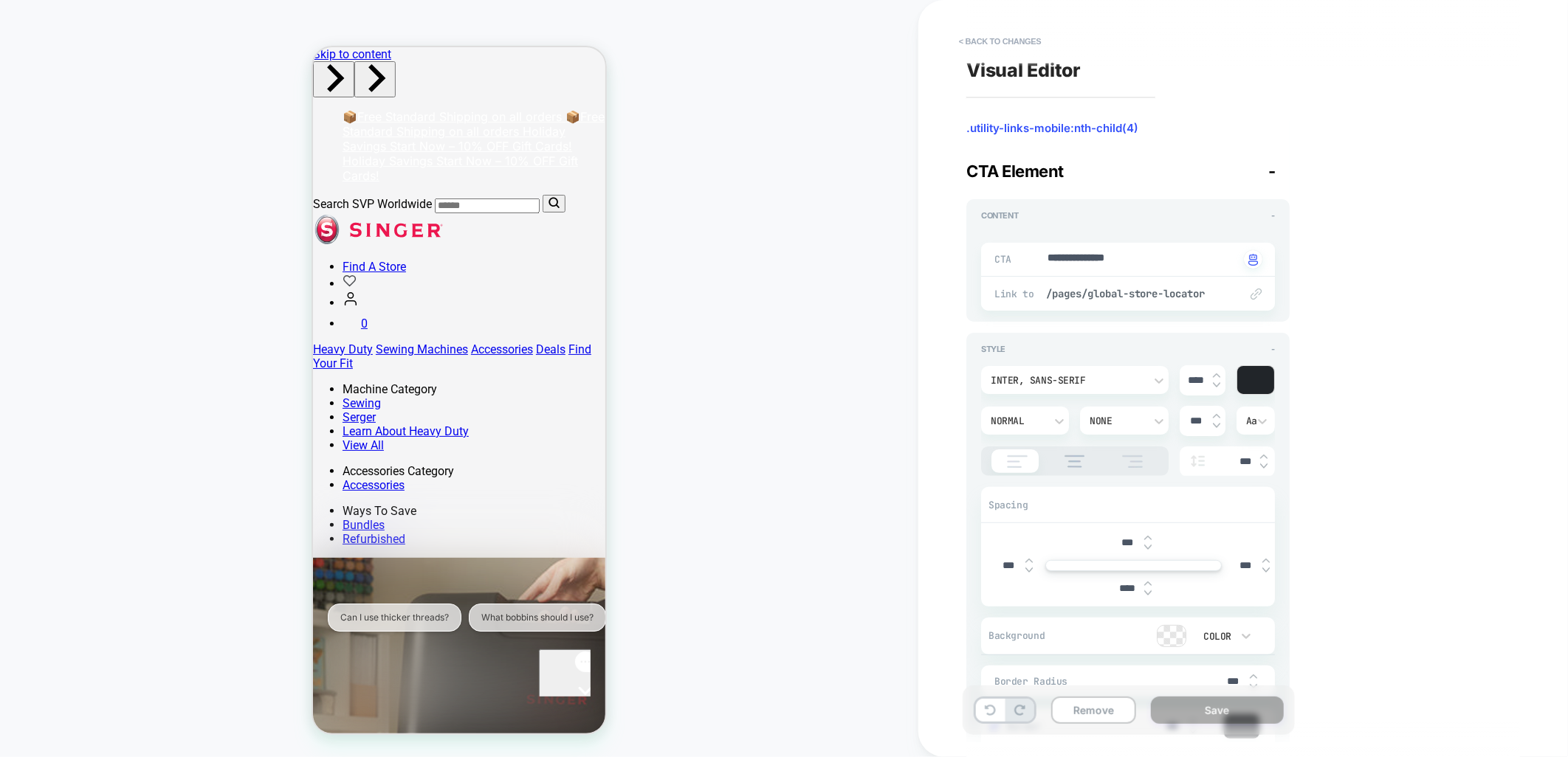
type textarea "*"
type input "****"
click at [1145, 595] on img at bounding box center [1148, 593] width 8 height 6
type textarea "*"
type input "****"
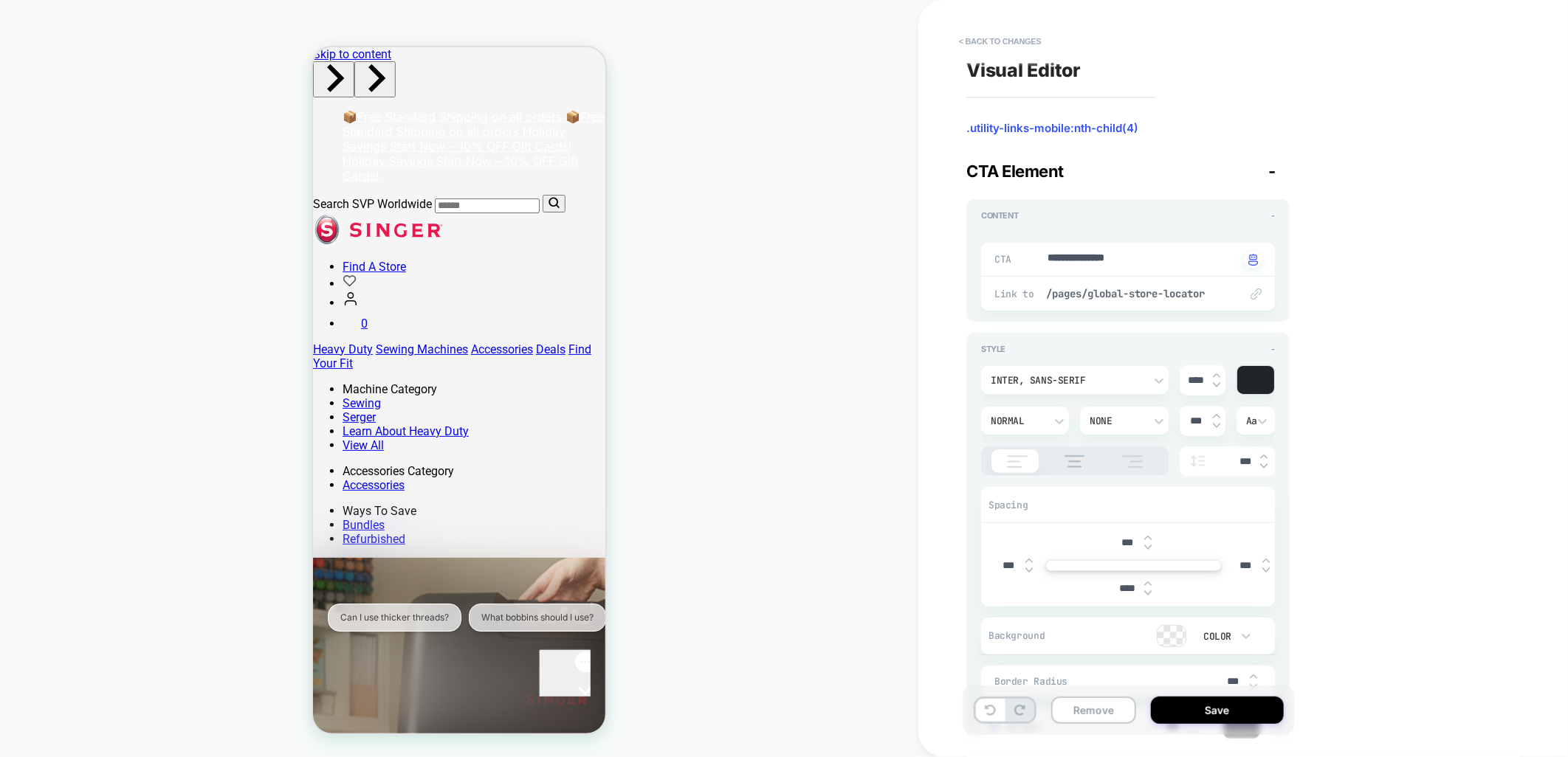
click at [1145, 595] on img at bounding box center [1148, 593] width 8 height 6
type textarea "*"
type input "****"
click at [1145, 595] on img at bounding box center [1148, 593] width 8 height 6
type textarea "*"
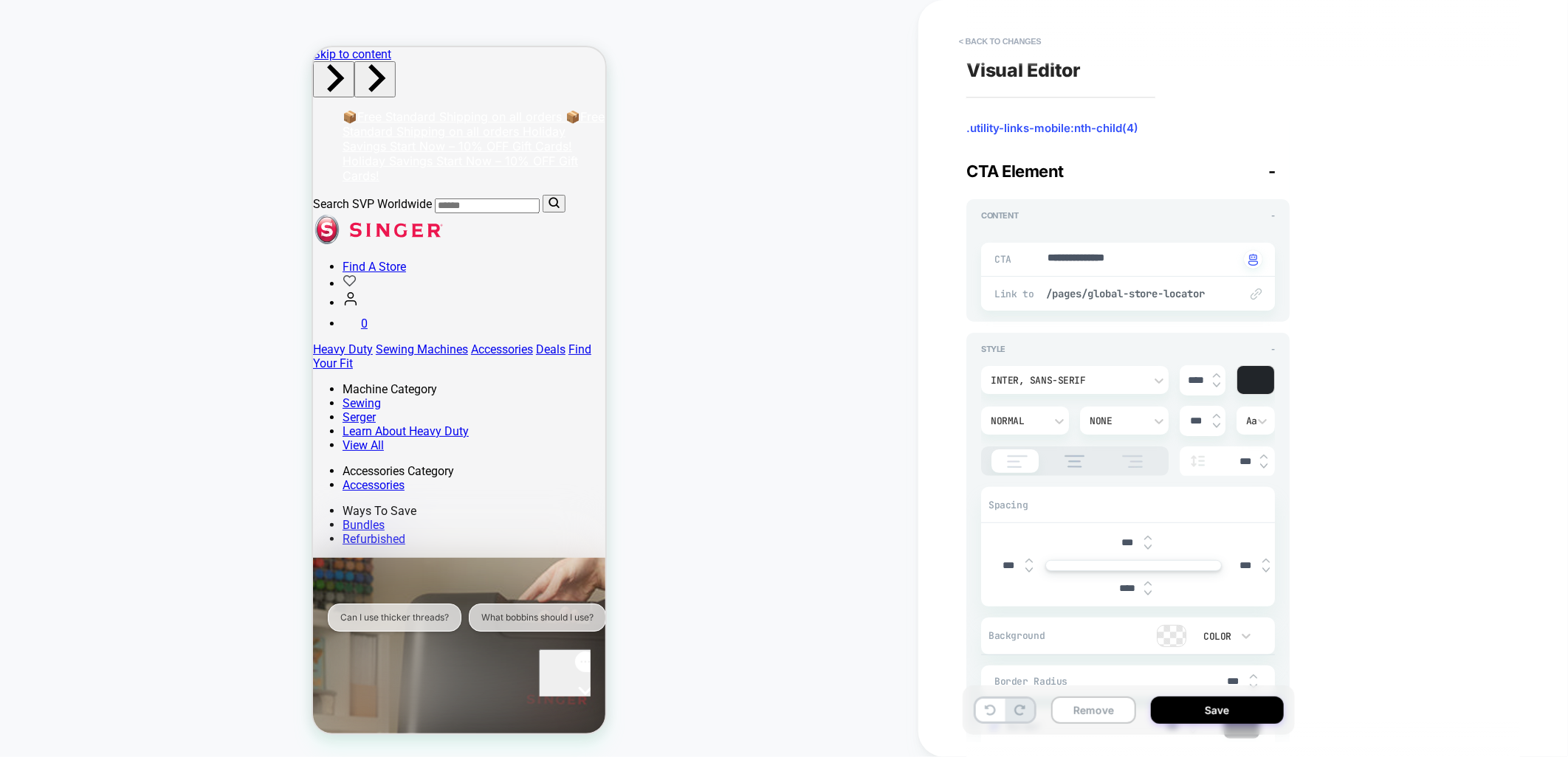
type input "****"
click at [1145, 595] on img at bounding box center [1148, 593] width 8 height 6
type textarea "*"
type input "****"
click at [1148, 585] on img at bounding box center [1148, 583] width 8 height 6
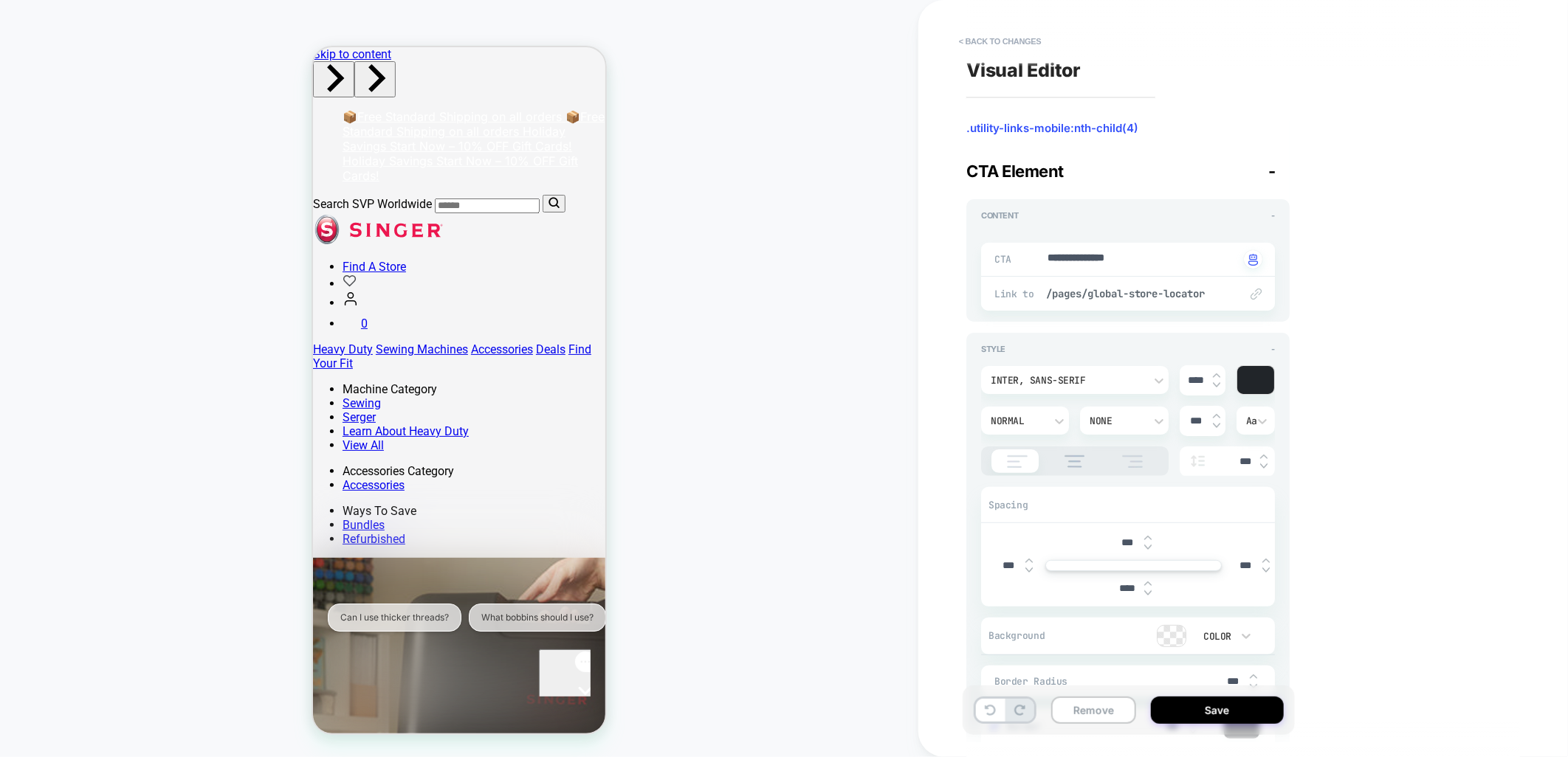
type textarea "*"
type input "****"
click at [1148, 585] on img at bounding box center [1148, 583] width 8 height 6
type textarea "*"
type input "****"
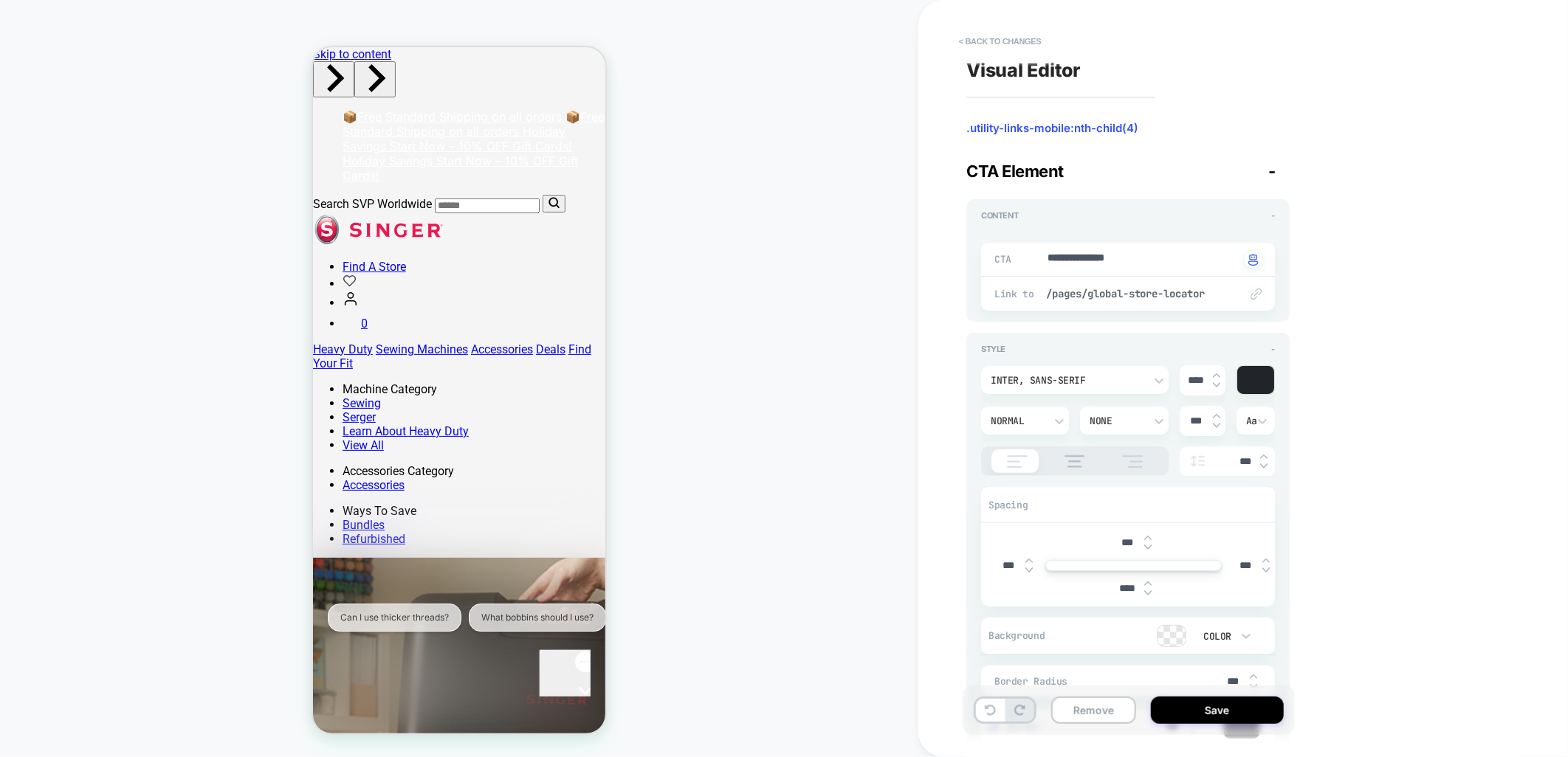
click at [1148, 585] on img at bounding box center [1148, 583] width 8 height 6
type textarea "*"
type input "****"
click at [1148, 585] on img at bounding box center [1148, 583] width 8 height 6
type textarea "*"
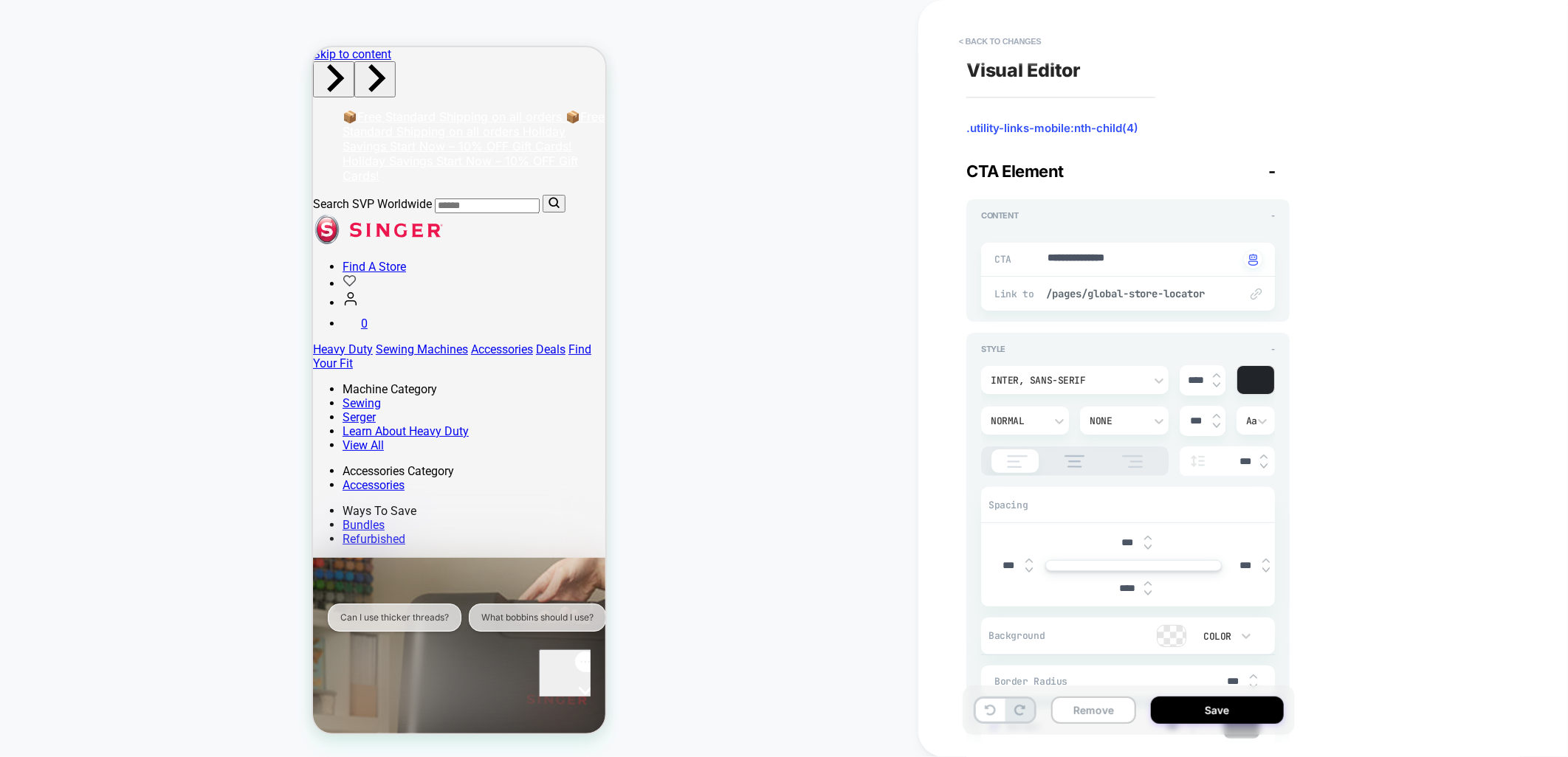
type input "****"
click at [1148, 585] on img at bounding box center [1148, 583] width 8 height 6
type textarea "*"
type input "****"
type textarea "*"
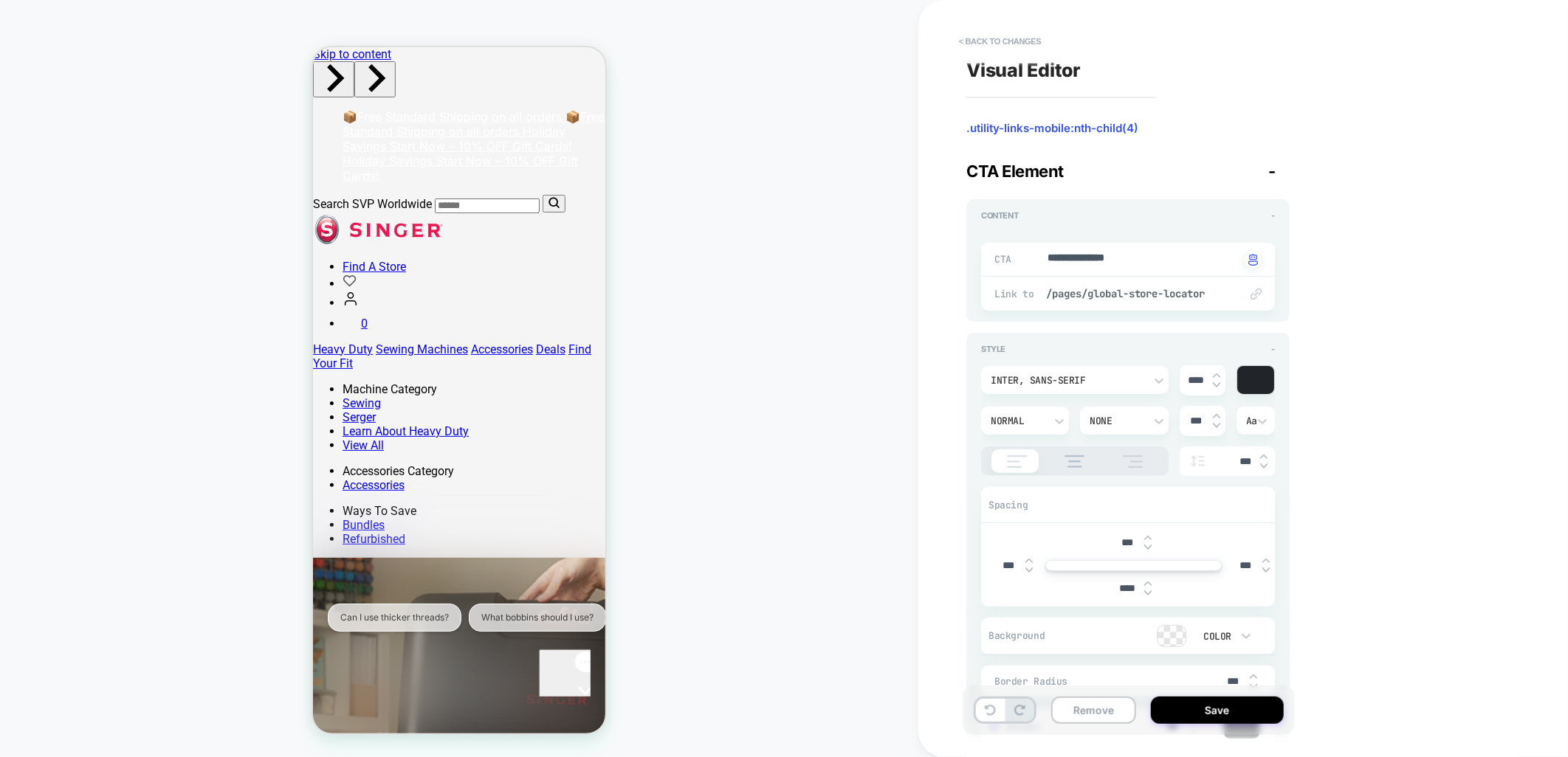
type input "****"
click at [1149, 585] on img at bounding box center [1148, 583] width 8 height 6
type textarea "*"
type input "****"
type textarea "*"
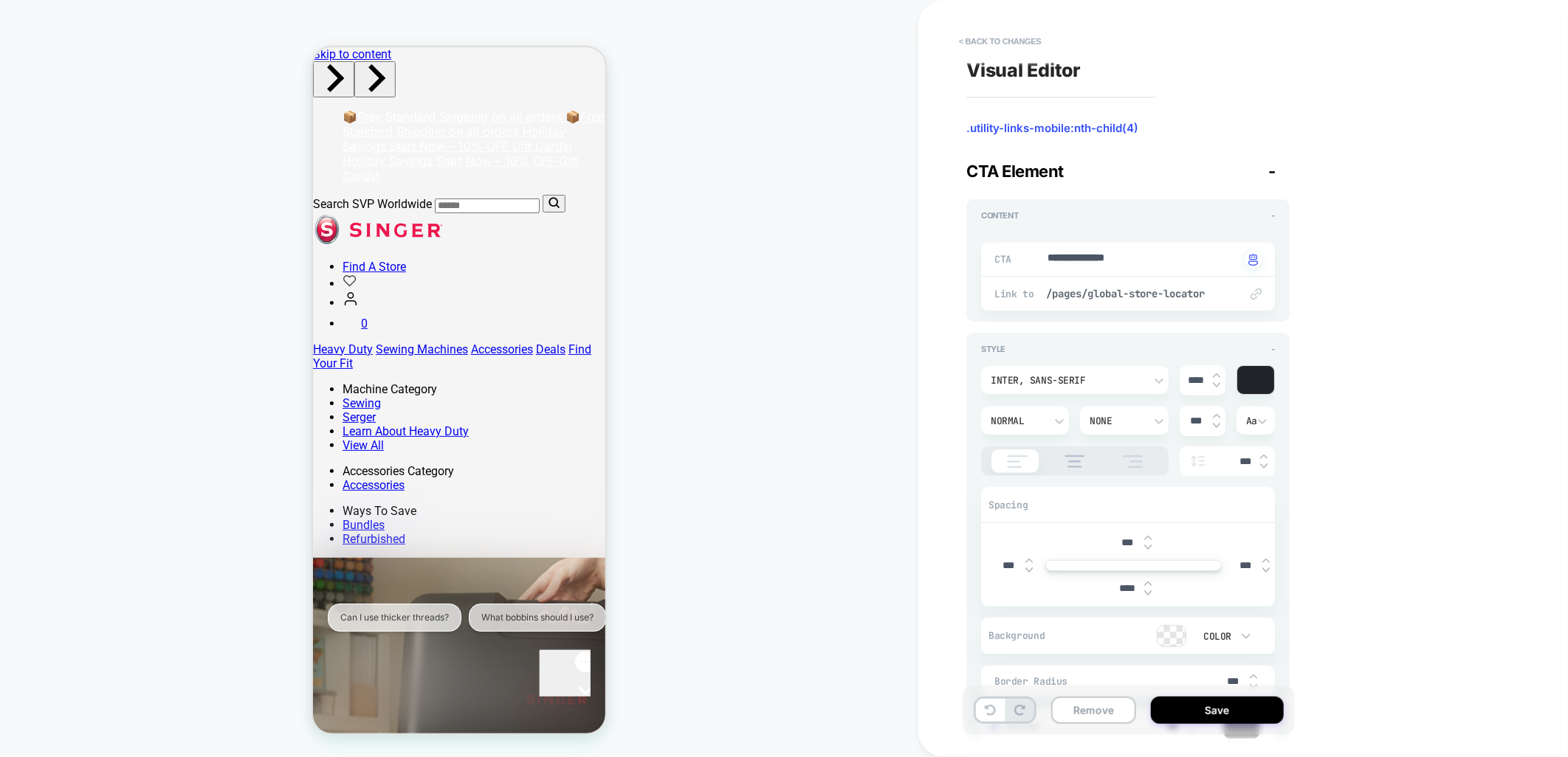
type input "****"
click at [1149, 585] on img at bounding box center [1148, 583] width 8 height 6
type textarea "*"
type input "****"
click at [1149, 585] on img at bounding box center [1148, 583] width 8 height 6
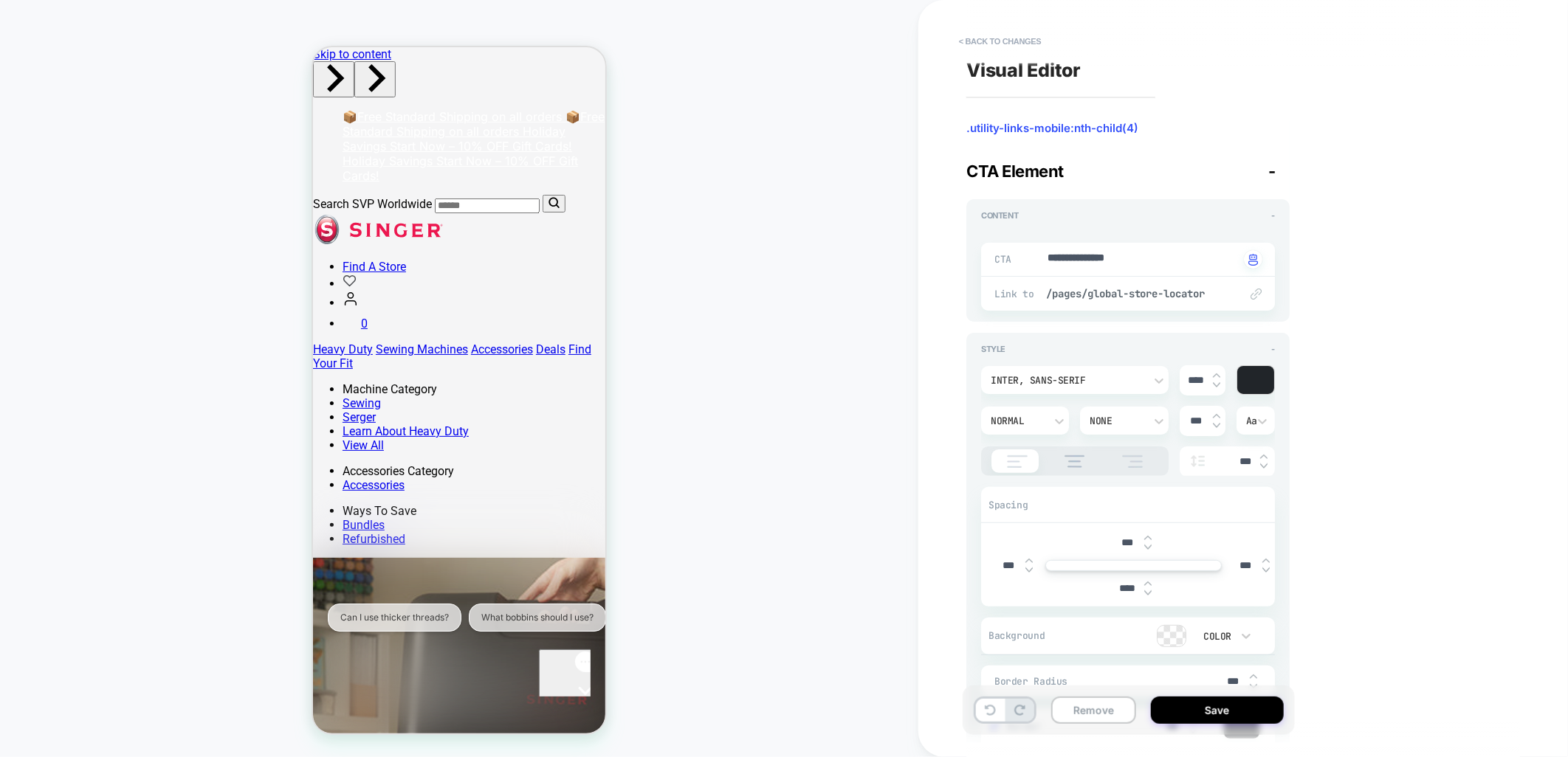
type textarea "*"
type input "****"
click at [1125, 589] on input "****" at bounding box center [1127, 588] width 33 height 13
type textarea "*"
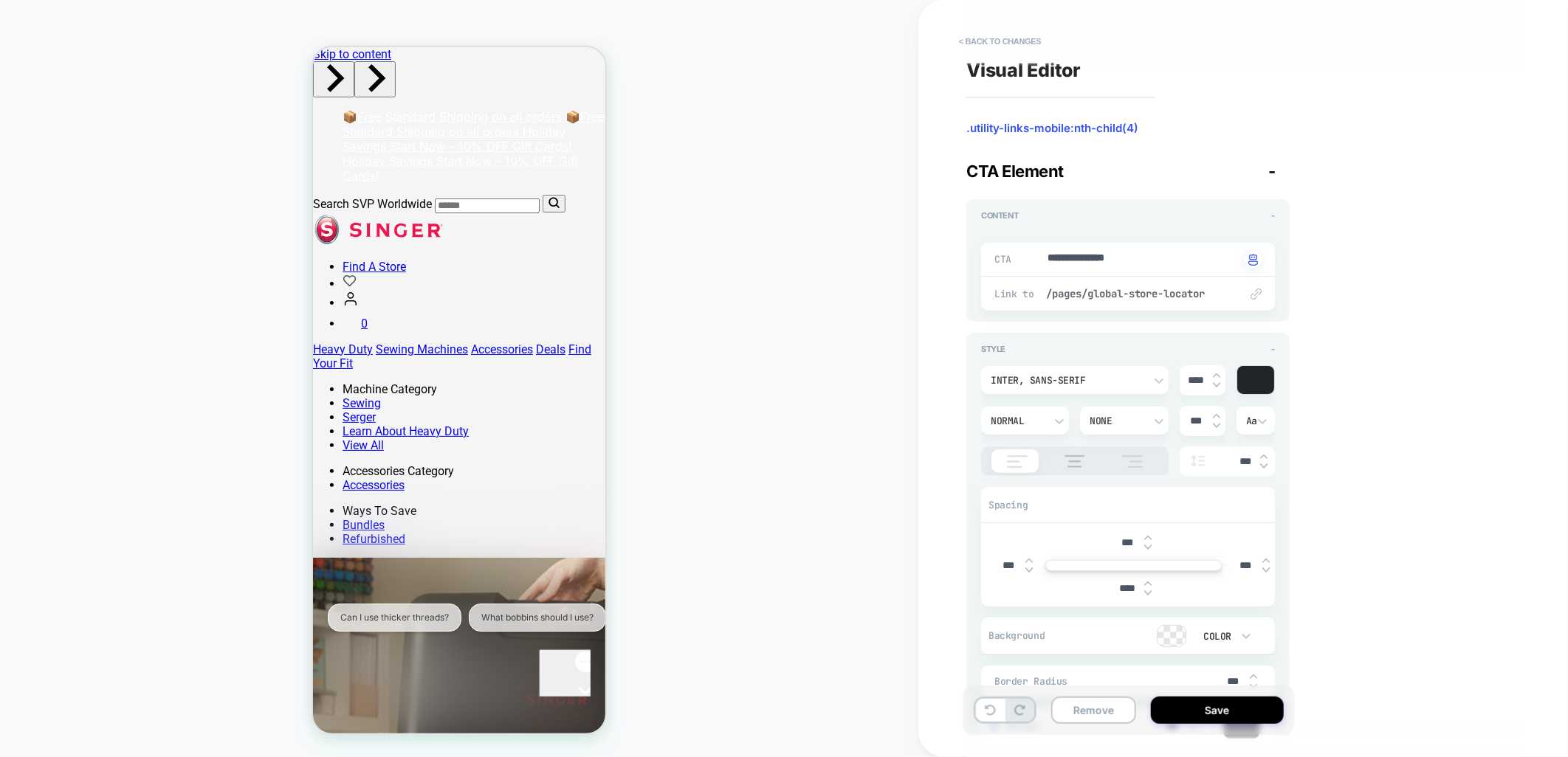
type input "***"
type textarea "*"
type input "****"
type textarea "*"
type input "****"
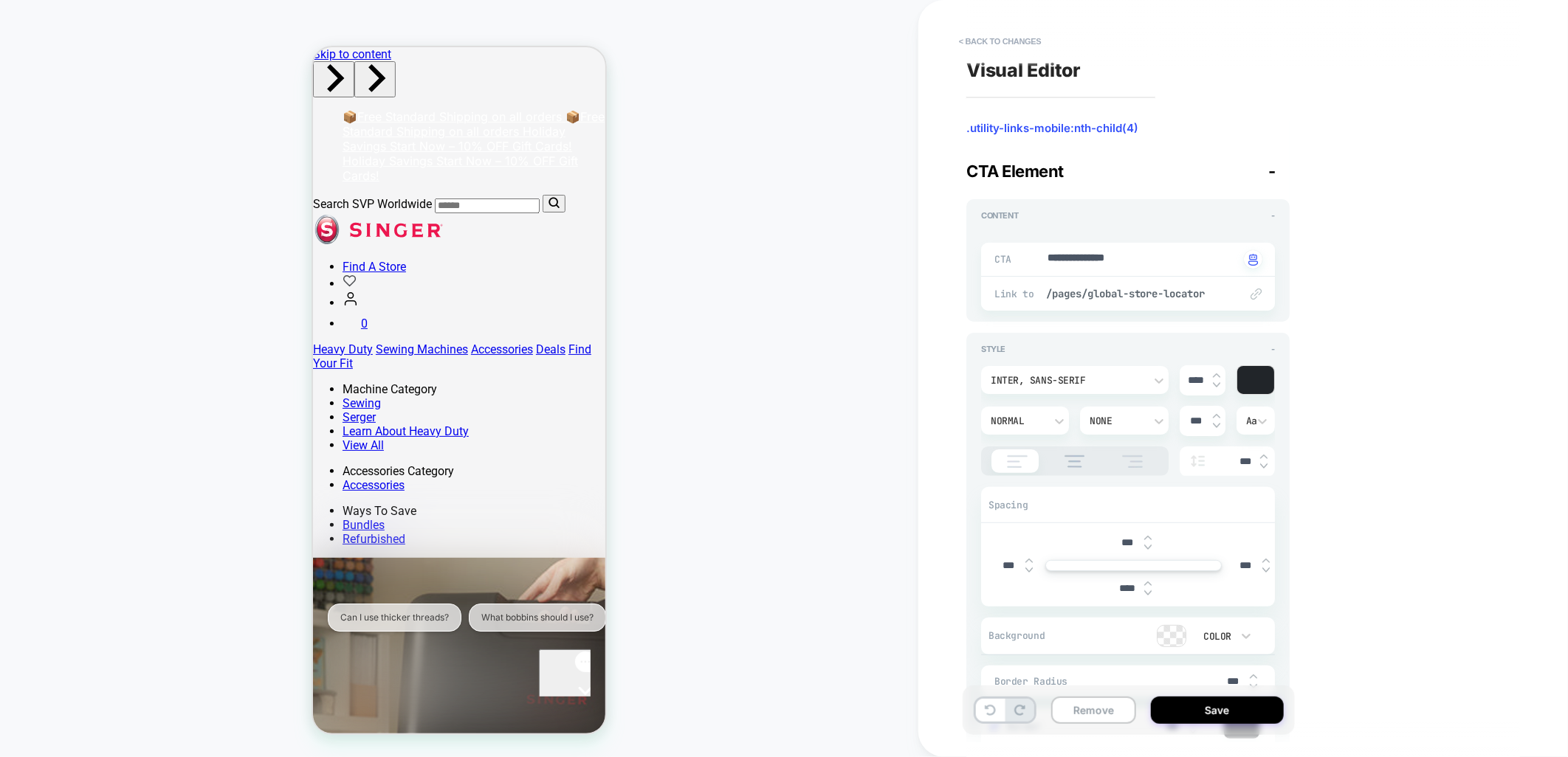
click at [786, 608] on div "PRODUCT: Bobbin Case SINGER® - Class 15 PRODUCT: Bobbin Case SINGER® - Class 15…" at bounding box center [459, 378] width 918 height 728
click at [1164, 714] on button "Save" at bounding box center [1218, 710] width 133 height 27
type textarea "*"
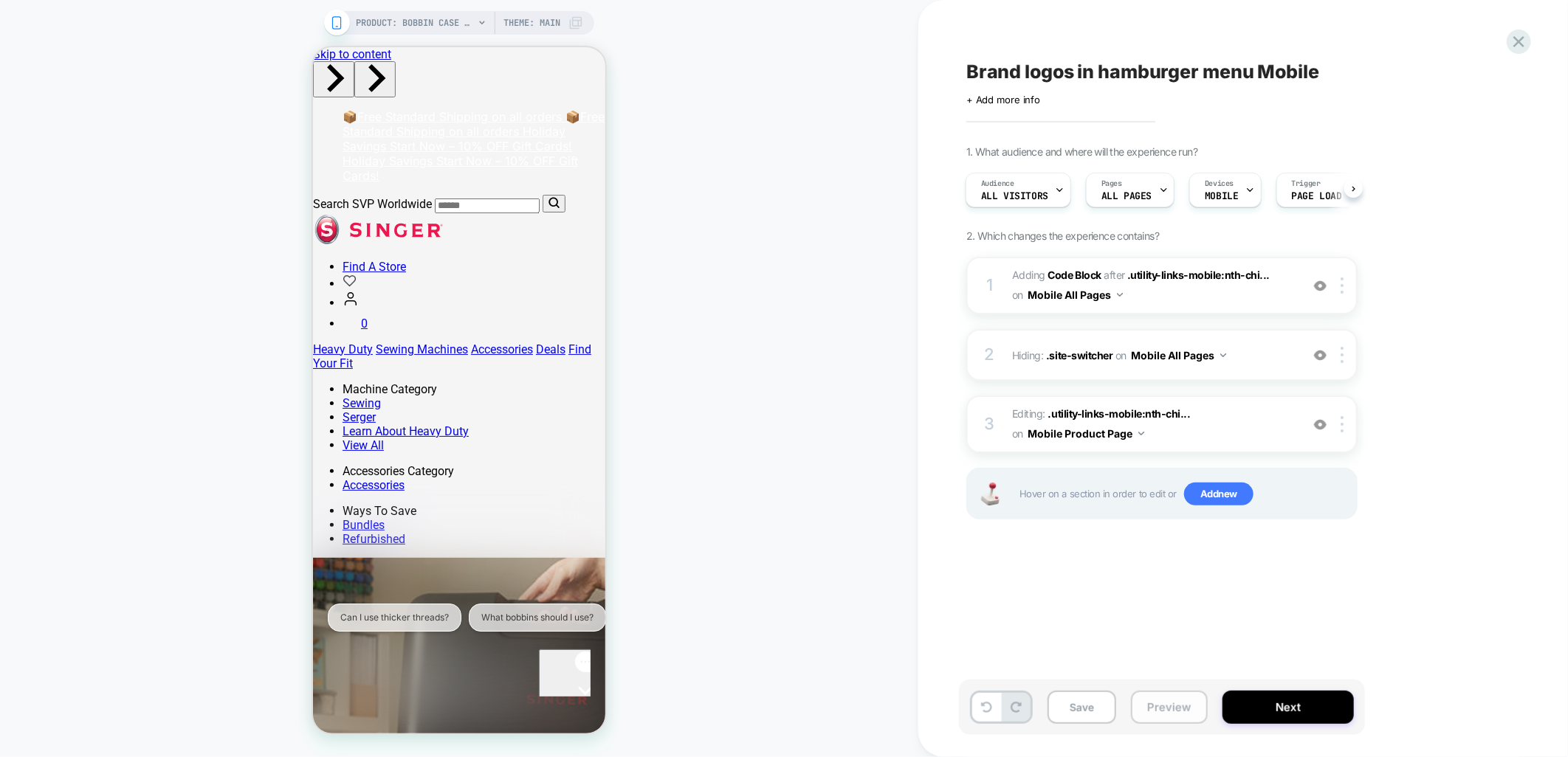
drag, startPoint x: 1086, startPoint y: 713, endPoint x: 1146, endPoint y: 702, distance: 61.0
click at [1086, 713] on button "Save" at bounding box center [1082, 707] width 69 height 33
click at [578, 709] on icon "Gorgias live chat" at bounding box center [584, 715] width 14 height 14
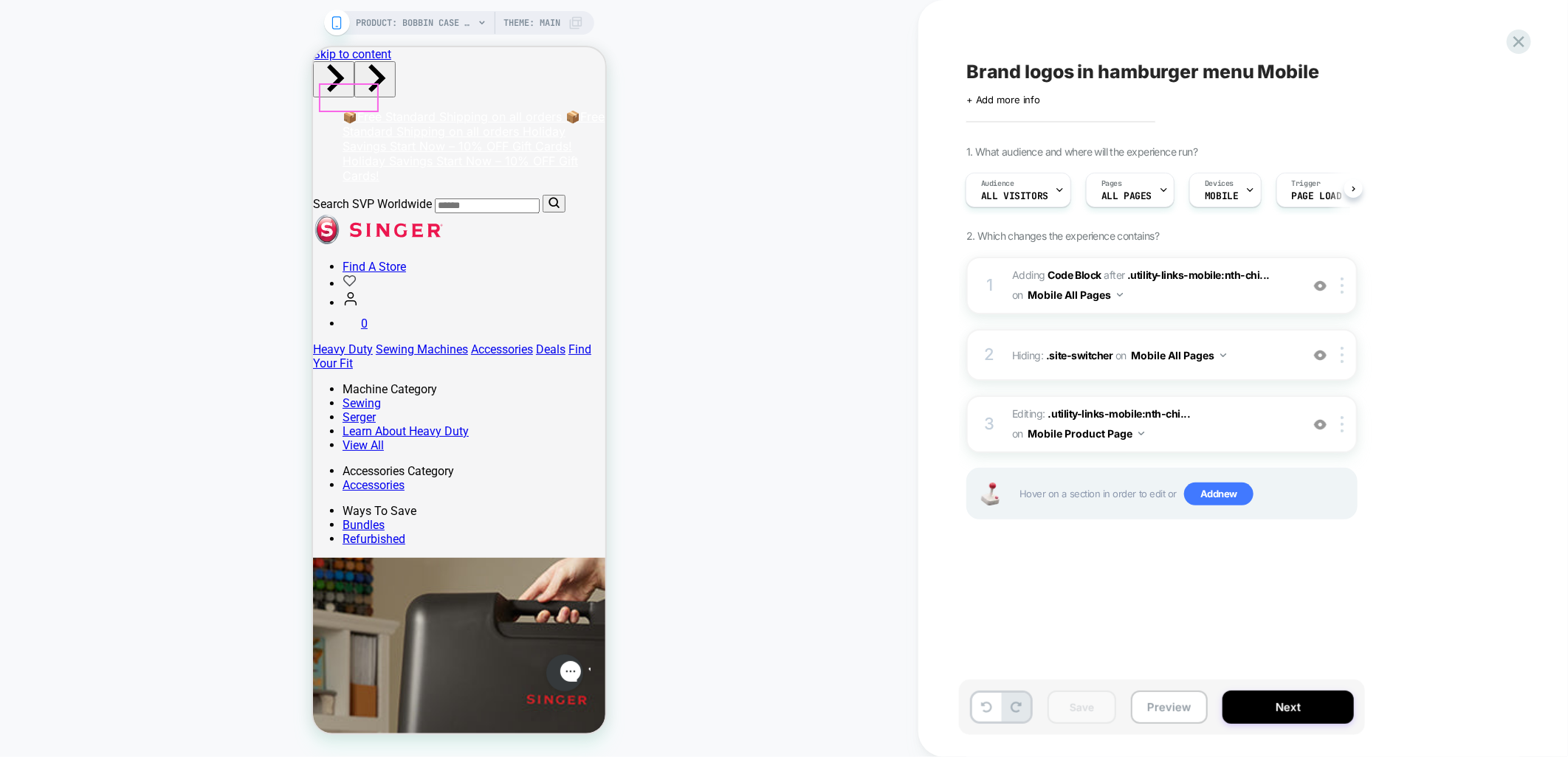
click at [1175, 710] on button "Preview" at bounding box center [1169, 707] width 77 height 33
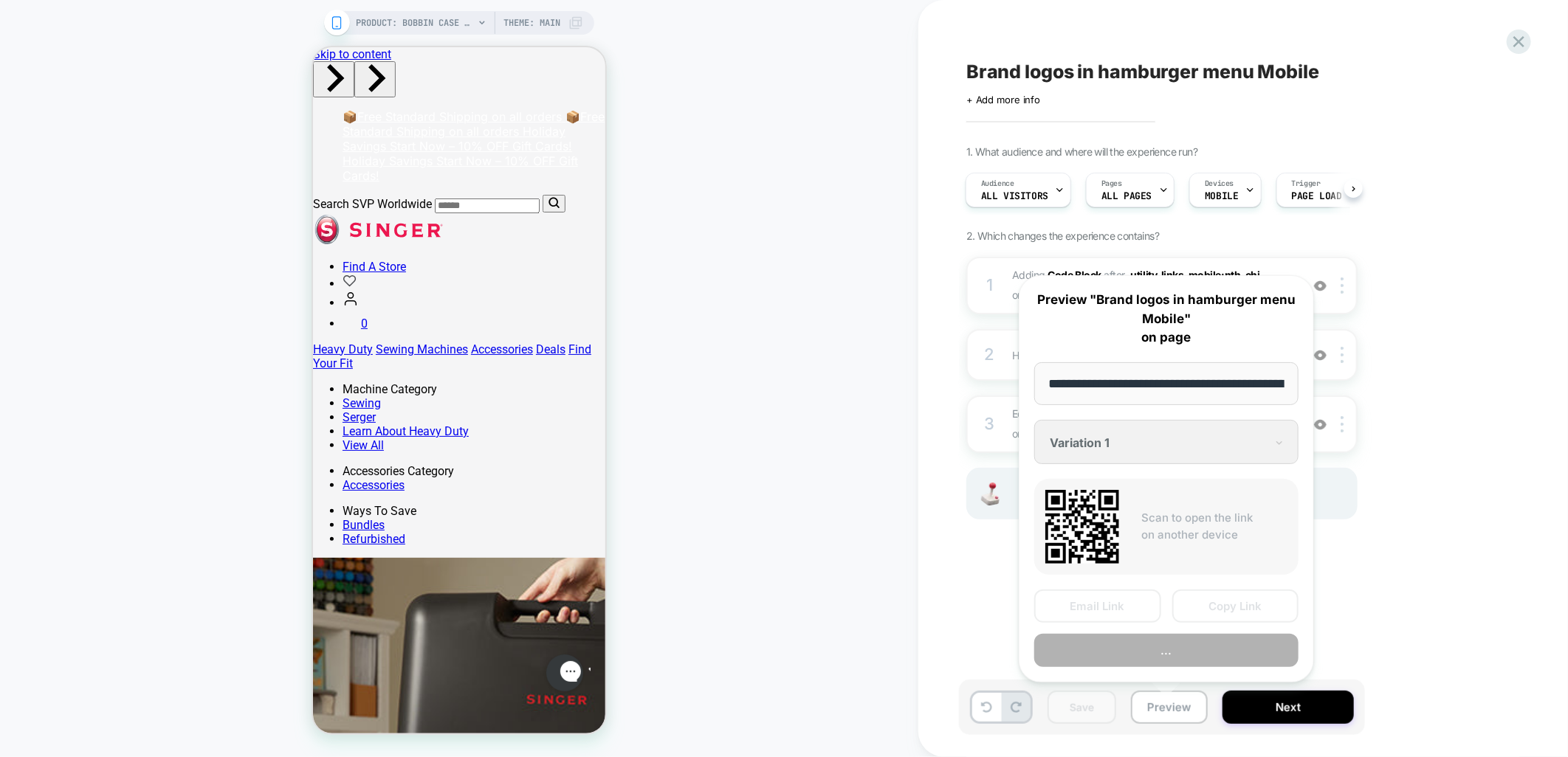
scroll to position [0, 193]
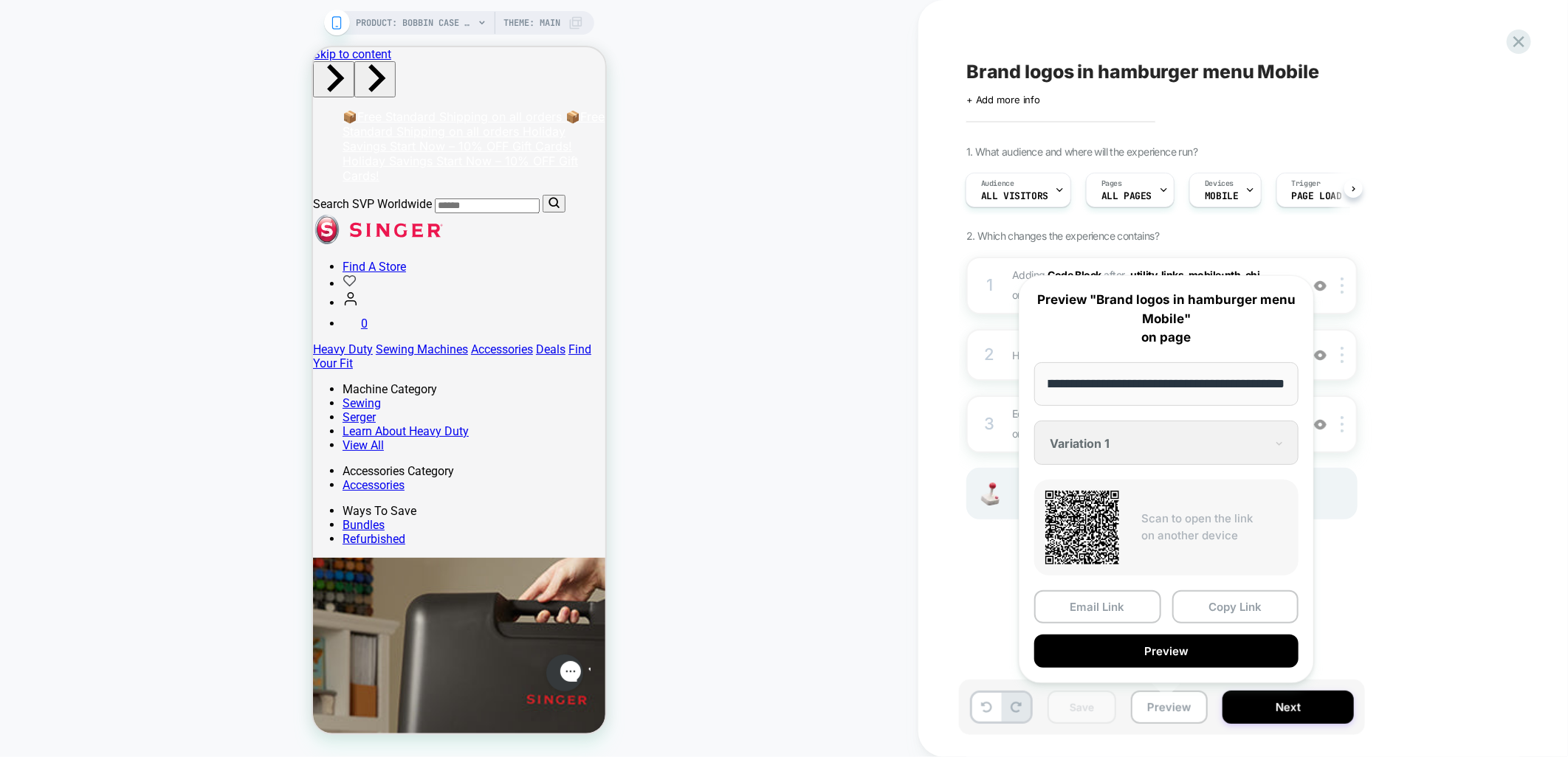
click at [1241, 604] on button "Copy Link" at bounding box center [1236, 607] width 127 height 33
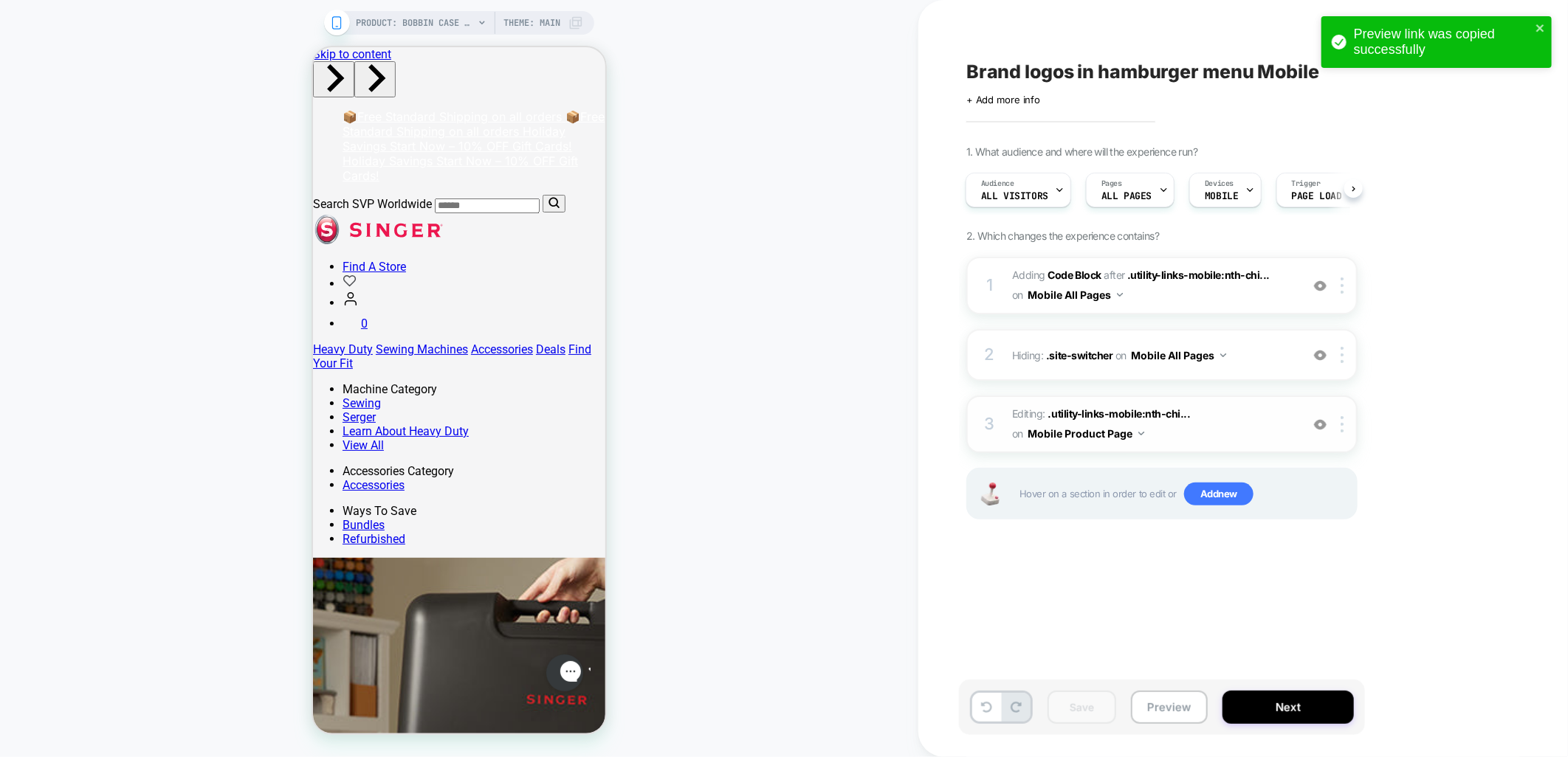
click at [1320, 423] on img at bounding box center [1320, 425] width 13 height 13
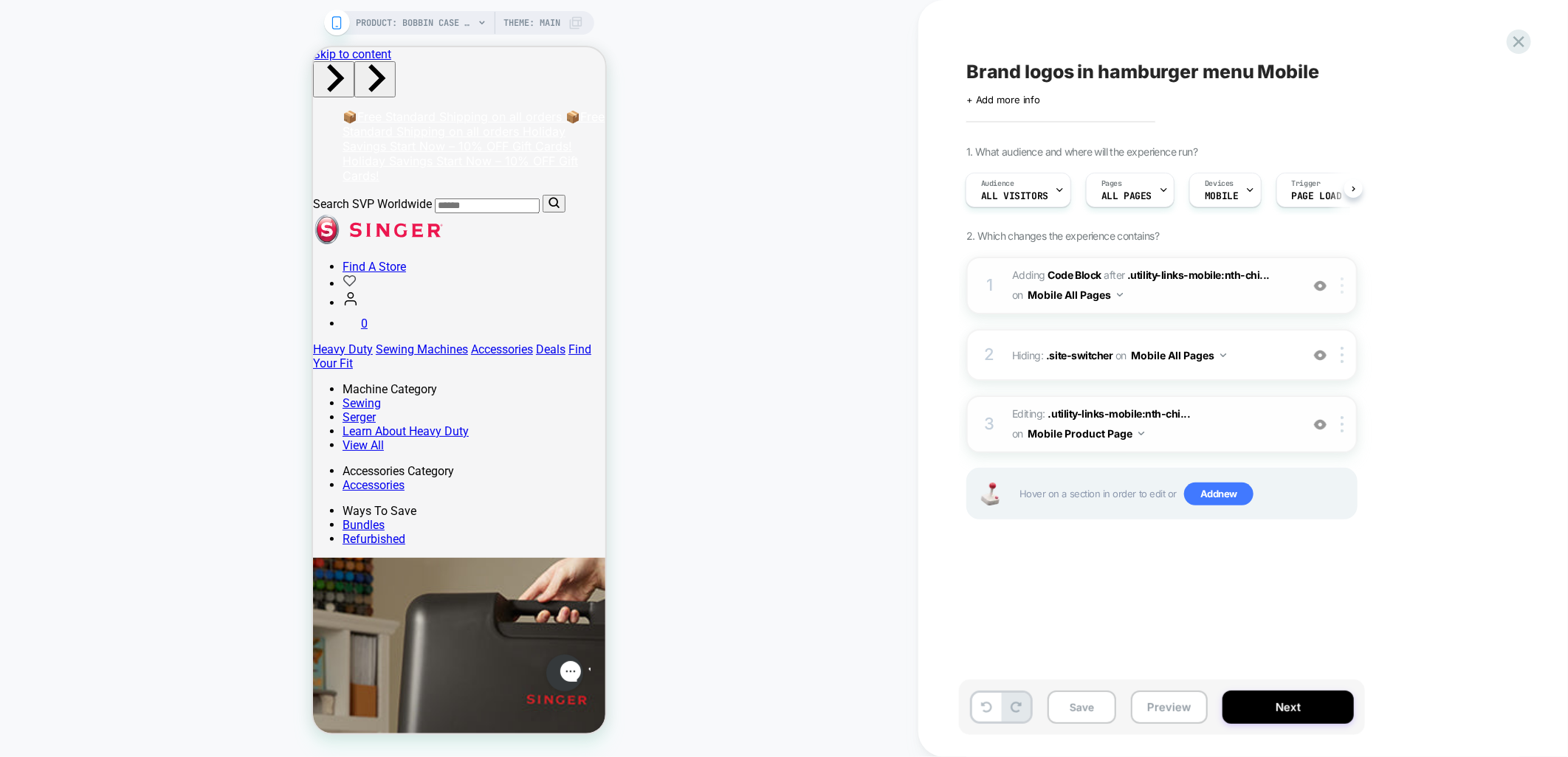
click at [1344, 290] on img at bounding box center [1342, 285] width 3 height 16
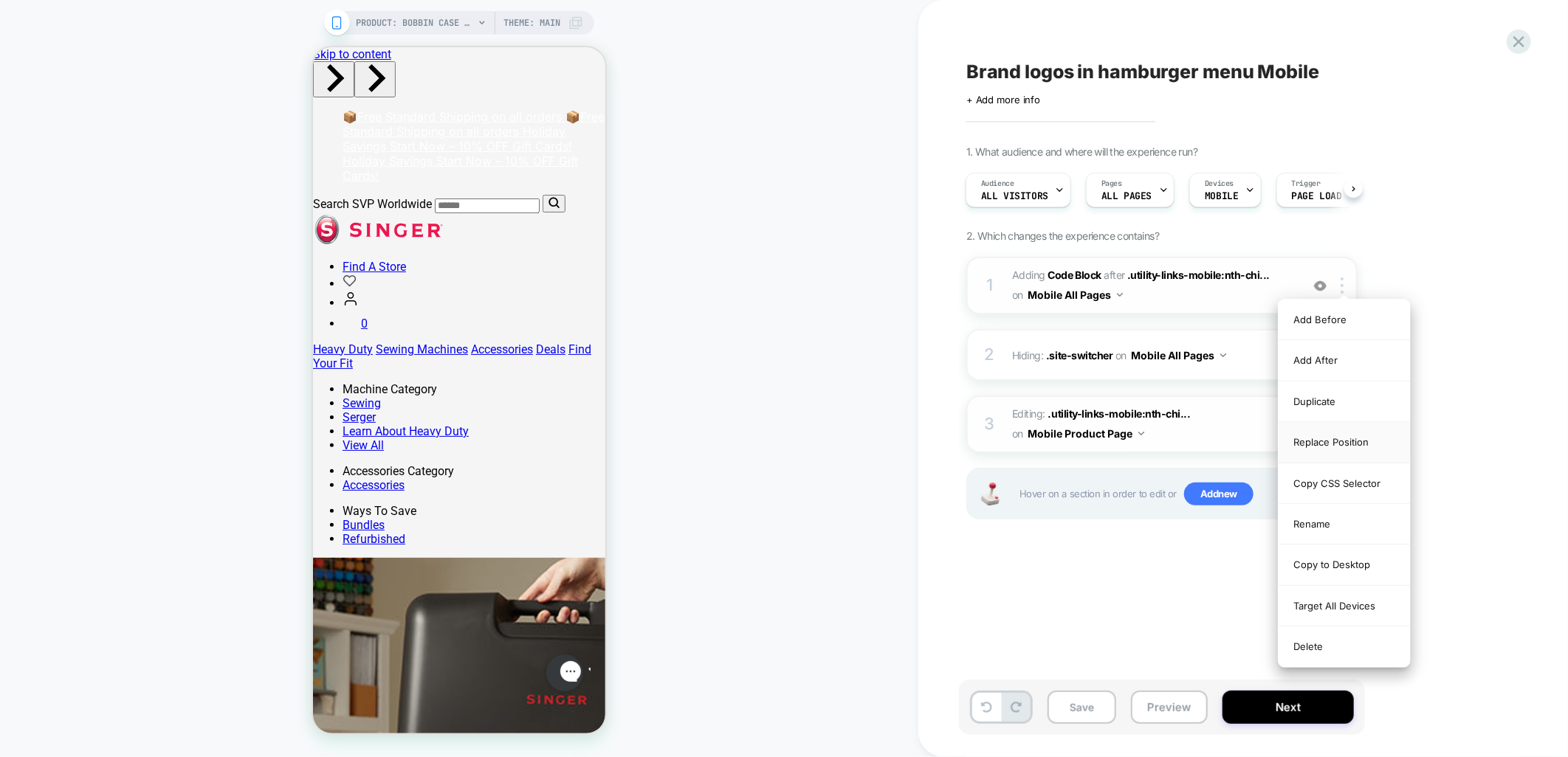
click at [1319, 444] on div "Replace Position" at bounding box center [1344, 443] width 131 height 41
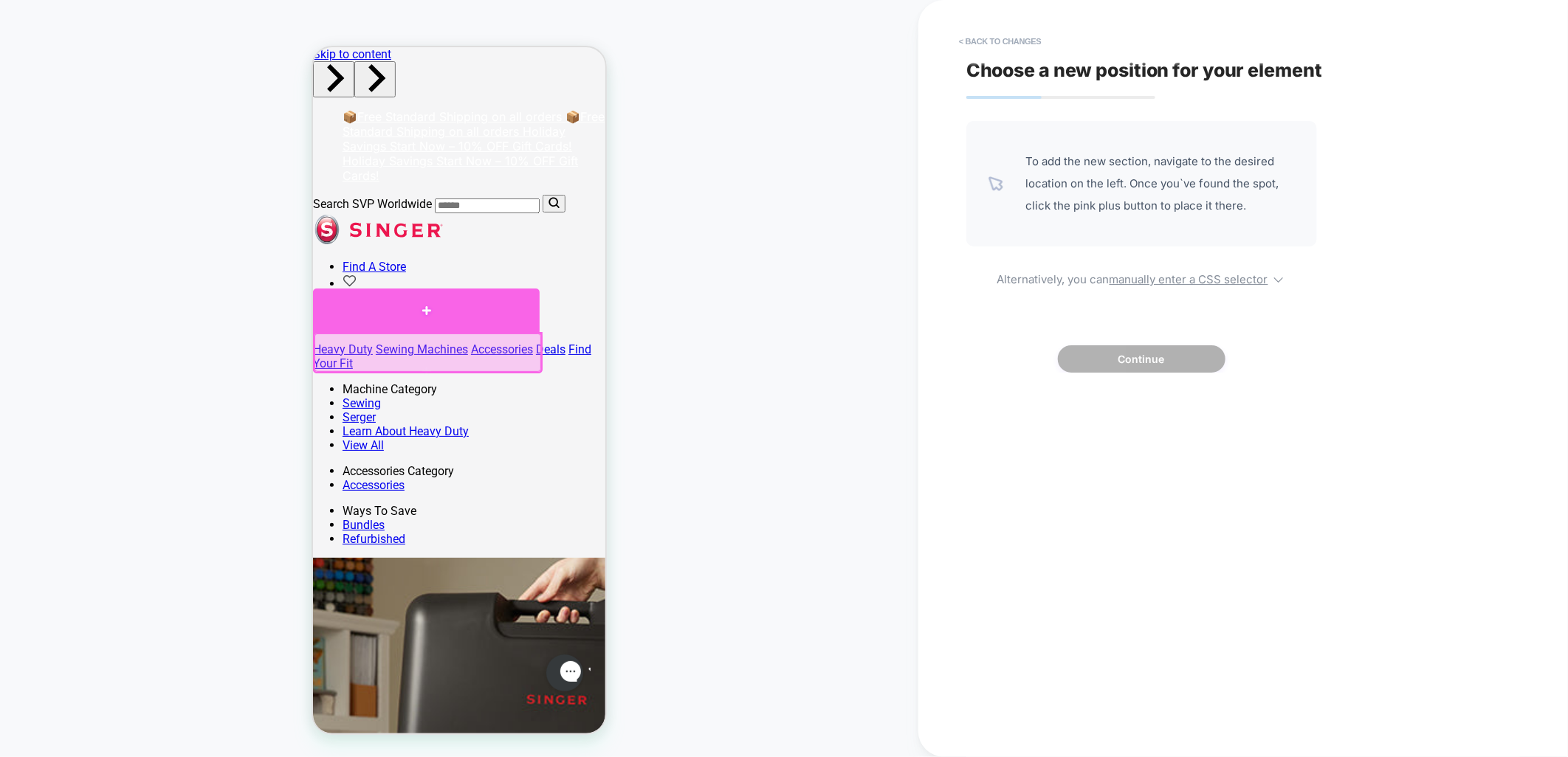
click at [380, 311] on div at bounding box center [425, 309] width 226 height 43
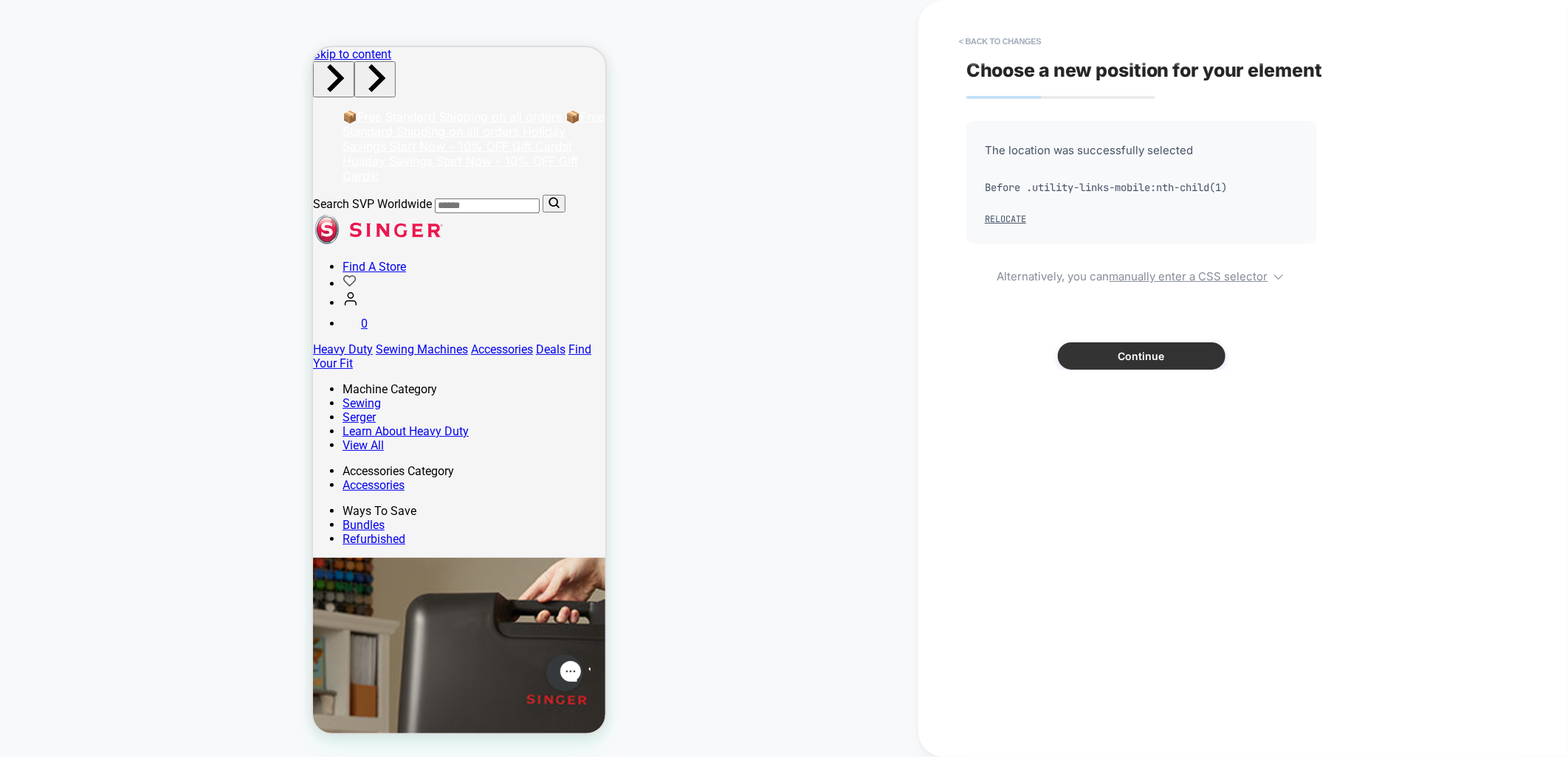
click at [1134, 343] on button "Continue" at bounding box center [1142, 356] width 168 height 27
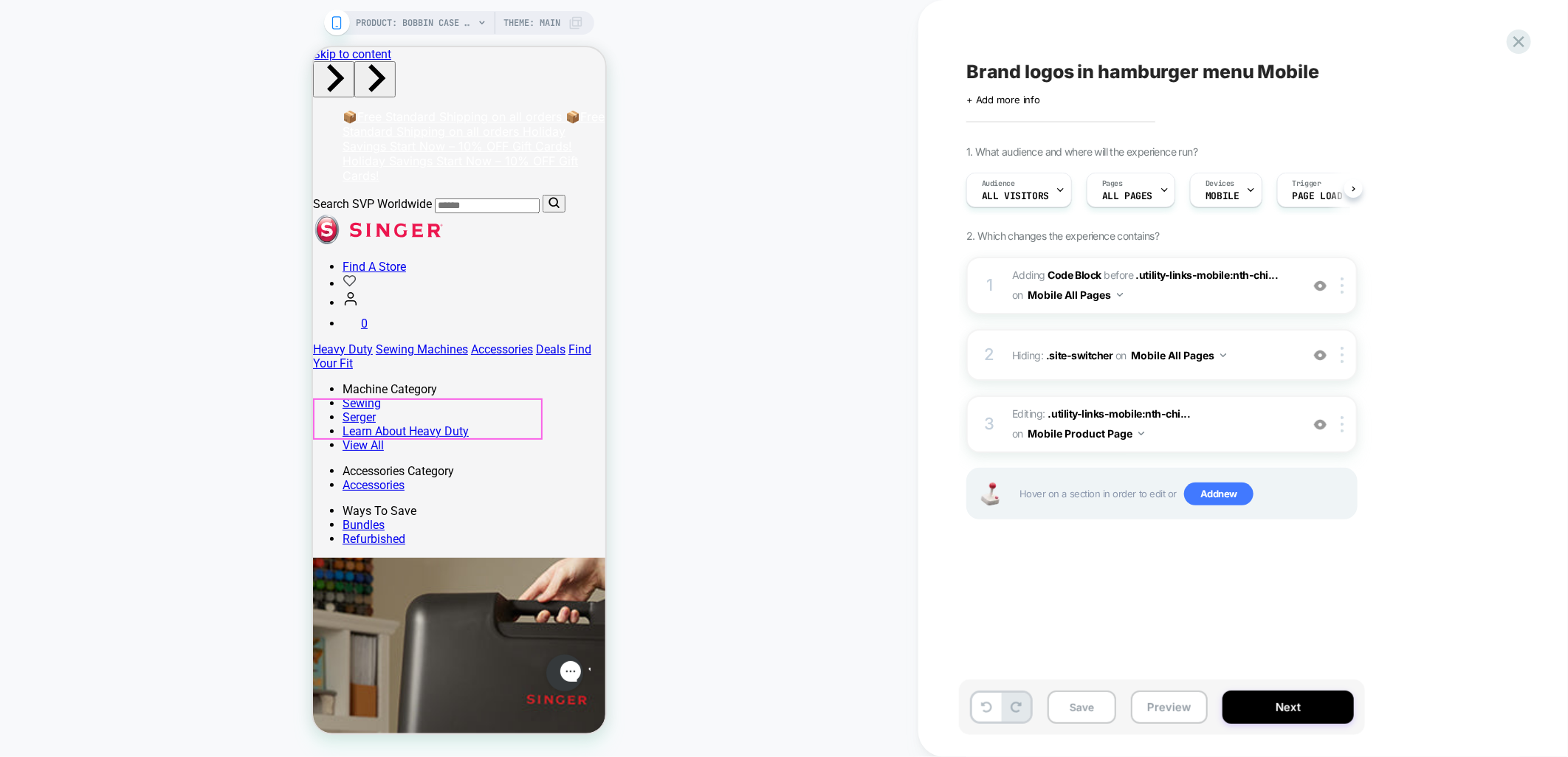
scroll to position [0, 1]
click at [1342, 416] on img at bounding box center [1342, 424] width 3 height 16
click at [1338, 543] on div "Delete" at bounding box center [1344, 538] width 131 height 40
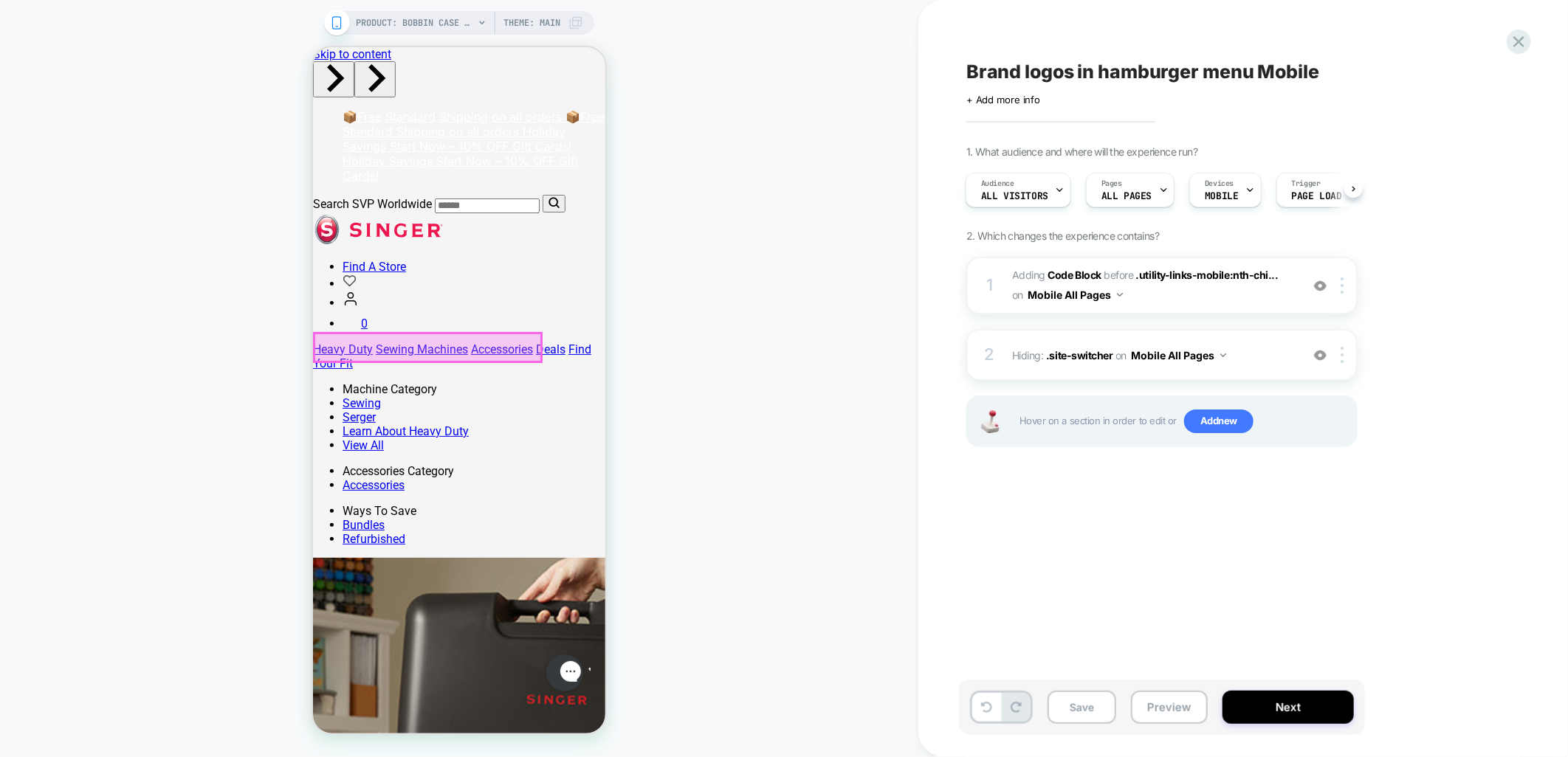
click at [459, 357] on div at bounding box center [427, 347] width 226 height 27
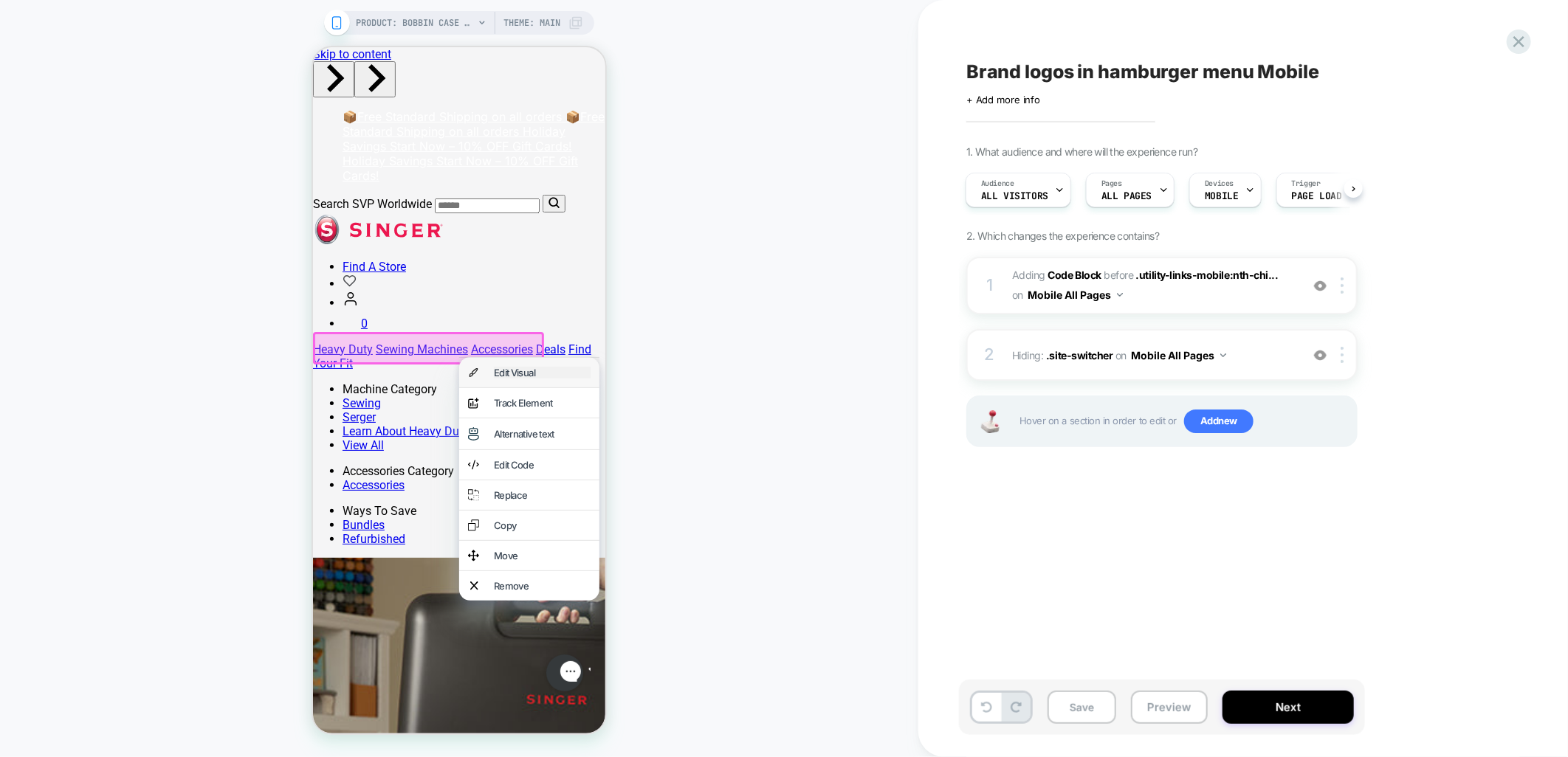
click at [522, 378] on div "Edit Visual" at bounding box center [542, 372] width 97 height 12
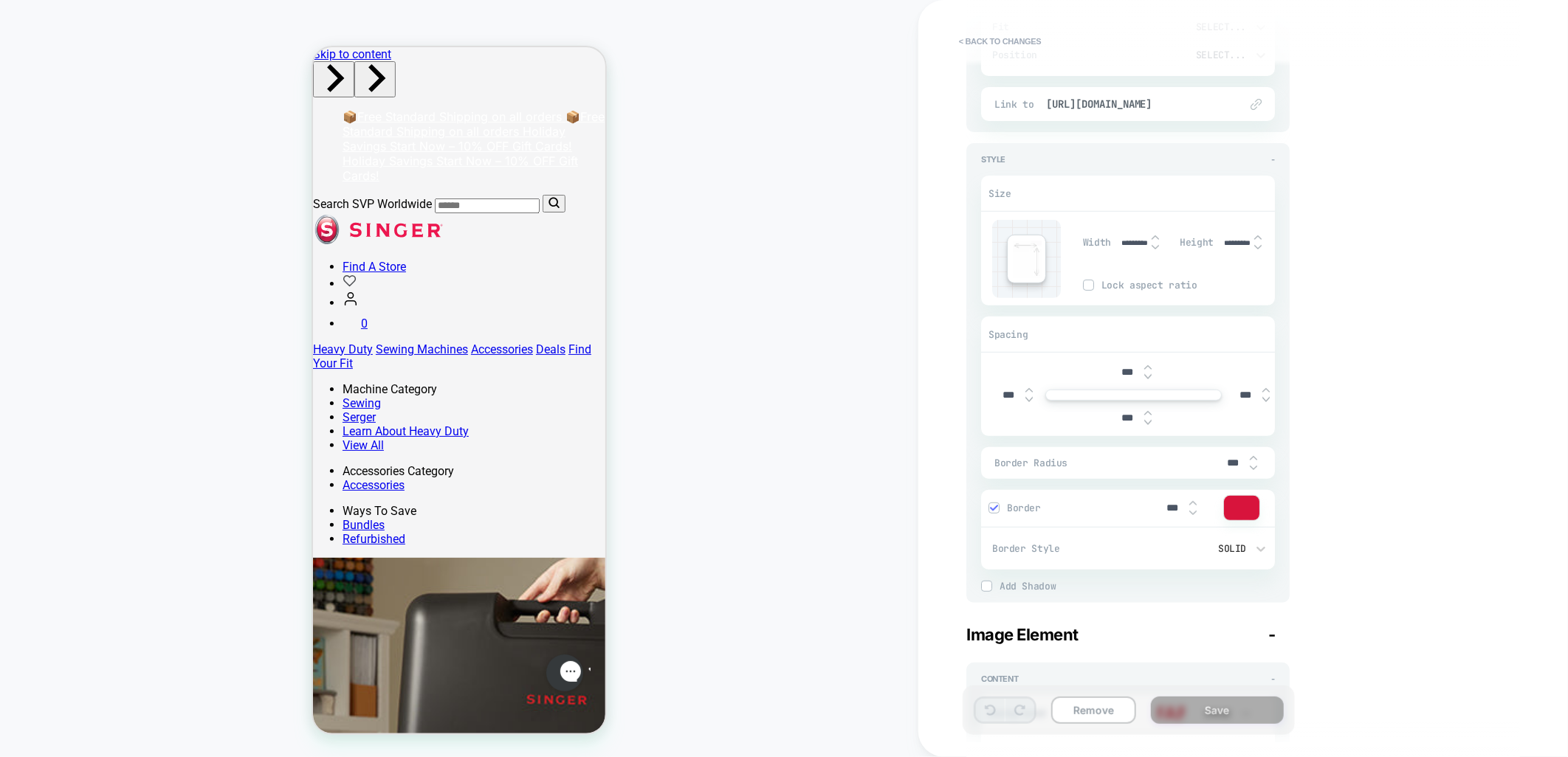
scroll to position [328, 0]
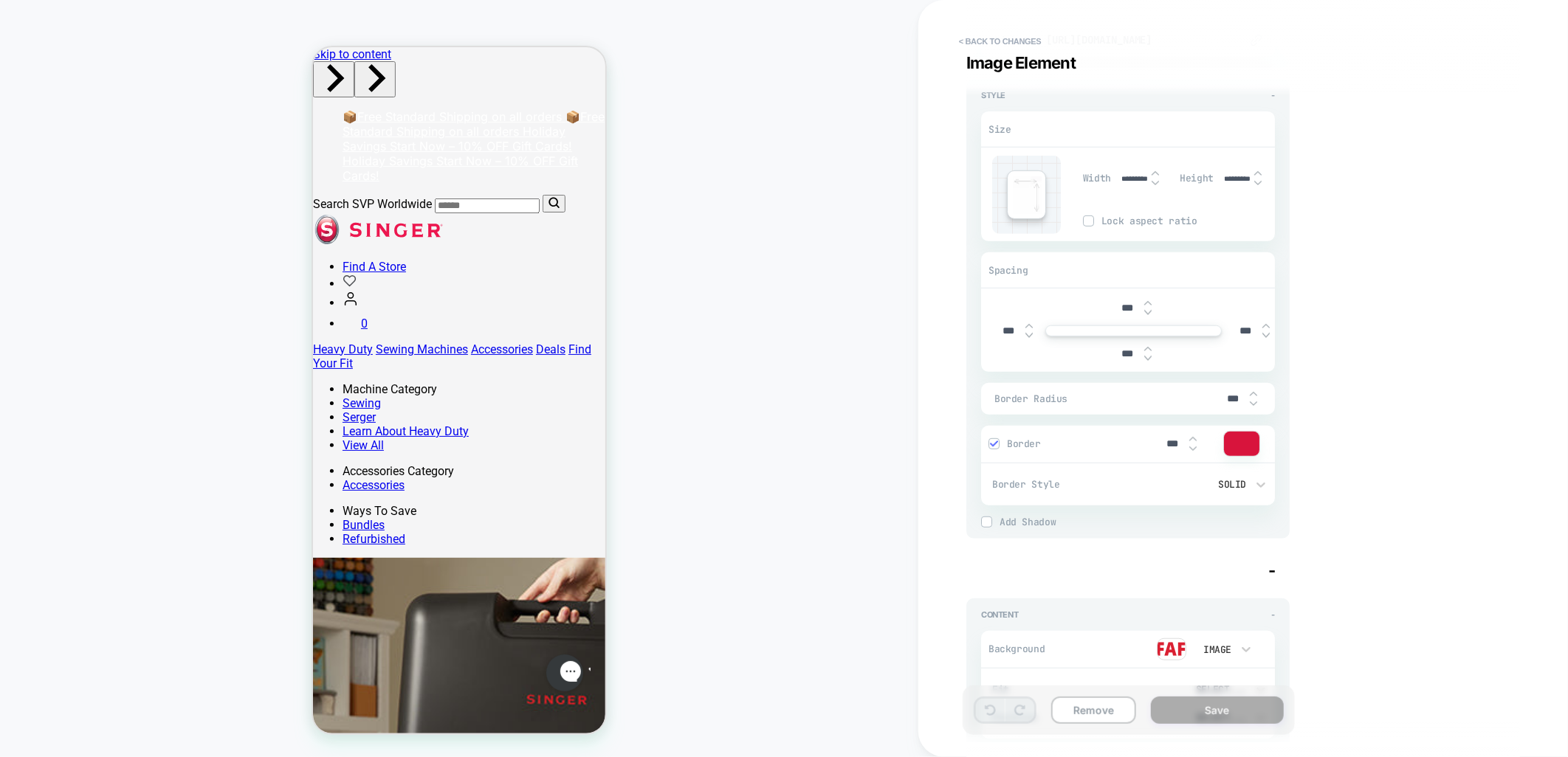
click at [1146, 358] on img at bounding box center [1148, 359] width 8 height 6
click at [1148, 348] on img at bounding box center [1148, 348] width 8 height 6
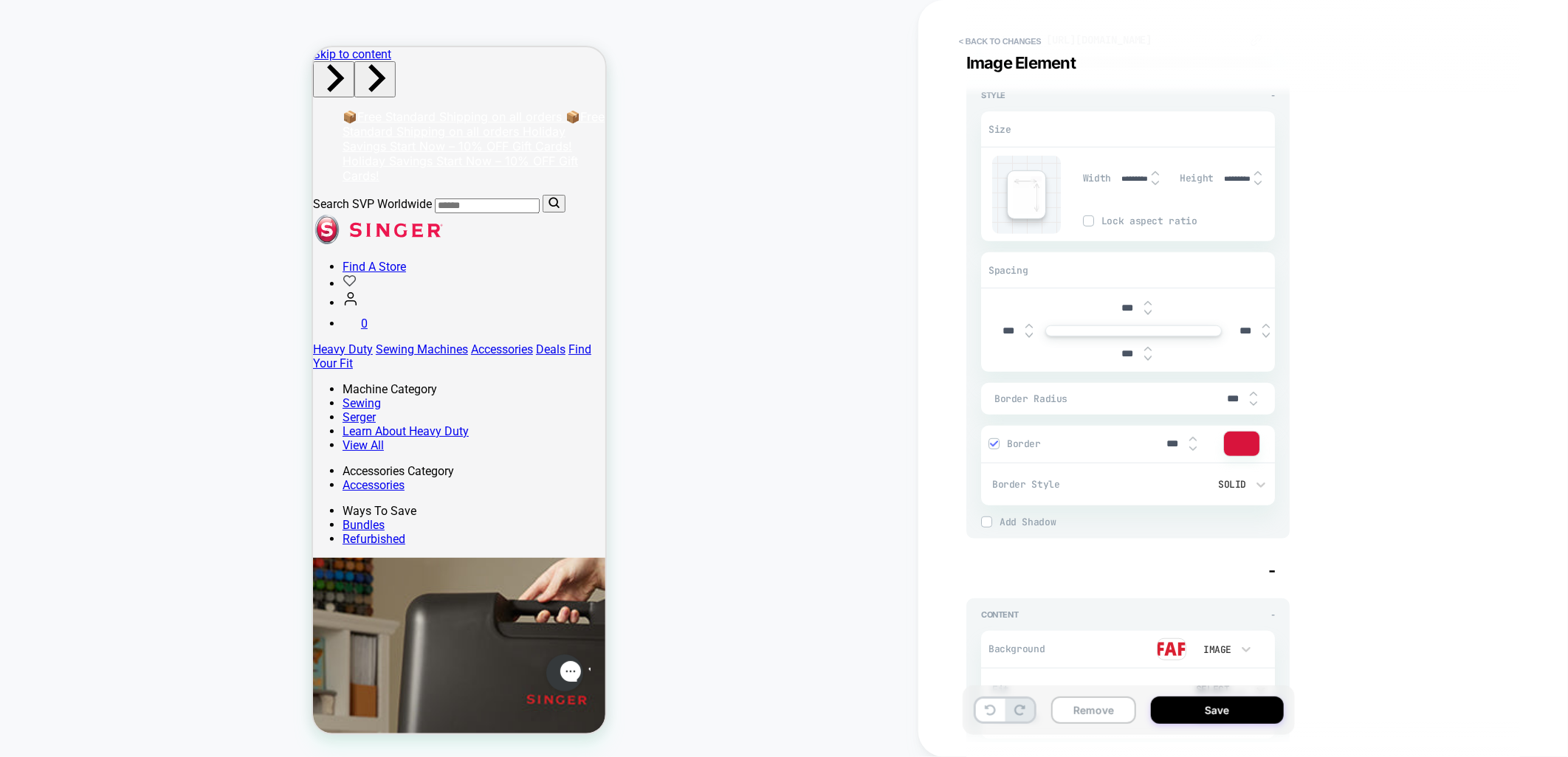
click at [1148, 348] on img at bounding box center [1148, 348] width 8 height 6
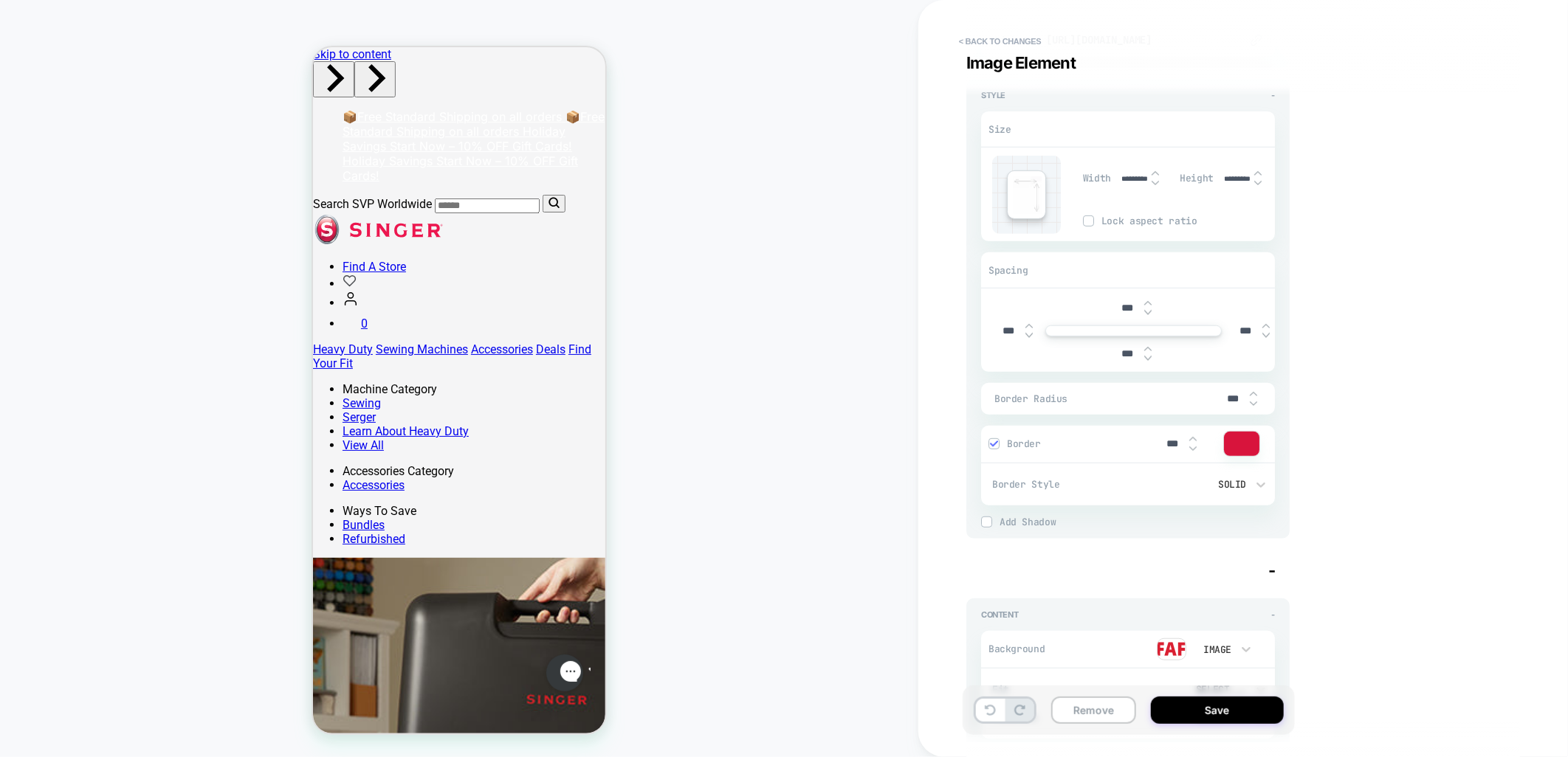
click at [1148, 348] on img at bounding box center [1148, 348] width 8 height 6
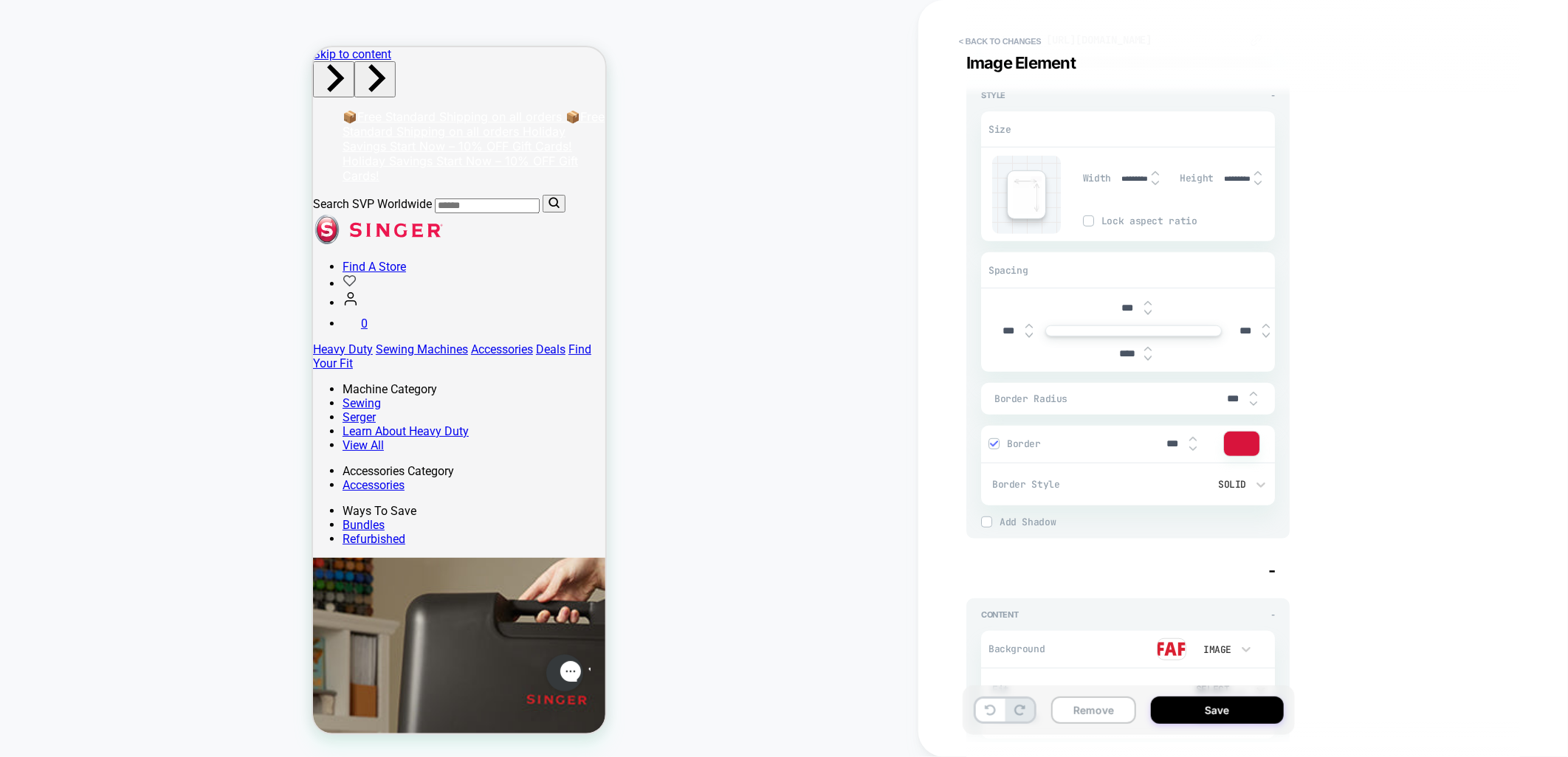
click at [1148, 348] on img at bounding box center [1148, 348] width 8 height 6
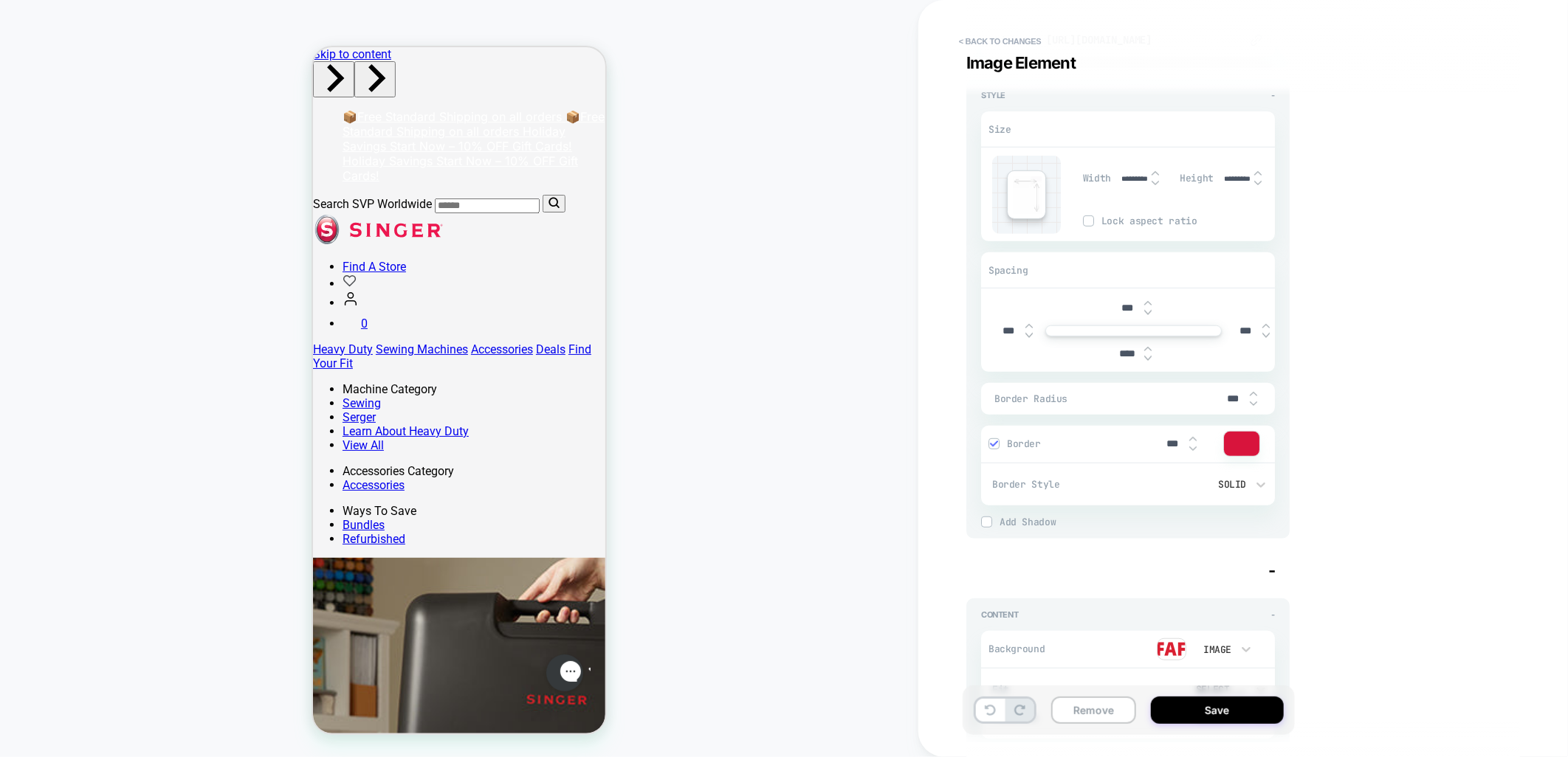
click at [1148, 348] on img at bounding box center [1148, 348] width 8 height 6
click at [1116, 349] on input "****" at bounding box center [1127, 353] width 33 height 13
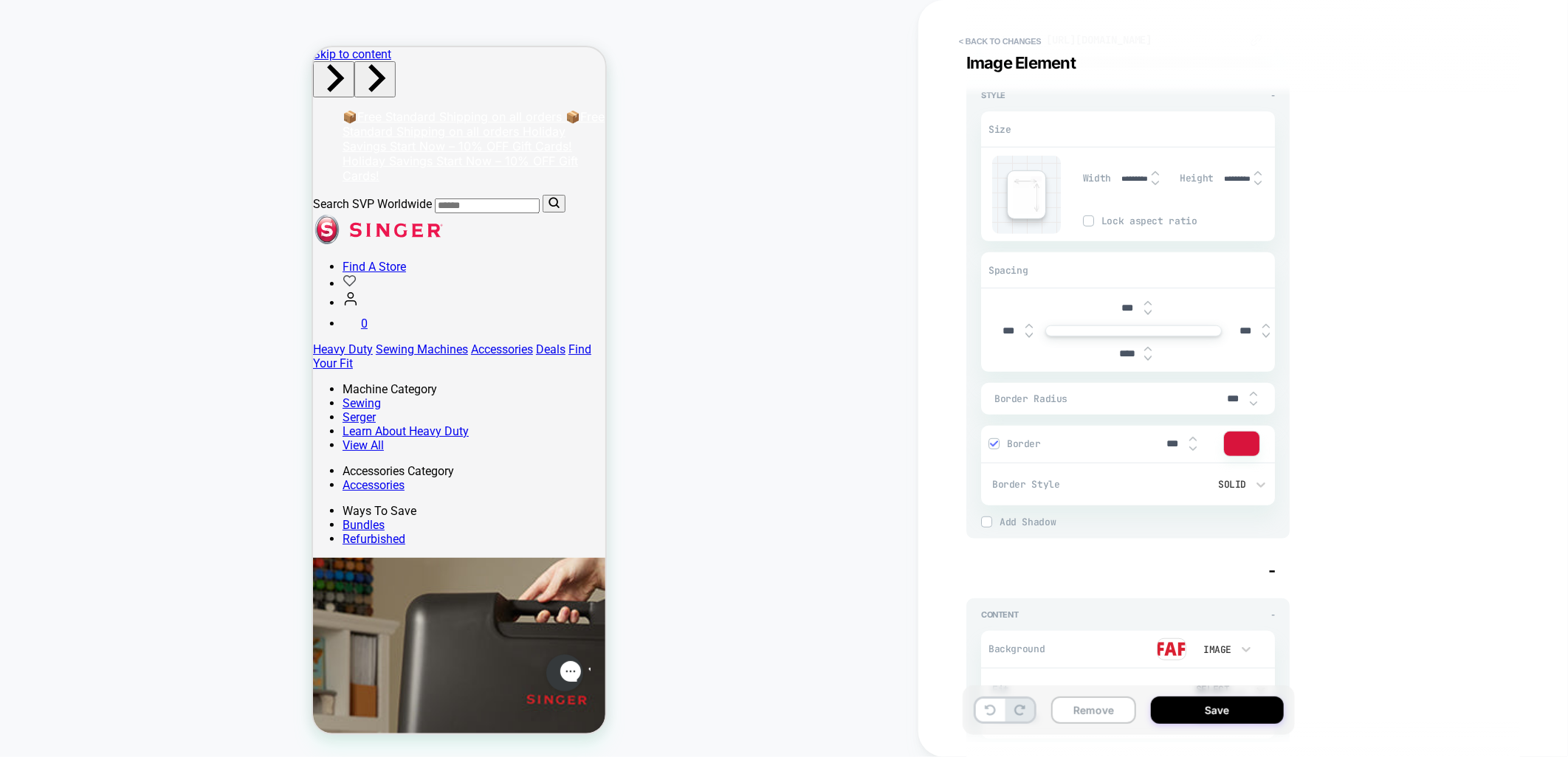
click at [1116, 349] on input "****" at bounding box center [1127, 353] width 33 height 13
type input "***"
click at [1379, 314] on div "Visual Editor .brand-logos Image Element - Content - Background Image Fit Selec…" at bounding box center [1236, 378] width 554 height 728
click at [1007, 47] on button "< Back to changes" at bounding box center [1000, 42] width 98 height 24
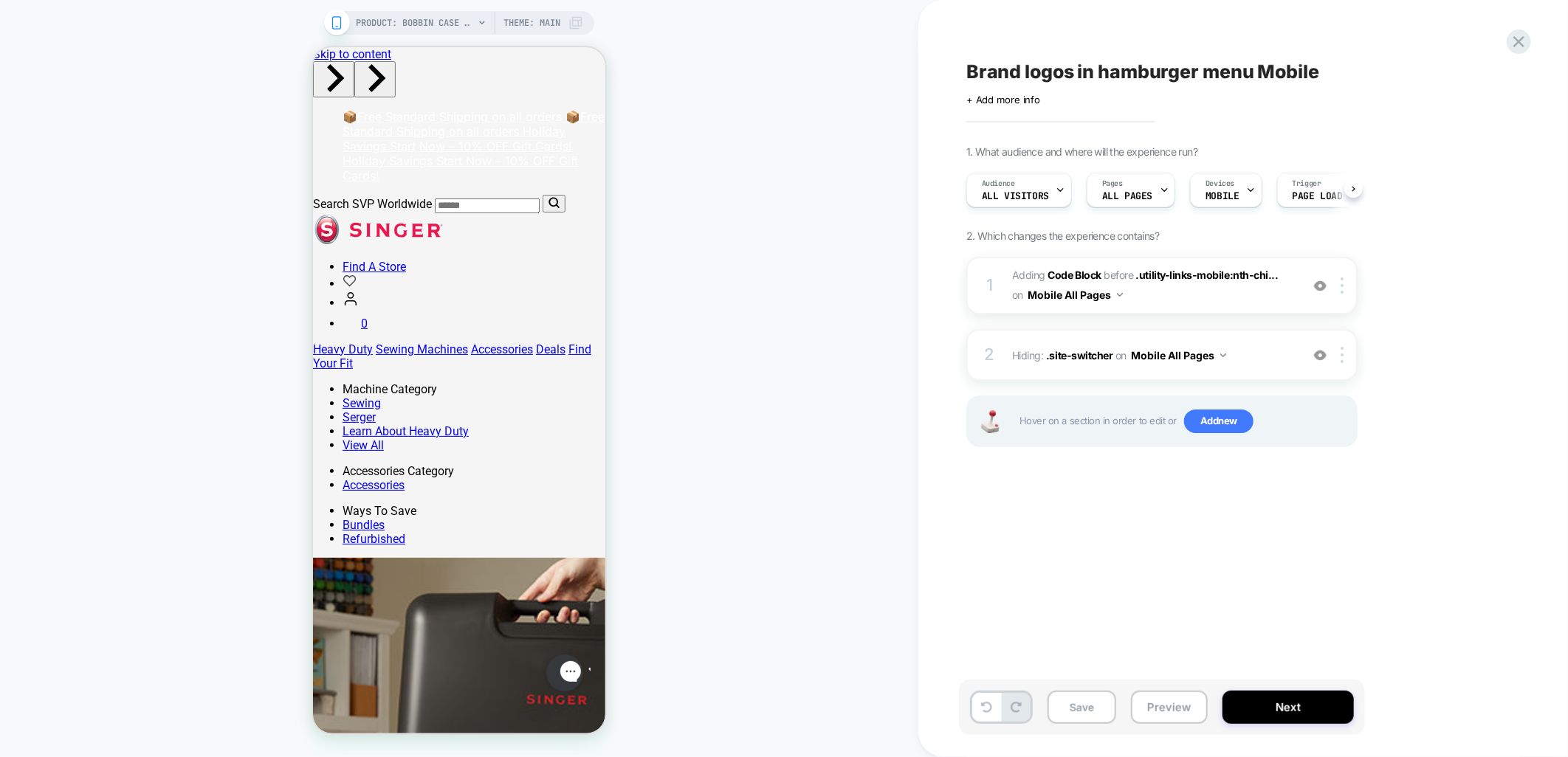
scroll to position [0, 1]
drag, startPoint x: 1082, startPoint y: 714, endPoint x: 1110, endPoint y: 704, distance: 29.7
click at [1082, 714] on button "Save" at bounding box center [1082, 707] width 69 height 33
click at [1186, 705] on button "Preview" at bounding box center [1169, 707] width 77 height 33
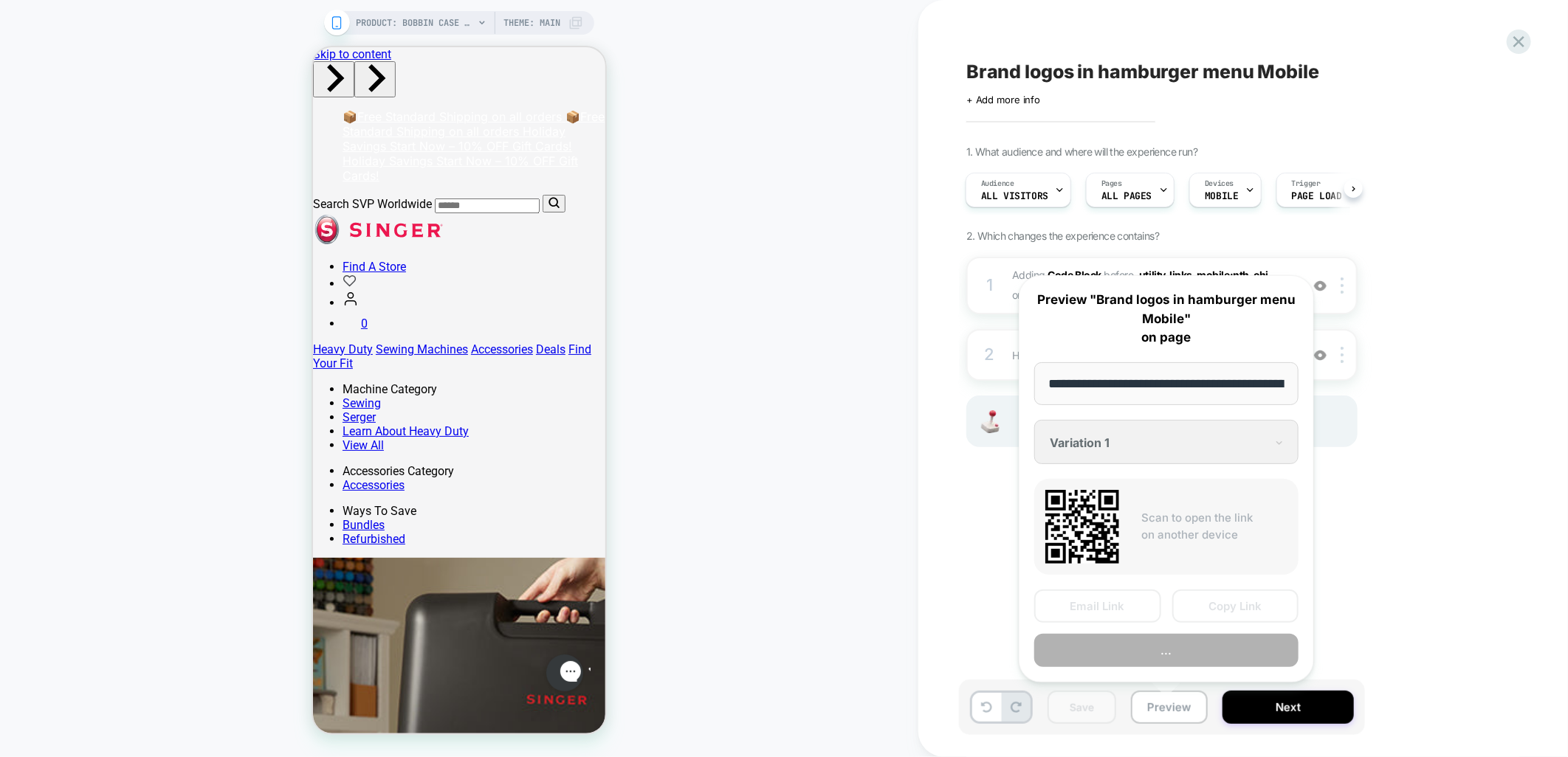
scroll to position [0, 193]
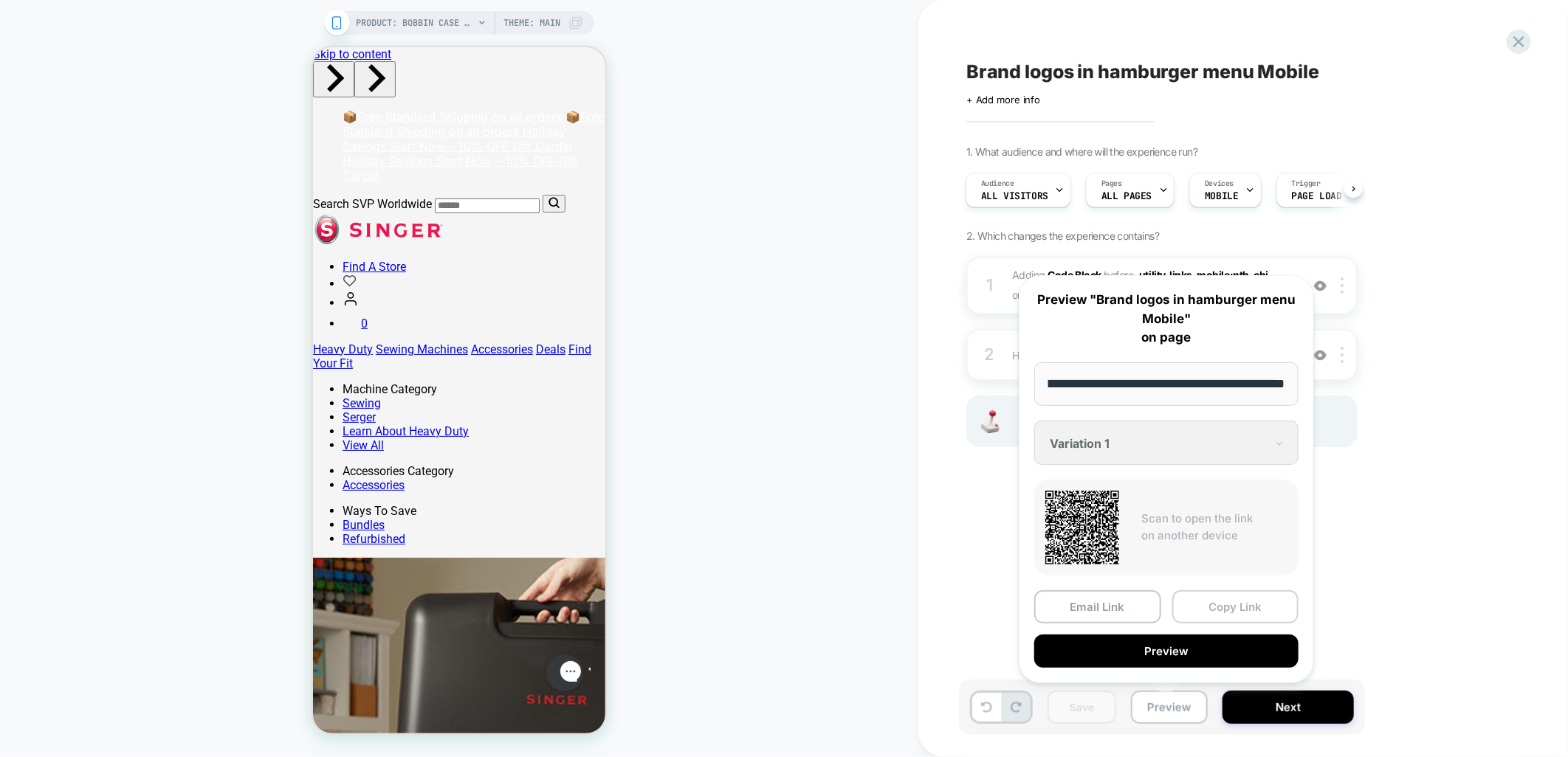
click at [1275, 604] on button "Copy Link" at bounding box center [1236, 607] width 127 height 33
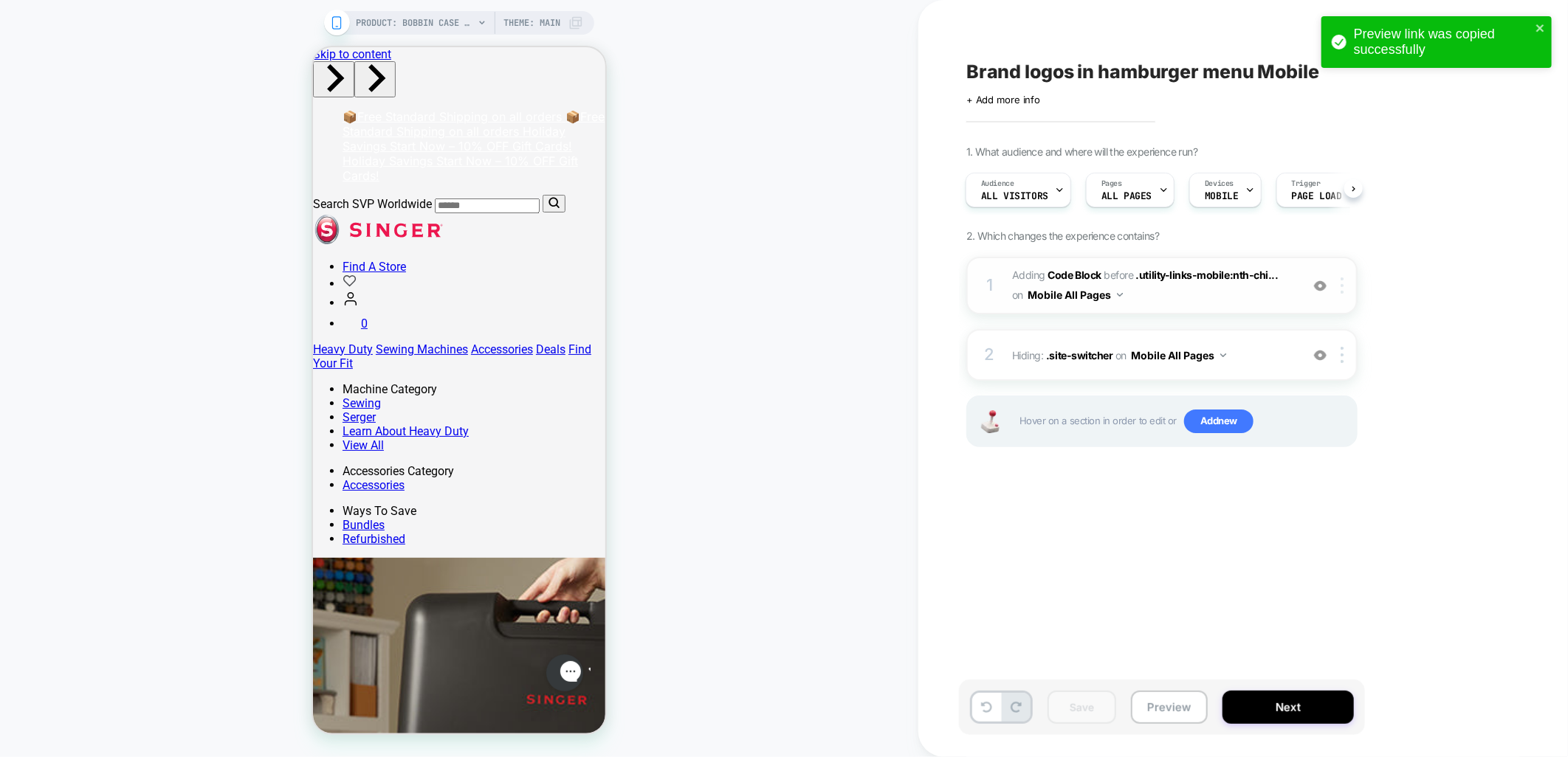
click at [1339, 282] on div at bounding box center [1345, 285] width 25 height 16
click at [1345, 292] on div "1 Adding Code Block BEFORE .utility-links-mobile:nth-chi... .utility-links-mobi…" at bounding box center [1163, 286] width 392 height 58
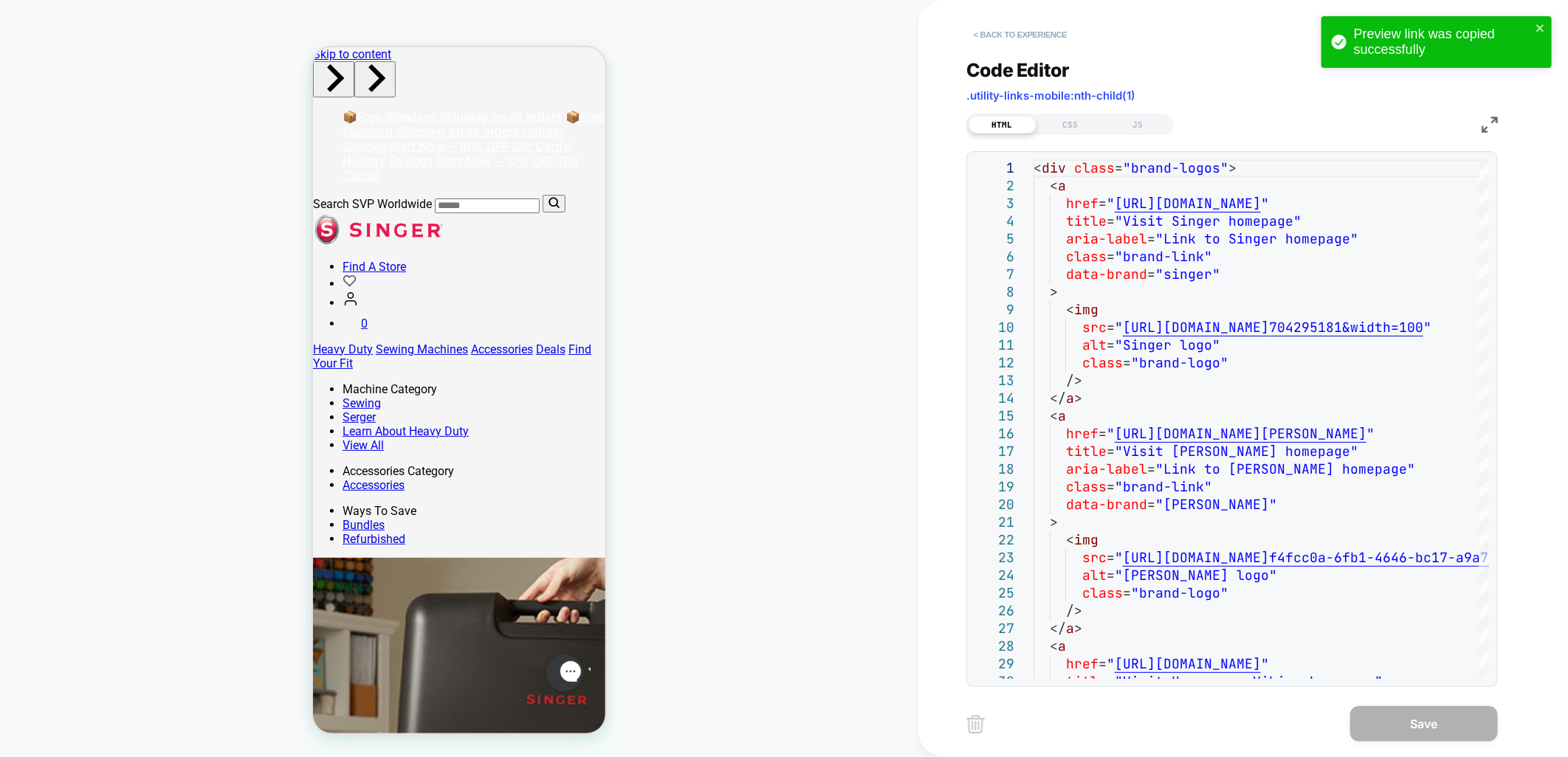
click at [986, 31] on button "< Back to experience" at bounding box center [1020, 35] width 108 height 24
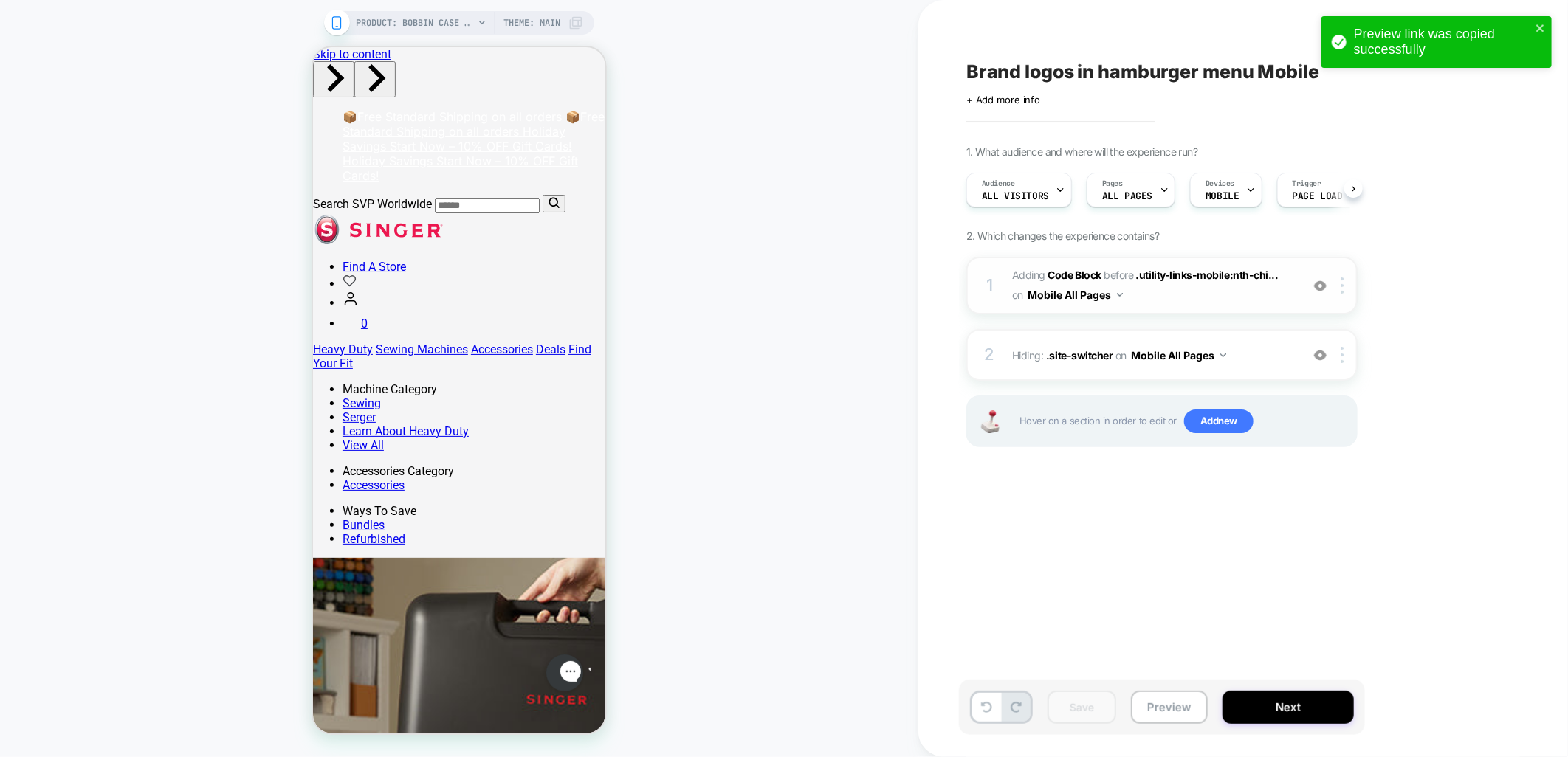
scroll to position [0, 1]
click at [1342, 278] on img at bounding box center [1342, 285] width 3 height 16
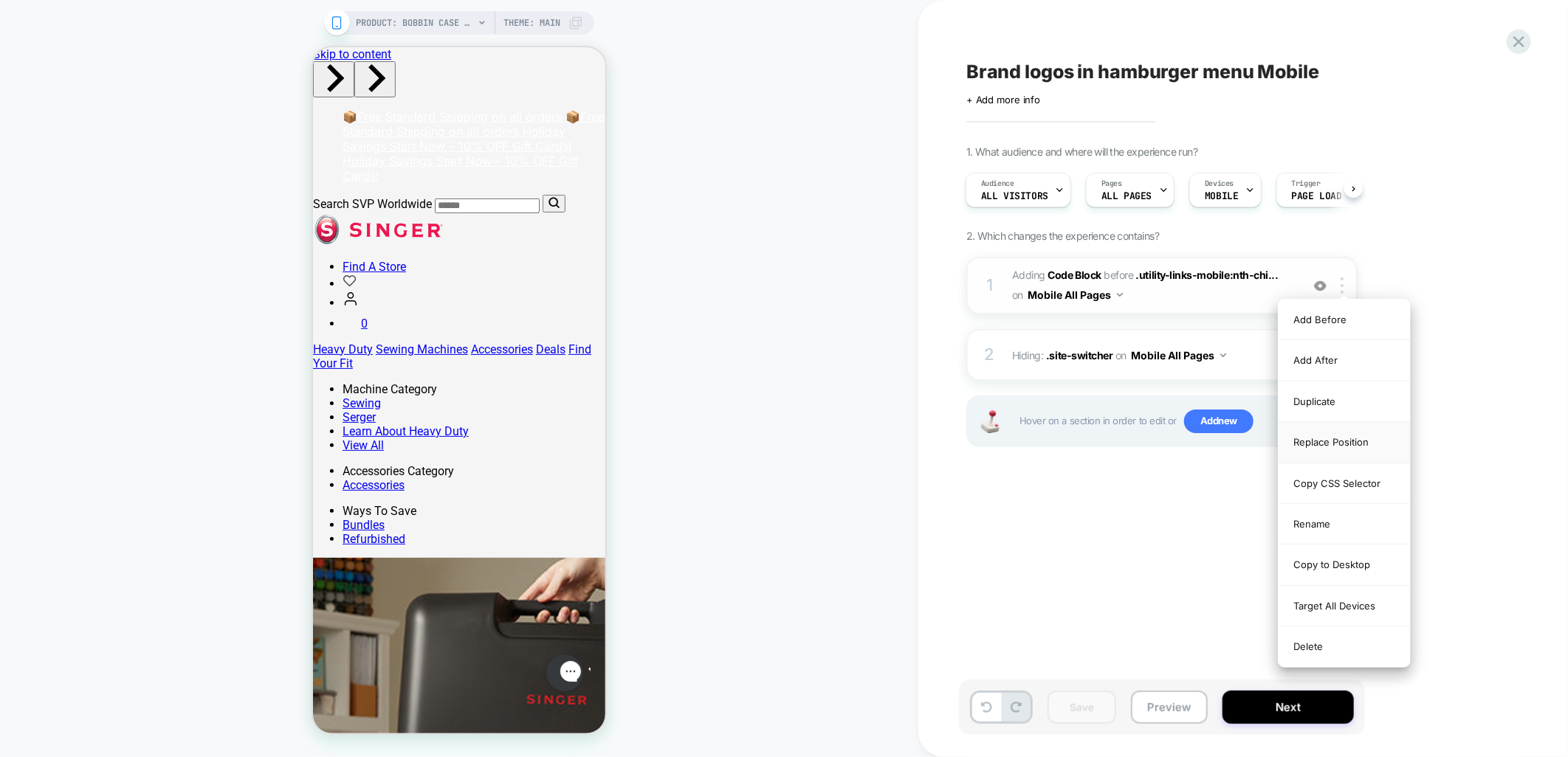
click at [1338, 441] on div "Replace Position" at bounding box center [1344, 443] width 131 height 41
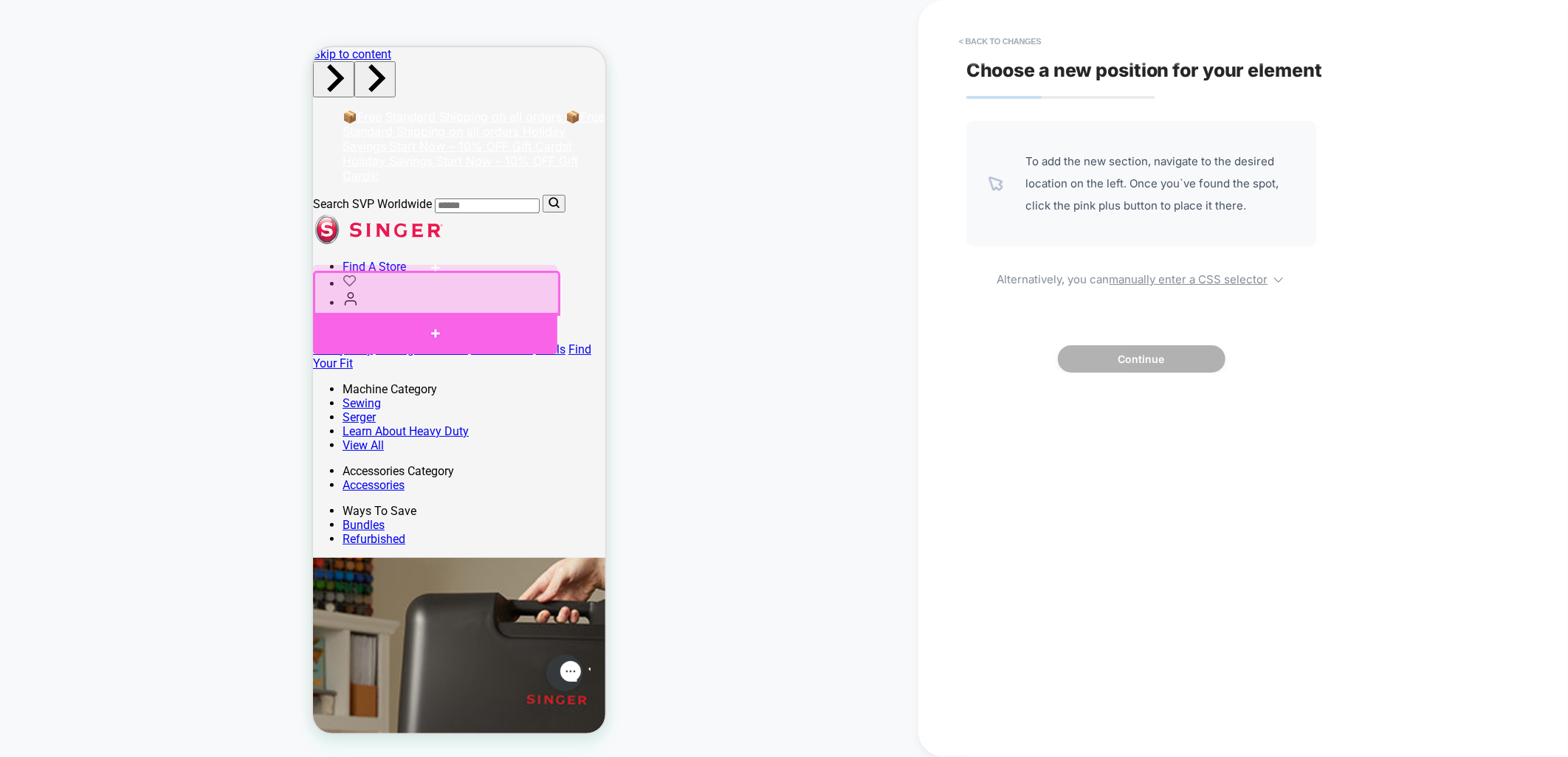
click at [413, 321] on div at bounding box center [434, 332] width 244 height 41
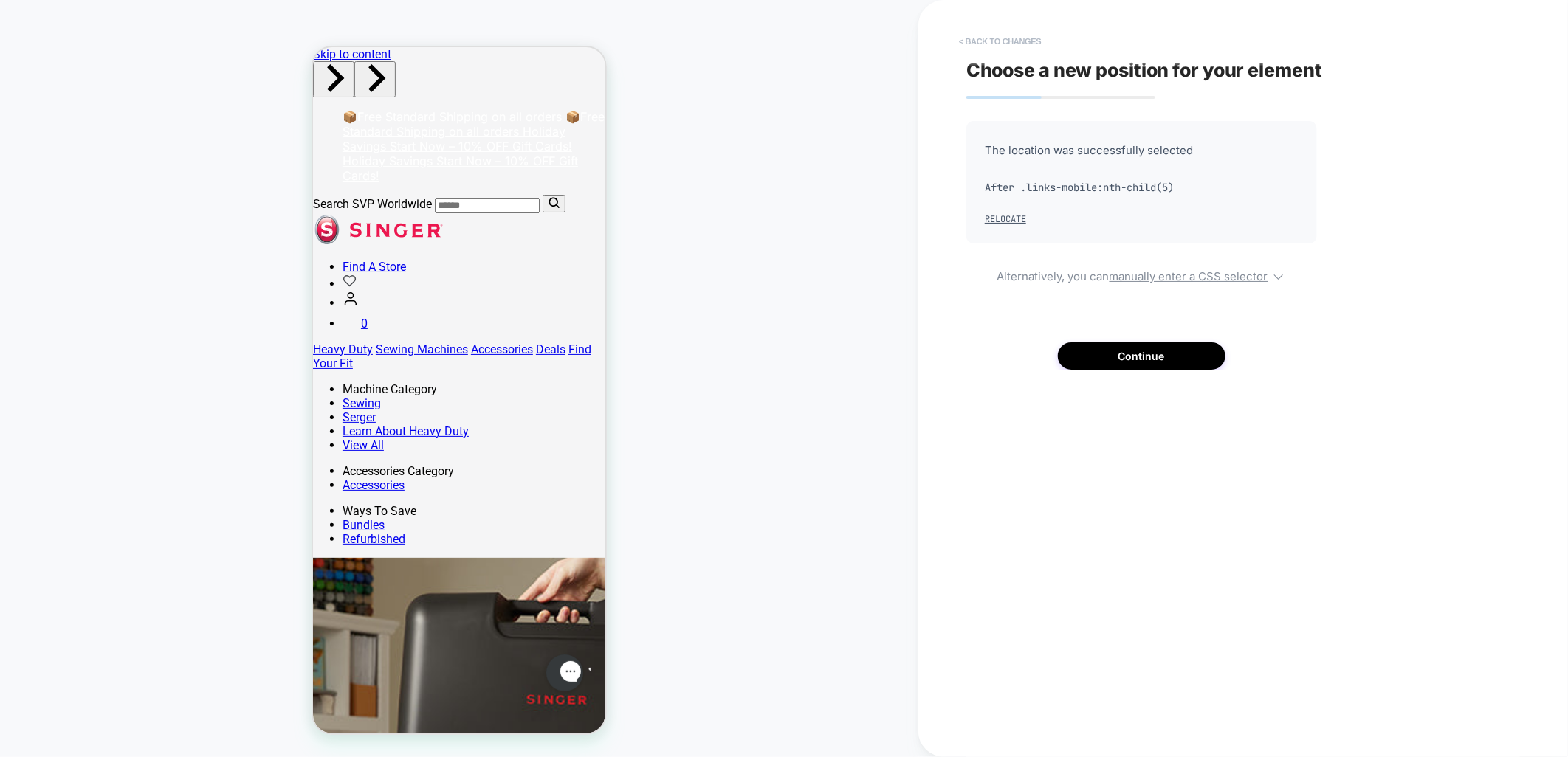
click at [1015, 40] on button "< Back to changes" at bounding box center [1000, 42] width 98 height 24
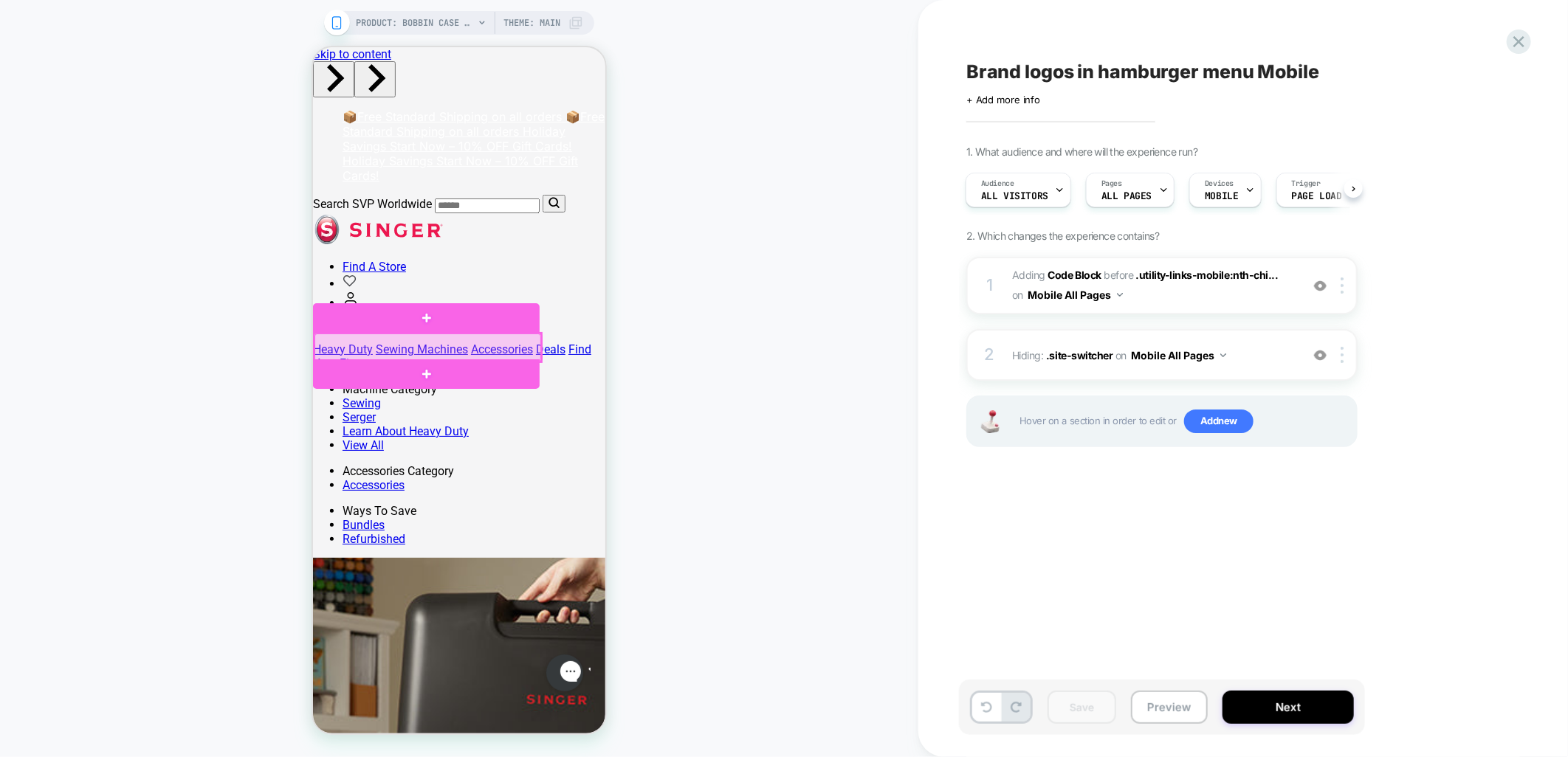
click at [385, 338] on div at bounding box center [427, 347] width 226 height 27
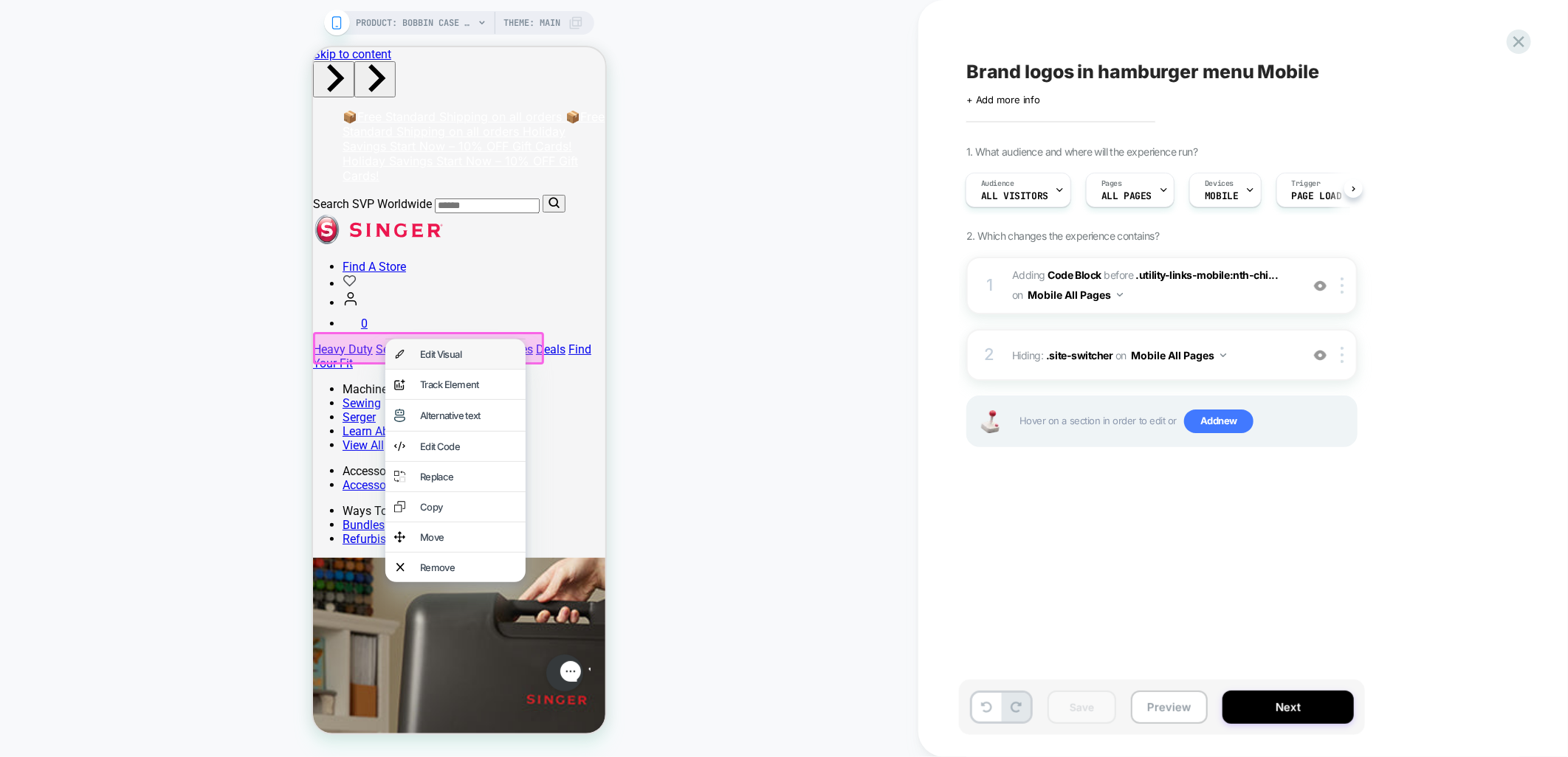
click at [466, 343] on div "Edit Visual" at bounding box center [455, 353] width 140 height 30
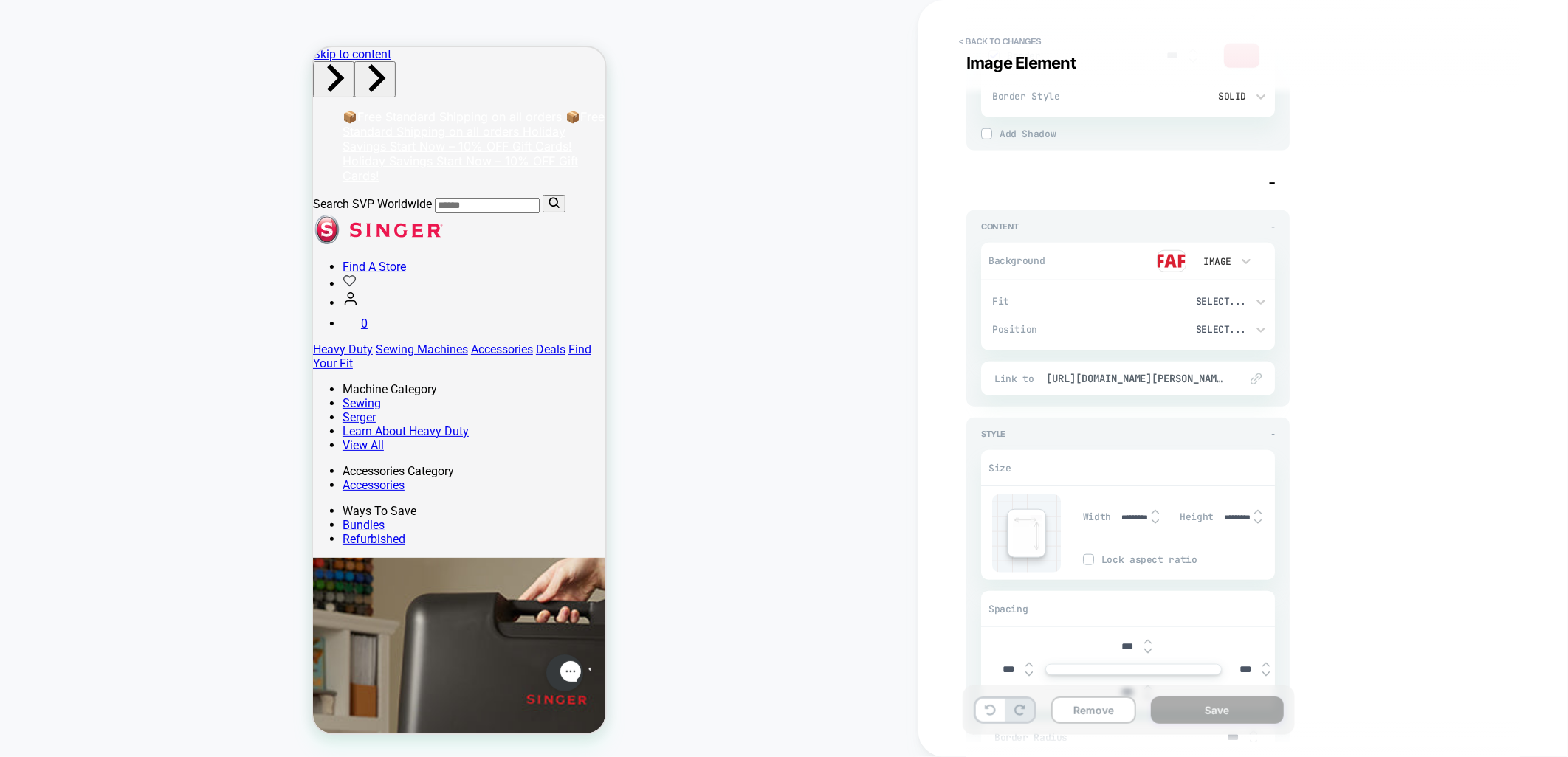
scroll to position [738, 0]
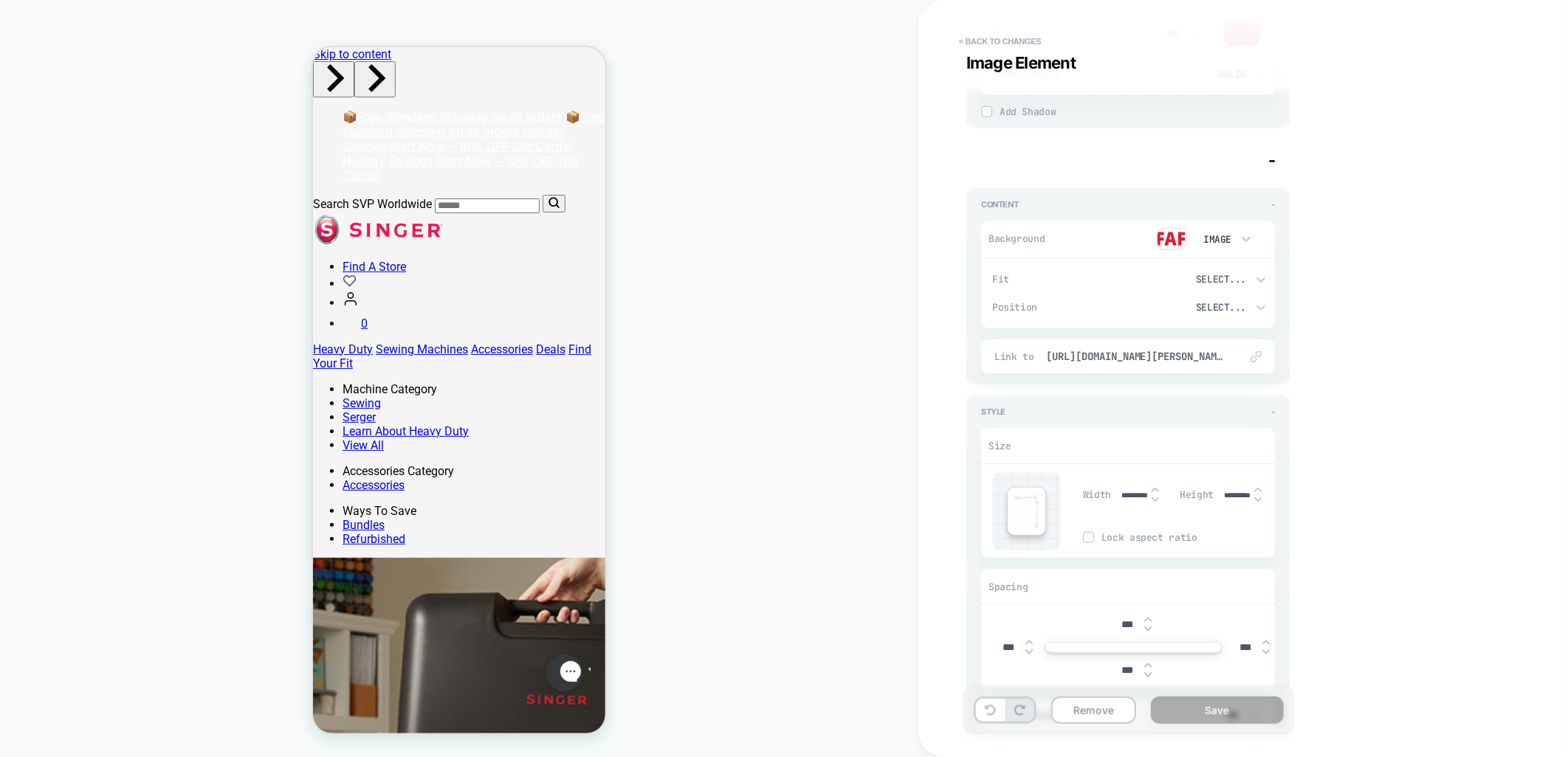
click at [1364, 367] on div "Visual Editor .brand-logos Image Element - Content - Background Image Fit Selec…" at bounding box center [1236, 378] width 554 height 728
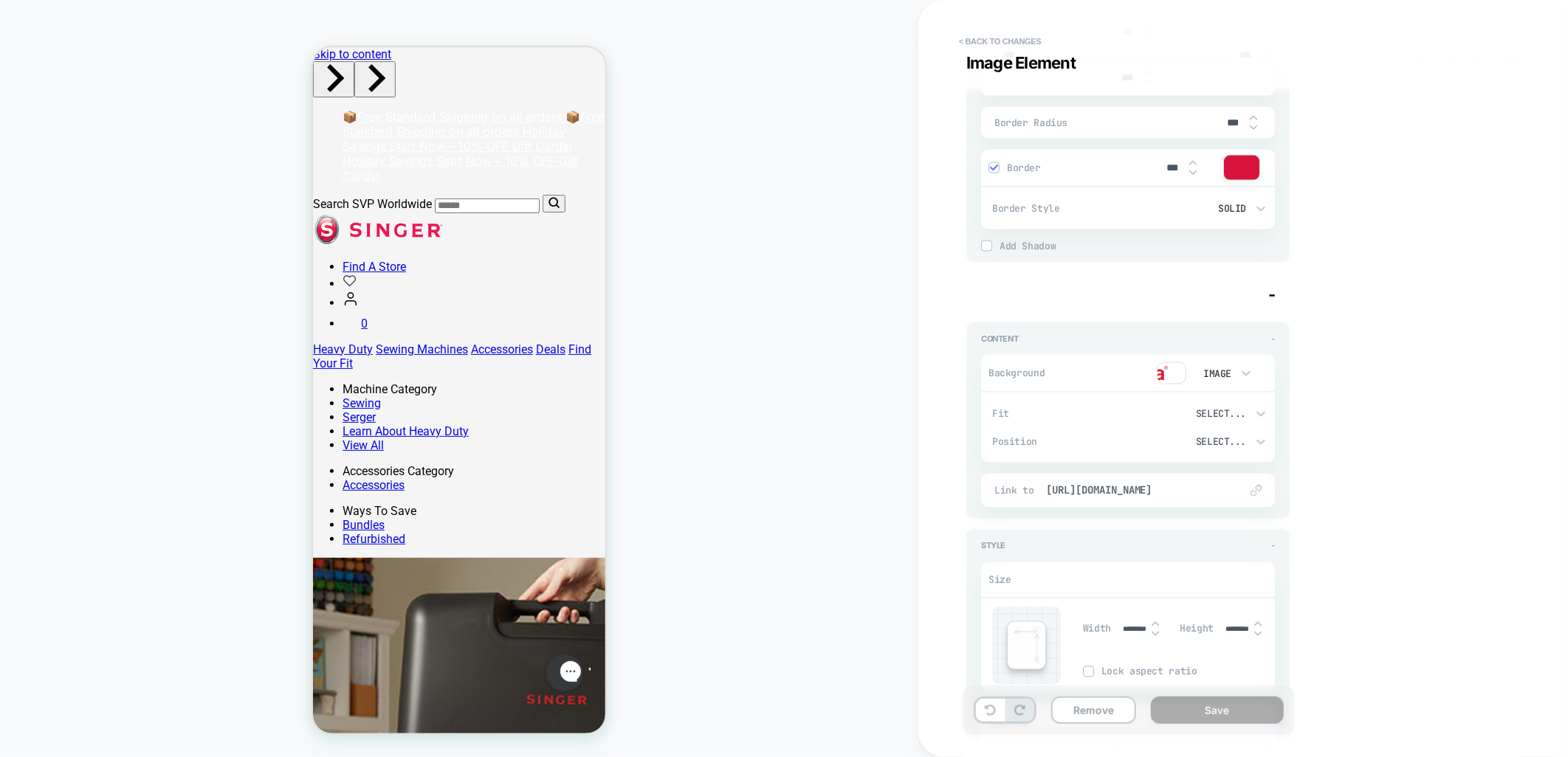
scroll to position [1659, 0]
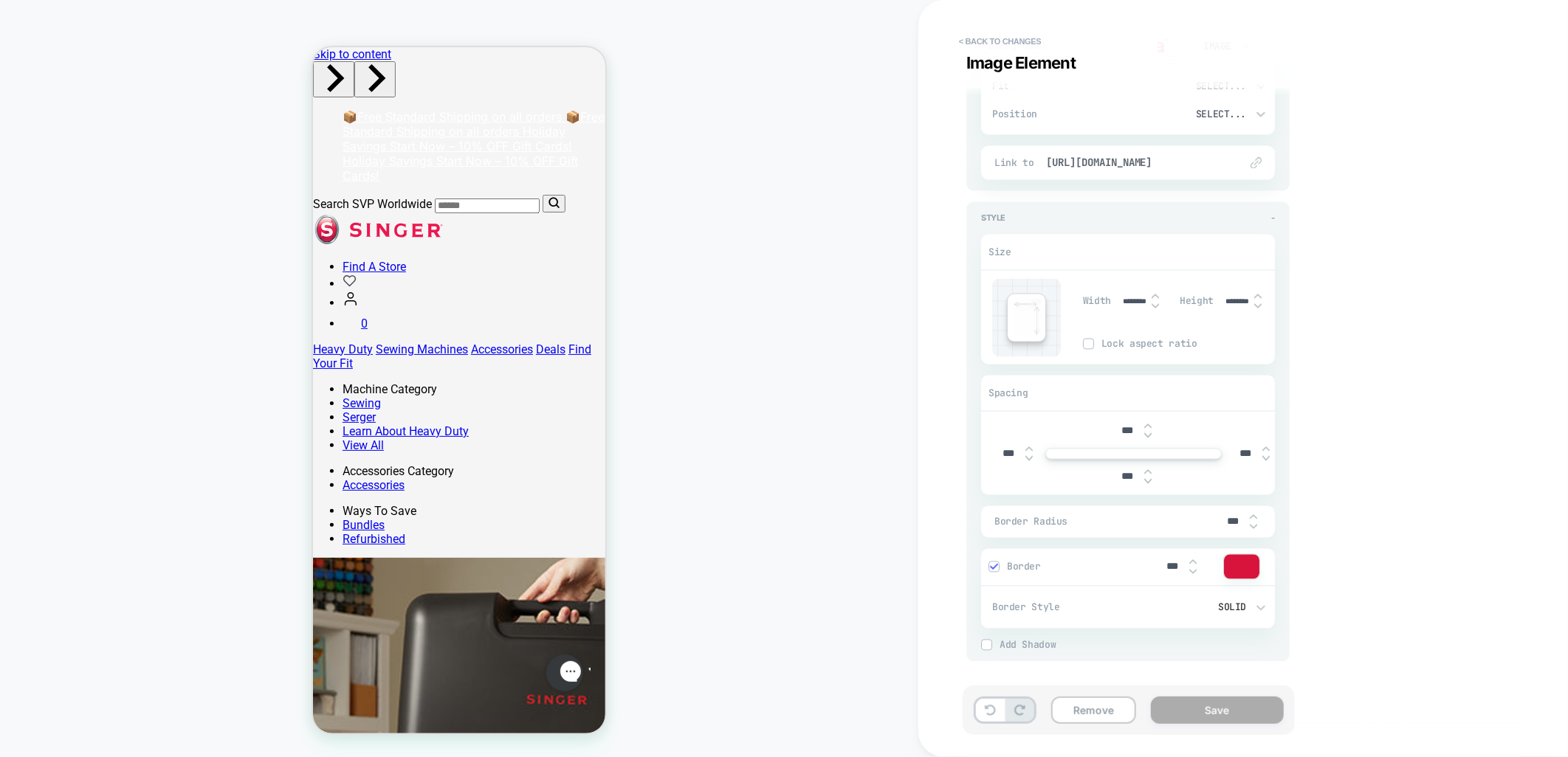
click at [1147, 481] on img at bounding box center [1148, 481] width 8 height 6
click at [1117, 478] on input "****" at bounding box center [1127, 477] width 33 height 13
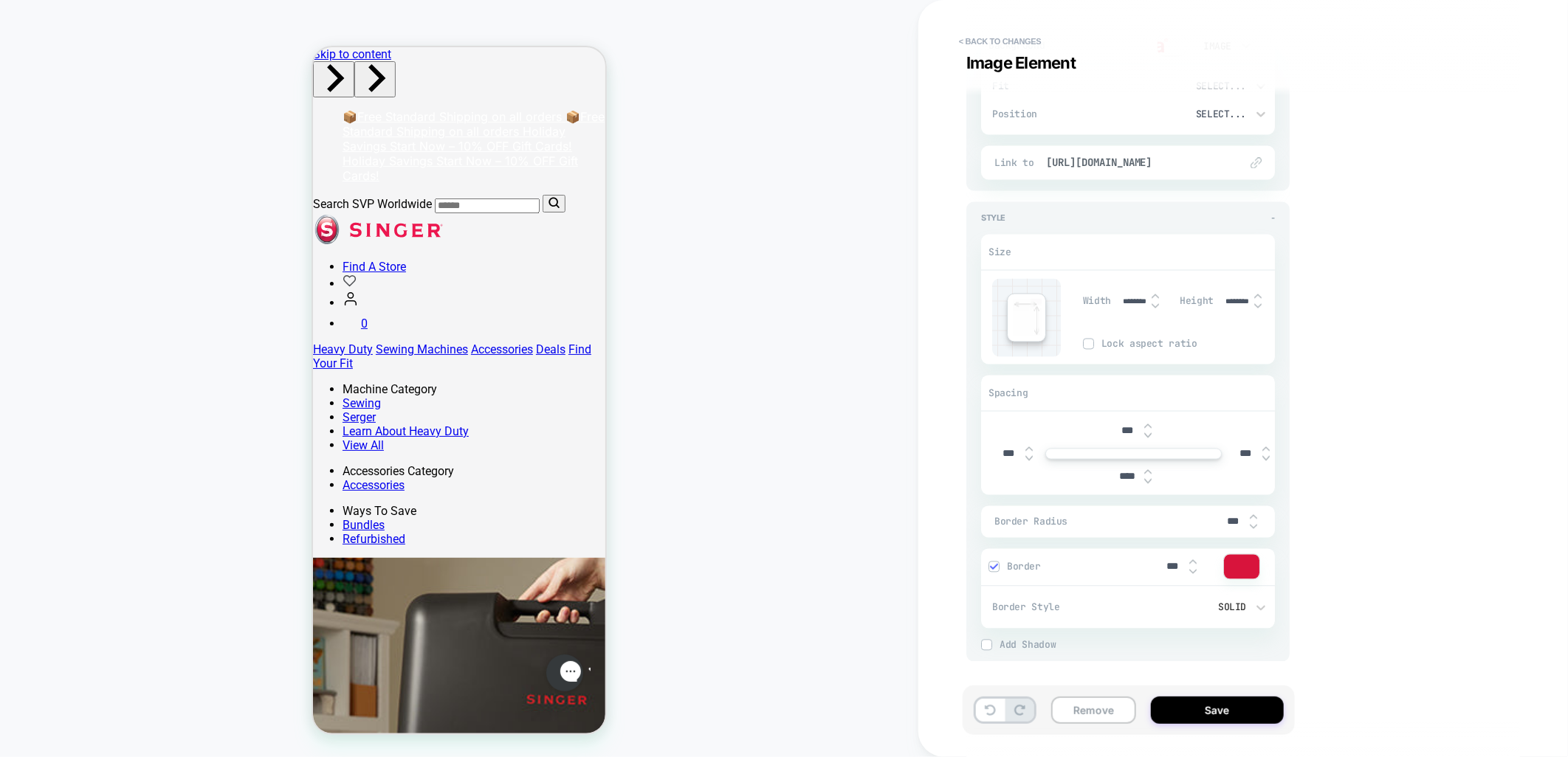
type input "***"
click at [1334, 476] on div "Visual Editor .brand-logos Image Element - Content - Background Image Fit Selec…" at bounding box center [1236, 378] width 554 height 728
click at [1134, 484] on div at bounding box center [1134, 477] width 46 height 31
click at [1131, 473] on input "text" at bounding box center [1127, 476] width 33 height 11
type input "***"
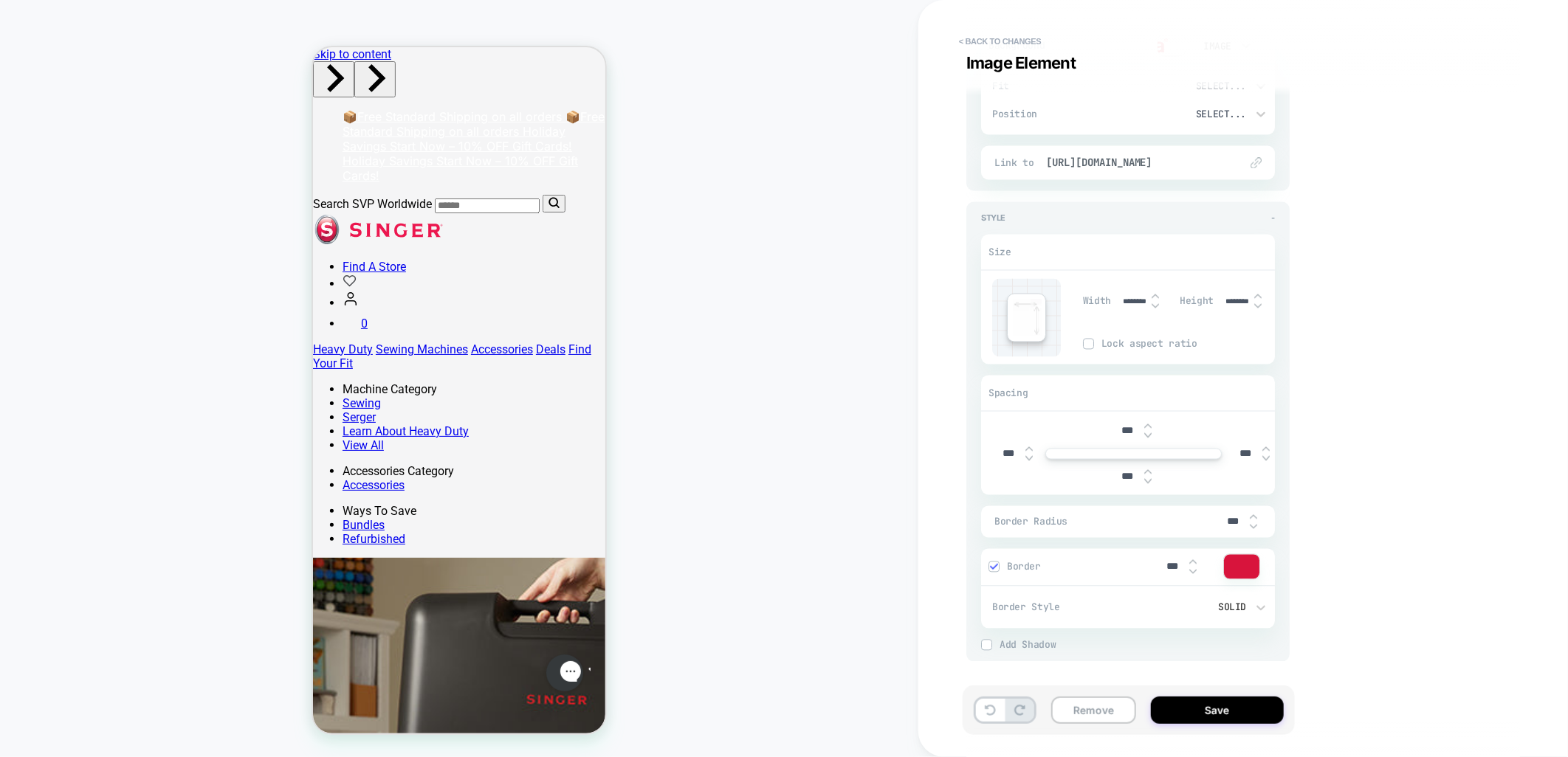
click at [1389, 454] on div "Visual Editor .brand-logos Image Element - Content - Background Image Fit Selec…" at bounding box center [1236, 378] width 554 height 728
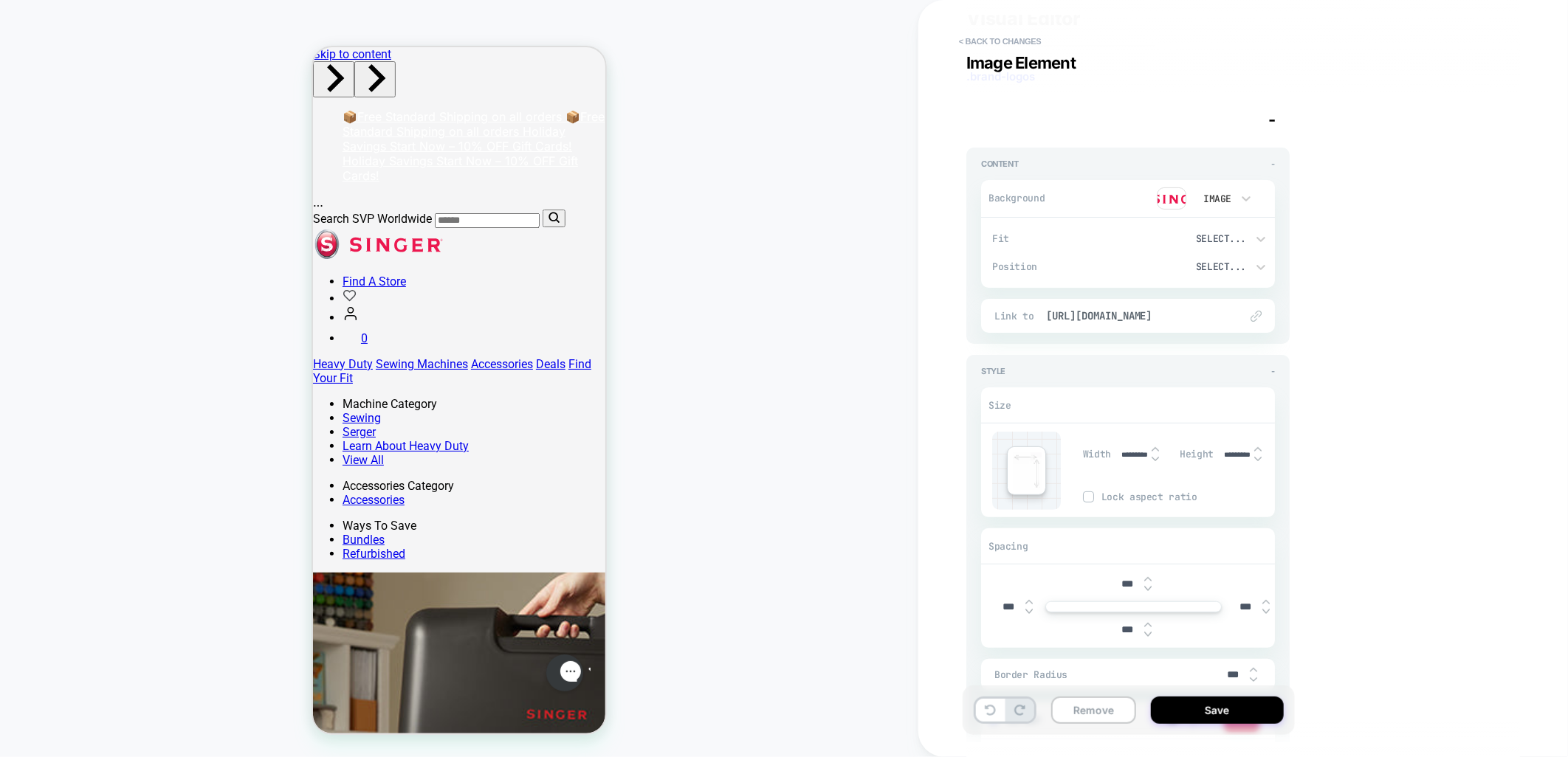
scroll to position [0, 0]
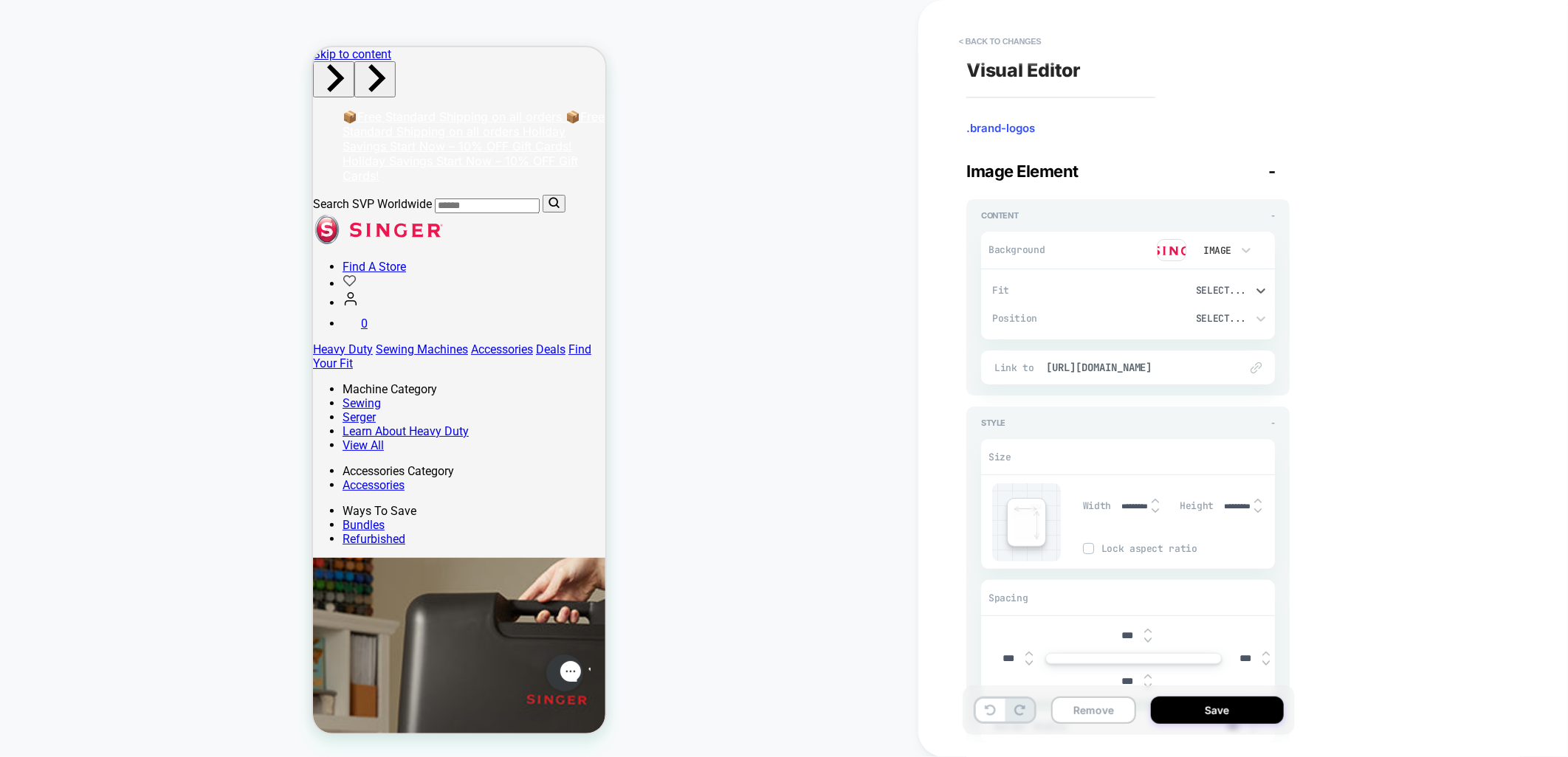
click at [1220, 293] on div "Select..." at bounding box center [1197, 290] width 99 height 13
click at [1191, 359] on div "Contain" at bounding box center [1204, 359] width 129 height 31
click at [1214, 286] on div "Contain" at bounding box center [1197, 290] width 99 height 13
click at [1191, 328] on div "None" at bounding box center [1204, 328] width 129 height 31
click at [1002, 41] on button "< Back to changes" at bounding box center [1000, 42] width 98 height 24
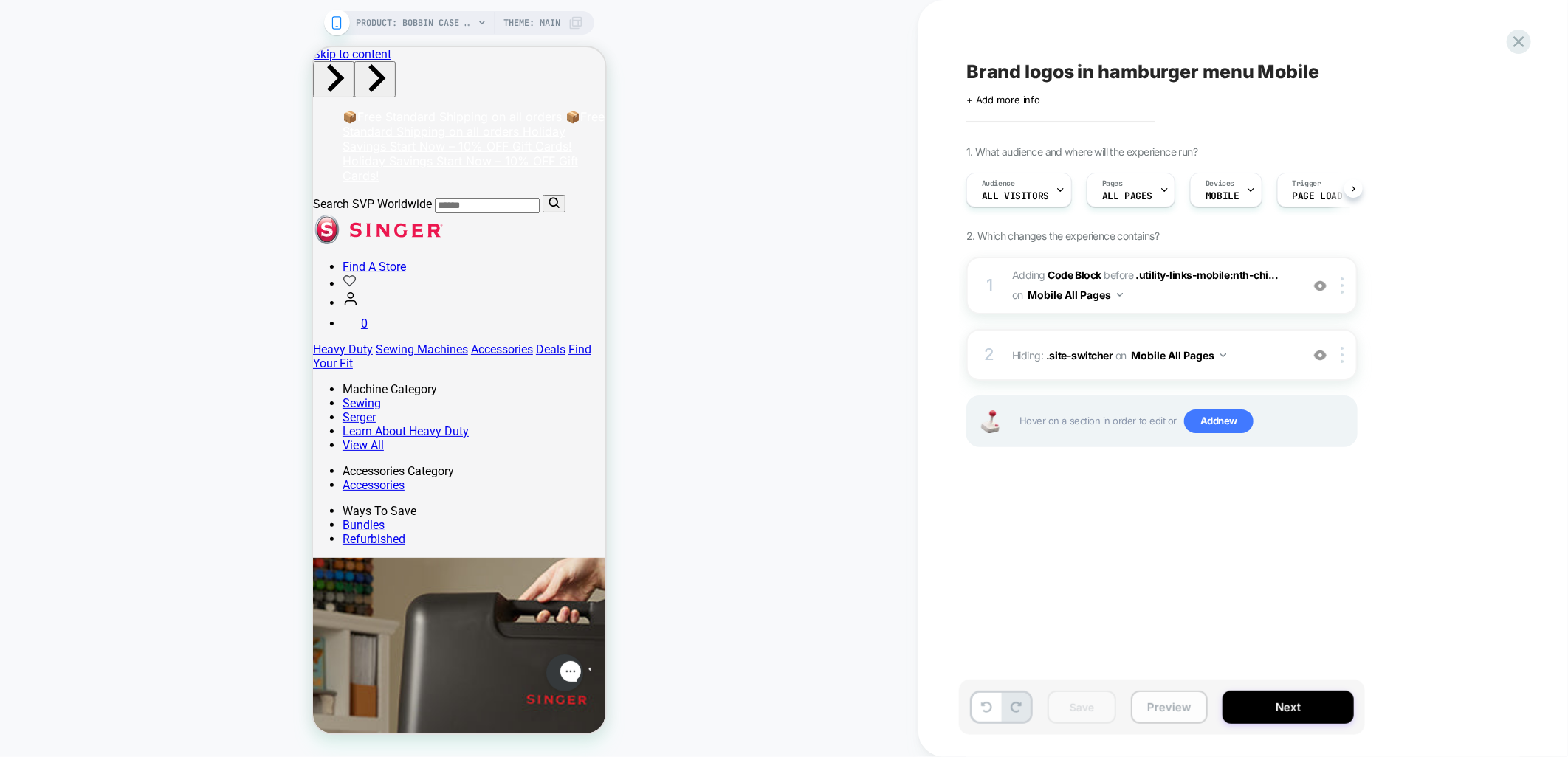
scroll to position [0, 1]
click at [1338, 281] on div at bounding box center [1345, 285] width 25 height 16
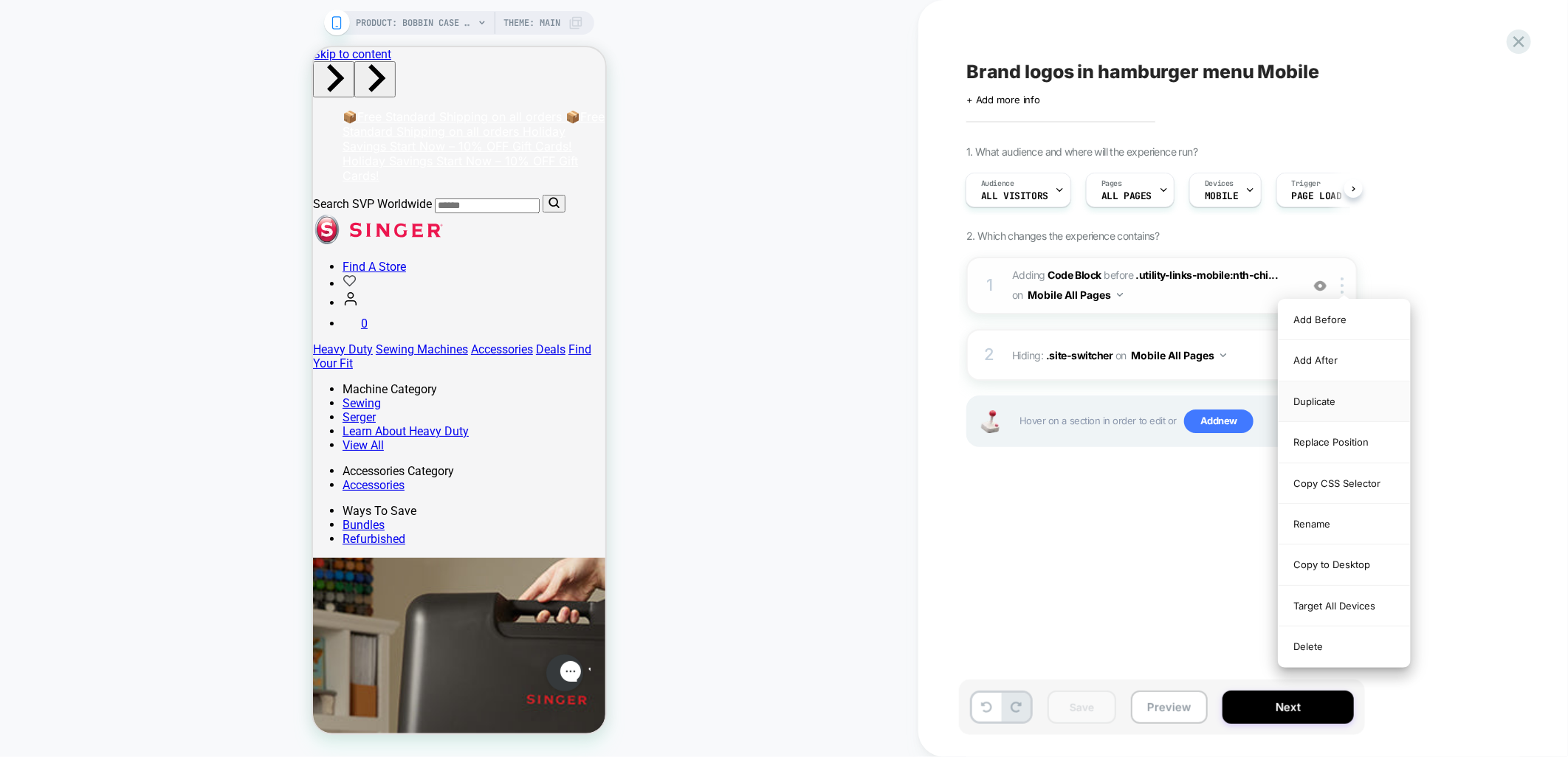
click at [1347, 404] on div "Duplicate" at bounding box center [1344, 402] width 131 height 41
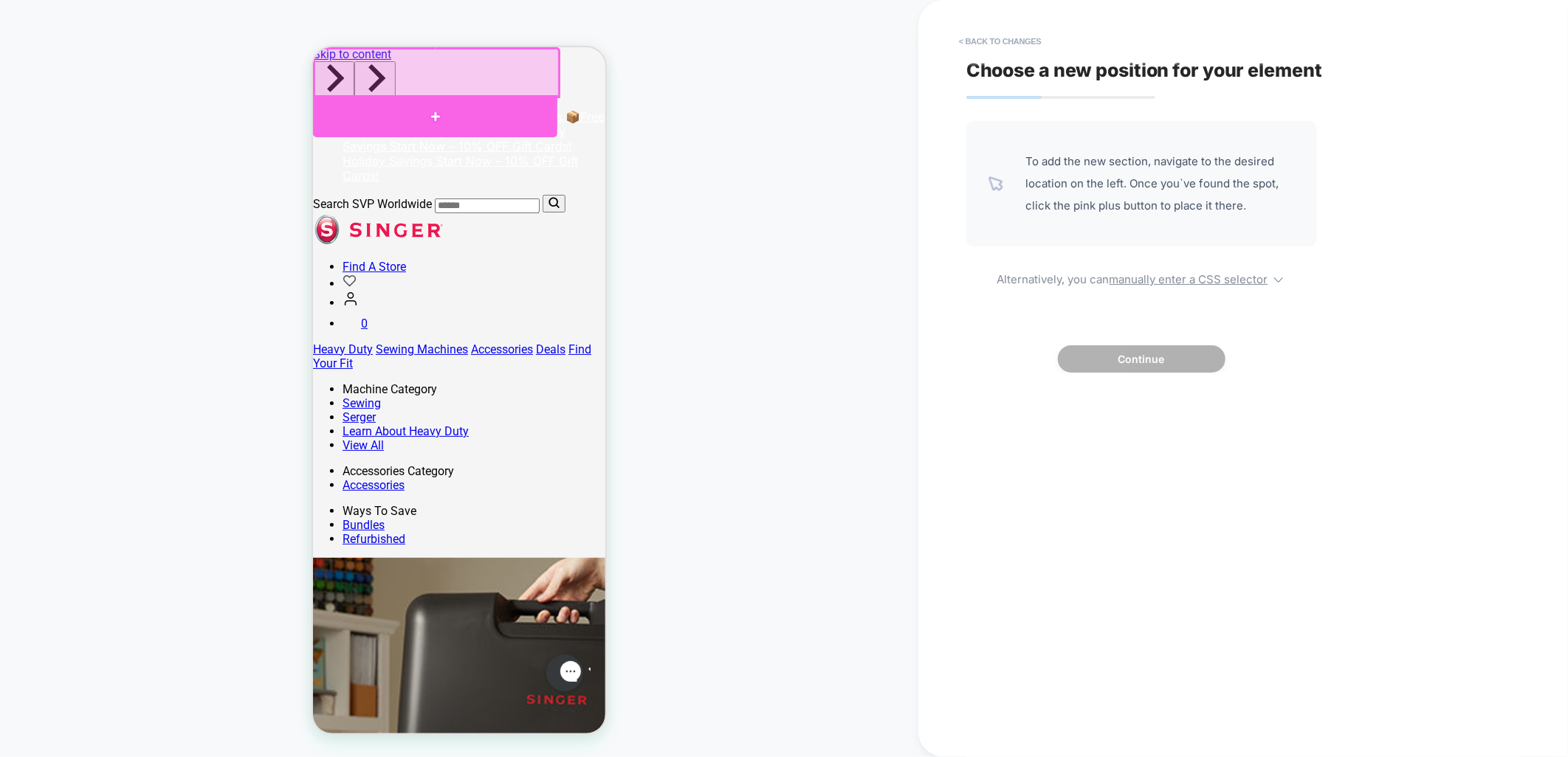
click at [429, 106] on div at bounding box center [434, 115] width 244 height 42
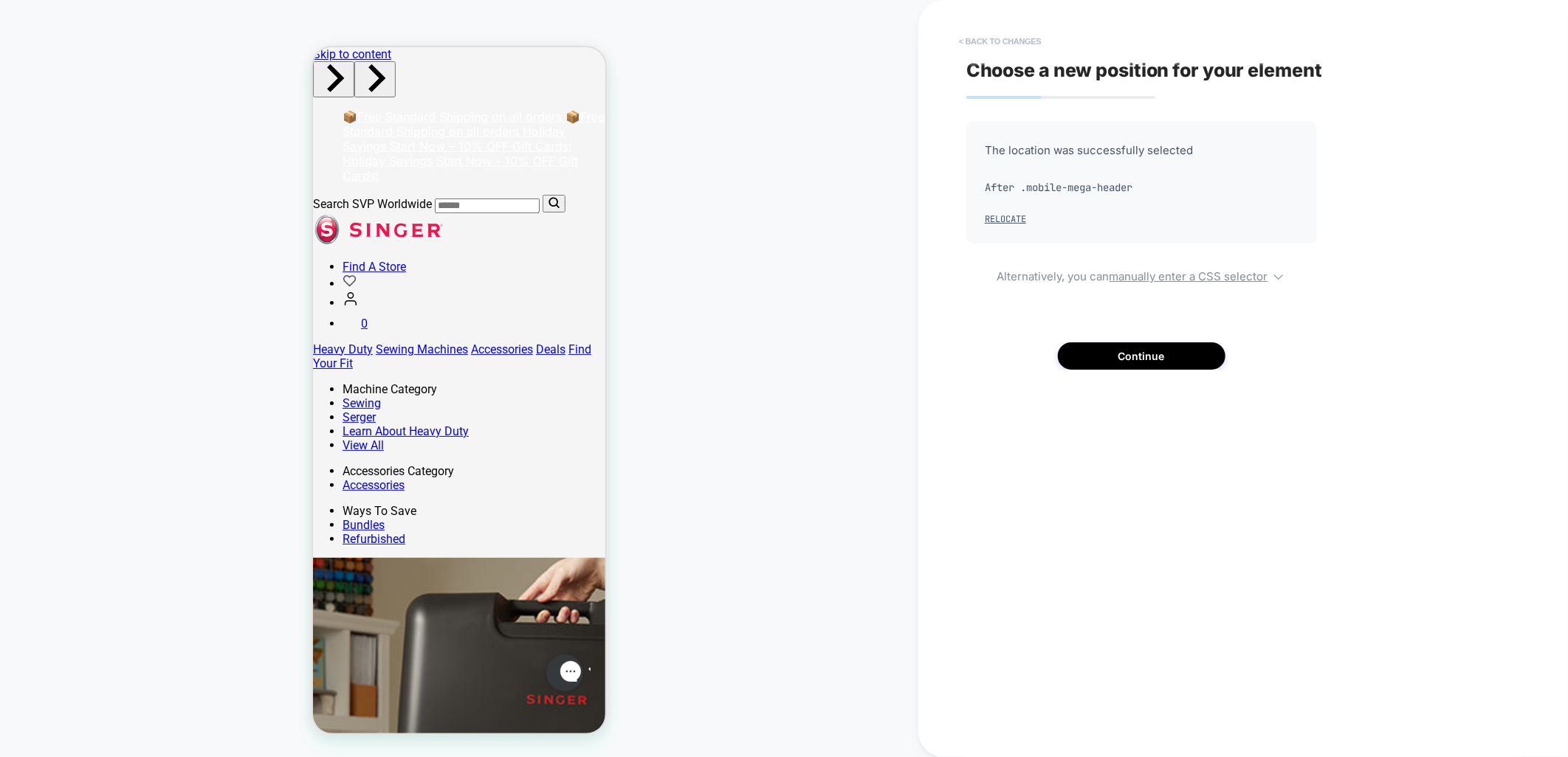
click at [971, 31] on button "< Back to changes" at bounding box center [1000, 42] width 98 height 24
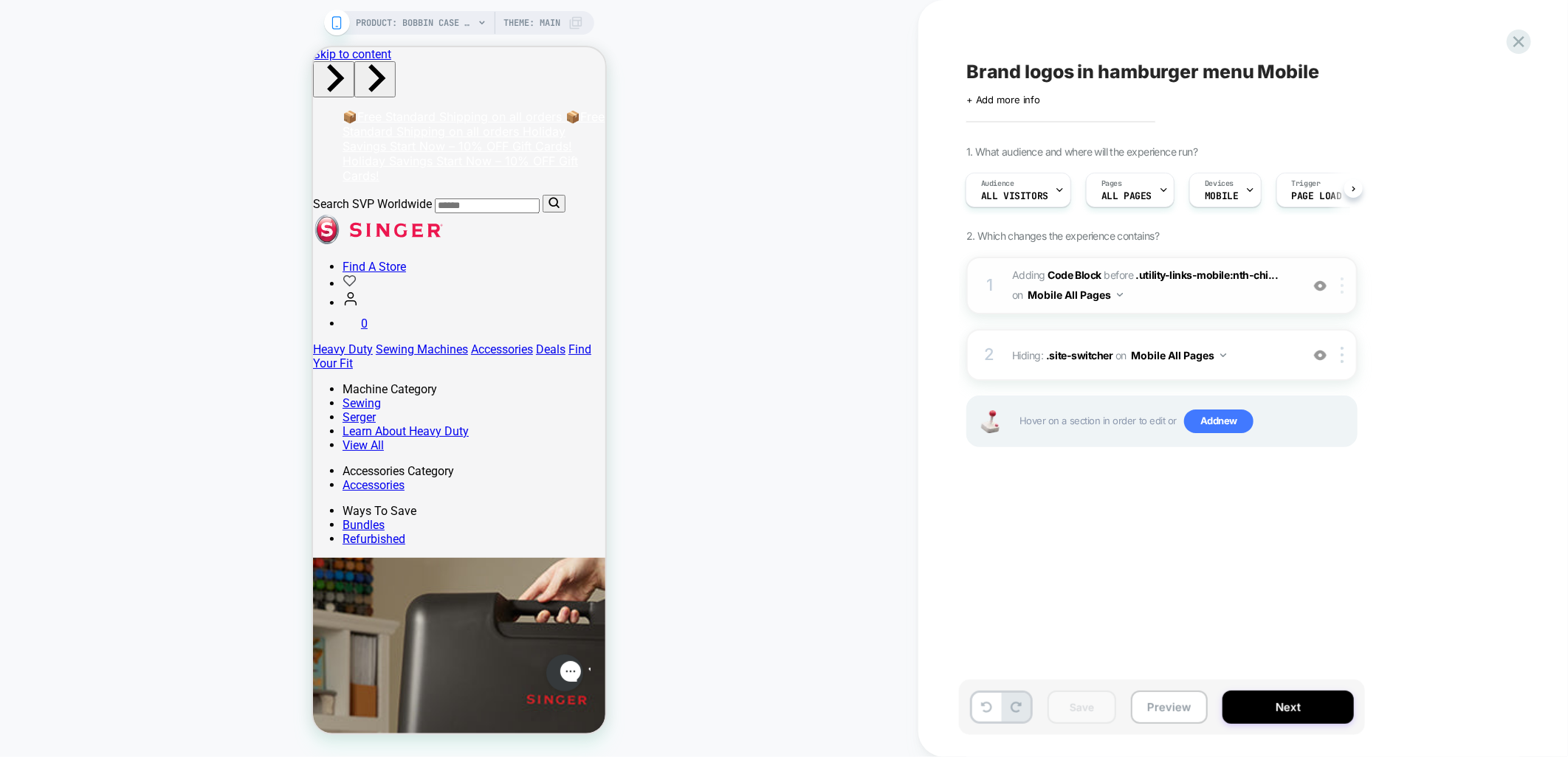
click at [1341, 290] on img at bounding box center [1342, 285] width 3 height 16
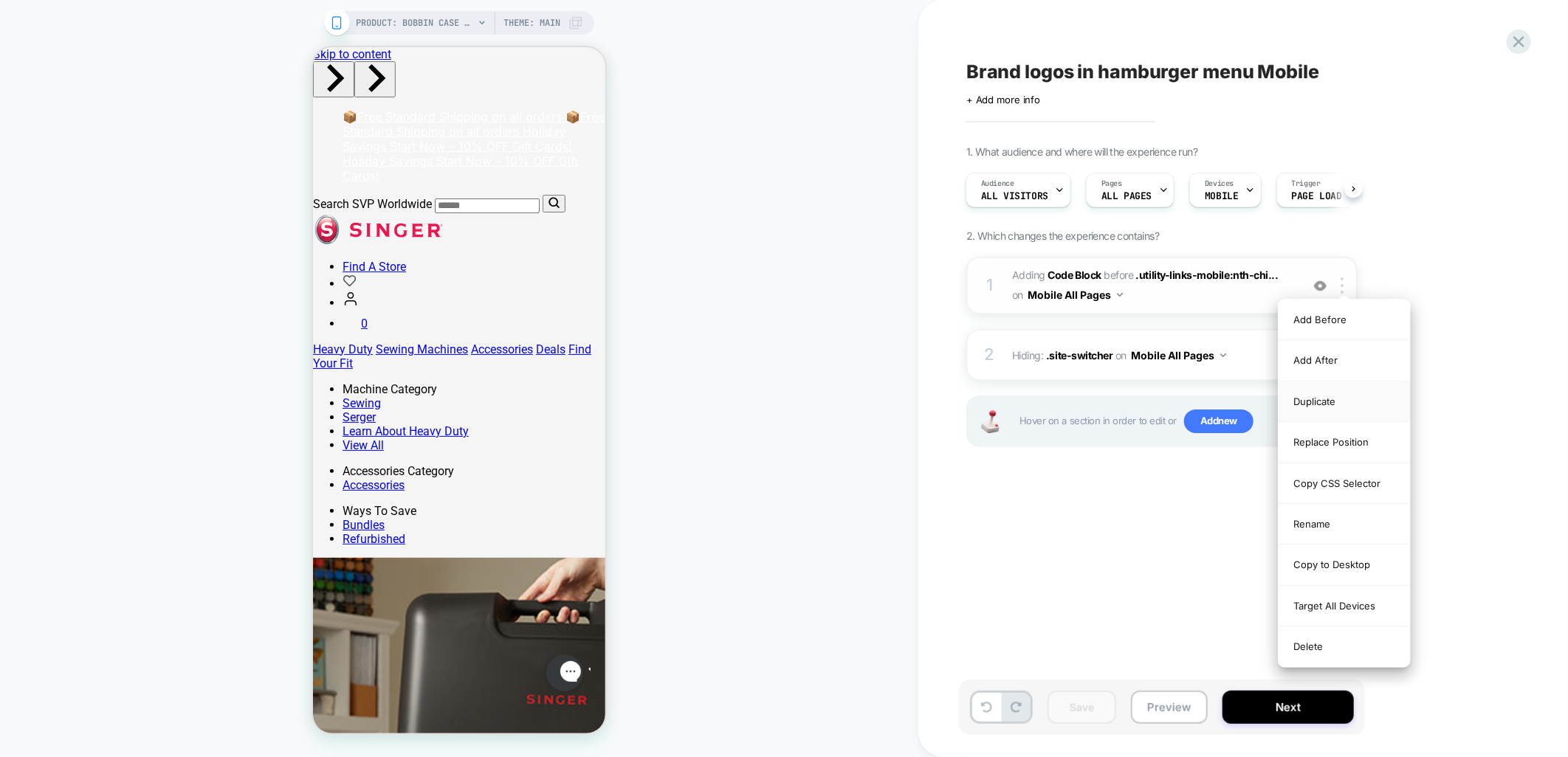
click at [1334, 400] on div "Duplicate" at bounding box center [1344, 402] width 131 height 41
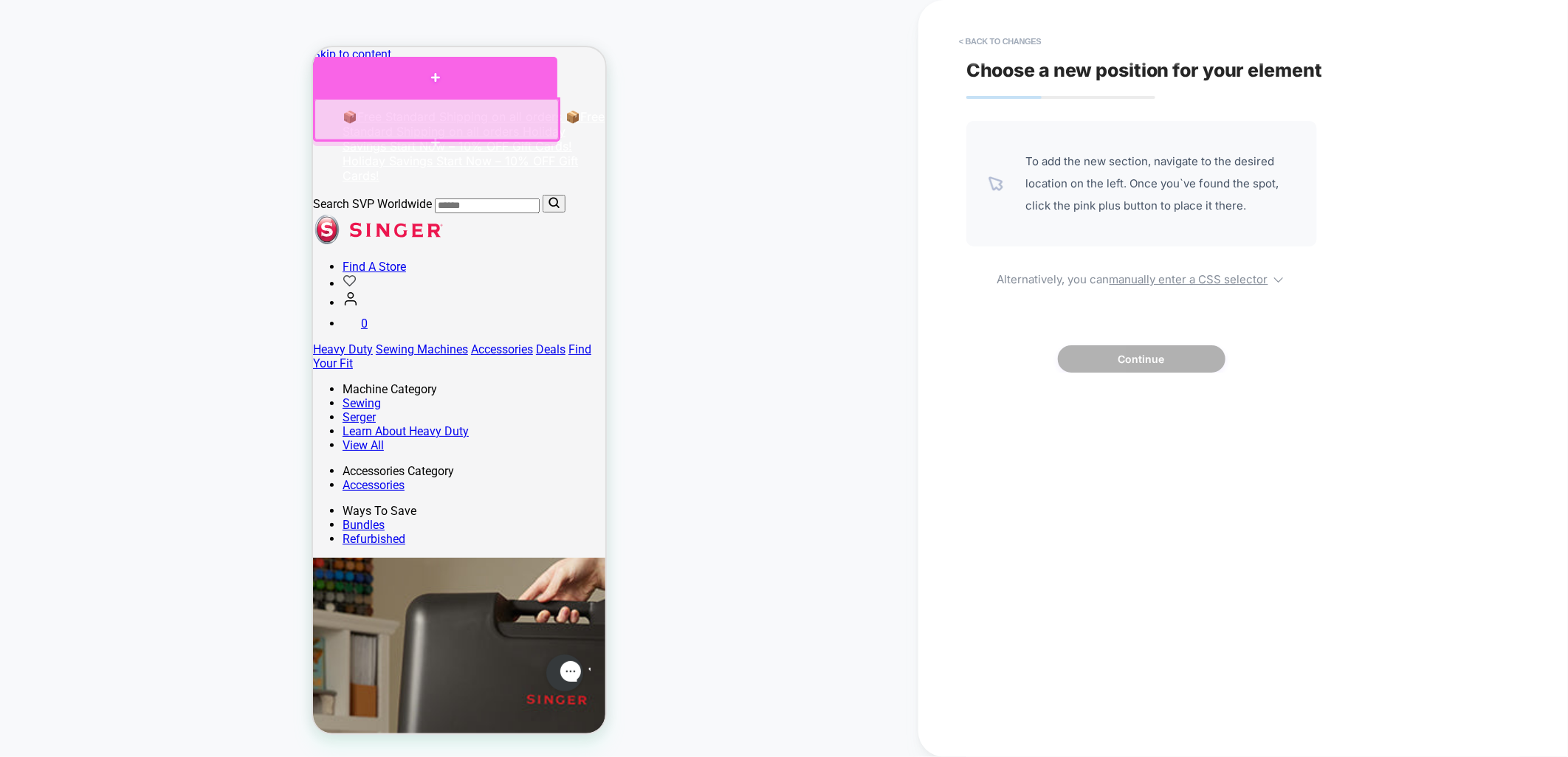
click at [442, 77] on div at bounding box center [434, 76] width 244 height 41
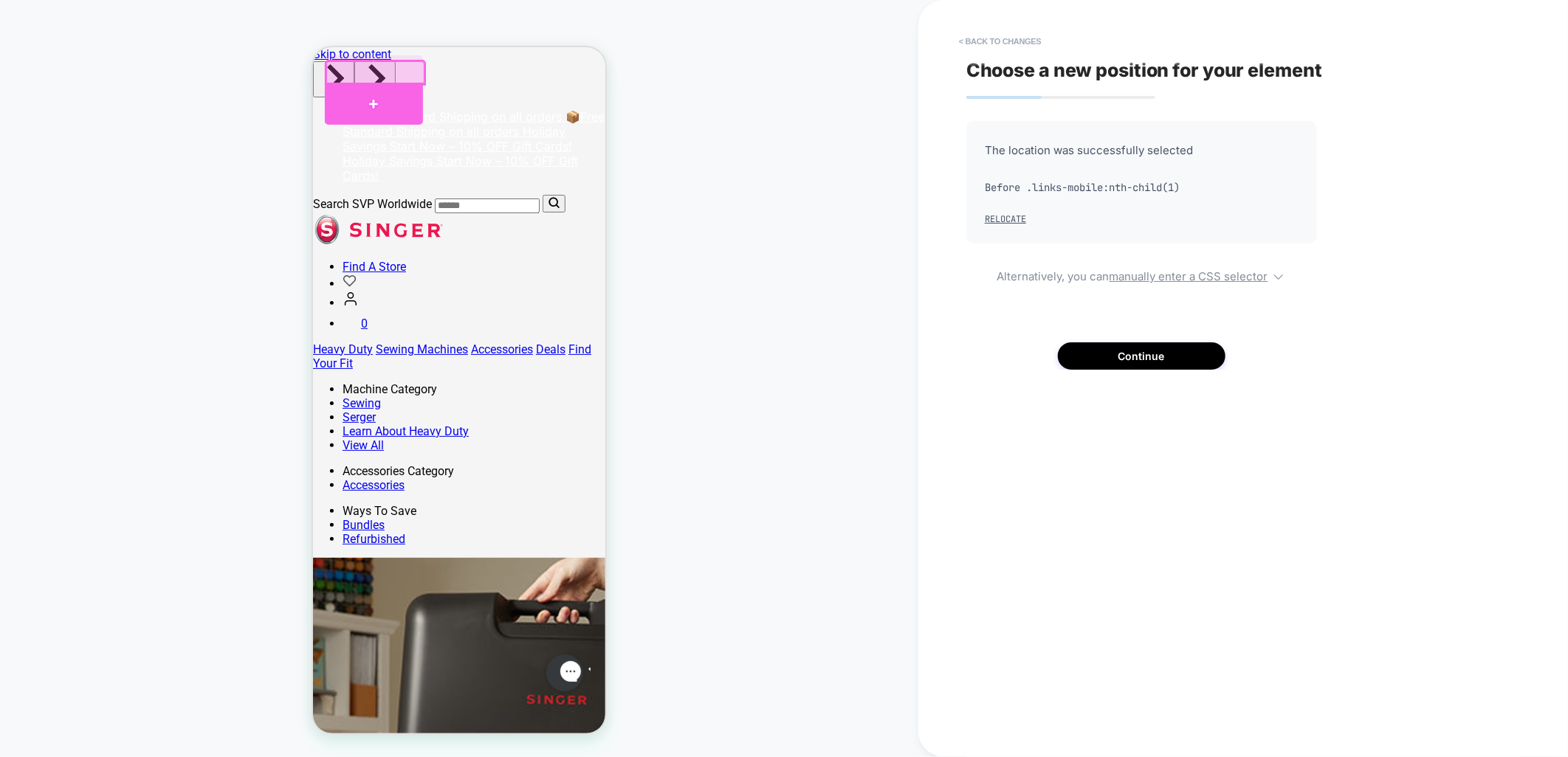
click at [397, 88] on div at bounding box center [373, 103] width 98 height 42
click at [976, 37] on button "< Back to changes" at bounding box center [1000, 42] width 98 height 24
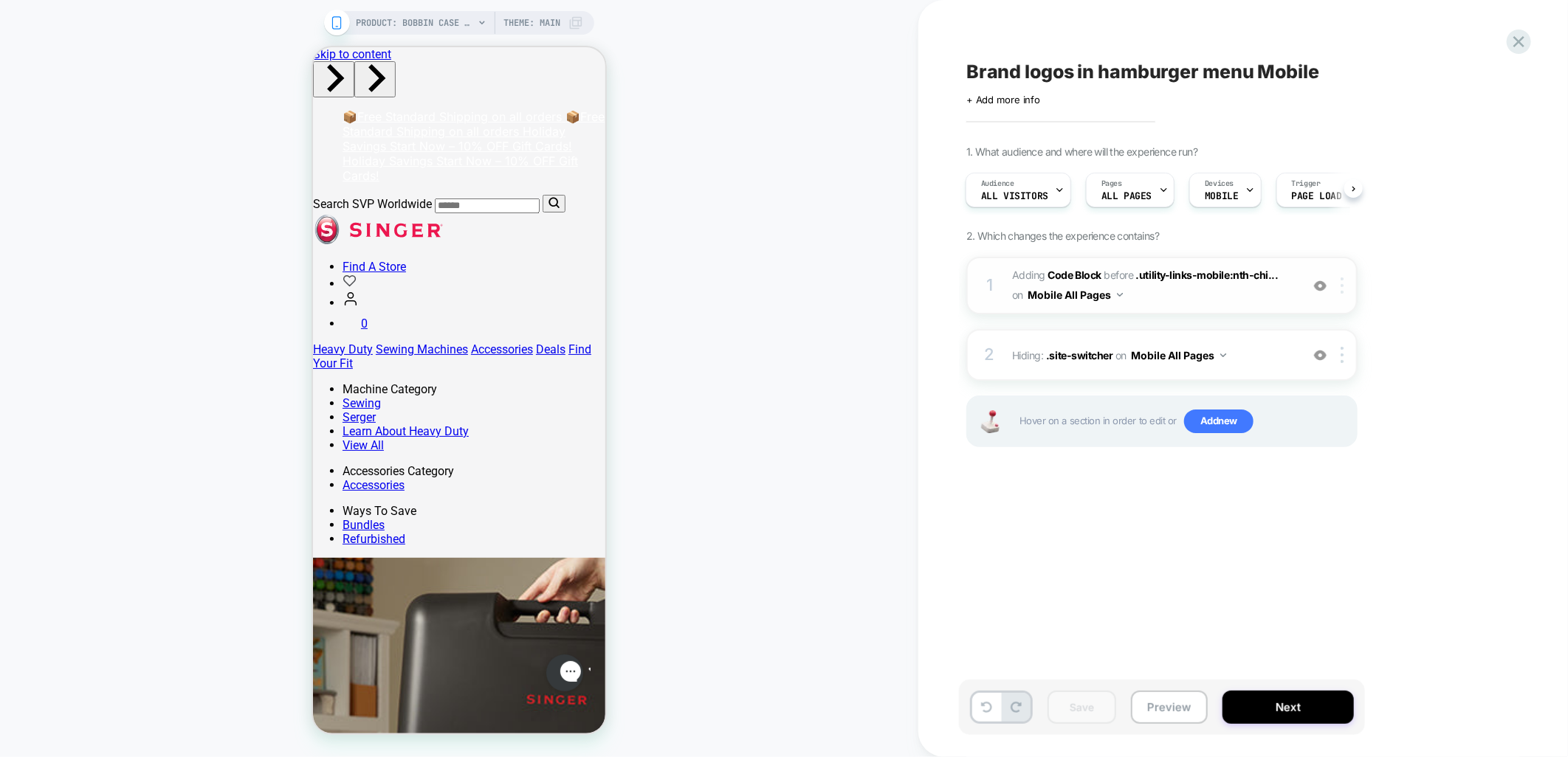
click at [1342, 289] on img at bounding box center [1342, 285] width 3 height 16
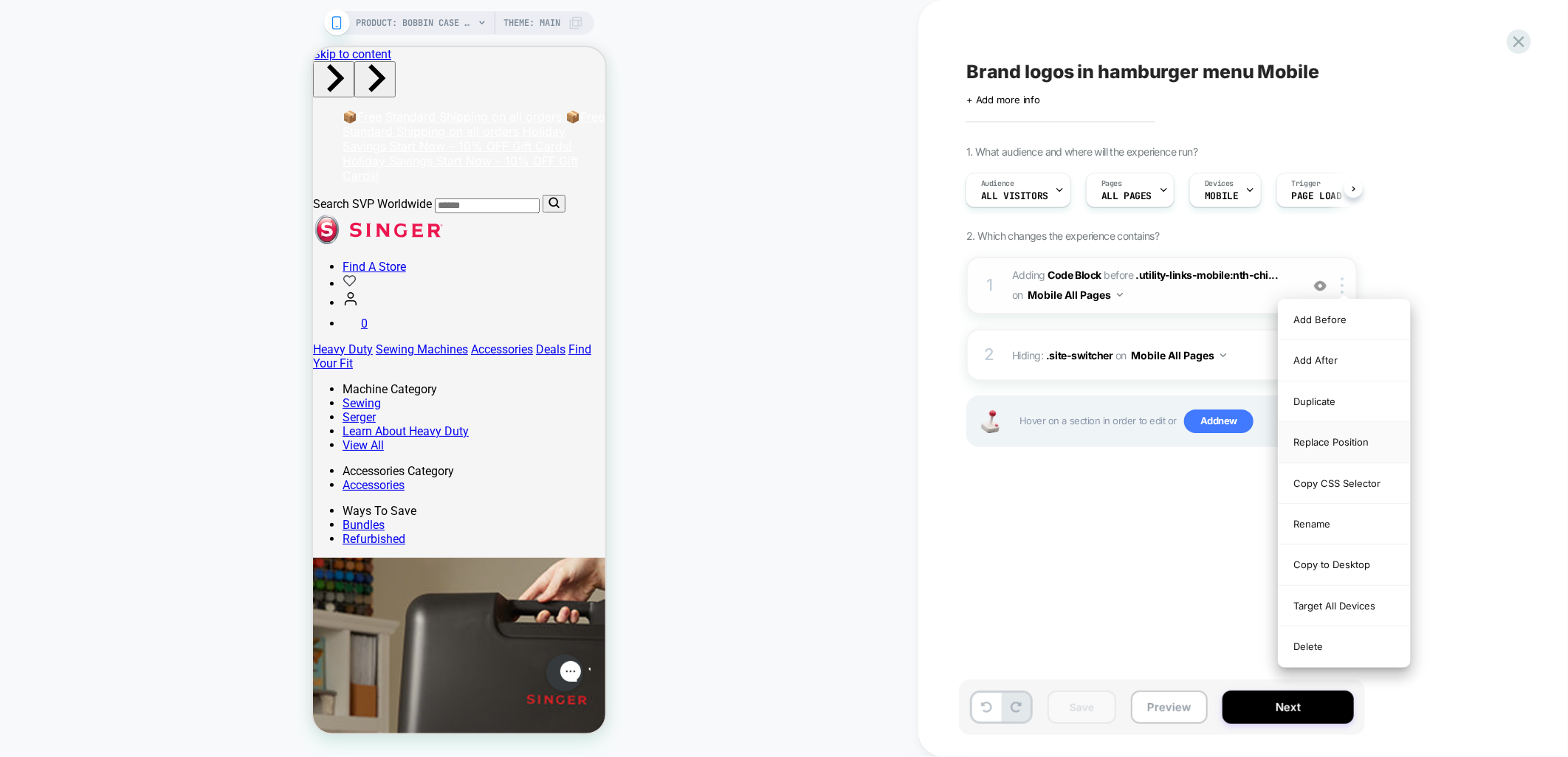
click at [1300, 445] on div "Replace Position" at bounding box center [1344, 443] width 131 height 41
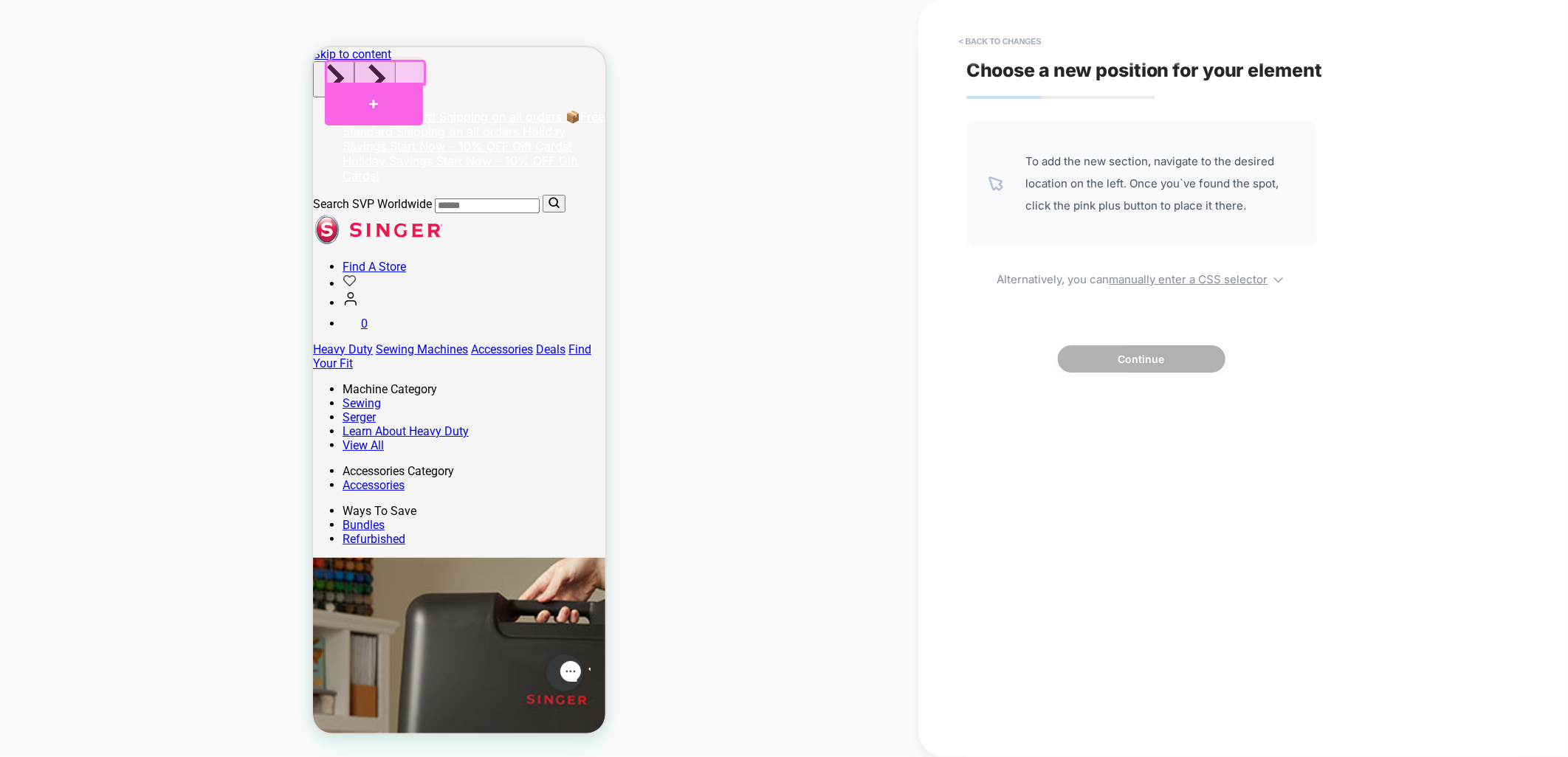
click at [404, 89] on div at bounding box center [373, 103] width 98 height 43
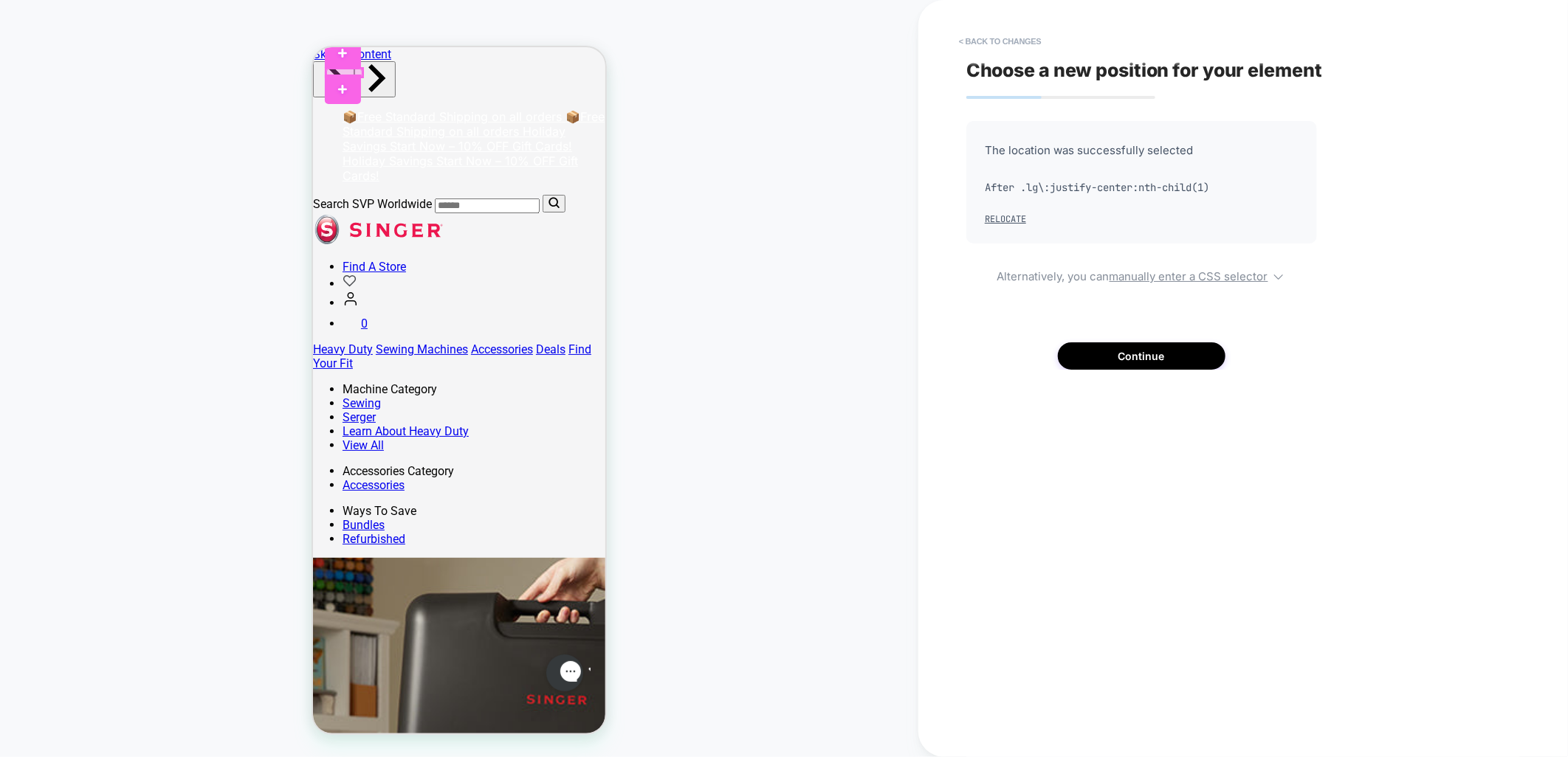
click at [347, 69] on div at bounding box center [343, 72] width 36 height 8
click at [333, 70] on div at bounding box center [343, 72] width 36 height 8
click at [369, 109] on div "Replace" at bounding box center [403, 114] width 140 height 30
click at [1002, 40] on button "< Back to changes" at bounding box center [1000, 42] width 98 height 24
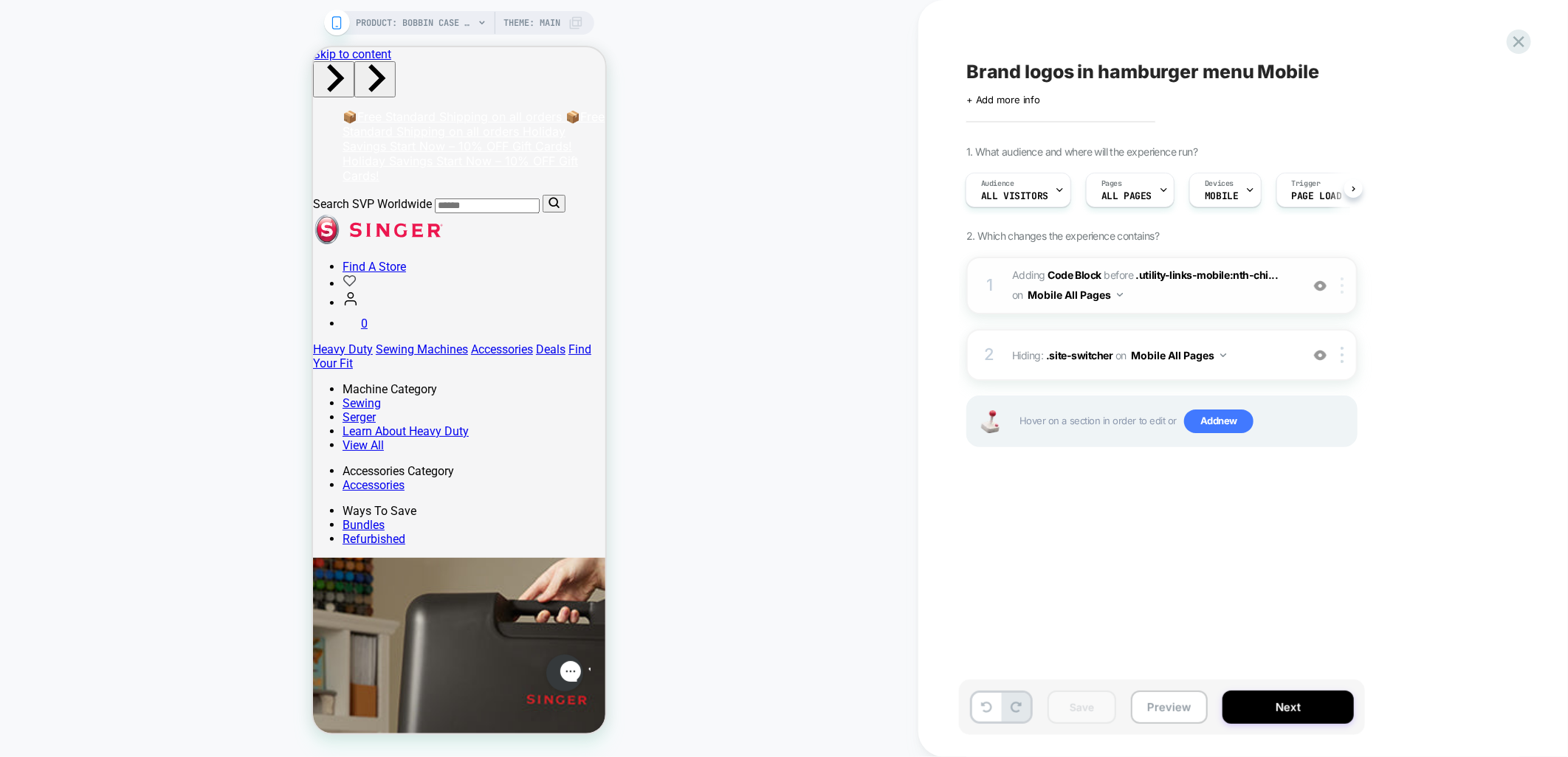
click at [1347, 283] on div at bounding box center [1345, 285] width 25 height 16
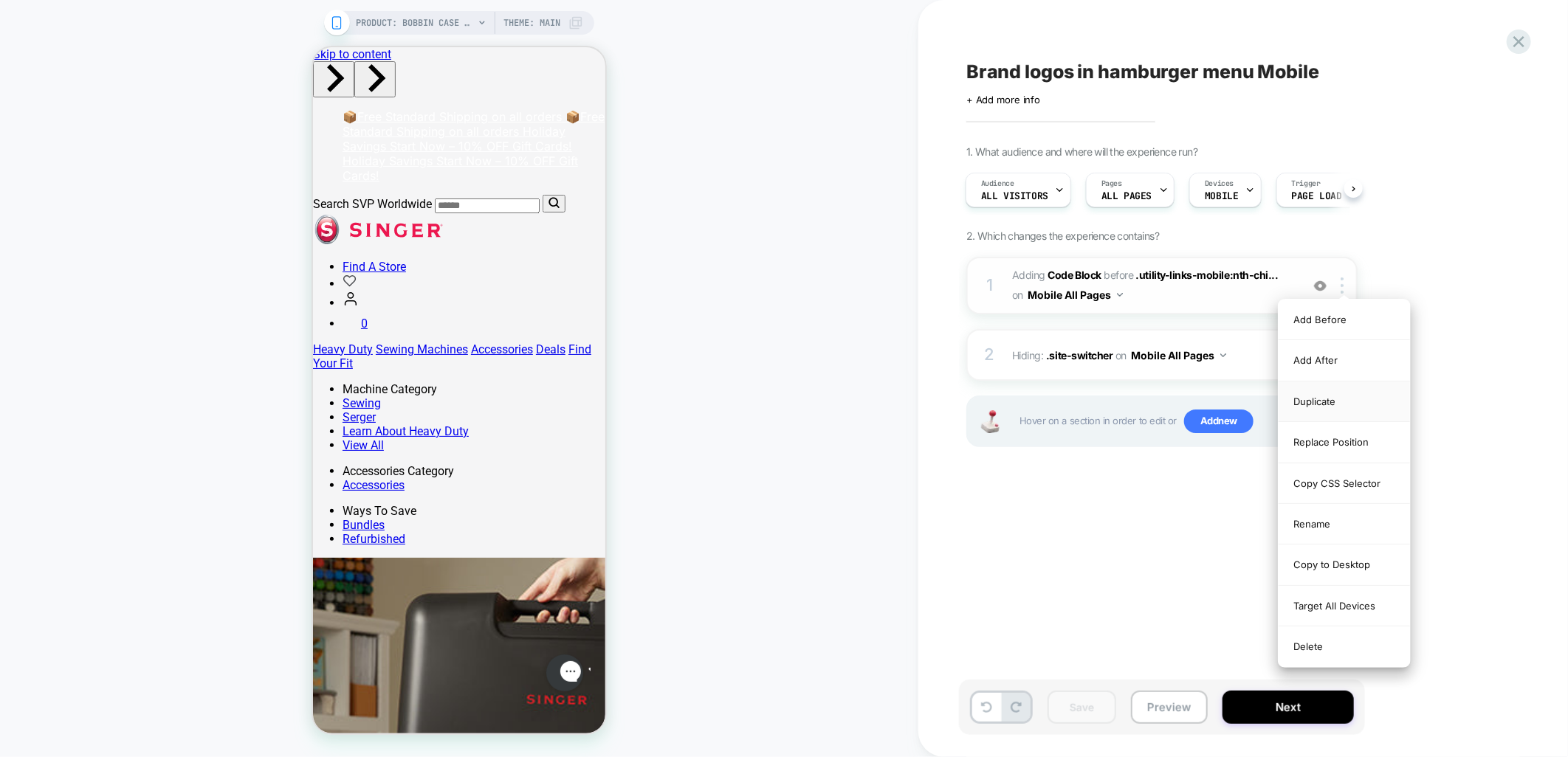
click at [1309, 400] on div "Duplicate" at bounding box center [1344, 402] width 131 height 41
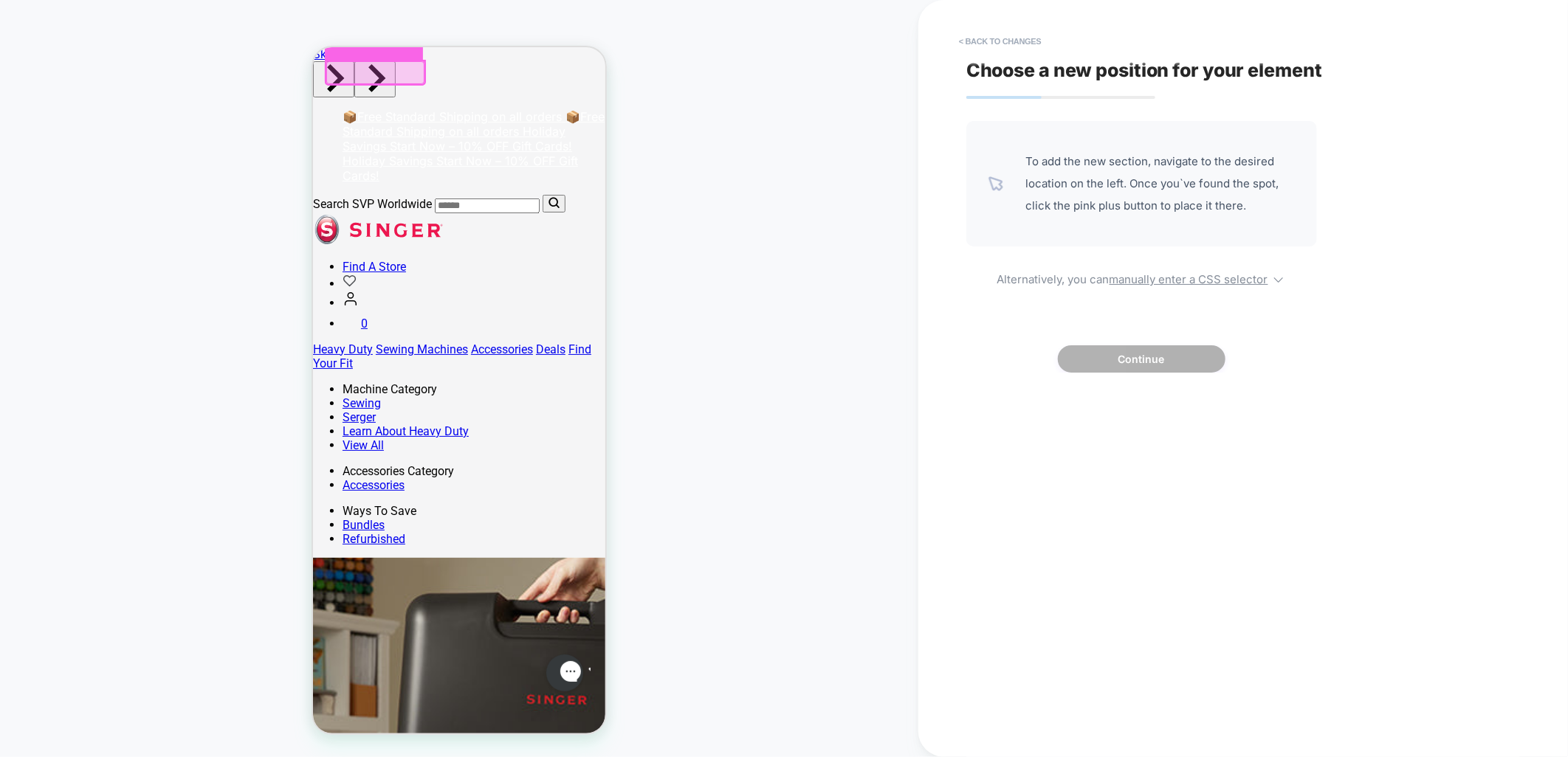
click at [338, 53] on div at bounding box center [373, 36] width 98 height 44
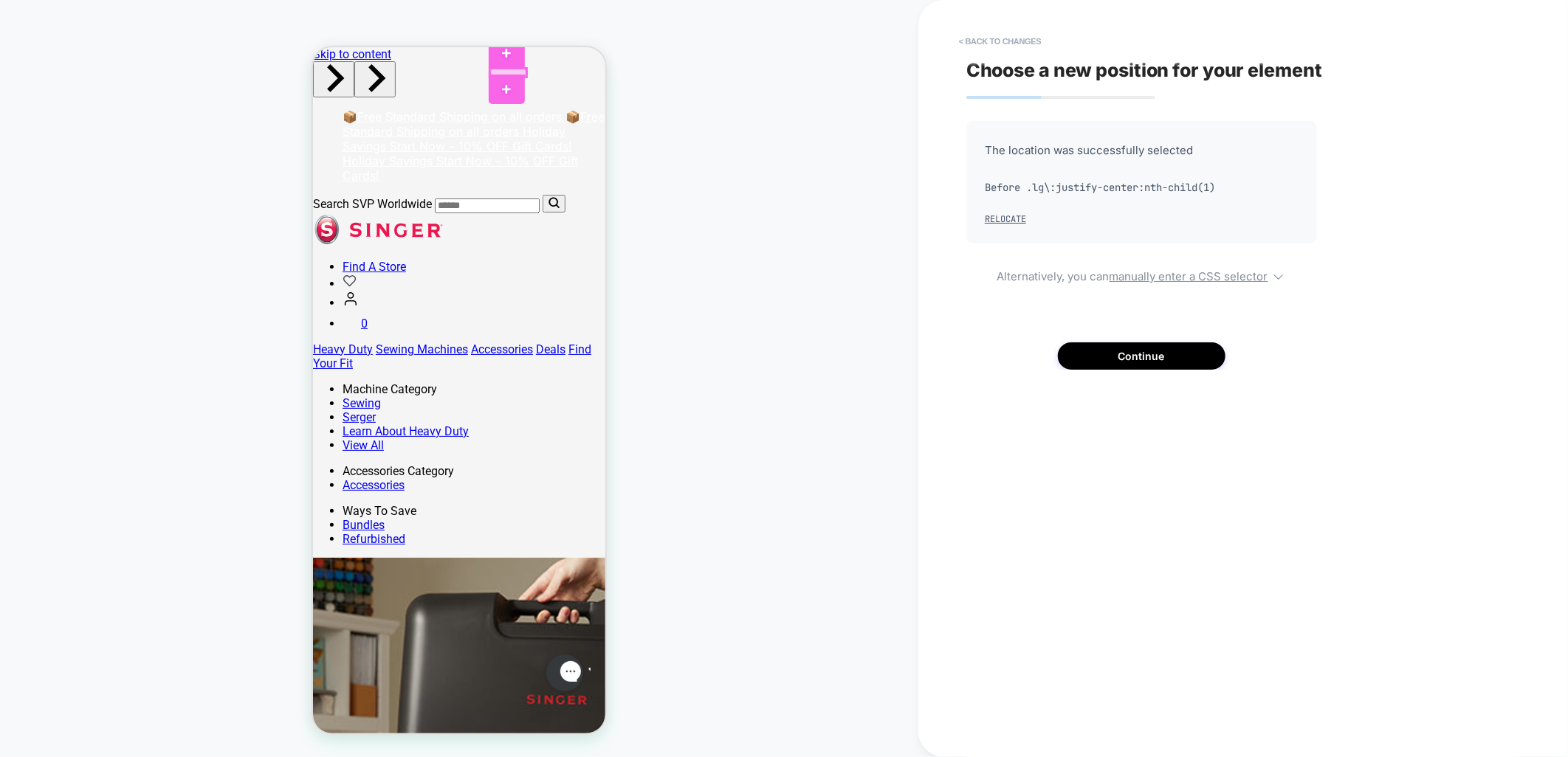
click at [498, 70] on div at bounding box center [507, 72] width 36 height 8
click at [513, 83] on div "Append Before" at bounding box center [541, 84] width 97 height 12
click at [1160, 357] on button "Continue" at bounding box center [1142, 356] width 168 height 27
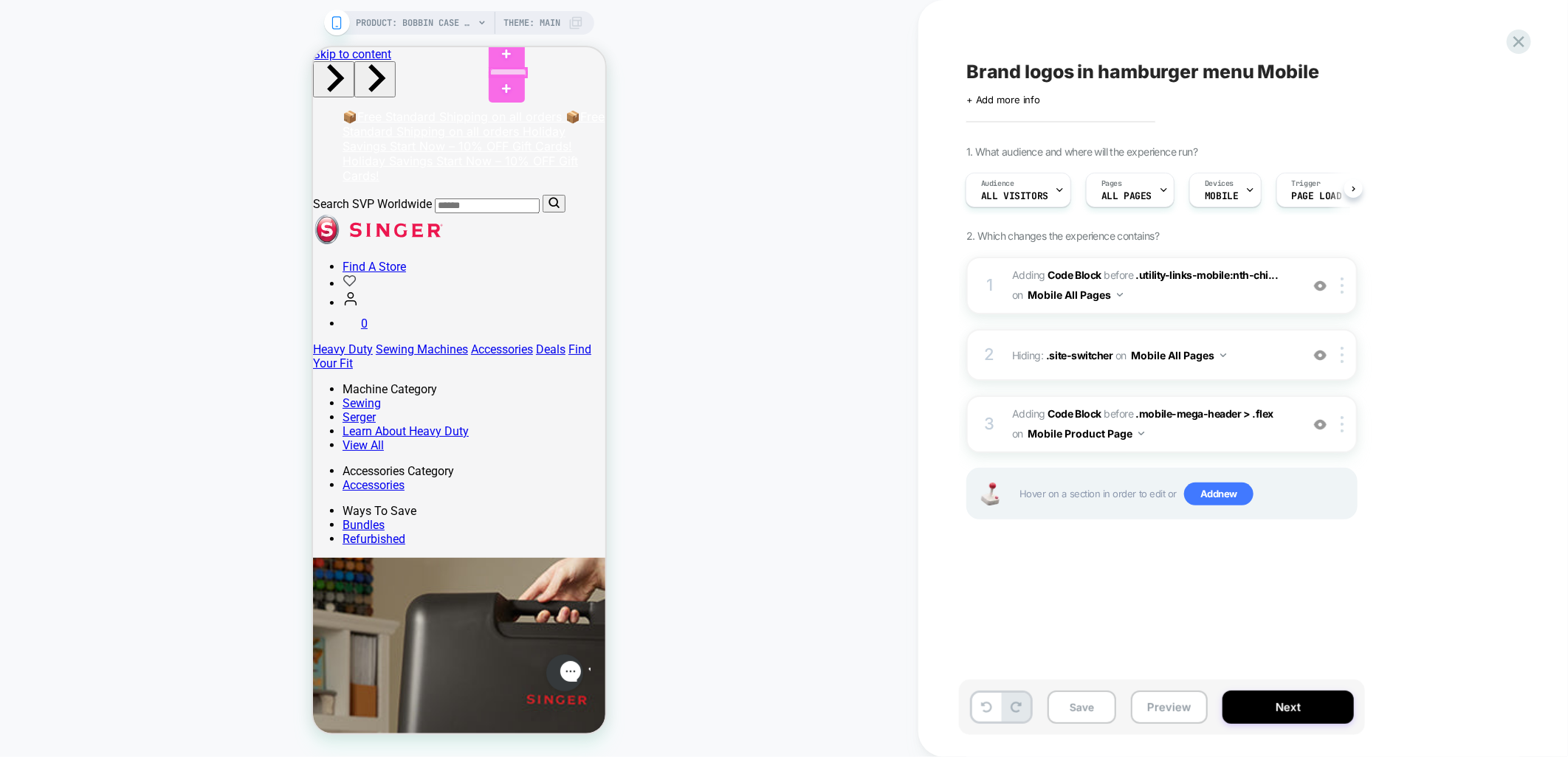
click at [502, 70] on div at bounding box center [507, 72] width 36 height 8
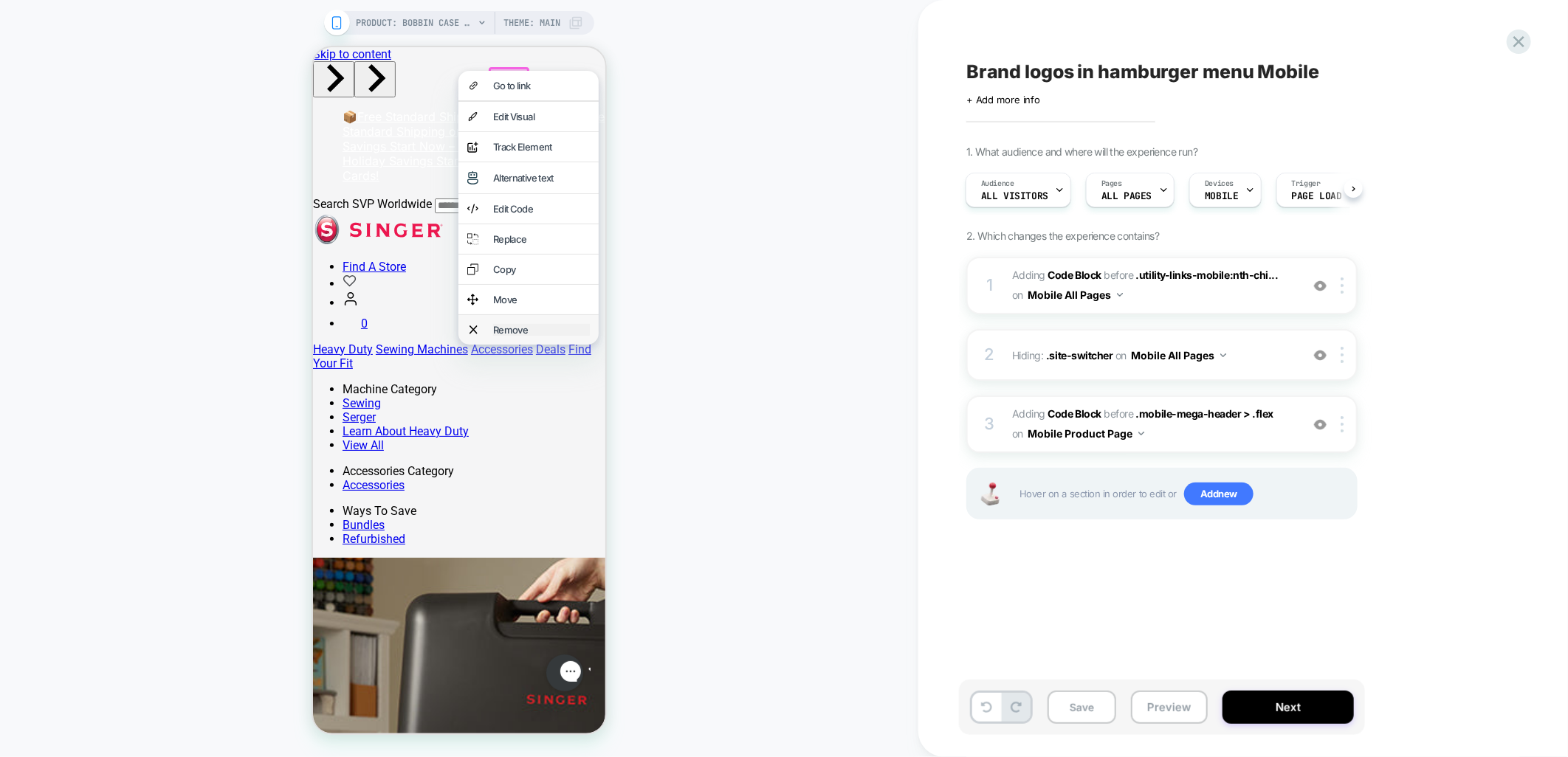
click at [507, 335] on div "Remove" at bounding box center [541, 329] width 97 height 12
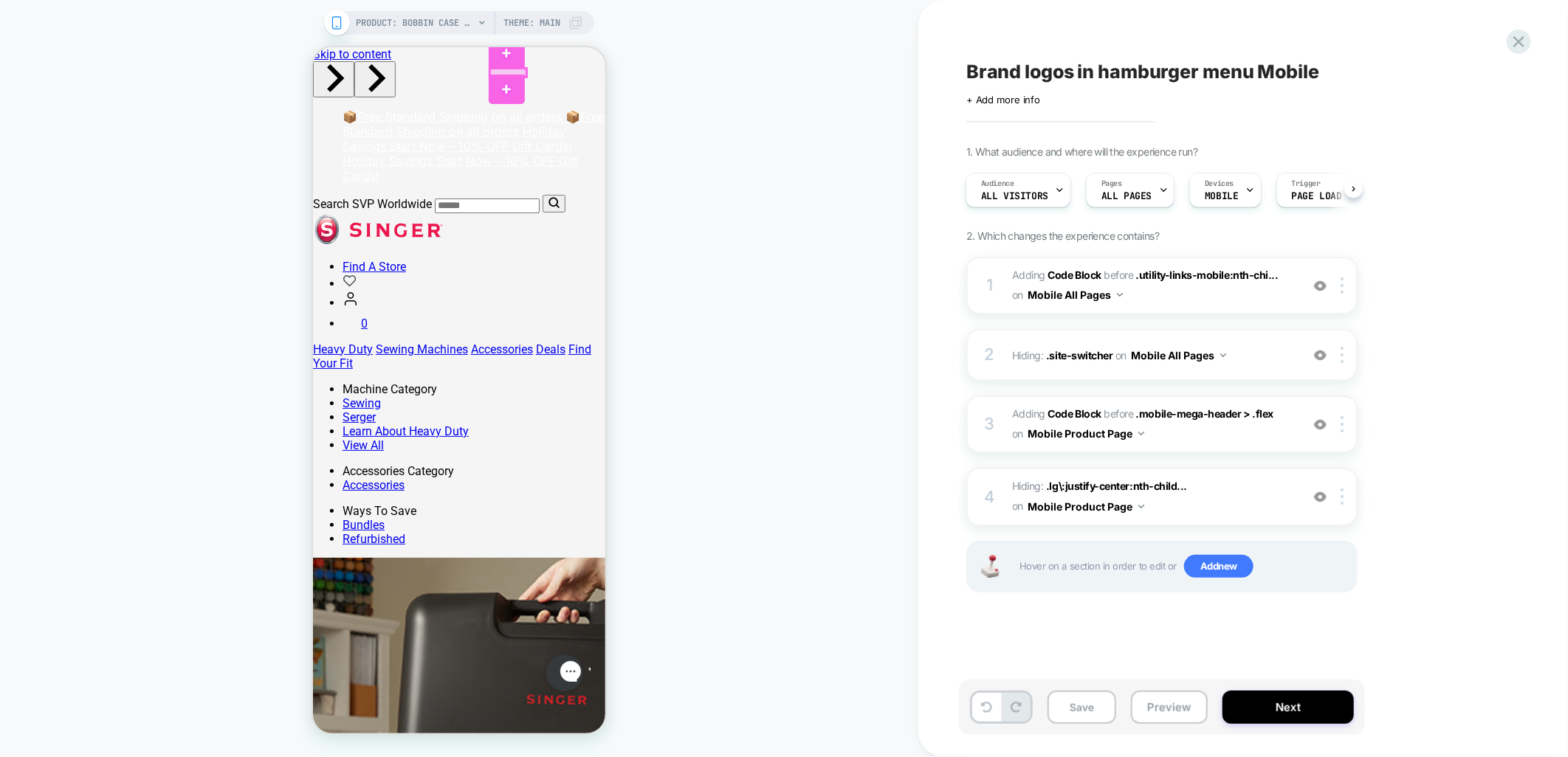
click at [494, 69] on div at bounding box center [507, 72] width 36 height 8
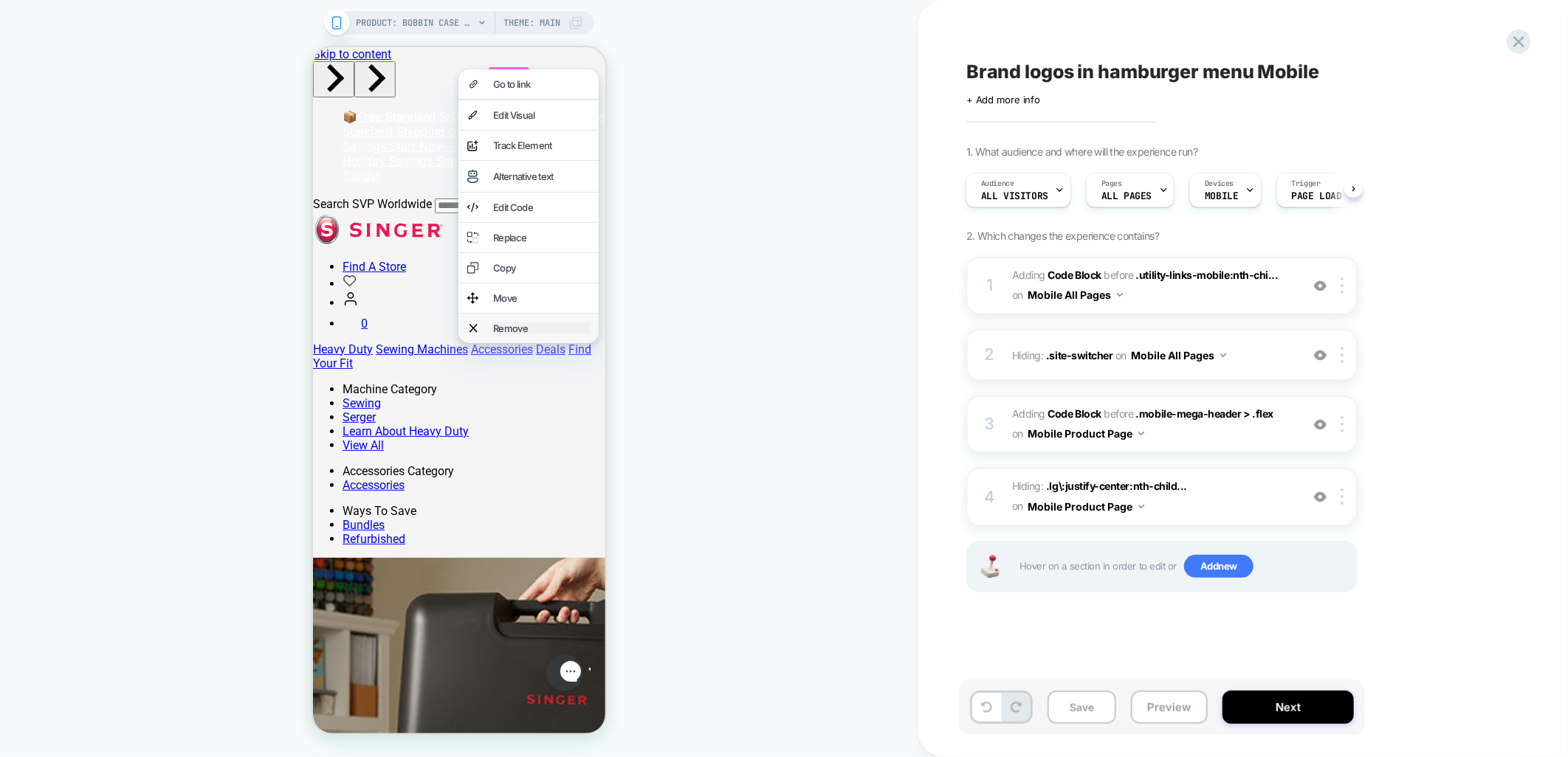
click at [505, 334] on div "Remove" at bounding box center [541, 328] width 97 height 12
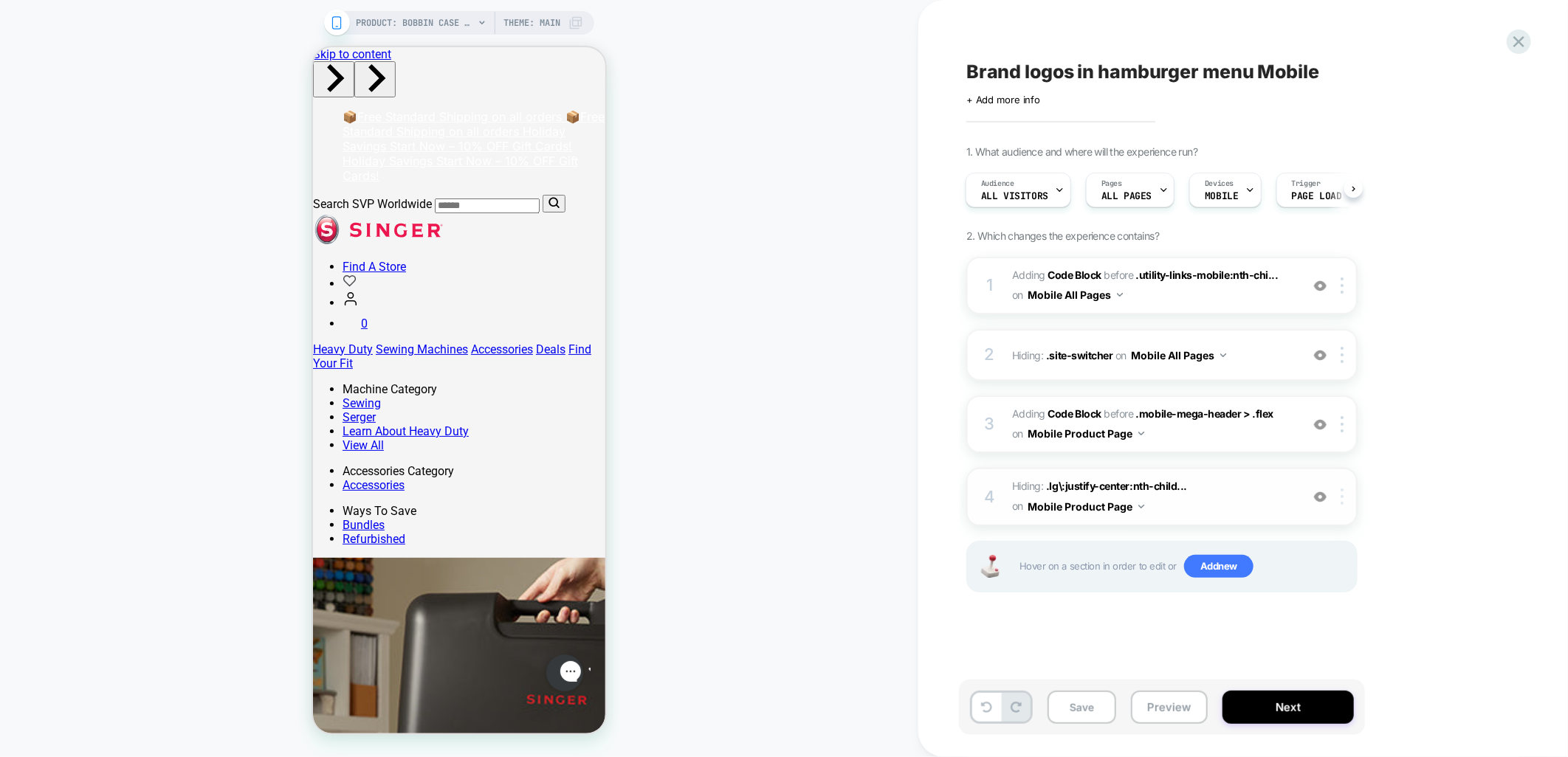
click at [1346, 498] on div at bounding box center [1345, 496] width 25 height 16
click at [1341, 488] on img at bounding box center [1342, 496] width 3 height 16
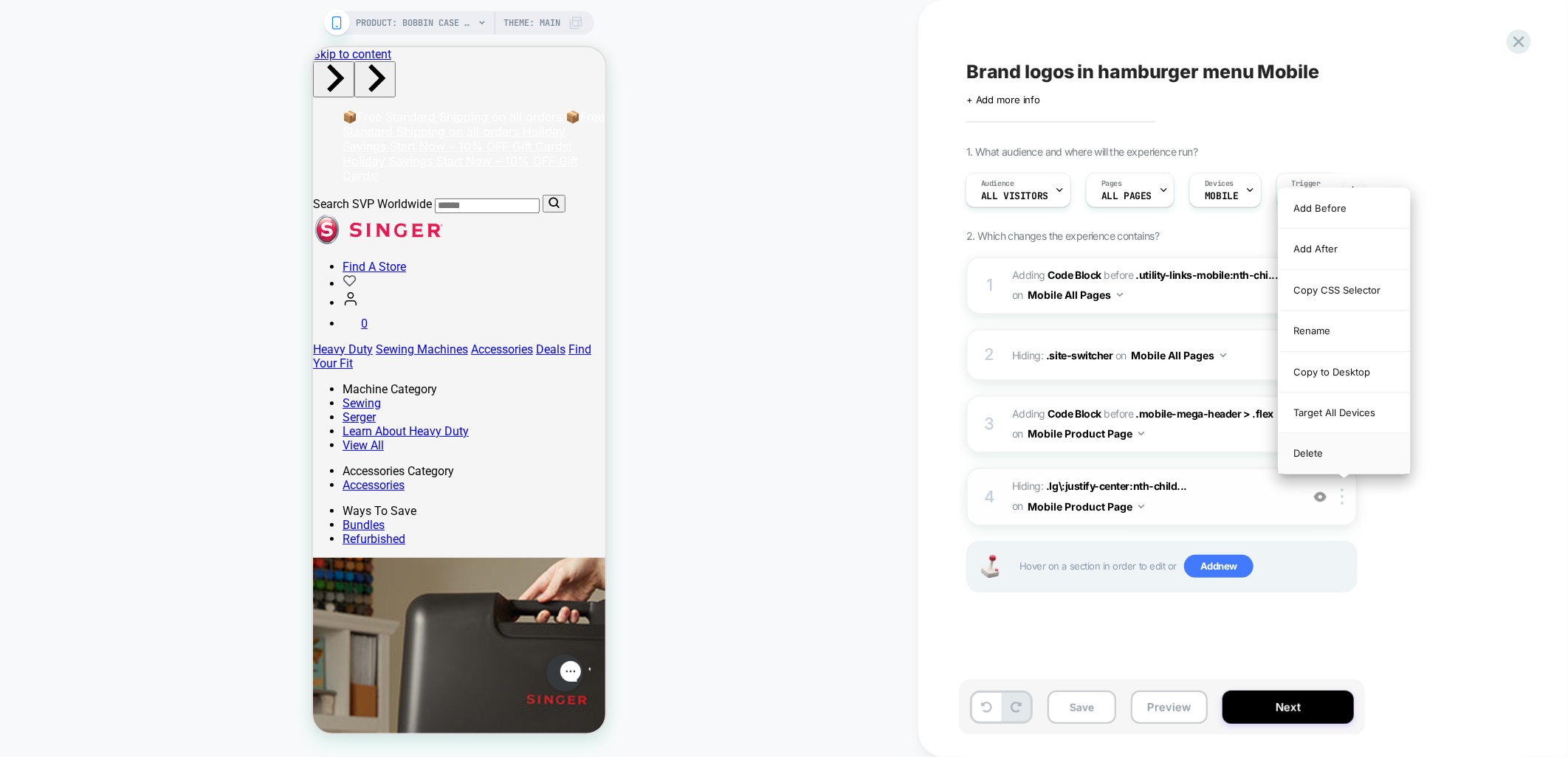
click at [1342, 459] on div "Delete" at bounding box center [1344, 453] width 131 height 40
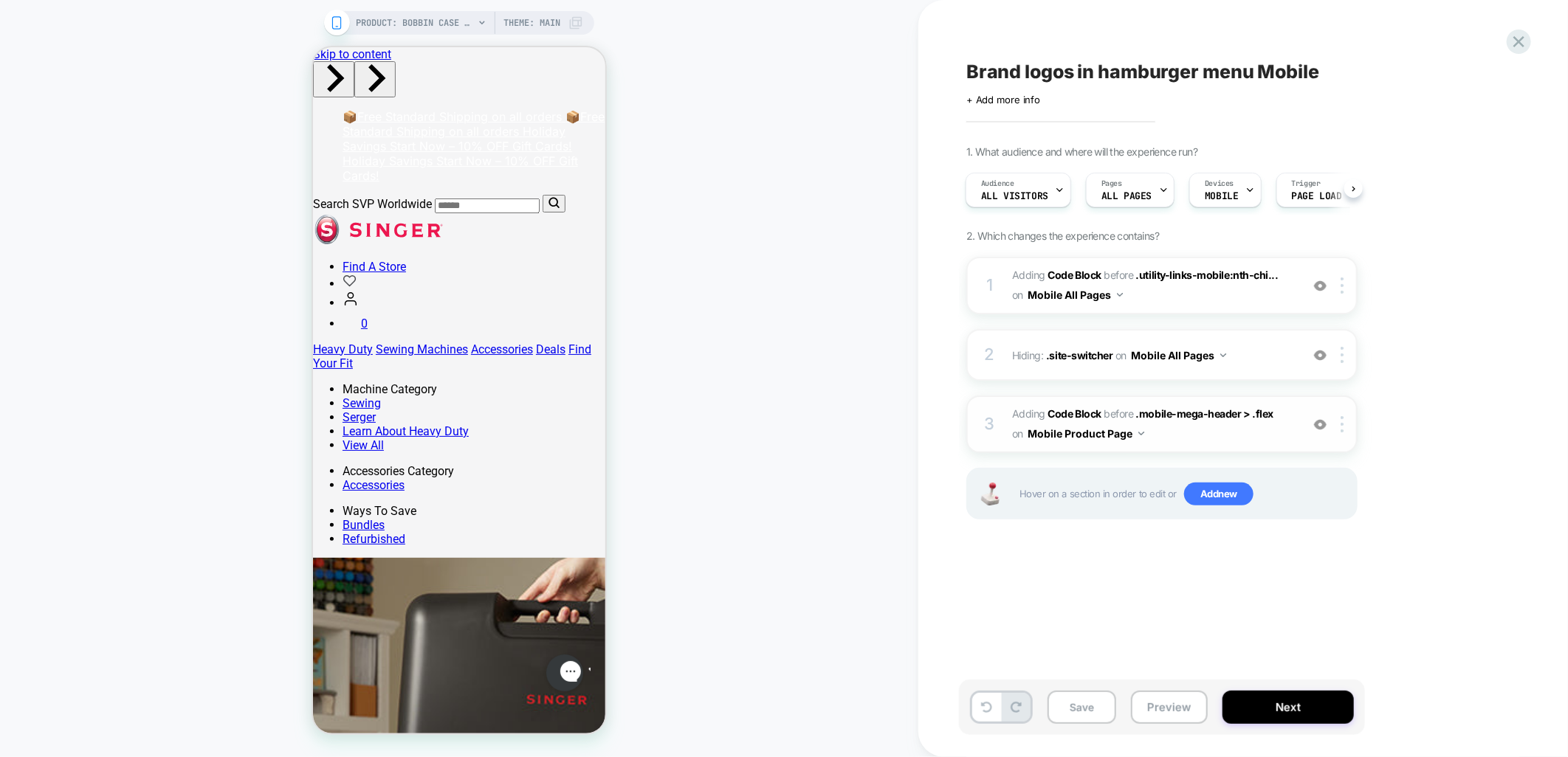
click at [1325, 426] on img at bounding box center [1320, 425] width 13 height 13
click at [1346, 421] on div at bounding box center [1345, 424] width 25 height 16
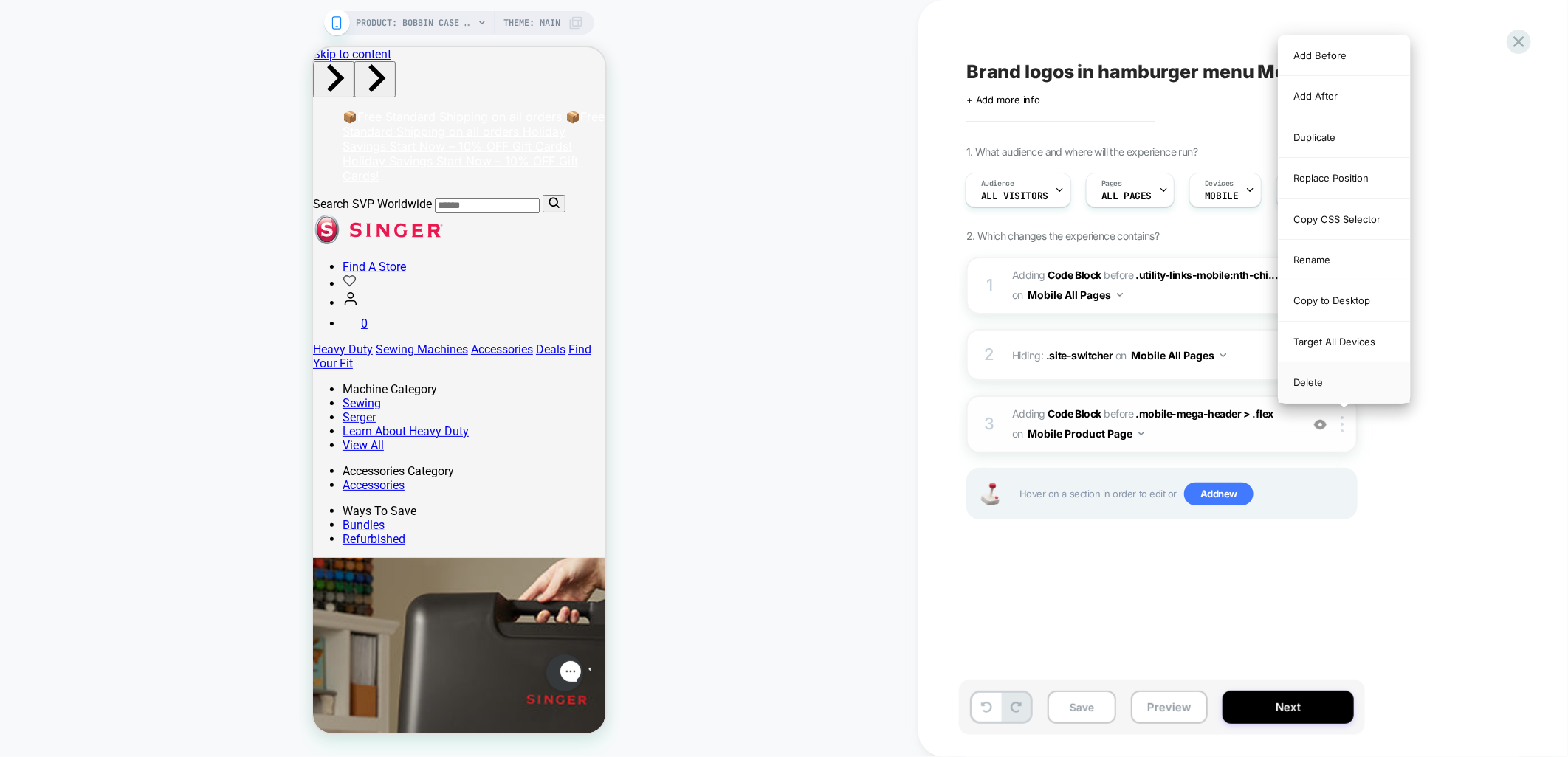
click at [1338, 387] on div "Delete" at bounding box center [1344, 382] width 131 height 40
